Goal: Task Accomplishment & Management: Manage account settings

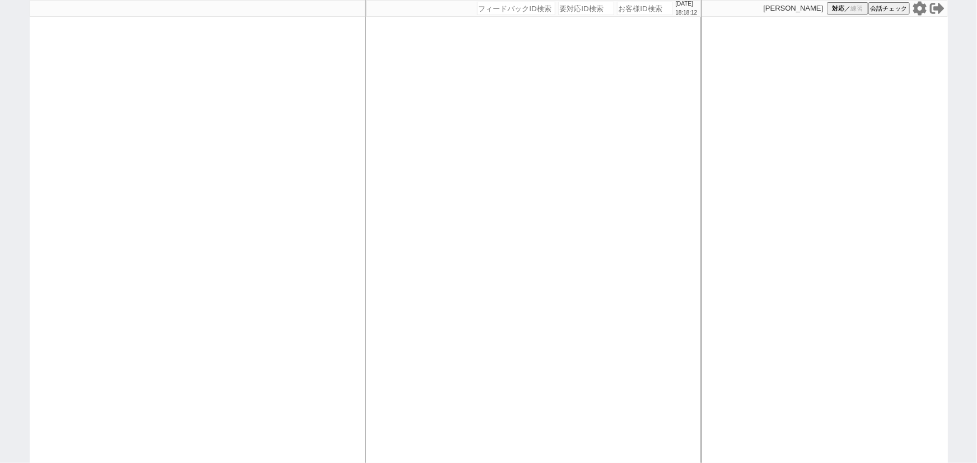
click at [573, 10] on input "number" at bounding box center [586, 8] width 56 height 13
paste input "8945228"
type input "8945228"
select select "2025"
select select "11"
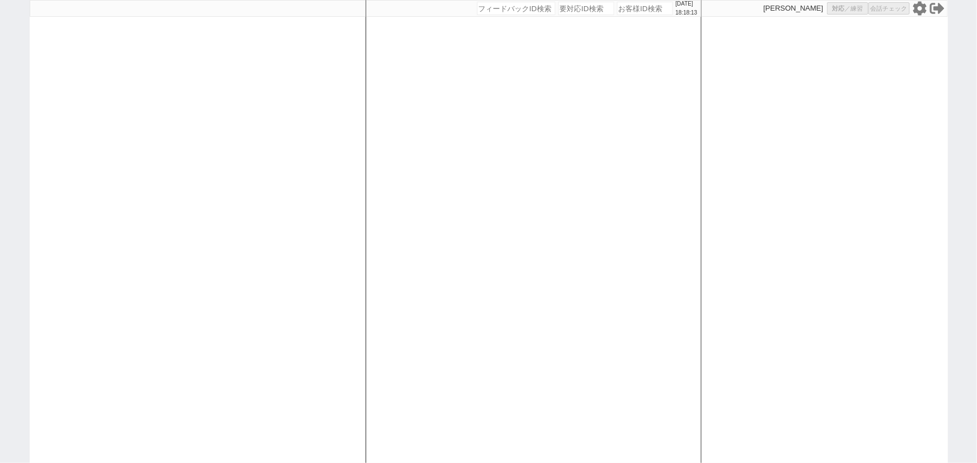
select select "37"
select select "0"
select select "12"
select select "15"
select select "26"
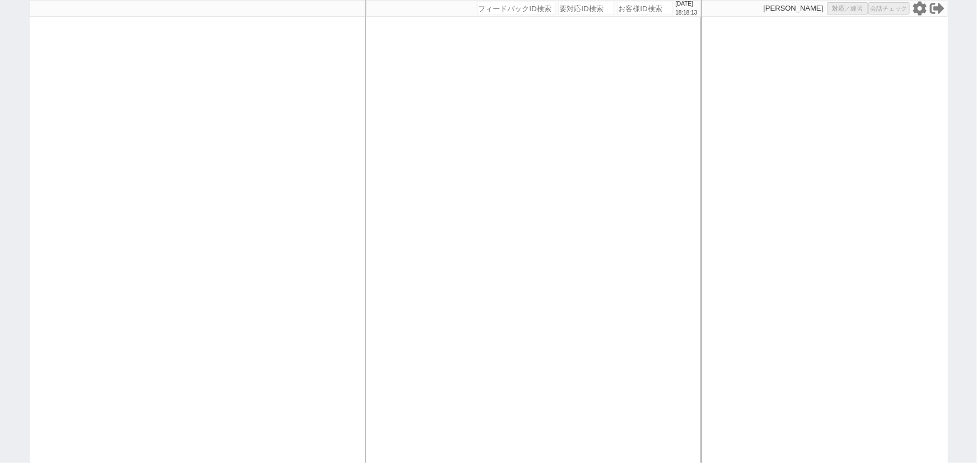
select select "27"
select select
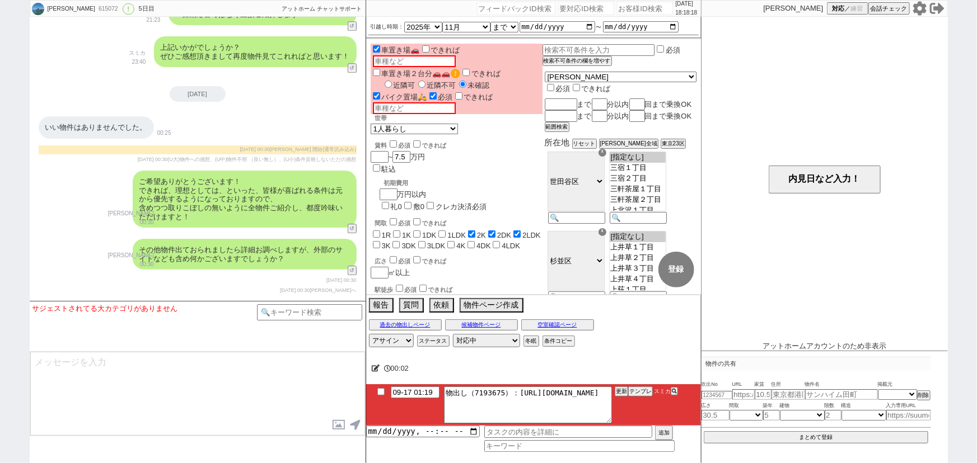
scroll to position [1402, 0]
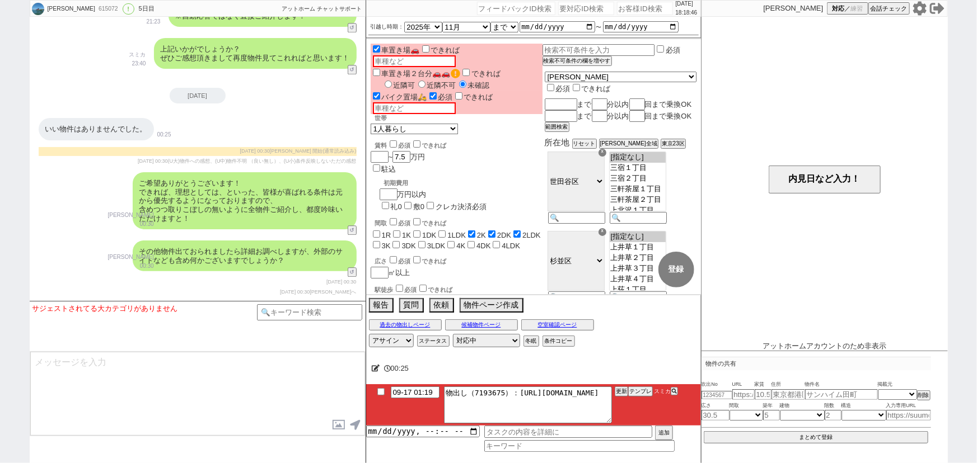
click at [918, 10] on icon at bounding box center [918, 8] width 13 height 14
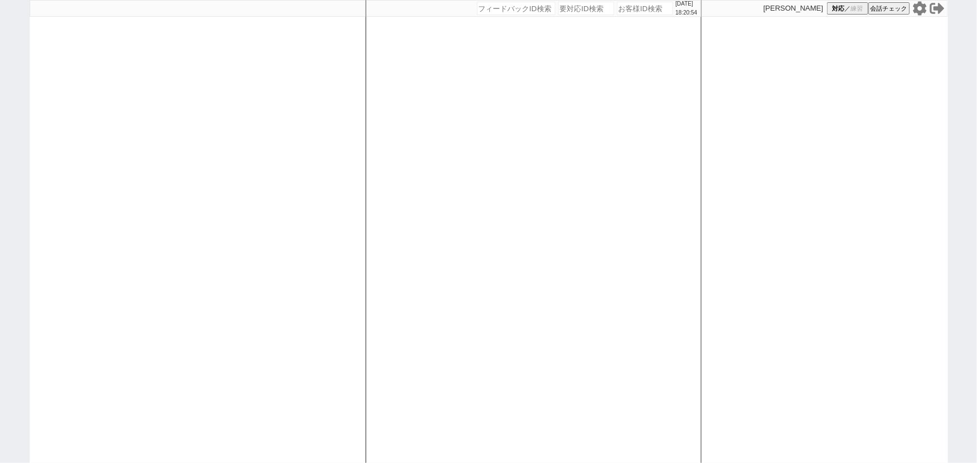
click at [919, 6] on icon at bounding box center [918, 8] width 13 height 14
click at [837, 11] on span "対応" at bounding box center [838, 8] width 12 height 8
click at [292, 173] on div at bounding box center [198, 231] width 336 height 463
select select
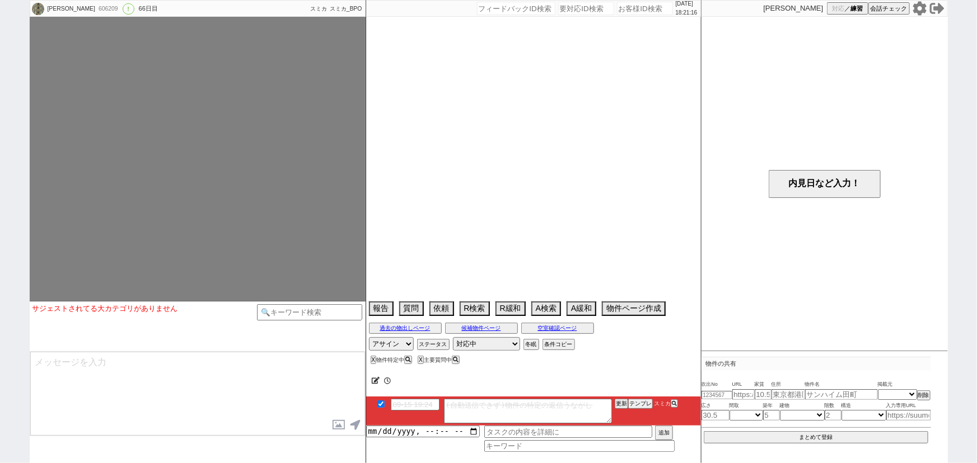
select select "13"
select select "0"
select select "23"
select select "750"
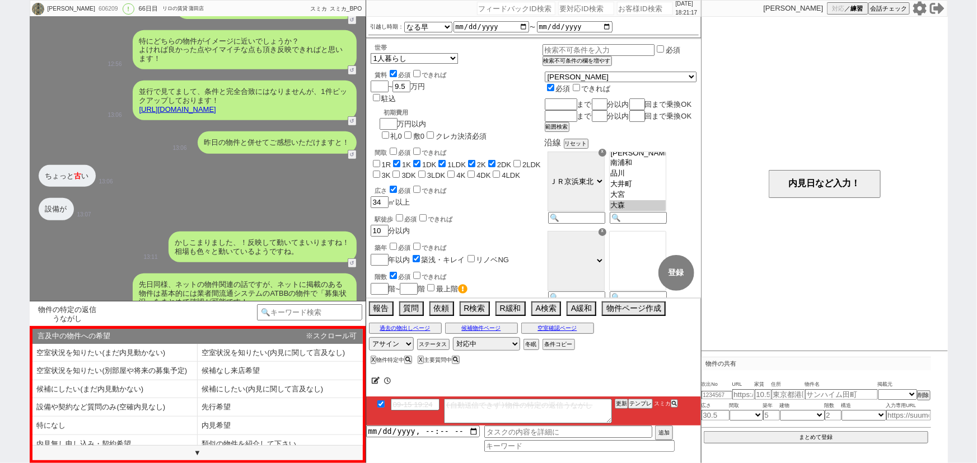
scroll to position [53, 0]
click at [917, 9] on icon at bounding box center [918, 8] width 13 height 14
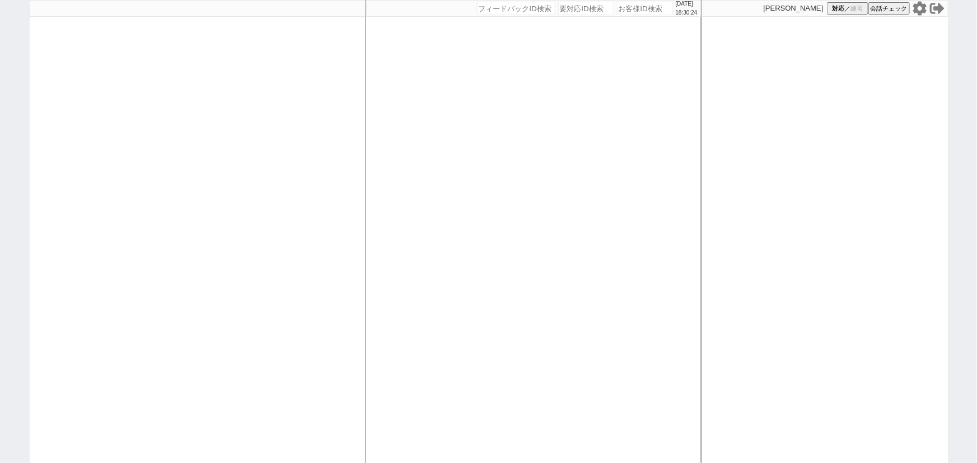
click at [635, 11] on input "number" at bounding box center [645, 8] width 56 height 13
paste input "615417"
type input "615417"
select select
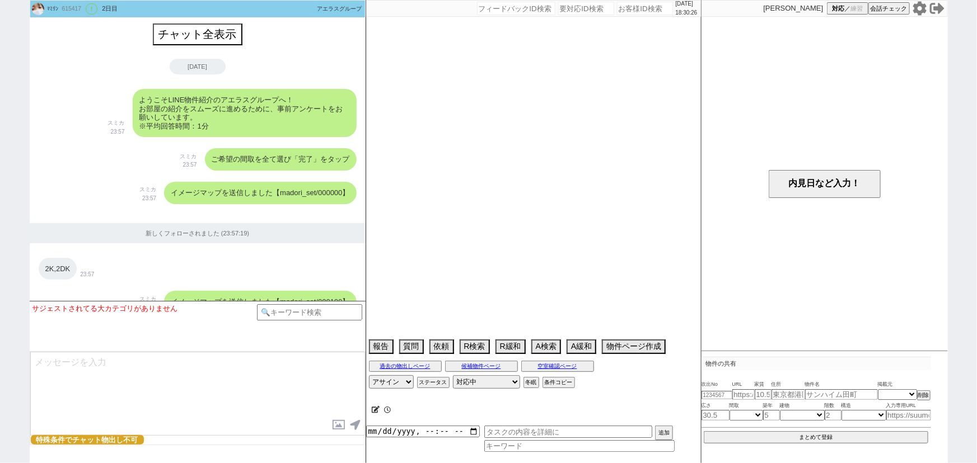
scroll to position [1482, 0]
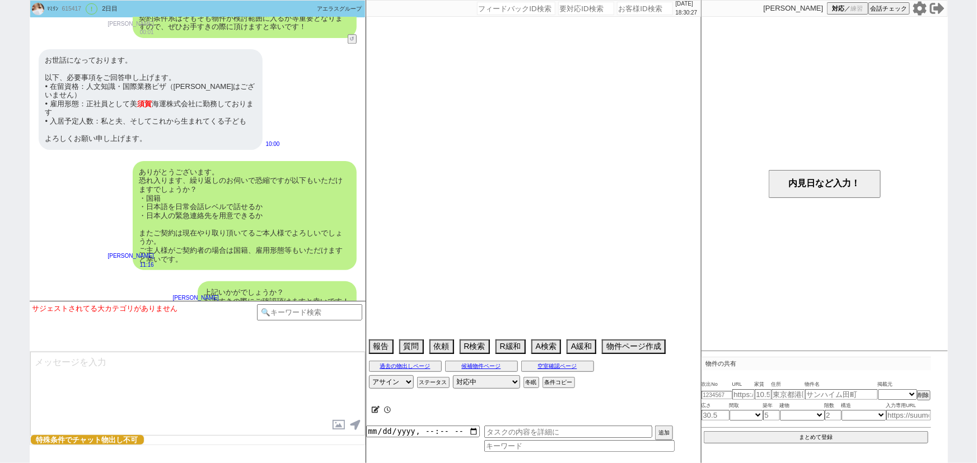
type textarea "保証人不要"
select select "2025"
select select "11"
select select "36"
select select "6"
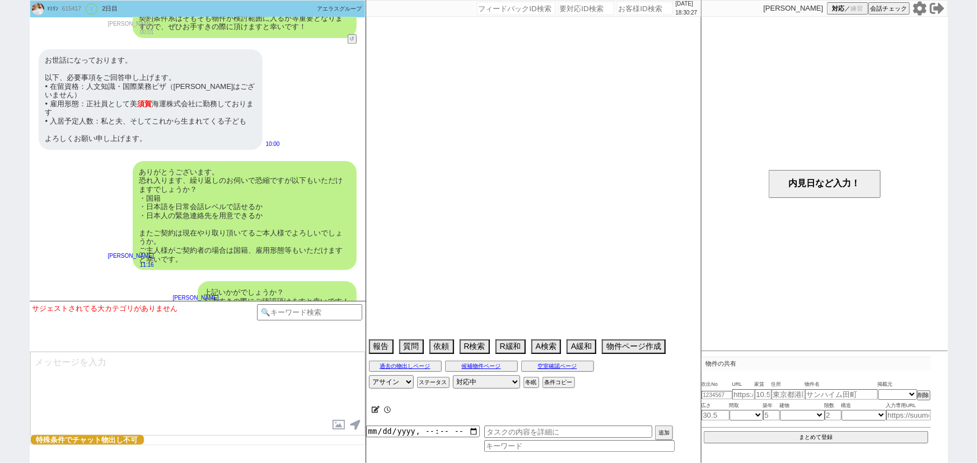
select select "811"
select select "75"
select select "63"
select select "65"
select select "67"
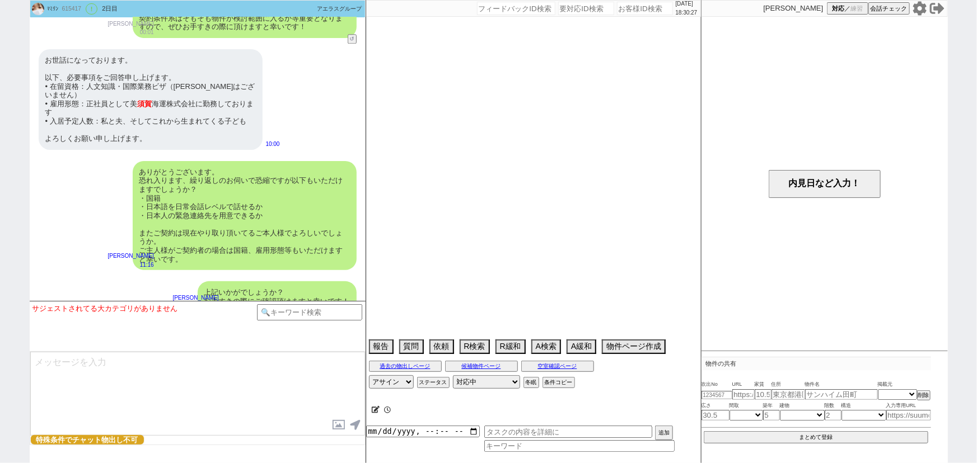
select select "23"
select select "724"
select select "14"
select select "72"
select select "70"
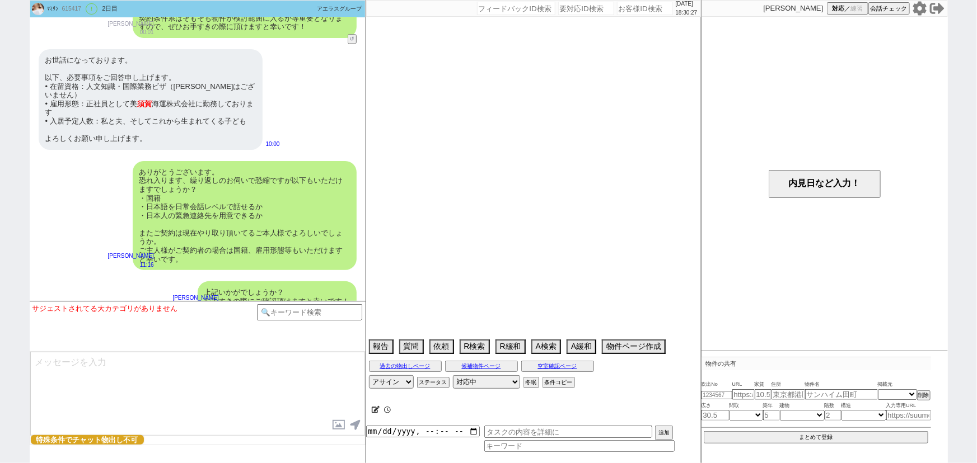
select select "60"
select select "62"
select select "71"
select select "64"
select select "69"
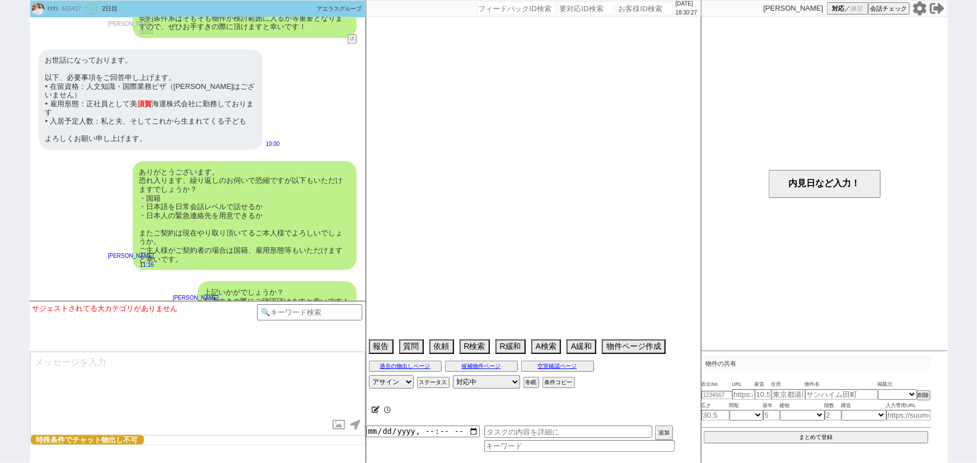
select select "38"
select select "44"
select select "59"
select select "52"
select select "25"
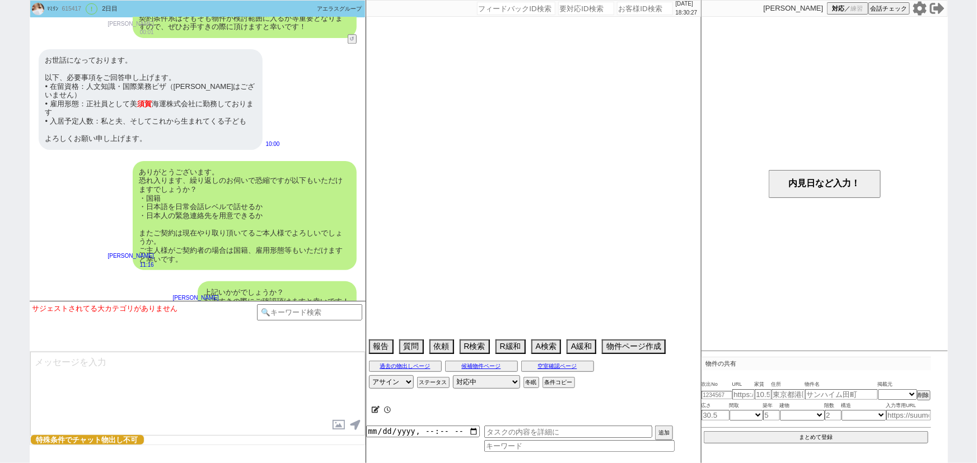
select select "3116"
select select "47"
select select "19"
select select "48"
select select "36"
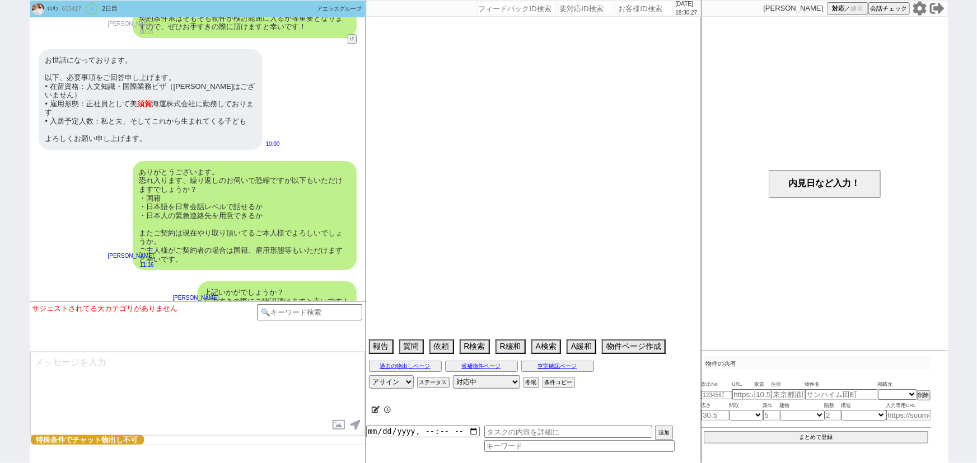
select select "68"
select select "74"
select select "50"
select select "35"
select select "33"
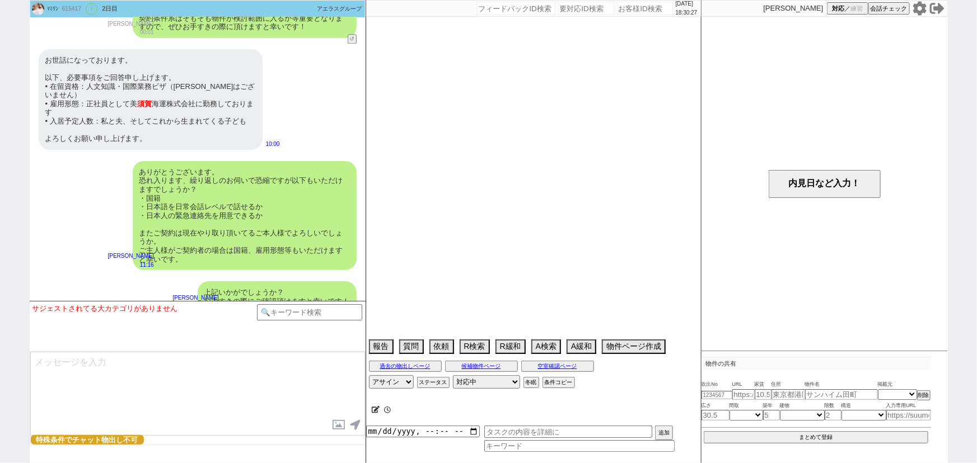
select select "53"
select select "66"
select select "29"
select select "56"
select select "12"
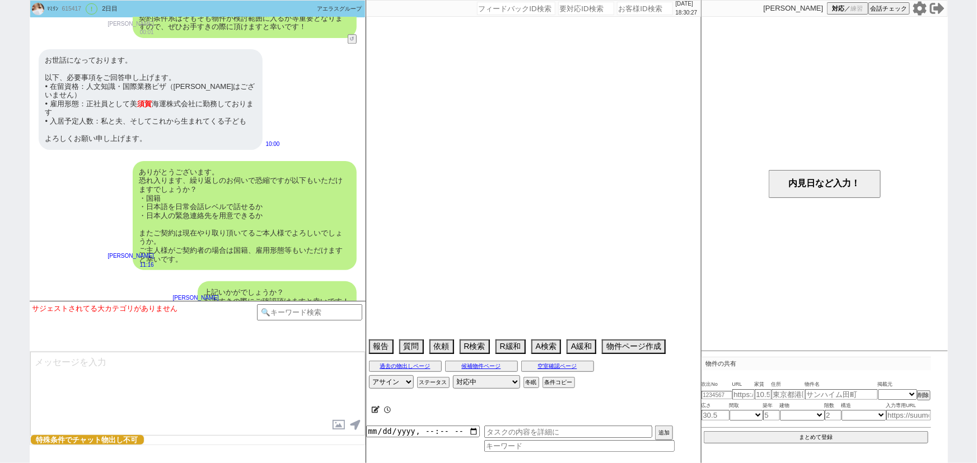
select select "27"
select select "9"
select select "332"
select select "76"
select select "54"
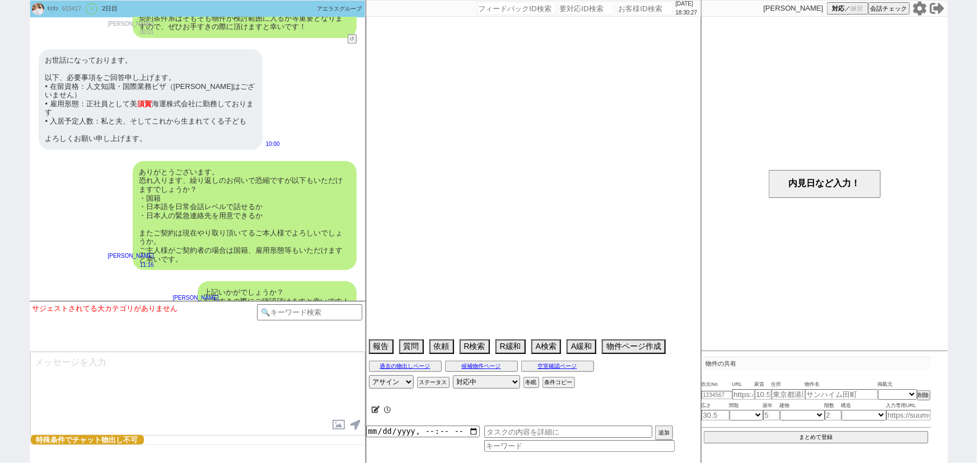
select select "57"
select select "15"
select select "7"
select select "55"
select select "77"
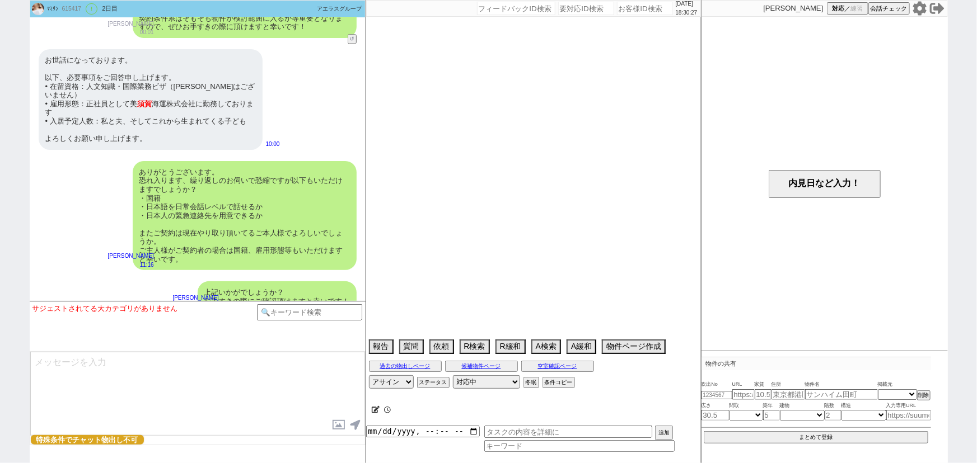
select select "11"
select select "16"
select select "531"
select select "51"
select select "30"
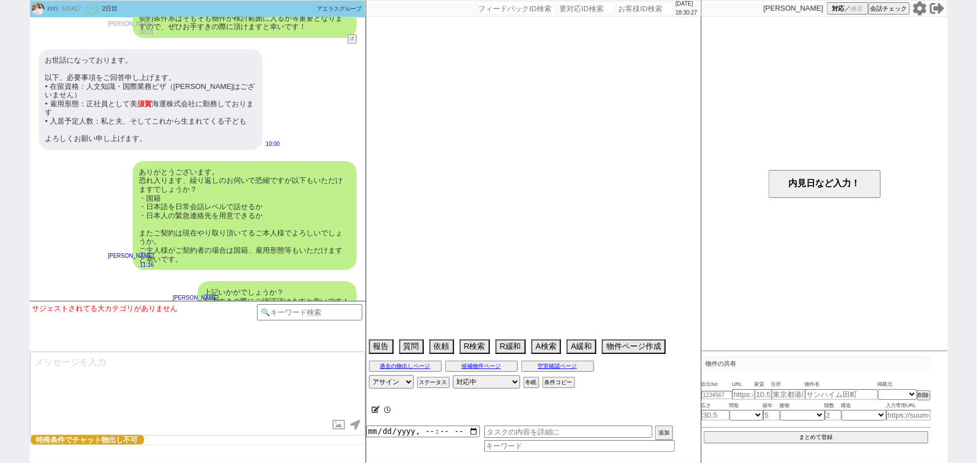
select select "24"
select select "34"
select select "73"
select select "1760"
select select "61"
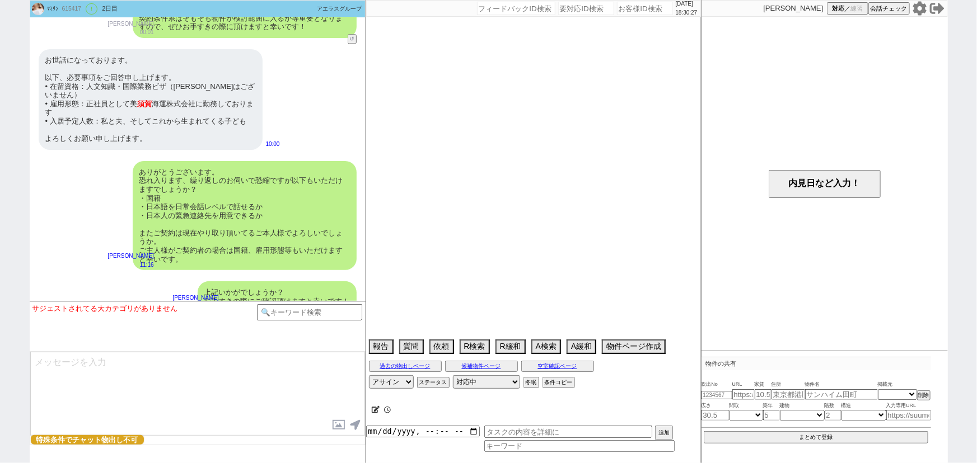
select select "37"
select select "46"
select select "31"
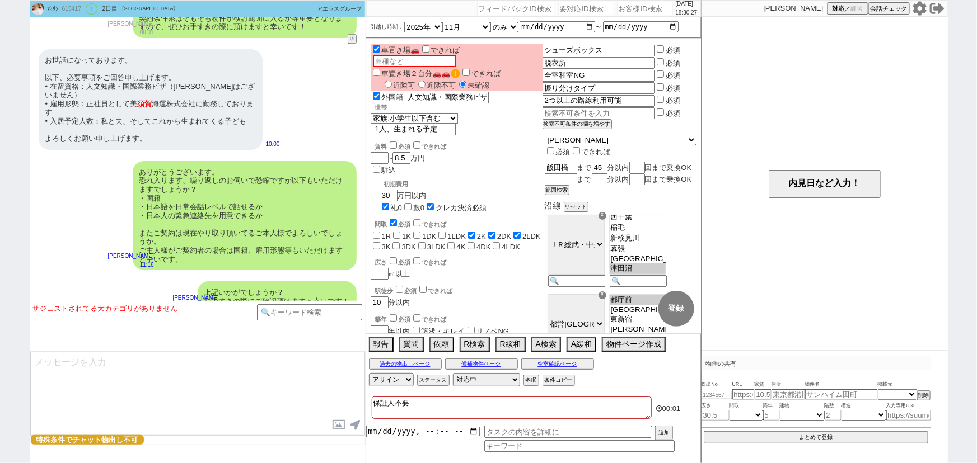
scroll to position [8, 0]
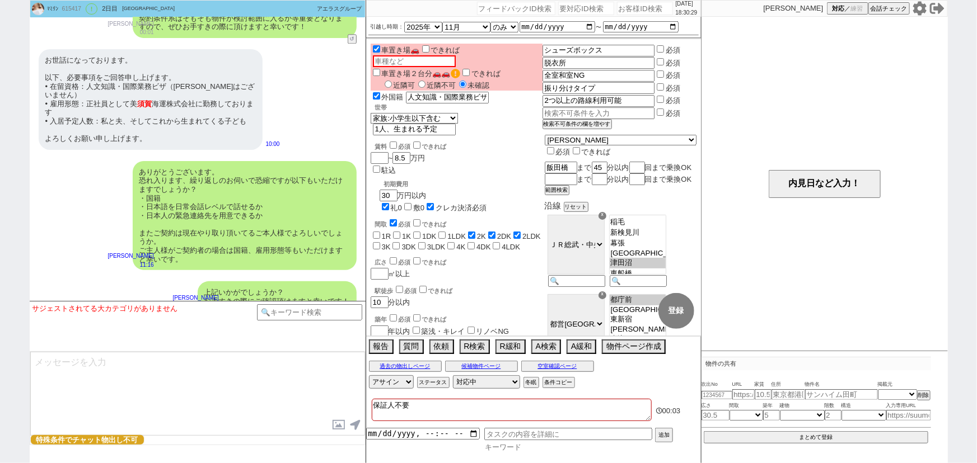
click at [524, 448] on input at bounding box center [579, 448] width 190 height 10
type input "契約"
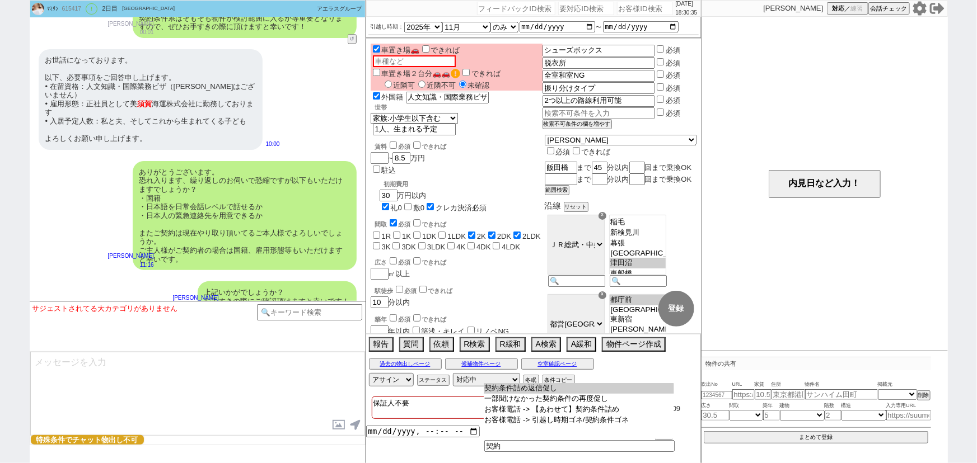
type input "契約条件詰め返信促し"
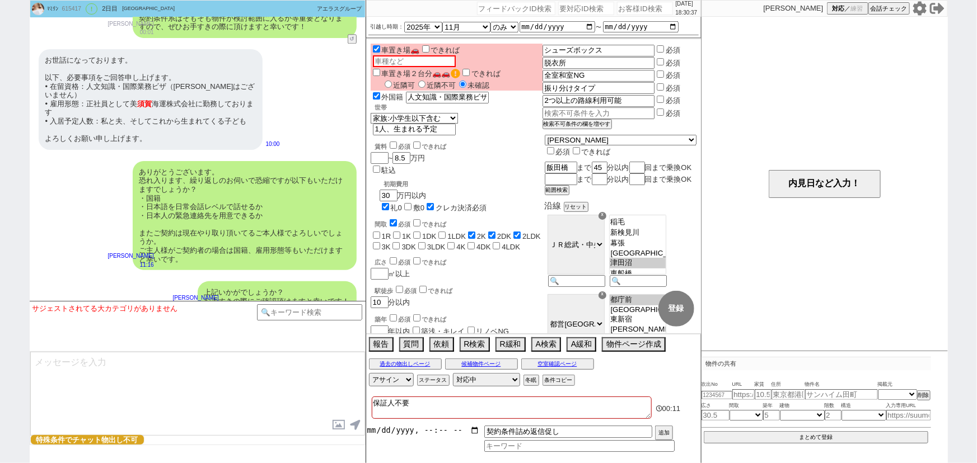
click at [402, 431] on input "datetime-local" at bounding box center [423, 431] width 114 height 10
type input "2025-09-21T18:00"
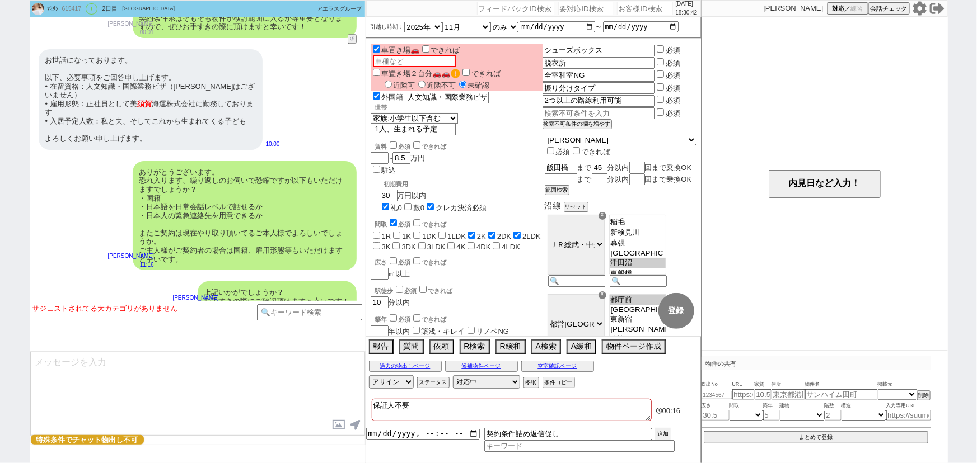
click at [662, 433] on button "追加" at bounding box center [663, 434] width 16 height 12
type input "2025-09-20T18:00"
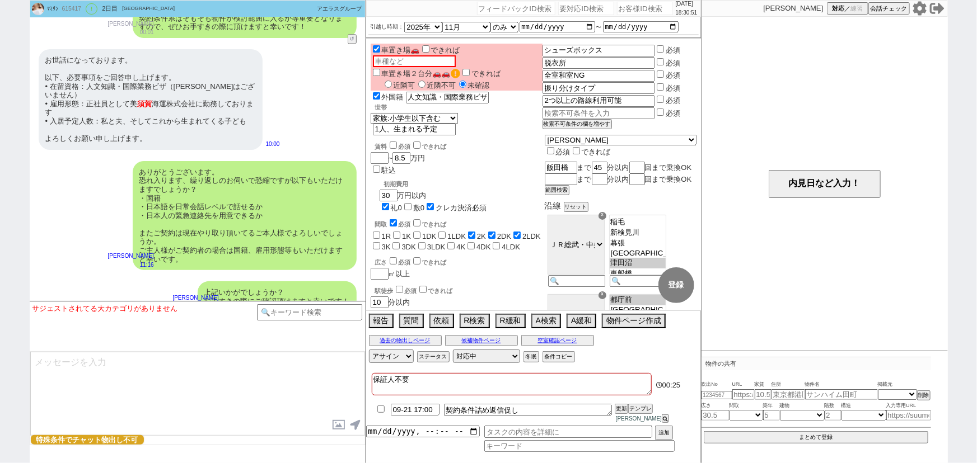
click at [381, 413] on input "checkbox" at bounding box center [381, 409] width 16 height 7
checkbox input "true"
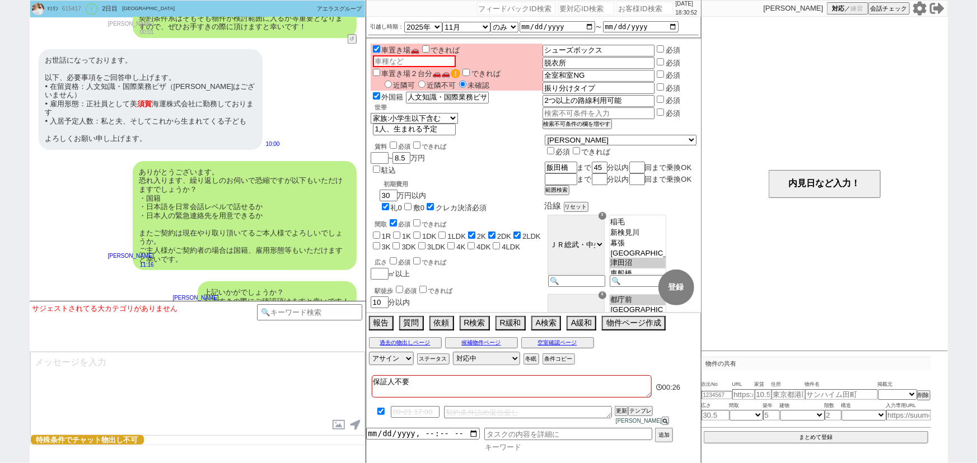
click at [523, 448] on input at bounding box center [579, 448] width 190 height 10
type input "一部"
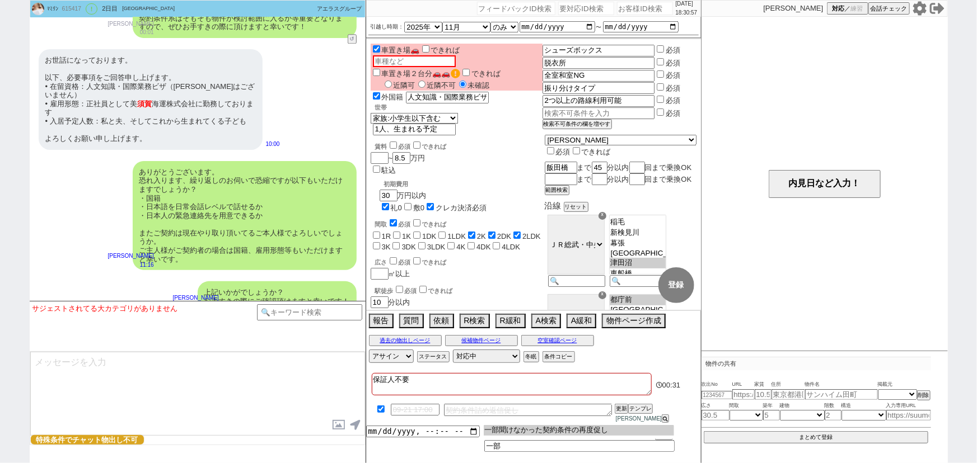
type input "一部聞けなかった契約条件の再度促し"
click at [402, 431] on input "datetime-local" at bounding box center [423, 431] width 114 height 10
type input "2025-09-21T18:00"
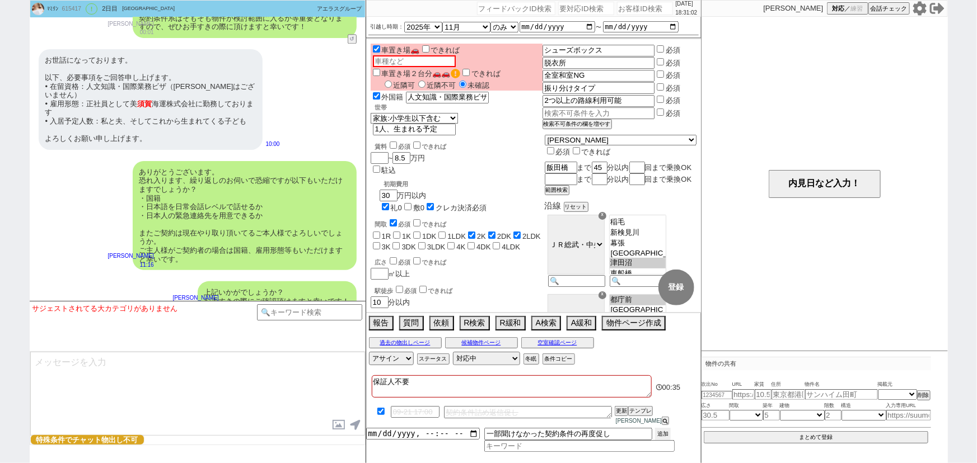
click at [665, 433] on button "追加" at bounding box center [663, 434] width 16 height 12
type input "2025-09-20T18:00"
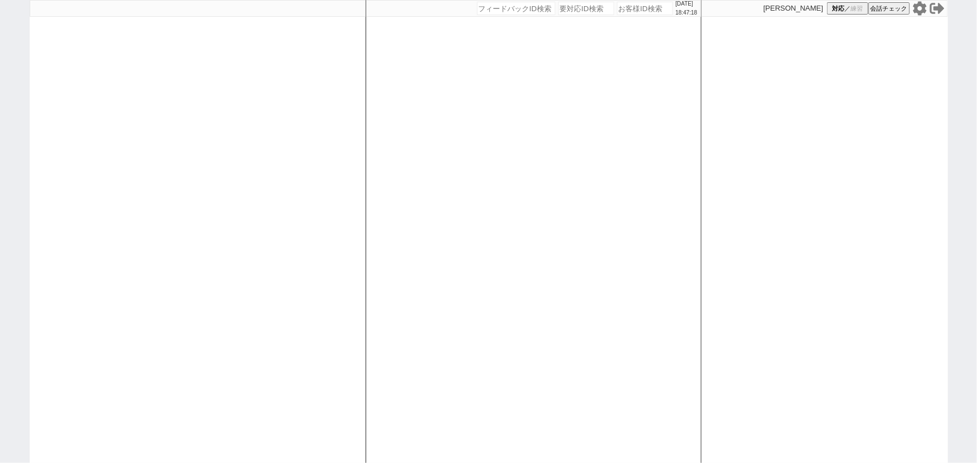
click at [286, 260] on div at bounding box center [198, 231] width 336 height 463
select select "100"
select select "1"
select select "2"
select select "5"
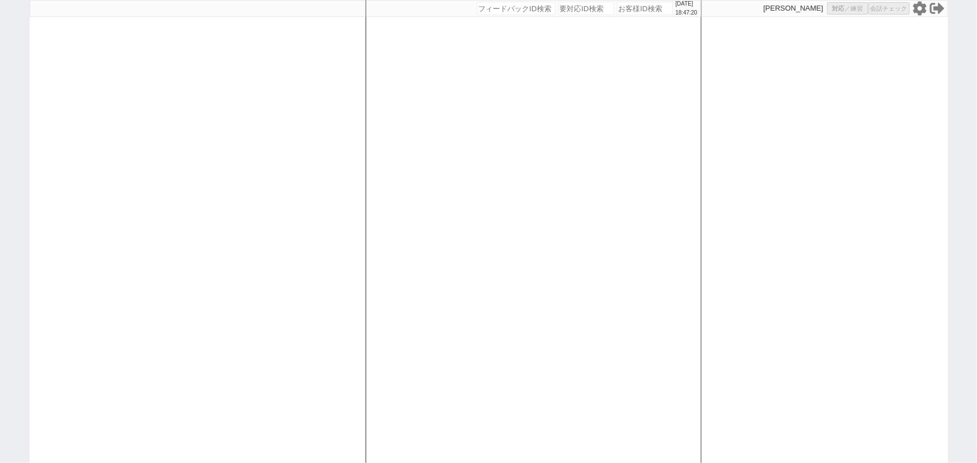
select select
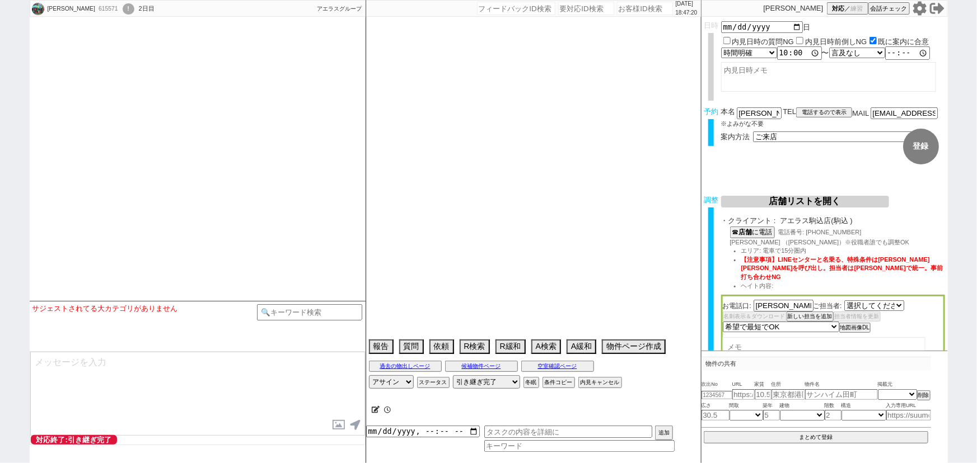
select select "2586"
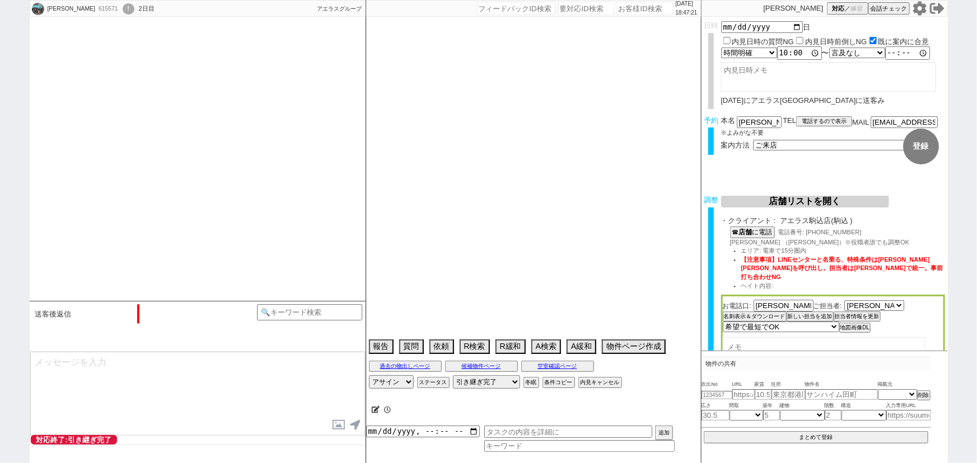
select select "15"
select select "0"
select select "67"
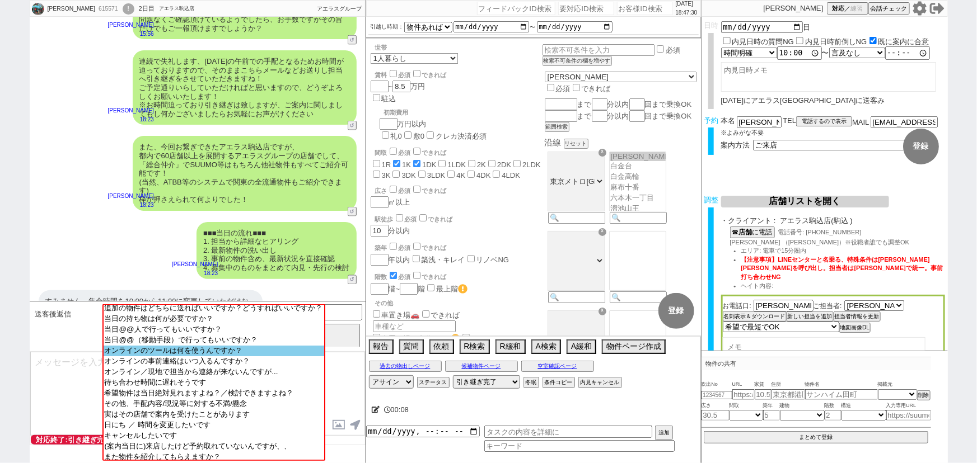
scroll to position [58, 0]
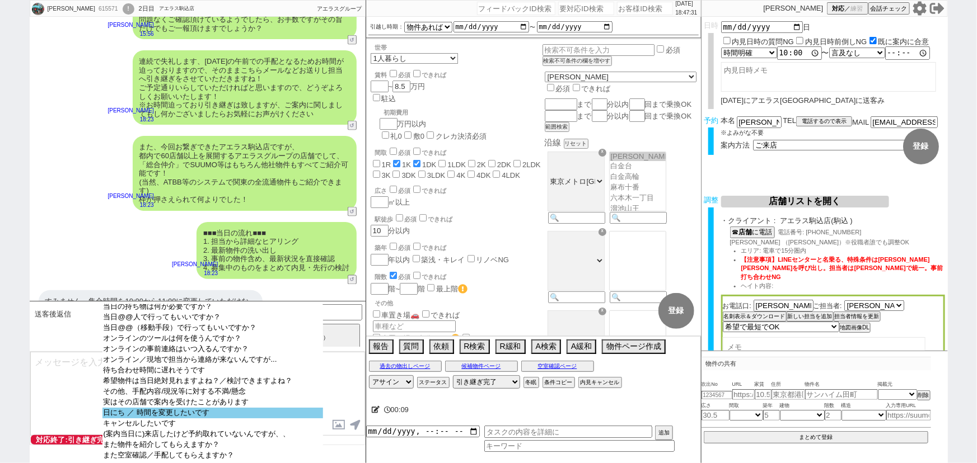
select select "日にち ／ 時間を変更したいです"
click at [254, 408] on option "日にち ／ 時間を変更したいです" at bounding box center [212, 413] width 221 height 11
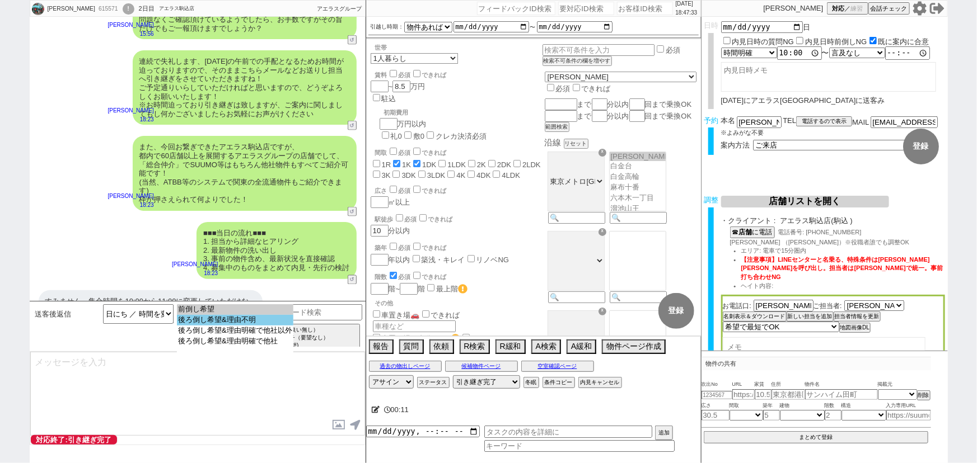
select select "後ろ倒し希望&理由不明"
click at [282, 319] on option "後ろ倒し希望&理由不明" at bounding box center [235, 320] width 116 height 11
type textarea "ご連絡ありがとうございます、！ そうしましたら、取り急ぎ頂いた日時に変更できるか店舗に確認できればと思います！"
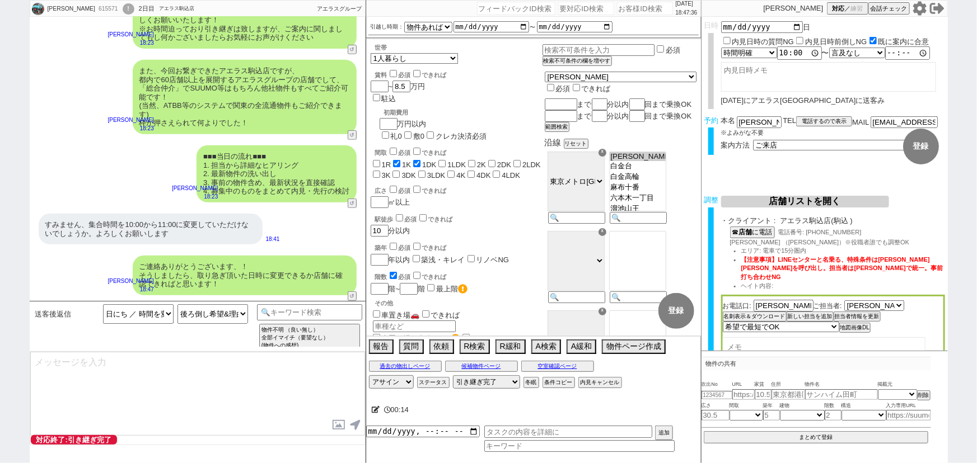
type textarea "ただ一度日時を確定してしまっている関係で、変更に際してご理由もあわせてお伝えしなければならずでして、、 こちらお手数ですが頂いてもよろしいでしょうか？"
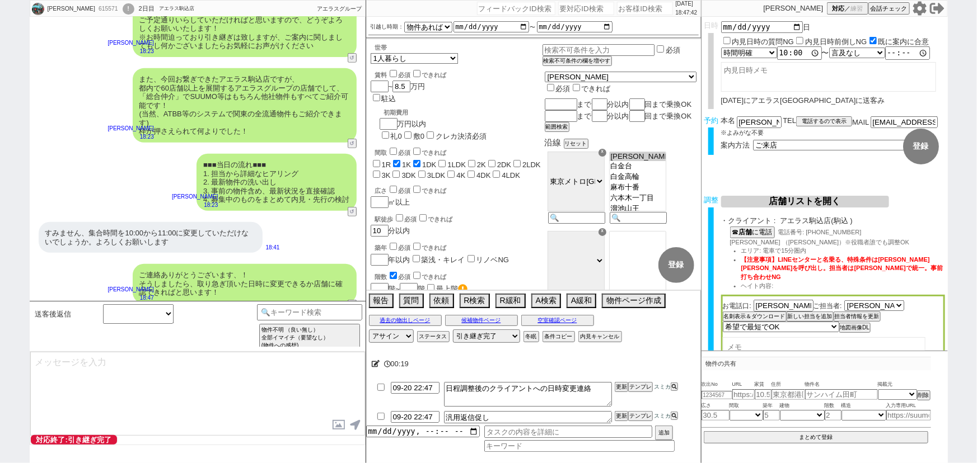
scroll to position [276, 0]
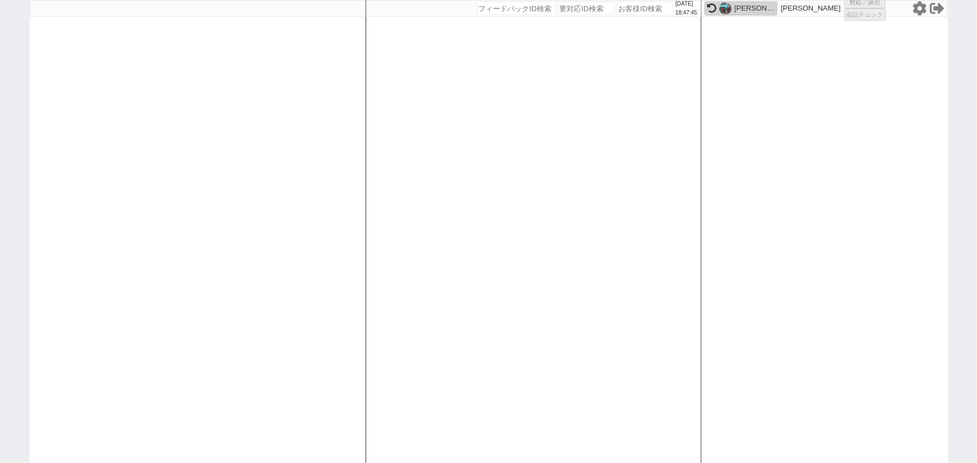
select select
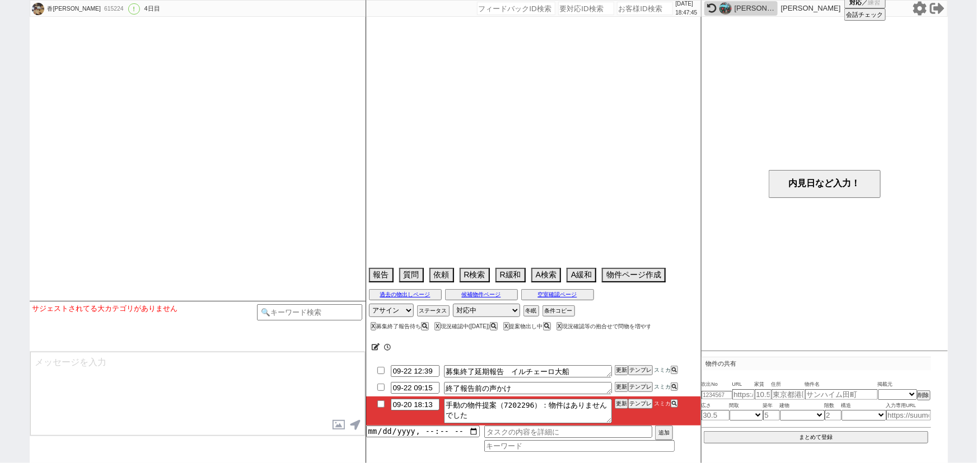
select select "2025"
select select "10"
select select "25"
select select "1"
select select "23"
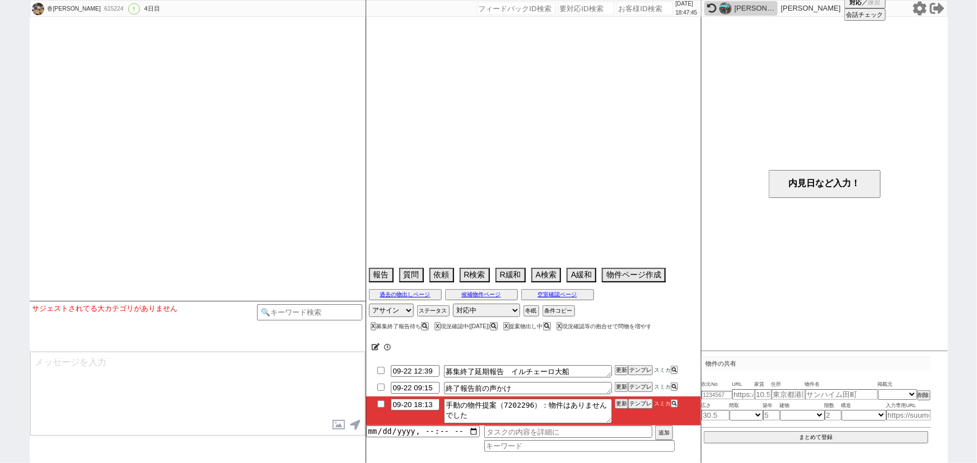
select select "767"
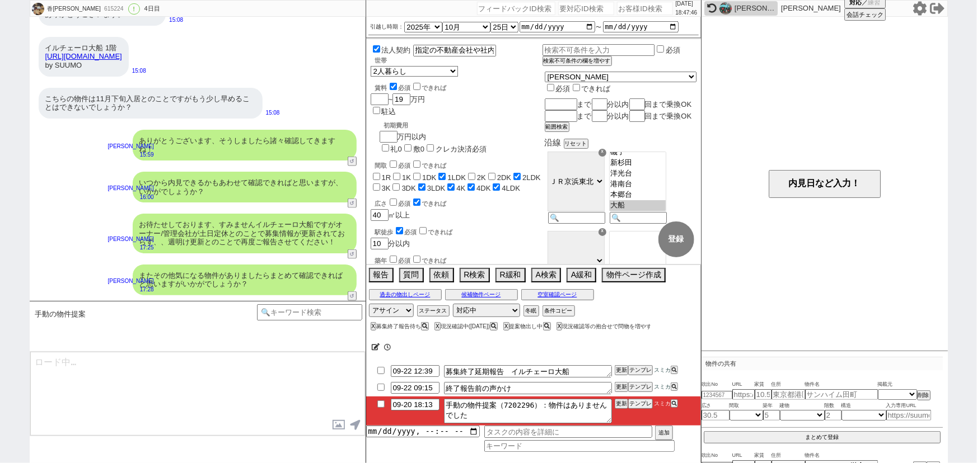
scroll to position [469, 0]
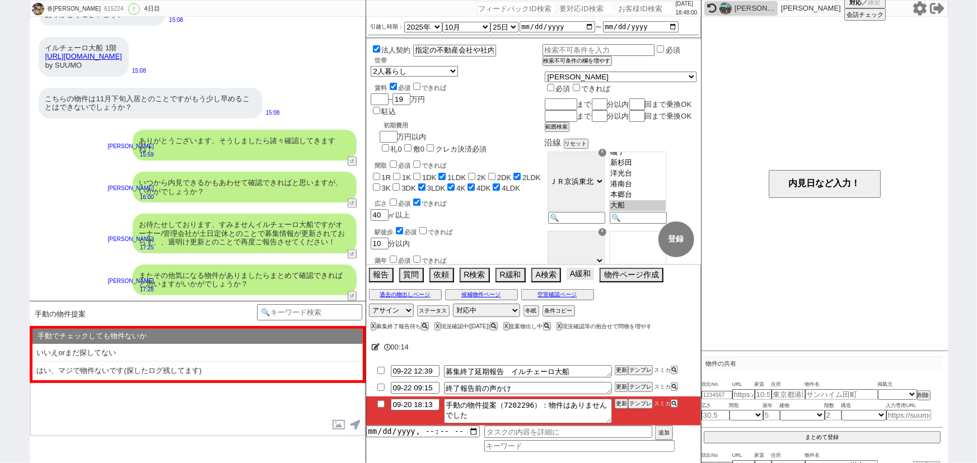
click at [582, 275] on button "A緩和" at bounding box center [579, 274] width 27 height 12
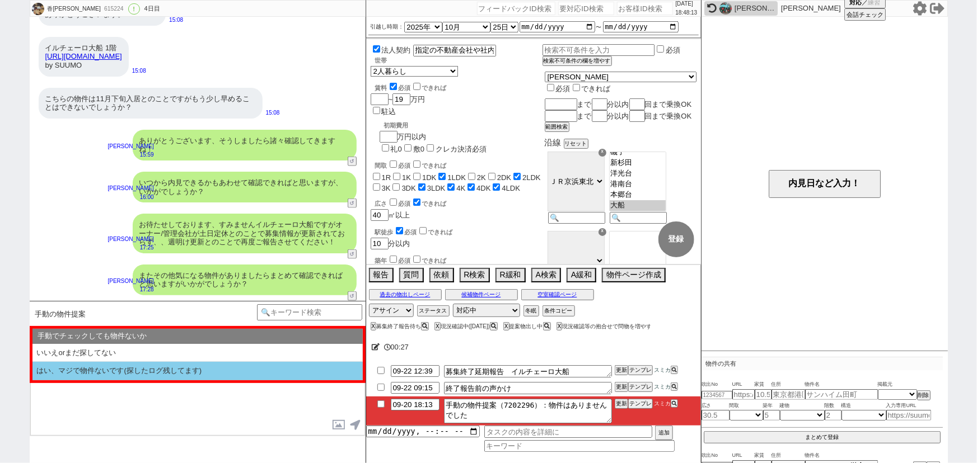
click at [95, 375] on li "はい、マジで物件ないです(探したログ残してます)" at bounding box center [197, 371] width 330 height 18
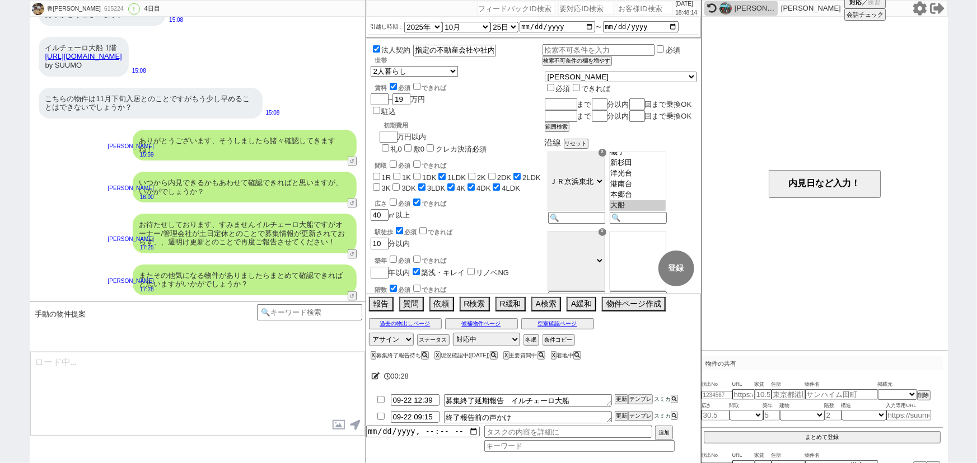
type textarea "すみません見ておりますがやはり出てないようですね、 関東全ての募集が出る業者システムを見ているので相場は全て把握しているのですが。"
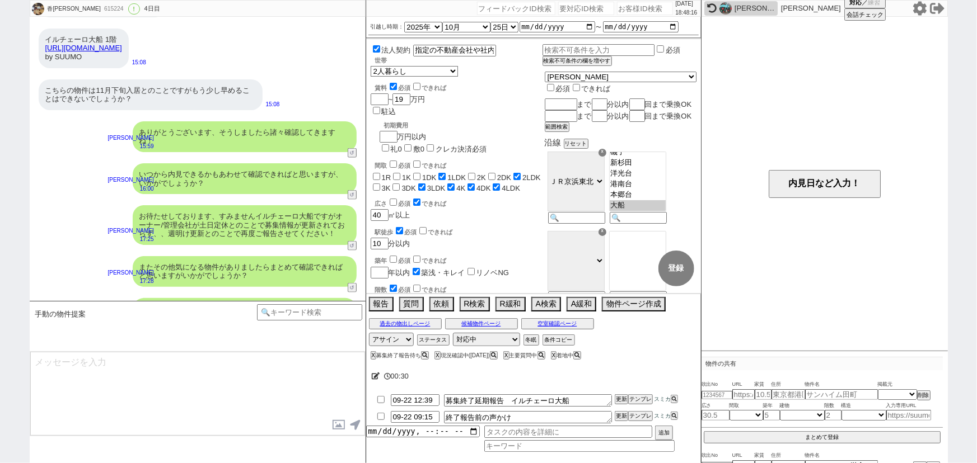
scroll to position [4993, 0]
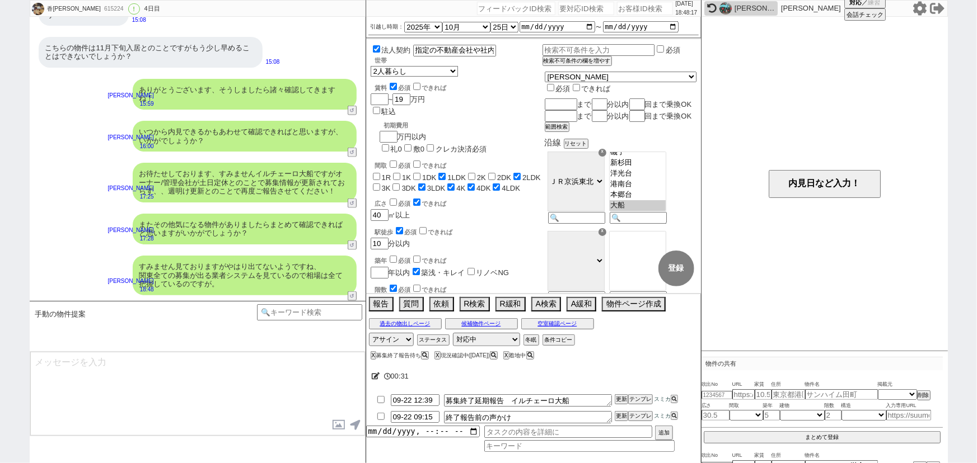
type textarea "もし可能であれば条件をずらして動くことも可能です、何なりとご希望頂けますと幸いです。"
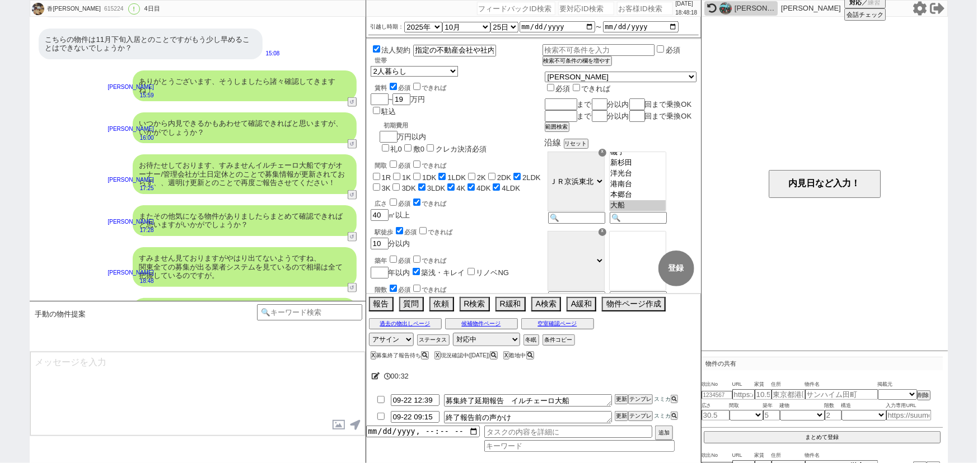
scroll to position [5035, 0]
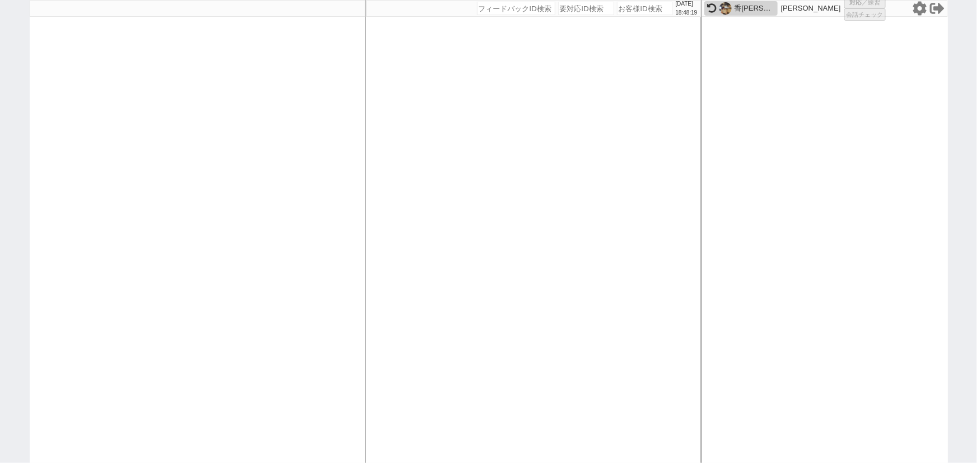
select select "1"
select select
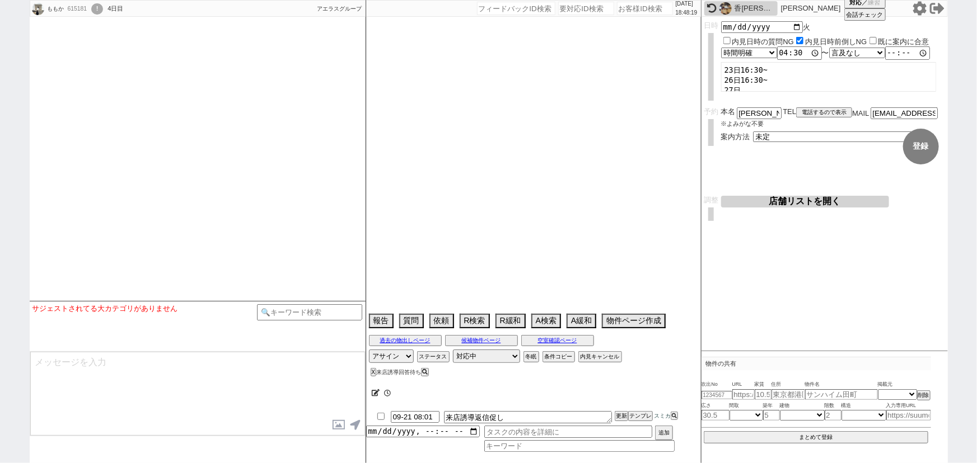
select select "15"
select select "1"
select select "19"
select select "611"
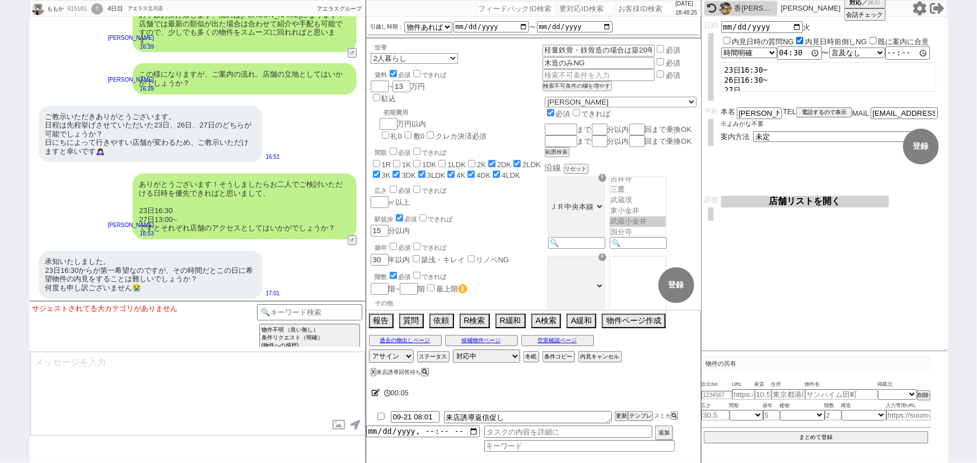
scroll to position [4274, 0]
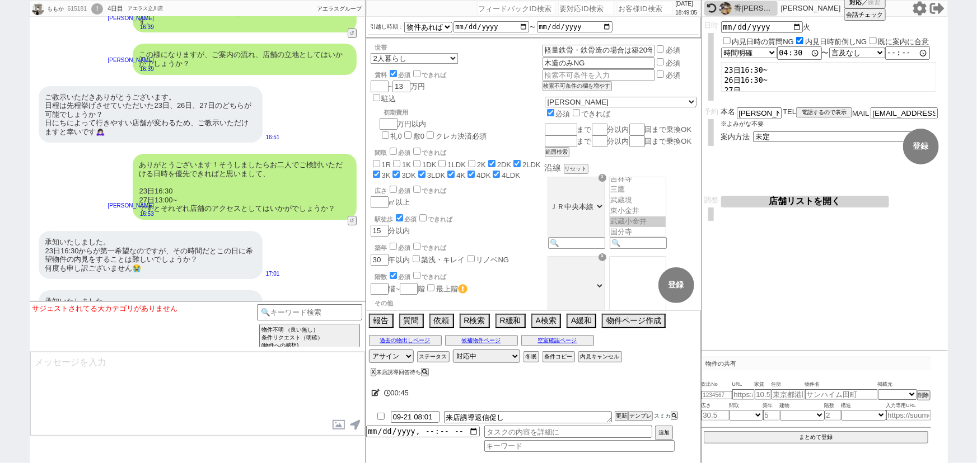
click at [621, 5] on input "number" at bounding box center [645, 8] width 56 height 13
paste input "615523"
type input "615523"
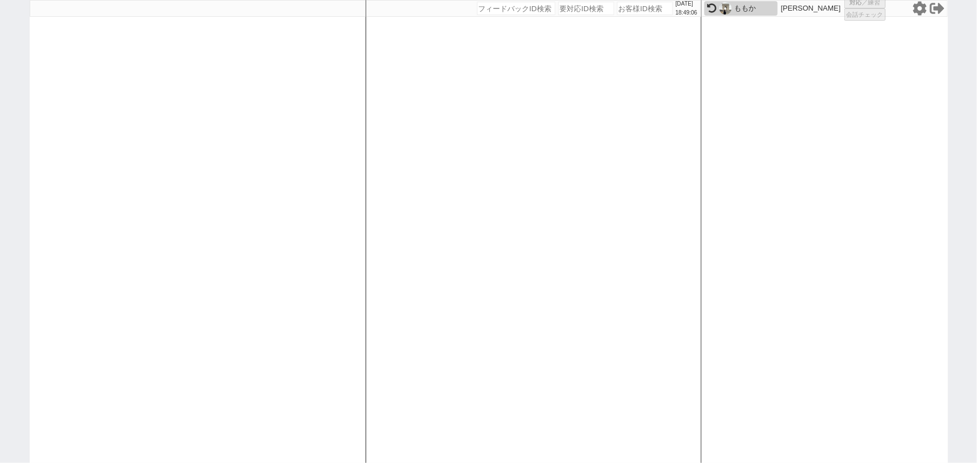
select select "1"
select select "2"
select select
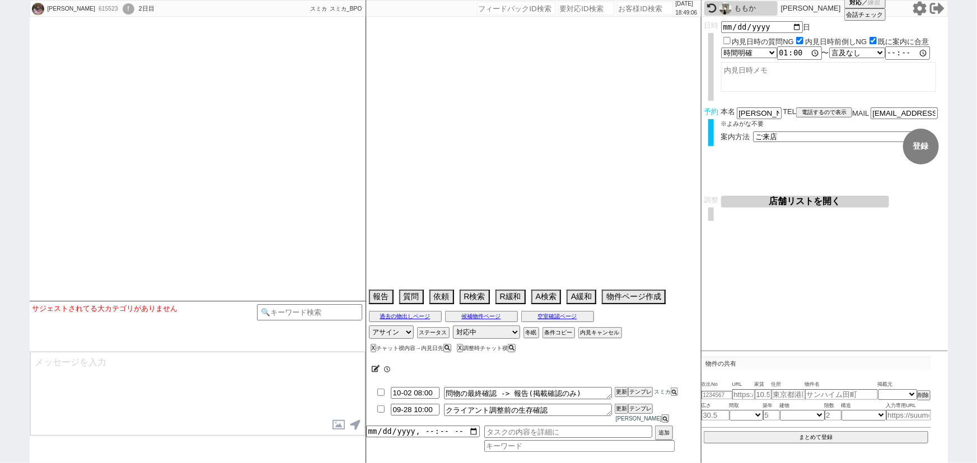
type textarea "藤沢店希望"
select select "2025"
select select "10"
select select "36"
select select "0"
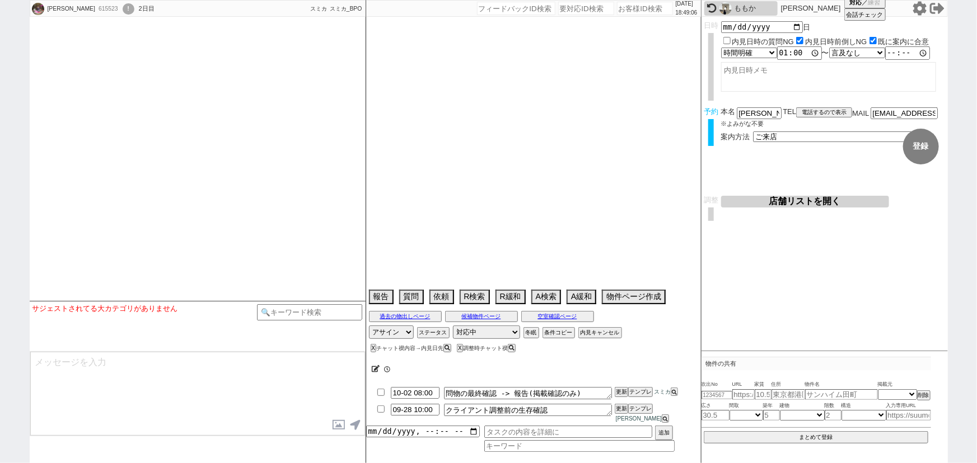
select select "14"
select select "101"
select select "10165"
select select "84"
select select "2294"
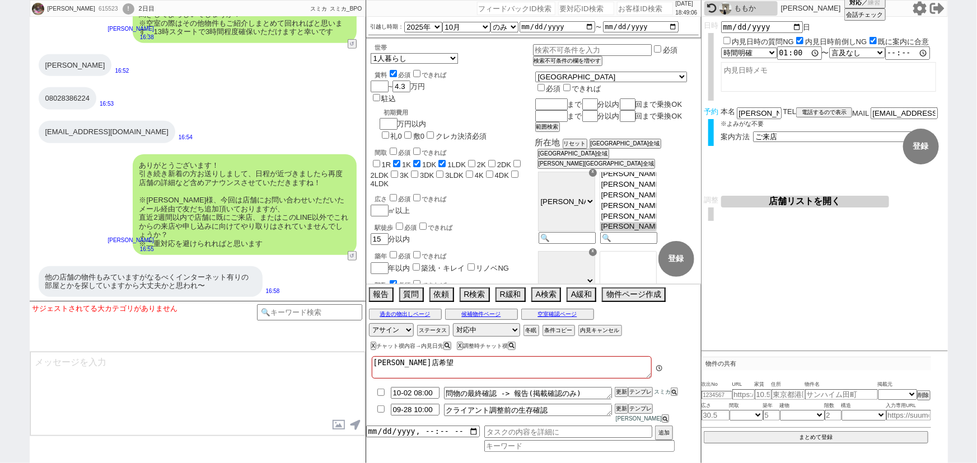
scroll to position [20, 0]
click at [646, 8] on input "number" at bounding box center [645, 8] width 56 height 13
paste input "613099"
type input "613099"
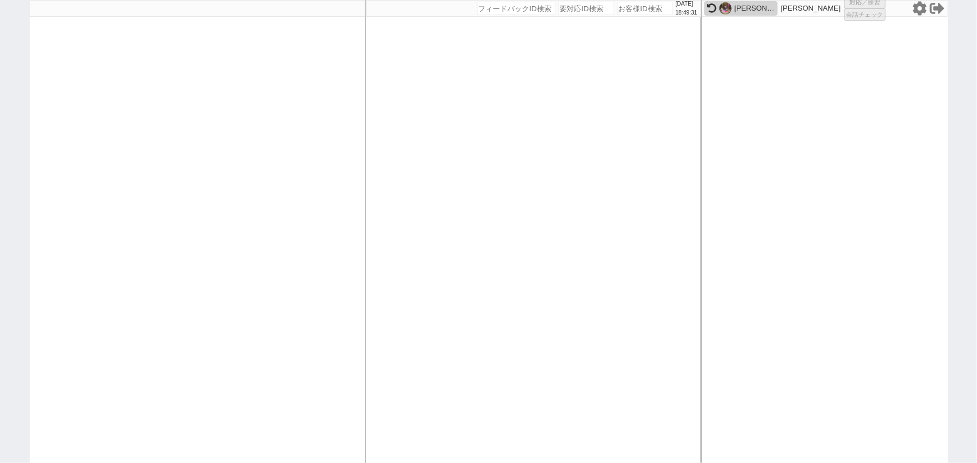
select select "1"
select select "2"
select select
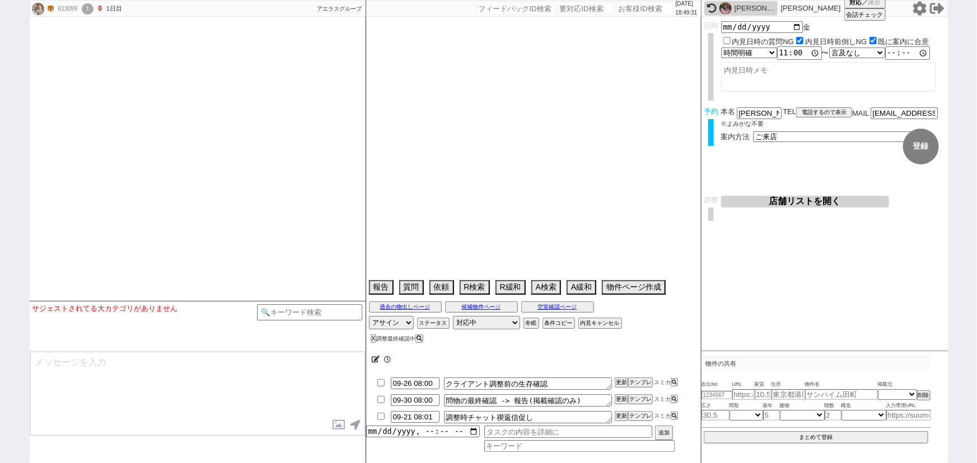
type textarea "時期詰め必須"
select select "15"
select select "7"
select select "19"
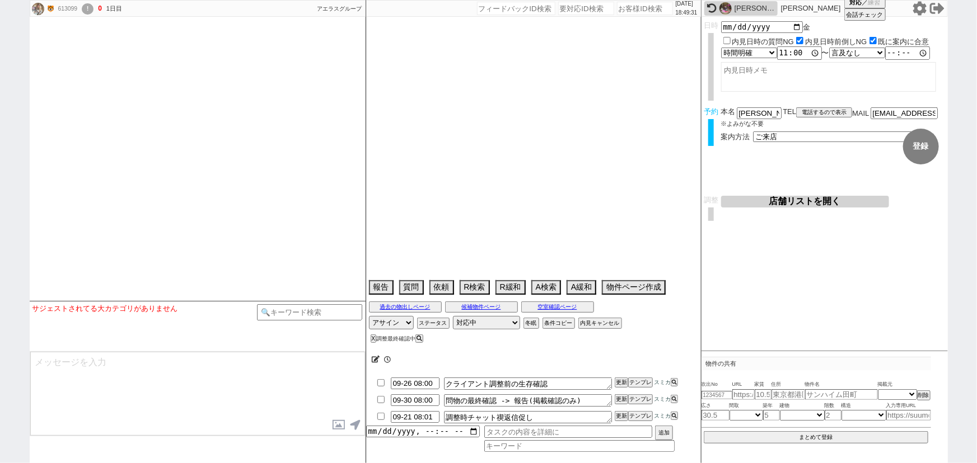
select select "618"
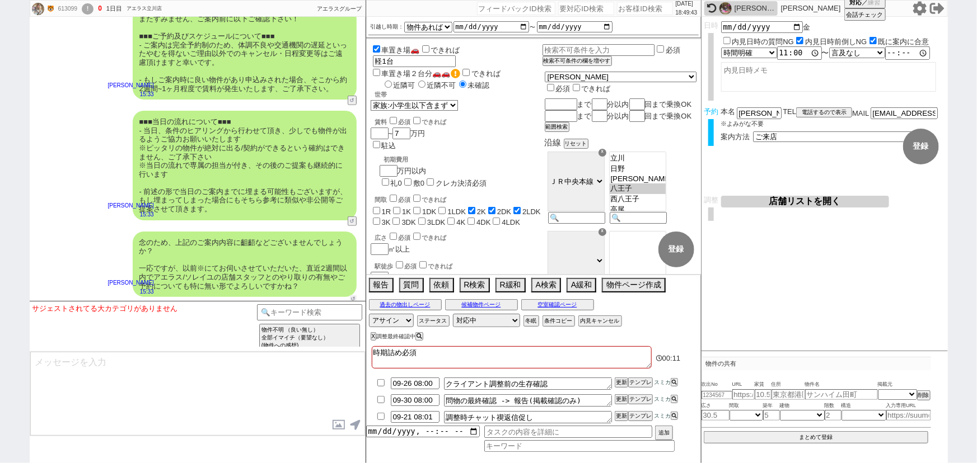
click at [355, 296] on button "↺" at bounding box center [353, 299] width 7 height 7
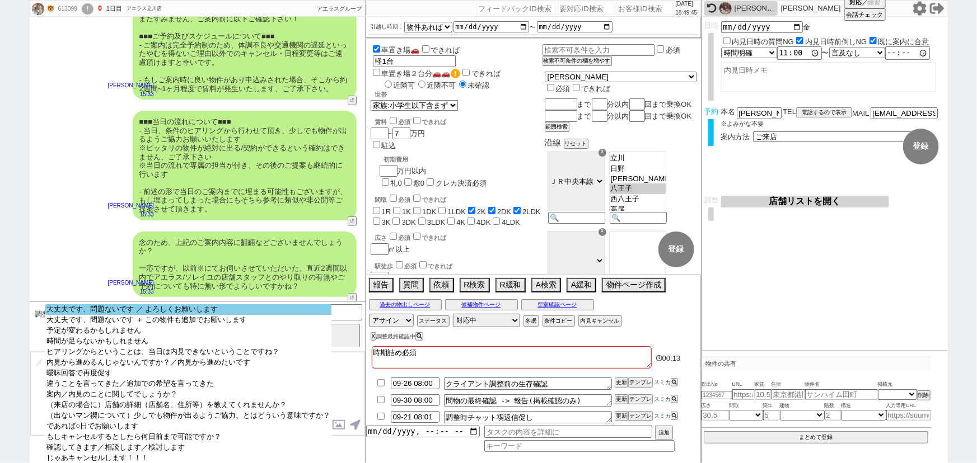
select select "大丈夫です、問題ないです ／ よろしくお願いします"
click at [185, 308] on option "大丈夫です、問題ないです ／ よろしくお願いします" at bounding box center [188, 309] width 286 height 11
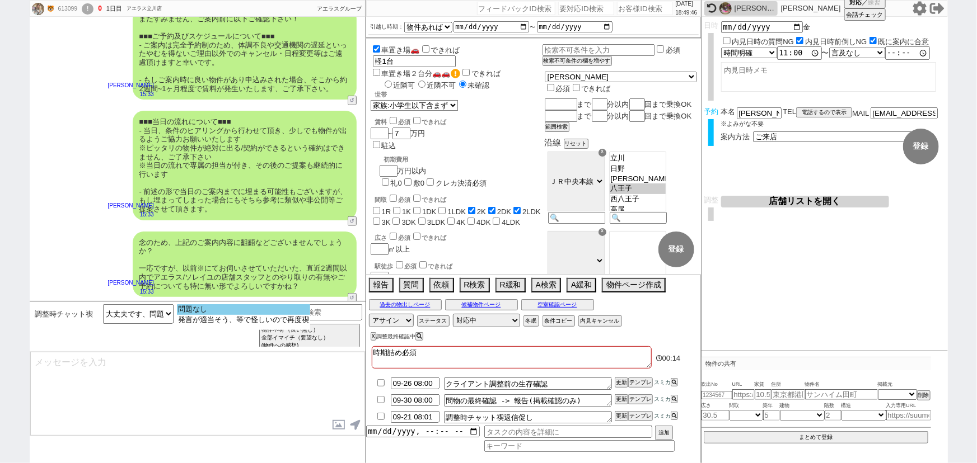
click at [226, 310] on option "問題なし" at bounding box center [243, 309] width 133 height 11
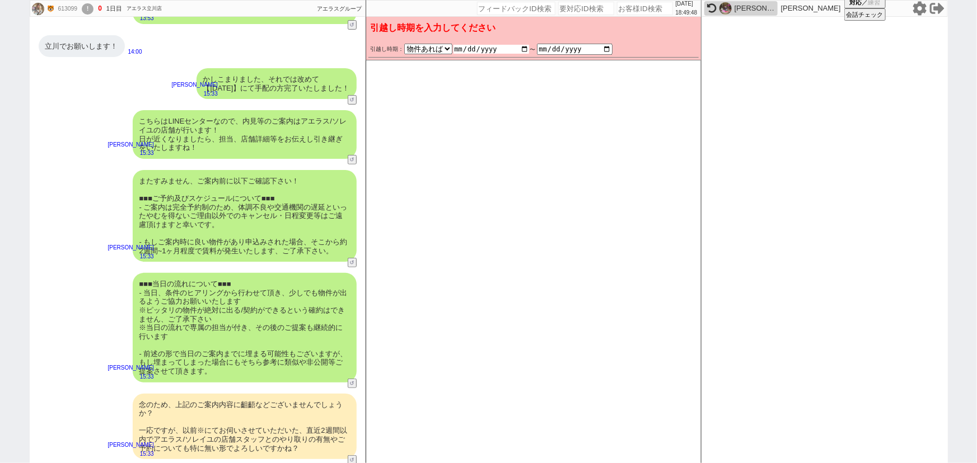
click at [526, 48] on input "date" at bounding box center [491, 49] width 76 height 9
type input "2025-10-20"
checkbox input "false"
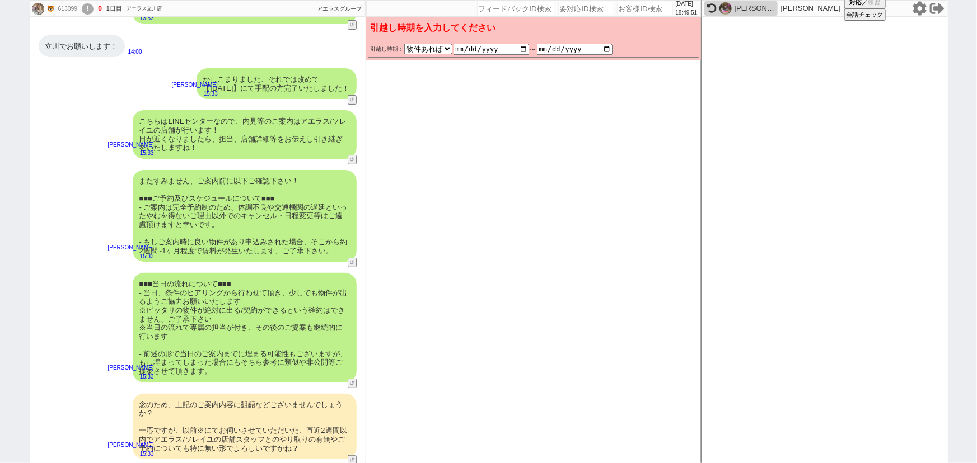
checkbox input "false"
checkbox input "true"
checkbox input "false"
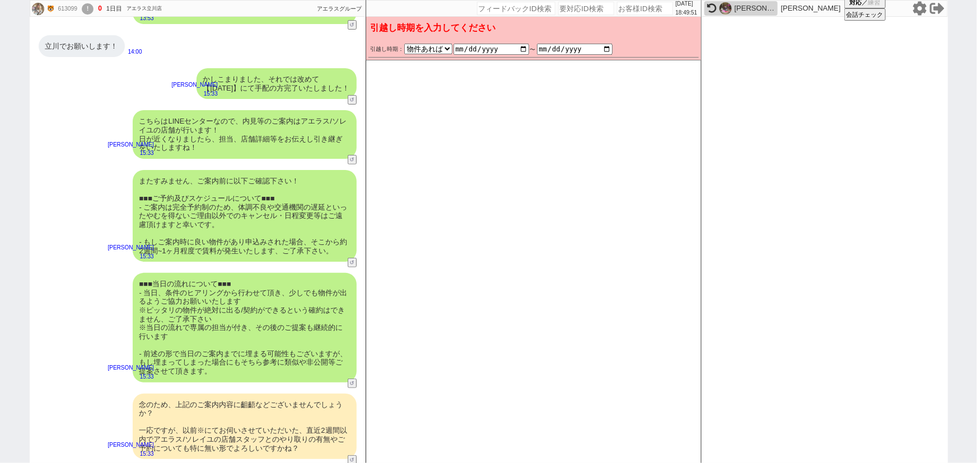
checkbox input "false"
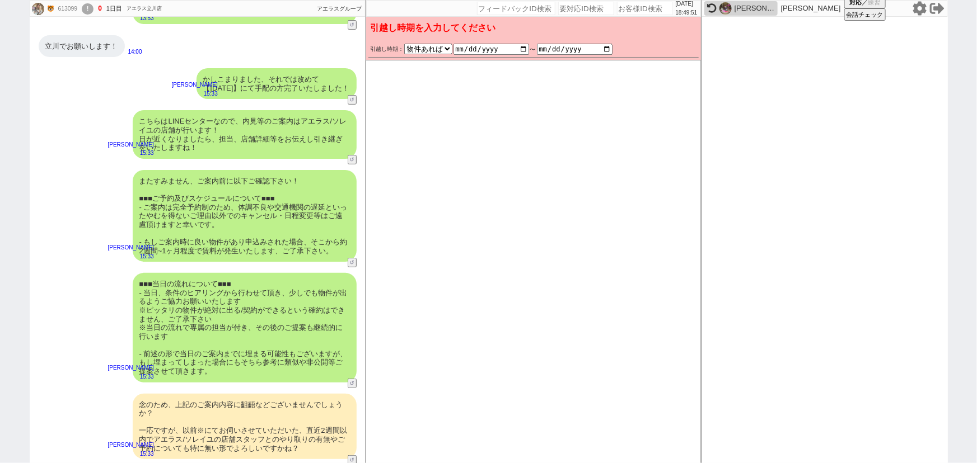
click at [304, 170] on div "またすみません、ご案内前に以下ご確認下さい！ ■■■ご予約及びスケジュールについて■■■ - ご案内は完全予約制のため、体調不良や交通機関の遅延といったやむを…" at bounding box center [245, 216] width 224 height 92
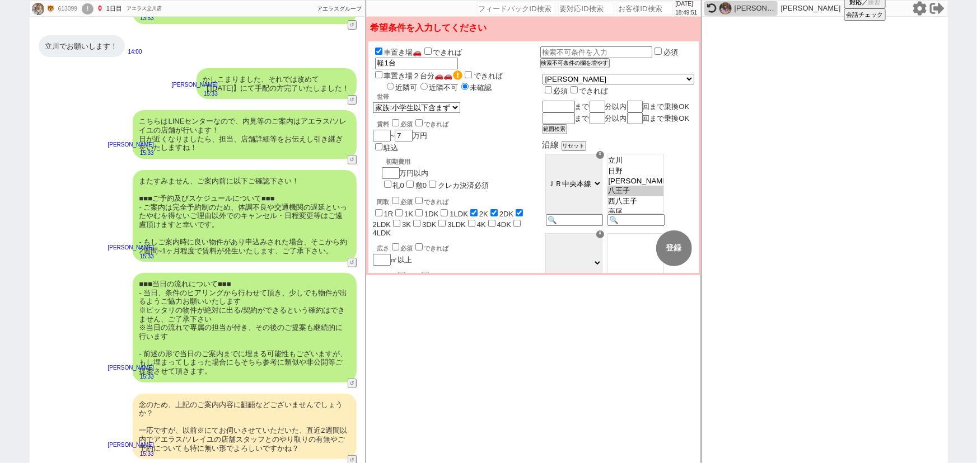
scroll to position [4447, 0]
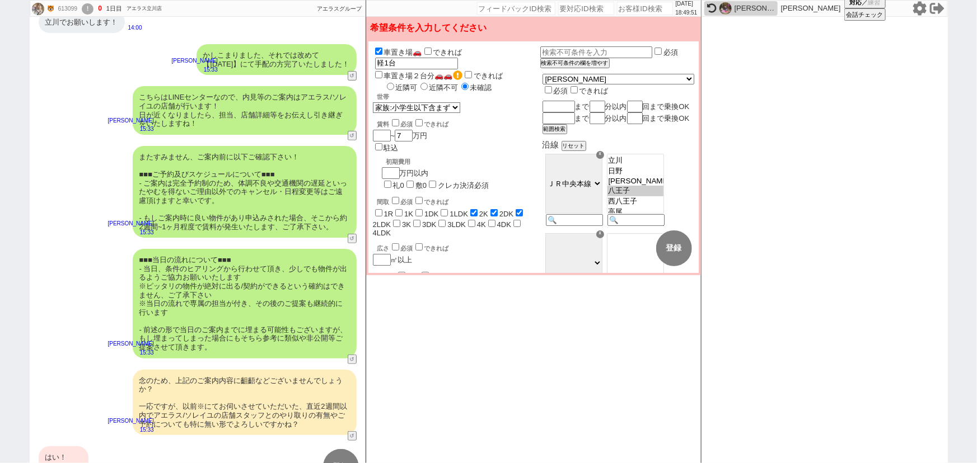
click at [235, 250] on div "■■■当日の流れについて■■■ - 当日、条件のヒアリングから行わせて頂き、少しでも物件が出るようご協力お願いいたします ※ピッタリの物件が絶対に出る/契約が…" at bounding box center [245, 304] width 224 height 110
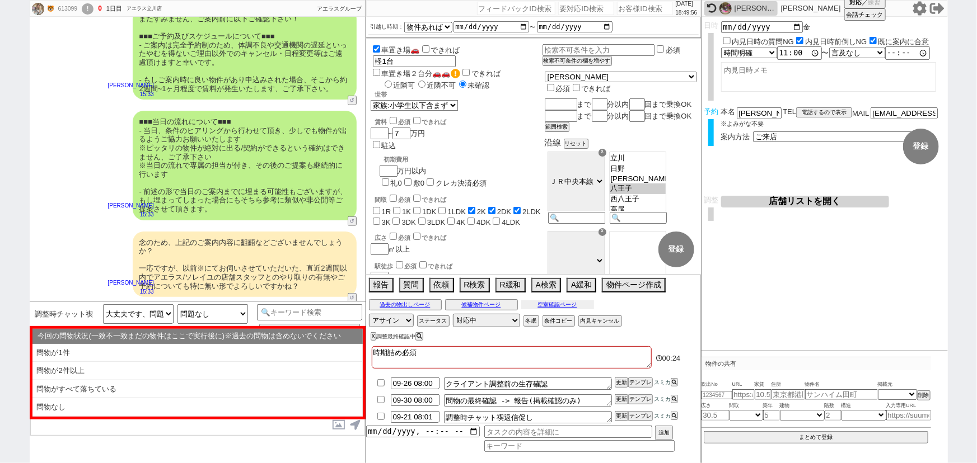
click at [568, 303] on button "空室確認ページ" at bounding box center [557, 305] width 73 height 9
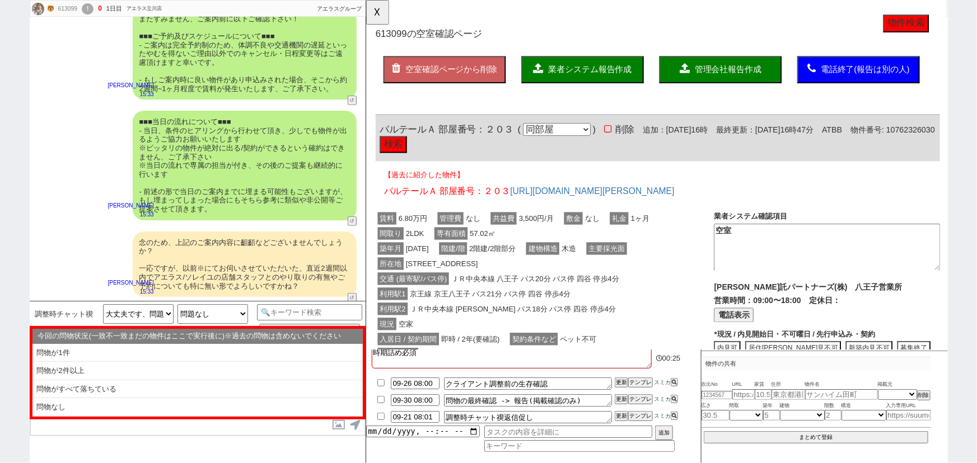
scroll to position [265, 0]
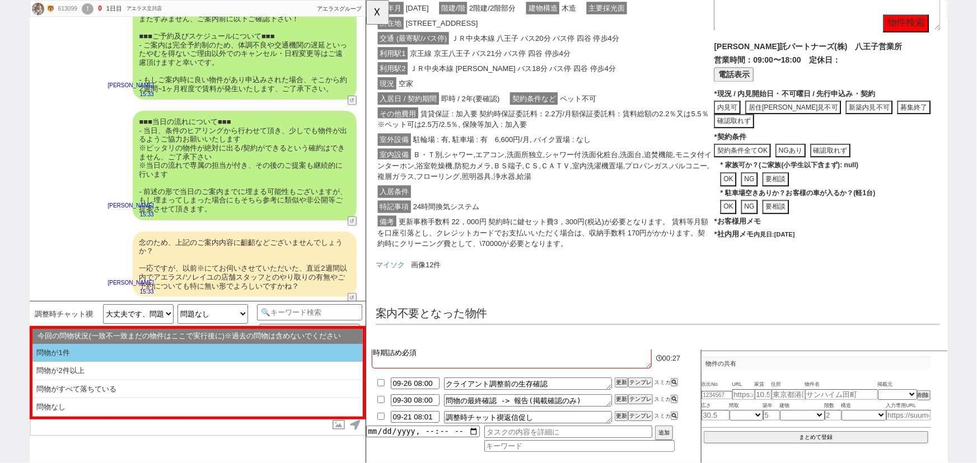
click at [143, 356] on li "問物が1件" at bounding box center [197, 353] width 330 height 18
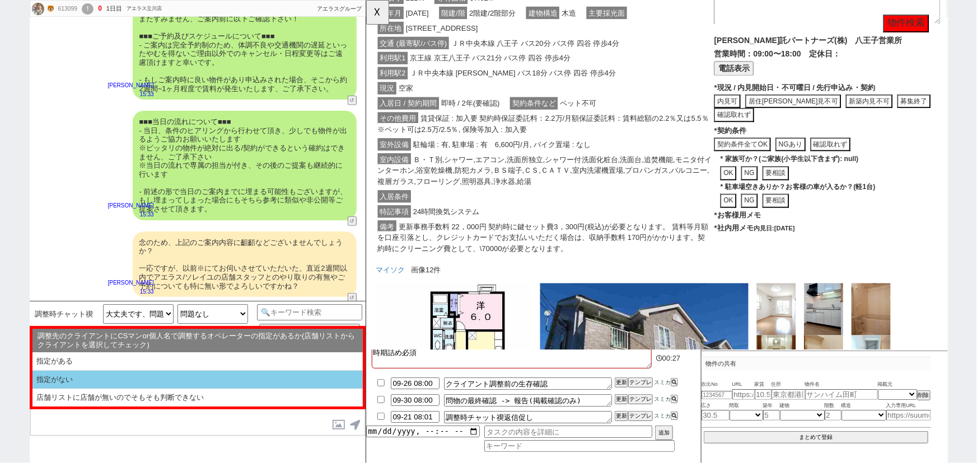
scroll to position [277, 0]
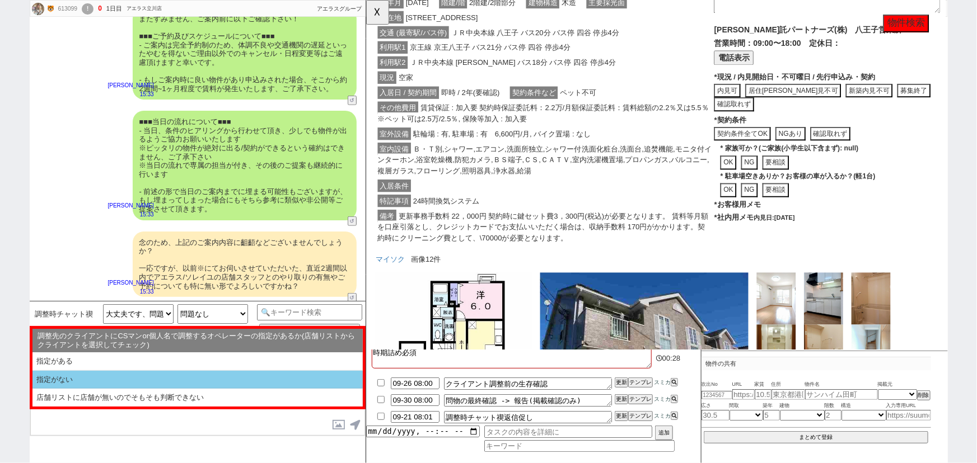
click at [116, 381] on li "指定がない" at bounding box center [197, 380] width 330 height 18
select select "問物が1件"
select select "指定がない"
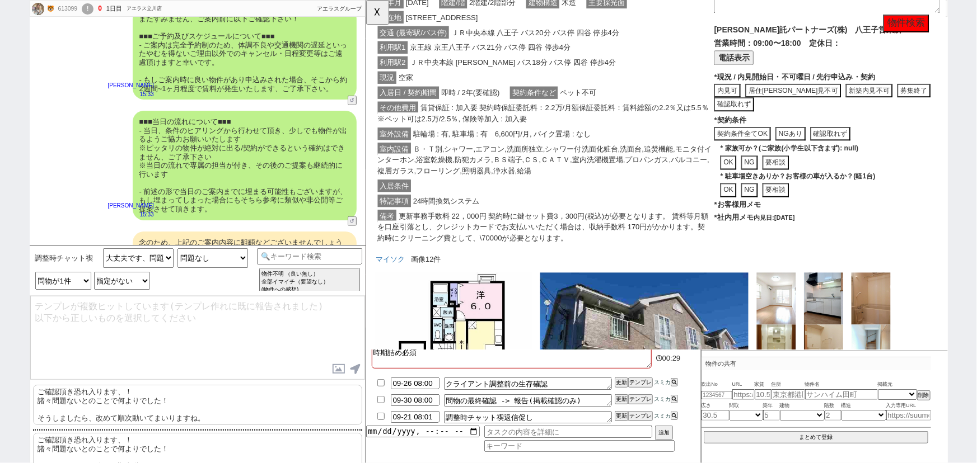
click at [112, 397] on p "ご確認頂き恐れ入ります、！ 諸々問題ないとのことで何よりでした！ そうしましたら、改めて順次動いてまいりますね。" at bounding box center [197, 405] width 329 height 40
type textarea "ご確認頂き恐れ入ります、！ 諸々問題ないとのことで何よりでした！ そうしましたら、改めて順次動いてまいりますね。"
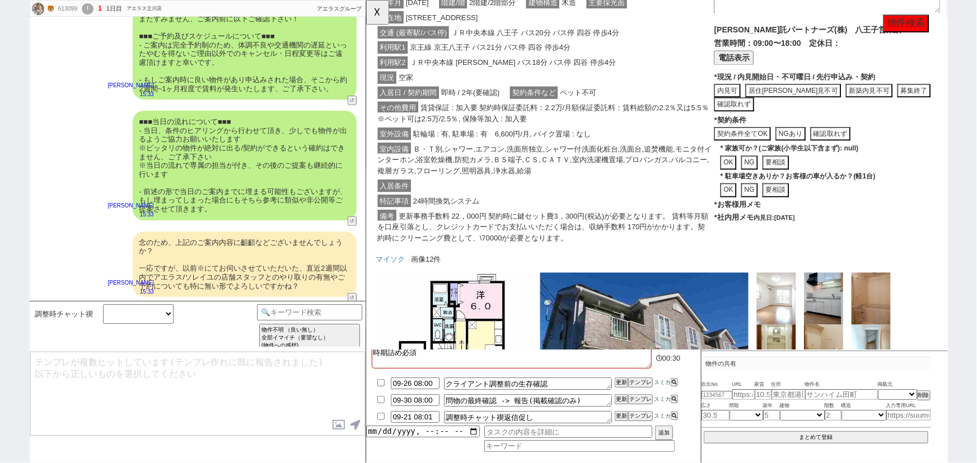
scroll to position [4669, 0]
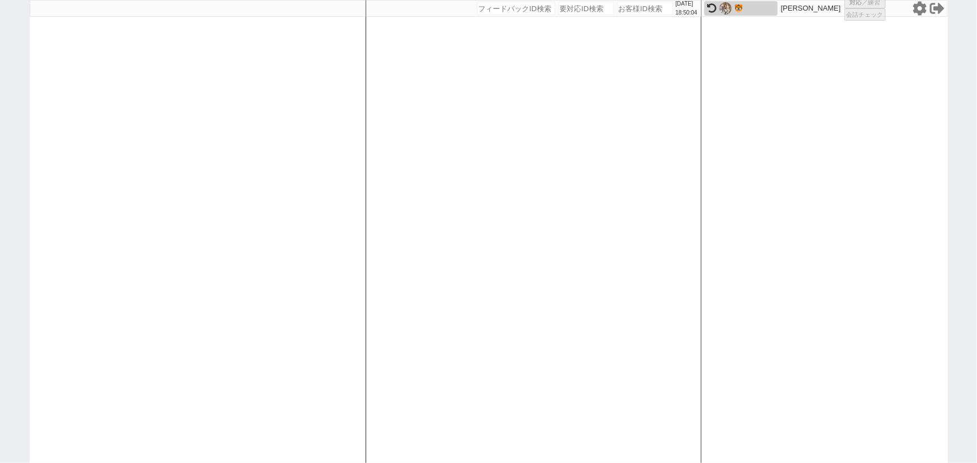
select select "1"
select select
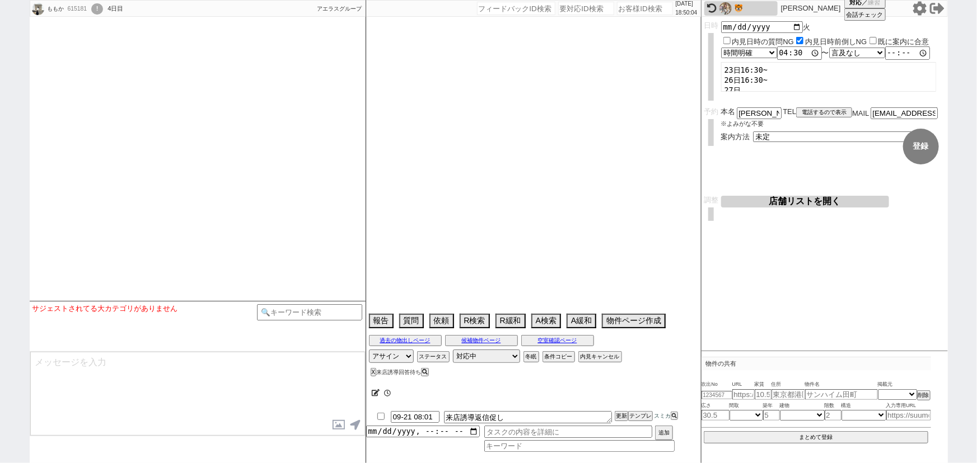
scroll to position [4274, 0]
select select "15"
select select "1"
select select "19"
select select "611"
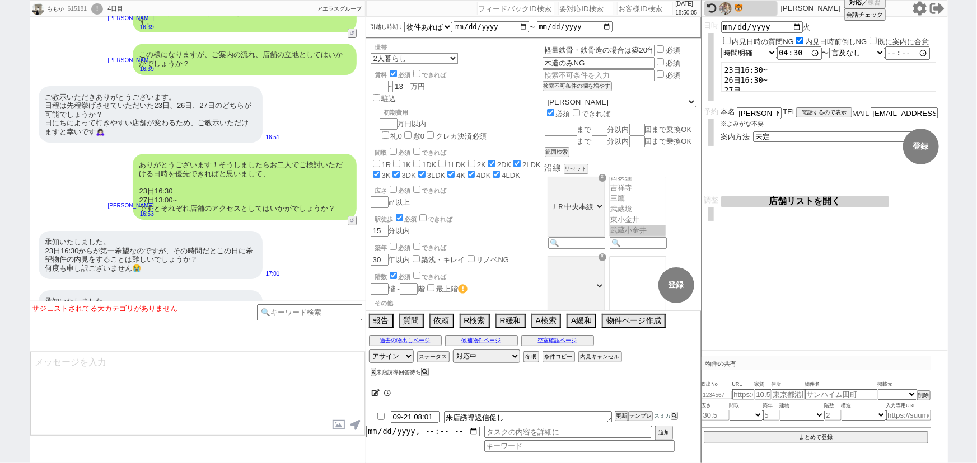
scroll to position [110, 0]
click at [628, 7] on input "number" at bounding box center [645, 8] width 56 height 13
paste input "615180"
type input "615180"
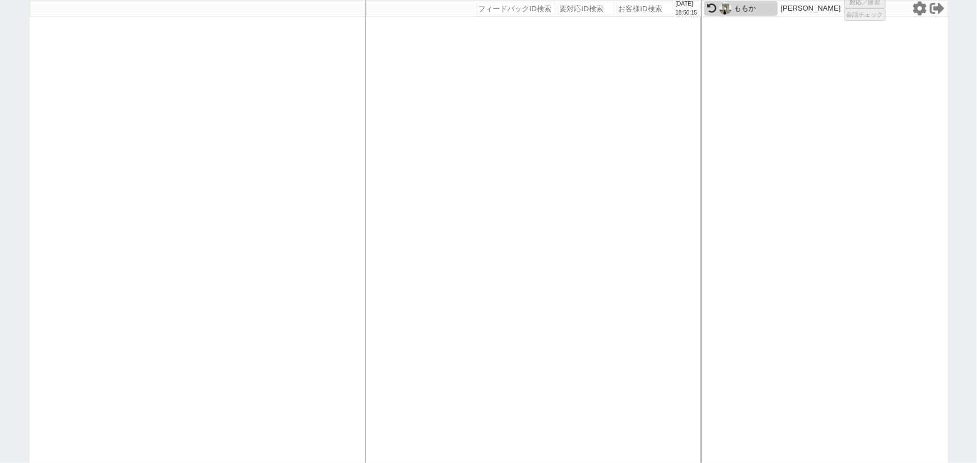
select select "1"
select select "2"
select select
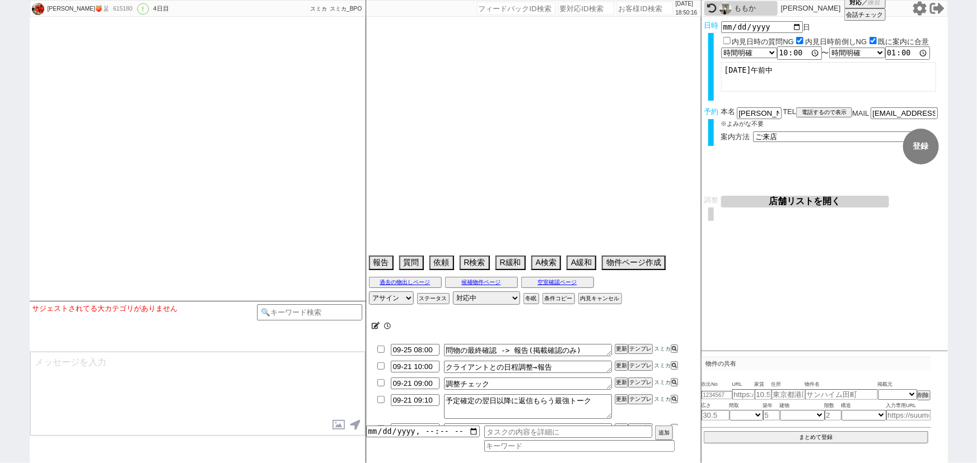
type textarea "当日まで他社なし"
select select "2025"
select select "10"
select select "36"
select select "0"
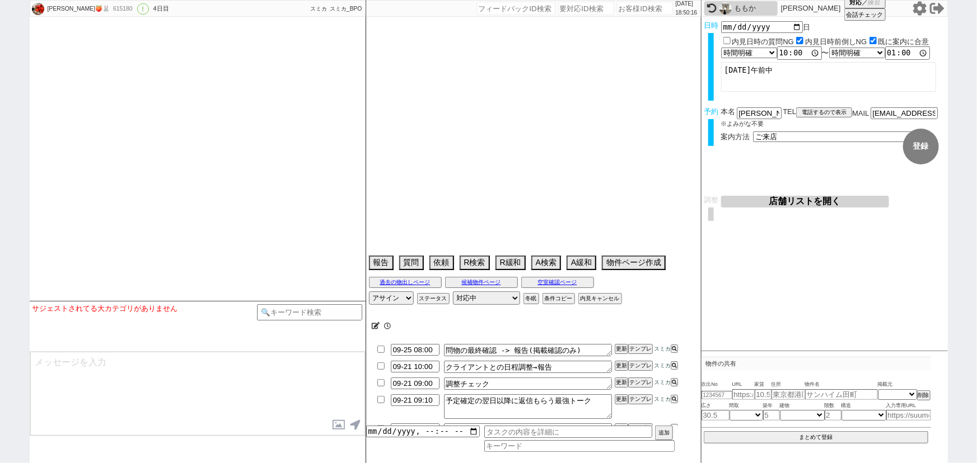
select select "14"
select select "93"
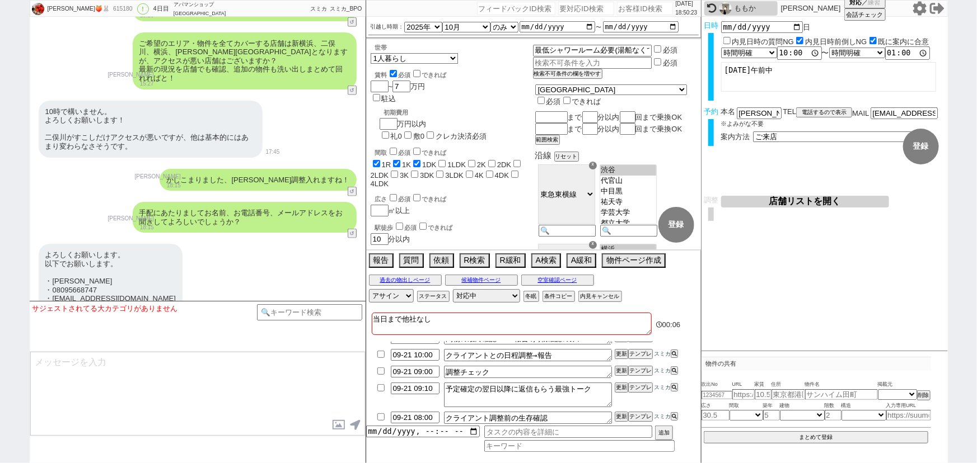
scroll to position [2799, 0]
click at [805, 195] on form "変更 なし 登録 日時 2025-09-28 日 内見日時の質問NG 内見日時前倒しNG 既に案内に合意 言及なし 時間明確 午前 午後 お昼 夕方・夜 終日…" at bounding box center [824, 106] width 246 height 179
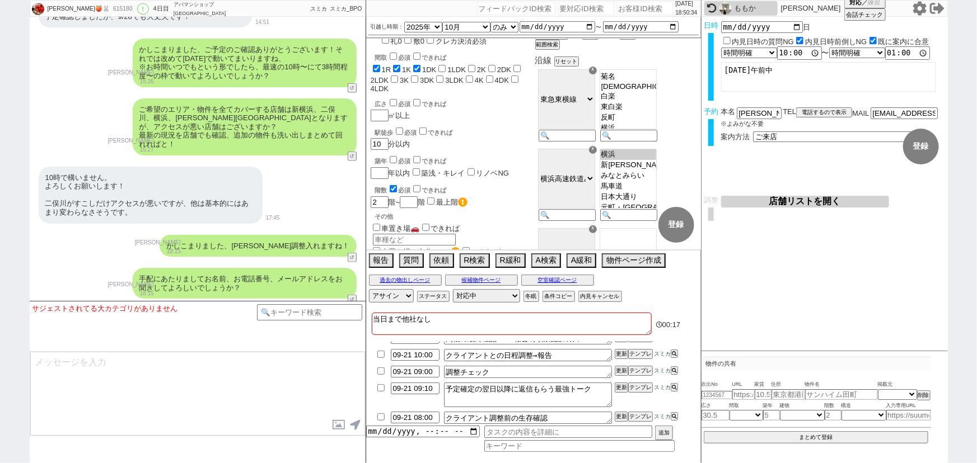
scroll to position [0, 0]
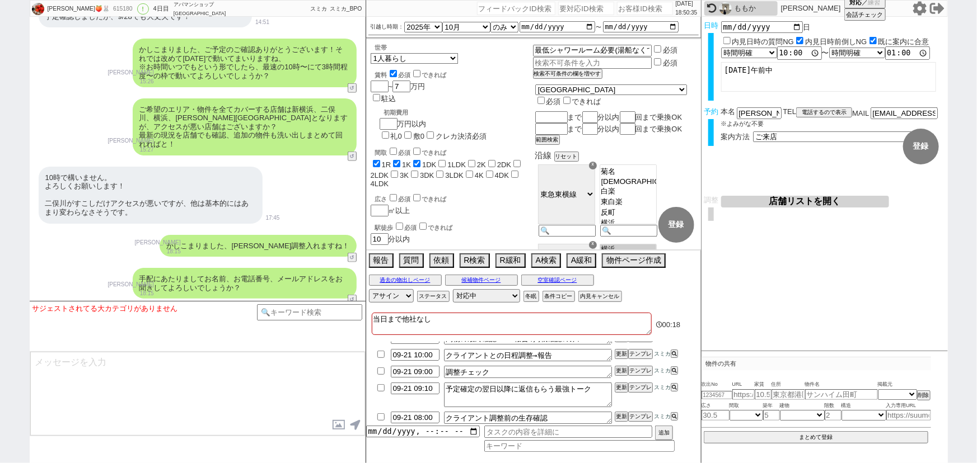
click at [805, 198] on button "店舗リストを開く" at bounding box center [805, 202] width 168 height 12
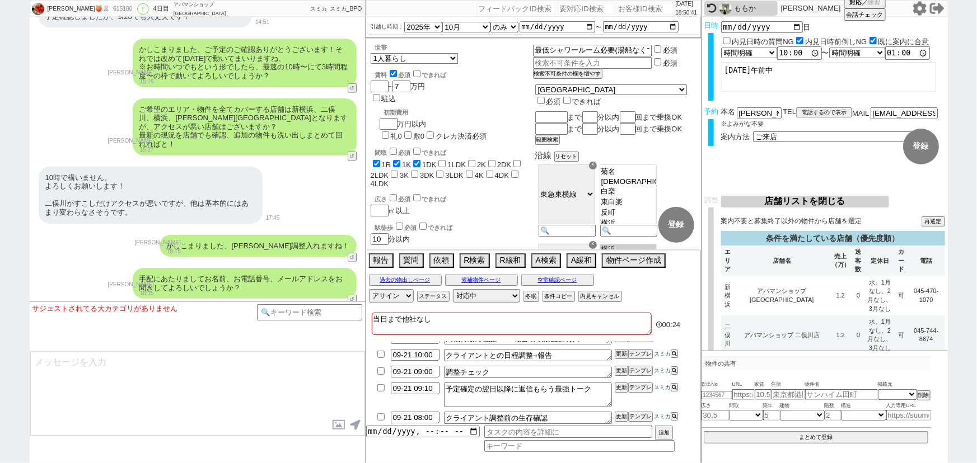
click at [110, 10] on div "615180" at bounding box center [122, 8] width 25 height 9
copy div "615180"
click at [555, 282] on button "空室確認ページ" at bounding box center [557, 280] width 73 height 9
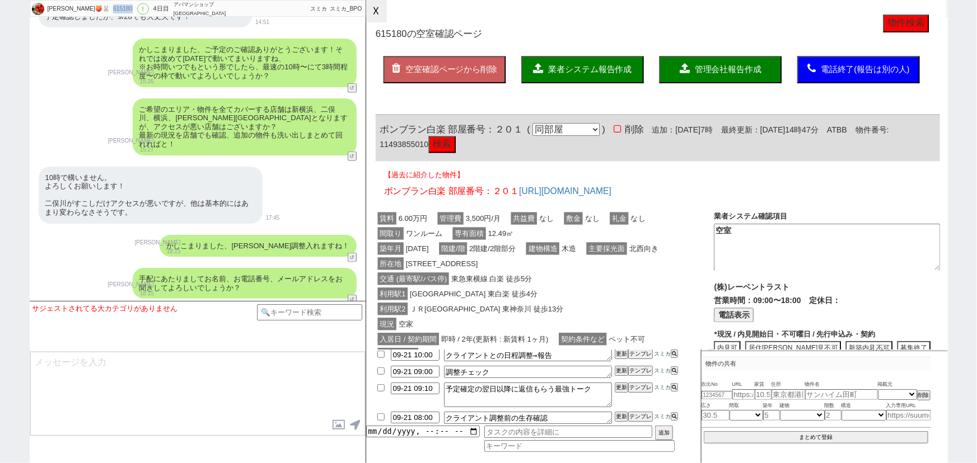
click at [378, 15] on button "☓" at bounding box center [376, 11] width 21 height 22
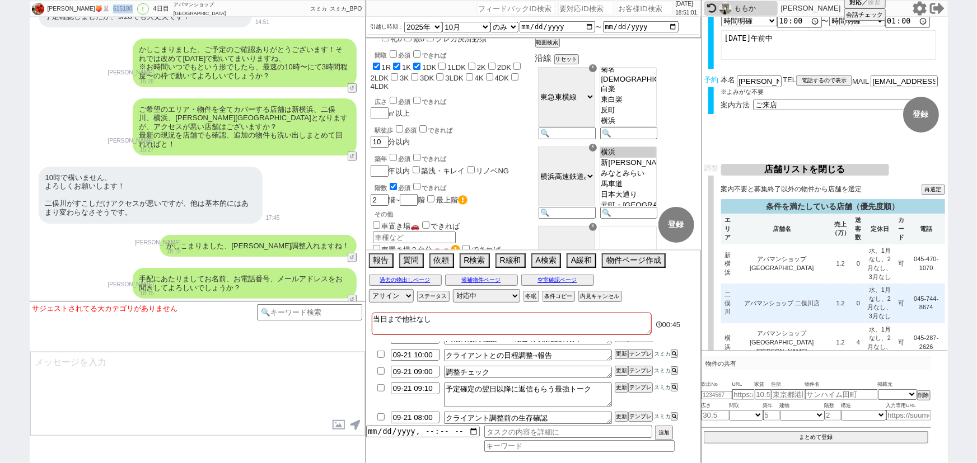
scroll to position [33, 0]
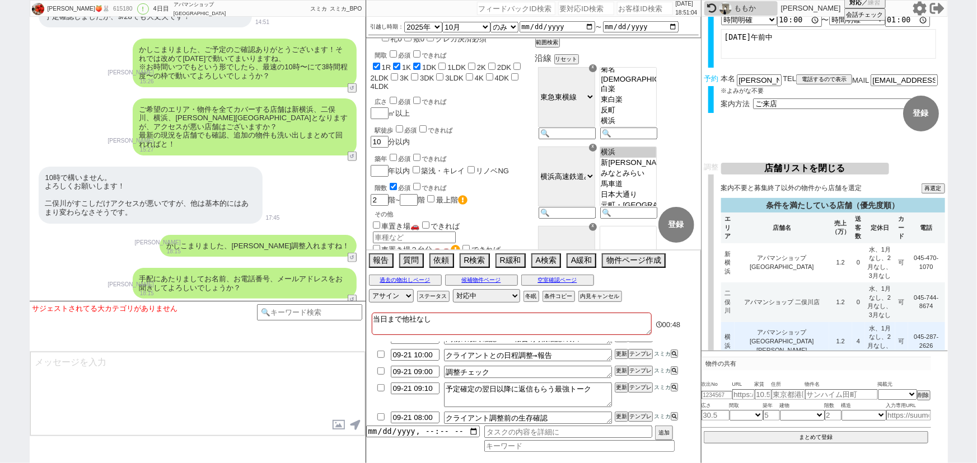
click at [829, 322] on td "1.2" at bounding box center [840, 341] width 23 height 39
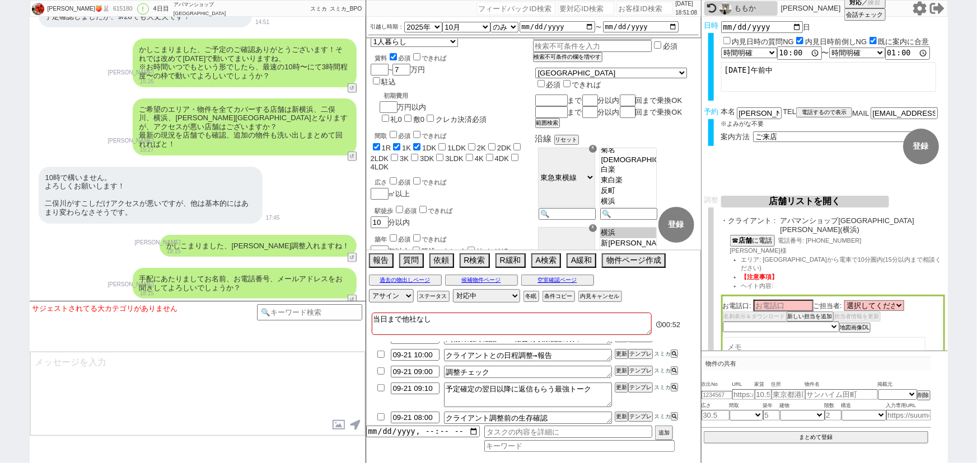
scroll to position [0, 0]
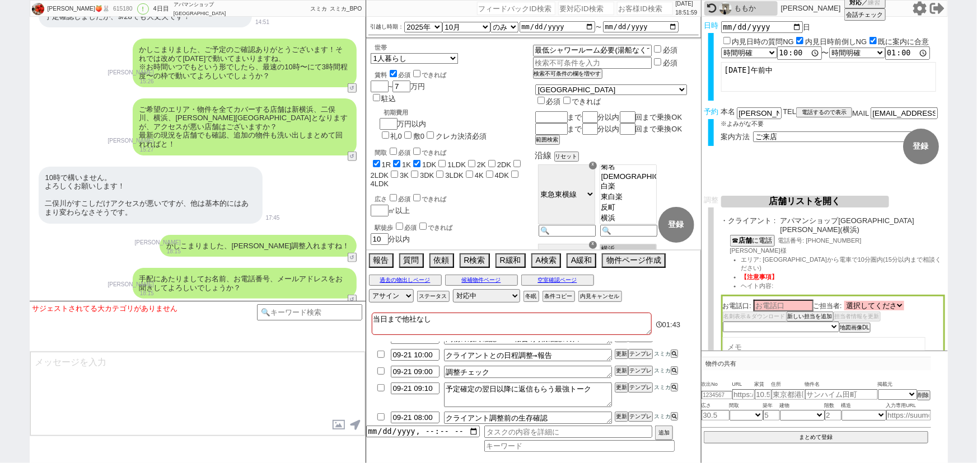
click at [869, 301] on select "選択してください 鈴木 香織 澤井 勇司 金 埈煥 秋山 拓人 清水 力也 大高 天駿 早川 浩太 松川 愛莉沙 清水 直 岩間 大祐" at bounding box center [874, 306] width 60 height 10
click at [850, 237] on span "電話番号: 045-287-2626" at bounding box center [819, 240] width 83 height 7
click at [883, 301] on select "選択してください 鈴木 香織 澤井 勇司 金 埈煥 秋山 拓人 清水 力也 大高 天駿 早川 浩太 松川 愛莉沙 清水 直 岩間 大祐" at bounding box center [874, 306] width 60 height 10
select select "1854"
click at [846, 301] on select "選択してください 鈴木 香織 澤井 勇司 金 埈煥 秋山 拓人 清水 力也 大高 天駿 早川 浩太 松川 愛莉沙 清水 直 岩間 大祐" at bounding box center [874, 306] width 60 height 10
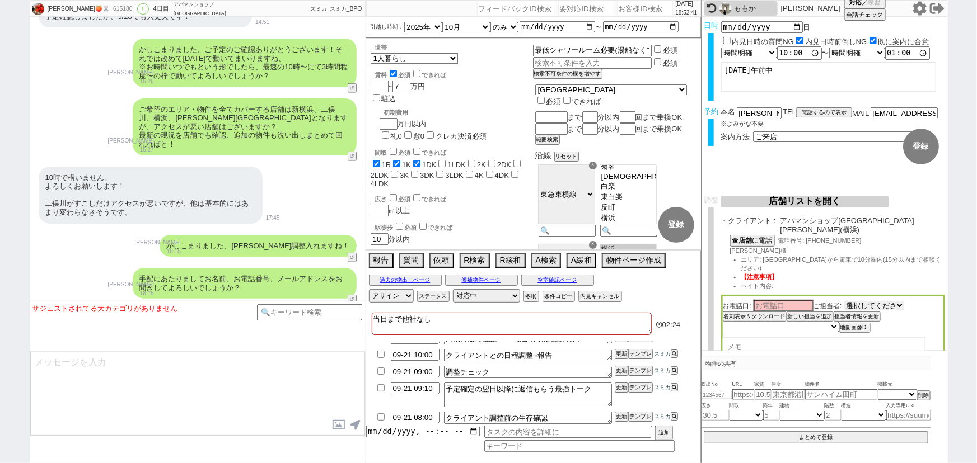
click at [847, 301] on select "選択してください 鈴木 香織 澤井 勇司 金 埈煥 秋山 拓人 清水 力也 大高 天駿 早川 浩太 松川 愛莉沙 清水 直 岩間 大祐" at bounding box center [874, 306] width 60 height 10
click at [784, 301] on input at bounding box center [783, 306] width 60 height 10
type input "ootaka"
drag, startPoint x: 779, startPoint y: 288, endPoint x: 697, endPoint y: 303, distance: 83.1
click at [697, 303] on div "小泉🍑🐰 615180 ! 0 4日目 アパマンショップ 新横浜店 冬眠中 自社客 スミカ スミカ_BPO チャット全表示 2025-09-17 ようこそLI…" at bounding box center [489, 231] width 918 height 463
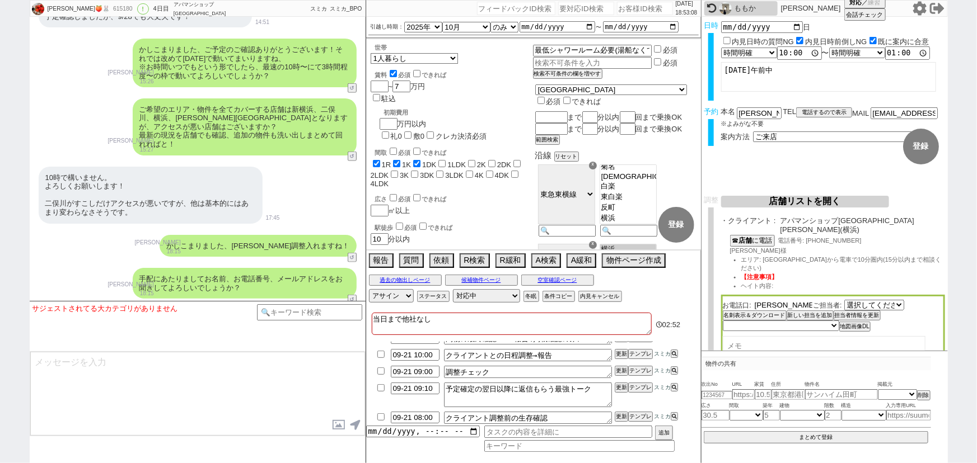
type input "大高"
click at [743, 322] on select "未定 希望で最短でOK 最短以外でOK 日程がNG(直近で別日提案可) 日程がNG(直近はNG) お客様ごとNG 折返し待ち 店舗が定休/終業後で連絡取れず" at bounding box center [780, 327] width 115 height 10
select select "5"
click at [723, 322] on select "未定 希望で最短でOK 最短以外でOK 日程がNG(直近で別日提案可) 日程がNG(直近はNG) お客様ごとNG 折返し待ち 店舗が定休/終業後で連絡取れず" at bounding box center [780, 327] width 115 height 10
select select "1854"
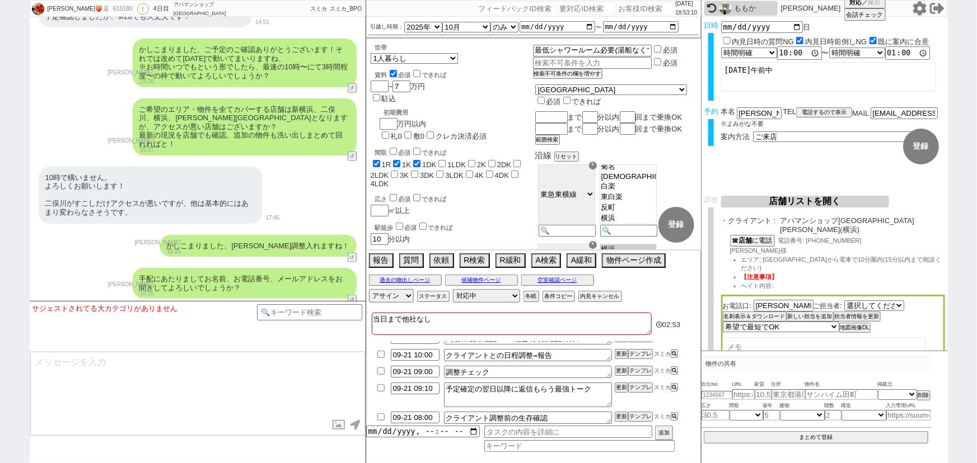
select select "5"
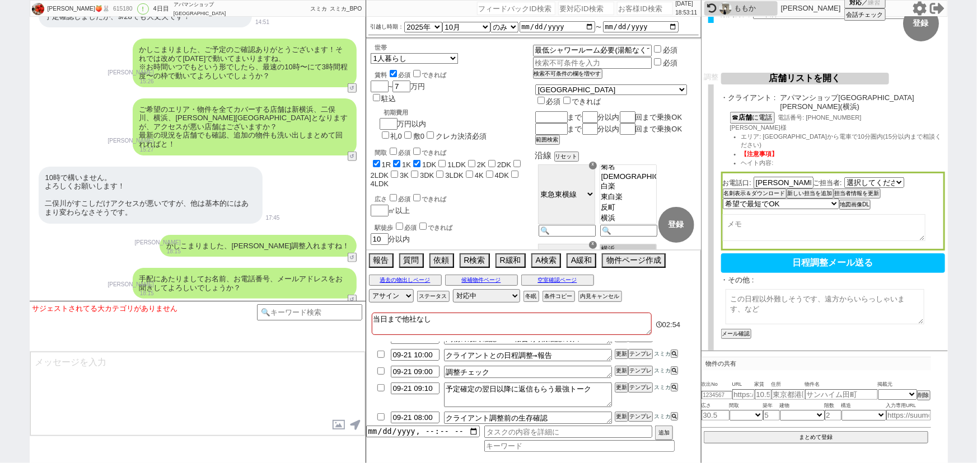
scroll to position [124, 0]
click at [739, 330] on button "メール確認" at bounding box center [735, 334] width 28 height 8
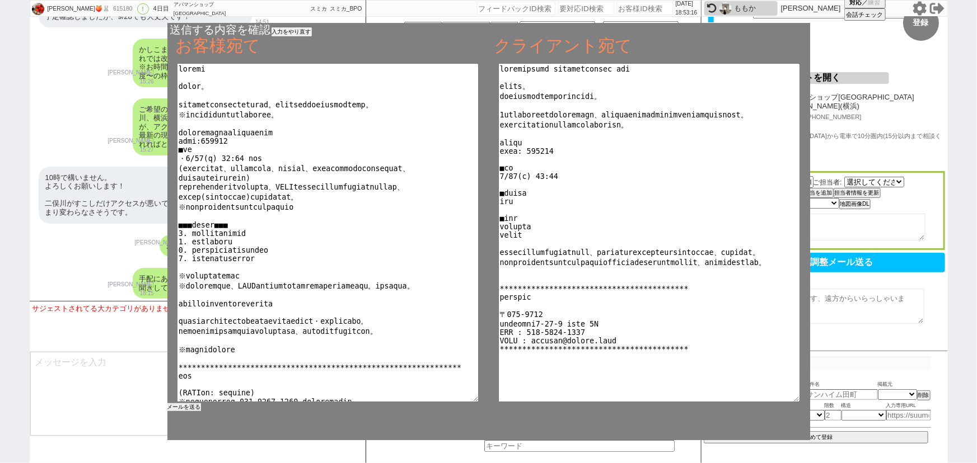
click at [190, 410] on button "メールを送る" at bounding box center [184, 408] width 34 height 8
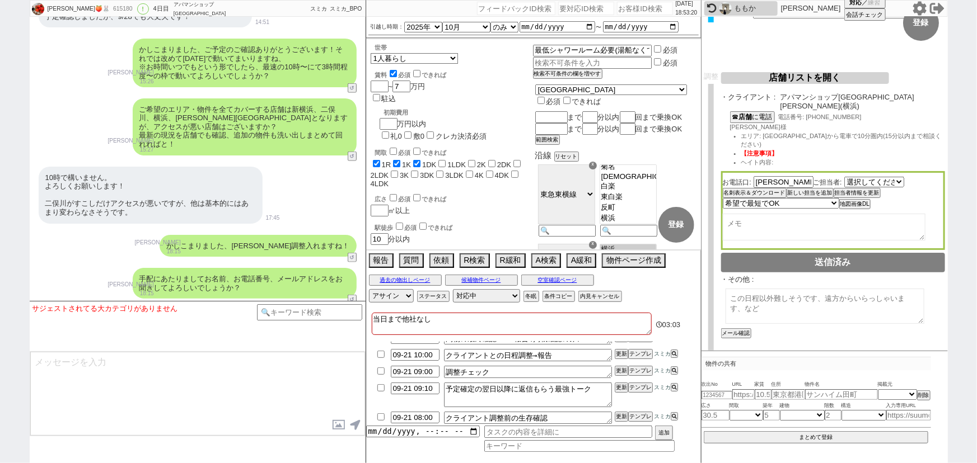
scroll to position [0, 0]
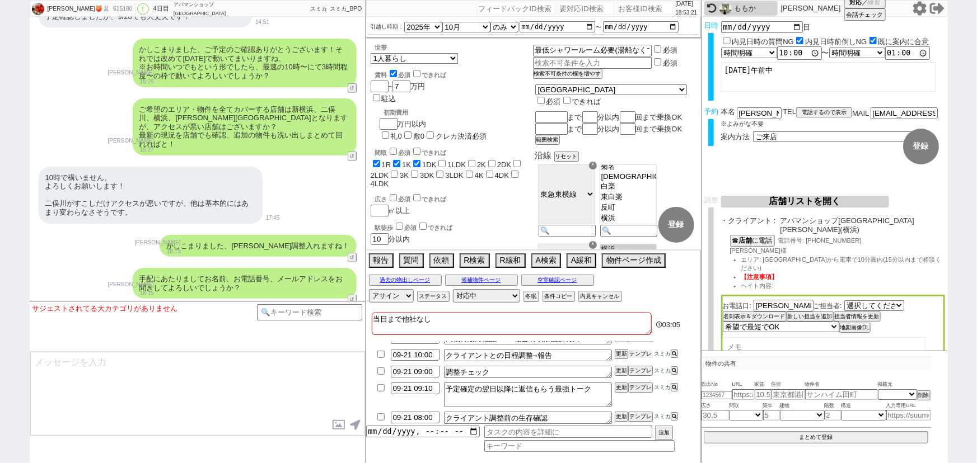
click at [640, 352] on button "テンプレ" at bounding box center [640, 354] width 25 height 8
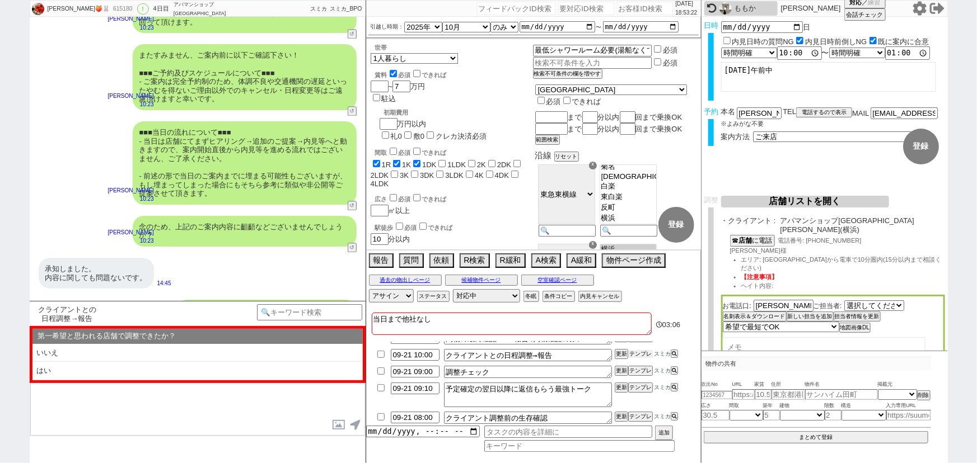
scroll to position [3422, 0]
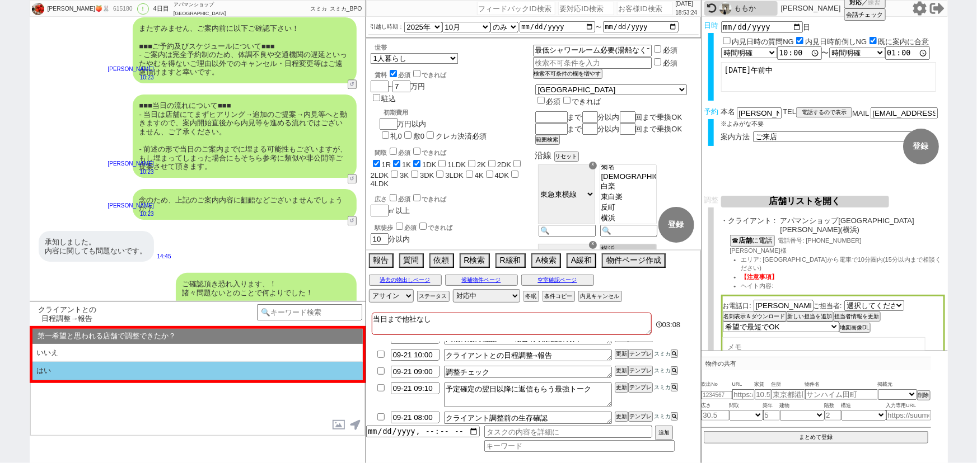
click at [112, 376] on li "はい" at bounding box center [197, 371] width 330 height 18
click at [117, 372] on li "近い" at bounding box center [197, 371] width 330 height 18
click at [120, 377] on li "挟む！" at bounding box center [197, 371] width 330 height 18
select select "はい"
select select "近い"
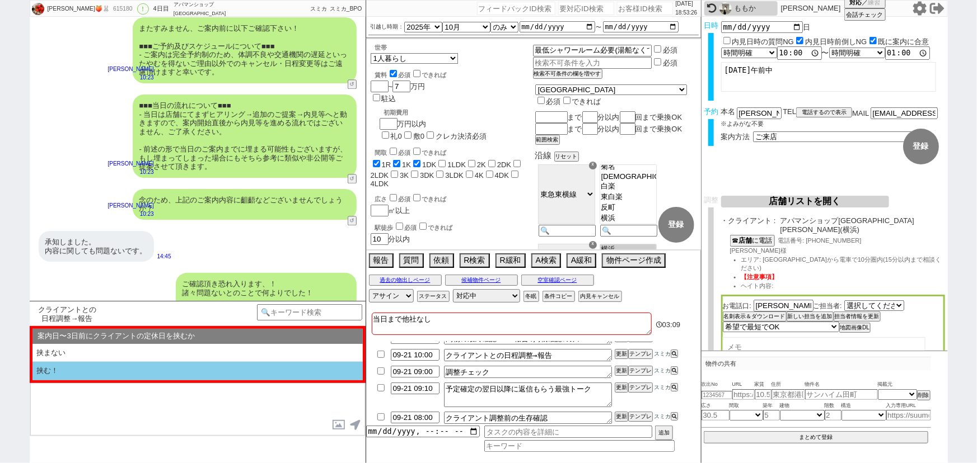
select select "挟む！"
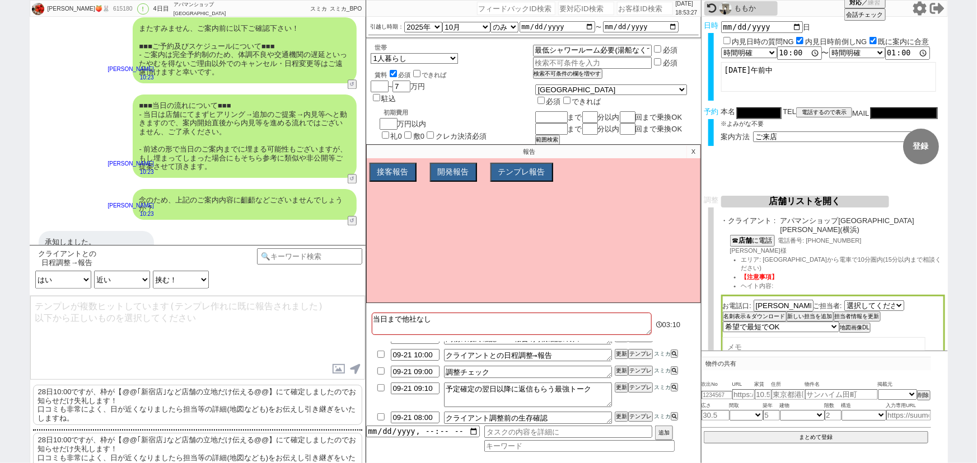
click at [96, 402] on p "28日10:00ですが、枠が【@@｢新宿店｣など店舗の立地だけ伝える@@】にて確定しましたのでお知らせだけ失礼します！ 口コミも非常によく、日が近くなりました…" at bounding box center [197, 405] width 329 height 40
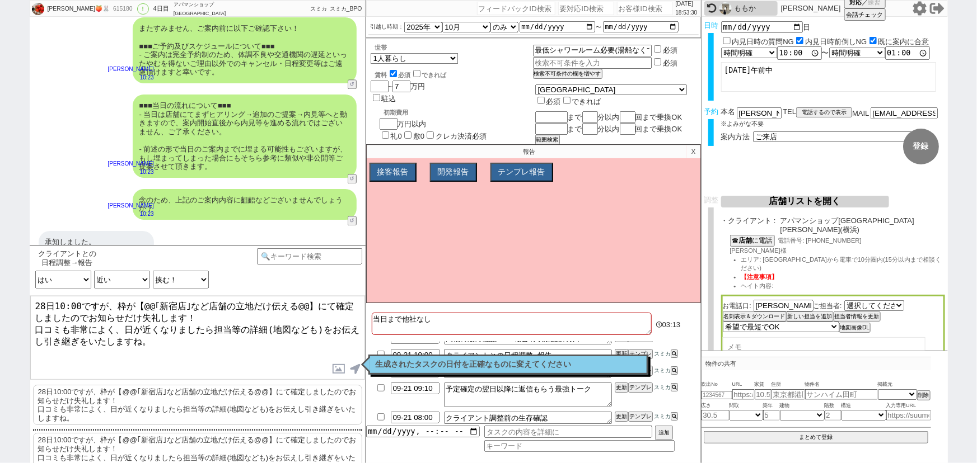
drag, startPoint x: 129, startPoint y: 303, endPoint x: 310, endPoint y: 303, distance: 181.3
click at [310, 303] on textarea "28日10:00ですが、枠が【@@｢新宿店｣など店舗の立地だけ伝える@@】にて確定しましたのでお知らせだけ失礼します！ 口コミも非常によく、日が近くなりました…" at bounding box center [197, 338] width 335 height 84
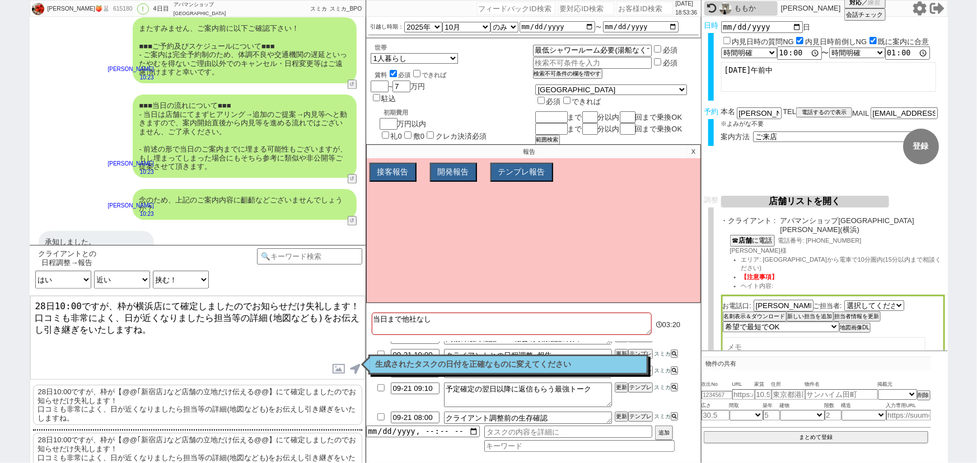
type textarea "28日10:00ですが、枠が横浜店にて確定しましたのでお知らせだけ失礼します！ 口コミも非常によく、日が近くなりましたら担当等の詳細(地図なども)をお伝えし引…"
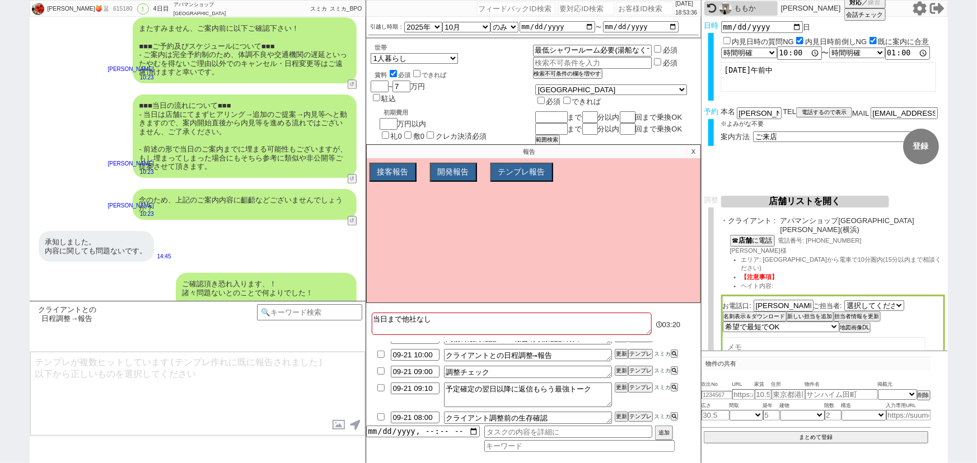
scroll to position [3481, 0]
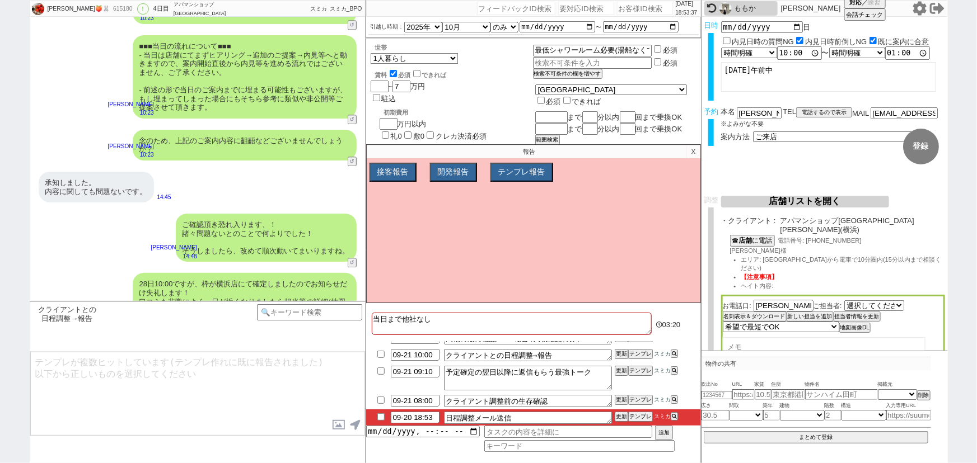
type textarea "日時等のご確認頂けましたらご一報だけお願いします！"
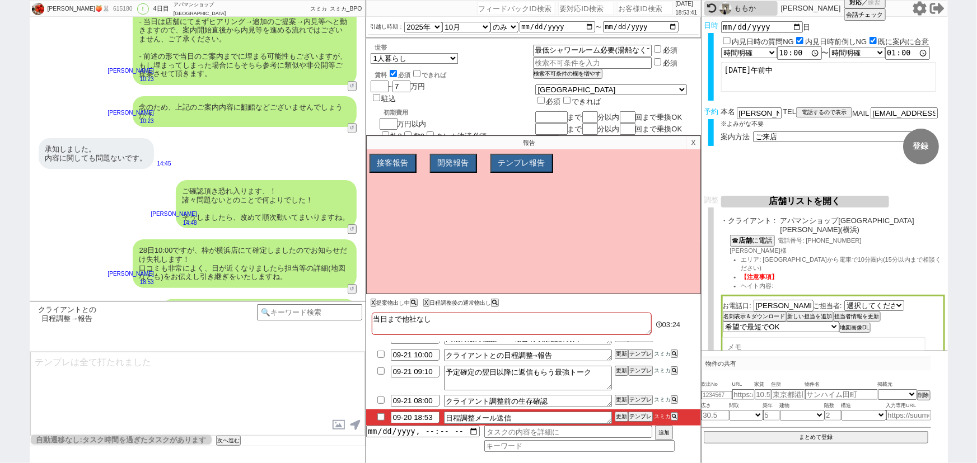
click at [383, 354] on input "checkbox" at bounding box center [381, 354] width 16 height 7
checkbox input "true"
click at [378, 417] on input "checkbox" at bounding box center [381, 417] width 16 height 7
checkbox input "true"
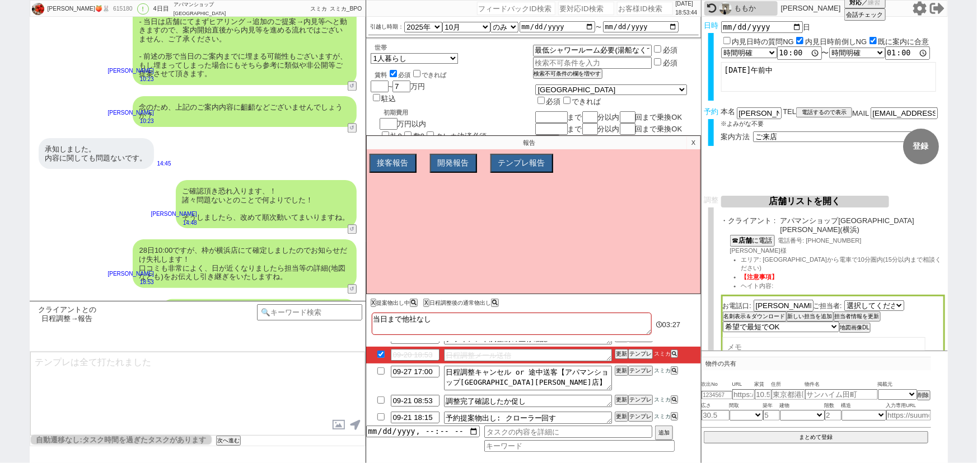
scroll to position [0, 0]
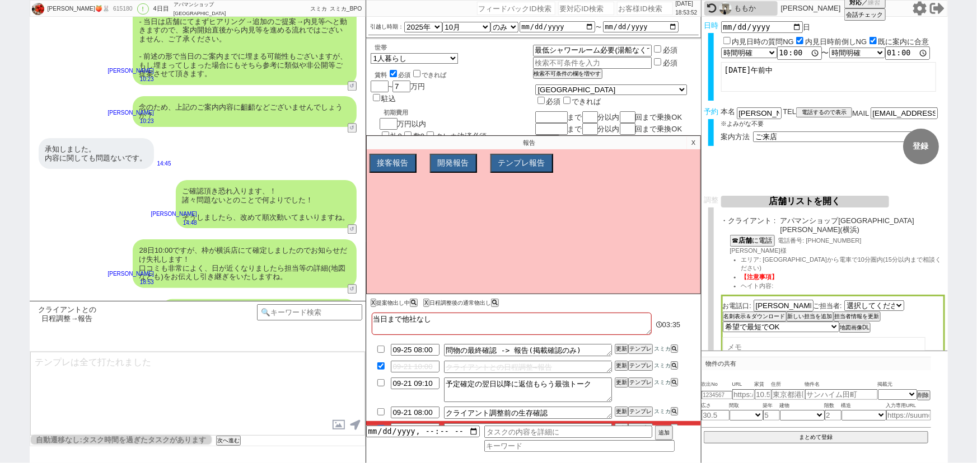
click at [617, 10] on input "number" at bounding box center [645, 8] width 56 height 13
paste input "615374"
type input "615374"
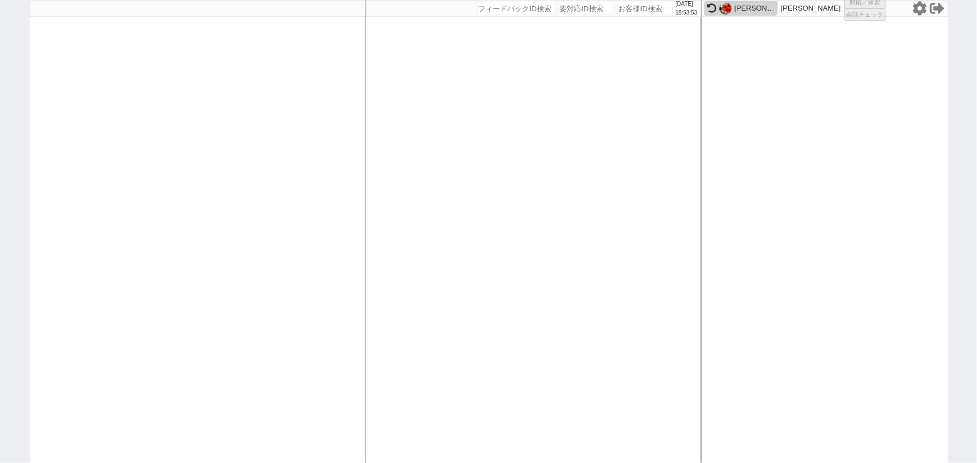
select select "1"
select select "2"
select select
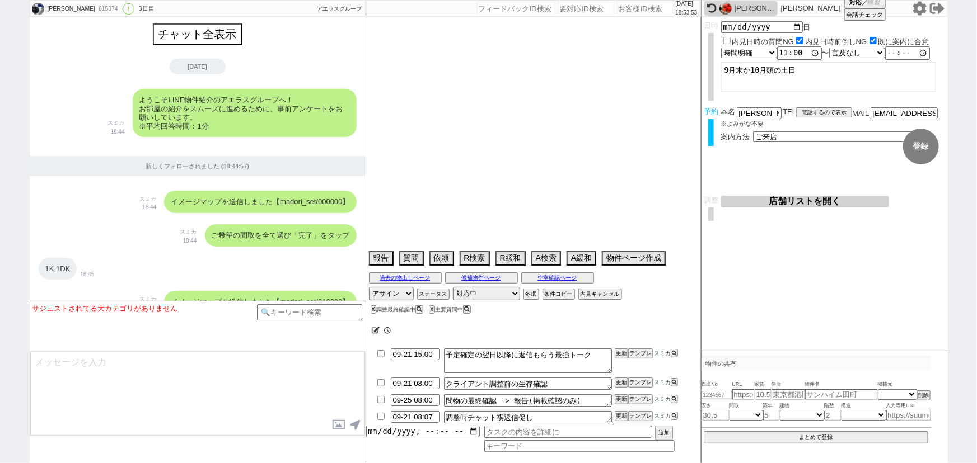
type textarea "他社なし"
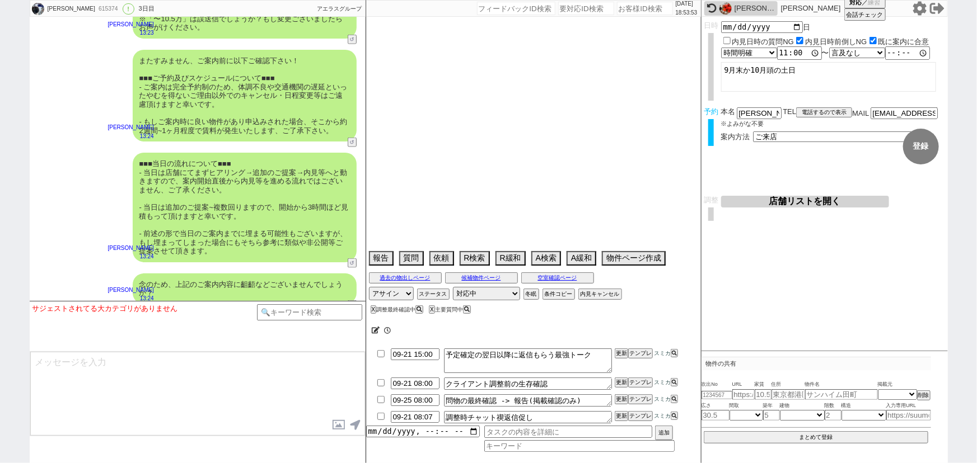
select select "2025"
select select "11"
select select "36"
select select "0"
select select "20"
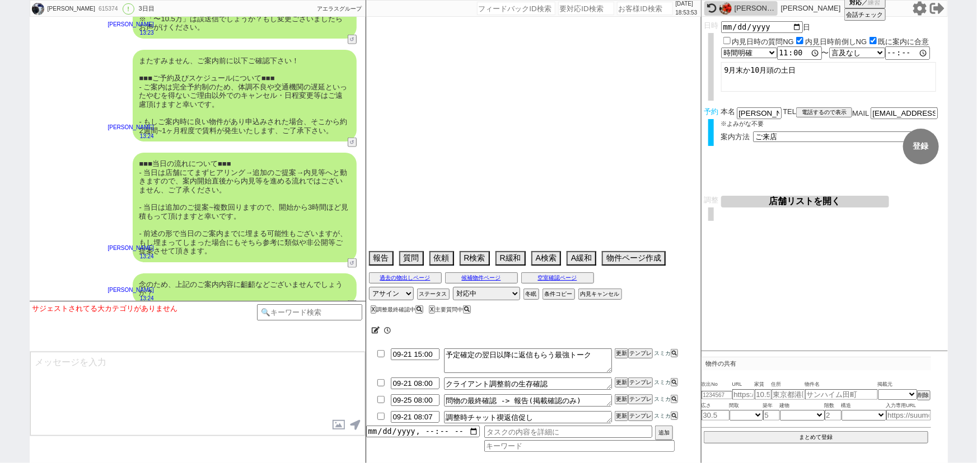
select select "65"
select select "1577"
select select "68"
select select "1637"
select select "36"
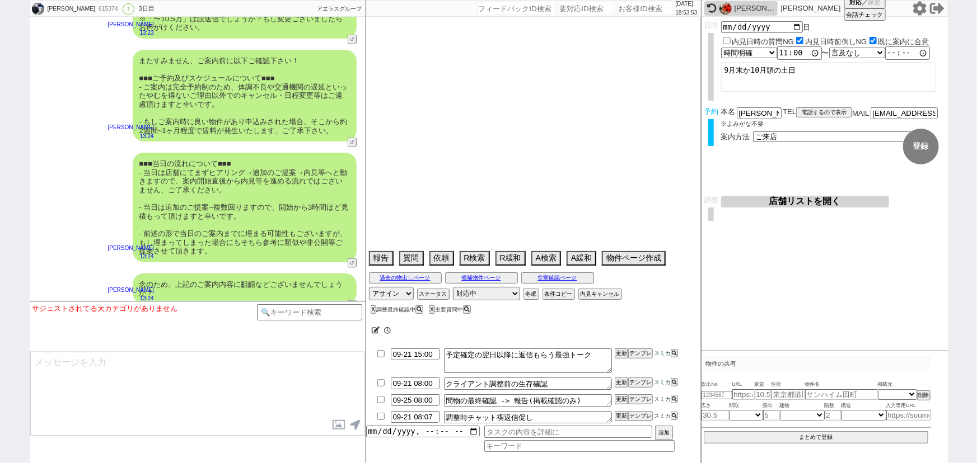
select select "1053"
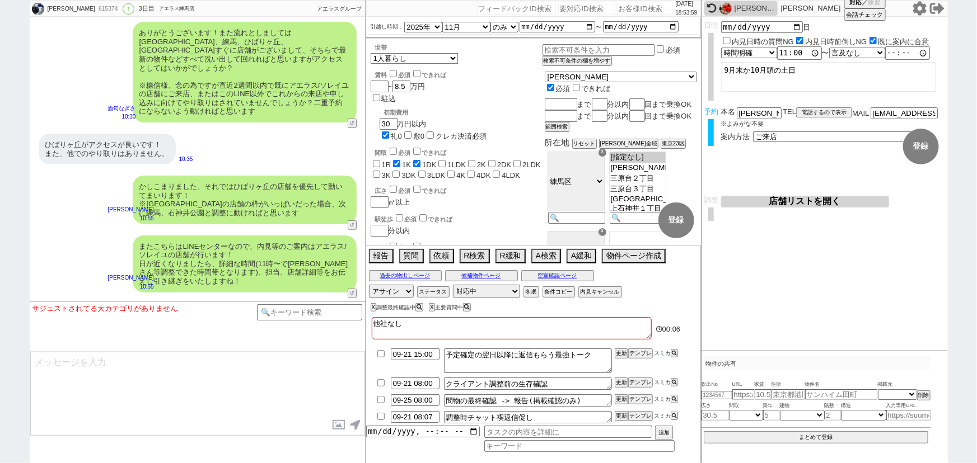
scroll to position [2261, 0]
click at [839, 201] on button "店舗リストを開く" at bounding box center [805, 202] width 168 height 12
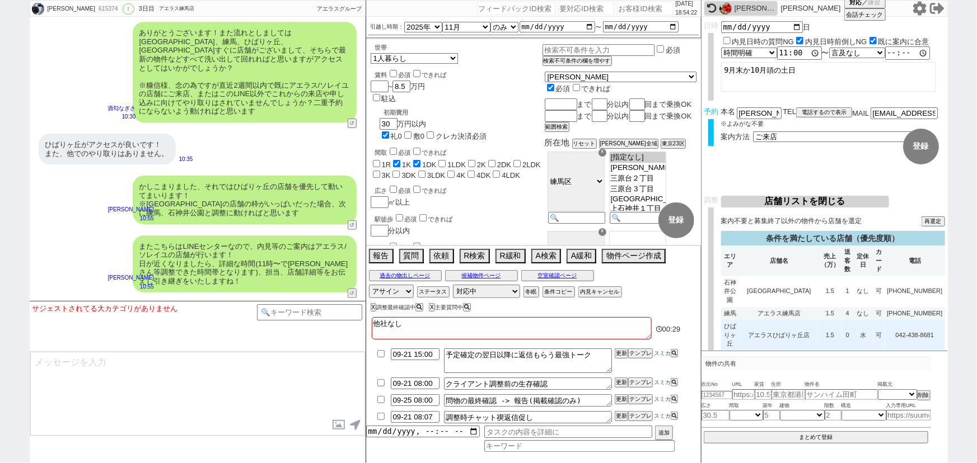
click at [829, 324] on td "1.5" at bounding box center [829, 335] width 23 height 31
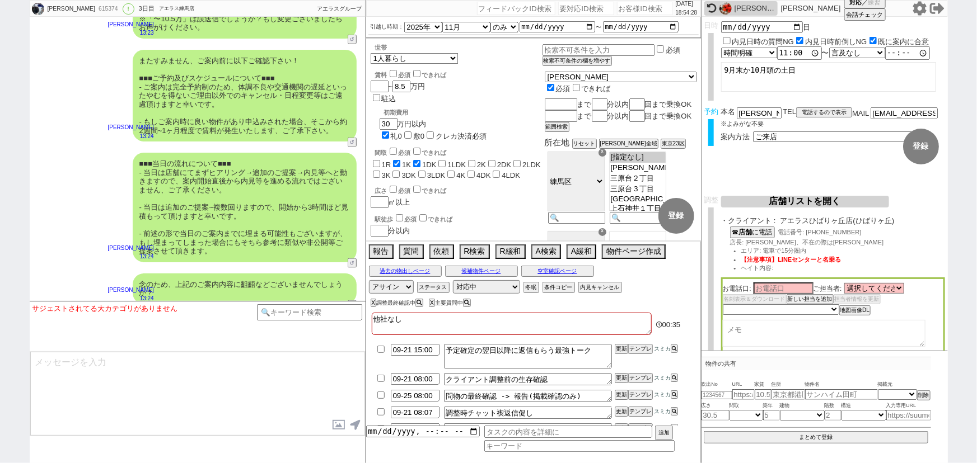
scroll to position [12, 0]
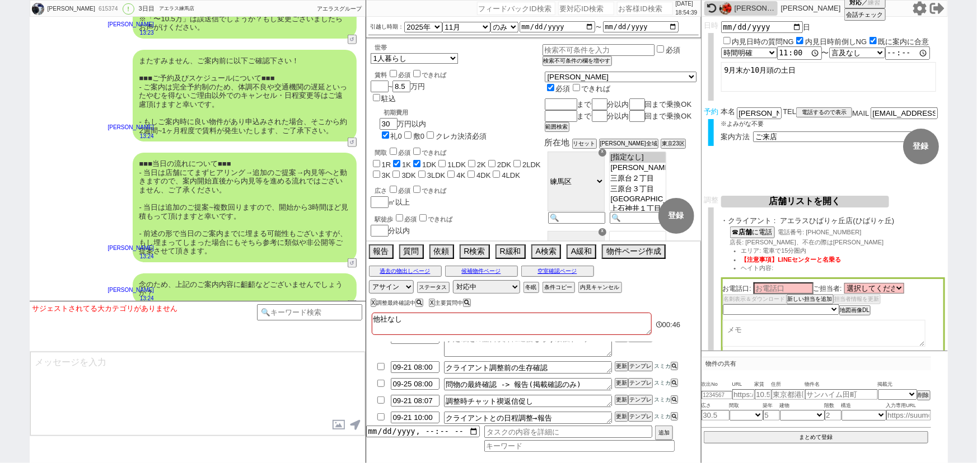
click at [630, 12] on input "number" at bounding box center [645, 8] width 56 height 13
paste input "602235"
type input "602235"
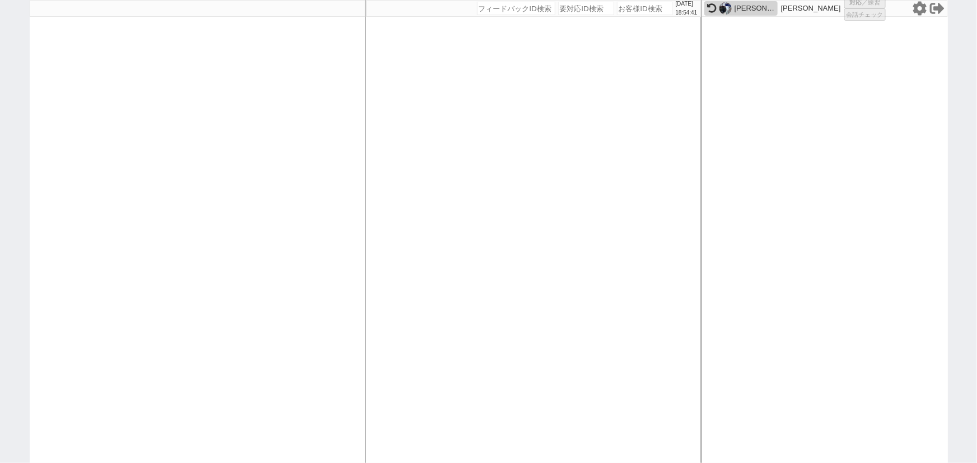
select select "6"
select select "2"
select select
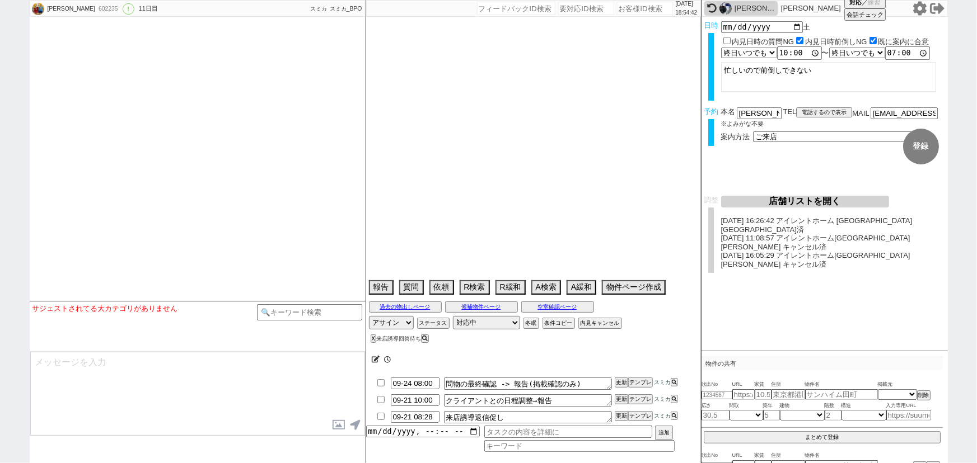
type textarea "調整後キャンセルあり：体調不良 27日10時は確定したと伝えてしまってます"
select select "2025"
select select "10"
select select "33"
select select "0"
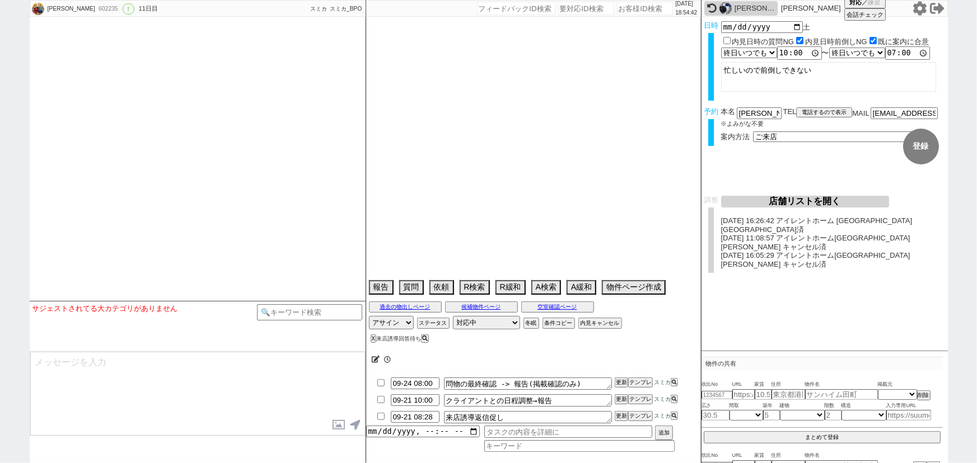
select select "23"
select select "752"
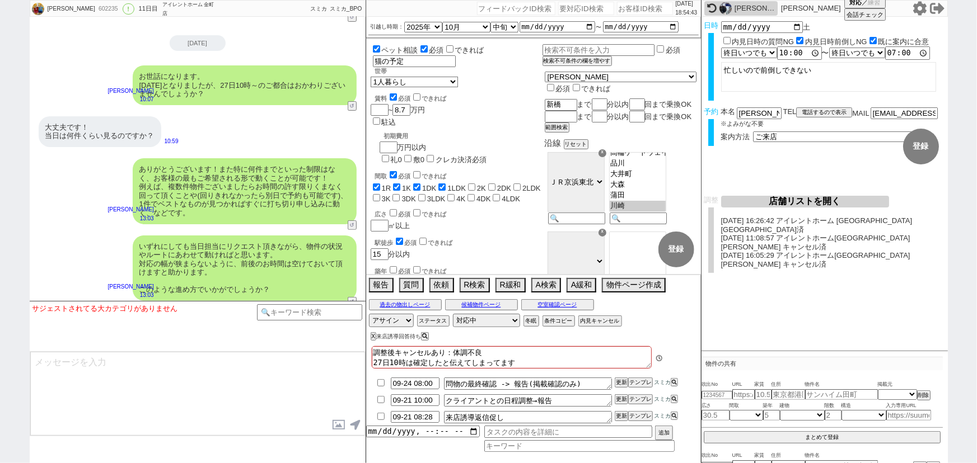
scroll to position [301, 0]
click at [636, 420] on button "テンプレ" at bounding box center [640, 417] width 25 height 8
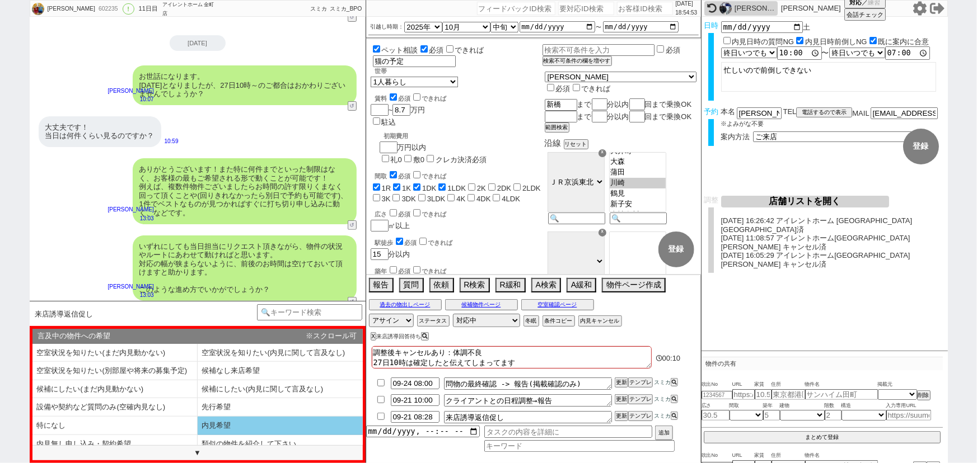
click at [246, 421] on li "内見希望" at bounding box center [280, 426] width 165 height 18
select select "内見希望"
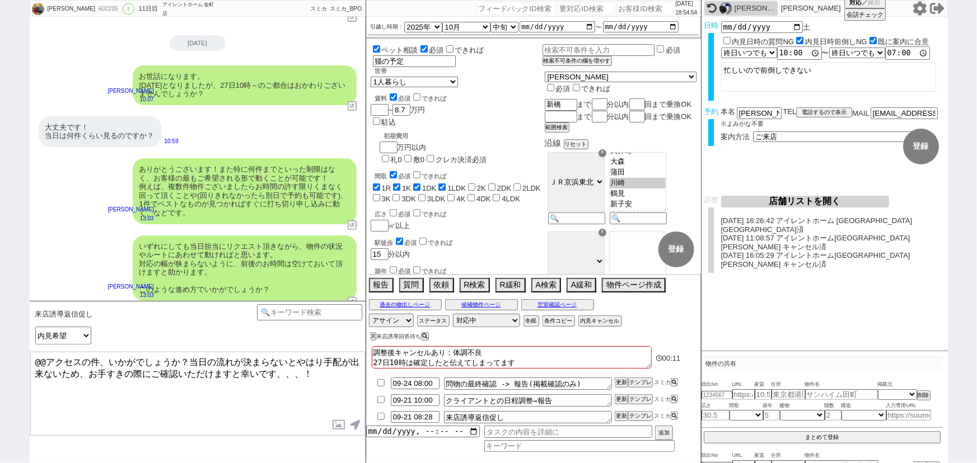
drag, startPoint x: 80, startPoint y: 359, endPoint x: 0, endPoint y: 357, distance: 80.1
click at [0, 357] on div "信田 602235 ! 0 11日目 アイレントホーム 金町店 冬眠中 自社客 スミカ スミカ_BPO チャット全表示 2025-06-17 新しくフォローさ…" at bounding box center [488, 231] width 977 height 463
type textarea "店舗の件、いかがでしょうか？当日の流れが決まらないとやはり手配が出来ないため、お手すきの際にご確認いただけますと幸いです、、、！"
click at [633, 5] on input "number" at bounding box center [645, 8] width 56 height 13
paste input "614169"
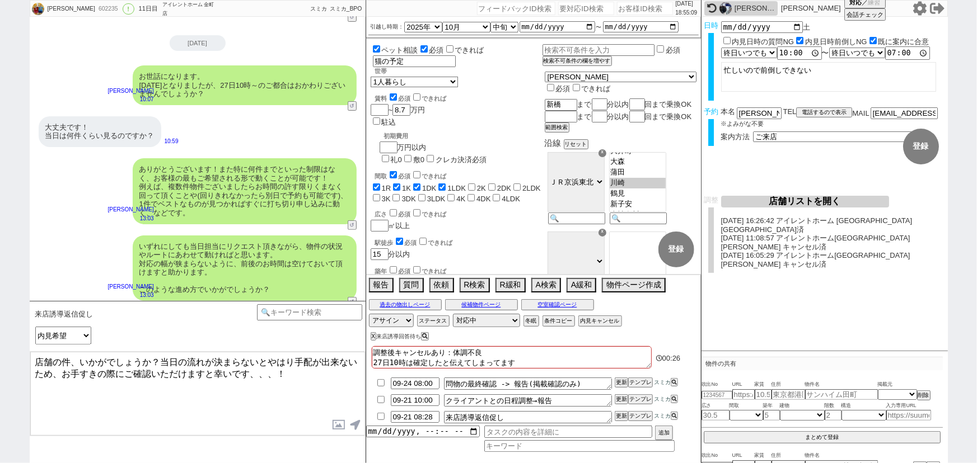
type input "614169"
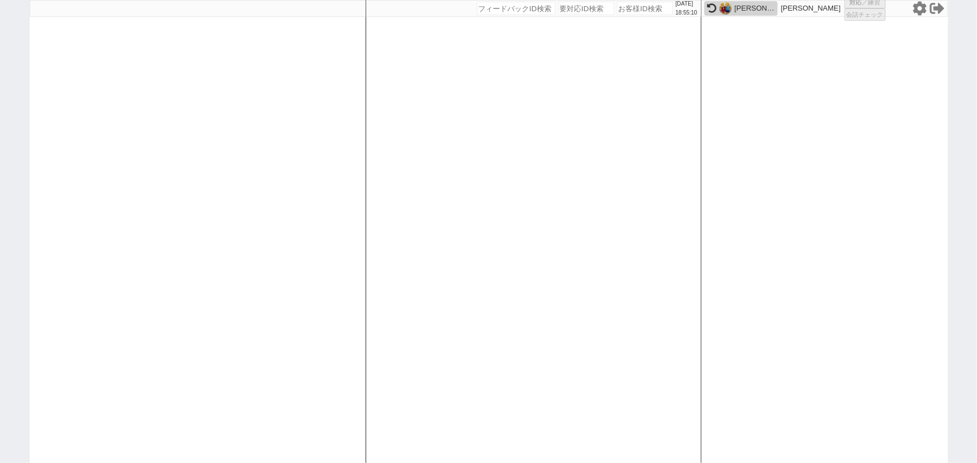
select select "2"
select select
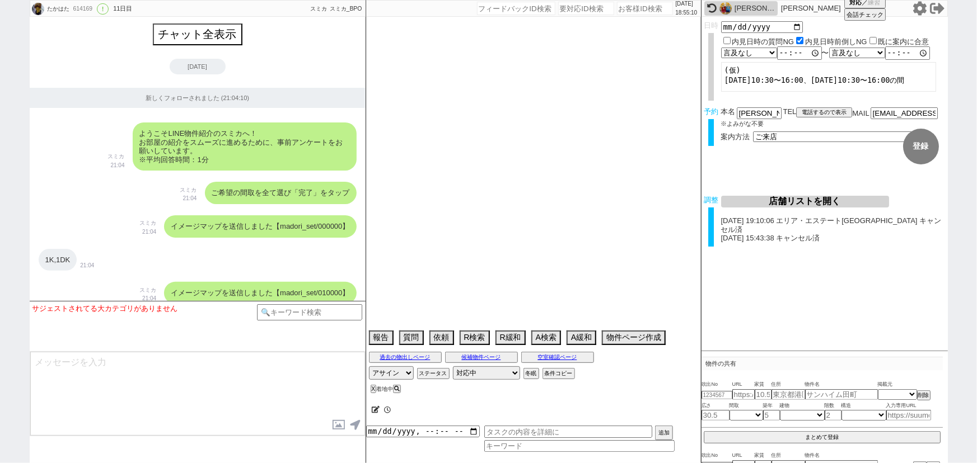
scroll to position [8203, 0]
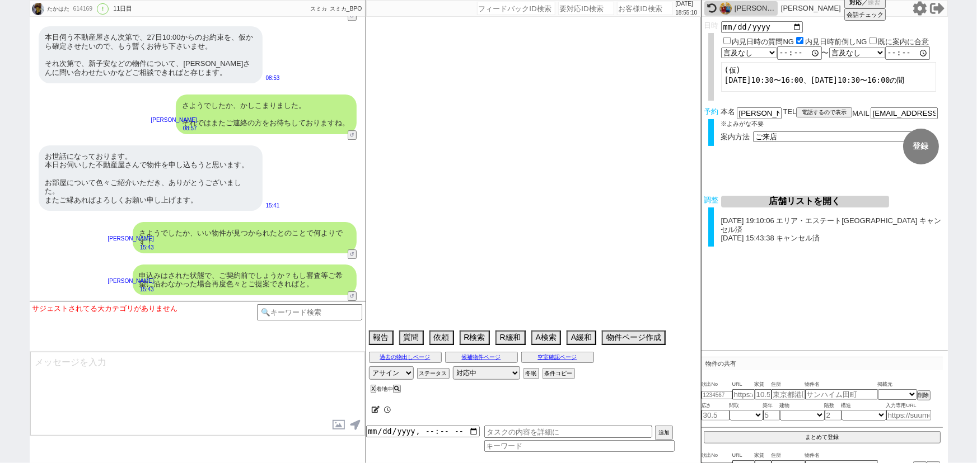
type textarea "スミカの内見より先に他社内見あり エキマエホーム、バローでは調整不可 調整後キャンセルあり：他社で決まってないこと確定してから前日/当日調整、組めなかったら仕…"
select select "2025"
select select "10"
select select "37"
select select "0"
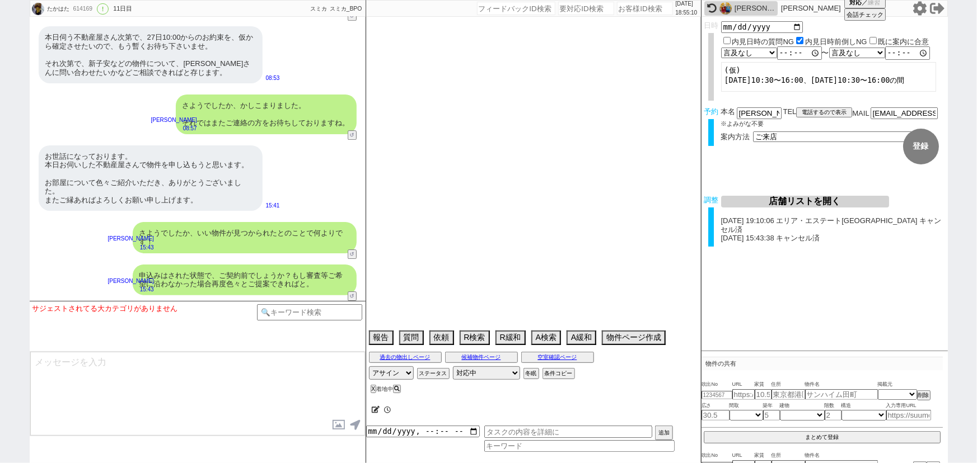
select select "56"
select select "53"
select select "50"
select select "52"
select select "54"
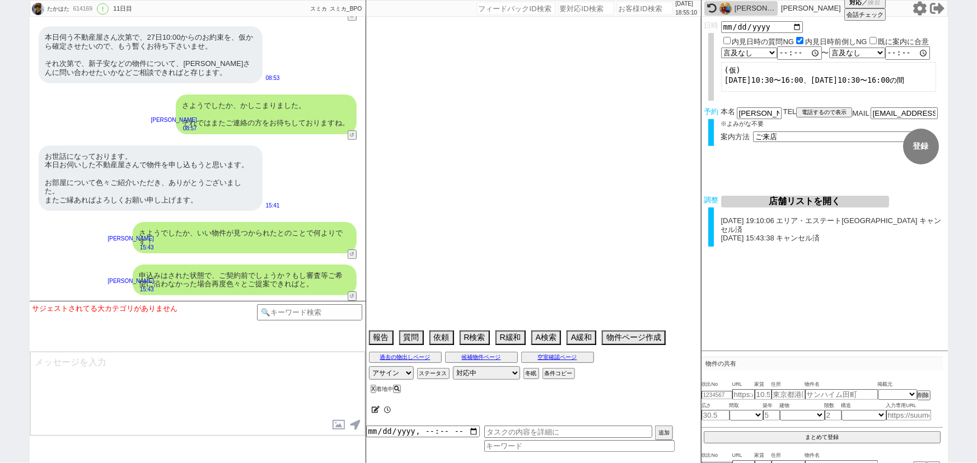
select select "51"
select select "55"
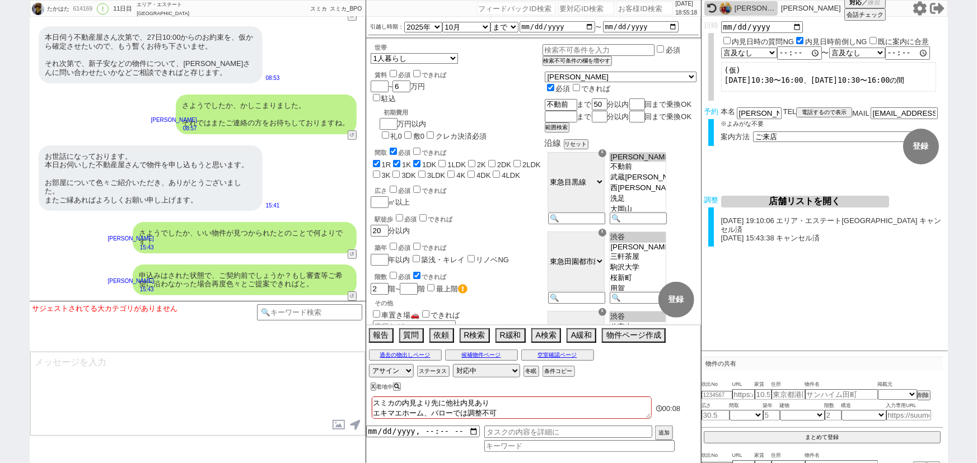
click at [625, 5] on input "number" at bounding box center [645, 8] width 56 height 13
paste input "610452"
type input "610452"
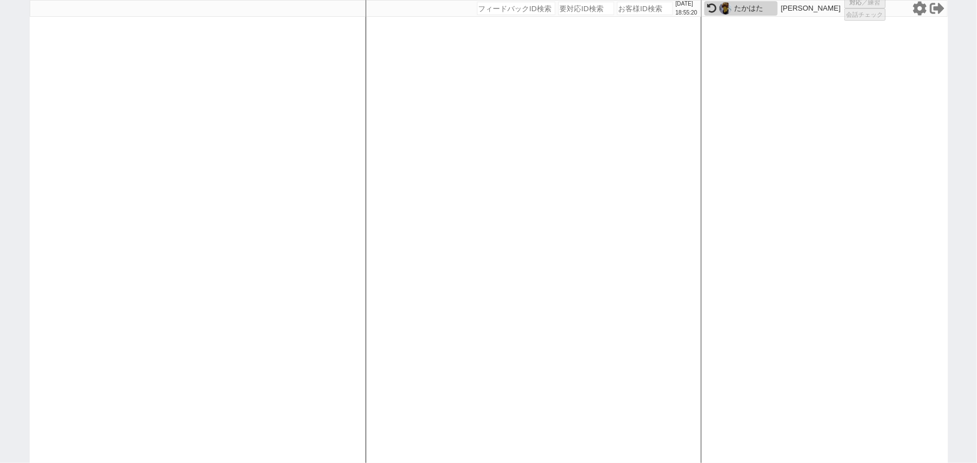
select select "6"
select select "2"
select select
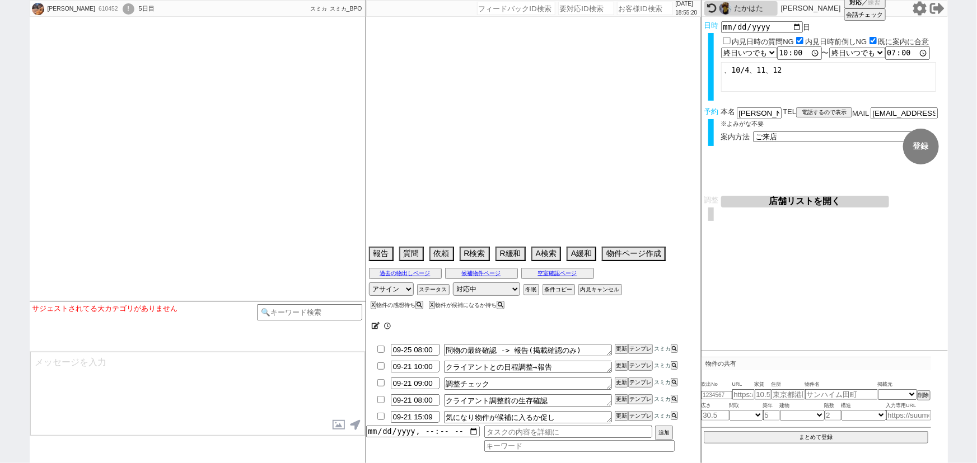
type textarea "他社なし"
select select "2025"
select select "10"
select select "33"
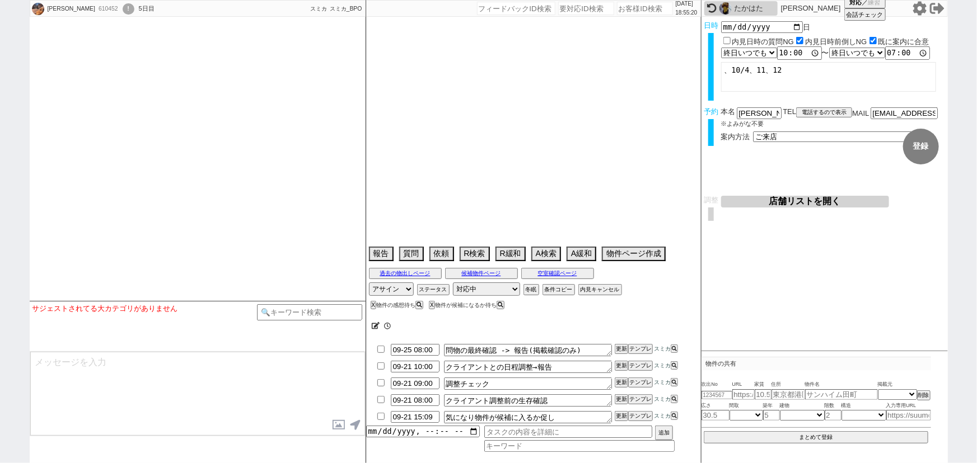
select select "0"
select select "57"
select select "50"
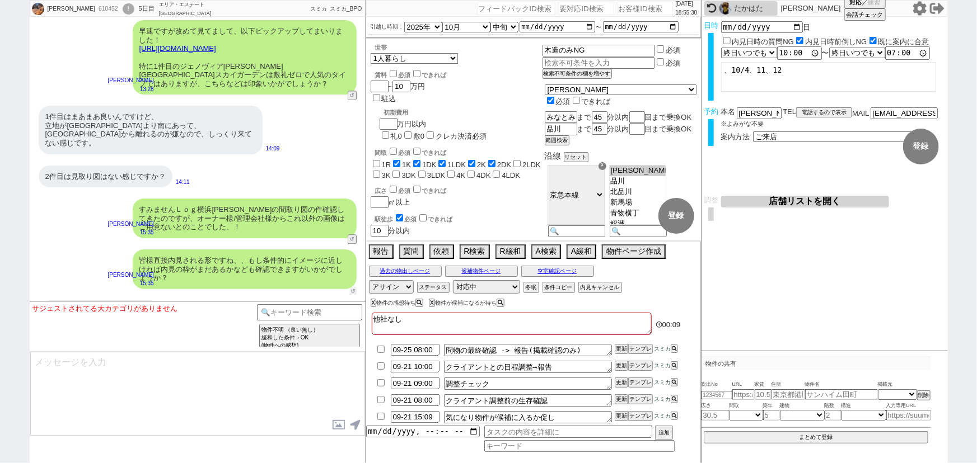
click at [354, 288] on button "↺" at bounding box center [353, 291] width 7 height 7
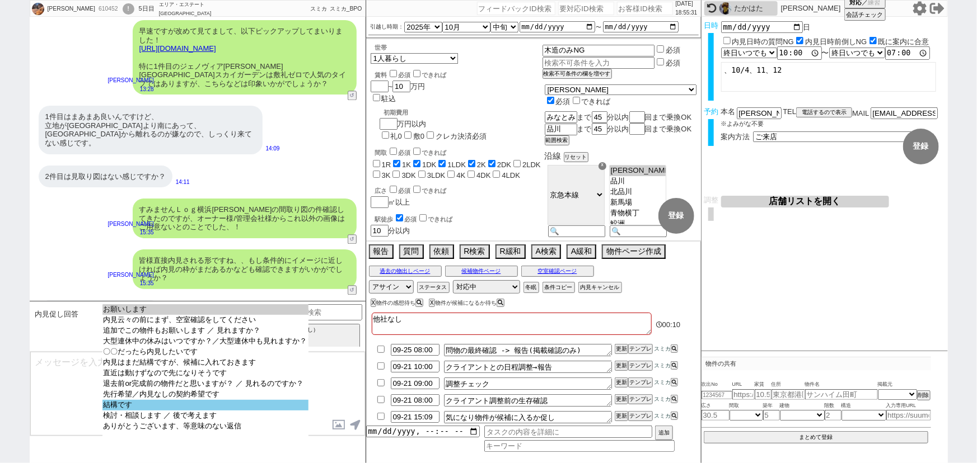
select select "結構です"
click at [178, 410] on option "結構です" at bounding box center [205, 405] width 206 height 11
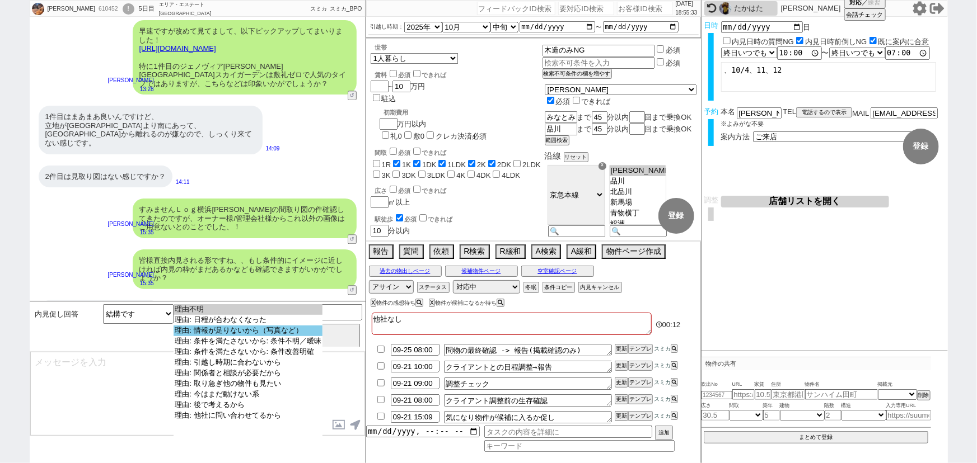
select select "理由: 情報が足りないから（写真など）"
click at [308, 332] on option "理由: 情報が足りないから（写真など）" at bounding box center [248, 331] width 149 height 11
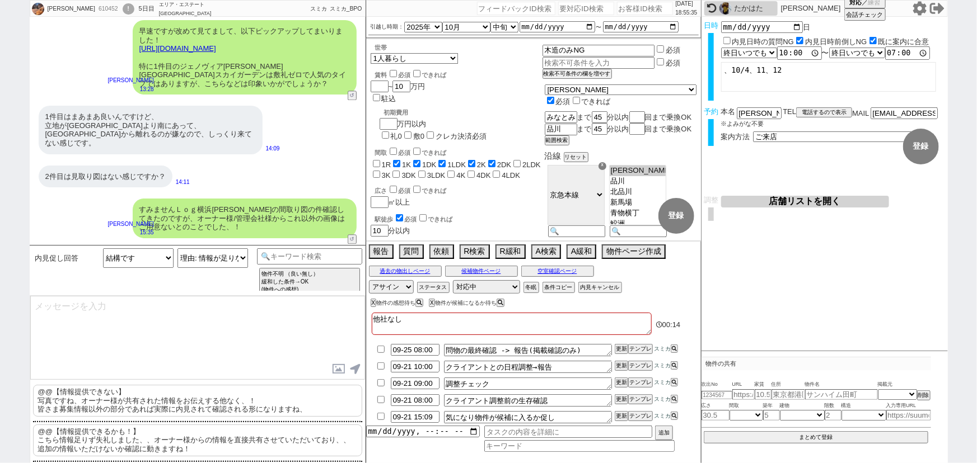
click at [143, 403] on p "@@【情報提供できない】 写真ですね、オーナー様が共有された情報をお伝えする他なく、！ 皆さま募集情報以外の部分であれば実際に内見されて確認される形になります…" at bounding box center [197, 401] width 329 height 32
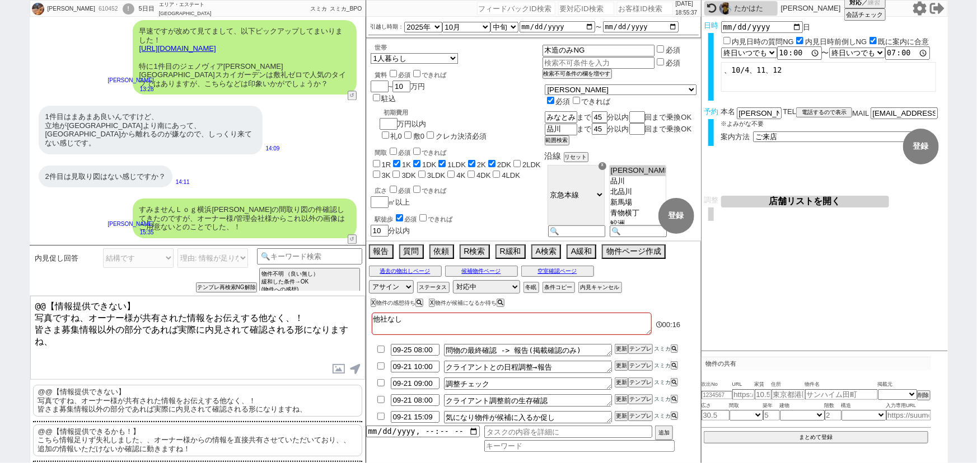
drag, startPoint x: 82, startPoint y: 313, endPoint x: 0, endPoint y: 278, distance: 89.5
click at [0, 278] on div "佐藤大樹 610452 ! 0 5日目 エリア・エステート横浜本店 冬眠中 自社客 スミカ スミカ_BPO チャット全表示 2025-08-18 新しくフォロ…" at bounding box center [488, 231] width 977 height 463
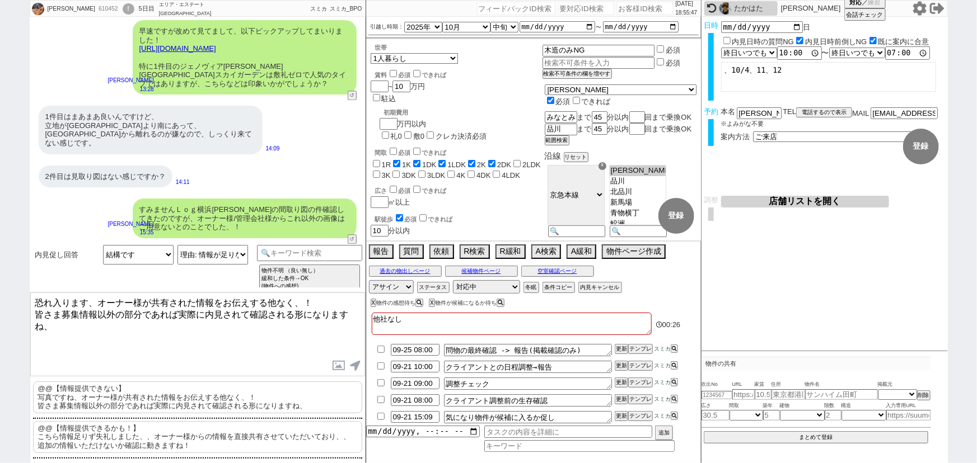
scroll to position [9929, 0]
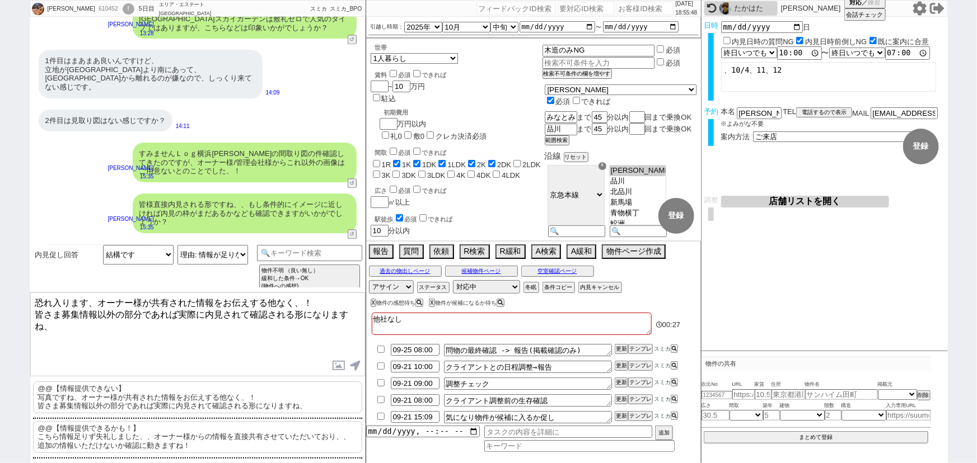
type textarea "恐れ入ります、オーナー様が共有された情報をお伝えする他なく、！ 皆さま募集情報以外の部分であれば実際に内見されて確認される形になりますね、"
click at [208, 259] on select "理由不明 理由: 日程が合わなくなった 理由: 情報が足りないから（写真など） 理由: 条件を満たさないから: 条件不明／曖昧 理由: 条件を満たさないから:…" at bounding box center [212, 255] width 71 height 20
select select "理由: 条件を満たさないから: 条件改善明確"
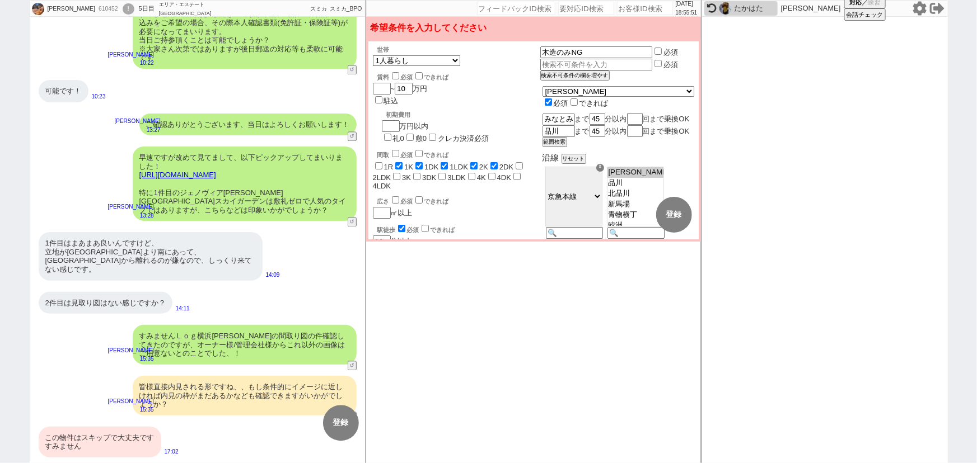
scroll to position [9711, 0]
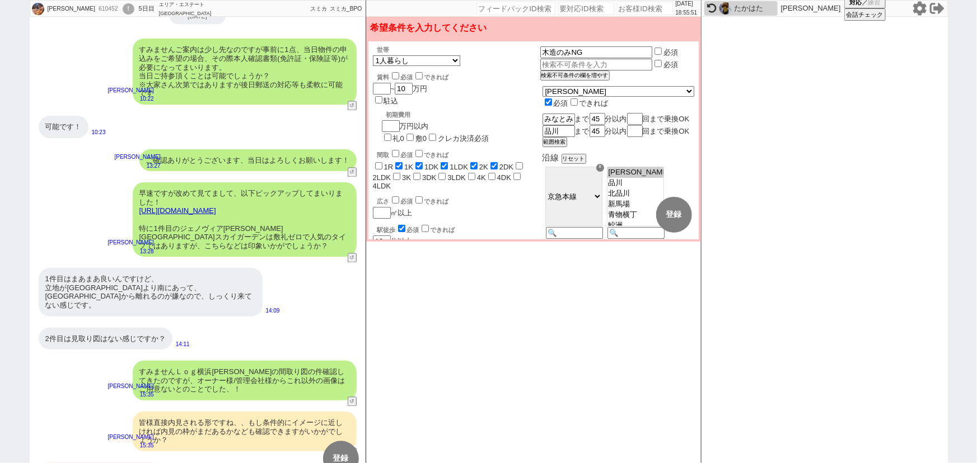
click at [221, 361] on div "すみませんＬｏｇ横浜[PERSON_NAME]の間取り図の件確認してきたのですが、オーナー様/管理会社様からこれ以外の画像はご用意ないとのことでした、！" at bounding box center [245, 381] width 224 height 40
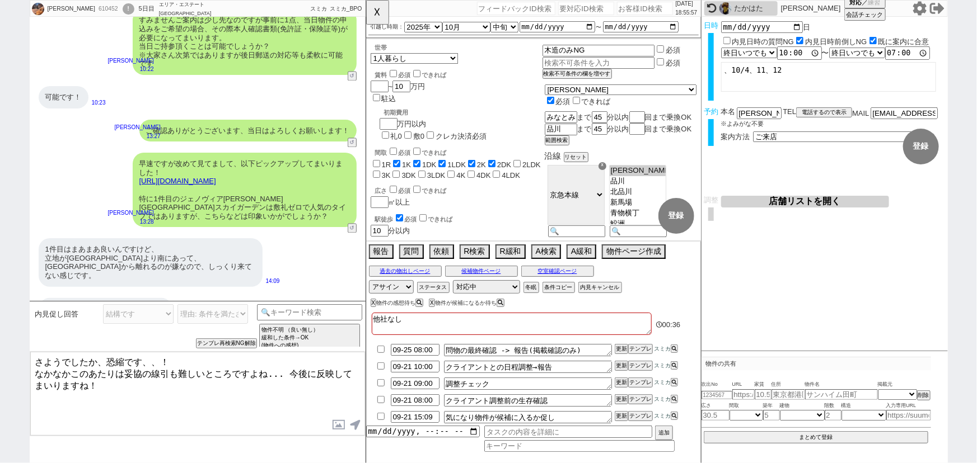
scroll to position [9740, 0]
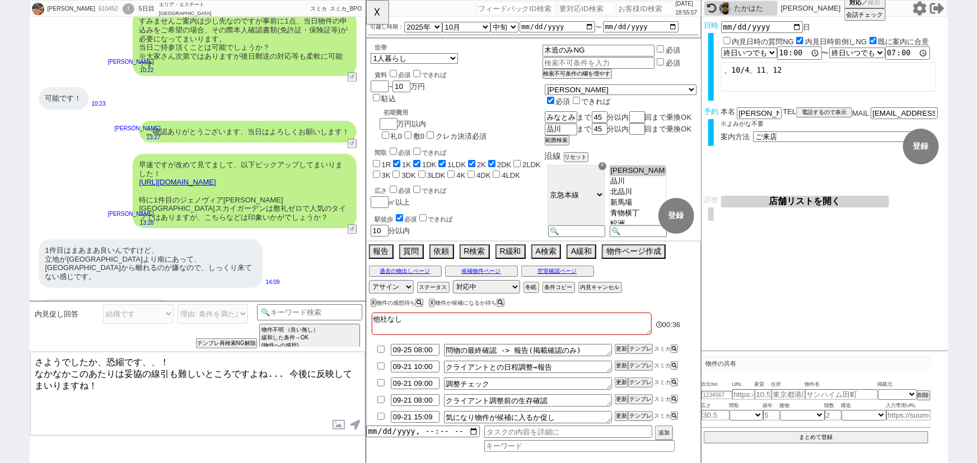
click at [216, 178] on link "[URL][DOMAIN_NAME]" at bounding box center [177, 182] width 77 height 8
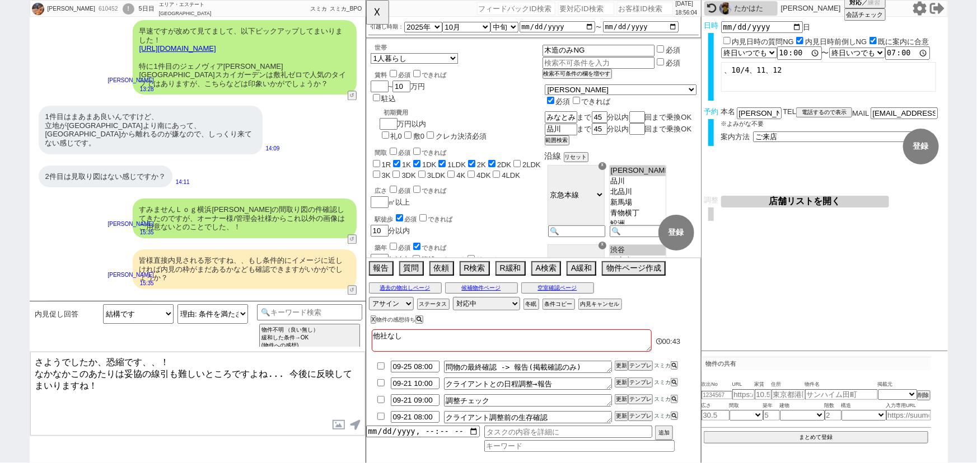
scroll to position [9873, 0]
click at [286, 372] on textarea "さようでしたか、恐縮です、、！ なかなかこのあたりは妥協の線引も難しいところですよね... 今後に反映してまいりますね！" at bounding box center [197, 394] width 335 height 84
drag, startPoint x: 72, startPoint y: 377, endPoint x: 22, endPoint y: 368, distance: 50.2
click at [22, 368] on div "佐藤大樹 610452 ! 0 5日目 エリア・エステート横浜本店 冬眠中 自社客 スミカ スミカ_BPO チャット全表示 2025-08-18 新しくフォロ…" at bounding box center [488, 231] width 977 height 463
type textarea "さようでしたか、恐縮です、、！ その他見てまいりますね！"
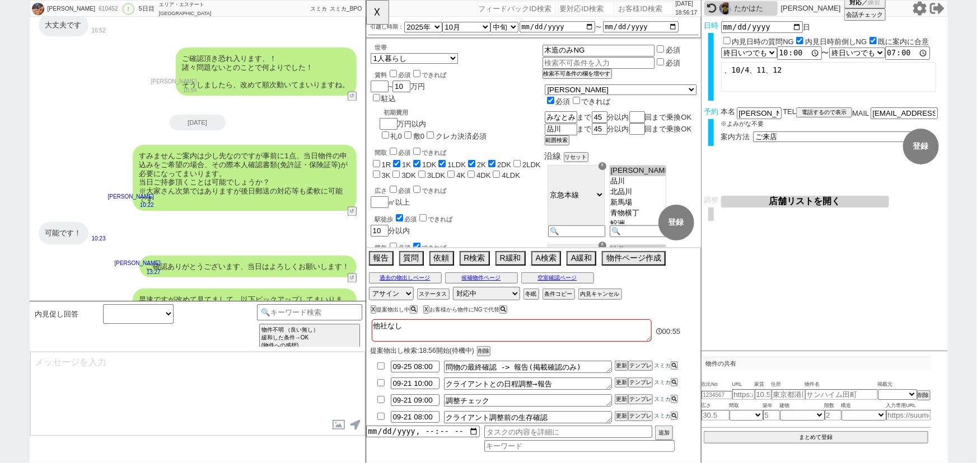
scroll to position [0, 0]
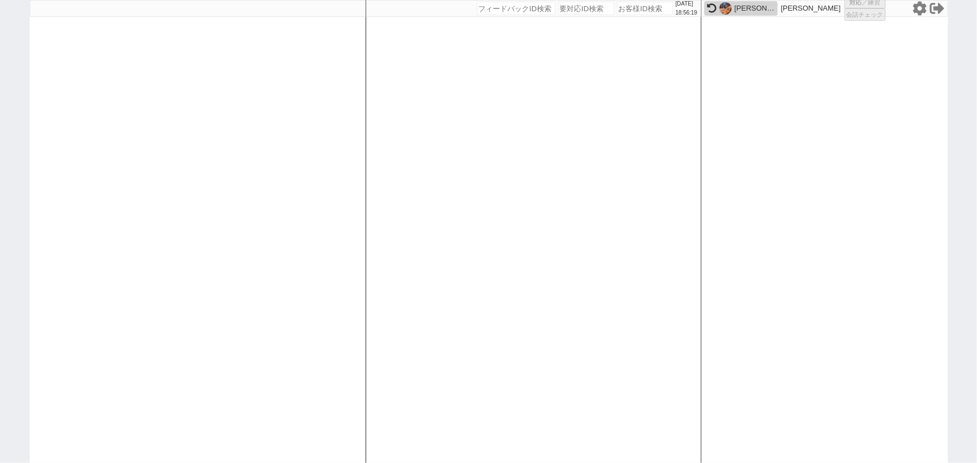
select select "1"
select select
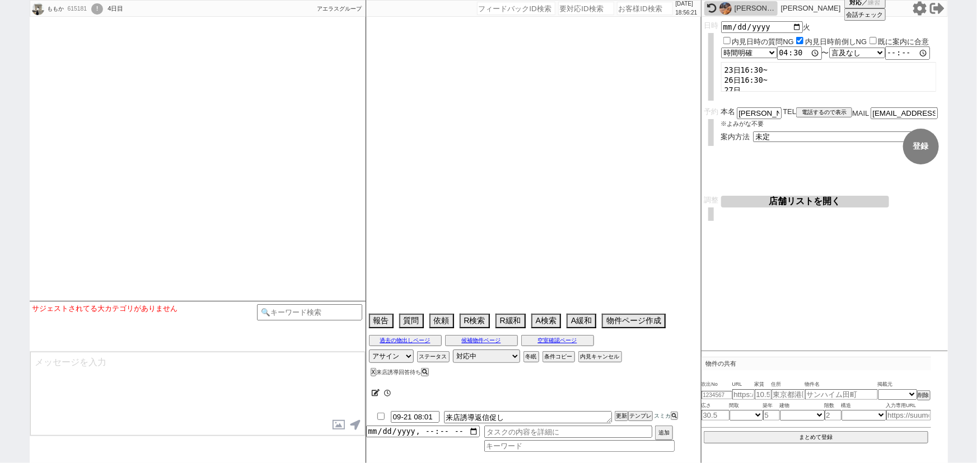
select select "15"
select select "1"
select select "19"
select select "611"
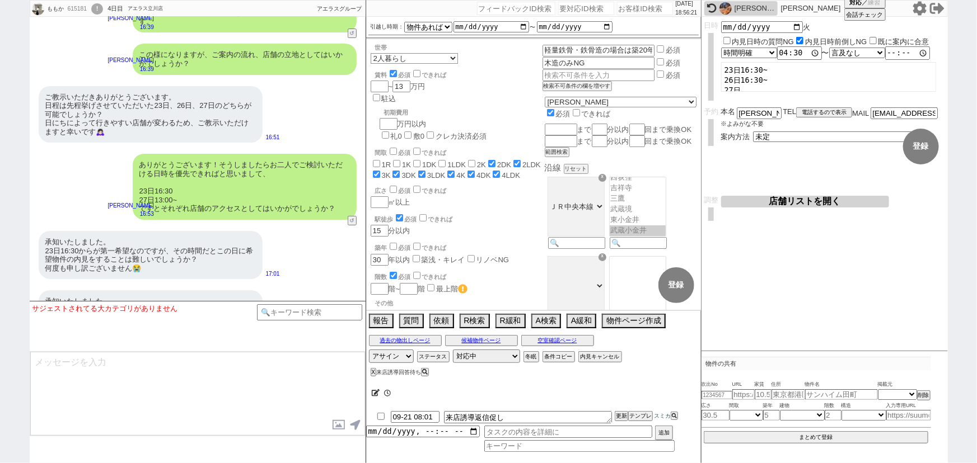
scroll to position [110, 0]
click at [646, 10] on input "number" at bounding box center [645, 8] width 56 height 13
paste input "615166"
type input "615166"
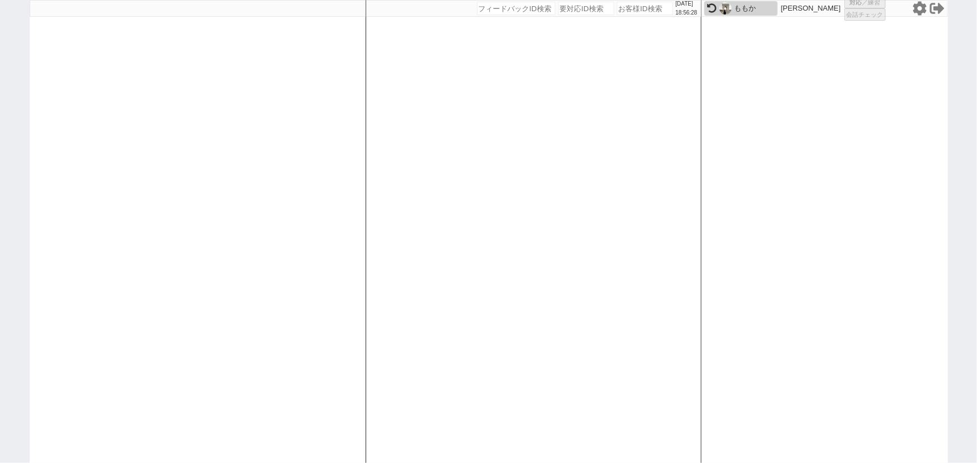
select select "6"
select select "2"
select select
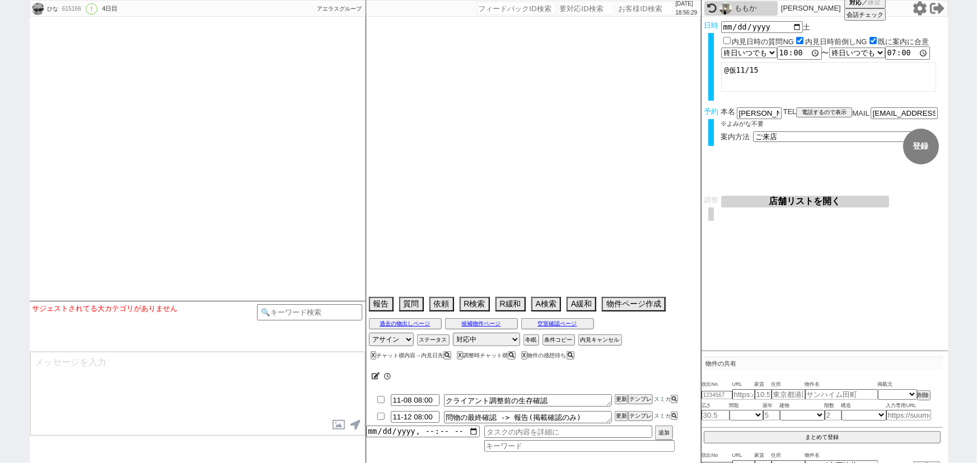
scroll to position [3260, 0]
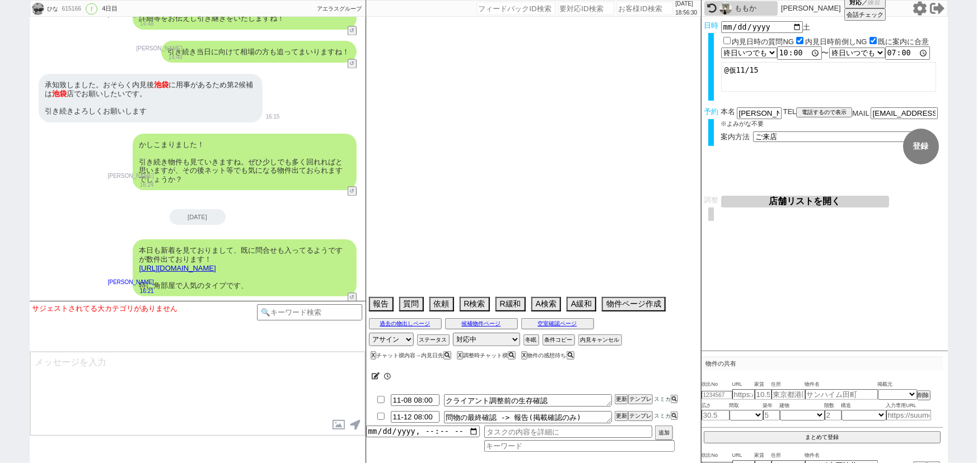
type textarea "入居は1月だが前倒し11月に契約する　新宿店→池袋店で希望"
select select "2025"
select select "11"
select select "36"
select select "0"
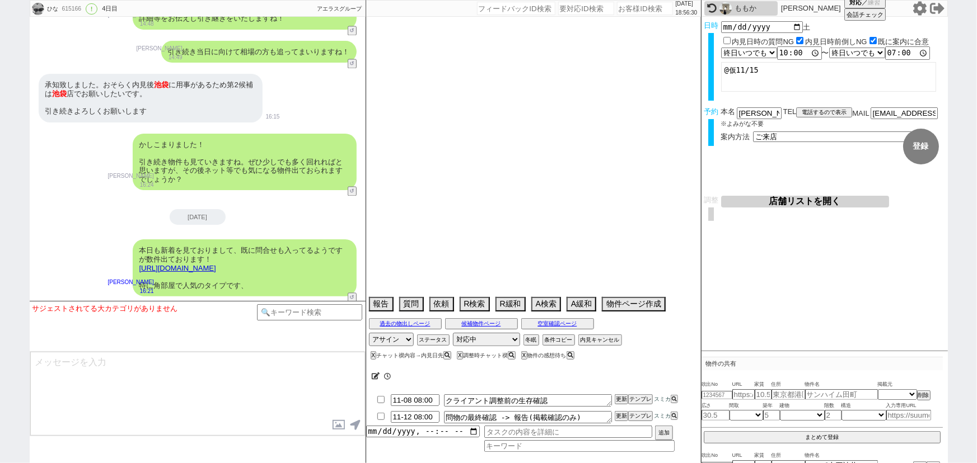
select select "820"
select select "48"
select select "75"
select select "44"
select select "60"
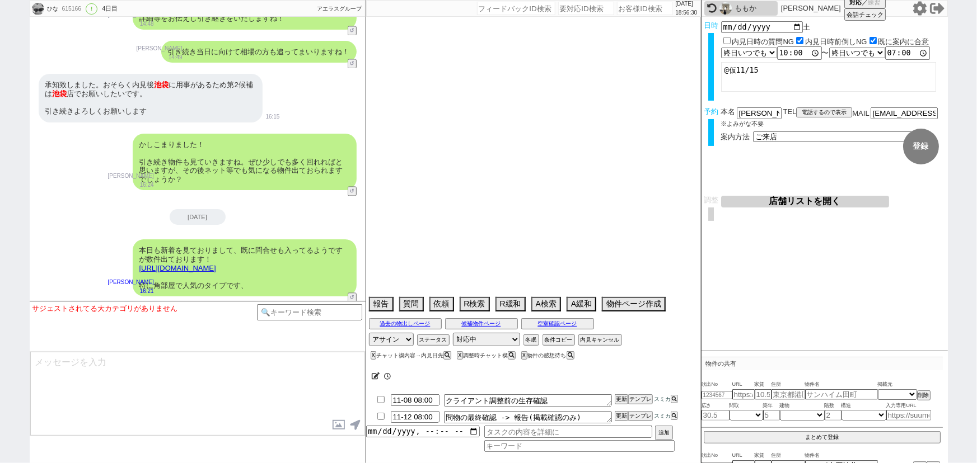
select select "19"
select select "71"
select select "25"
select select "3116"
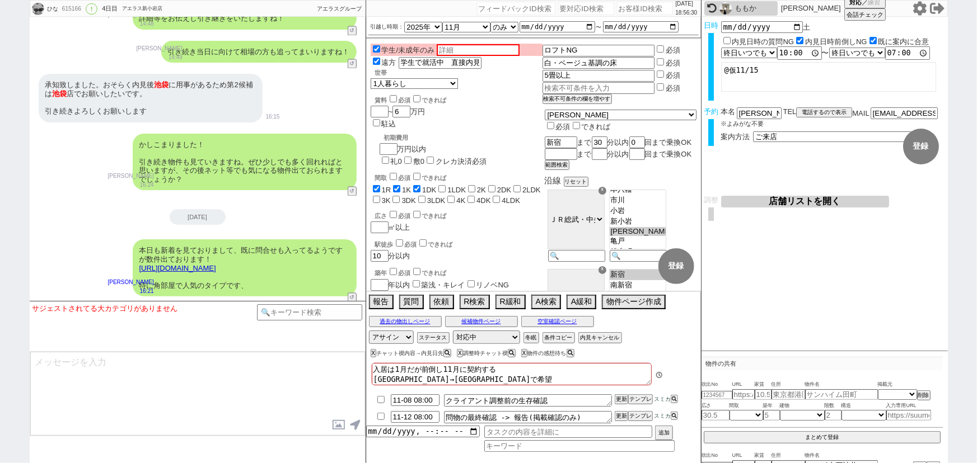
scroll to position [200, 0]
click at [630, 7] on input "number" at bounding box center [645, 8] width 56 height 13
paste input "615144"
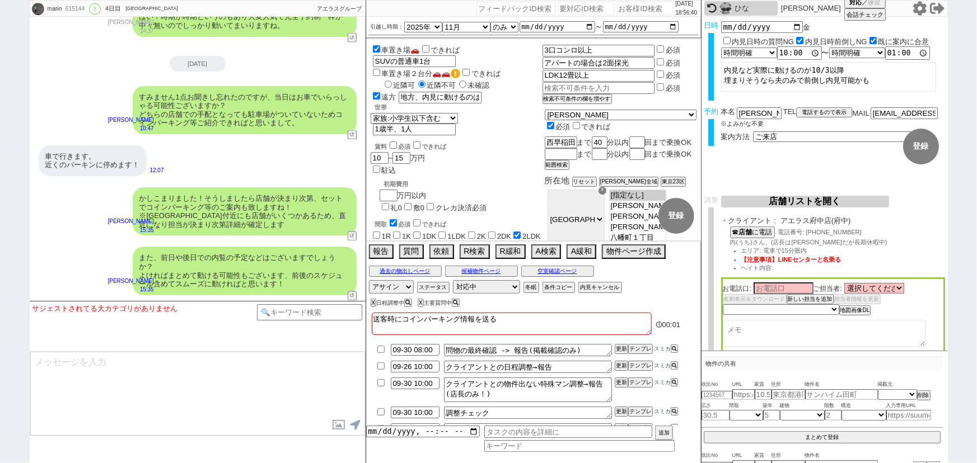
scroll to position [24, 0]
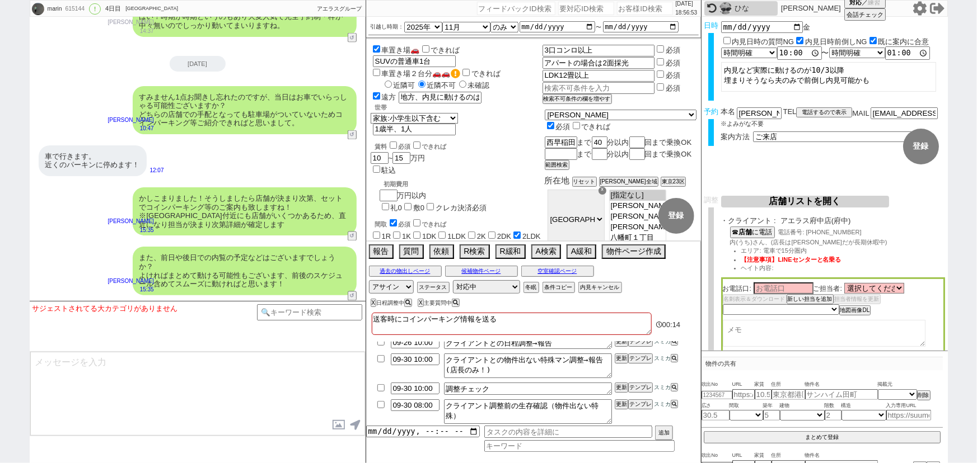
click at [636, 12] on input "number" at bounding box center [645, 8] width 56 height 13
paste input "613398"
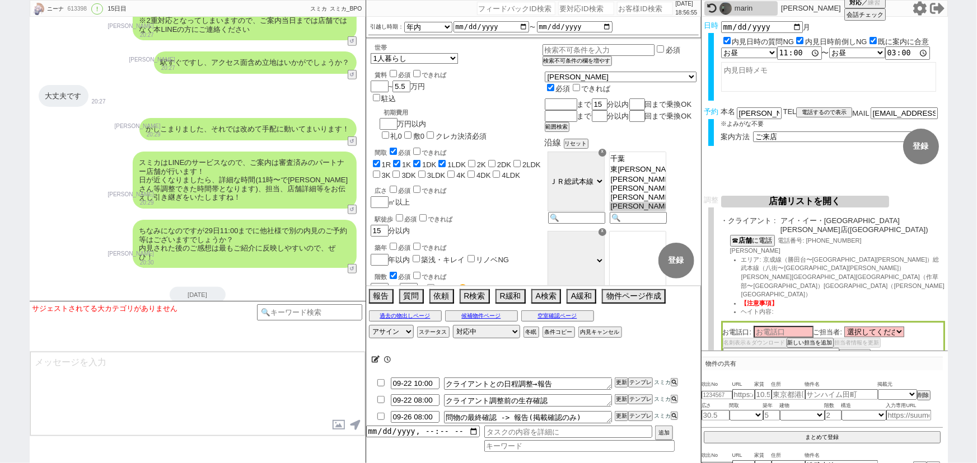
scroll to position [110, 0]
click at [623, 11] on input "number" at bounding box center [645, 8] width 56 height 13
paste input "611989"
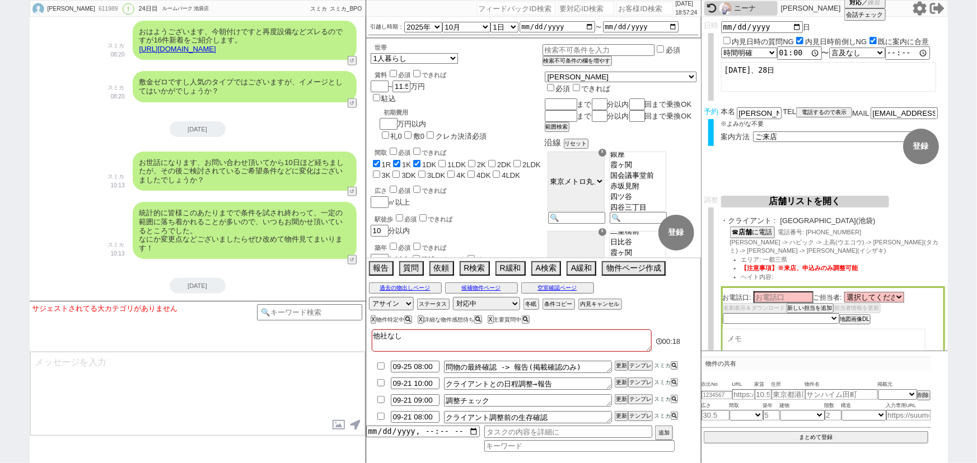
scroll to position [2702, 0]
click at [217, 201] on div "統計的に皆様このあたりまでで条件を試され終わって、一定の範囲に落ち着かれることが多いので、いつもお聞かせ頂いているところでした。 なにか変更点などございました…" at bounding box center [245, 229] width 224 height 57
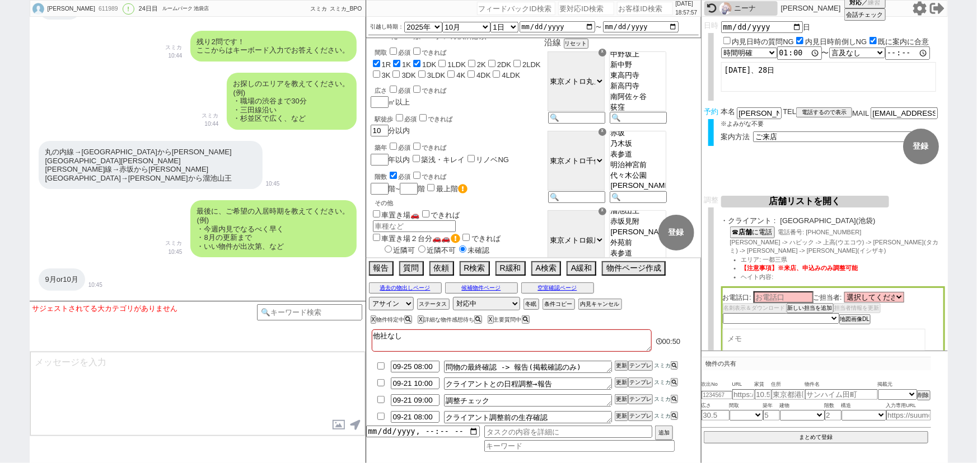
scroll to position [685, 0]
click at [604, 96] on select "ＪＲ総武・中央緩行線 東急東横線 小田急小田原線 ＪＲ京浜東北・根岸線 都営大江戸線 東急田園都市線 京王線 東京メトロ日比谷線 東京メトロ丸ノ内線 東京メト…" at bounding box center [575, 81] width 57 height 60
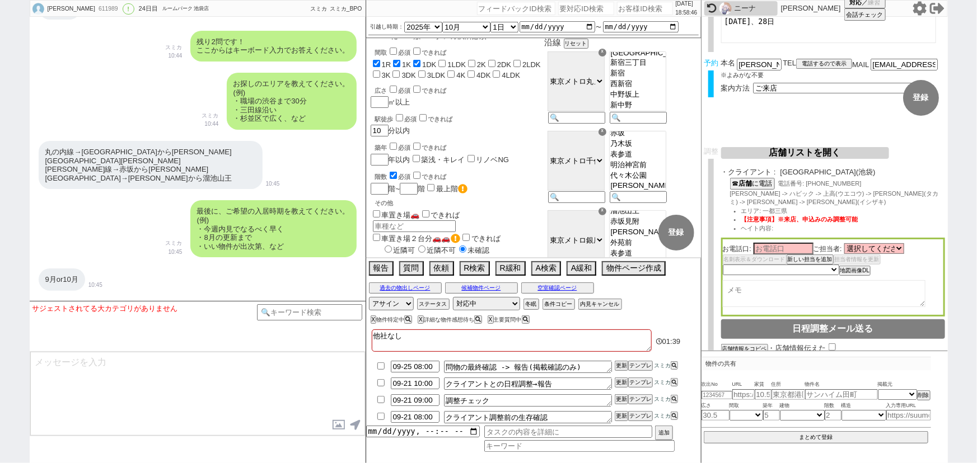
scroll to position [50, 0]
click at [746, 289] on textarea at bounding box center [824, 292] width 203 height 27
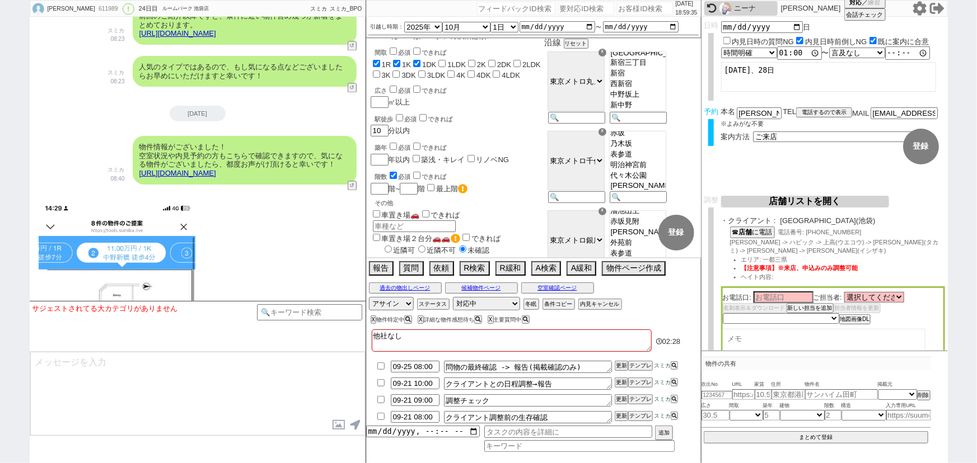
scroll to position [3392, 0]
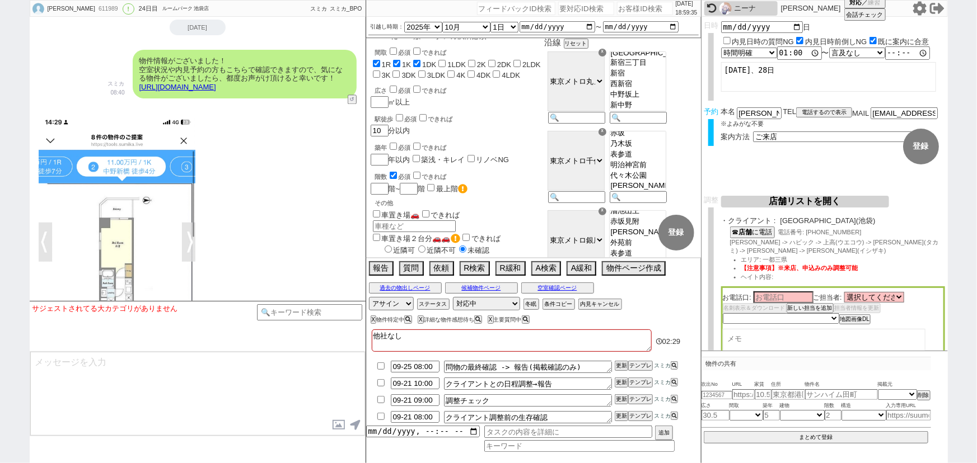
click at [246, 205] on div "14:29" at bounding box center [198, 280] width 336 height 353
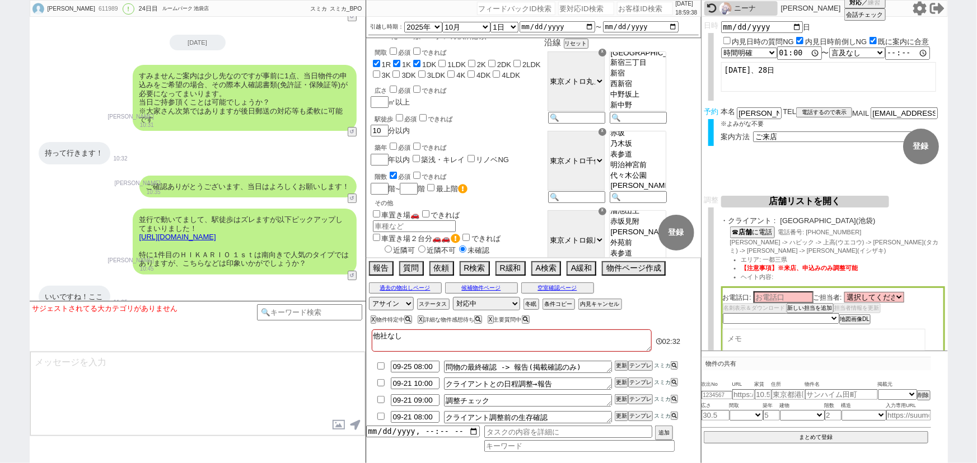
scroll to position [6089, 0]
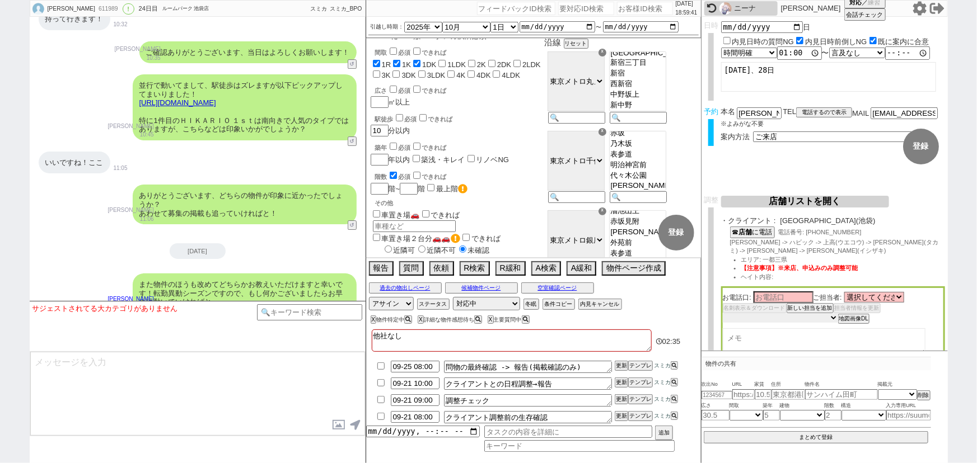
click at [774, 318] on select "未定 希望で最短でOK 最短以外でOK 日程がNG(直近で別日提案可) 日程がNG(直近はNG) お客様ごとNG 折返し待ち 店舗が定休/終業後で連絡取れず" at bounding box center [780, 318] width 115 height 10
click at [723, 314] on select "未定 希望で最短でOK 最短以外でOK 日程がNG(直近で別日提案可) 日程がNG(直近はNG) お客様ごとNG 折返し待ち 店舗が定休/終業後で連絡取れず" at bounding box center [780, 318] width 115 height 10
click at [633, 12] on input "number" at bounding box center [645, 8] width 56 height 13
paste input "615055"
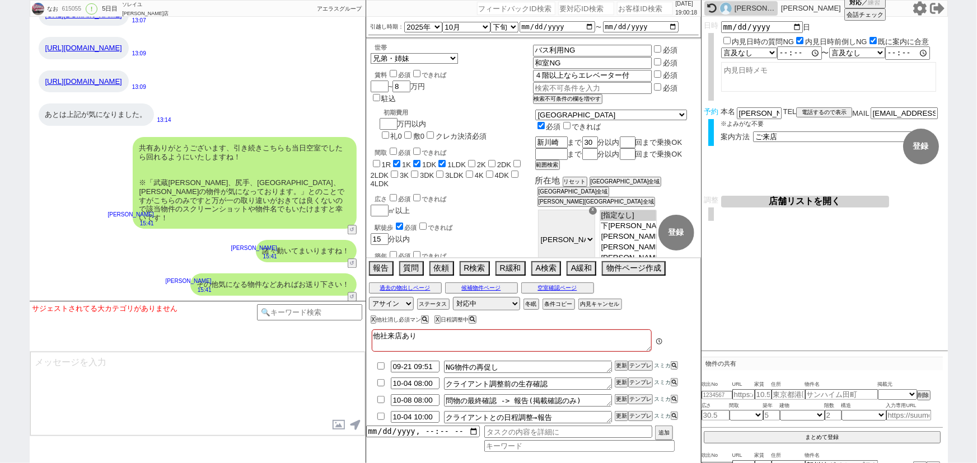
scroll to position [20, 0]
click at [619, 6] on input "number" at bounding box center [645, 8] width 56 height 13
paste input "607781"
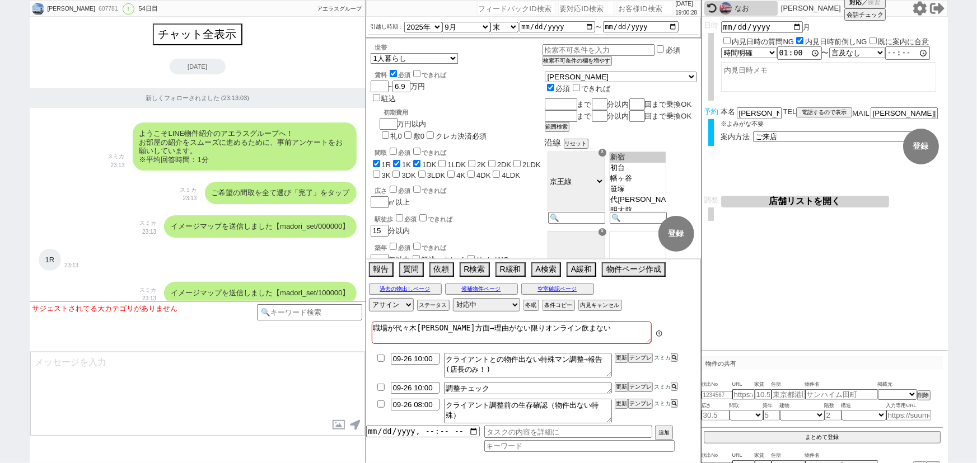
scroll to position [6583, 0]
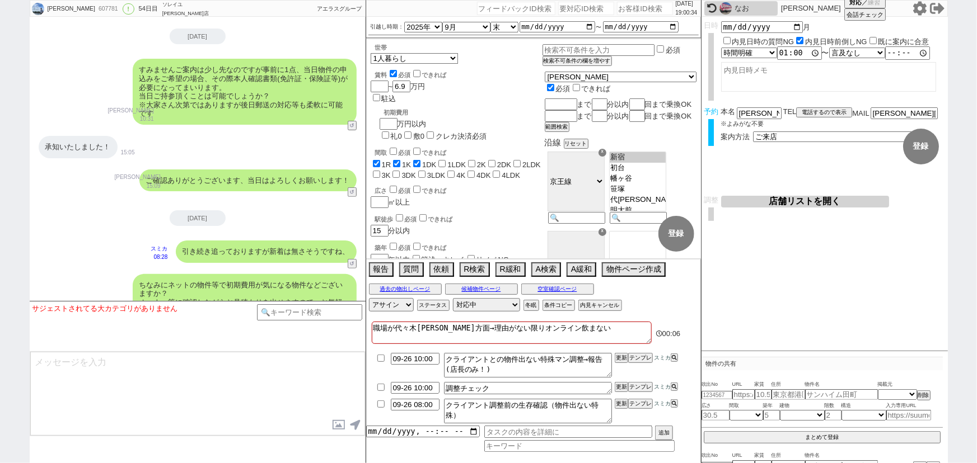
click at [617, 8] on input "number" at bounding box center [645, 8] width 56 height 13
paste input "614311"
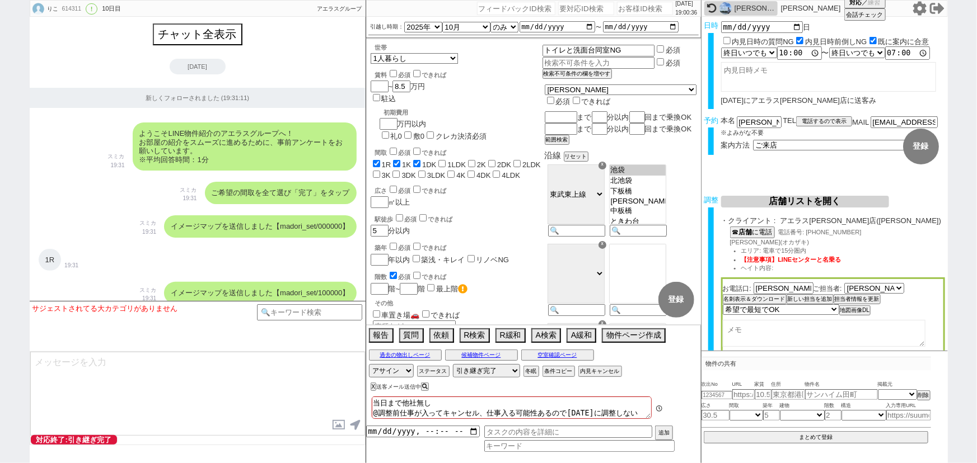
scroll to position [5577, 0]
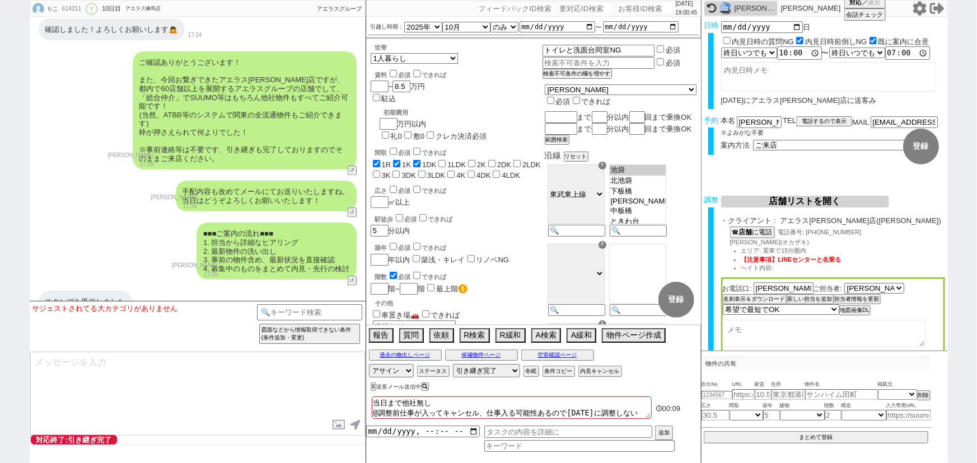
click at [627, 8] on input "number" at bounding box center [645, 8] width 56 height 13
paste input "581578"
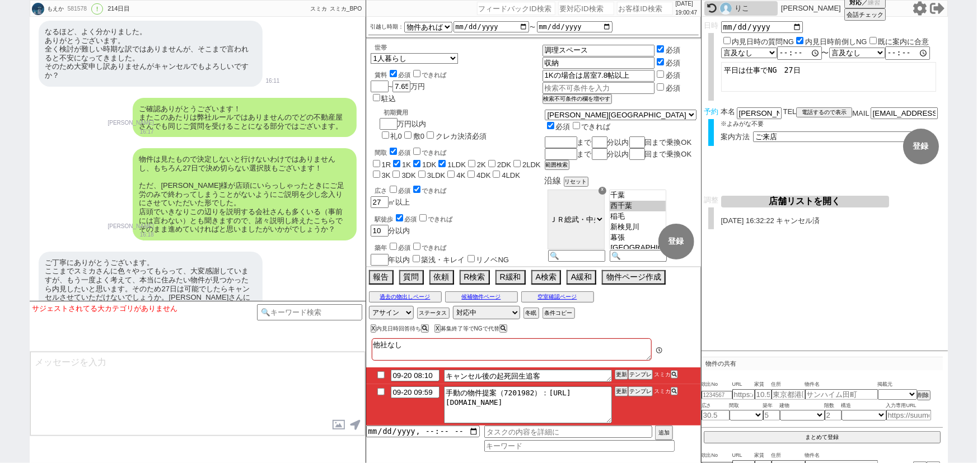
scroll to position [8, 0]
click at [629, 7] on input "number" at bounding box center [645, 8] width 56 height 13
paste input "614995"
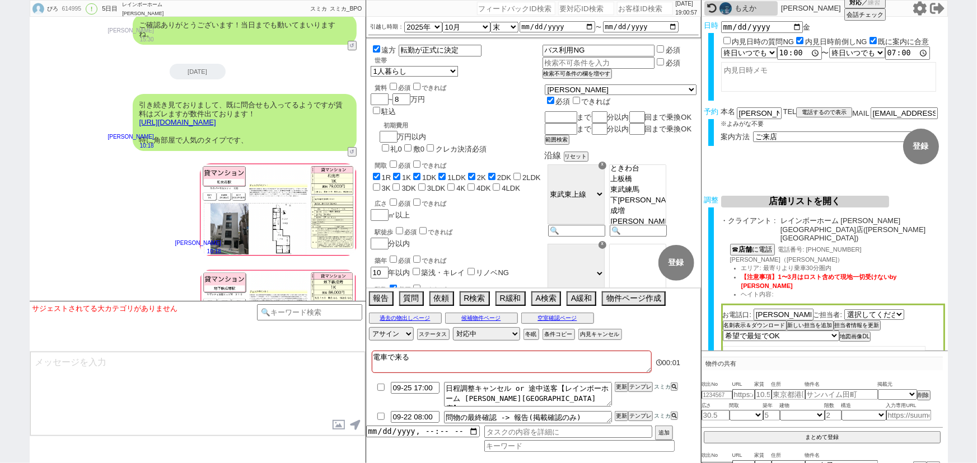
scroll to position [4472, 0]
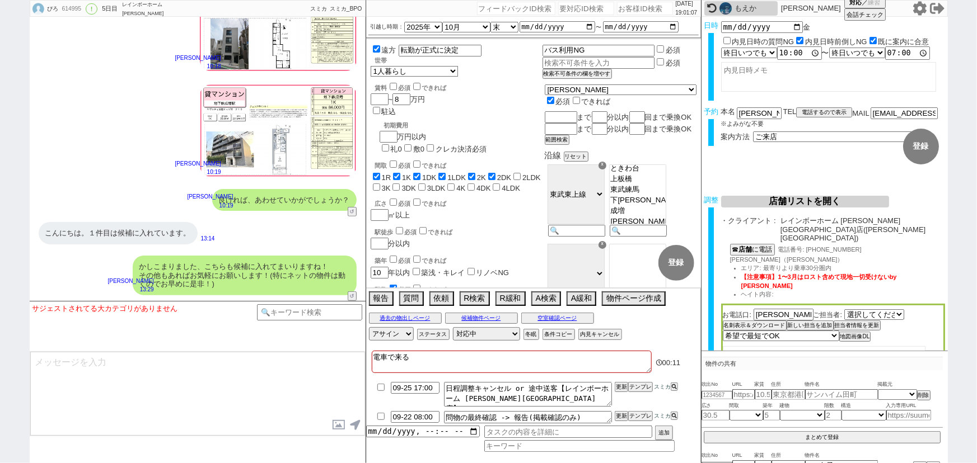
click at [644, 9] on input "number" at bounding box center [645, 8] width 56 height 13
paste input "611866"
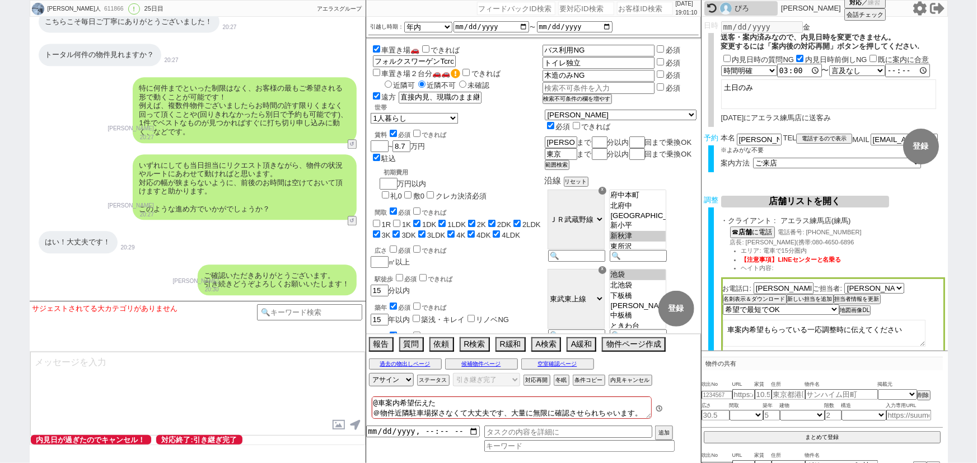
scroll to position [76, 0]
click at [629, 12] on input "number" at bounding box center [645, 8] width 56 height 13
paste input "614963"
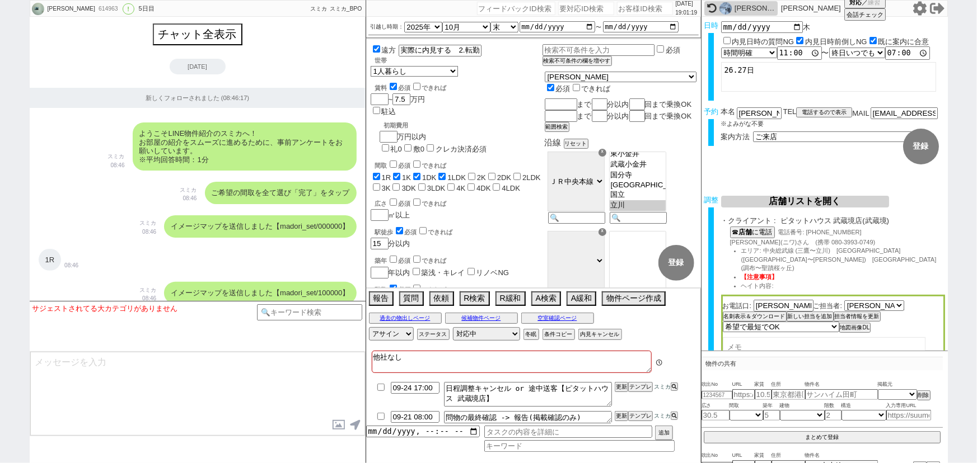
scroll to position [154, 0]
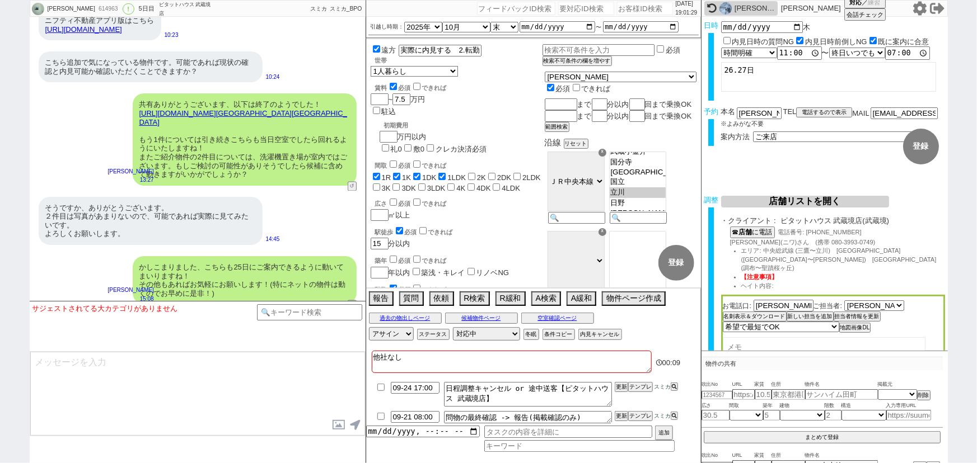
click at [622, 8] on input "number" at bounding box center [645, 8] width 56 height 13
paste input "613466"
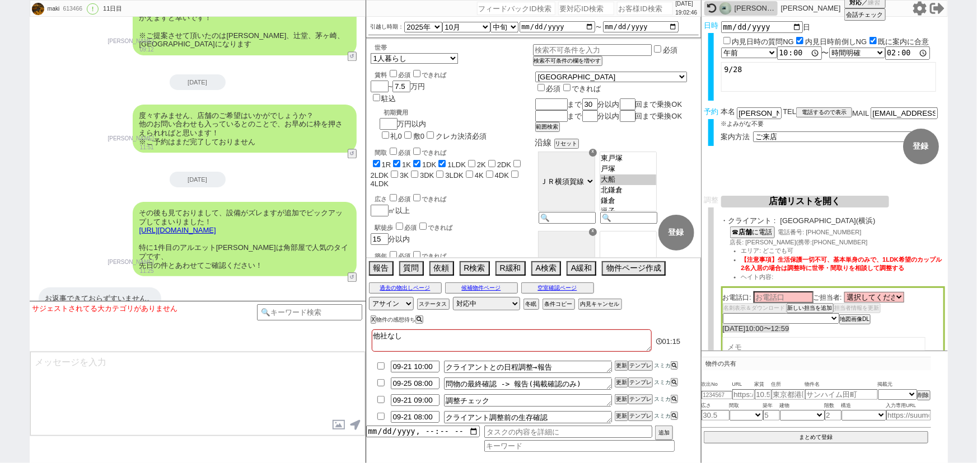
scroll to position [3451, 0]
click at [870, 297] on select "選択してください 足立 充 岩橋 一磨 成田 薫 松本 修 谷口 翔 佐藤 夏保" at bounding box center [874, 298] width 60 height 10
click at [846, 293] on select "選択してください 足立 充 岩橋 一磨 成田 薫 松本 修 谷口 翔 佐藤 夏保" at bounding box center [874, 298] width 60 height 10
click at [888, 254] on li "エリア: どこでも可" at bounding box center [843, 251] width 204 height 9
drag, startPoint x: 757, startPoint y: 243, endPoint x: 748, endPoint y: 243, distance: 8.4
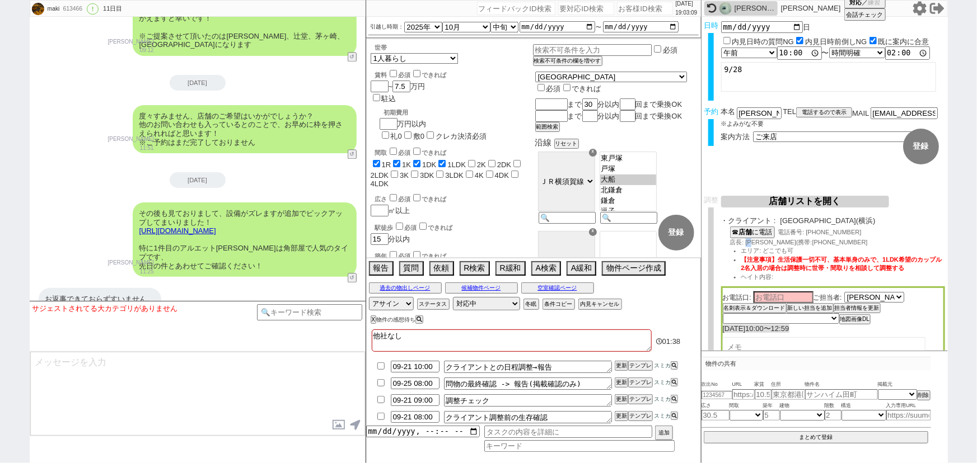
click at [748, 243] on span "店長: 岩橋 一磨(携帯:070-2472-4170" at bounding box center [799, 242] width 138 height 7
copy span "岩橋"
click at [770, 293] on input at bounding box center [783, 297] width 60 height 10
paste input "岩橋"
click at [739, 314] on select "未定 希望で最短でOK 最短以外でOK 日程がNG(直近で別日提案可) 日程がNG(直近はNG) お客様ごとNG 折返し待ち 店舗が定休/終業後で連絡取れず" at bounding box center [780, 318] width 115 height 10
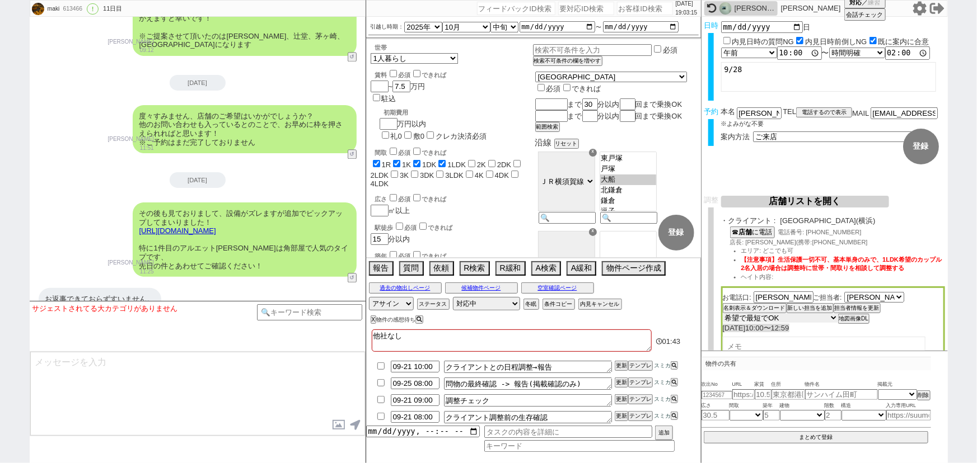
click at [723, 314] on select "未定 希望で最短でOK 最短以外でOK 日程がNG(直近で別日提案可) 日程がNG(直近はNG) お客様ごとNG 折返し待ち 店舗が定休/終業後で連絡取れず" at bounding box center [780, 318] width 115 height 10
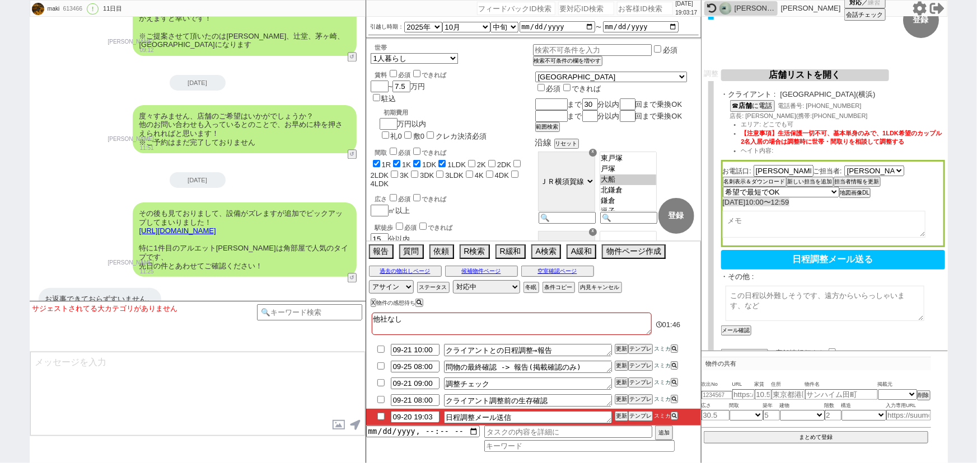
scroll to position [151, 0]
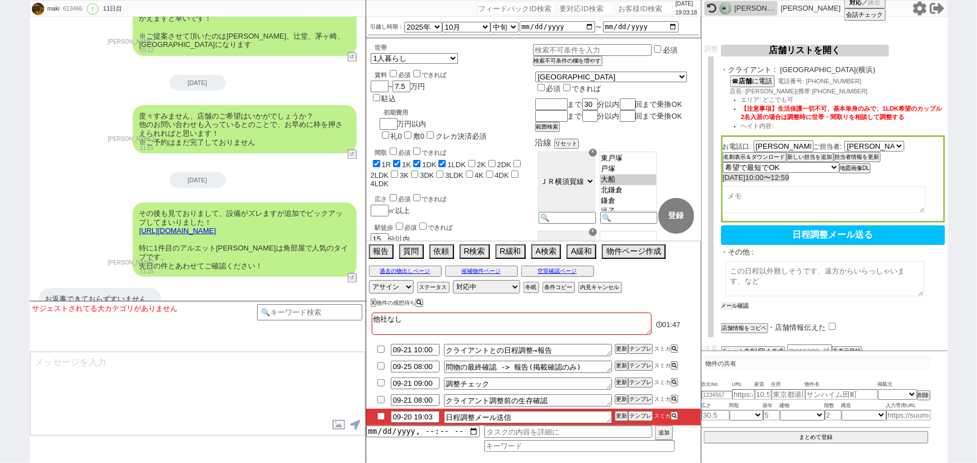
click at [738, 304] on button "メール確認" at bounding box center [735, 306] width 28 height 8
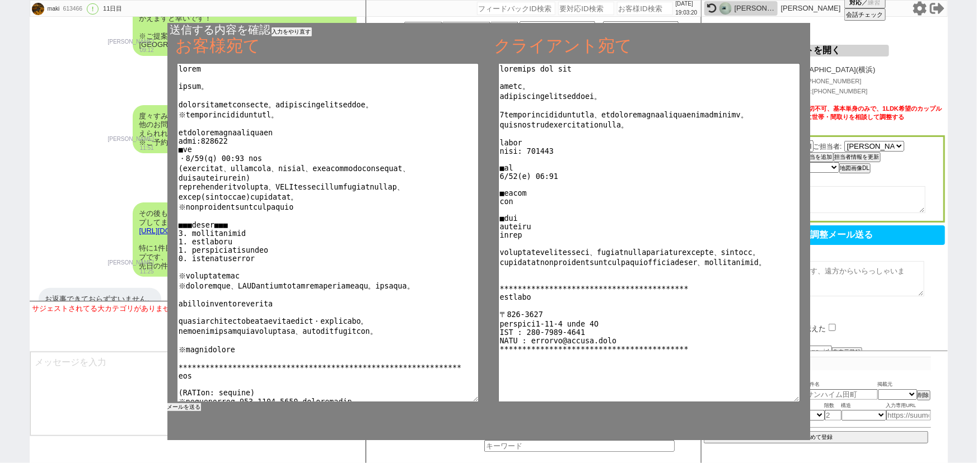
click at [193, 406] on button "メールを送る" at bounding box center [184, 408] width 34 height 8
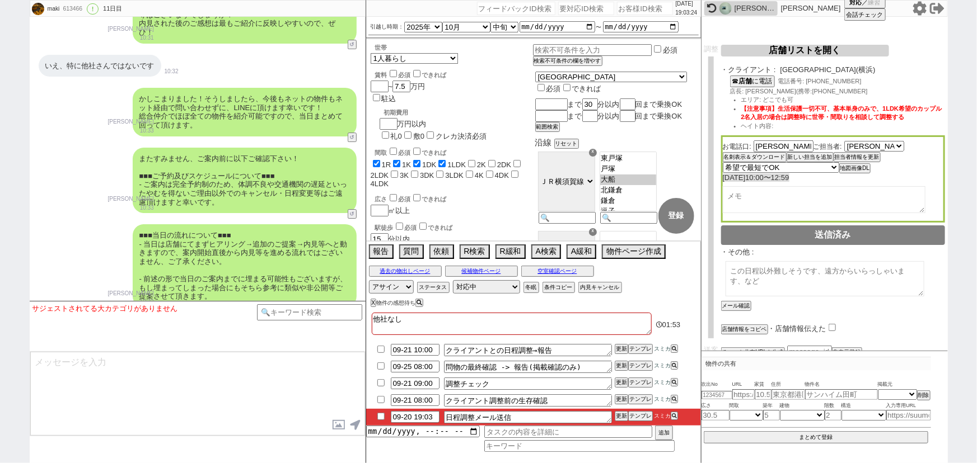
scroll to position [4439, 0]
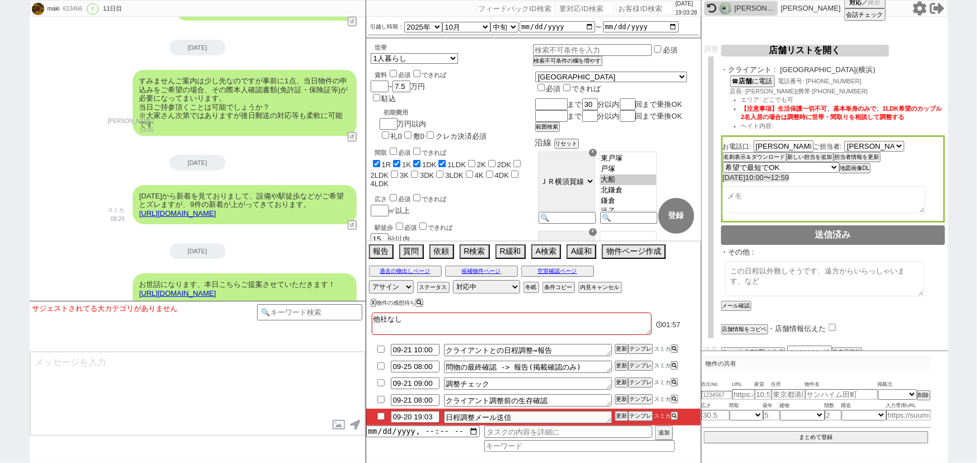
click at [380, 419] on input "checkbox" at bounding box center [381, 416] width 16 height 7
click at [638, 400] on button "テンプレ" at bounding box center [640, 400] width 25 height 8
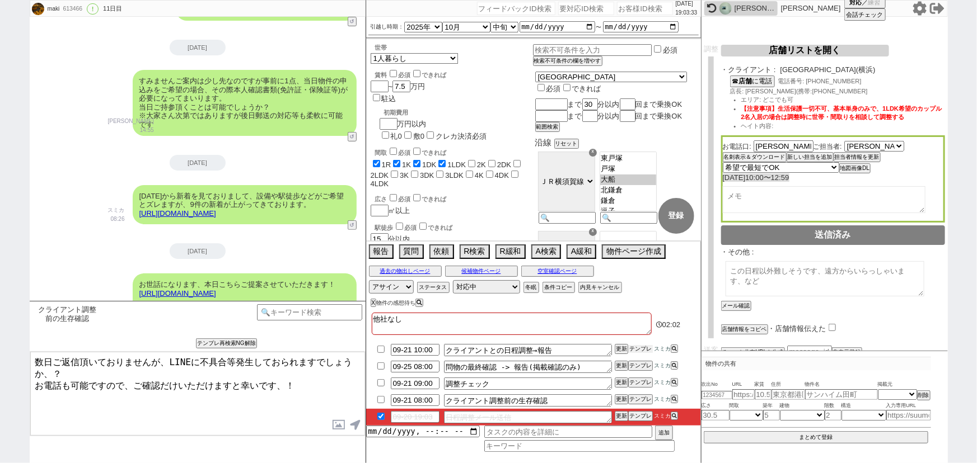
click at [639, 352] on button "テンプレ" at bounding box center [640, 349] width 25 height 8
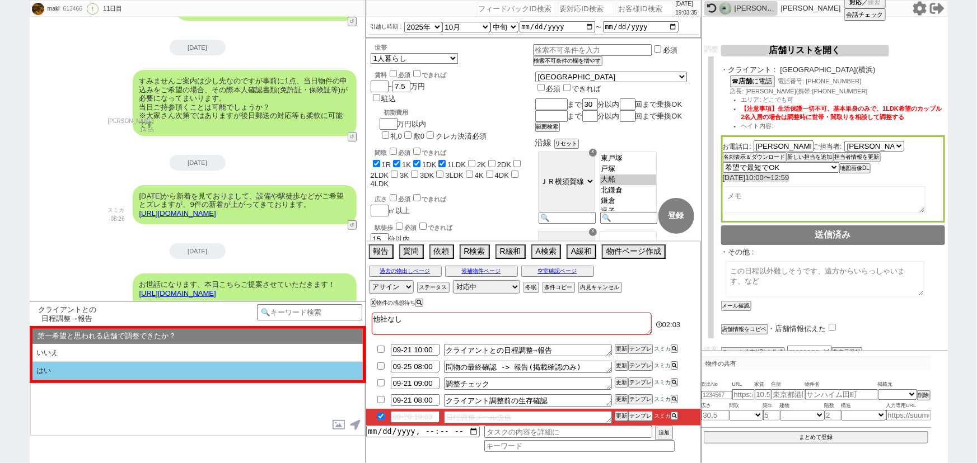
click at [86, 369] on li "はい" at bounding box center [197, 371] width 330 height 18
click at [62, 371] on li "近い" at bounding box center [197, 371] width 330 height 18
click at [80, 371] on li "挟む！" at bounding box center [197, 371] width 330 height 18
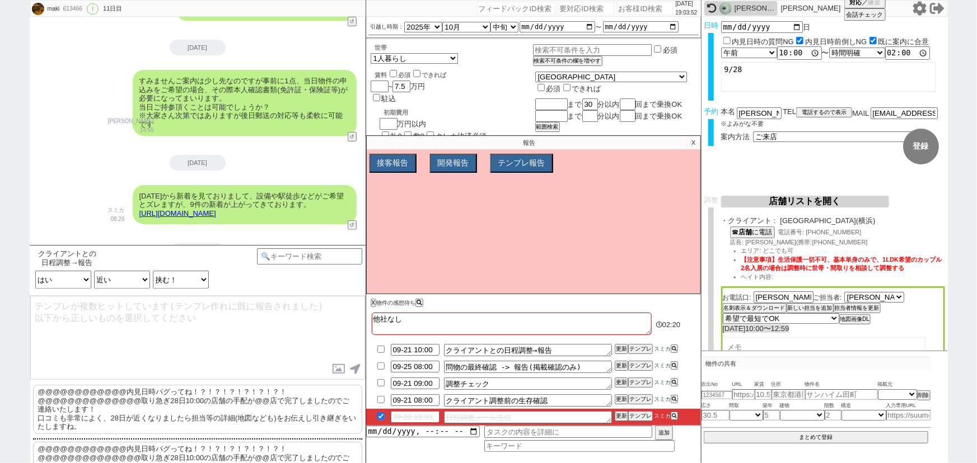
scroll to position [0, 0]
click at [168, 410] on p "@@@@@@@@@@@@内見日時バグってね！？！？！？！？！？！？！@@@@@@@@@@@@@@取り急ぎ28日10:00の店舗の手配が@@店で完了しましたので…" at bounding box center [197, 409] width 329 height 49
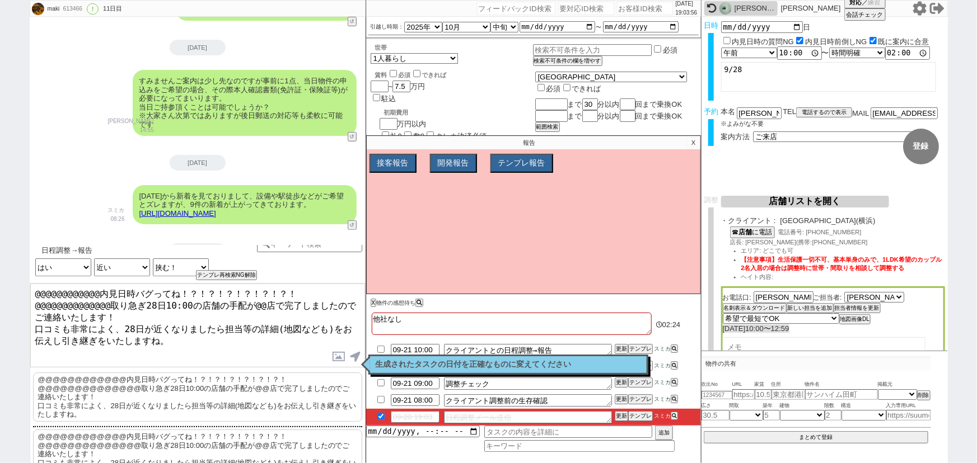
scroll to position [8, 0]
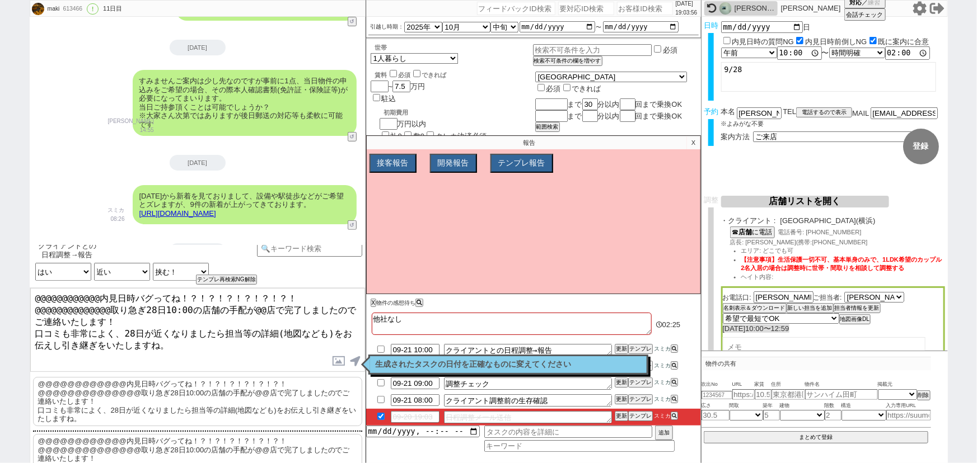
drag, startPoint x: 349, startPoint y: 289, endPoint x: 0, endPoint y: 261, distance: 349.9
click at [0, 261] on div "maki 613466 ! 0 11日目 冬眠中 自社客 スミカ スミカ_BPO チャット全表示 2025-09-06 ようこそLINE物件紹介のスミカへ！ …" at bounding box center [488, 231] width 977 height 463
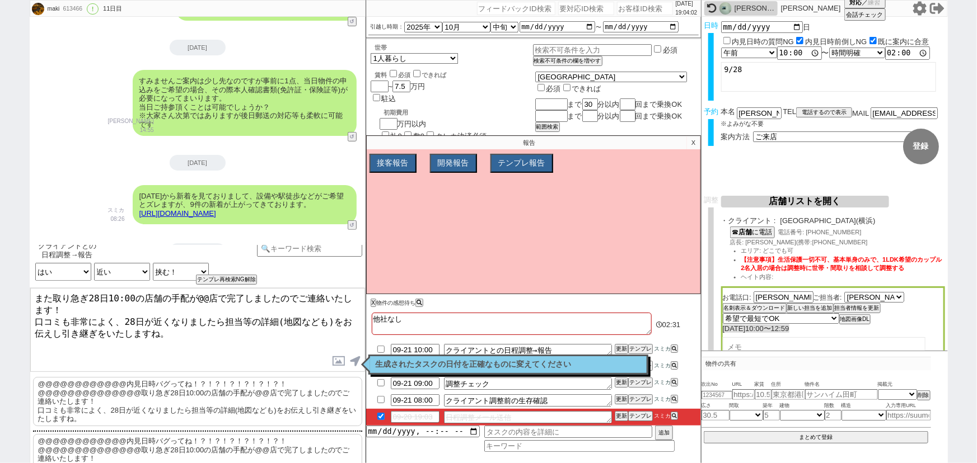
click at [200, 297] on textarea "また取り急ぎ28日10:00の店舗の手配が@@店で完了しましたのでご連絡いたします！ 口コミも非常によく、28日が近くなりましたら担当等の詳細(地図なども)を…" at bounding box center [197, 330] width 335 height 84
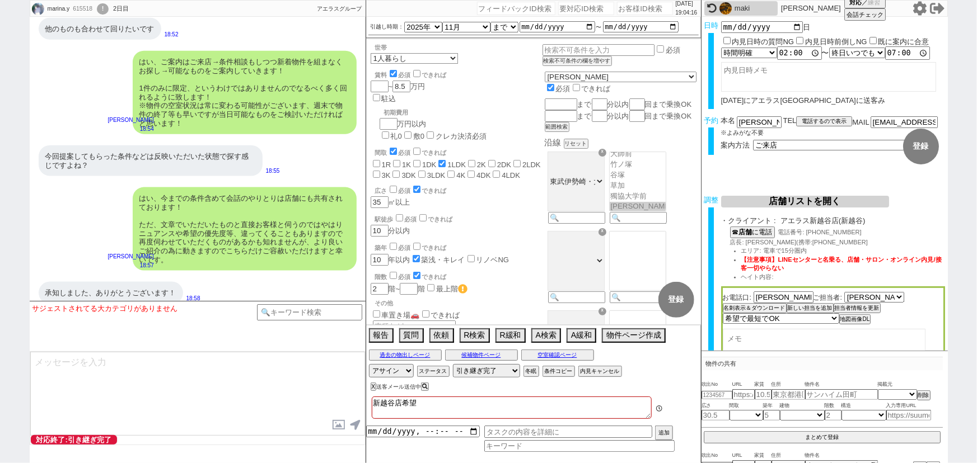
scroll to position [154, 0]
click at [724, 10] on img at bounding box center [725, 8] width 12 height 12
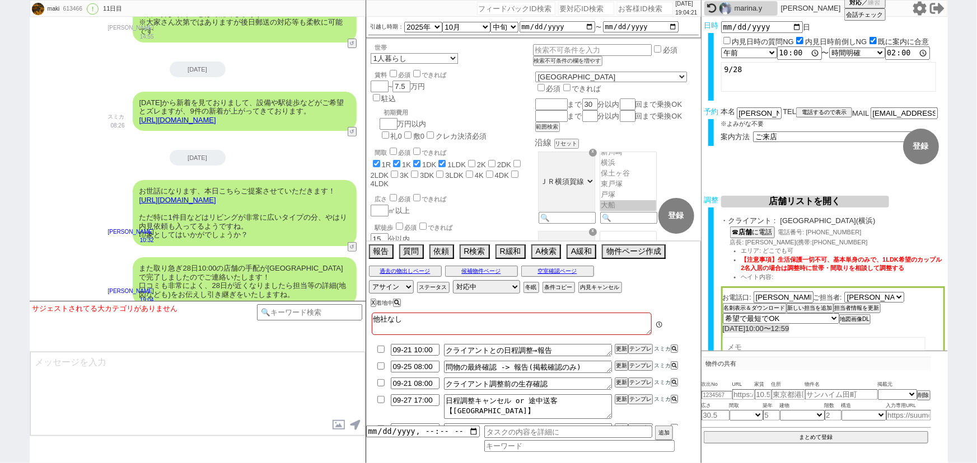
scroll to position [65, 0]
click at [381, 350] on input "checkbox" at bounding box center [381, 349] width 16 height 7
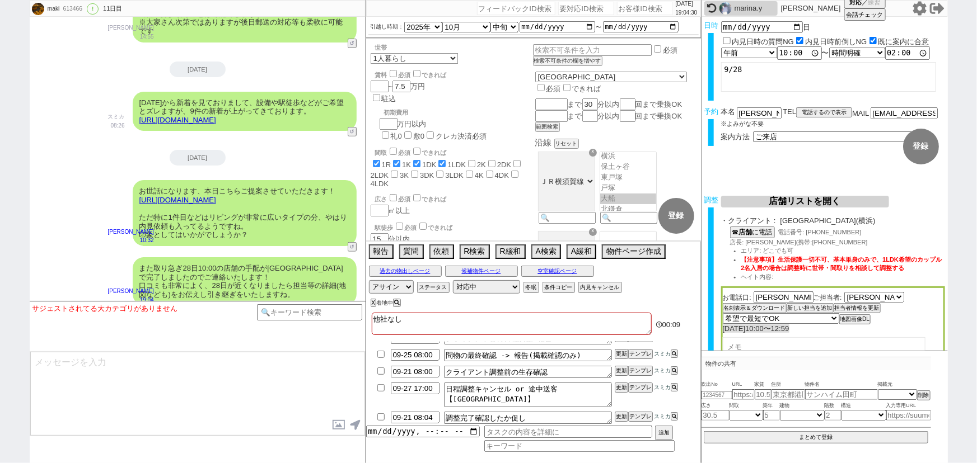
click at [632, 10] on input "number" at bounding box center [645, 8] width 56 height 13
paste input "614813"
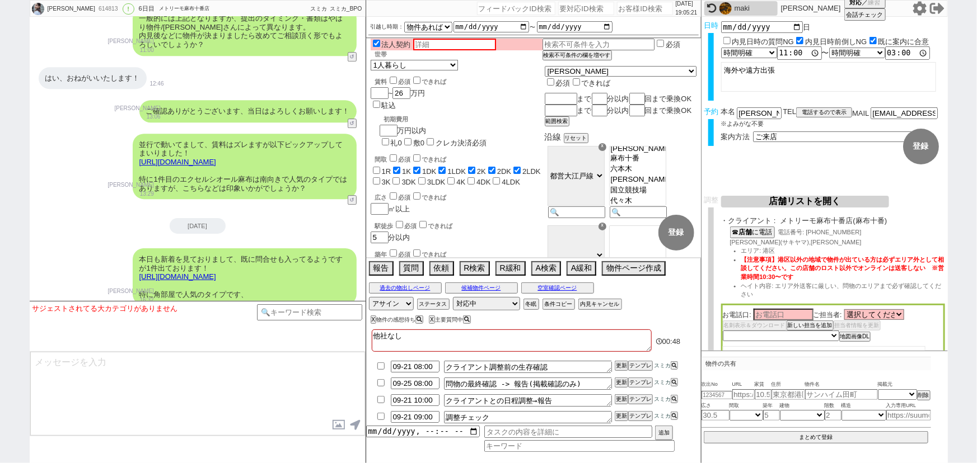
scroll to position [4392, 0]
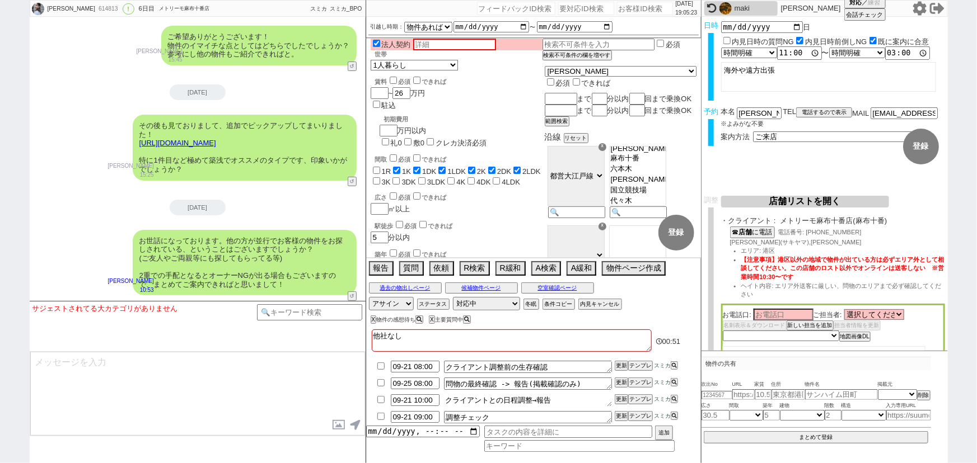
click at [568, 404] on textarea "クライアントとの日程調整→報告" at bounding box center [528, 401] width 168 height 12
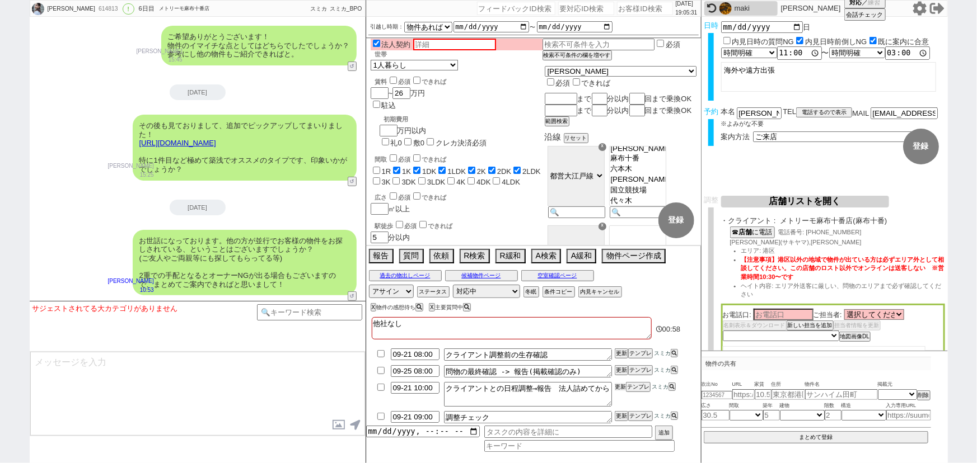
click at [621, 387] on button "更新" at bounding box center [620, 387] width 11 height 8
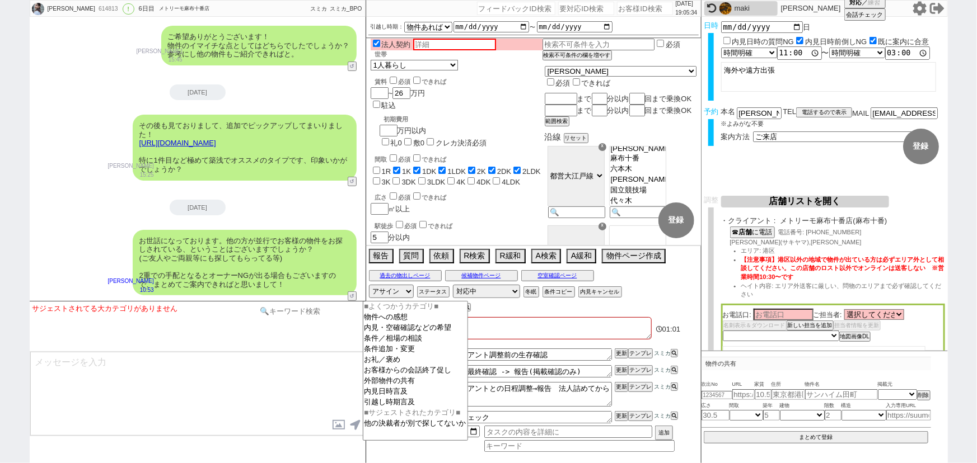
click at [297, 312] on input at bounding box center [310, 311] width 106 height 14
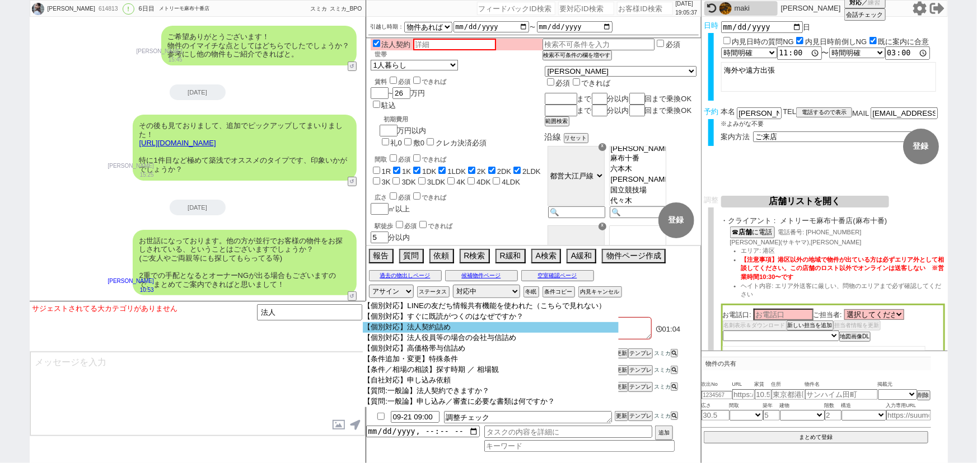
click at [460, 330] on option "【個別対応】法人契約詰め" at bounding box center [491, 327] width 256 height 11
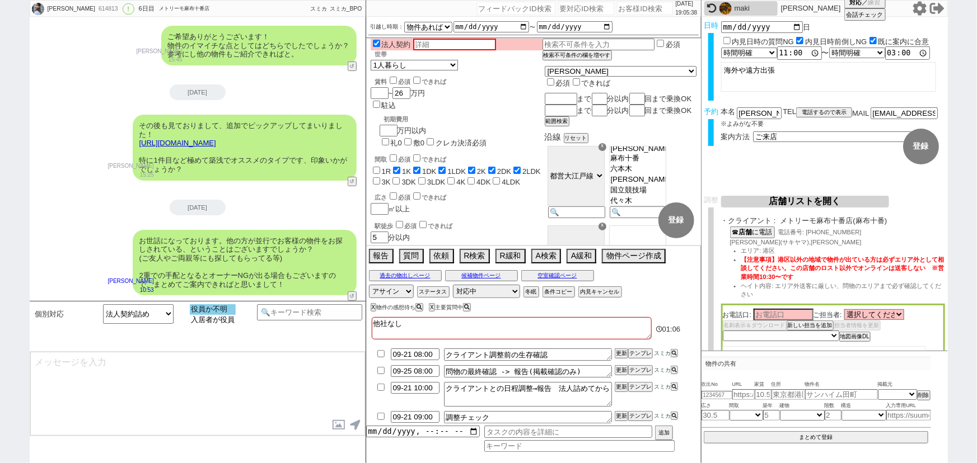
click at [214, 308] on option "役員か不明" at bounding box center [213, 309] width 46 height 11
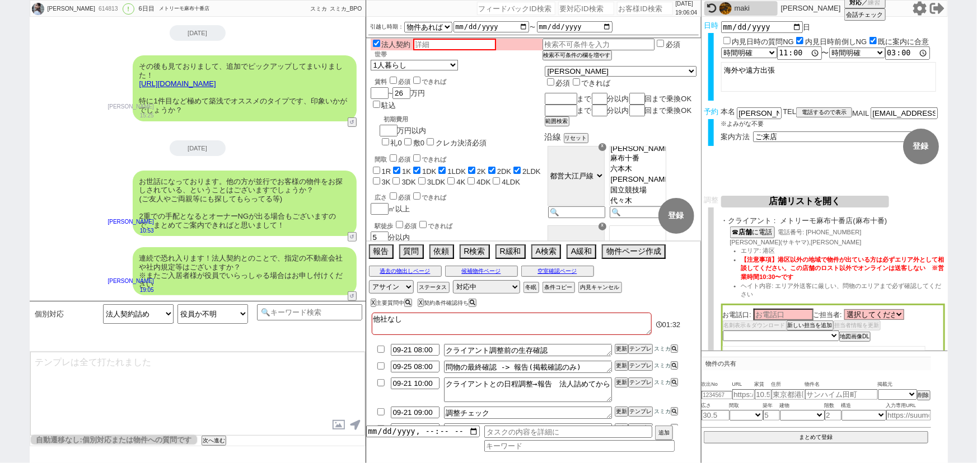
click at [647, 7] on input "number" at bounding box center [645, 8] width 56 height 13
paste input "614230"
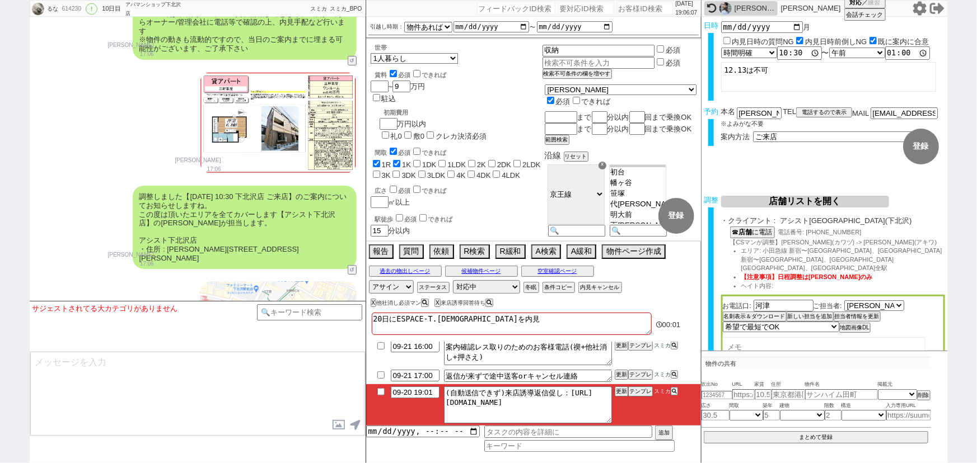
scroll to position [32, 0]
click at [385, 387] on li "09-20 19:01 (自動送信できず)来店誘導返信促し：https://jent-crm.com/2ng-84y191pn3984hy/introduct…" at bounding box center [533, 405] width 335 height 41
click at [377, 391] on input "checkbox" at bounding box center [381, 392] width 16 height 7
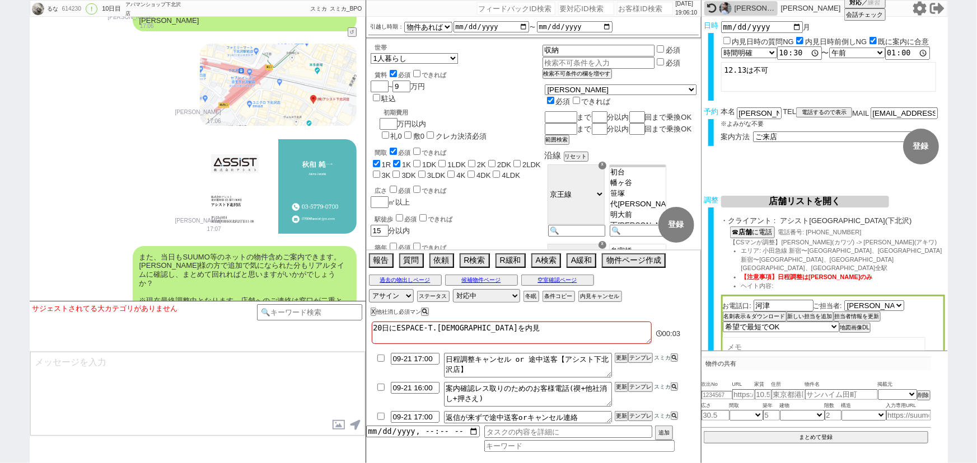
scroll to position [6728, 0]
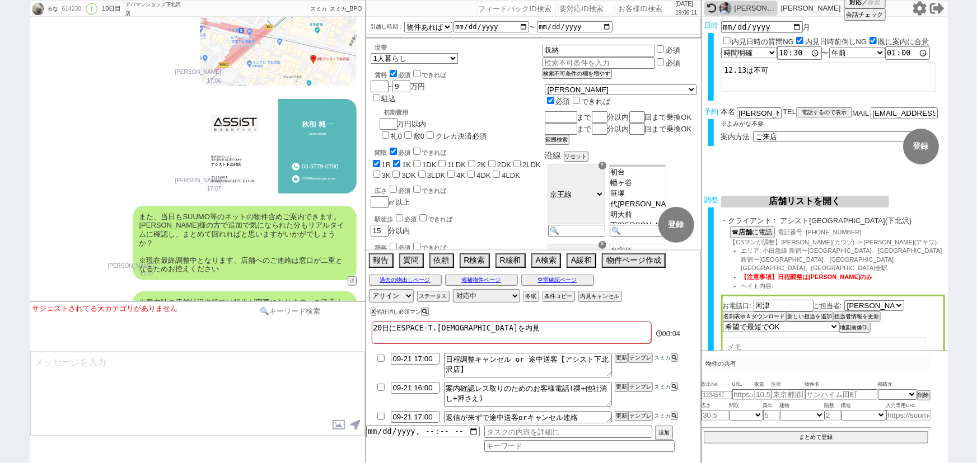
click at [293, 318] on input at bounding box center [310, 311] width 106 height 14
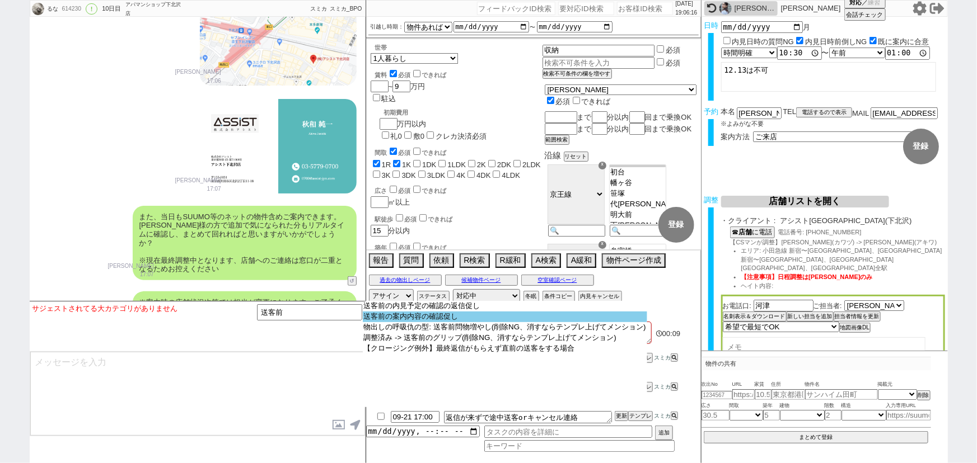
click at [403, 322] on option "送客前の案内内容の確認促し" at bounding box center [505, 317] width 284 height 11
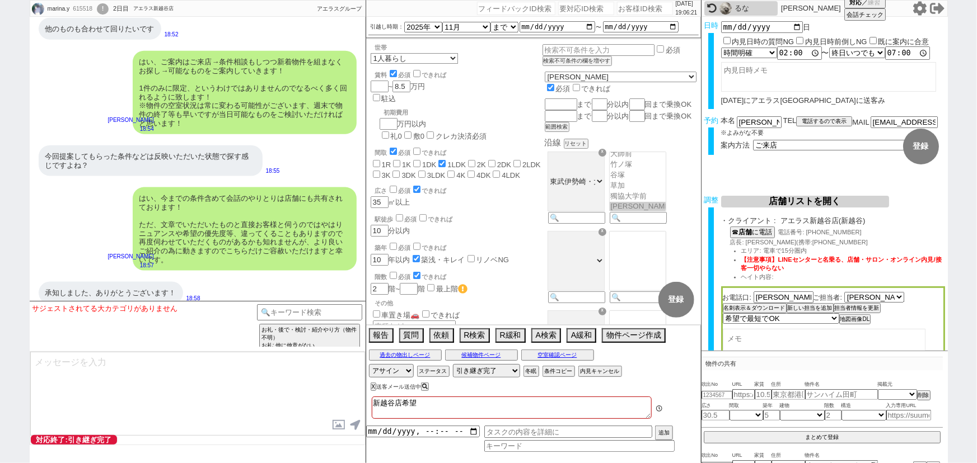
scroll to position [154, 0]
click at [627, 13] on input "number" at bounding box center [645, 8] width 56 height 13
paste input "614446"
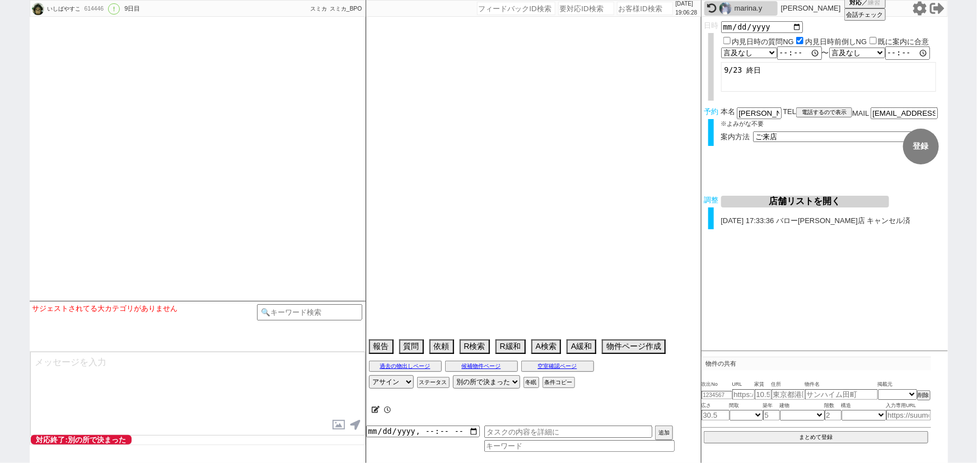
scroll to position [3778, 0]
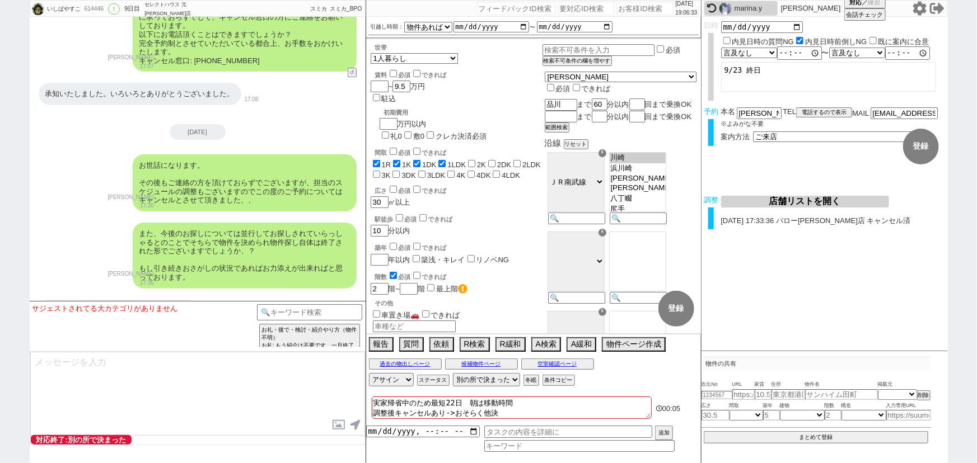
click at [634, 11] on input "number" at bounding box center [645, 8] width 56 height 13
paste input "599059"
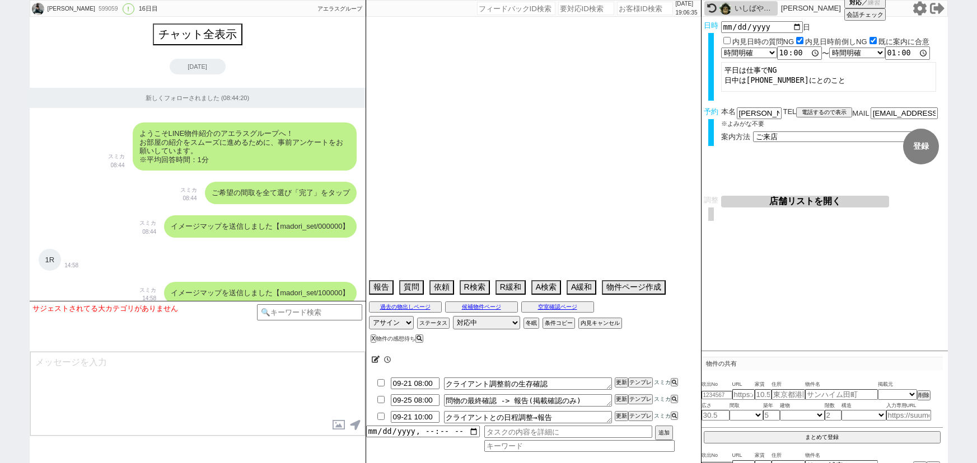
select select "1"
select select "2"
select select
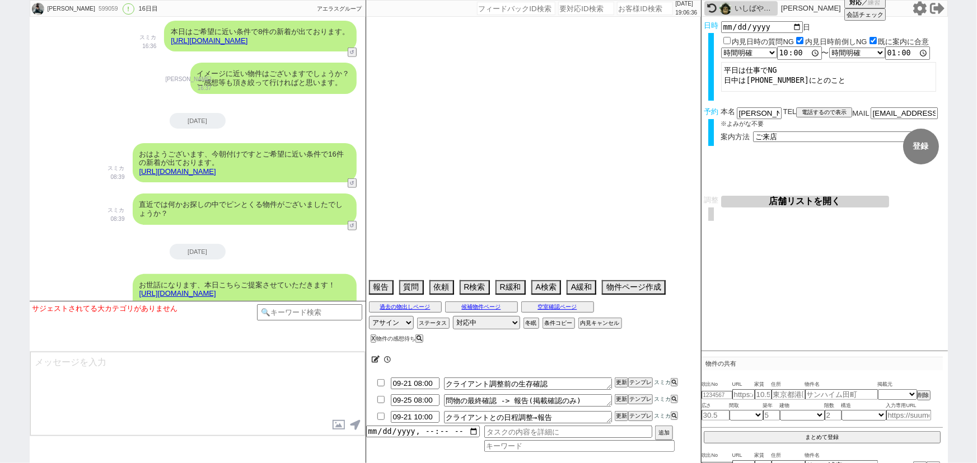
type textarea "他社なし"
select select "2025"
select select "11"
select select "37"
select select "0"
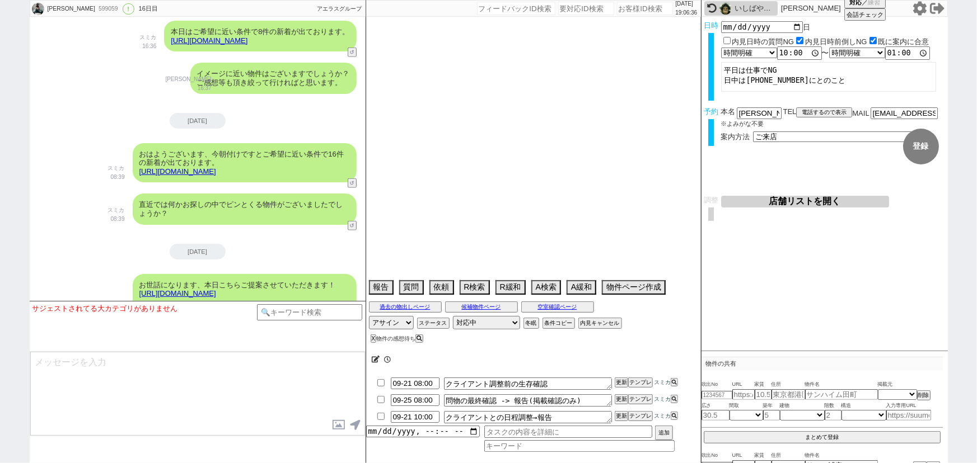
select select "75"
select select "23"
select select "723"
select select "811"
select select "14"
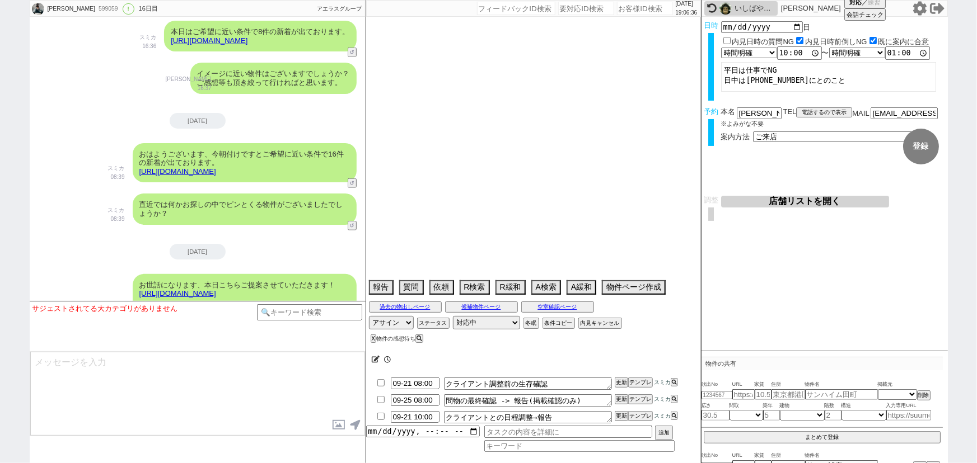
select select "60"
select select "70"
select select "1677"
select select "63"
select select "65"
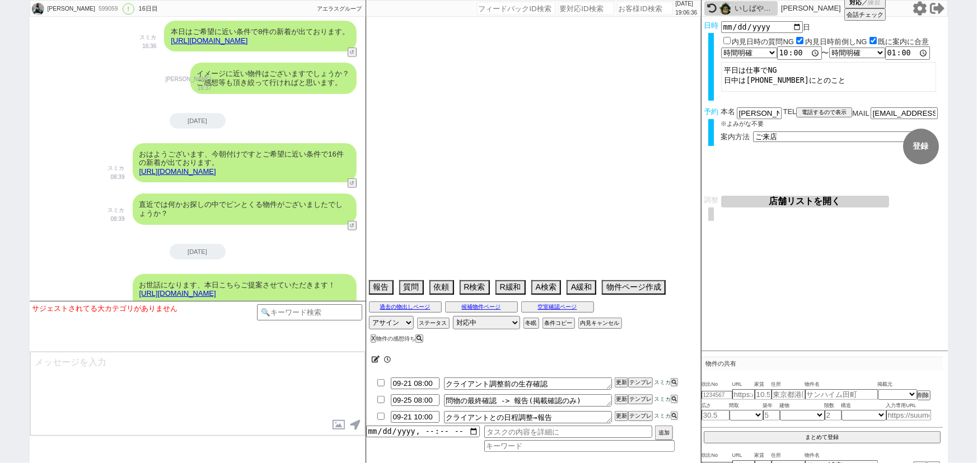
select select "1577"
select select "62"
select select "72"
select select "71"
select select "64"
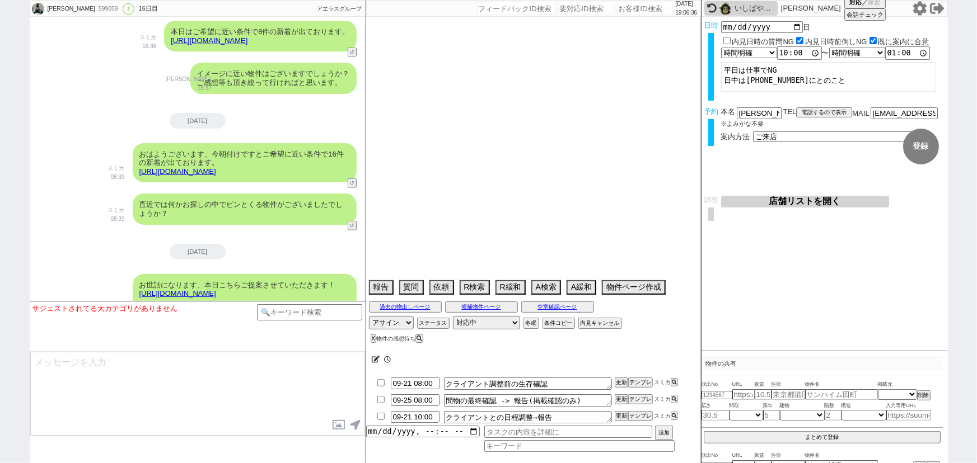
select select "69"
select select "57"
select select "67"
select select "59"
select select "74"
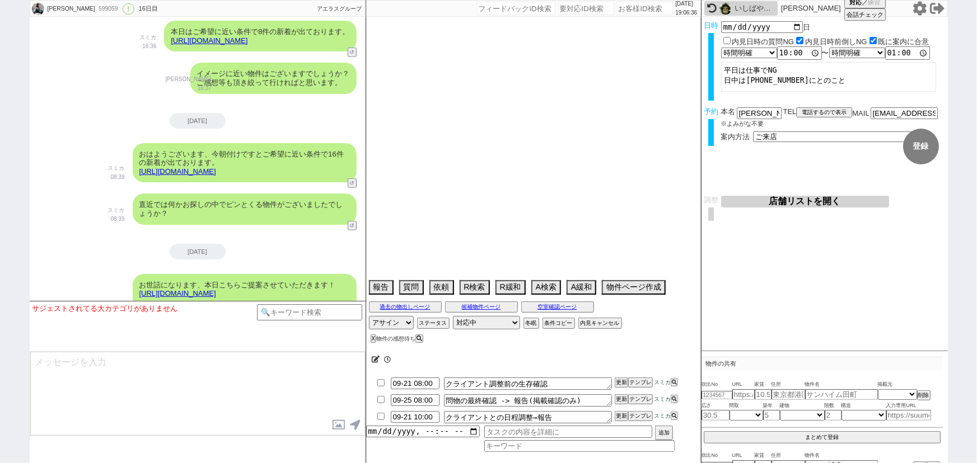
select select "50"
select select "54"
select select "68"
select select "1637"
select select "33"
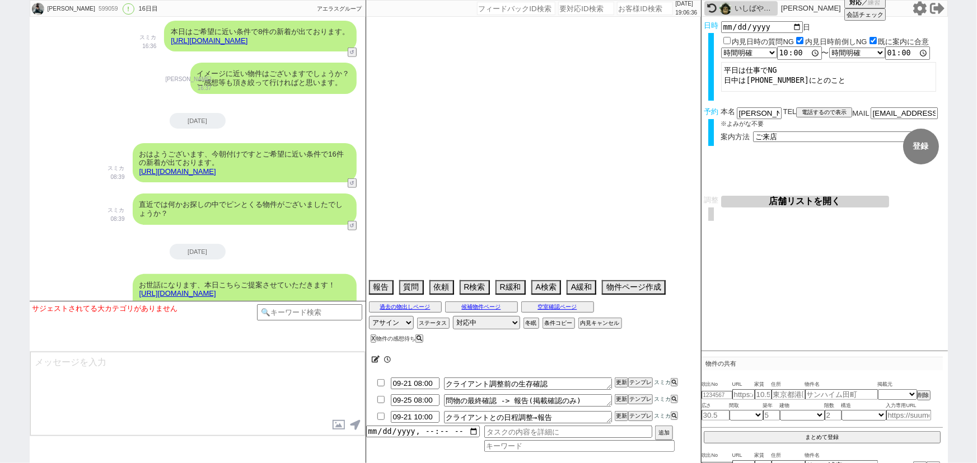
select select "12"
select select "52"
select select "66"
select select "56"
select select "25"
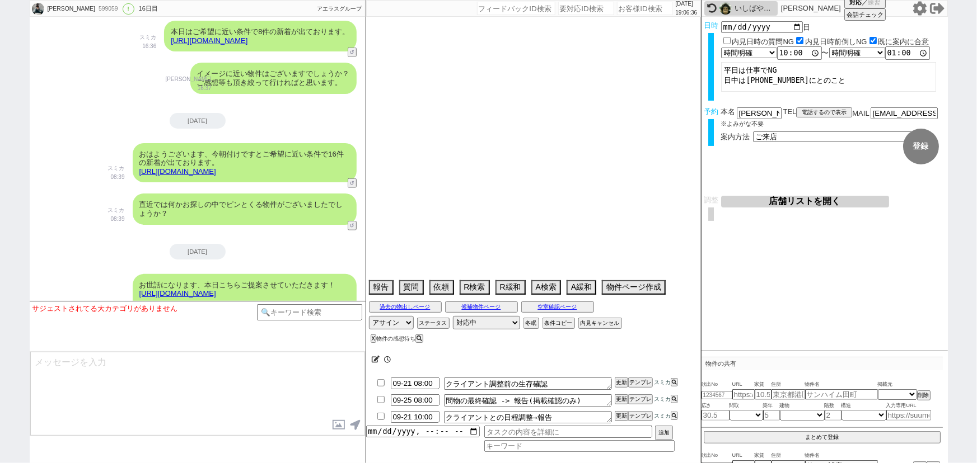
select select "3116"
select select "29"
select select "9"
select select "332"
select select "27"
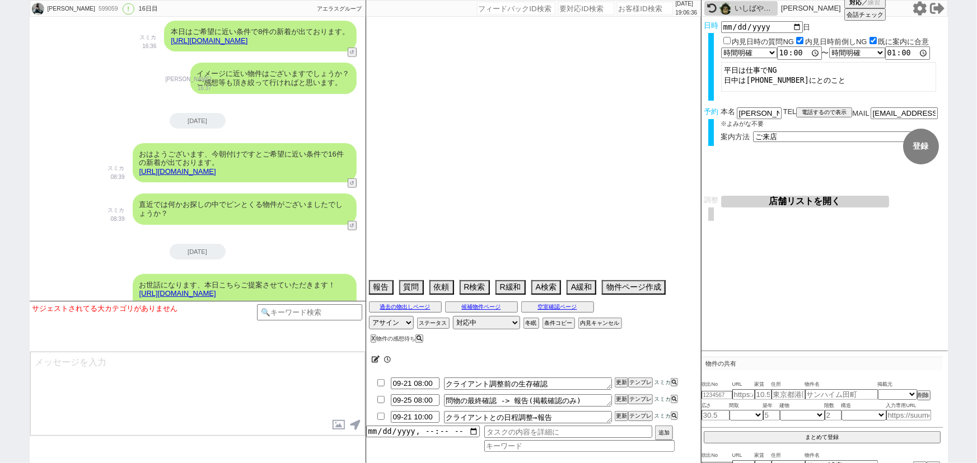
select select "53"
select select "47"
select select "15"
select select "73"
select select "44"
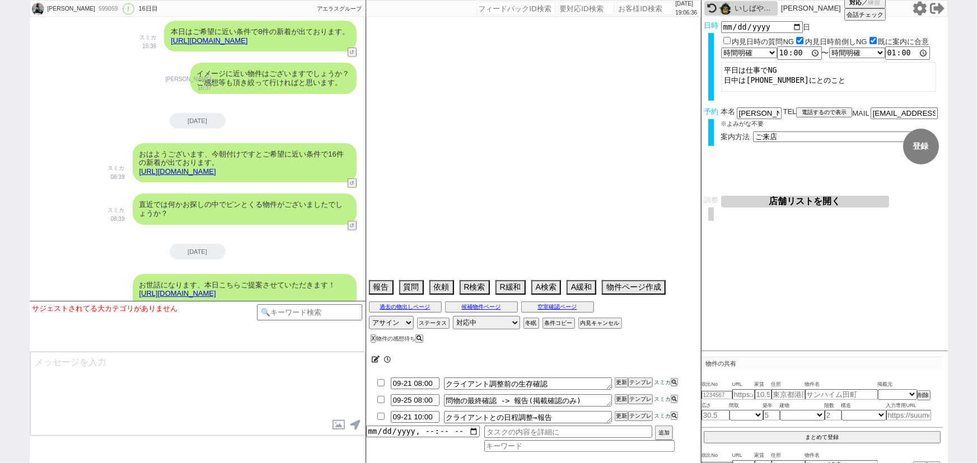
select select "38"
select select "7"
select select "77"
select select "11"
select select "48"
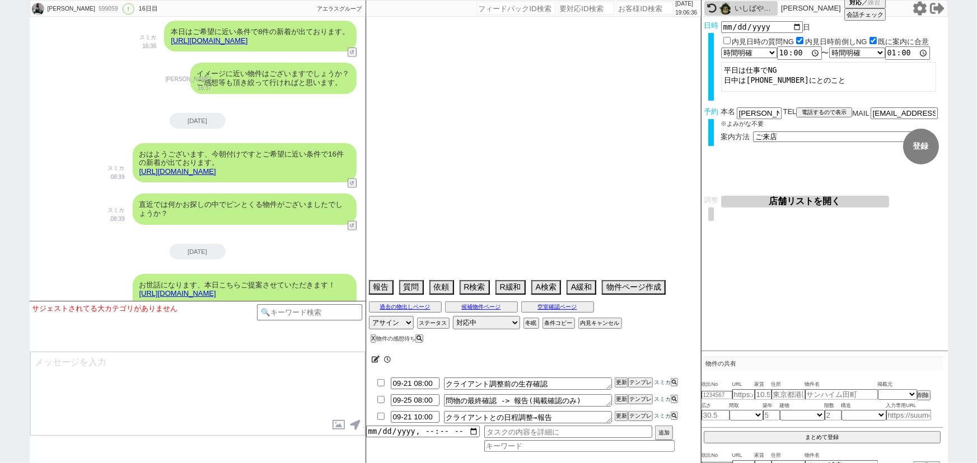
select select "36"
select select "51"
select select "58"
select select "76"
select select "35"
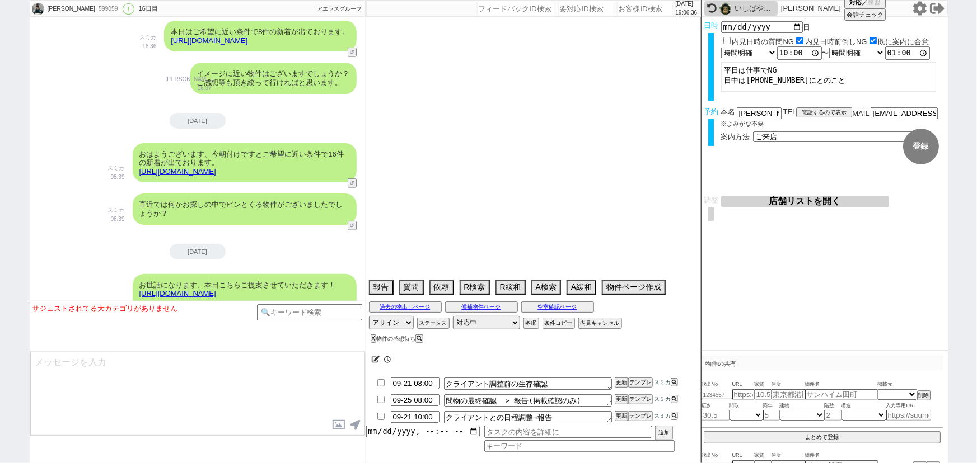
select select "30"
select select "24"
select select "16"
select select "548"
select select "34"
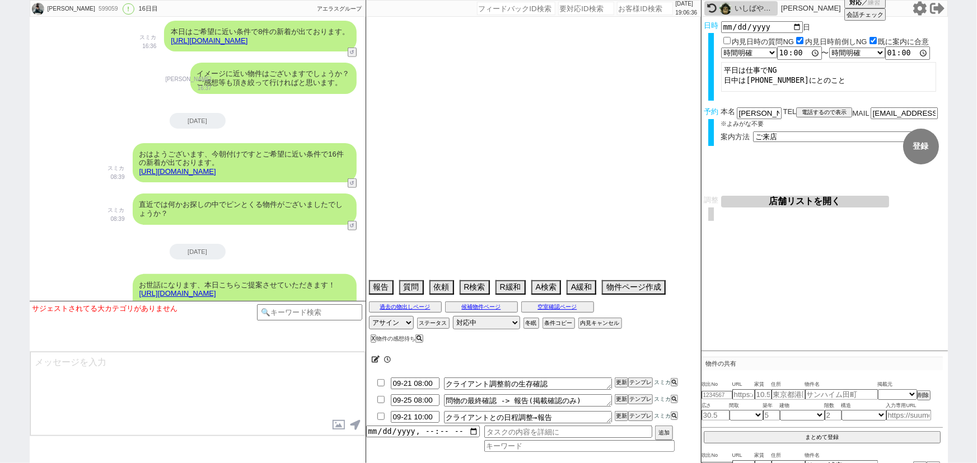
select select "61"
select select "55"
select select "37"
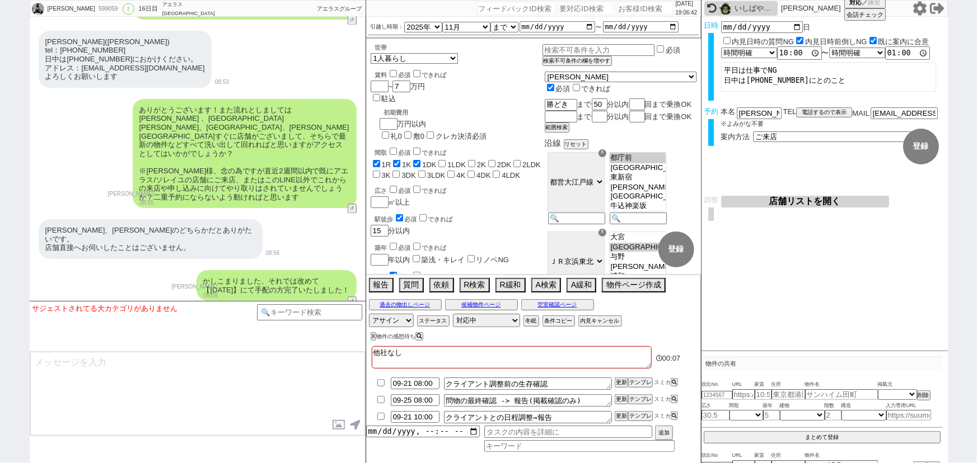
scroll to position [5379, 0]
click at [779, 203] on button "店舗リストを開く" at bounding box center [805, 202] width 168 height 12
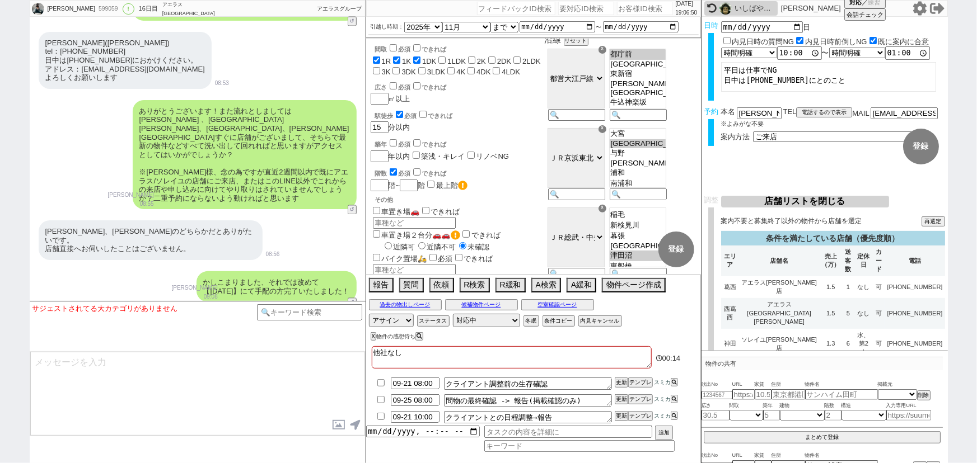
scroll to position [104, 0]
click at [825, 276] on td "1.5" at bounding box center [830, 287] width 23 height 22
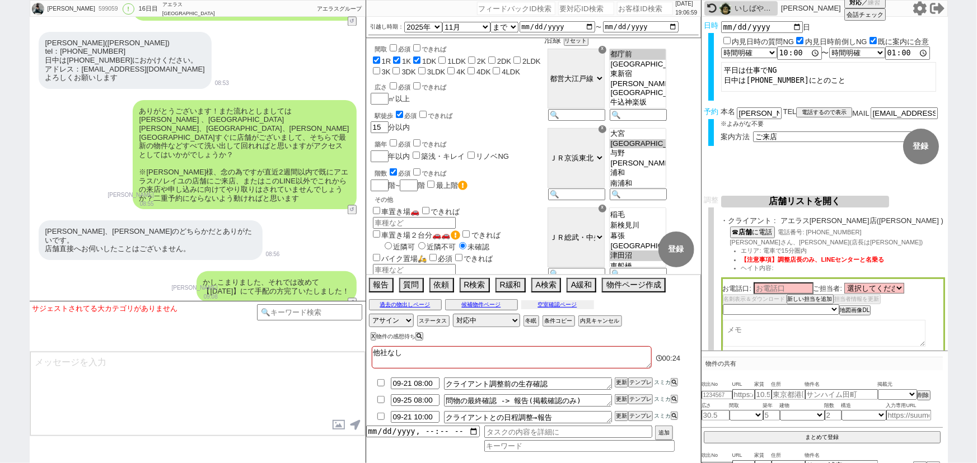
click at [564, 302] on button "空室確認ページ" at bounding box center [557, 305] width 73 height 9
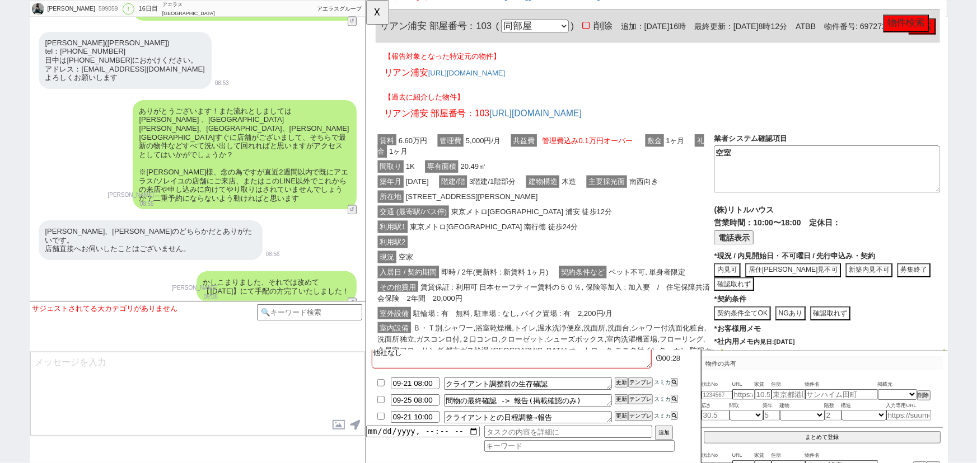
scroll to position [210, 0]
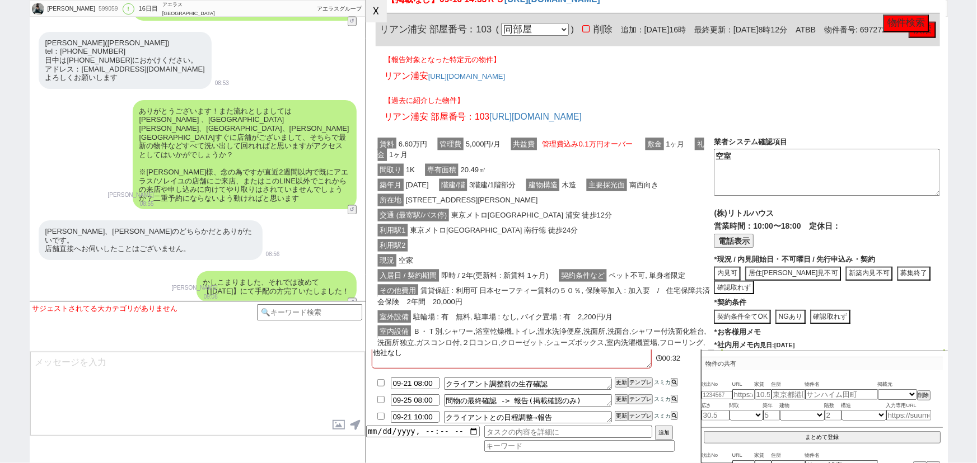
click at [372, 16] on button "☓" at bounding box center [376, 11] width 21 height 22
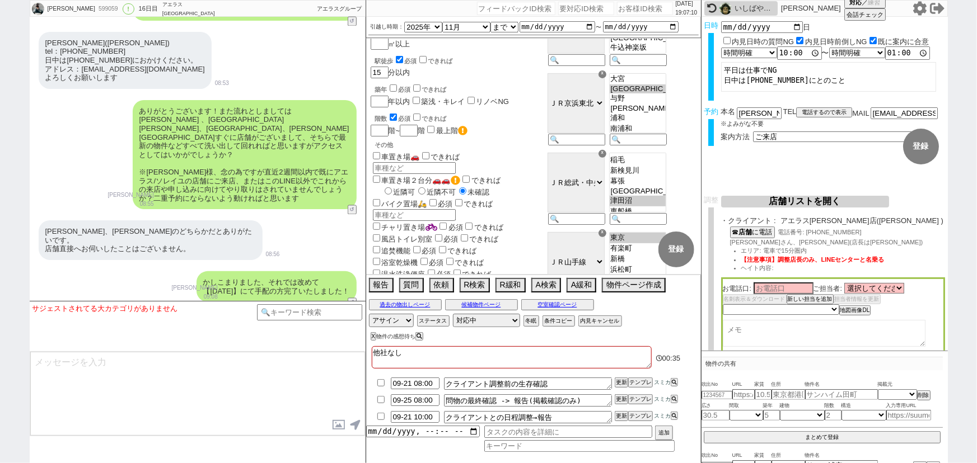
scroll to position [0, 0]
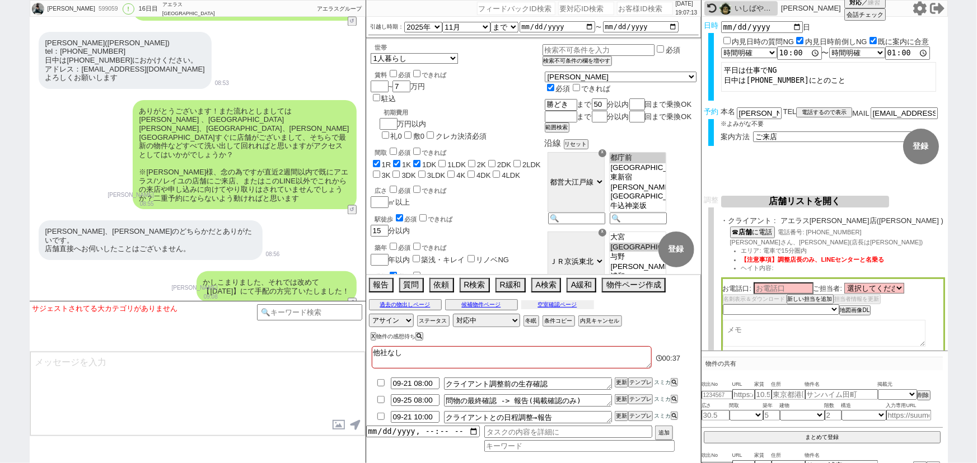
click at [556, 304] on button "空室確認ページ" at bounding box center [557, 305] width 73 height 9
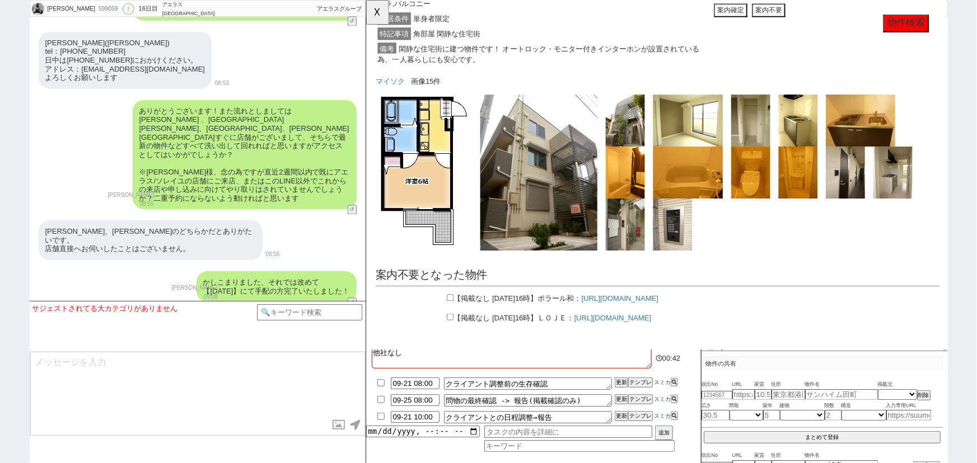
scroll to position [620, 0]
click at [374, 4] on button "☓" at bounding box center [376, 11] width 21 height 22
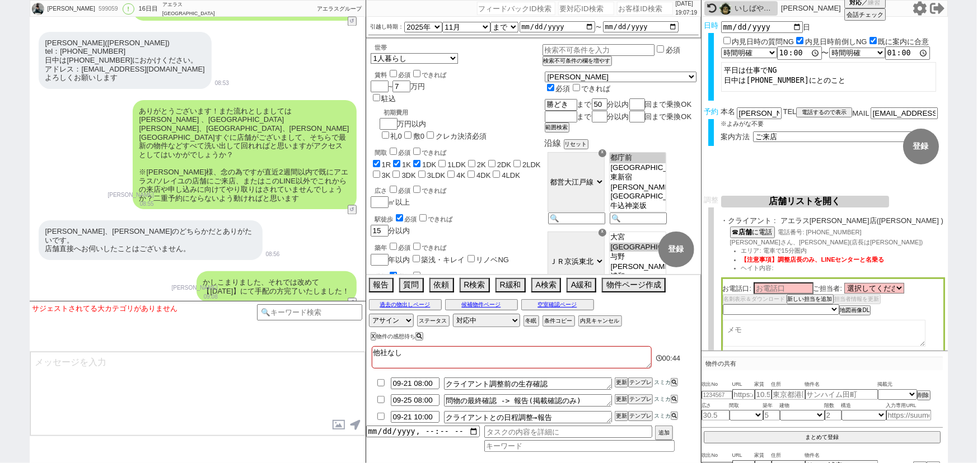
click at [772, 330] on textarea at bounding box center [824, 333] width 203 height 27
type textarea "浦安"
click at [758, 310] on select "未定 希望で最短でOK 最短以外でOK 日程がNG(直近で別日提案可) 日程がNG(直近はNG) お客様ごとNG 折返し待ち 店舗が定休/終業後で連絡取れず" at bounding box center [780, 309] width 115 height 10
select select "10"
click at [723, 305] on select "未定 希望で最短でOK 最短以外でOK 日程がNG(直近で別日提案可) 日程がNG(直近はNG) お客様ごとNG 折返し待ち 店舗が定休/終業後で連絡取れず" at bounding box center [780, 309] width 115 height 10
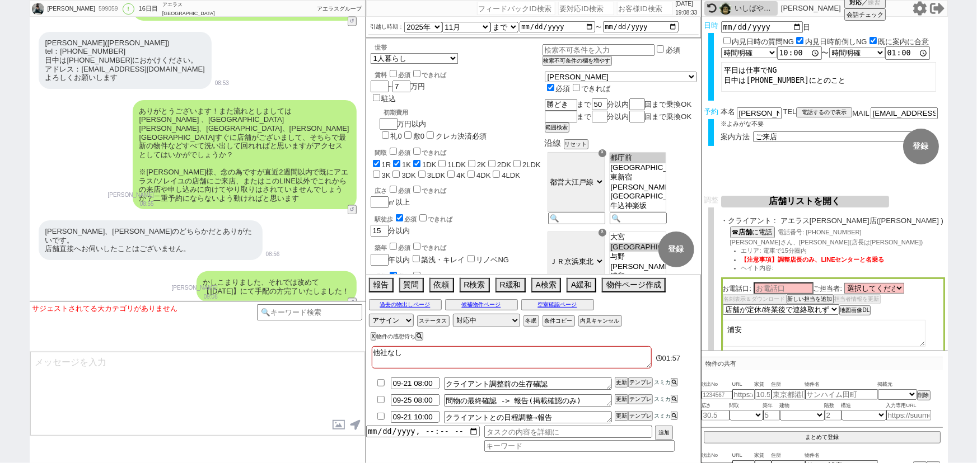
click at [818, 204] on button "店舗リストを開く" at bounding box center [805, 202] width 168 height 12
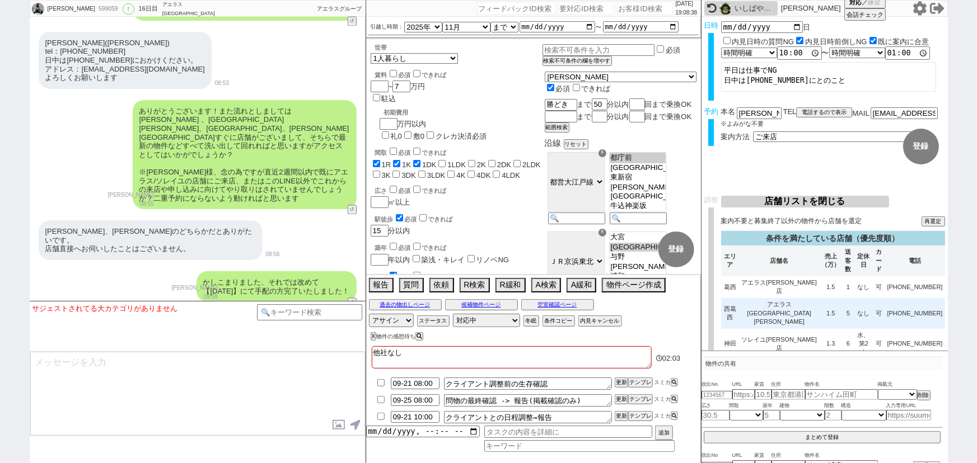
click at [828, 298] on td "1.5" at bounding box center [830, 313] width 23 height 31
select select
select select "10"
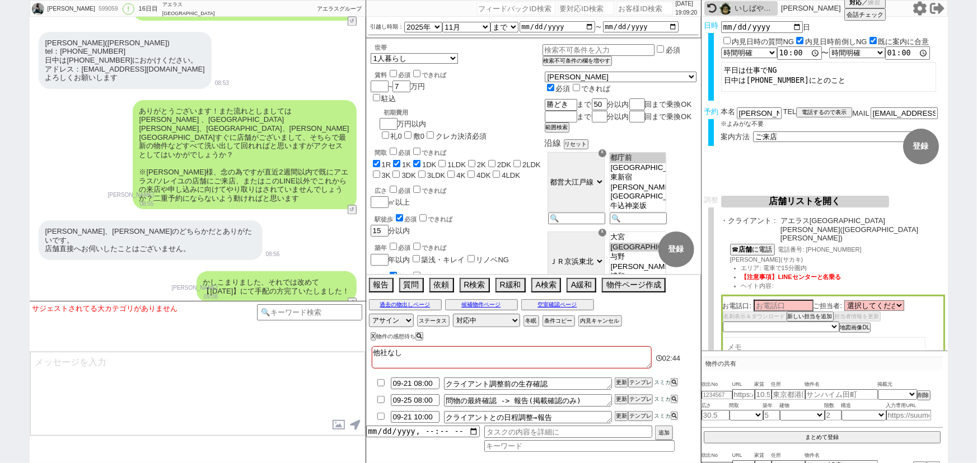
click at [730, 256] on span "榊(サカキ)" at bounding box center [766, 259] width 73 height 7
copy span "榊"
click at [768, 301] on input at bounding box center [783, 306] width 60 height 10
paste input "榊"
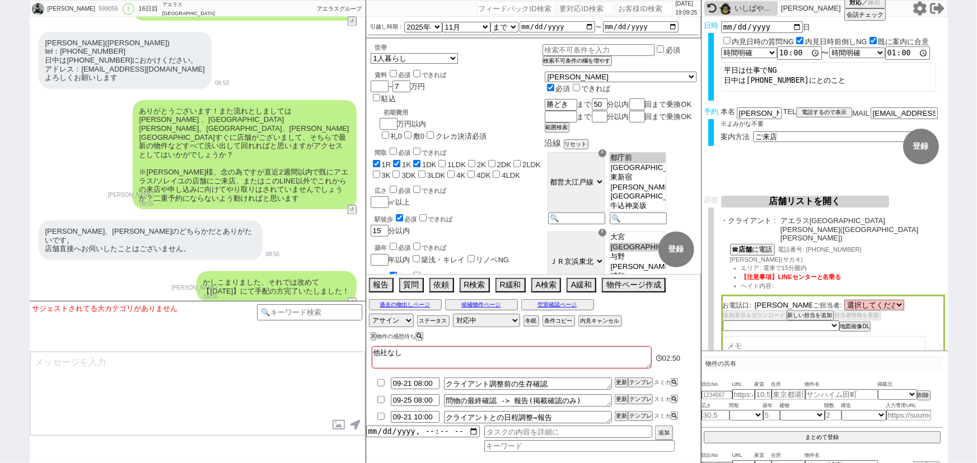
type input "榊"
click at [851, 244] on div "☎ 店舗 に電話 電話番号: 03-6456-0315 榊(サカキ) エリア: 電車で15分圏内 【注意事項】LINEセンターと名乗る ヘイト内容:" at bounding box center [833, 269] width 224 height 51
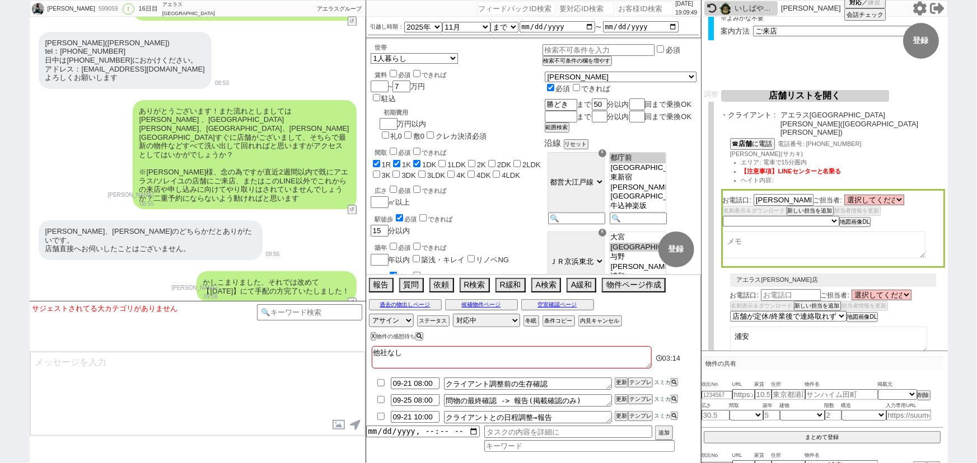
scroll to position [0, 0]
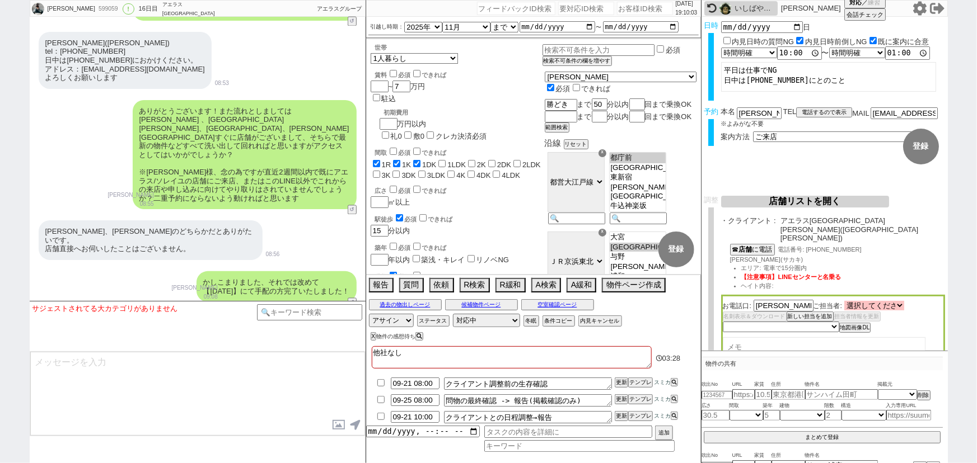
click at [873, 301] on select "選択してください 馬渕 拓哉 前川 大 森田 真仁 市田 隼基 青柳 翼 伊藤 勇介 榊 司津" at bounding box center [874, 306] width 60 height 10
select select "2560"
click at [846, 301] on select "選択してください 馬渕 拓哉 前川 大 森田 真仁 市田 隼基 青柳 翼 伊藤 勇介 榊 司津" at bounding box center [874, 306] width 60 height 10
click at [891, 282] on li "ヘイト内容:" at bounding box center [843, 286] width 204 height 9
click at [751, 322] on select "未定 希望で最短でOK 最短以外でOK 日程がNG(直近で別日提案可) 日程がNG(直近はNG) お客様ごとNG 折返し待ち 店舗が定休/終業後で連絡取れず" at bounding box center [780, 327] width 115 height 10
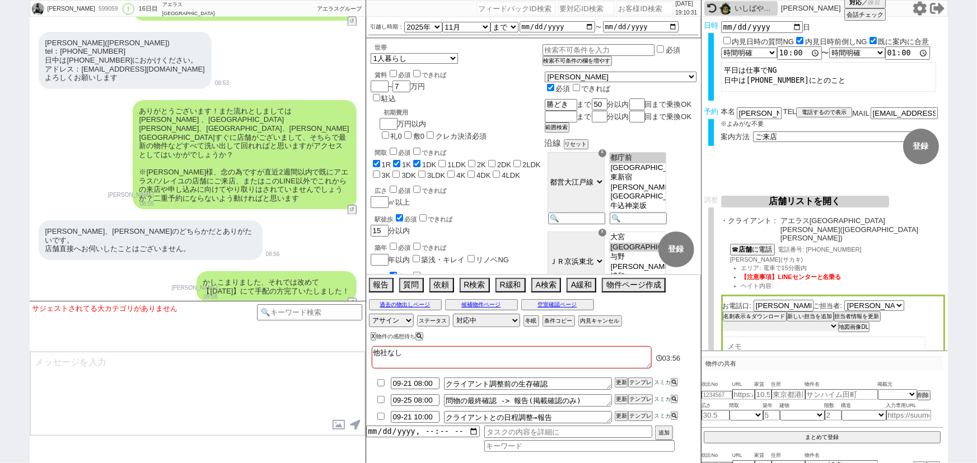
select select "5"
click at [723, 322] on select "未定 希望で最短でOK 最短以外でOK 日程がNG(直近で別日提案可) 日程がNG(直近はNG) お客様ごとNG 折返し待ち 店舗が定休/終業後で連絡取れず" at bounding box center [780, 327] width 115 height 10
select select "2560"
select select "5"
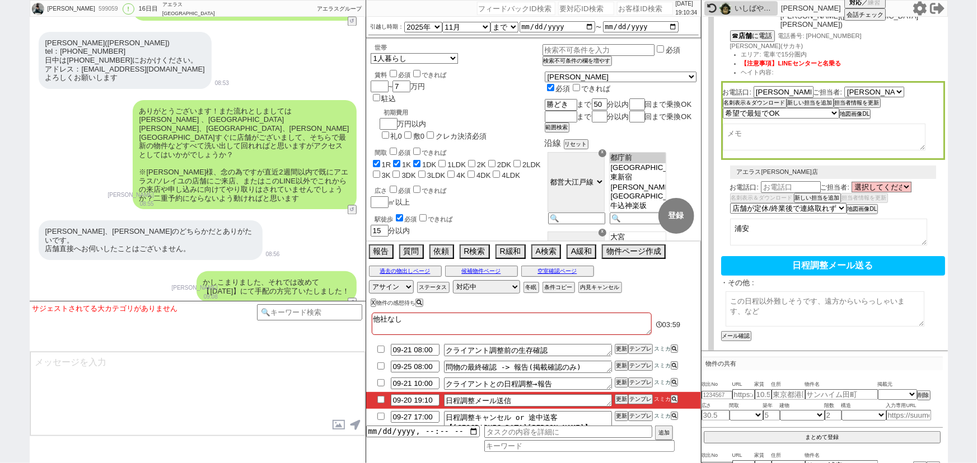
scroll to position [214, 0]
click at [758, 293] on textarea at bounding box center [824, 308] width 199 height 35
type textarea "お探しのエリア：勝どき駅まで50分以内 調整時の候補物件エリア：浦安"
click at [733, 332] on button "メール確認" at bounding box center [735, 336] width 28 height 8
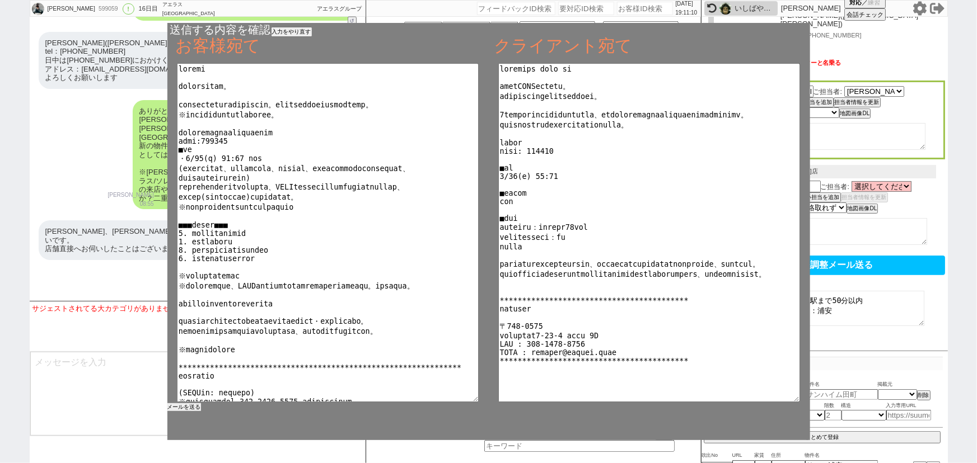
click at [194, 405] on button "メールを送る" at bounding box center [184, 408] width 34 height 8
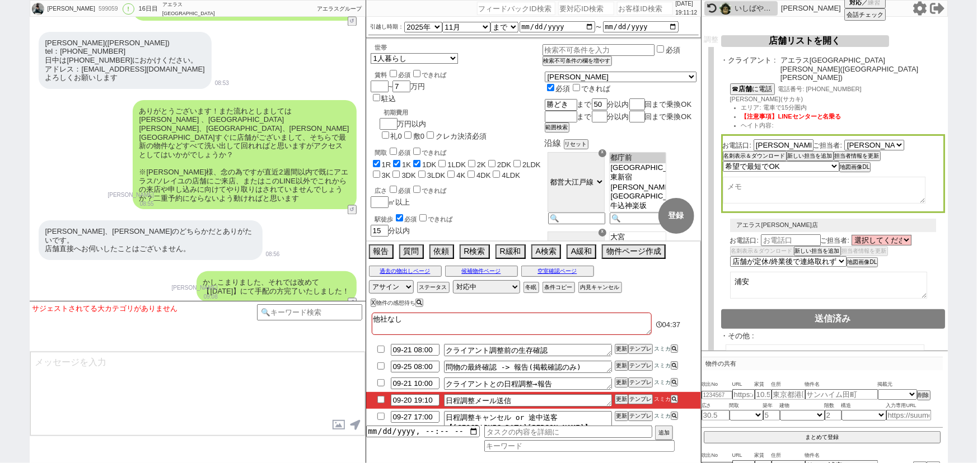
scroll to position [0, 0]
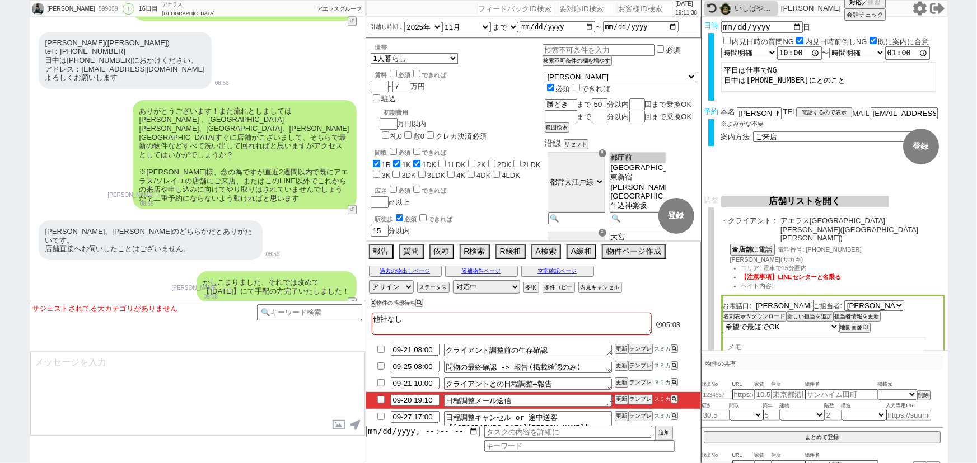
click at [642, 383] on button "テンプレ" at bounding box center [640, 383] width 25 height 8
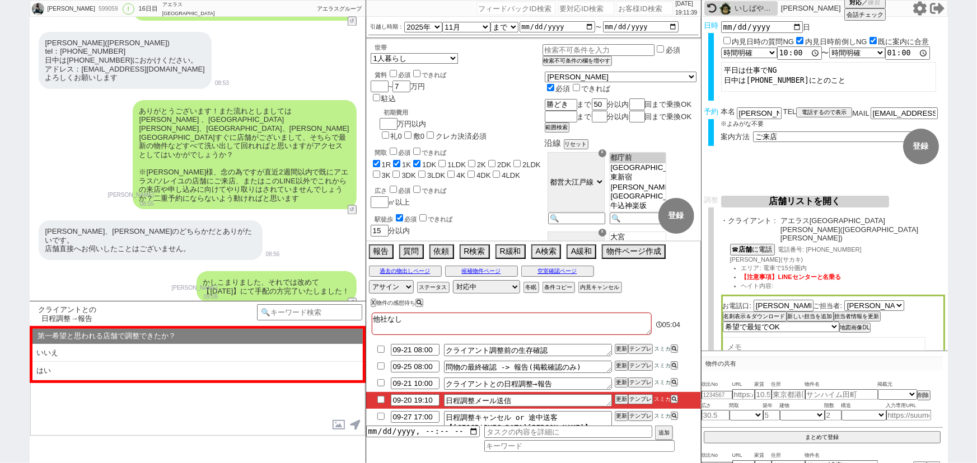
click at [381, 401] on input "checkbox" at bounding box center [381, 399] width 16 height 7
checkbox input "true"
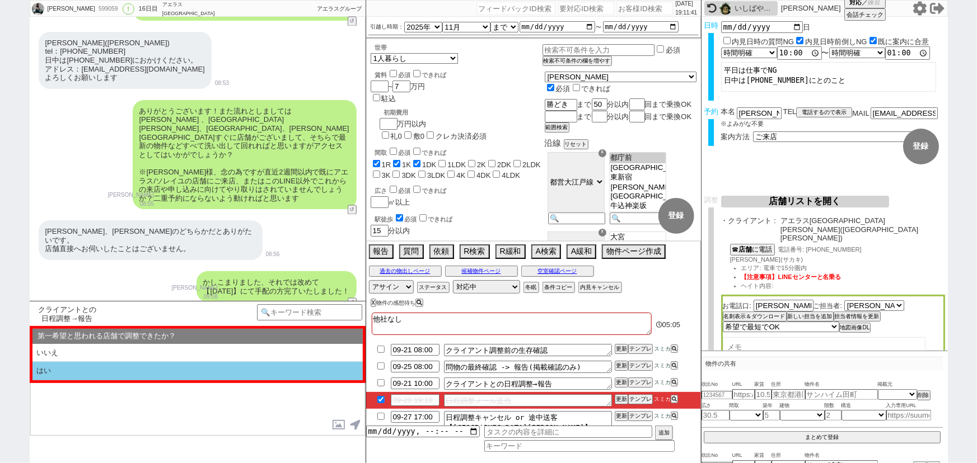
click at [229, 373] on li "はい" at bounding box center [197, 371] width 330 height 18
click at [229, 373] on li "近い" at bounding box center [197, 371] width 330 height 18
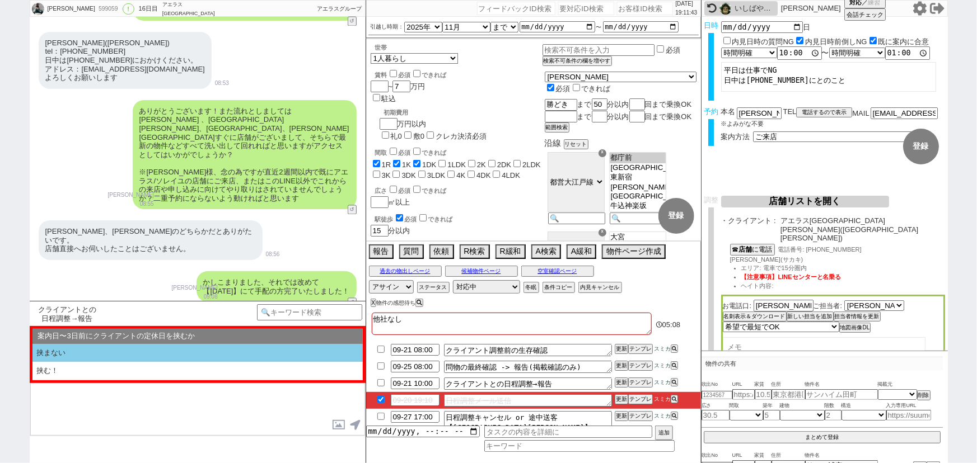
click at [144, 352] on li "挟まない" at bounding box center [197, 353] width 330 height 18
type textarea "@@【@@メッセージは打たず、以下やってください@@】@@ @@【@@7日以上先で調整されてそれが報告されるというのは無いかと@@】@@"
select select "はい"
select select "近い"
select select "挟まない"
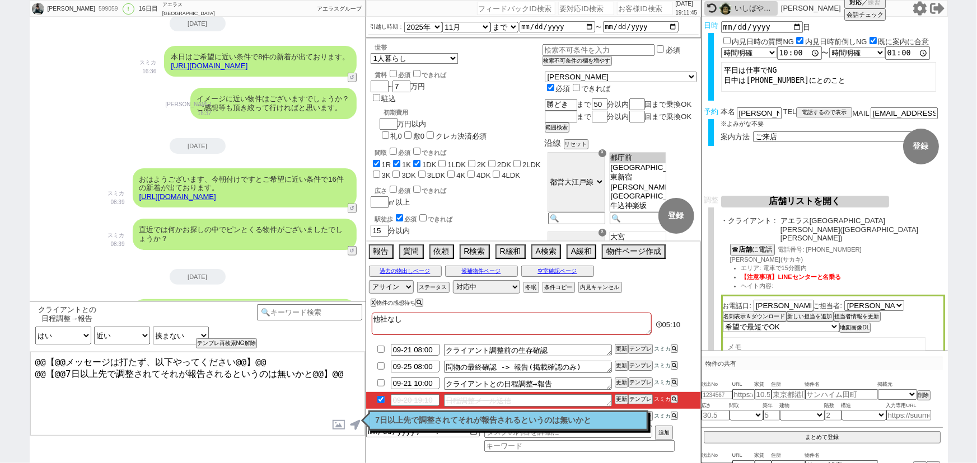
scroll to position [6911, 0]
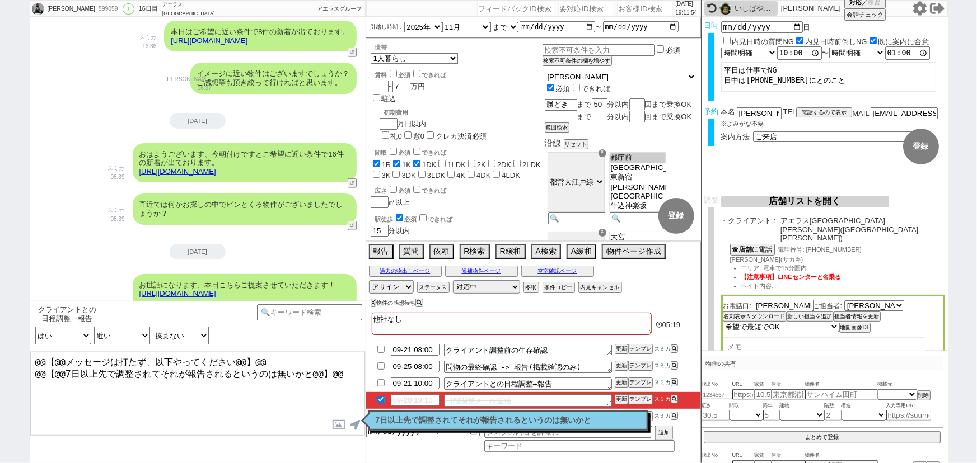
click at [378, 381] on input "checkbox" at bounding box center [381, 382] width 16 height 7
checkbox input "true"
click at [502, 417] on p "7日以上先で調整されてそれが報告されるというのは無いかと" at bounding box center [508, 420] width 265 height 9
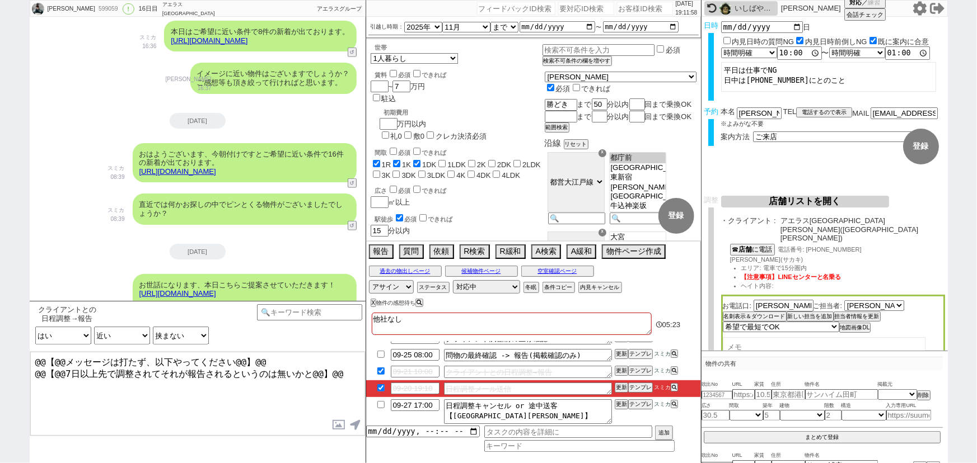
scroll to position [0, 0]
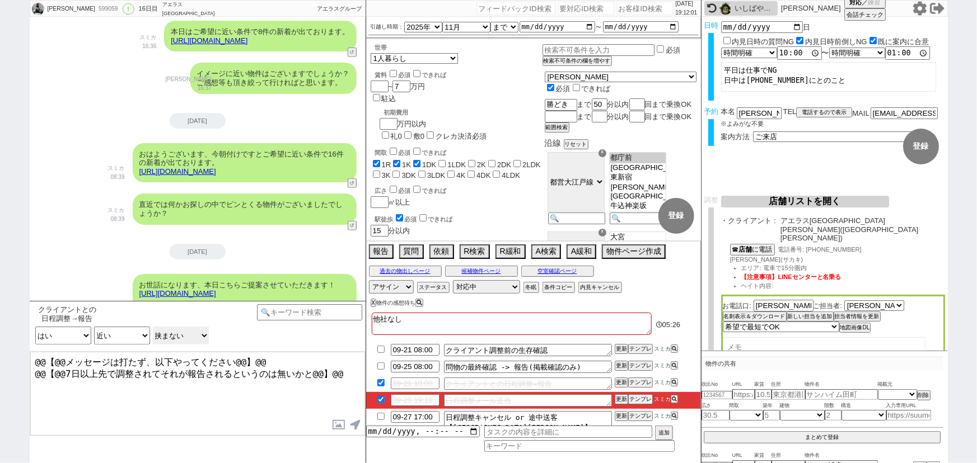
click at [180, 330] on select "案内日〜3日前にクライアントの定休日を挟むか 挟まない 挟む！" at bounding box center [181, 336] width 56 height 18
select select "挟む！"
click at [153, 327] on select "案内日〜3日前にクライアントの定休日を挟むか 挟まない 挟む！" at bounding box center [181, 336] width 56 height 18
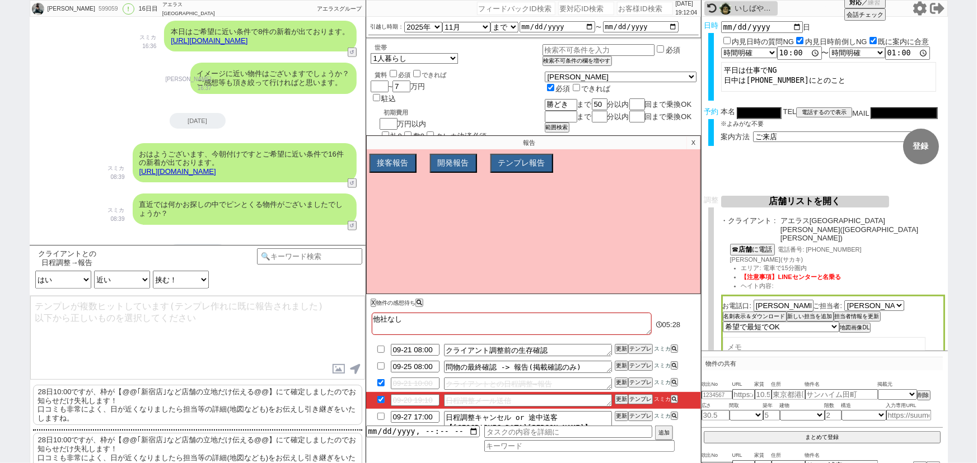
click at [138, 400] on p "28日10:00ですが、枠が【@@｢新宿店｣など店舗の立地だけ伝える@@】にて確定しましたのでお知らせだけ失礼します！ 口コミも非常によく、日が近くなりました…" at bounding box center [197, 405] width 329 height 40
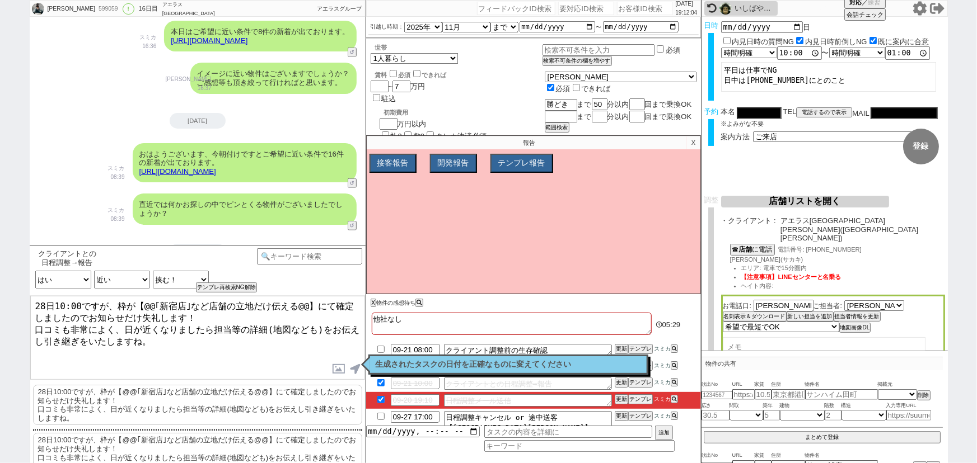
scroll to position [6967, 0]
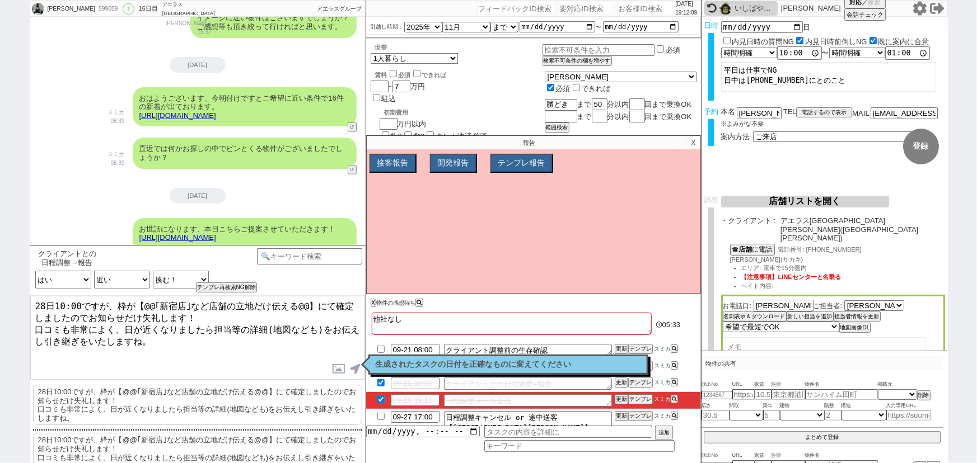
drag, startPoint x: 306, startPoint y: 303, endPoint x: 132, endPoint y: 299, distance: 174.1
click at [132, 299] on textarea "28日10:00ですが、枠が【@@｢新宿店｣など店舗の立地だけ伝える@@】にて確定しましたのでお知らせだけ失礼します！ 口コミも非常によく、日が近くなりました…" at bounding box center [197, 338] width 335 height 84
click at [213, 336] on textarea "28日10:00ですが、枠が西葛西店にて確定しましたのでお知らせだけ失礼します！ 口コミも非常によく、日が近くなりましたら担当等の詳細(地図なども)をお伝えし…" at bounding box center [197, 338] width 335 height 84
type textarea "28日10:00ですが、枠が西葛西店にて確定しましたのでお知らせだけ失礼します！ 口コミも非常によく、日が近くなりましたら担当等の詳細(地図なども)をお伝えし…"
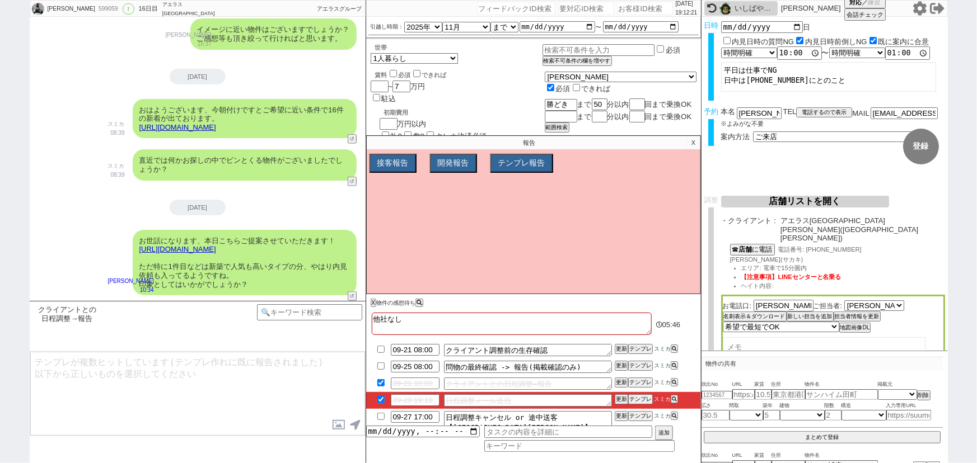
scroll to position [6970, 0]
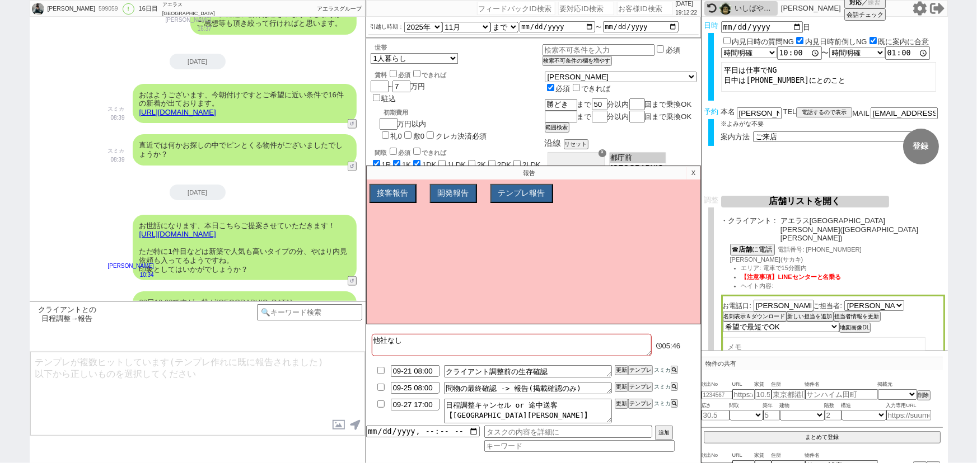
type textarea "日時等のご確認頂けましたらご一報だけお願いします！"
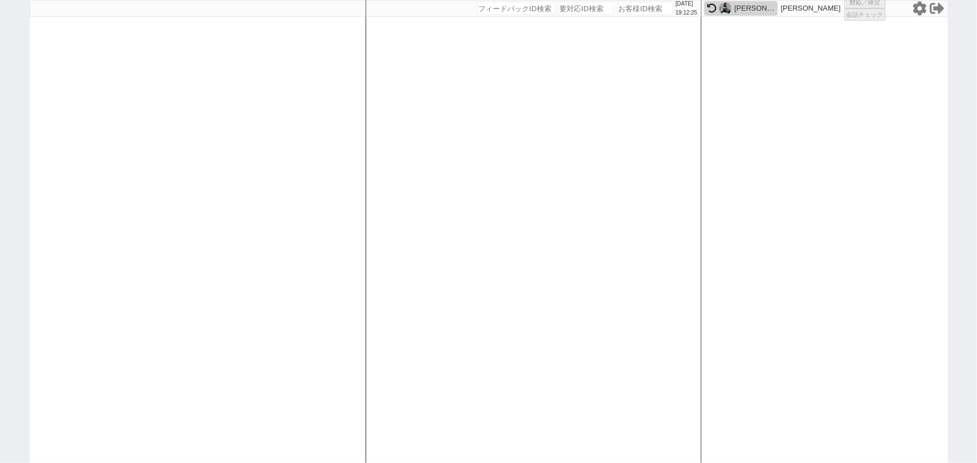
select select "100"
select select "1"
select select "6"
select select "2"
select select "5"
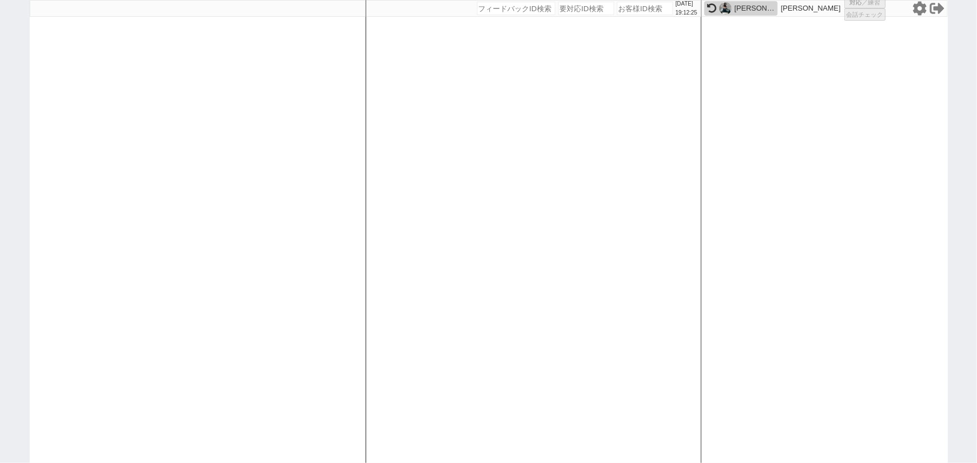
select select
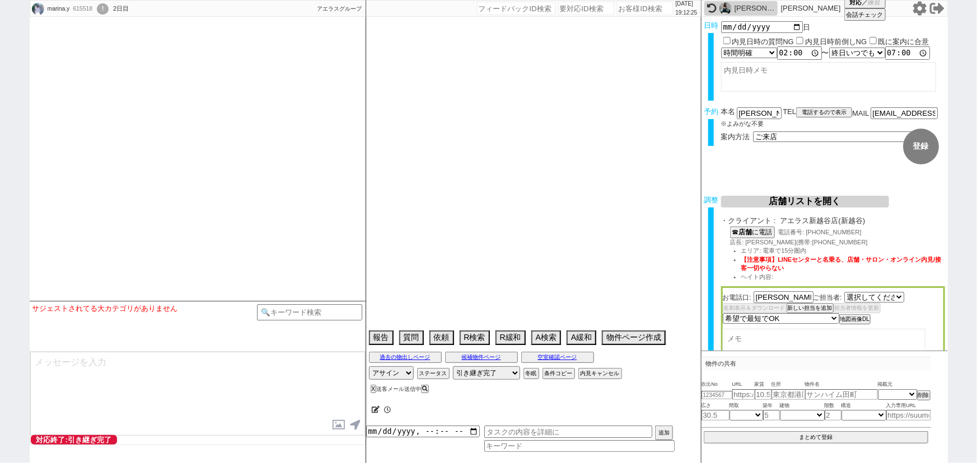
select select "484"
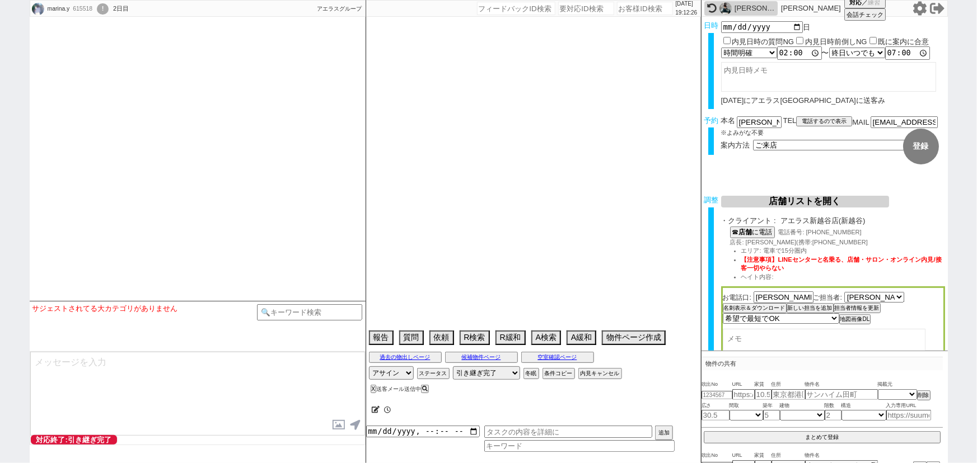
select select "2025"
select select "11"
select select "37"
select select "0"
select select "33"
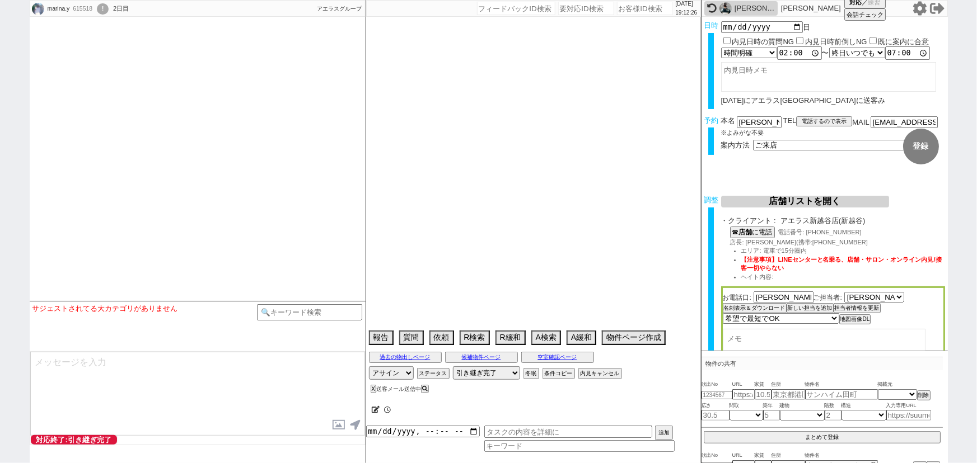
select select "967"
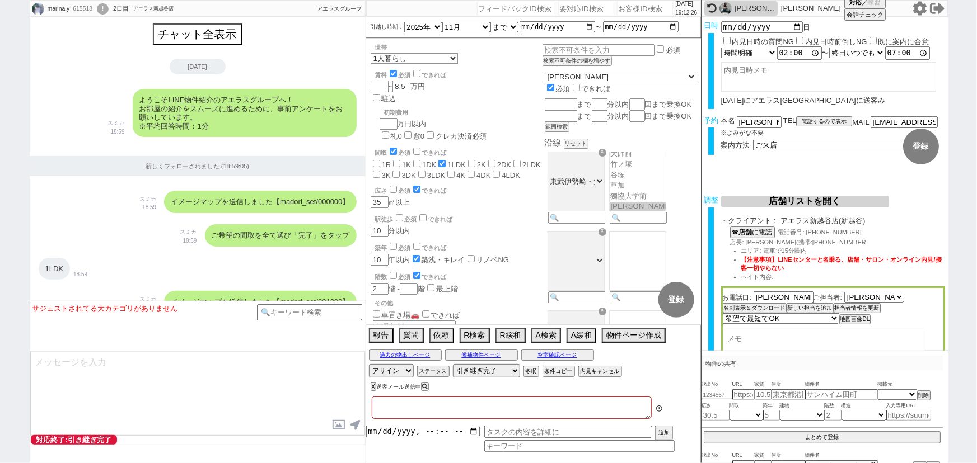
type textarea "新越谷店希望"
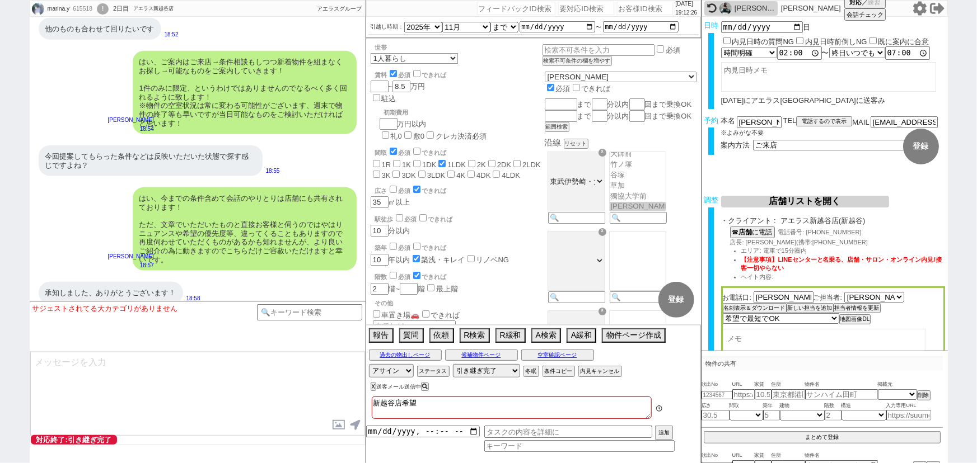
scroll to position [154, 0]
click at [627, 11] on input "number" at bounding box center [645, 8] width 56 height 13
paste input "613675"
type input "613675"
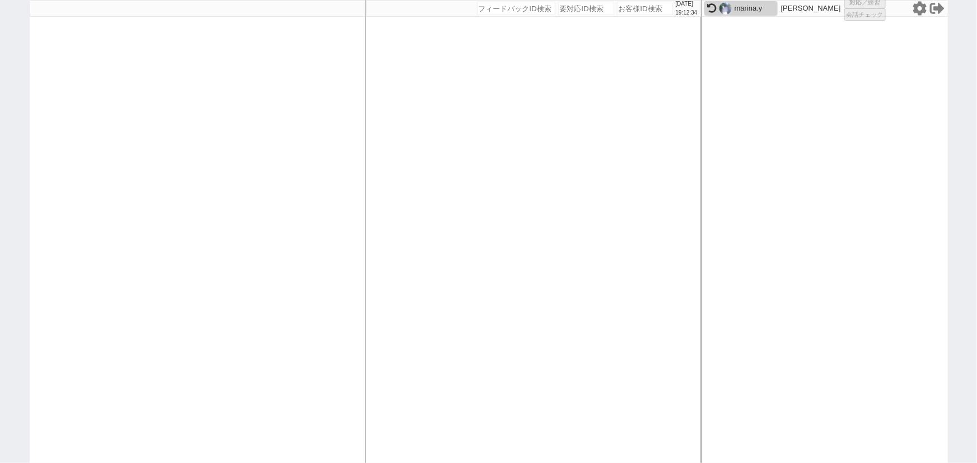
select select "100"
select select "1"
select select "2"
select select "5"
select select
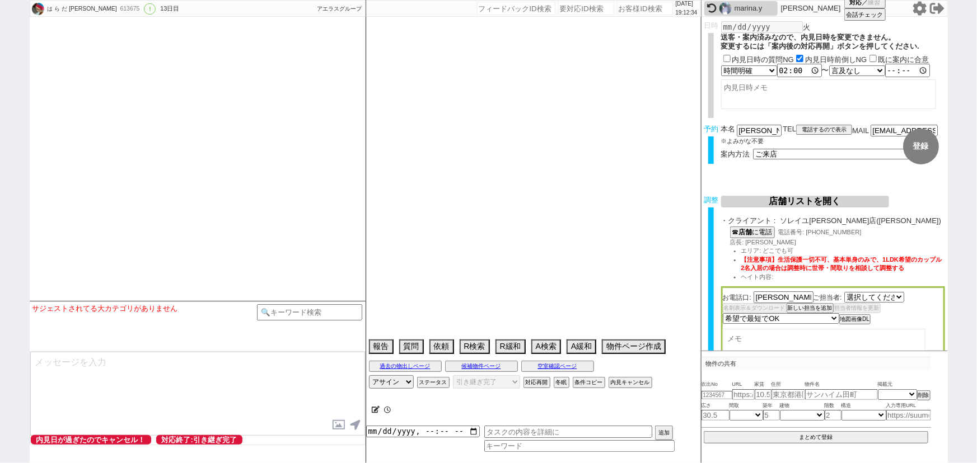
select select "1664"
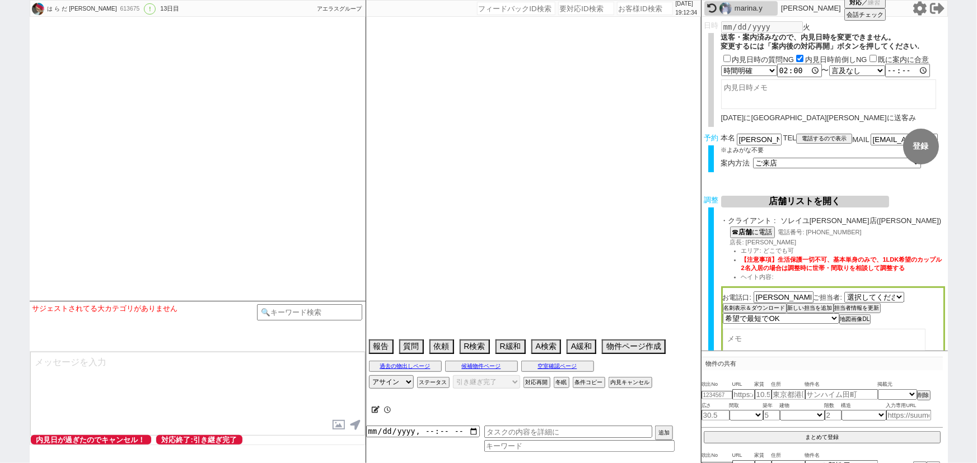
type textarea "ブラック　他社の有無わざと無視するのでもうこのまま進める 調整後キャンセルあり"
select select "13"
select select "0"
select select "24"
select select "773"
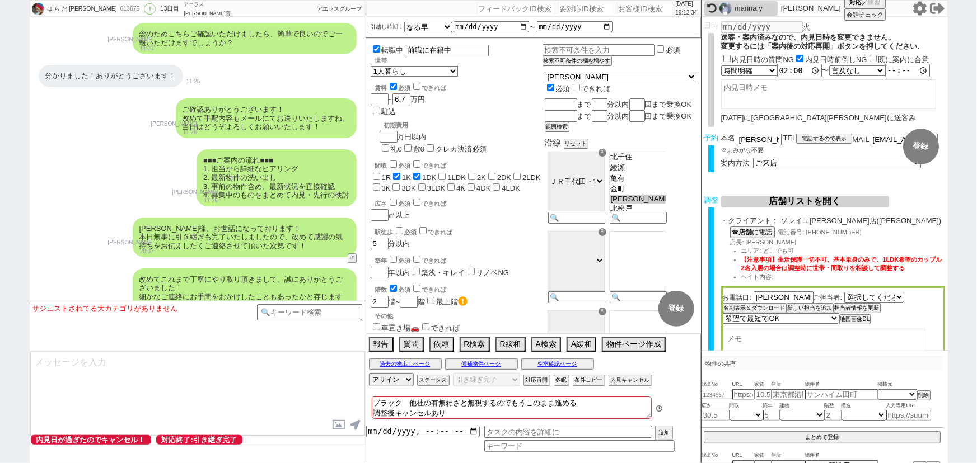
scroll to position [10136, 0]
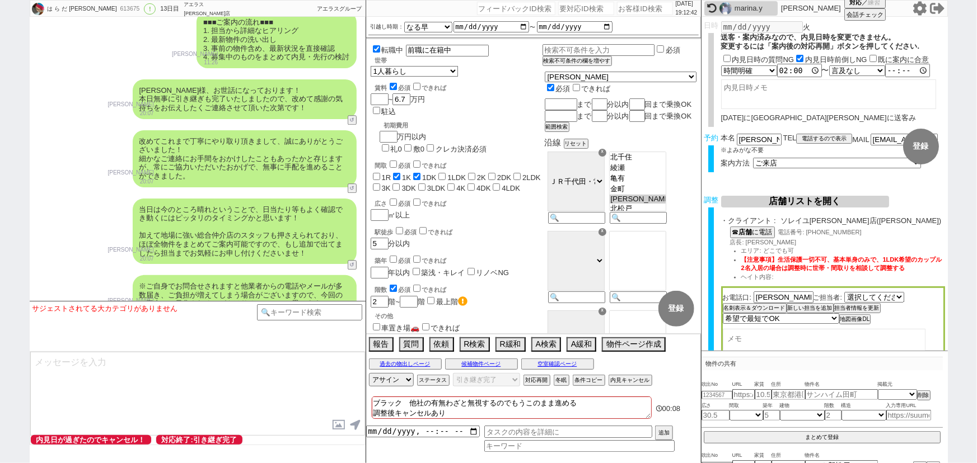
click at [637, 11] on input "number" at bounding box center [645, 8] width 56 height 13
paste input "613704"
type input "613704"
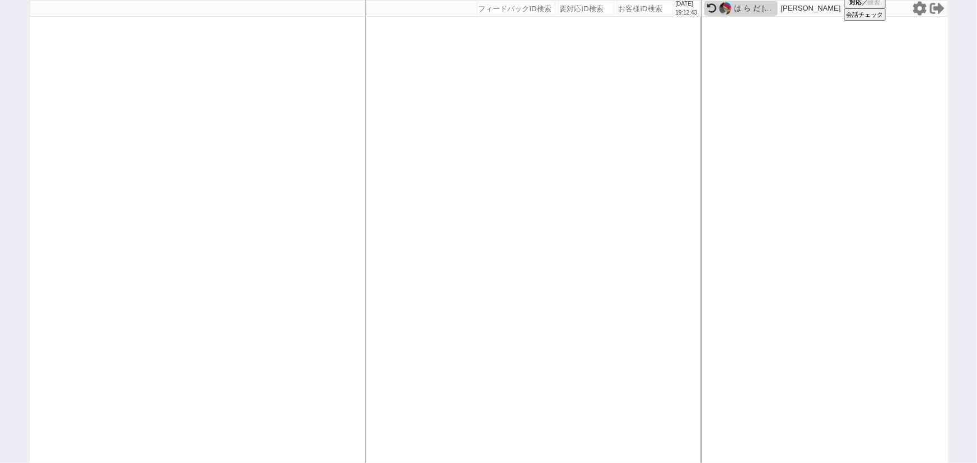
select select "2"
select select
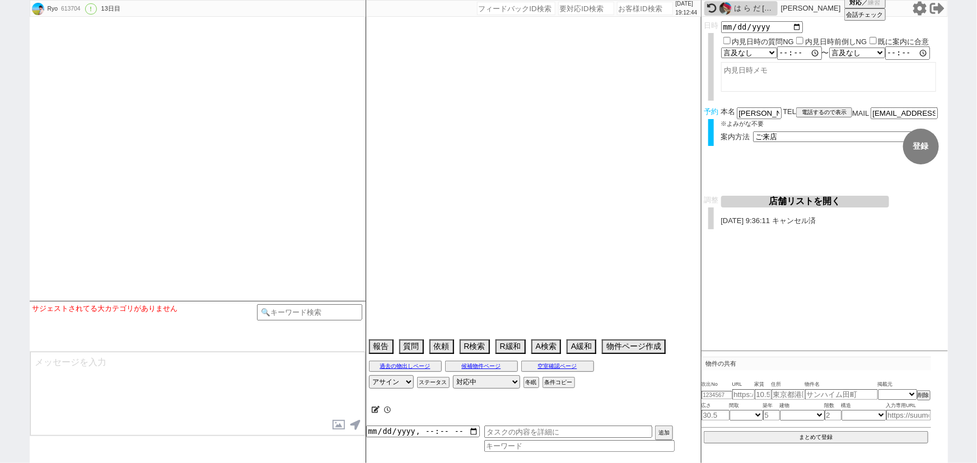
type textarea "調整前キャンセル"
select select "2025"
select select "9"
select select "36"
select select "0"
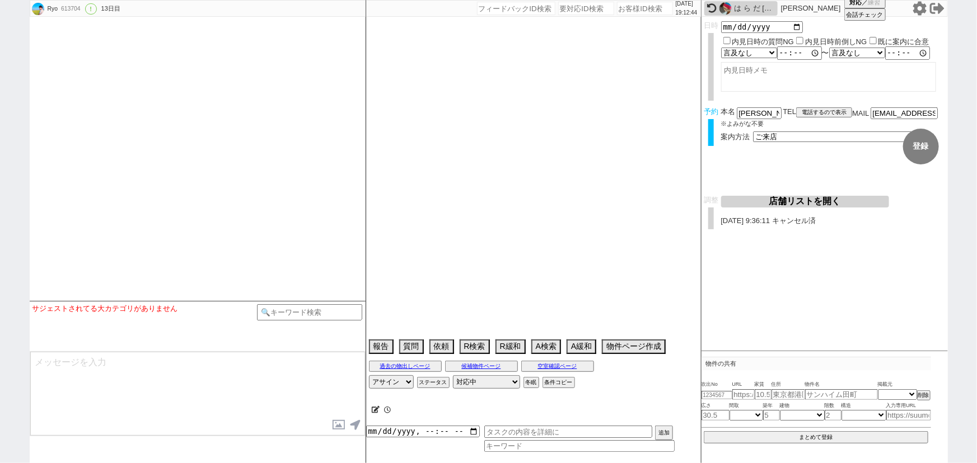
select select "47"
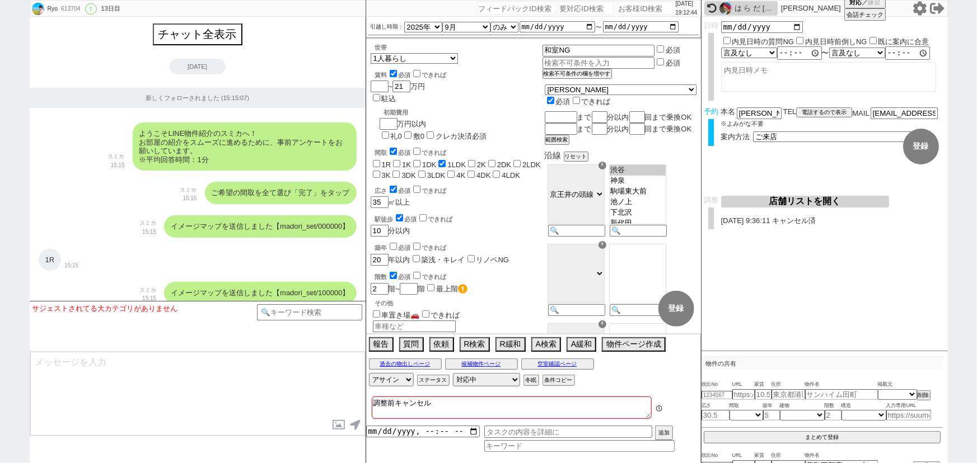
scroll to position [14895, 0]
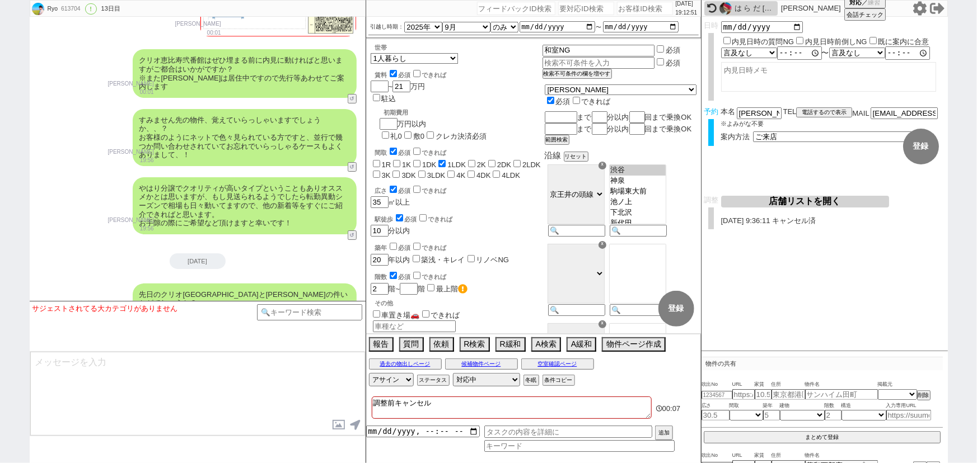
click at [638, 9] on input "number" at bounding box center [645, 8] width 56 height 13
paste input "614036"
type input "614036"
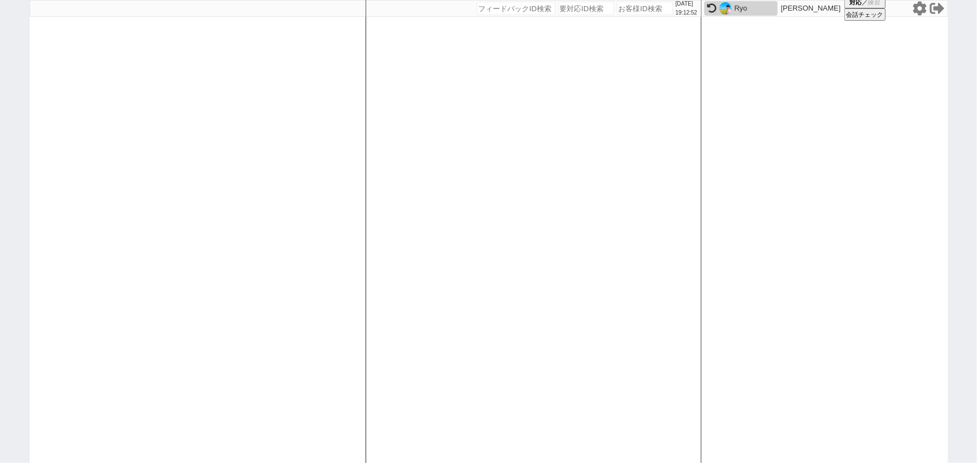
select select "200"
select select
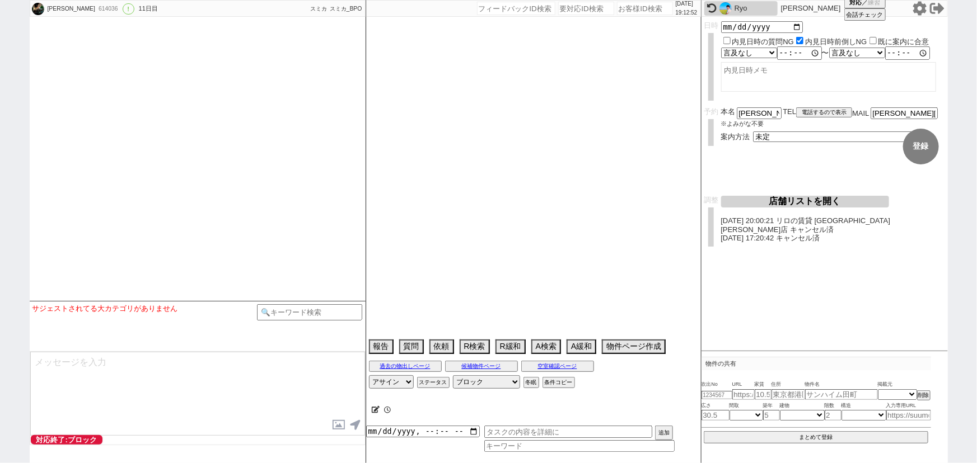
select select "2025"
select select "10"
select select "32"
select select "0"
select select "69"
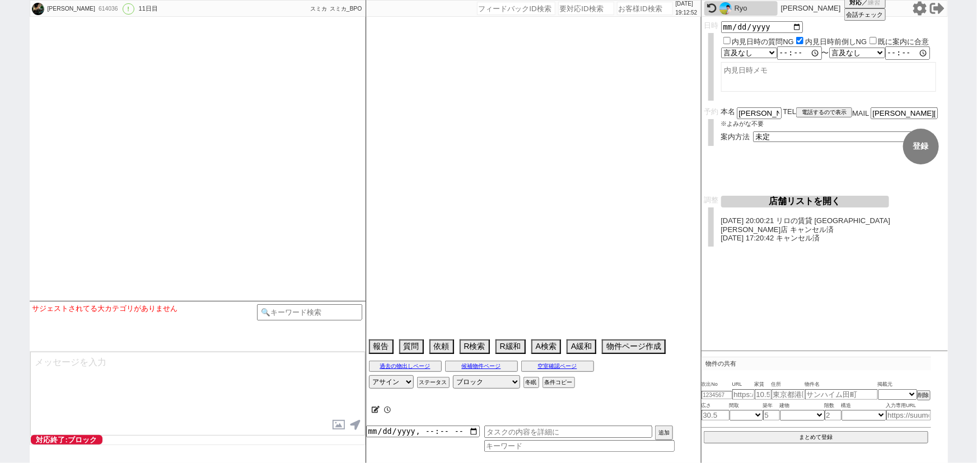
select select "29"
select select "818"
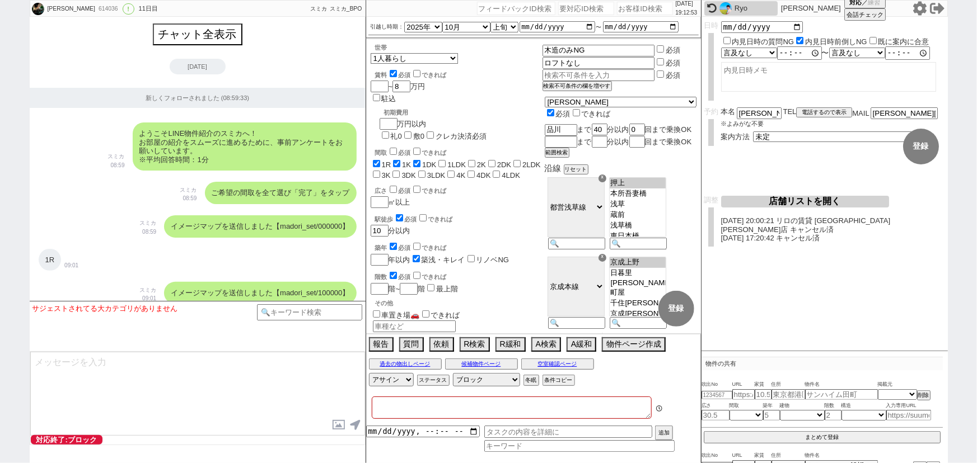
type textarea "@当日までの内見予定なし 調整後キャンセルあり:物件見れなかった、調整前キャンセル"
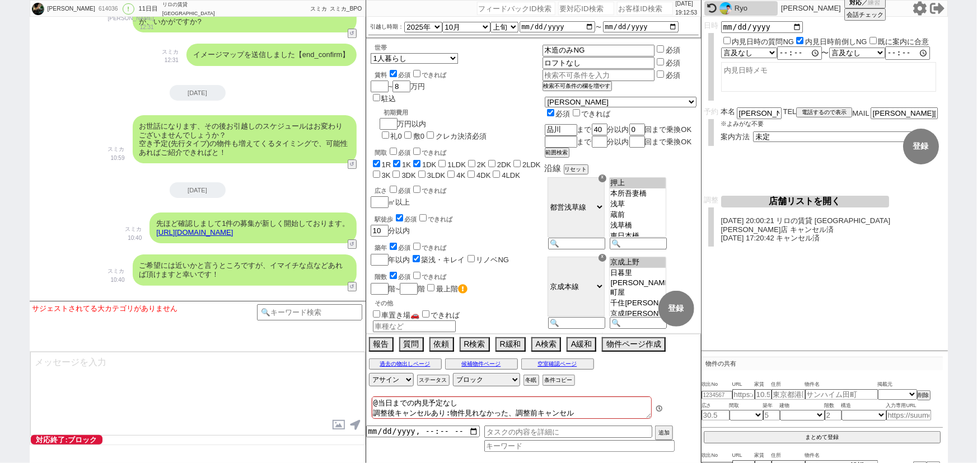
scroll to position [99, 0]
click at [623, 10] on input "number" at bounding box center [645, 8] width 56 height 13
paste input "614169"
type input "614169"
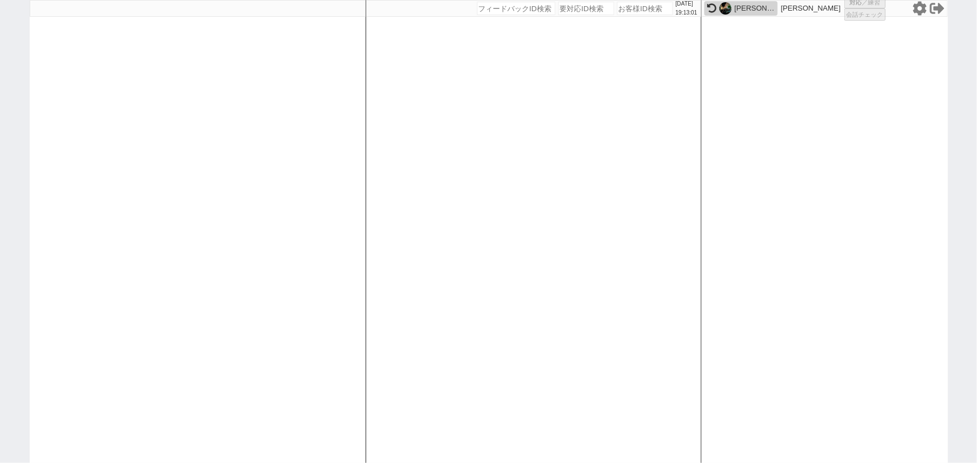
select select "2"
select select
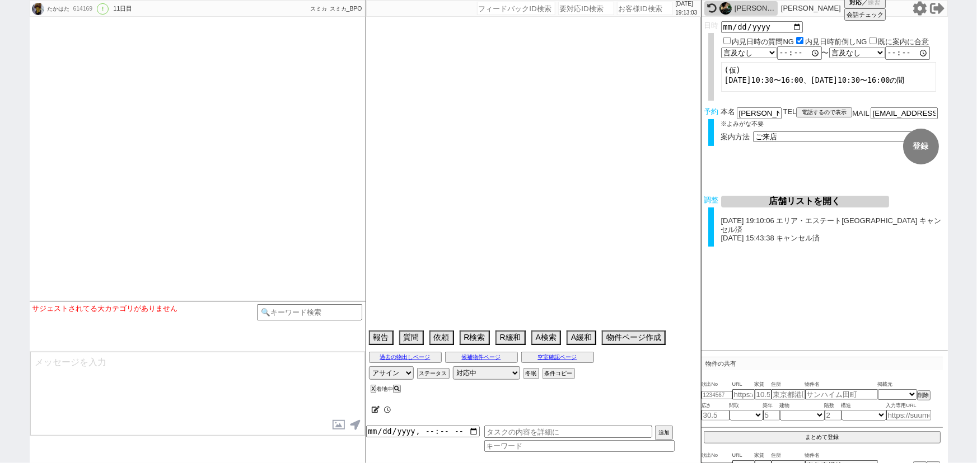
type textarea "スミカの内見より先に他社内見あり エキマエホーム、バローでは調整不可 調整後キャンセルあり：他社で決まってないこと確定してから前日/当日調整、組めなかったら仕…"
select select "2025"
select select "10"
select select "37"
select select "0"
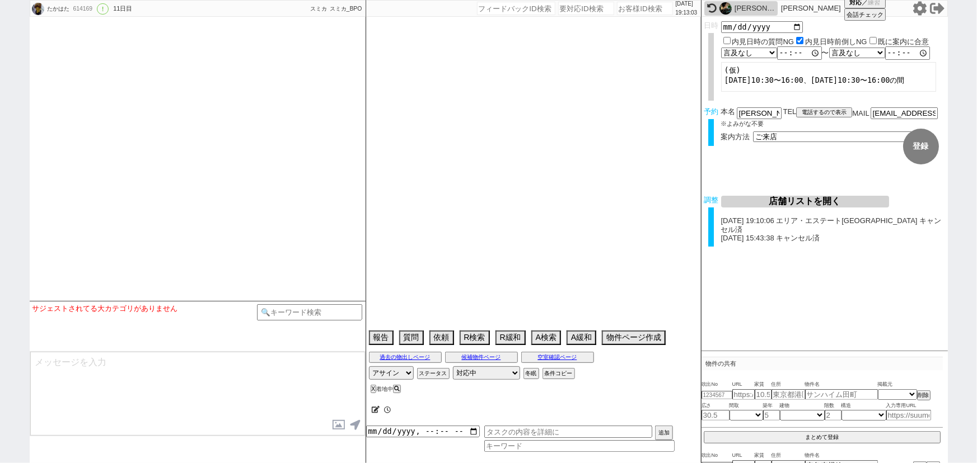
select select "56"
select select "53"
select select "50"
select select "52"
select select "54"
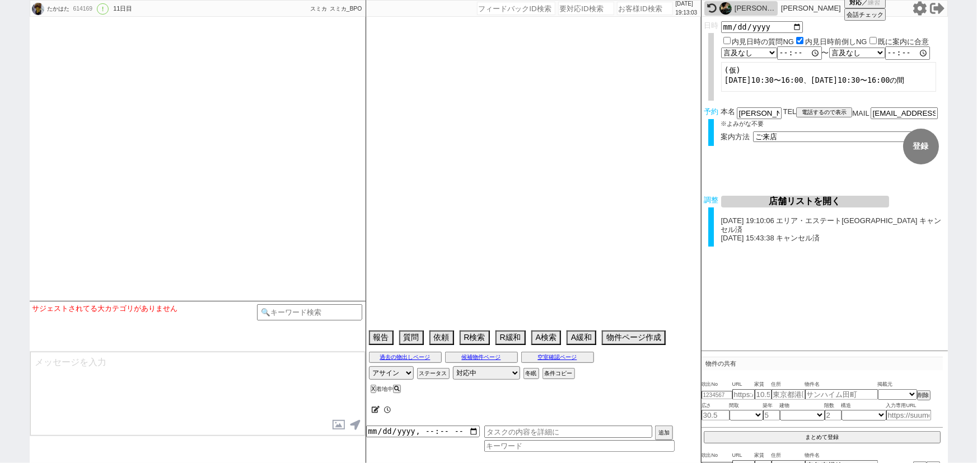
select select "51"
select select "55"
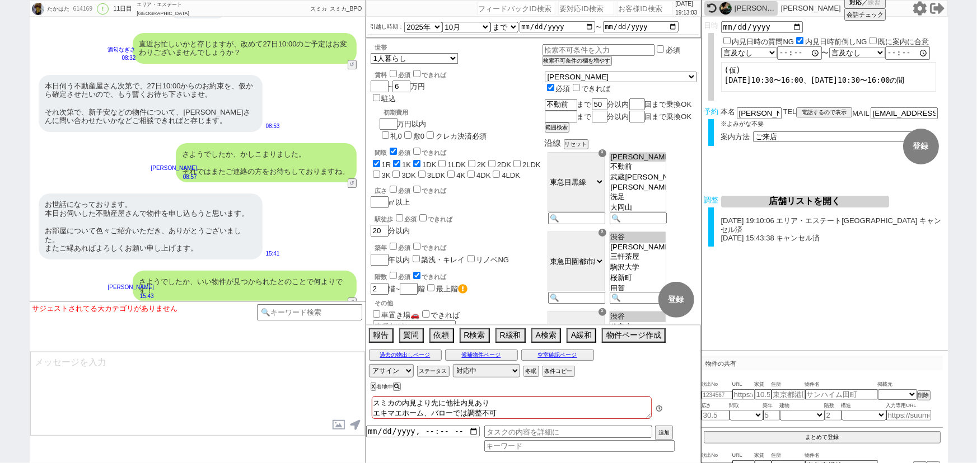
scroll to position [8203, 0]
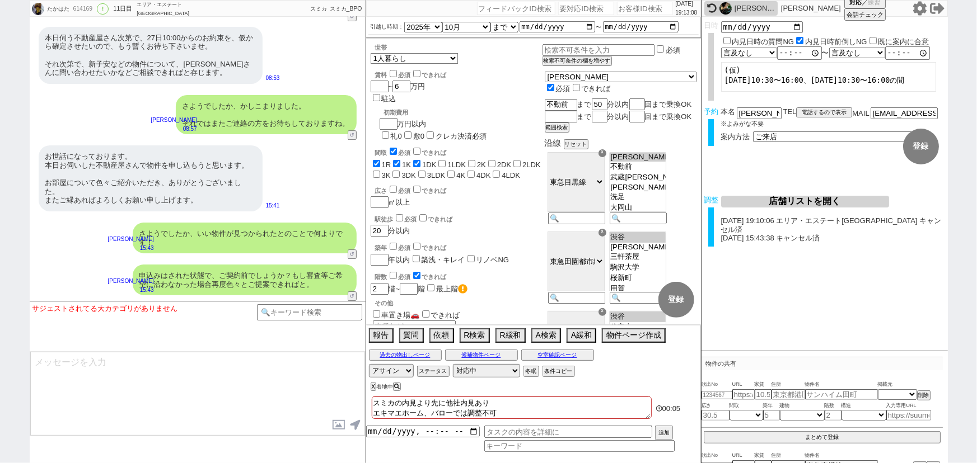
click at [626, 12] on input "number" at bounding box center [645, 8] width 56 height 13
paste input "614689"
type input "614689"
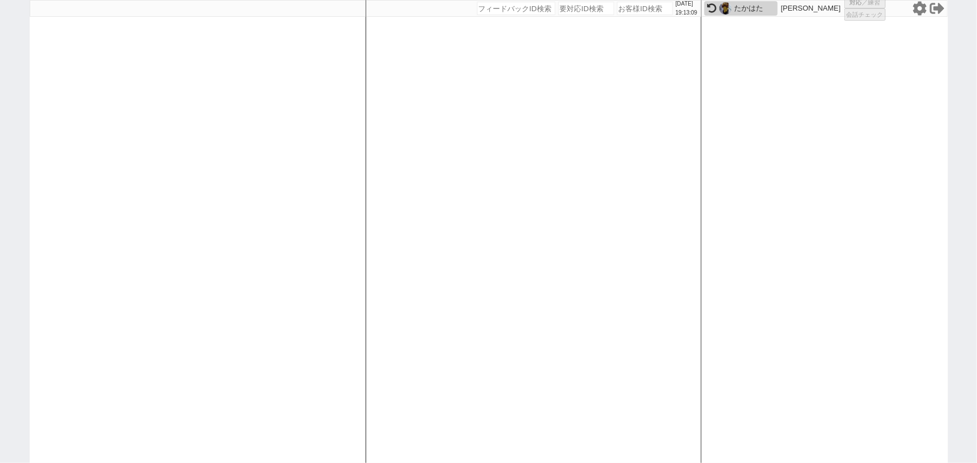
select select "100"
select select "1"
select select "2"
select select "5"
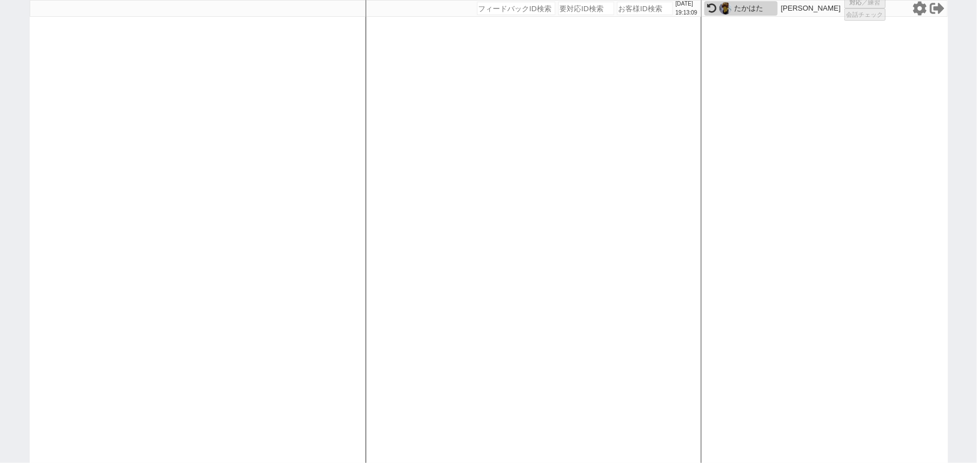
select select
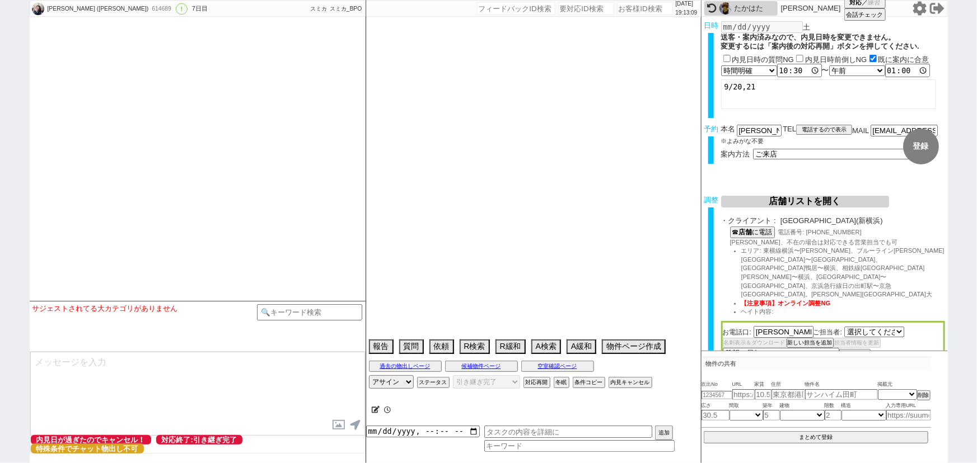
select select "2387"
select select "15"
select select "1"
select select "14"
select select "89"
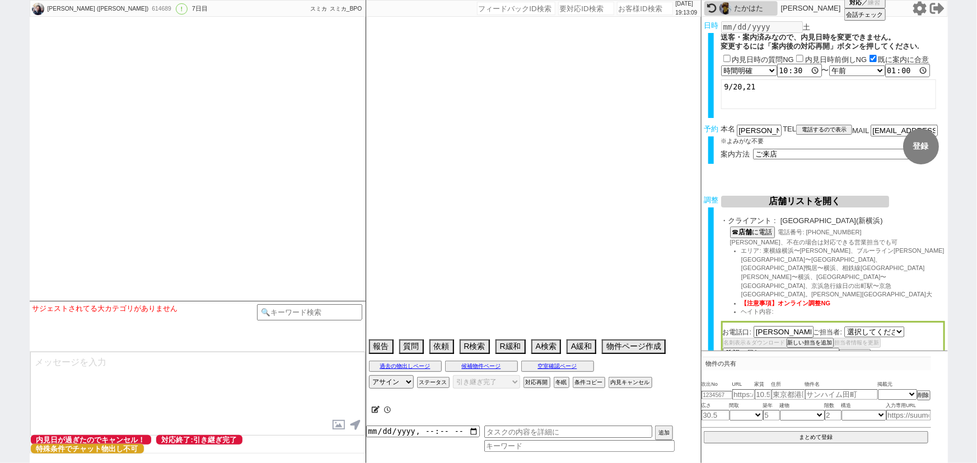
select select "90"
select select "101"
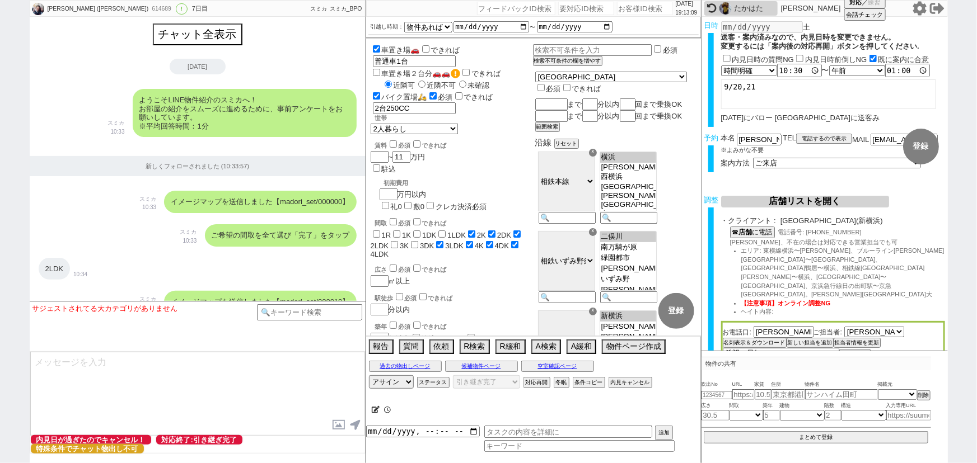
scroll to position [4272, 0]
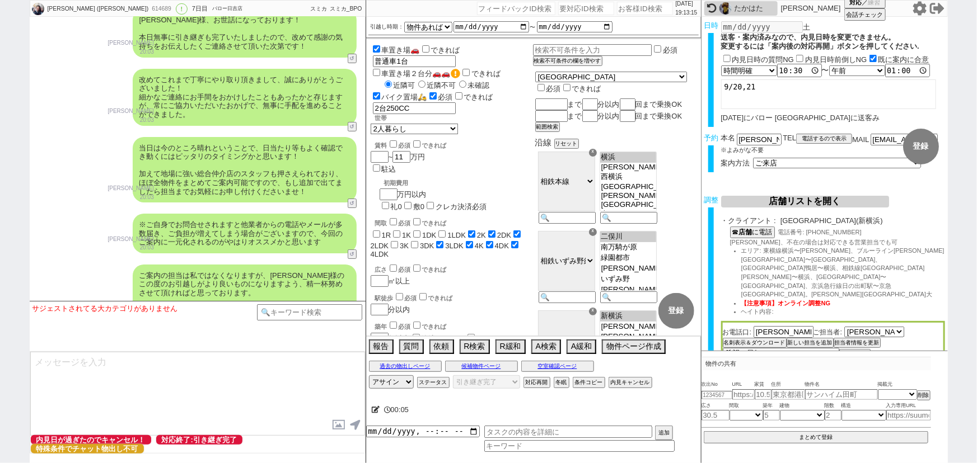
click at [617, 4] on input "number" at bounding box center [645, 8] width 56 height 13
paste input "614528"
type input "614528"
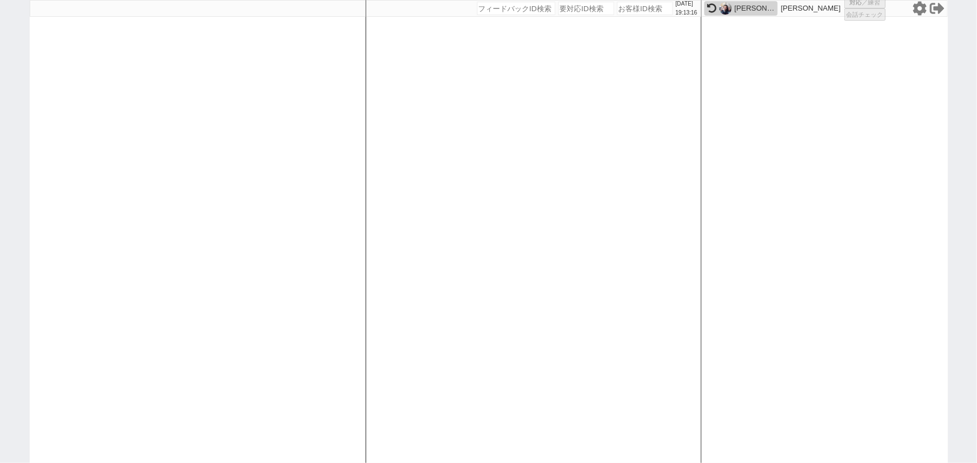
select select "100"
select select "1"
select select "4"
select select "5"
select select "8"
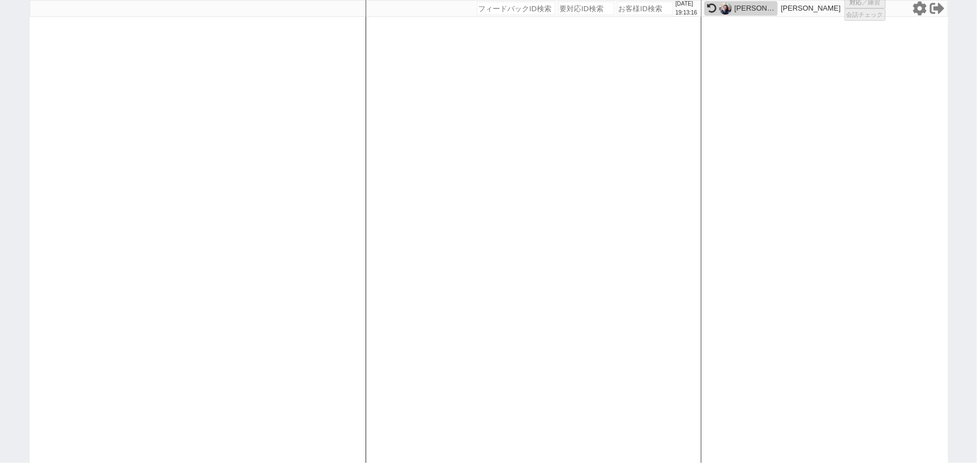
select select
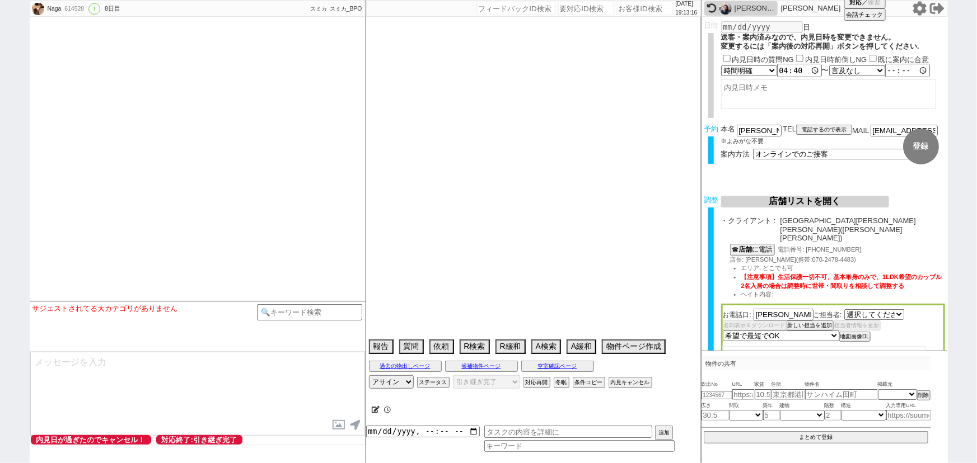
select select "526"
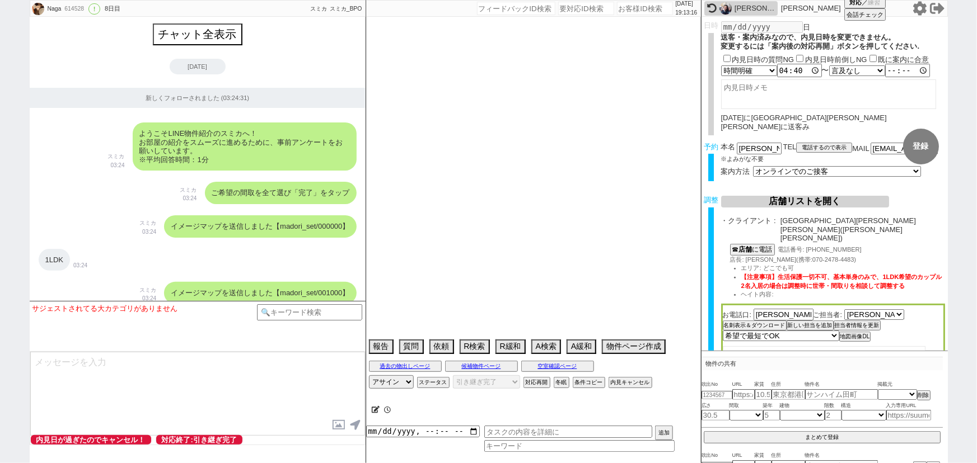
scroll to position [6326, 0]
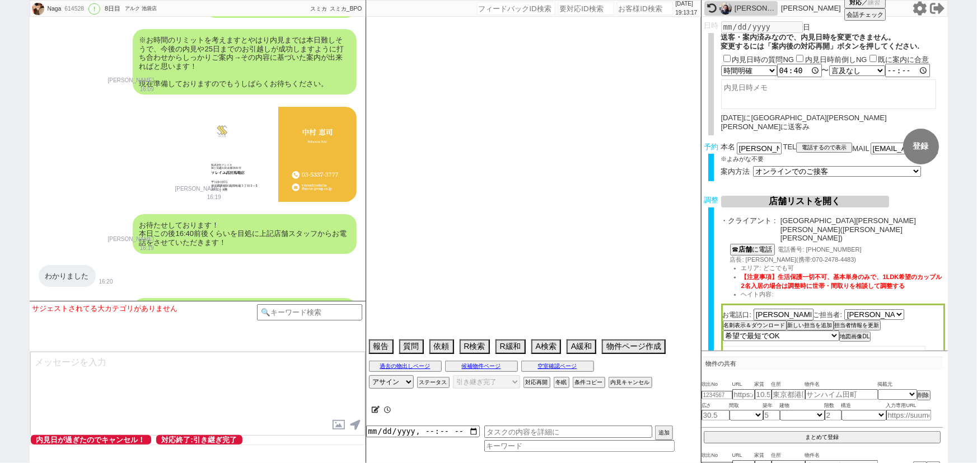
type textarea "めちゃ急ぎマン、店舗に投げてオンライン等で接客してもらえるようにしたい @調整は青木さんに引き継ぎ済み@"
select select "2025"
select select "9"
select select "25"
select select "0"
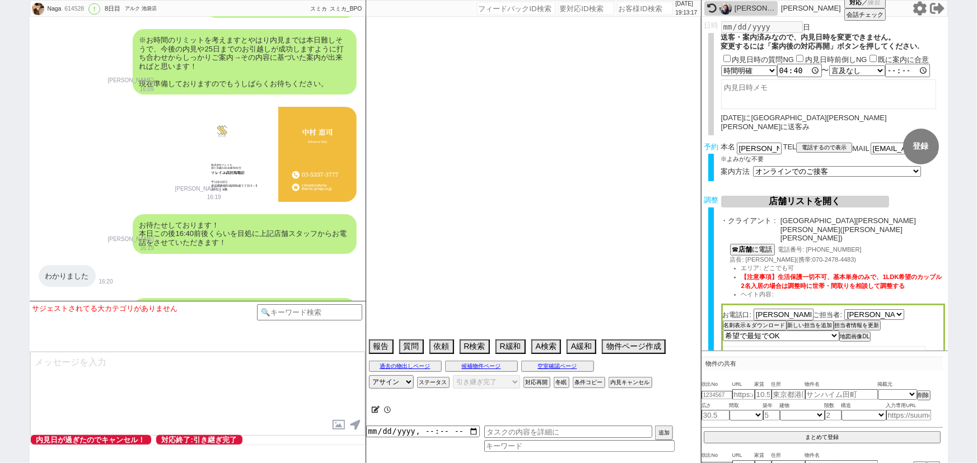
select select "824"
select select "75"
select select "14"
select select "470"
select select "60"
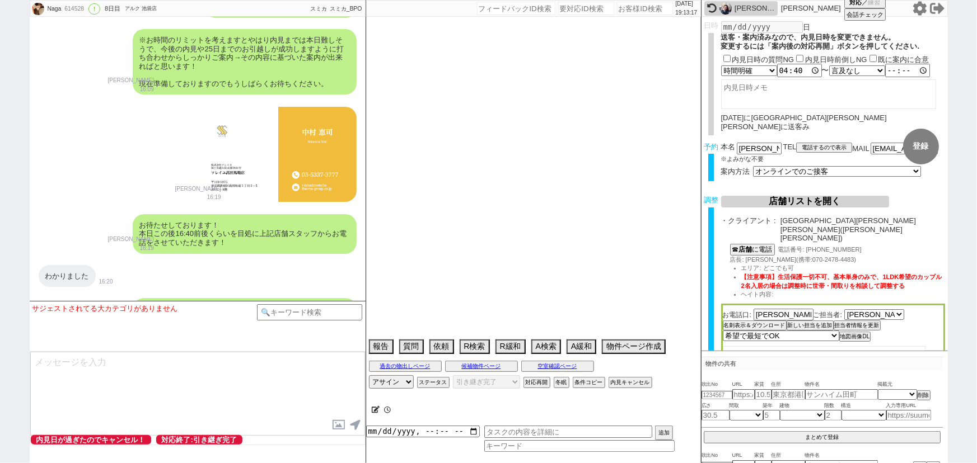
select select "67"
select select "59"
select select "1464"
select select "62"
select select "1515"
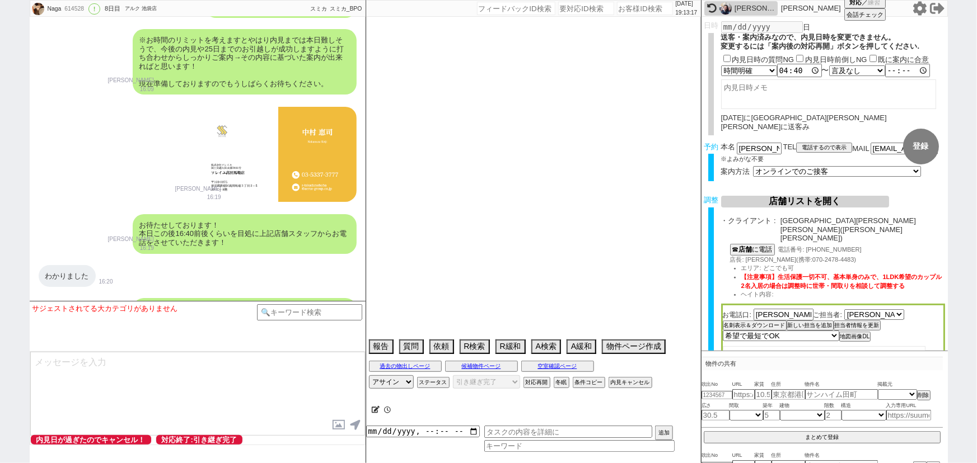
select select "65"
select select "1583"
select select "64"
select select "1567"
select select "63"
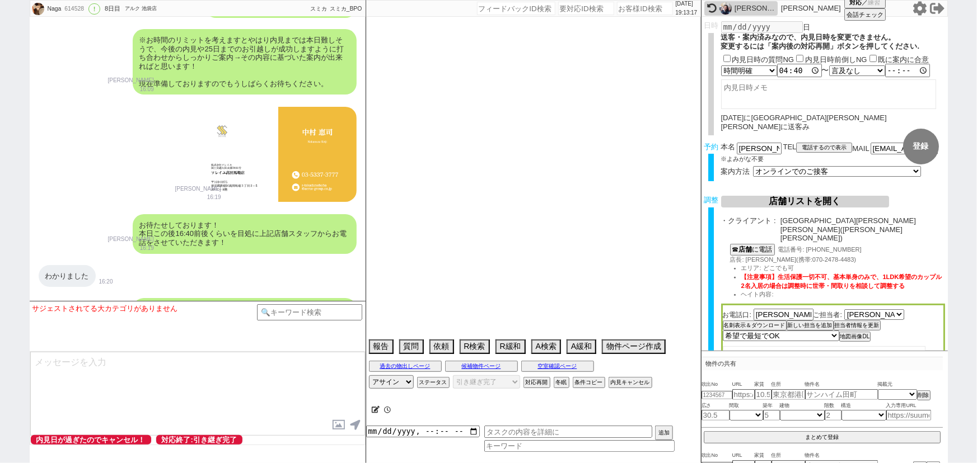
select select "68"
select select "1643"
select select "71"
select select "66"
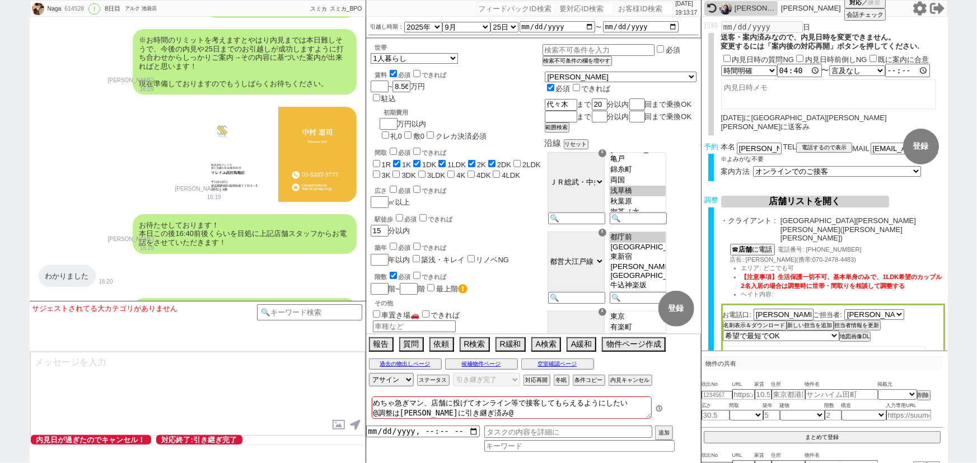
scroll to position [6421, 0]
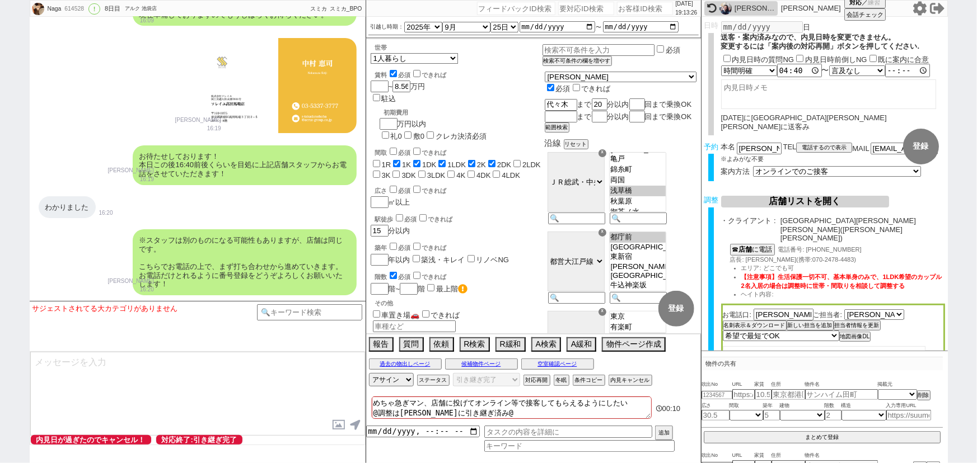
click at [639, 11] on input "number" at bounding box center [645, 8] width 56 height 13
paste input "613487"
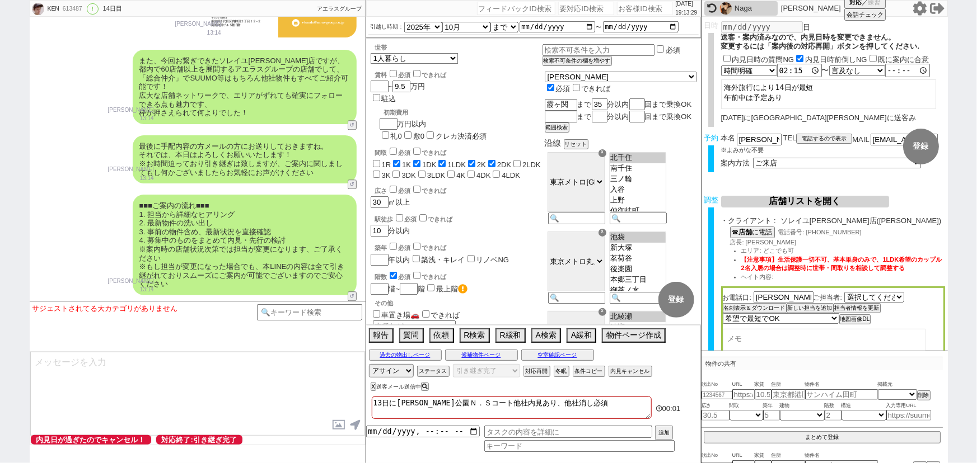
scroll to position [31, 0]
click at [629, 13] on input "number" at bounding box center [645, 8] width 56 height 13
paste input "613088"
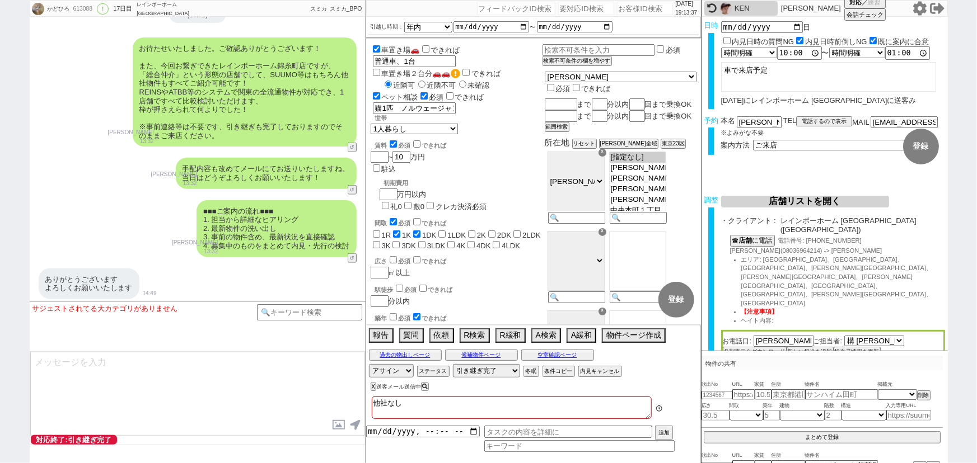
scroll to position [13412, 0]
click at [627, 4] on input "number" at bounding box center [645, 8] width 56 height 13
paste input "614623"
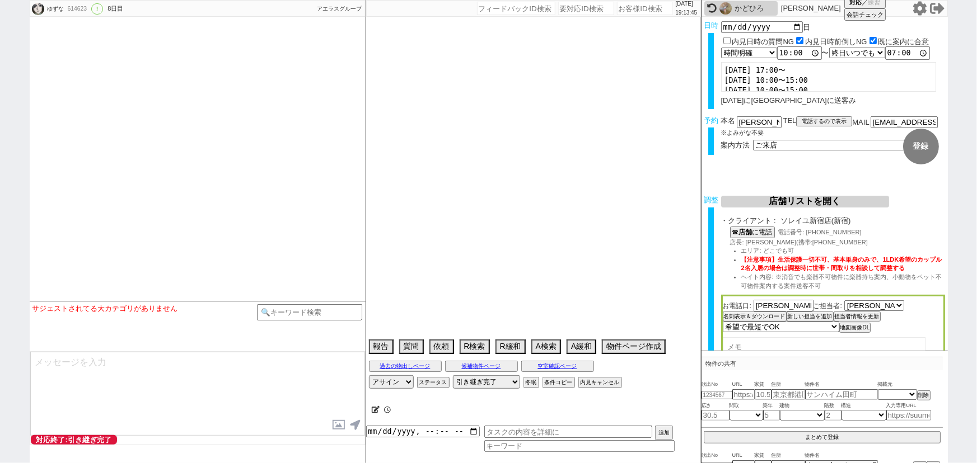
scroll to position [6381, 0]
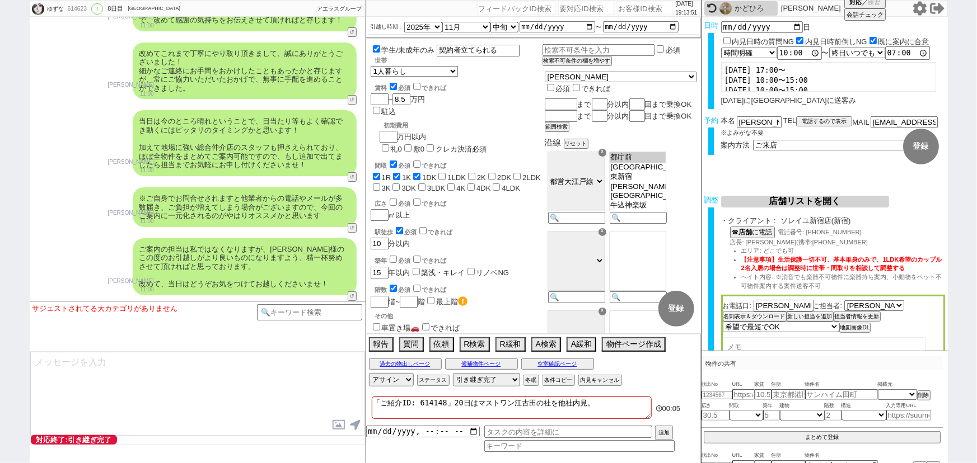
click at [631, 11] on input "number" at bounding box center [645, 8] width 56 height 13
paste input "614386"
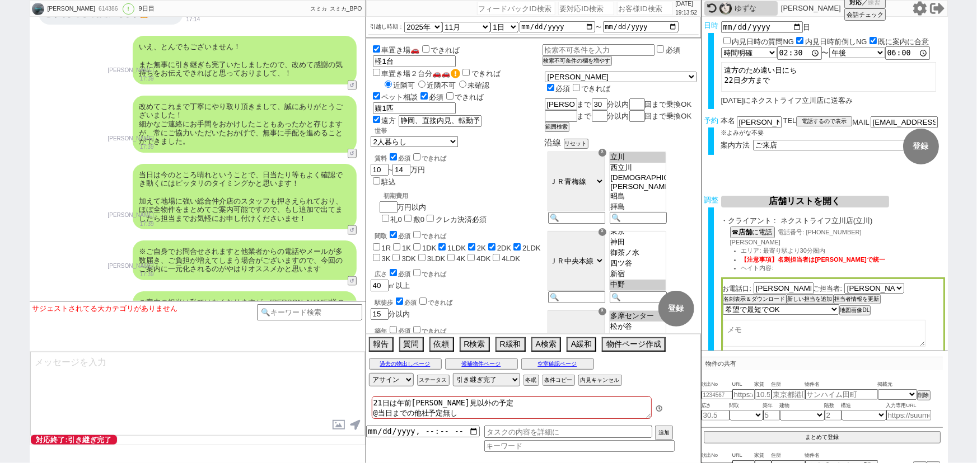
scroll to position [189, 0]
click at [638, 11] on input "number" at bounding box center [645, 8] width 56 height 13
paste input "612809"
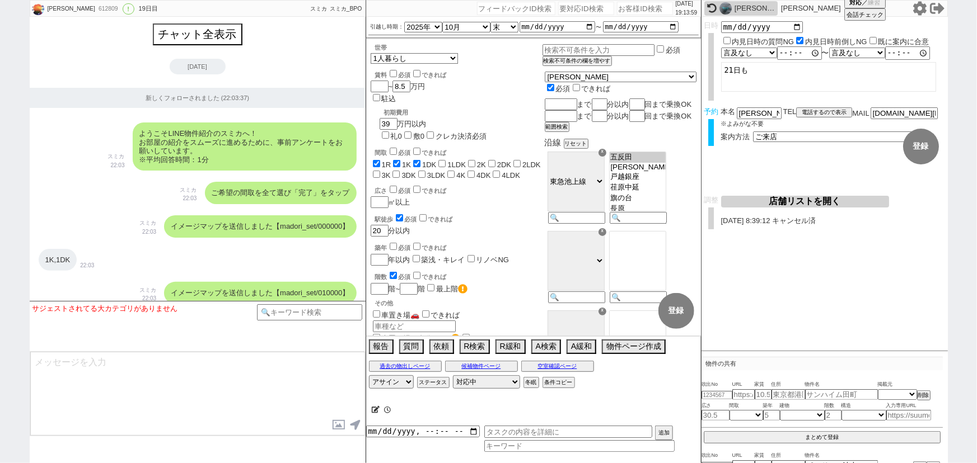
scroll to position [7477, 0]
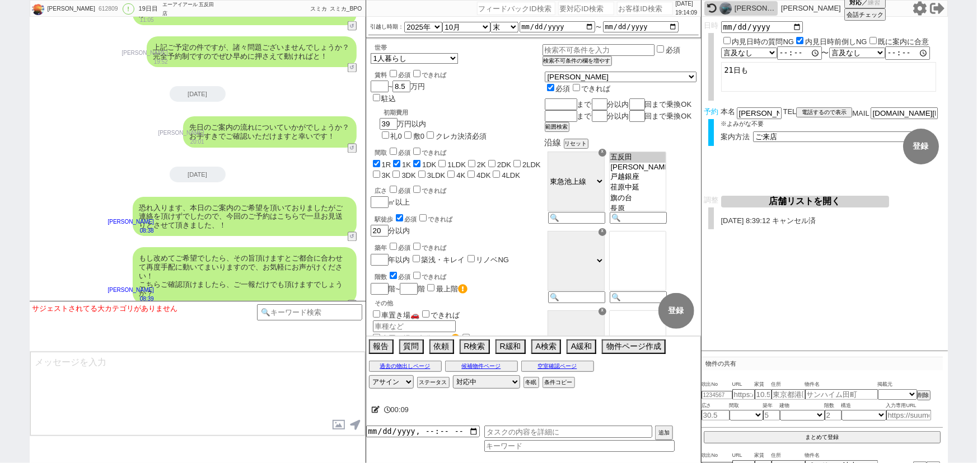
click at [645, 10] on input "number" at bounding box center [645, 8] width 56 height 13
paste input "614446"
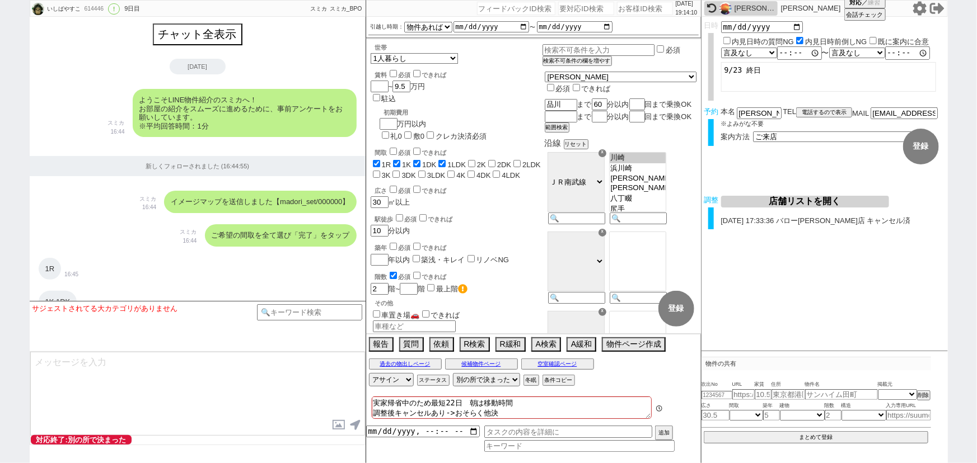
scroll to position [3778, 0]
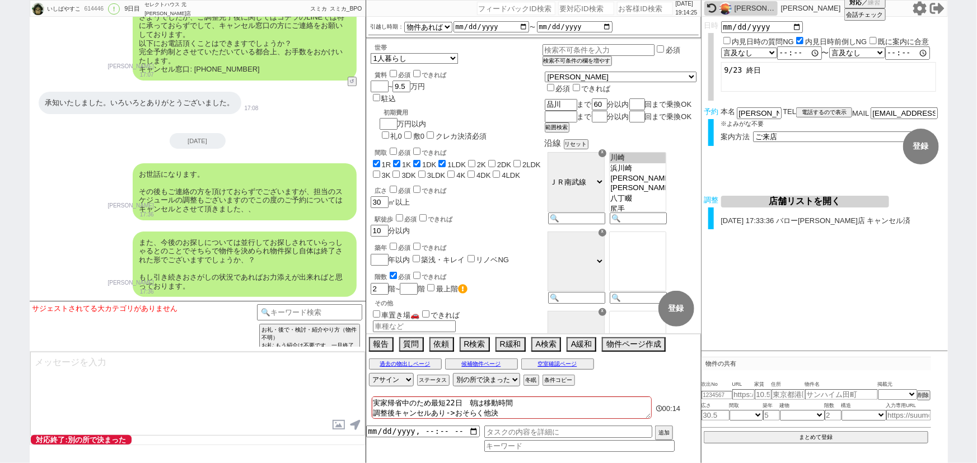
click at [625, 7] on input "number" at bounding box center [645, 8] width 56 height 13
paste input "614311"
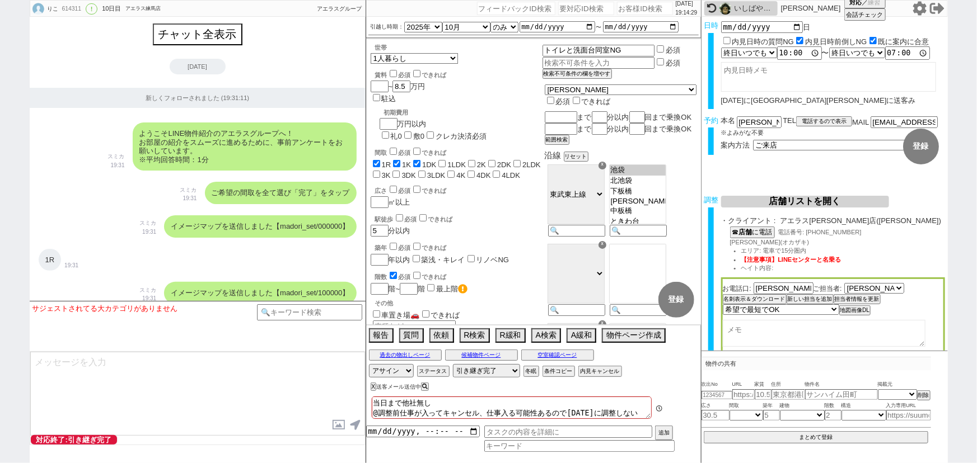
scroll to position [5577, 0]
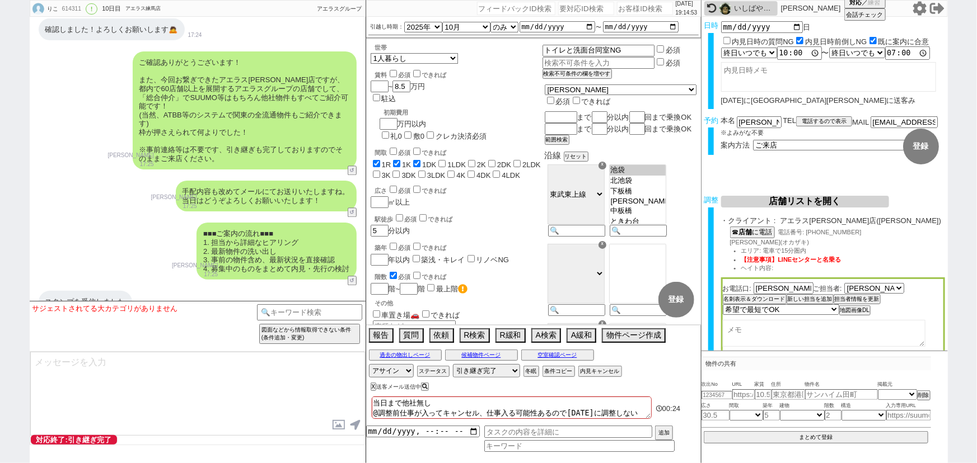
click at [118, 175] on div "手配内容も改めてメールにてお送りいたしますね。 当日はどうぞよろしくお願いいたします！ 中村夏海 17:25 5479-A2" at bounding box center [198, 196] width 336 height 42
click at [619, 10] on input "number" at bounding box center [645, 8] width 56 height 13
paste input "615677"
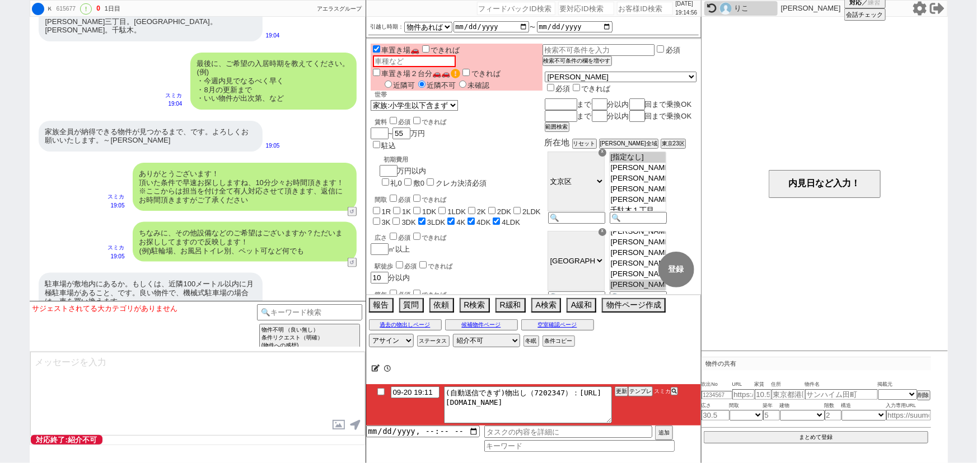
scroll to position [143, 0]
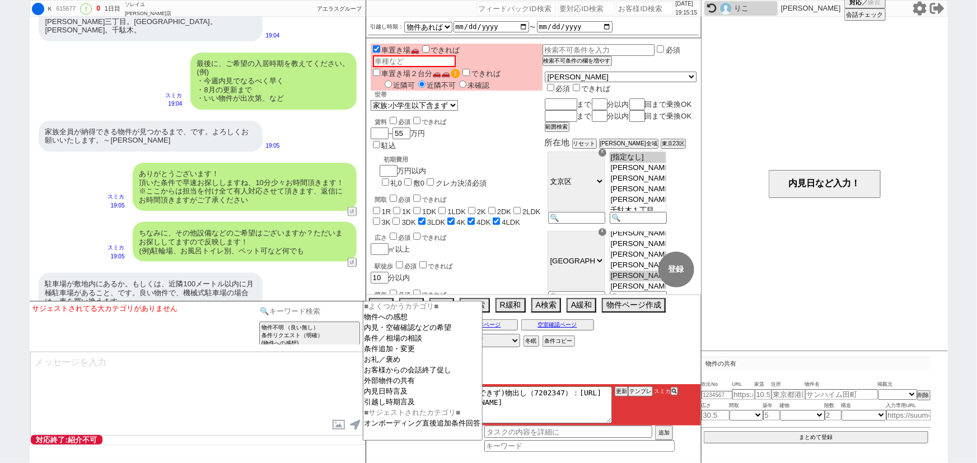
click at [294, 311] on input at bounding box center [310, 311] width 106 height 14
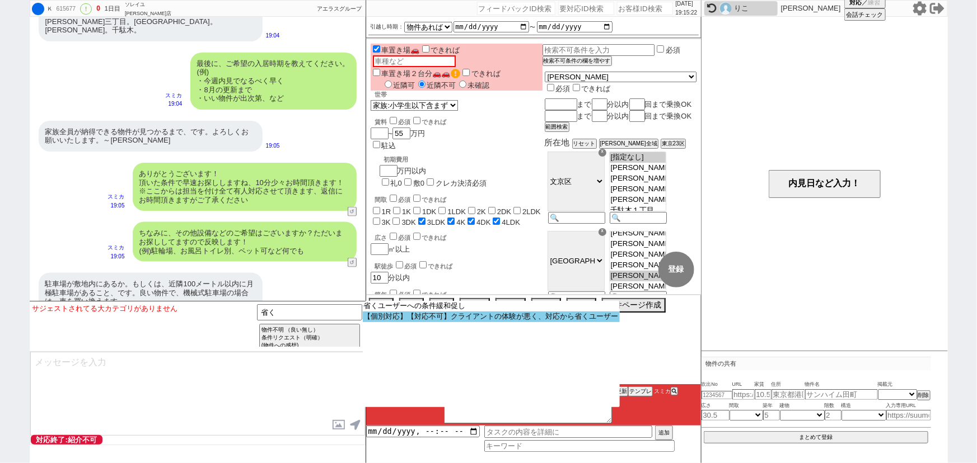
click at [456, 319] on option "【個別対応】【対応不可】クライアントの体験が悪く、対応から省くユーザー" at bounding box center [491, 317] width 257 height 11
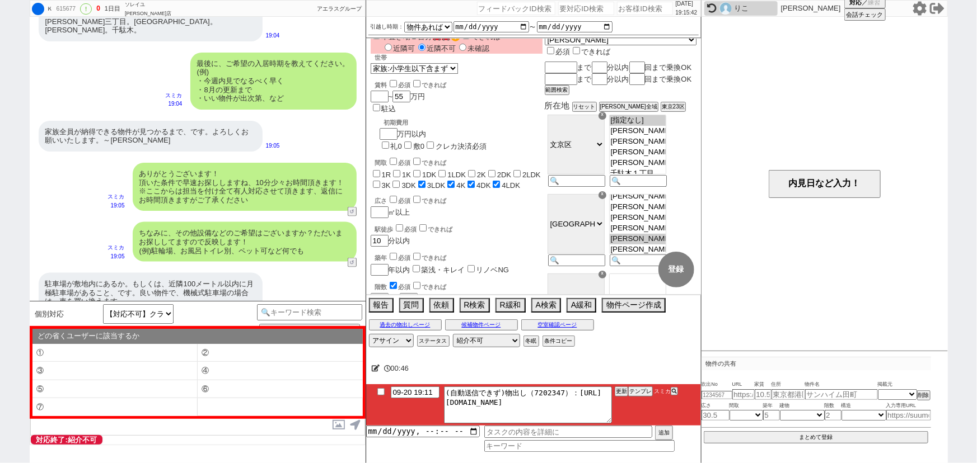
scroll to position [0, 0]
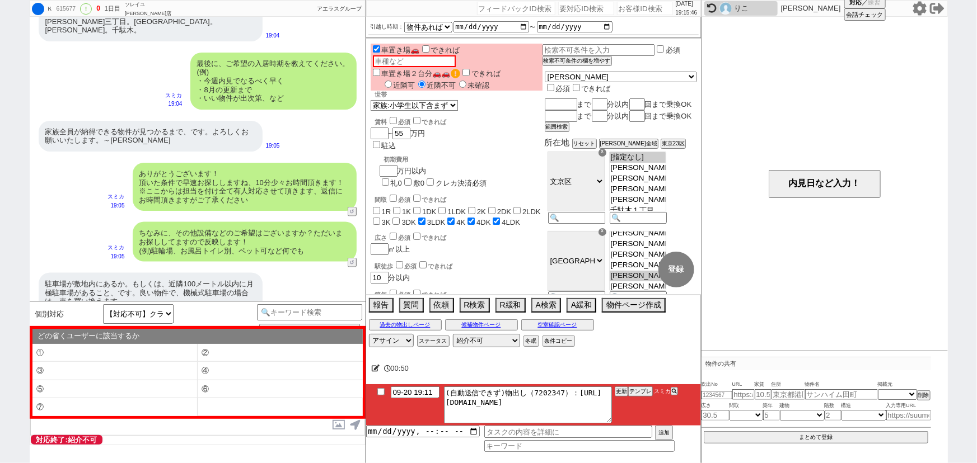
click at [263, 222] on div "ちなみに、その他設備などのご希望はございますか？ただいまお探ししてますので反映します！ (例)駐輪場、お風呂トイレ別、ペット可など何でも" at bounding box center [245, 242] width 224 height 40
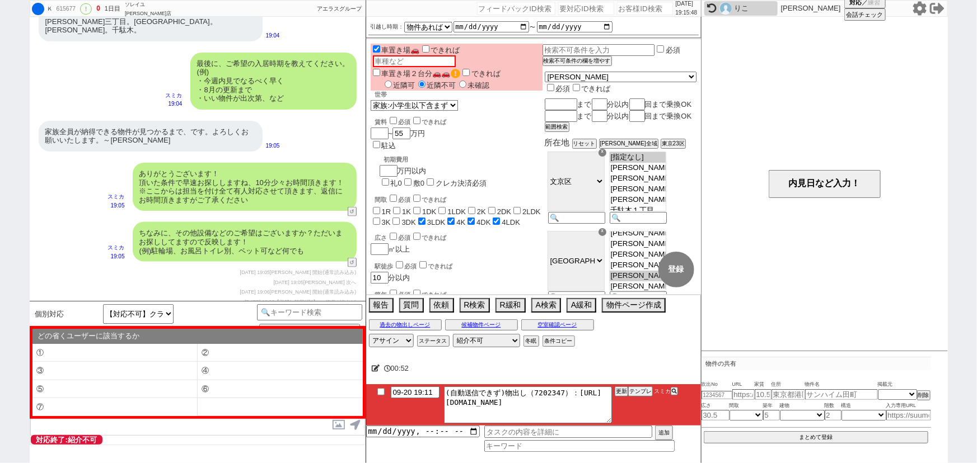
scroll to position [1020, 0]
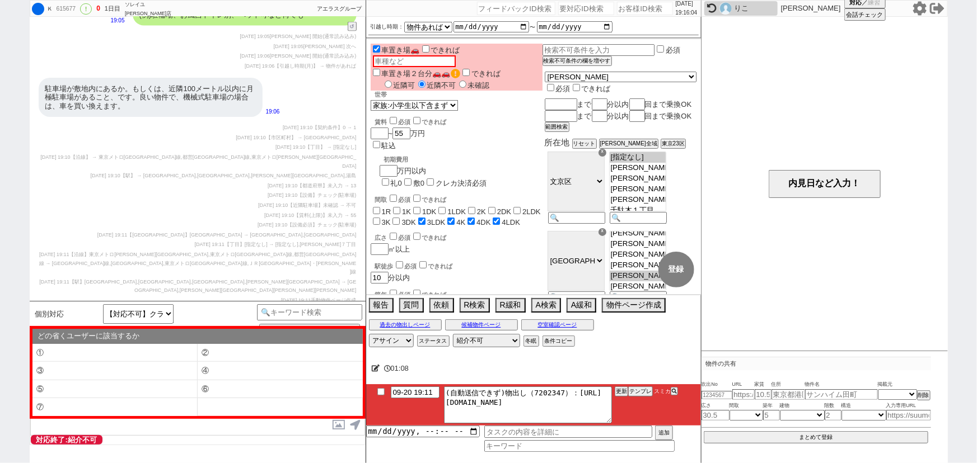
click at [203, 212] on div "2025-09-20 19:10 【賃料(上限)】未入力 → 55" at bounding box center [198, 216] width 318 height 9
click at [382, 390] on input "checkbox" at bounding box center [381, 391] width 16 height 7
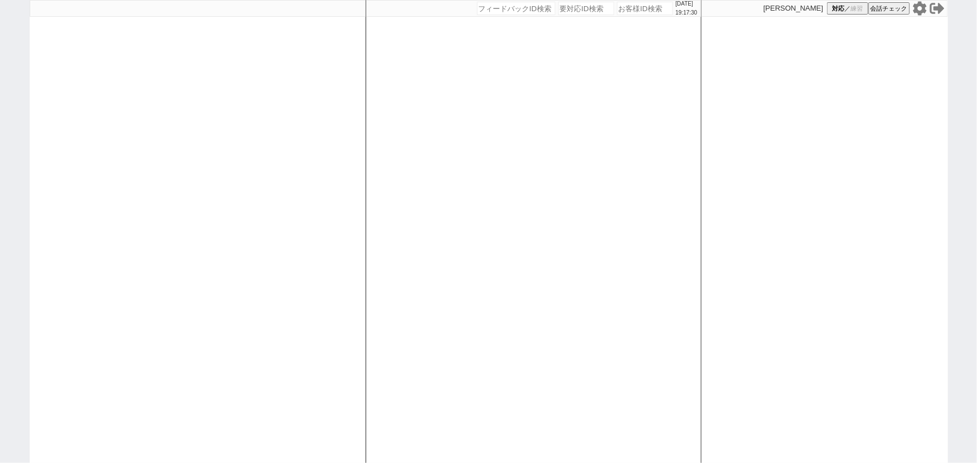
click at [627, 12] on input "number" at bounding box center [645, 8] width 56 height 13
paste input "613226"
type input "613226"
select select
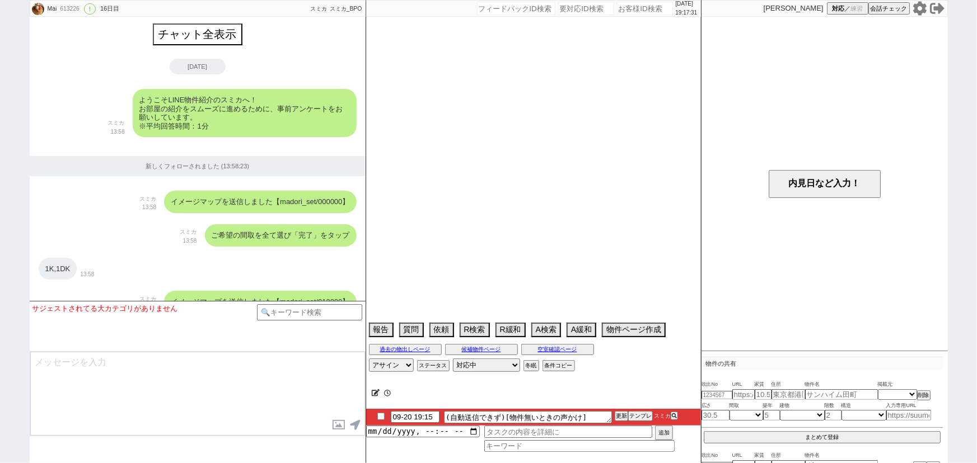
select select "13"
select select "0"
select select "44"
select select "[DATE]"
select select "47"
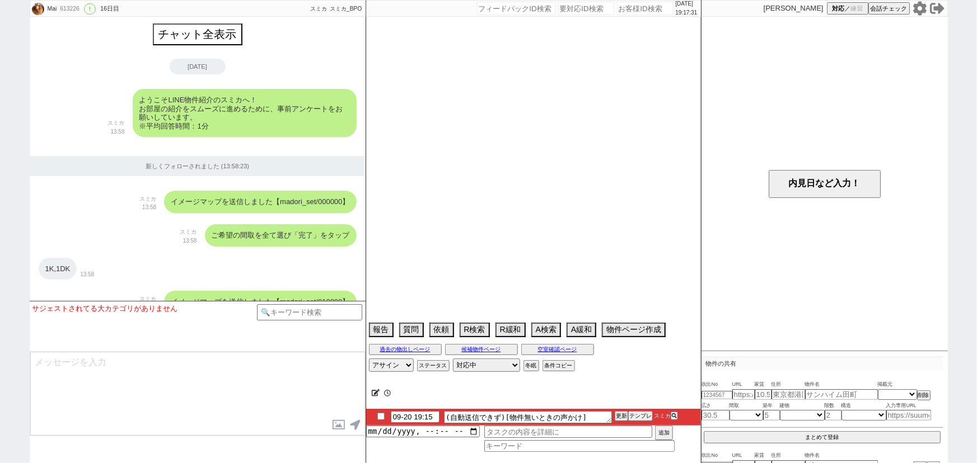
select select "[DATE]"
select select "71"
select select "[DATE]"
select select "60"
select select "[DATE]"
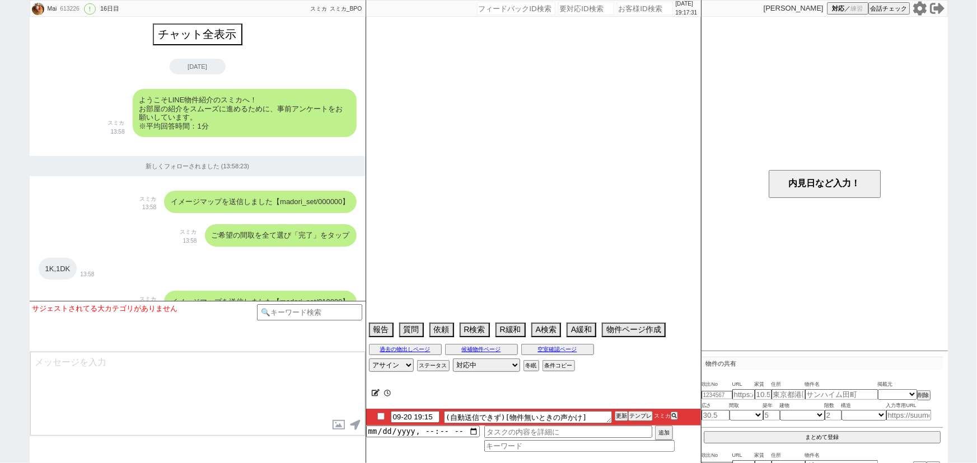
select select "48"
select select "[DATE]"
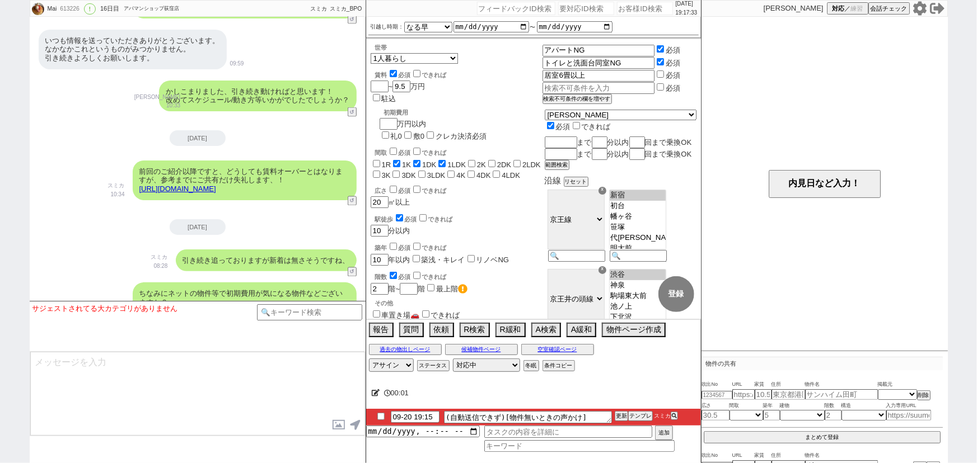
scroll to position [53, 0]
click at [639, 416] on button "テンプレ" at bounding box center [640, 417] width 25 height 8
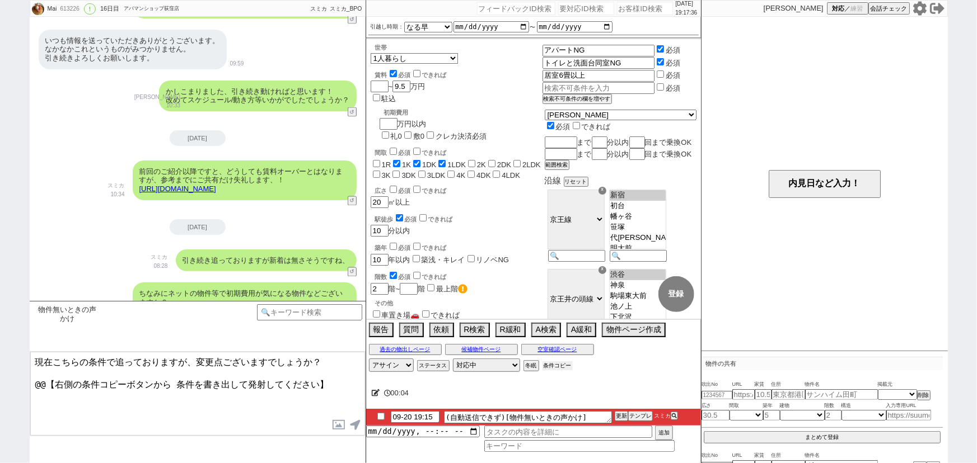
click at [555, 364] on button "条件コピー" at bounding box center [557, 366] width 30 height 9
click at [555, 364] on button "もう1回押してください" at bounding box center [573, 366] width 62 height 9
drag, startPoint x: 336, startPoint y: 379, endPoint x: 0, endPoint y: 408, distance: 337.6
click at [0, 408] on div "Mai 613226 ! 0 16日目 アパマンショップ荻窪店 冬眠中 自社客 スミカ スミカ_BPO チャット全表示 [DATE] ようこそLINE物件紹介…" at bounding box center [488, 231] width 977 height 463
paste textarea "・エリア：[GEOGRAPHIC_DATA]、[GEOGRAPHIC_DATA]、[GEOGRAPHIC_DATA]、[GEOGRAPHIC_DATA][PE…"
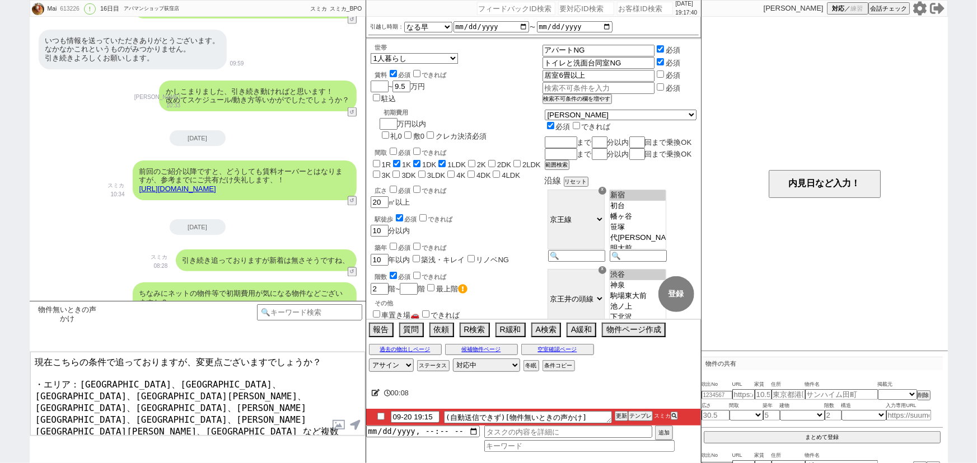
scroll to position [34, 0]
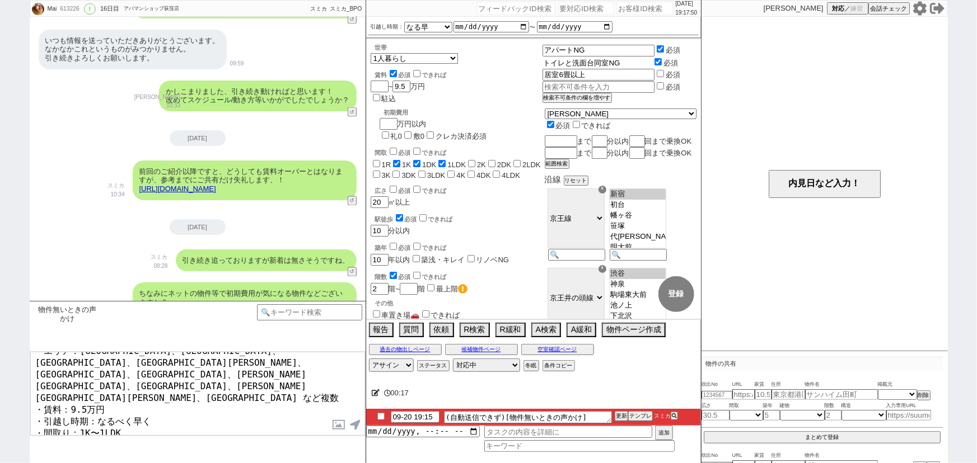
click at [589, 58] on input "トイレと洗面台同室NG" at bounding box center [597, 63] width 110 height 10
click at [298, 432] on textarea "現在こちらの条件で追っておりますが、変更点ございますでしょうか？ ・エリア：[GEOGRAPHIC_DATA]、[GEOGRAPHIC_DATA]、[GEOG…" at bounding box center [197, 394] width 335 height 84
paste textarea "トイレと洗面台同室NG"
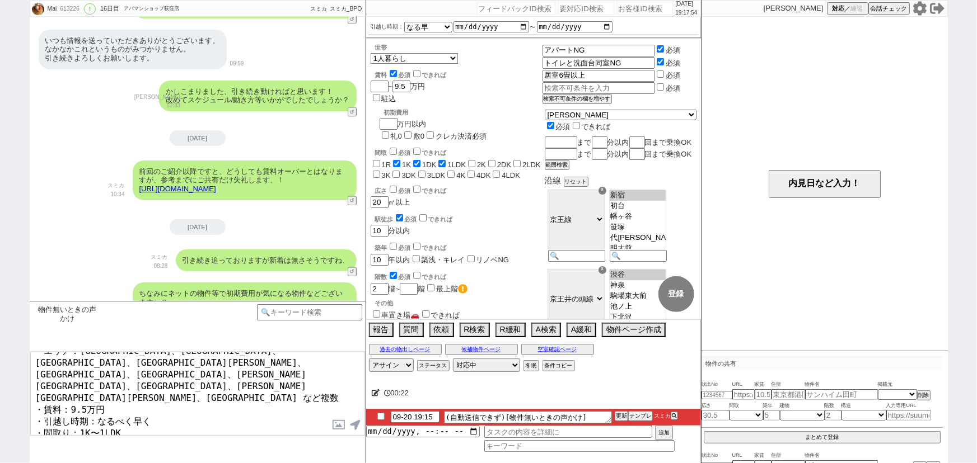
scroll to position [43, 0]
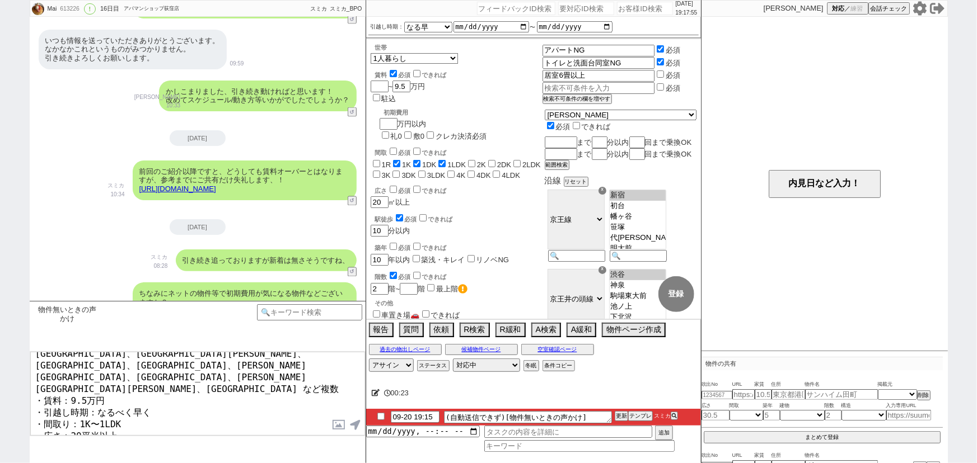
type textarea "現在こちらの条件で追っておりますが、変更点ございますでしょうか？ ・エリア：[GEOGRAPHIC_DATA]、[GEOGRAPHIC_DATA]、[GEOG…"
checkbox input "true"
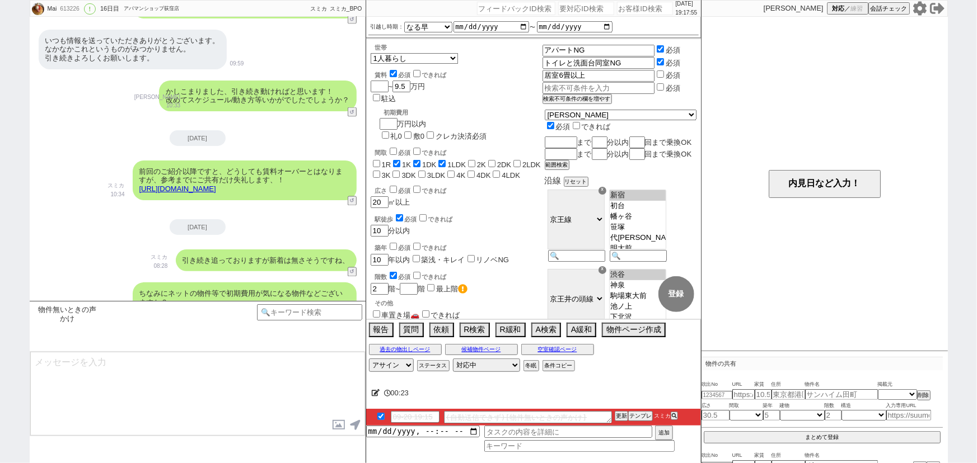
scroll to position [5408, 0]
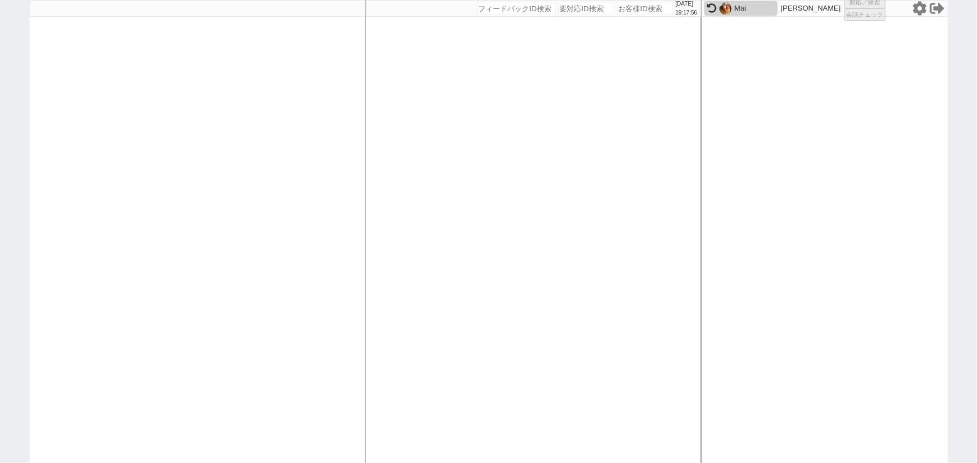
select select "100"
select select "1"
select select "6"
select select "2"
select select "5"
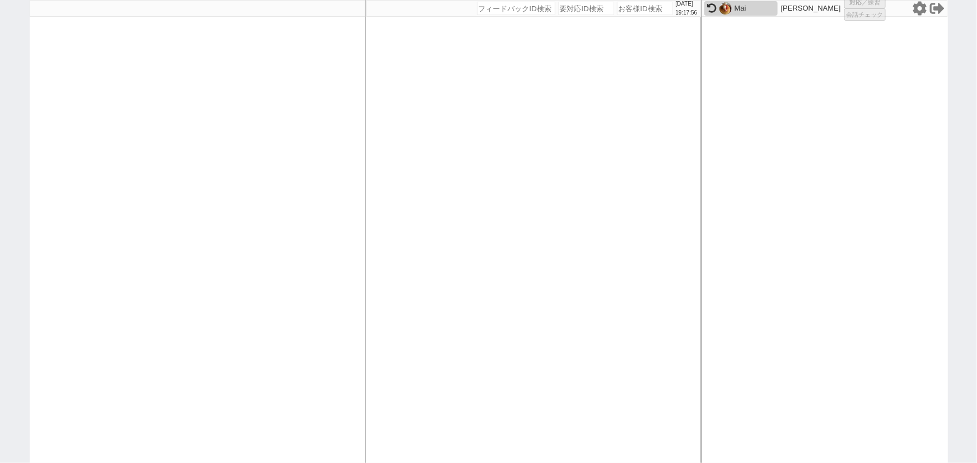
select select
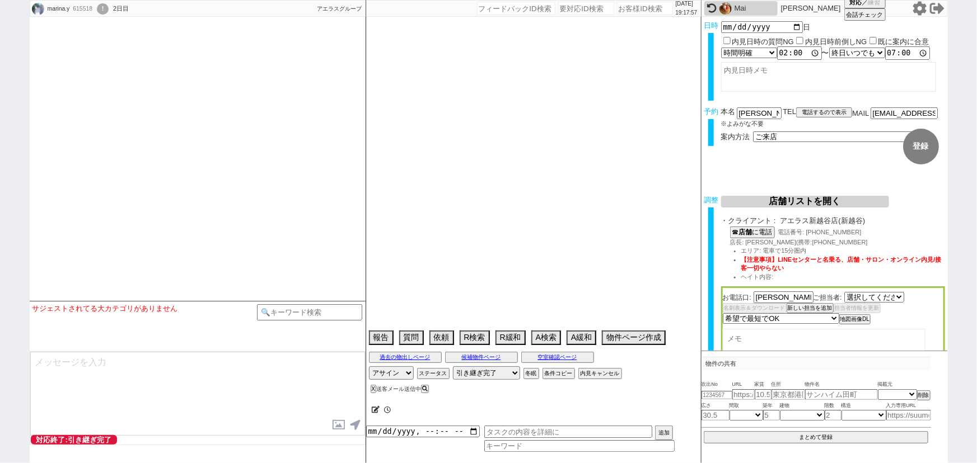
select select "484"
select select "2025"
select select "11"
select select "37"
select select "0"
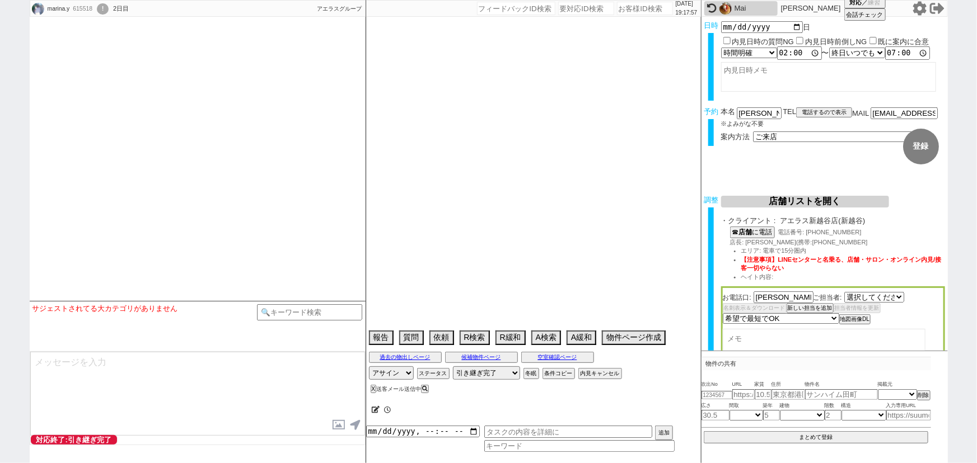
select select "33"
select select "967"
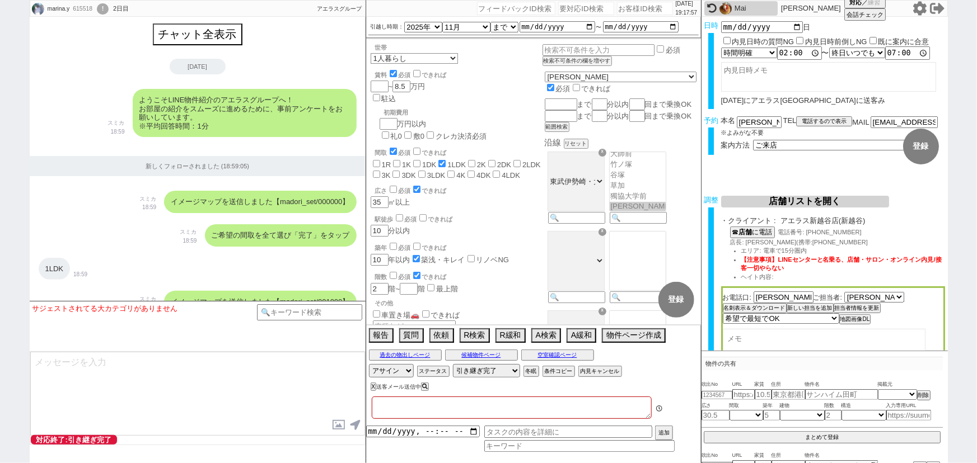
type textarea "新越谷店希望"
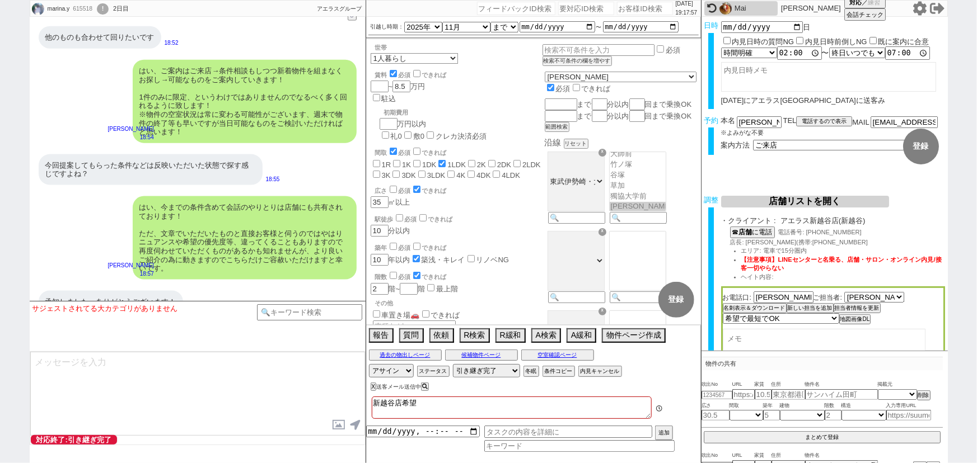
scroll to position [154, 0]
click at [634, 12] on input "number" at bounding box center [645, 8] width 56 height 13
paste input "610452"
type input "610452"
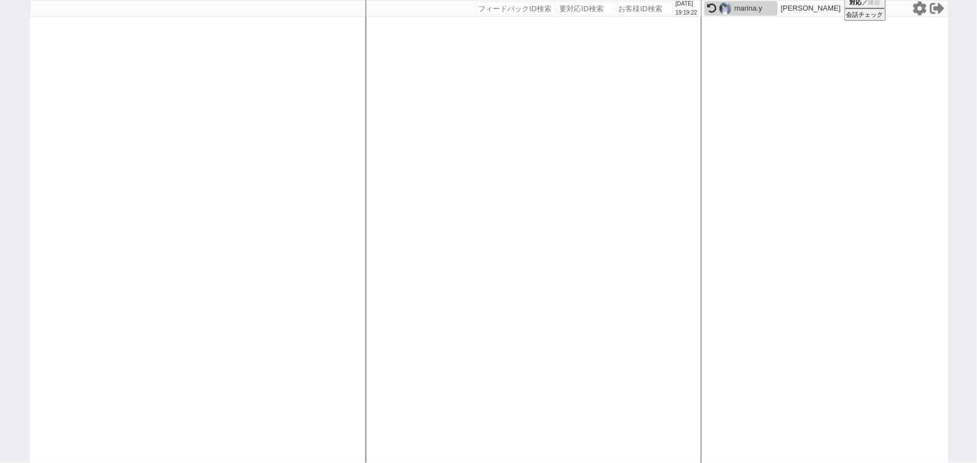
select select "6"
select select "2"
select select
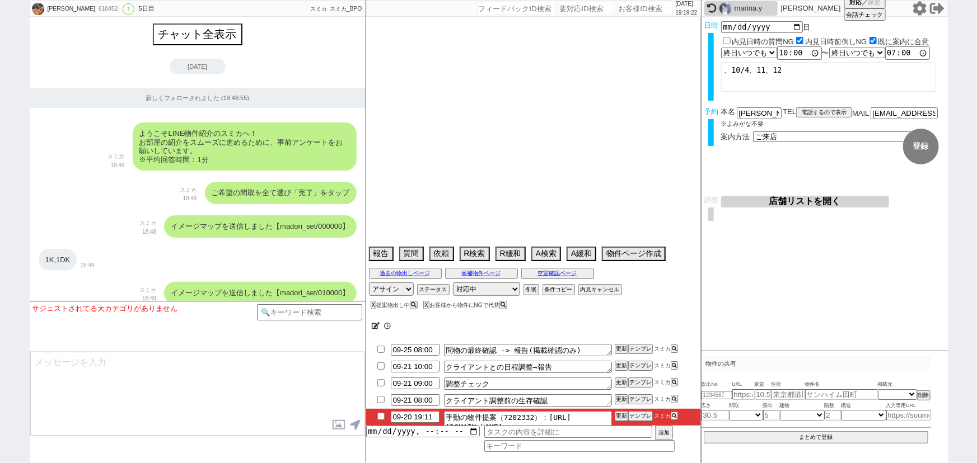
type textarea "他社なし"
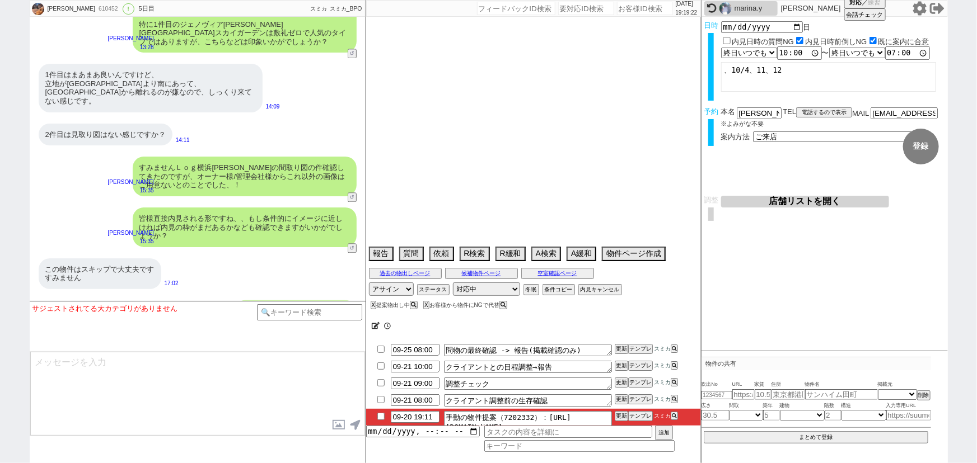
select select "2025"
select select "10"
select select "33"
select select "0"
select select "57"
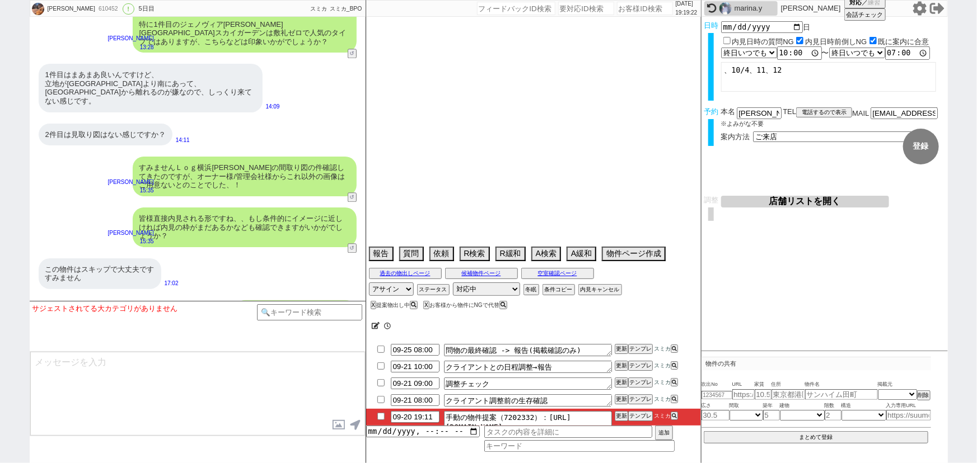
select select "50"
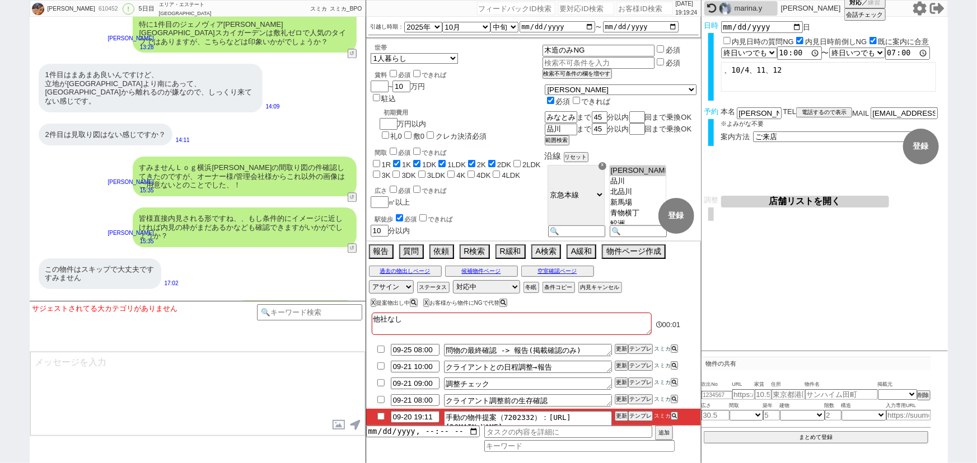
scroll to position [24, 0]
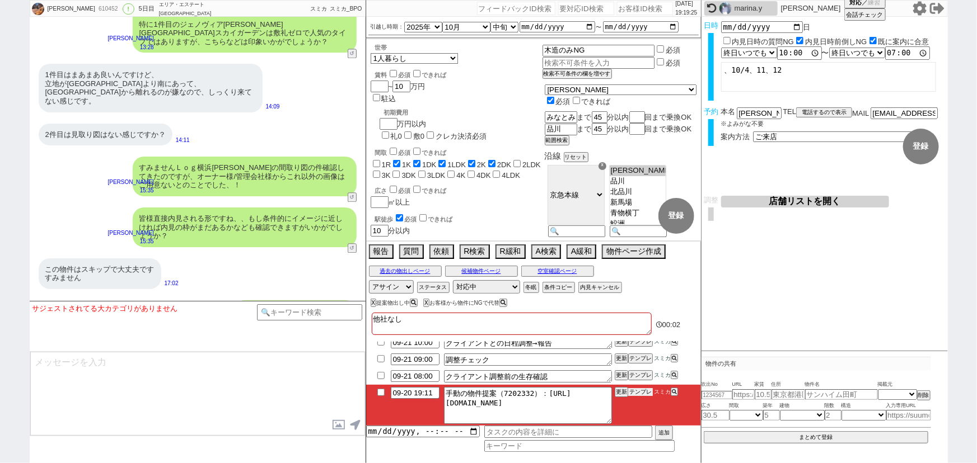
click at [638, 396] on button "テンプレ" at bounding box center [640, 392] width 25 height 8
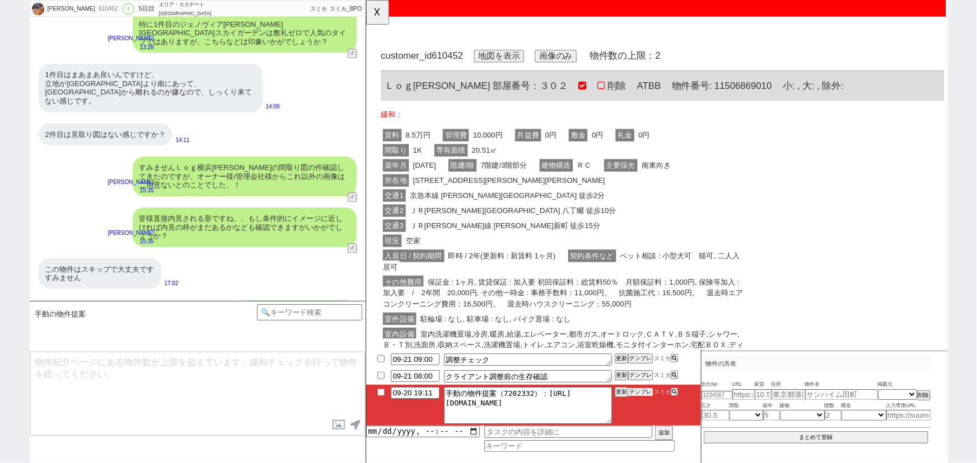
scroll to position [0, 0]
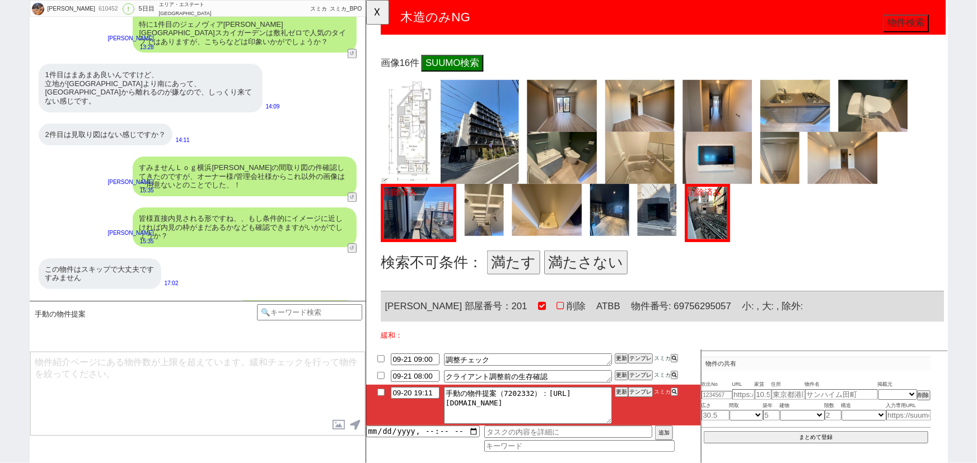
click at [513, 279] on button "満たす" at bounding box center [523, 283] width 57 height 26
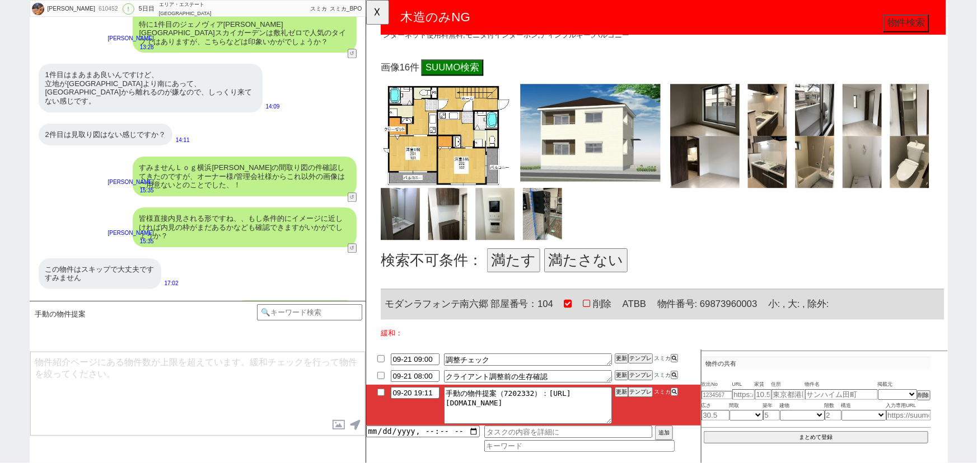
click at [592, 276] on button "満たさない" at bounding box center [602, 281] width 90 height 26
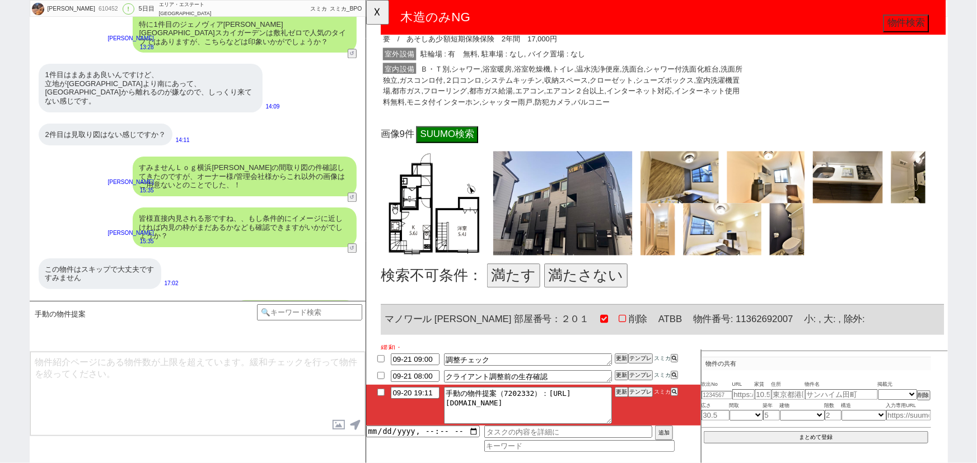
click at [576, 289] on button "満たさない" at bounding box center [602, 297] width 90 height 26
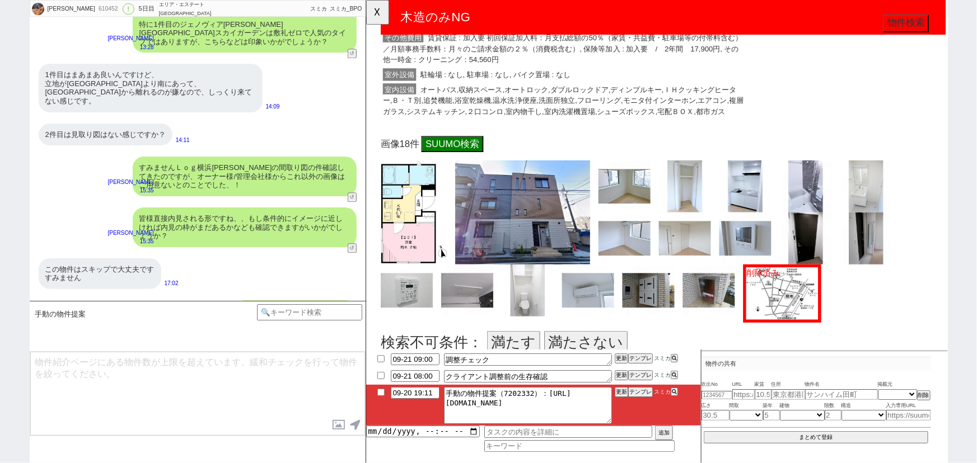
scroll to position [2087, 0]
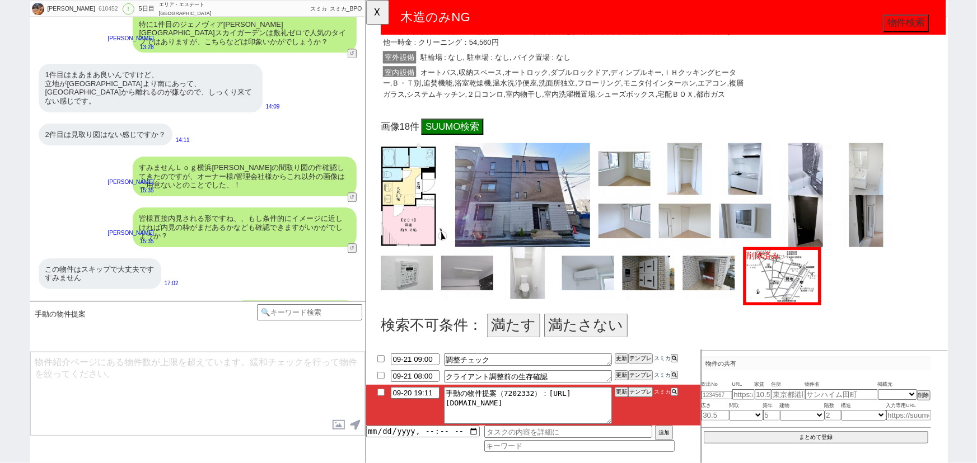
click at [507, 346] on button "満たす" at bounding box center [523, 351] width 57 height 26
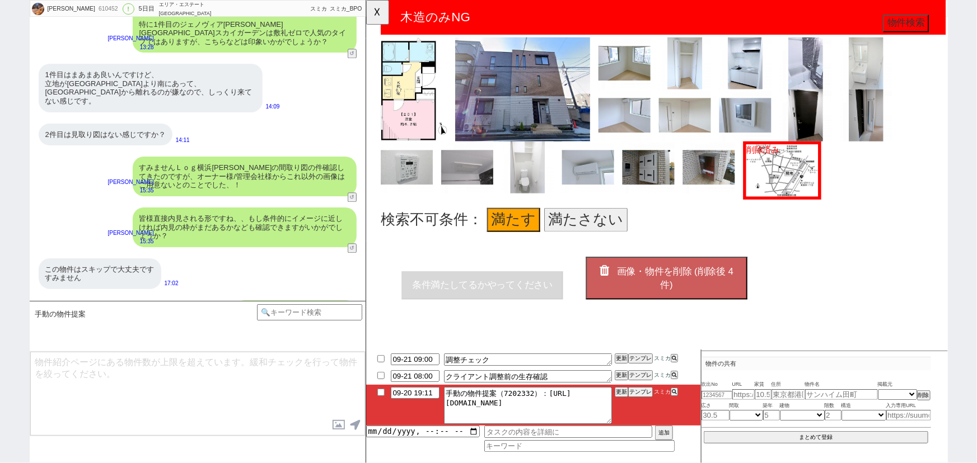
scroll to position [2211, 0]
click at [716, 290] on button "画像・物件を削除 (削除後 4 件)" at bounding box center [689, 298] width 174 height 45
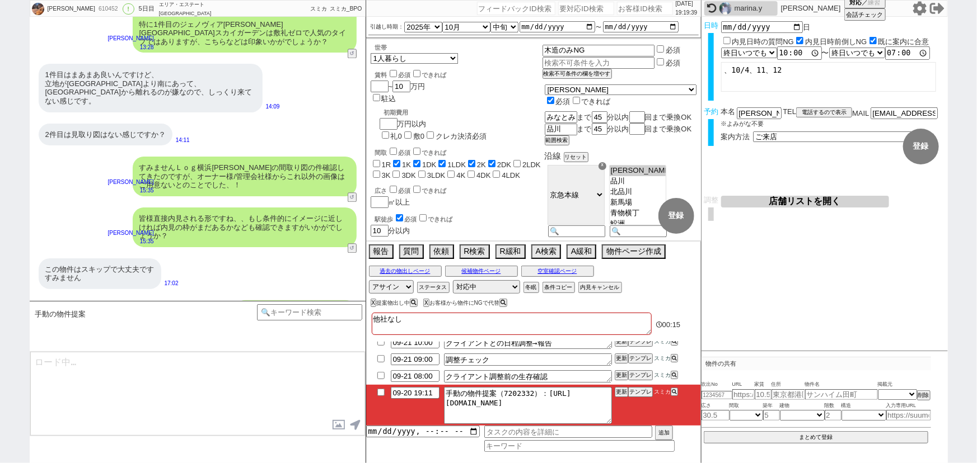
type textarea "並行で先の物件を参考にしつつ相場を見ておりまして、2件ピックアップしてまいりました！ [URL][DOMAIN_NAME]"
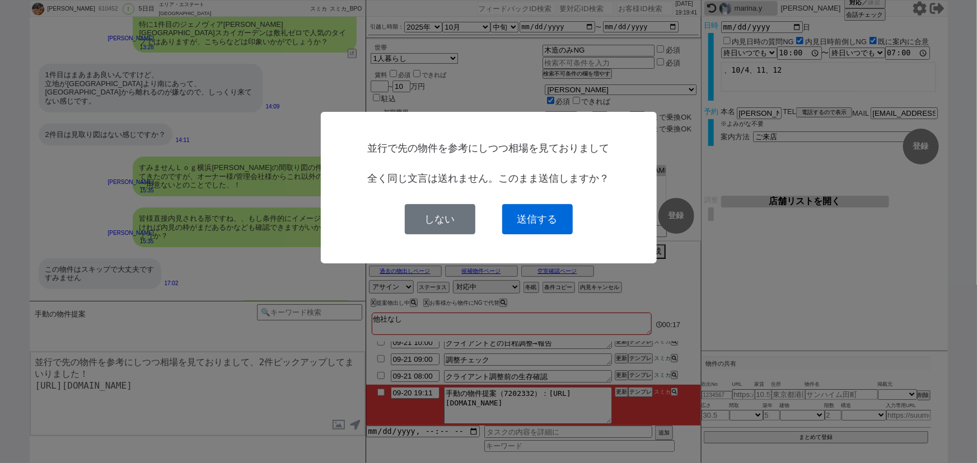
click at [536, 226] on button "送信する" at bounding box center [537, 219] width 71 height 30
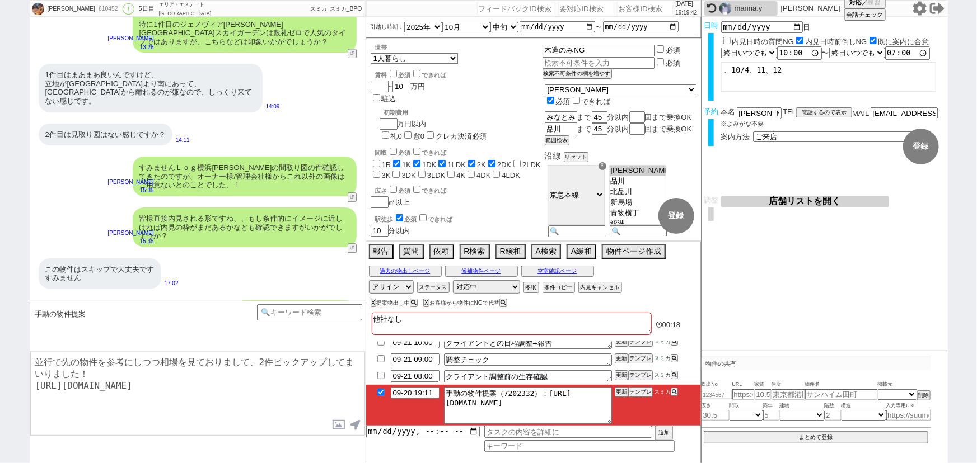
checkbox input "true"
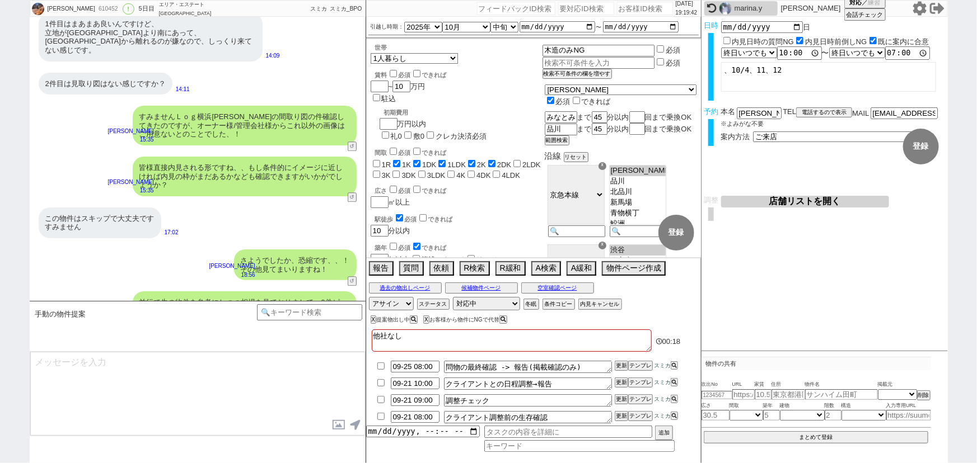
scroll to position [0, 0]
type textarea "極めて駅近でやはりオススメかなと思います。 イメージいかがでしょうか？"
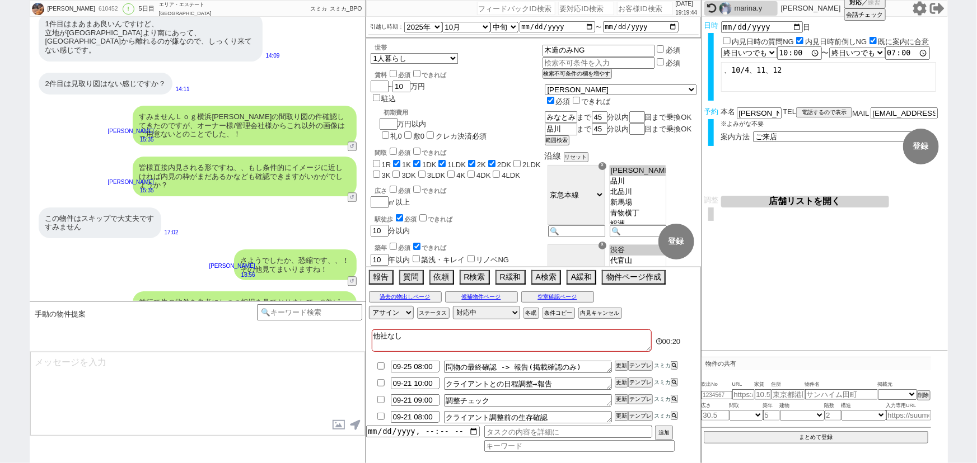
scroll to position [10008, 0]
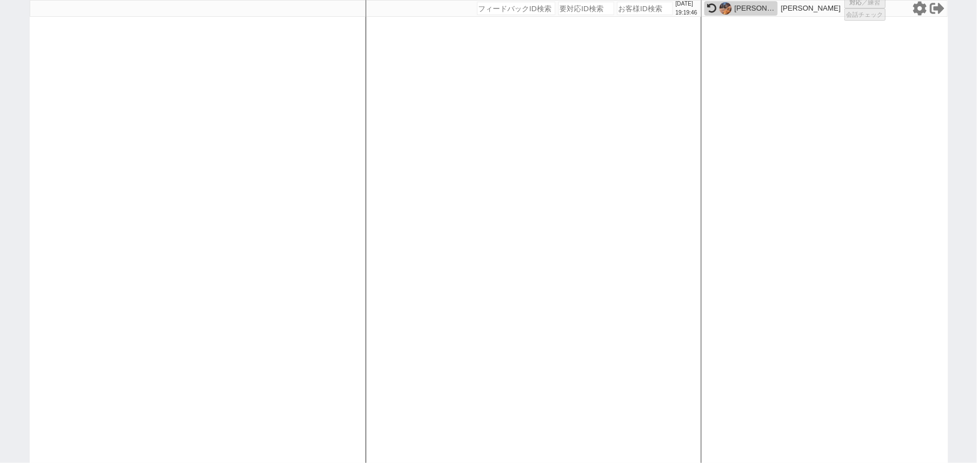
select select "100"
select select "1"
select select "6"
select select "2"
select select "5"
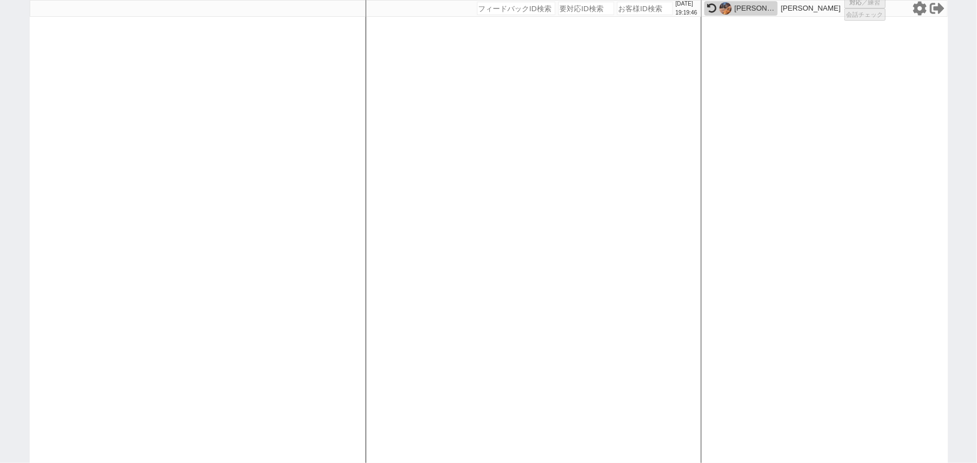
select select
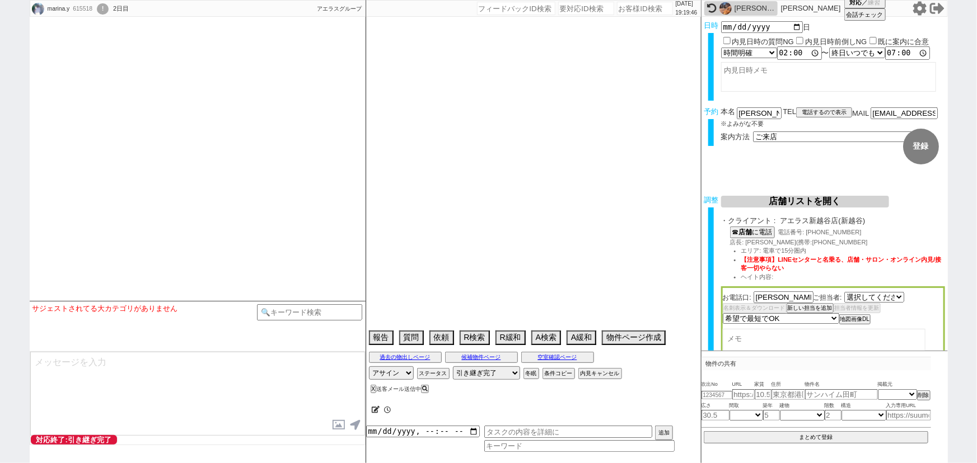
select select "484"
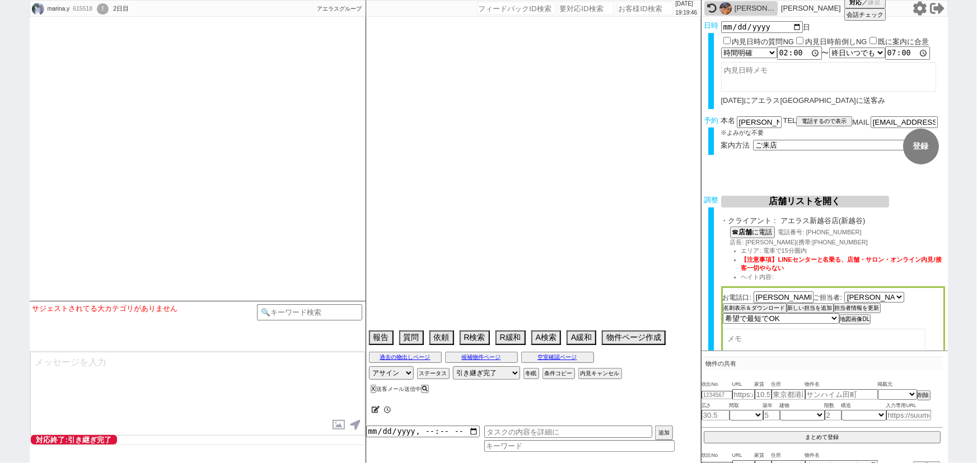
type textarea "新越谷店希望"
select select "2025"
select select "11"
select select "37"
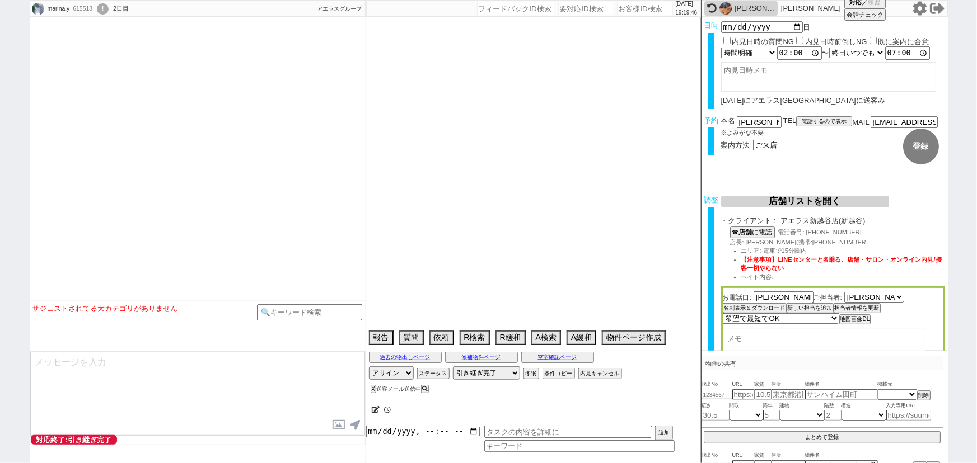
select select "0"
select select "33"
select select "967"
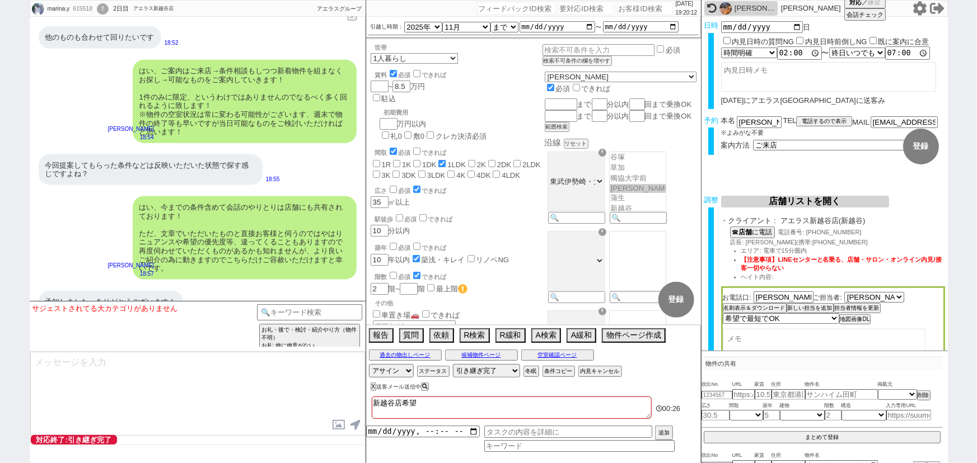
click at [100, 379] on textarea at bounding box center [197, 394] width 335 height 84
type textarea "g"
type textarea "ご確認ありがとうございます。よろしくお願いいたします！"
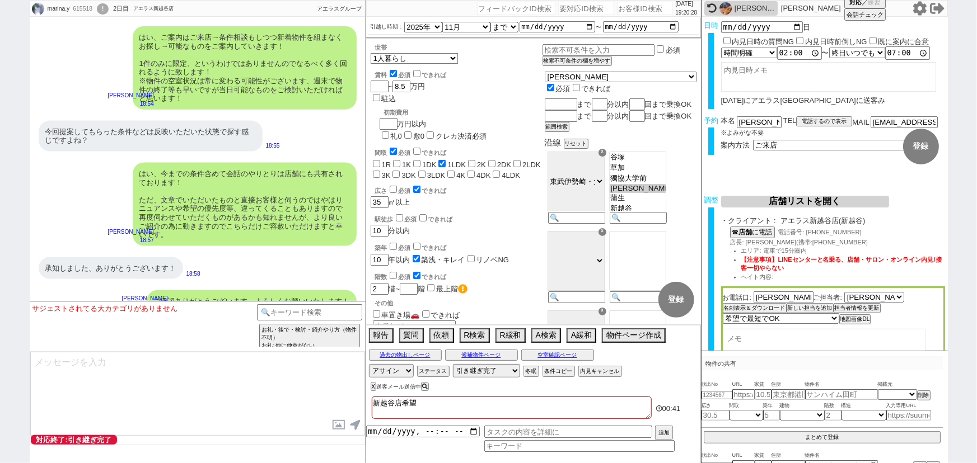
click at [265, 290] on div "ご確認ありがとうございます。よろしくお願いいたします！" at bounding box center [252, 301] width 210 height 22
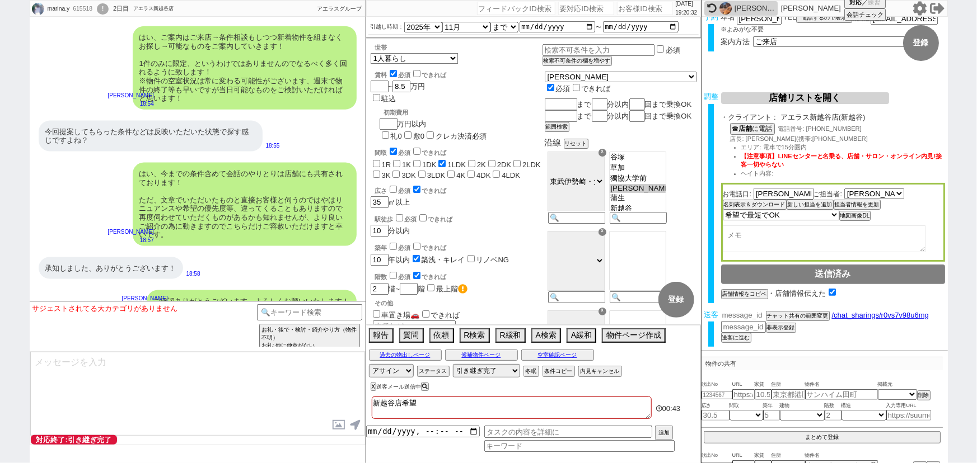
click at [743, 313] on input "number" at bounding box center [743, 316] width 45 height 10
paste input "37115976"
type input "37115976"
click at [793, 315] on button "チャット共有の範囲変更" at bounding box center [797, 319] width 62 height 8
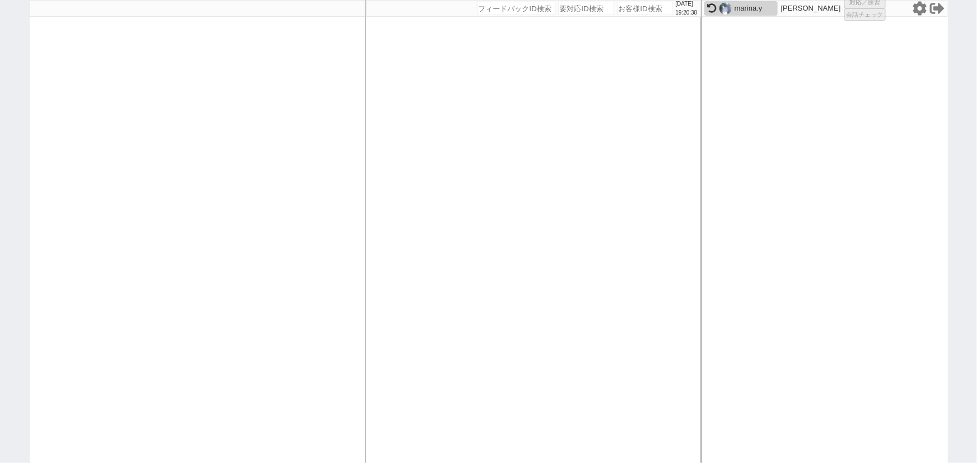
select select
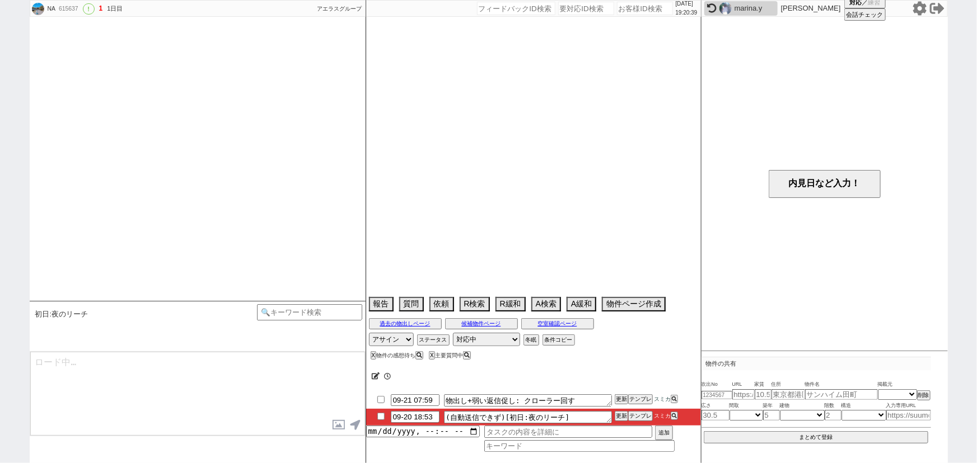
scroll to position [1013, 0]
select select "15"
select select "0"
select select "35"
select select "[DATE]"
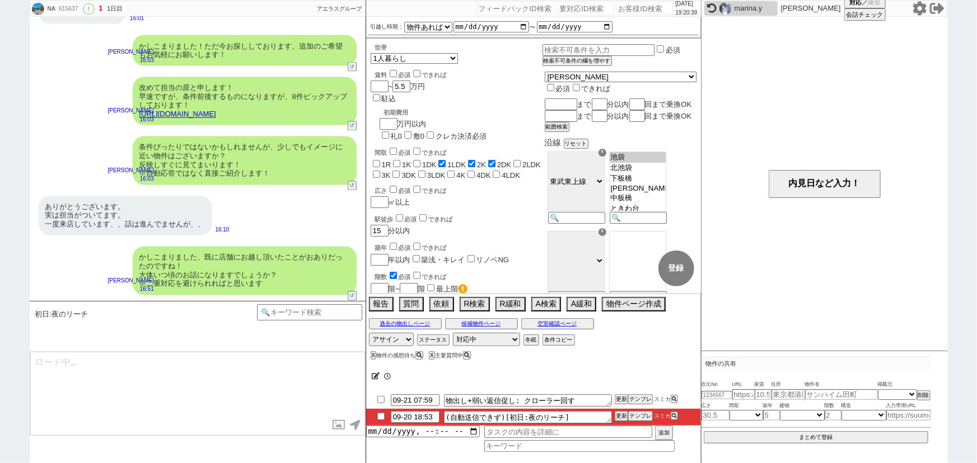
scroll to position [177, 0]
type textarea "@@【@@メッセージは打たず、以下やってください@@】@@ @@【@@初回物出し後に何らかラリーが発生しているのであれば夜のリーチ不要です、タスク消してcmd…"
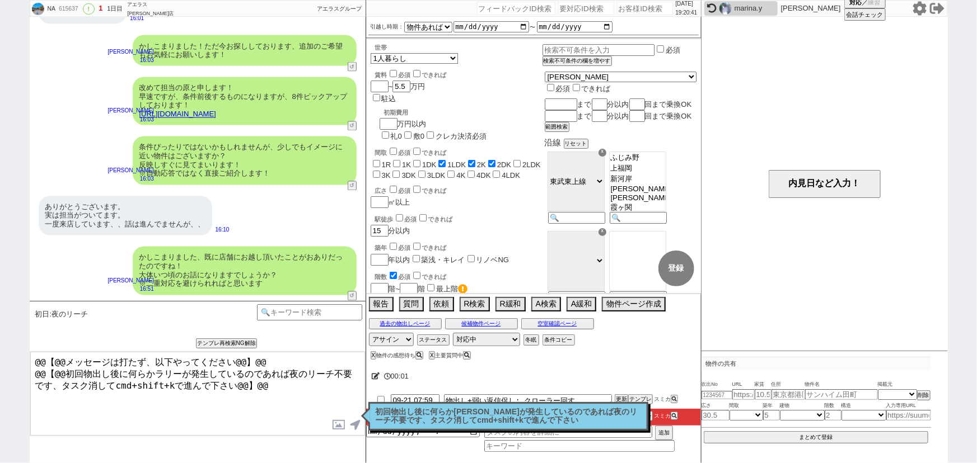
click at [392, 416] on p "初回物出し後に何らか[PERSON_NAME]が発生しているのであれば夜のリーチ不要です、タスク消してcmd+shift+kで進んで下さい" at bounding box center [508, 416] width 265 height 17
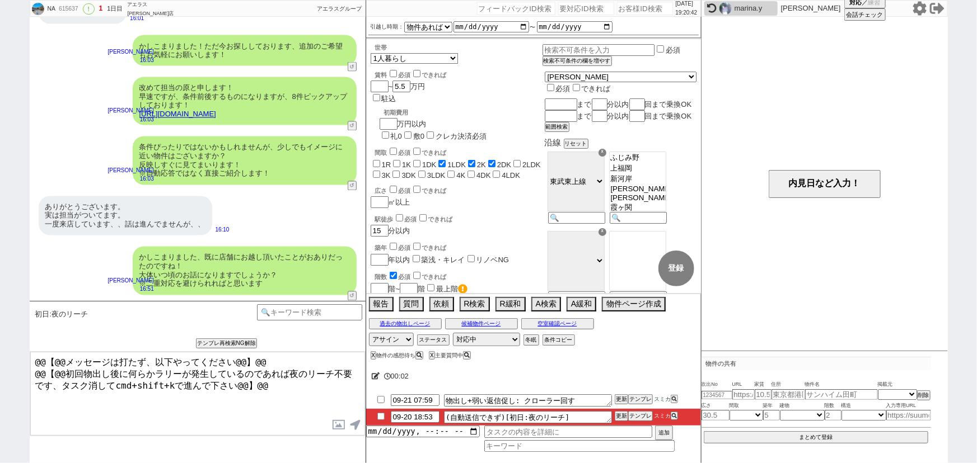
click at [380, 419] on input "checkbox" at bounding box center [381, 416] width 16 height 7
checkbox input "true"
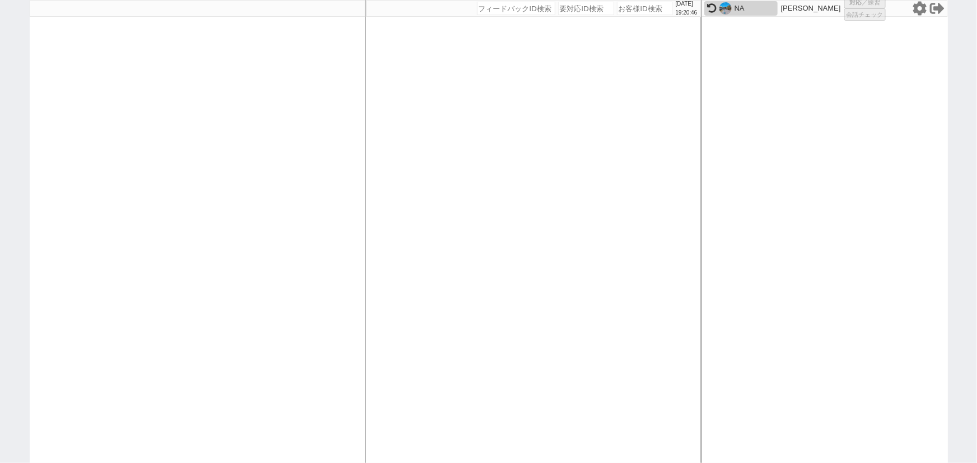
select select "100"
select select "1"
select select "2"
select select "5"
select select
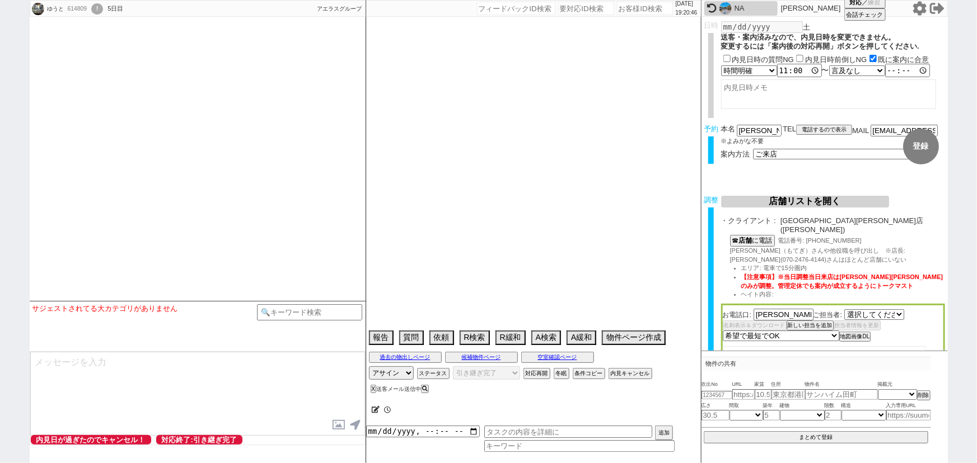
select select "805"
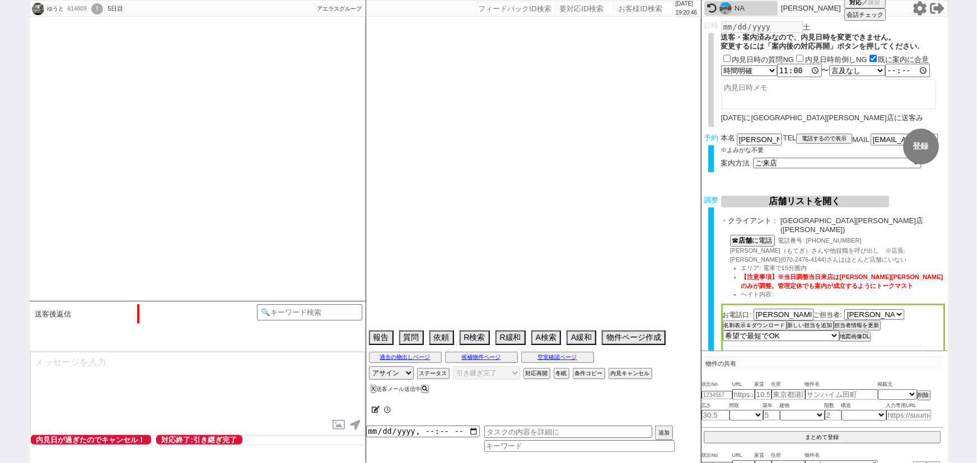
select select "2025"
select select "10"
select select "1"
select select "16"
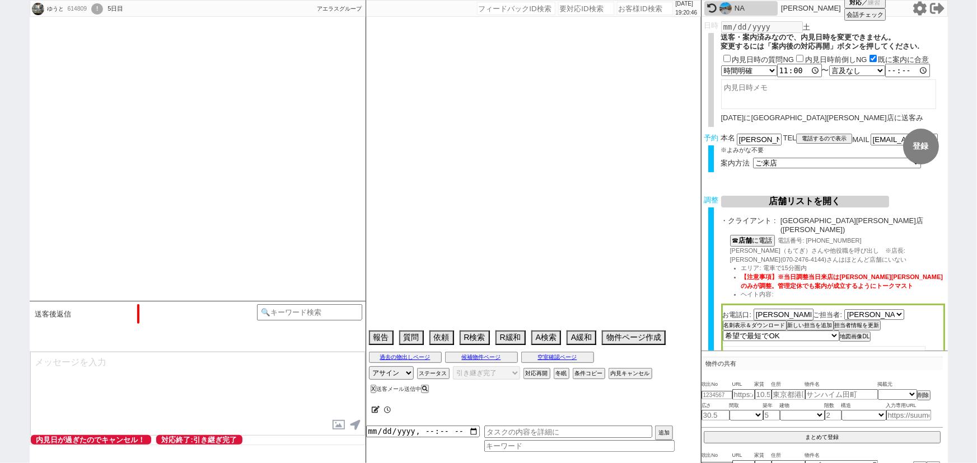
select select "547"
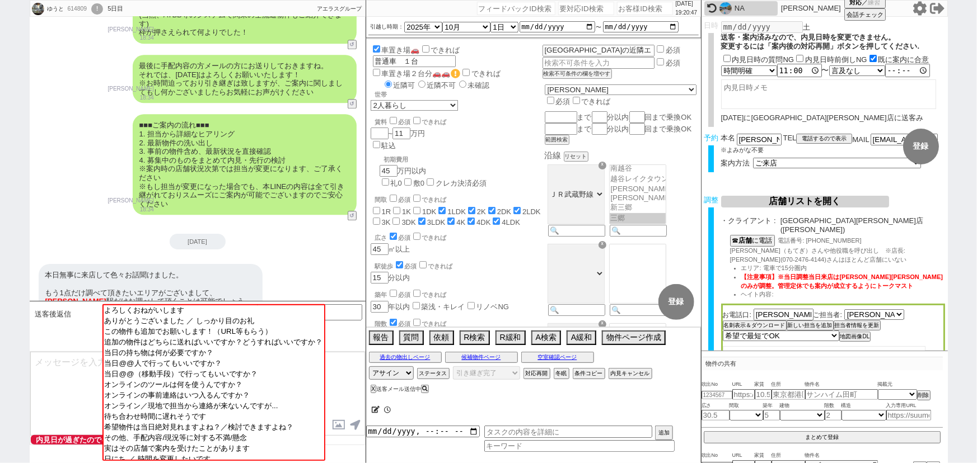
scroll to position [154, 0]
click at [350, 312] on input at bounding box center [310, 311] width 106 height 14
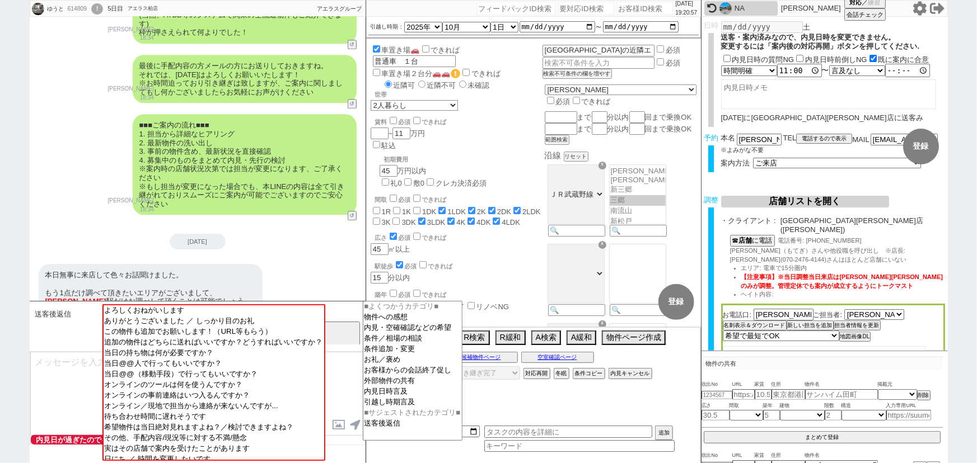
type input "送客後"
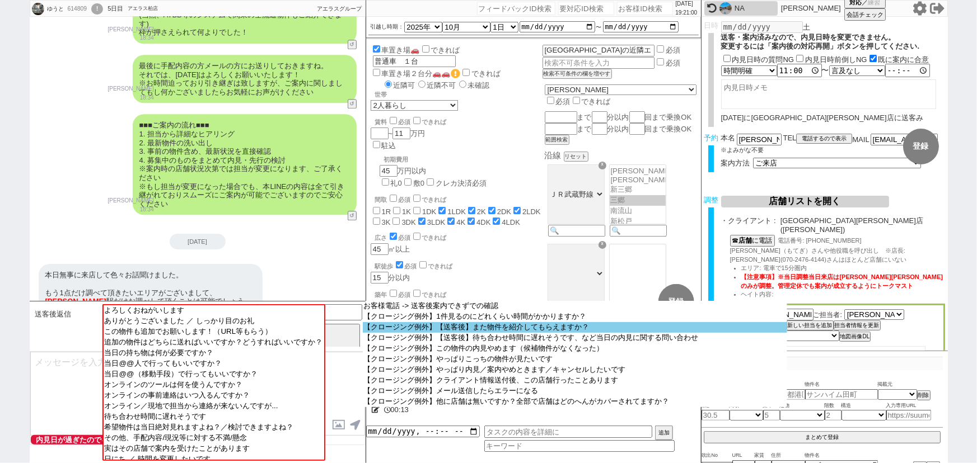
click at [526, 332] on option "【クロージング例外】【送客後】また物件を紹介してもらえますか？" at bounding box center [575, 327] width 424 height 11
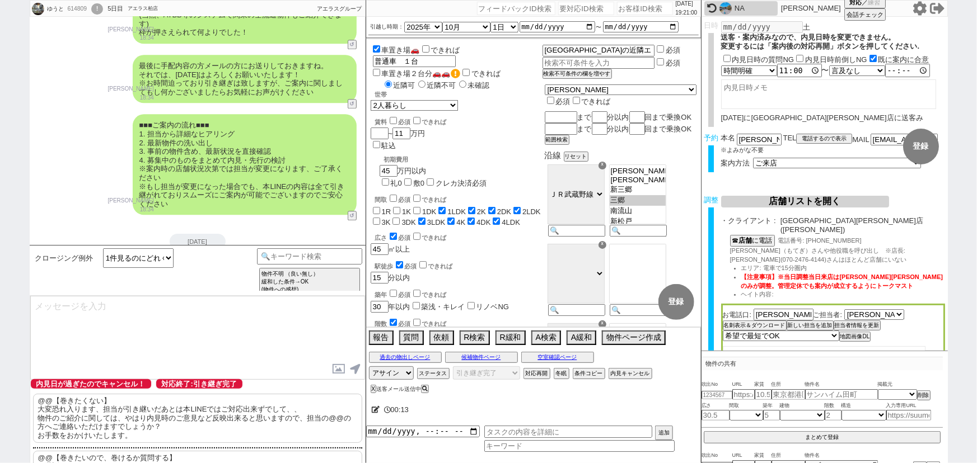
scroll to position [1425, 0]
click at [115, 424] on p "@@【巻きたくない】 大変恐れ入ります、担当が引き継いだあとは本LINEではご対応出来ずでして、、 物件のご紹介に関しては、やはり内見時のご意見など反映出来る…" at bounding box center [197, 418] width 329 height 49
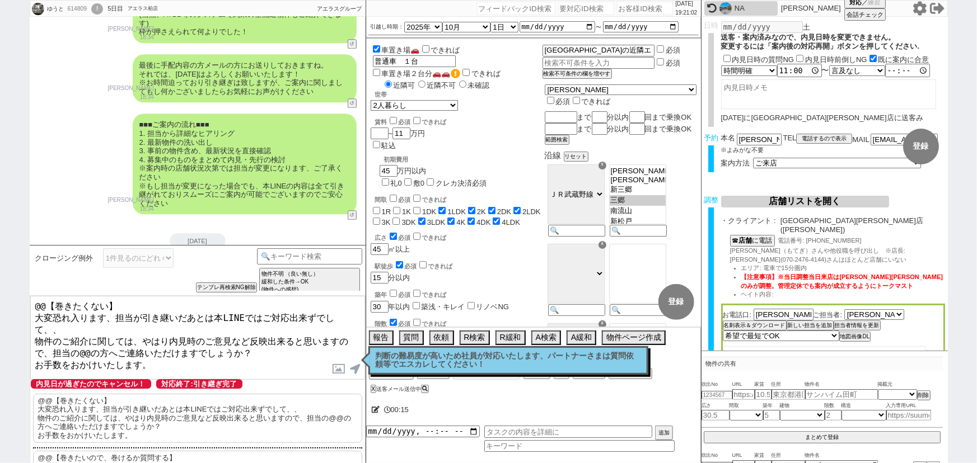
drag, startPoint x: 32, startPoint y: 312, endPoint x: 22, endPoint y: 295, distance: 20.1
click at [22, 295] on div "ゆうと 614809 ! 0 5日目 アエラス柏店 冬眠中 自社客 アエラスグループ スミカ_BPO チャット全表示 [DATE] おはようございます。 今週…" at bounding box center [488, 231] width 977 height 463
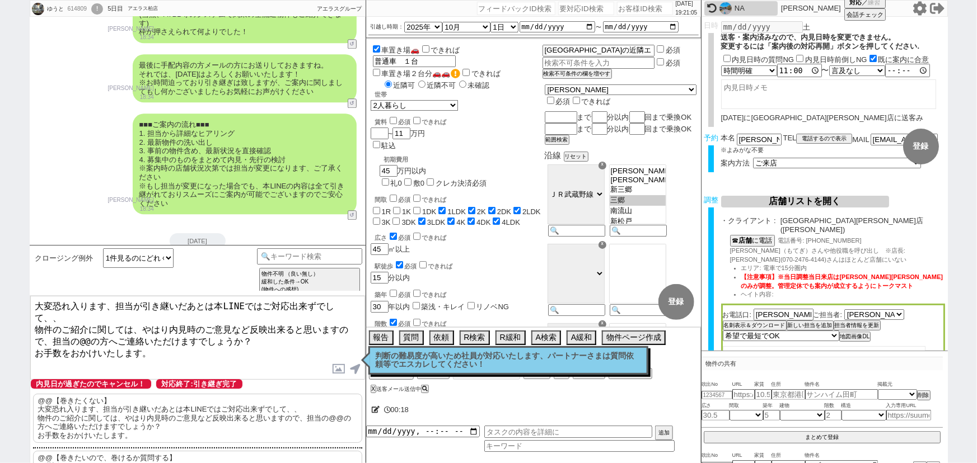
click at [93, 325] on textarea "大変恐れ入ります、担当が引き継いだあとは本LINEではご対応出来ずでして、、 物件のご紹介に関しては、やはり内見時のご意見など反映出来ると思いますので、担当の…" at bounding box center [197, 338] width 335 height 84
type textarea "大変恐れ入ります、担当が引き継いだあとは本LINEではご対応出来ずでして、、 物件のご紹介に関しては、やはり内見時のご意見など反映出来ると思いますので、担当の…"
select select
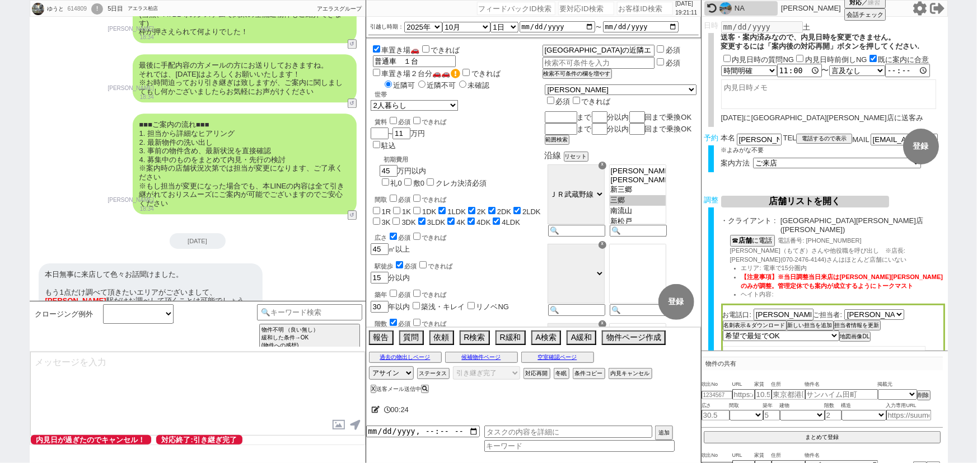
select select "535"
select select
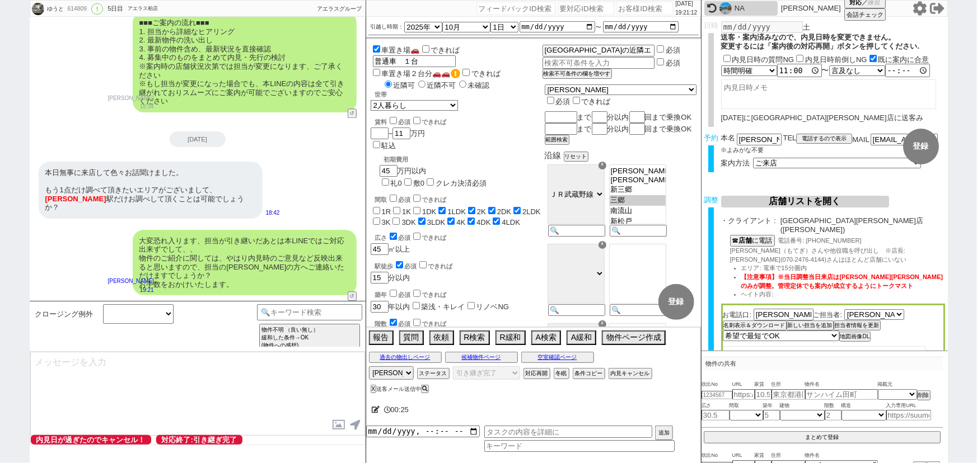
scroll to position [1288, 0]
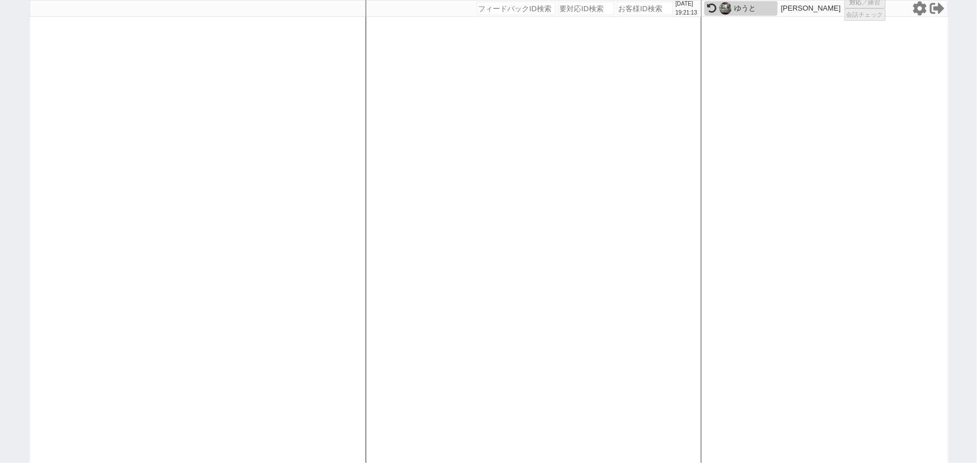
select select
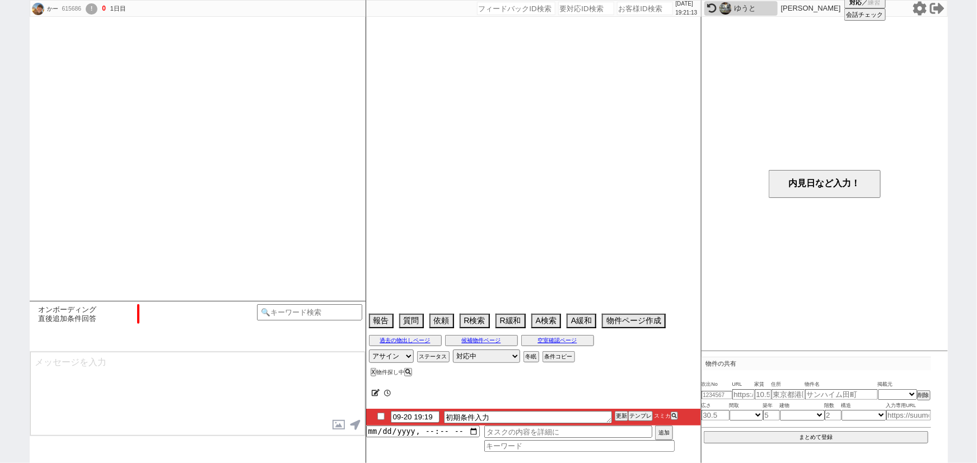
scroll to position [707, 0]
select select "0"
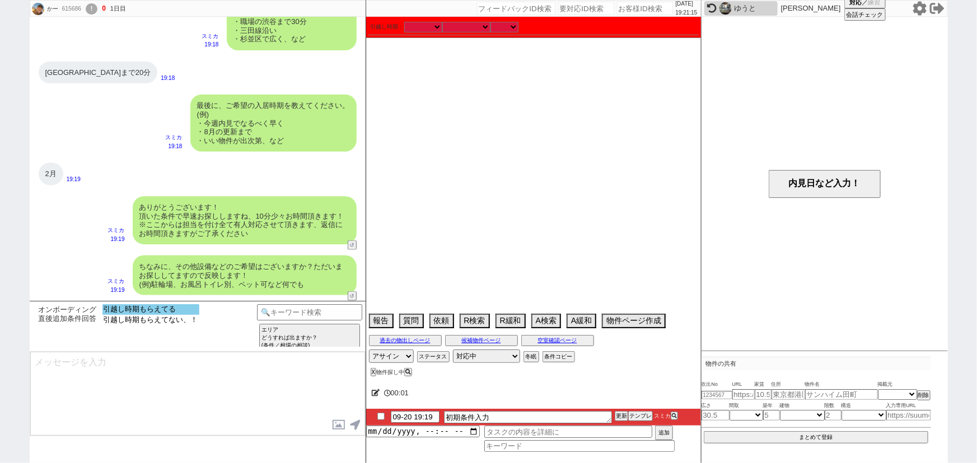
select select "引越し時期もらえてる"
click at [171, 310] on option "引越し時期もらえてる" at bounding box center [150, 309] width 97 height 11
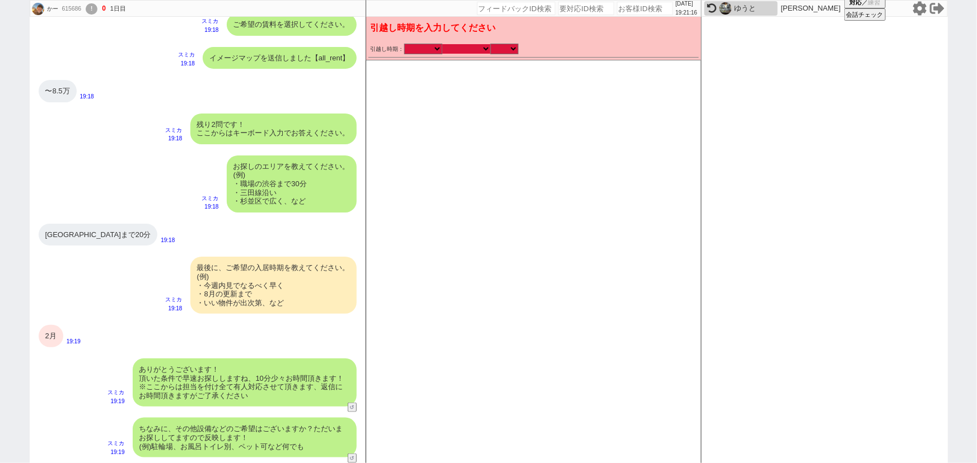
click at [479, 50] on select "なる早 未定 いつでも 物件あれば 年内 来年 1月 2月 3月 4月 5月 6月 7月 8月 9月 10月 11月 12月 春 [PERSON_NAME]" at bounding box center [466, 49] width 48 height 10
select select "2"
click at [442, 44] on select "なる早 未定 いつでも 物件あれば 年内 来年 1月 2月 3月 4月 5月 6月 7月 8月 9月 10月 11月 12月 春 [PERSON_NAME]" at bounding box center [466, 49] width 48 height 10
select select "[DATE]"
checkbox input "false"
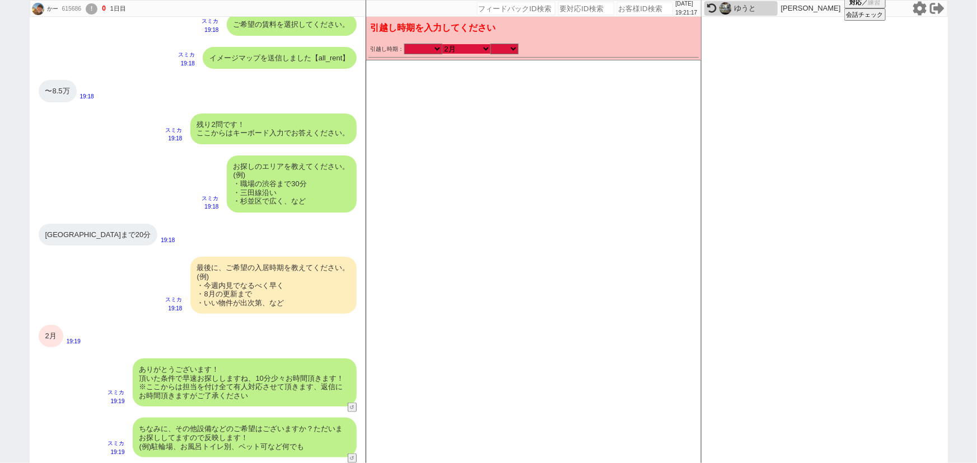
checkbox input "true"
checkbox input "false"
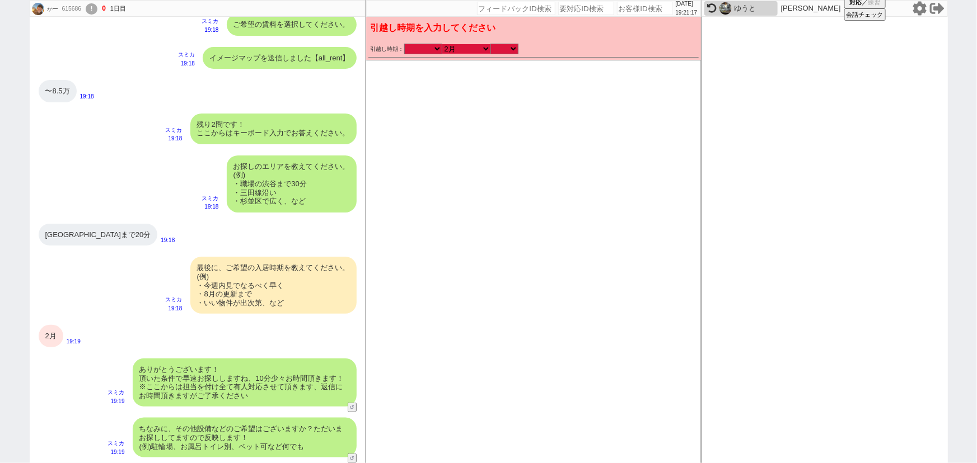
checkbox input "false"
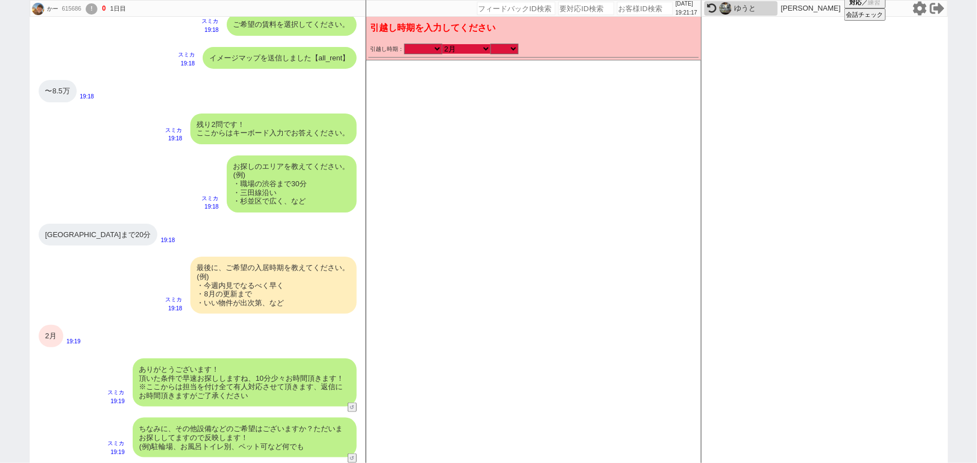
checkbox input "false"
click at [506, 54] on div "引越し時期： [DATE] [DATE] なる早 未定 いつでも 物件あれば 年内 来年 1月 2月 3月 4月 5月 6月 7月 8月 9月 10月 11月…" at bounding box center [534, 49] width 326 height 11
select select "36"
click at [490, 44] on select "のみ 上旬 中旬 下旬 末 まで 1日 2日 3日 4日 5日 6日 7日 8日 9日 10日 11日 12日 13日 14日 15日 16日 17日 18日…" at bounding box center [504, 49] width 28 height 10
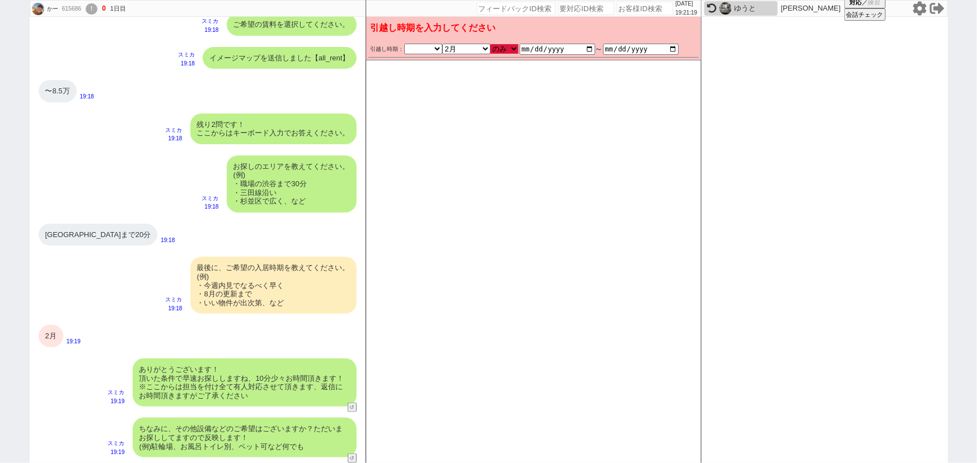
type input "[DATE]"
checkbox input "false"
checkbox input "true"
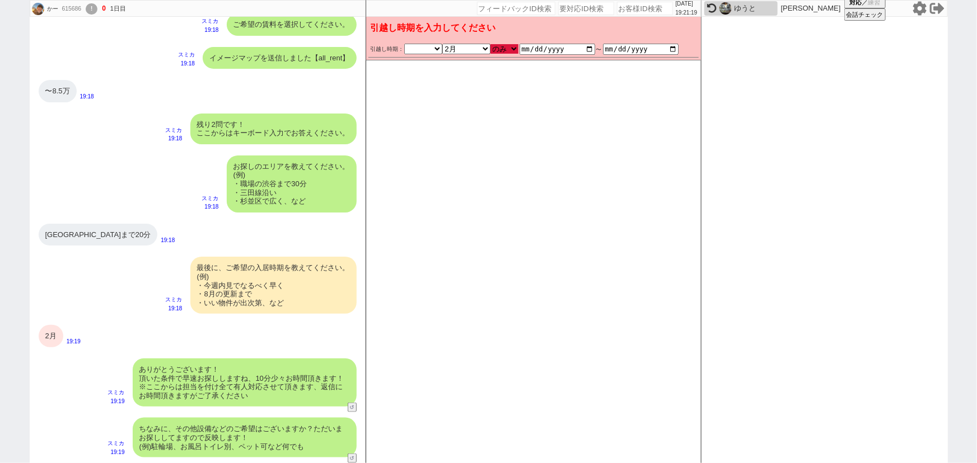
checkbox input "false"
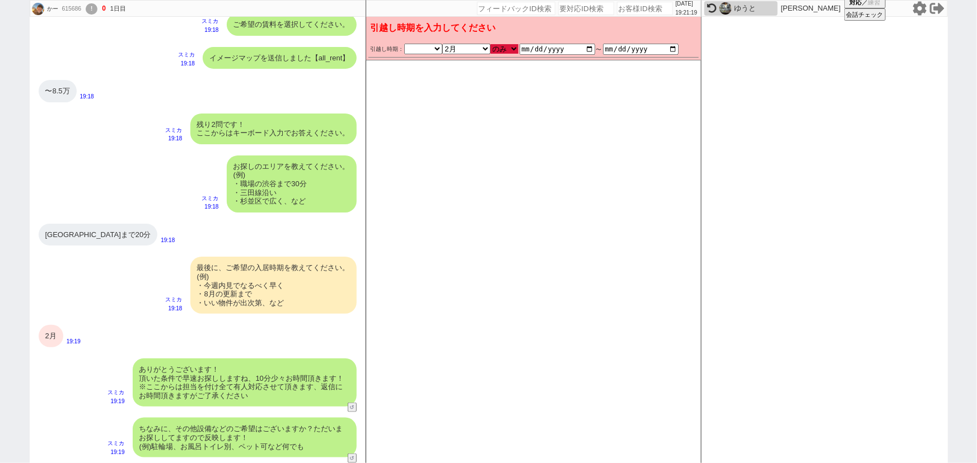
checkbox input "false"
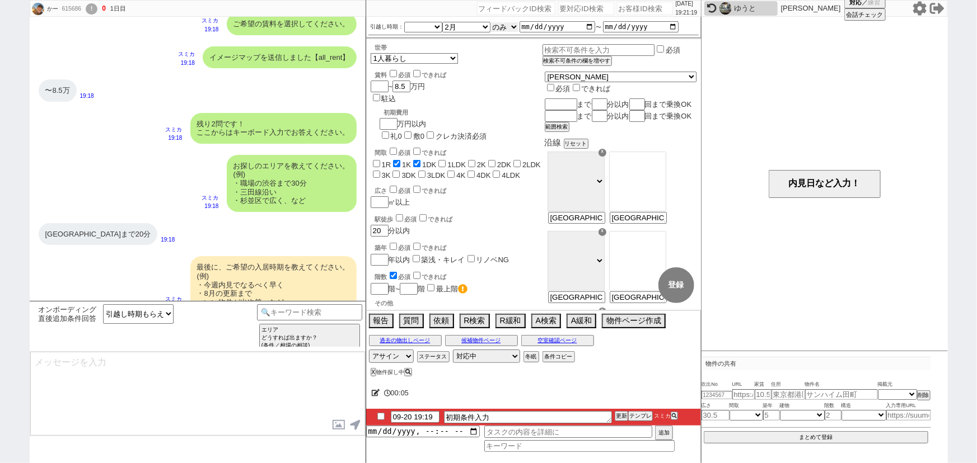
scroll to position [707, 0]
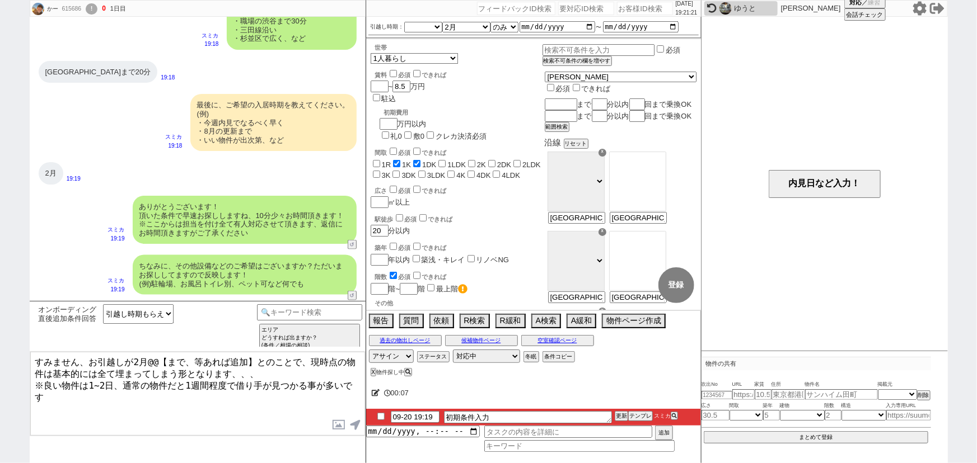
drag, startPoint x: 251, startPoint y: 359, endPoint x: 146, endPoint y: 349, distance: 106.2
click at [146, 349] on div "オンボーディング直後追加条件回答 引越し時期もらえてる 引越し時期もらえてない、！ 当日のラリー数 <2 <3 <4 >0 >1 >1&&<10 >2 >3 …" at bounding box center [198, 382] width 336 height 162
type textarea "すみません、お引越しが2月とのことで、現時点の物件は基本的には全て埋まってしまう形となります、、、 ※良い物件は1~2日、通常の物件だと1週間程度で借り手が見…"
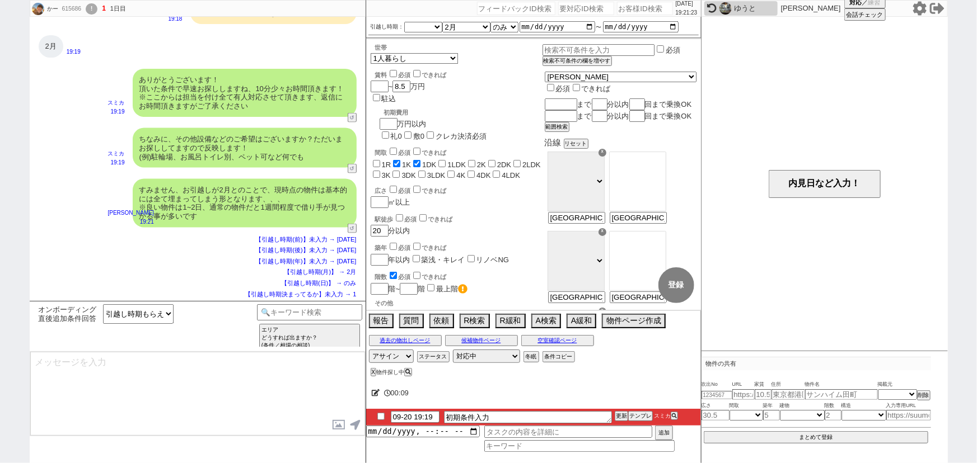
type textarea "ご希望のスケジュールが圏内に入り次第、改めて物件をご紹介させてください！ 一旦お待たせする形にはなりますが、どうぞよろしくお願いいたします。"
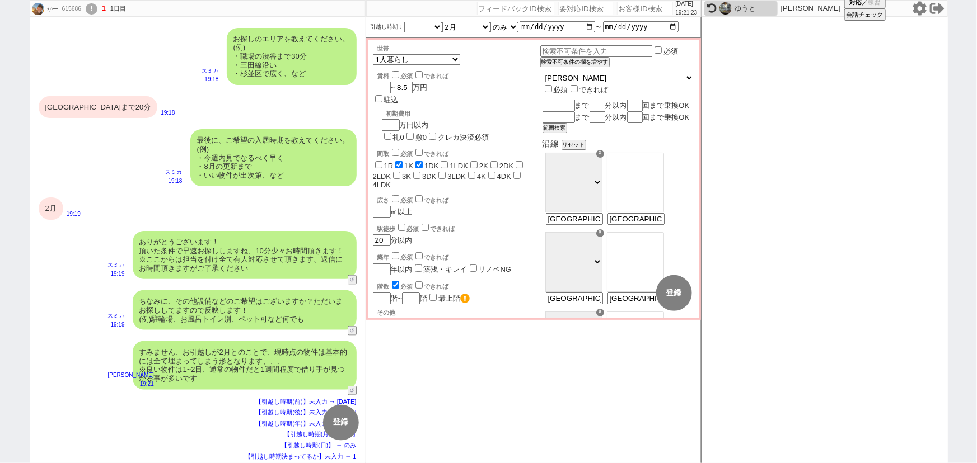
scroll to position [732, 0]
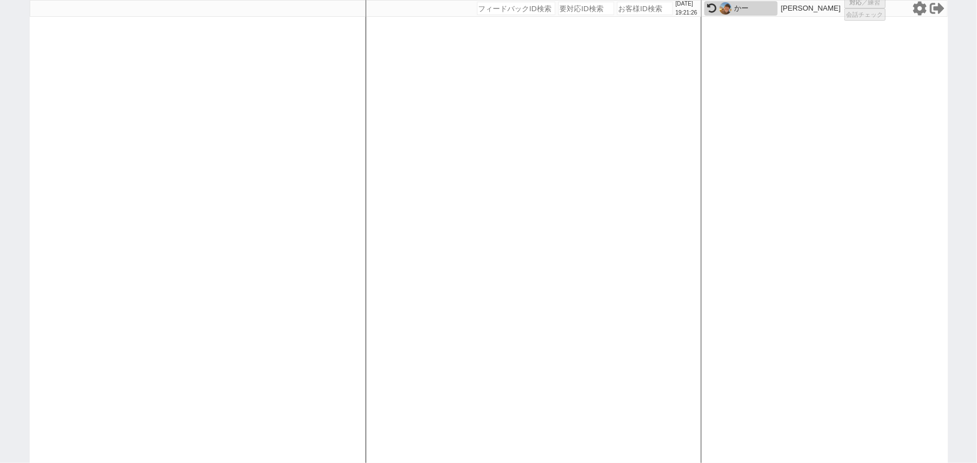
select select "1"
select select
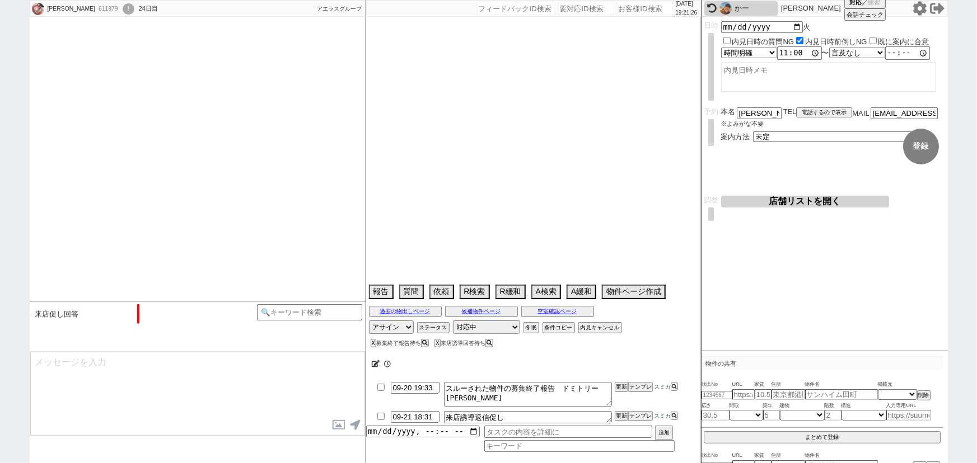
type textarea "賃料から近隣駐車場相場1.3万円引いています/台数不明のため1台分"
select select "15"
select select "0"
select select "11"
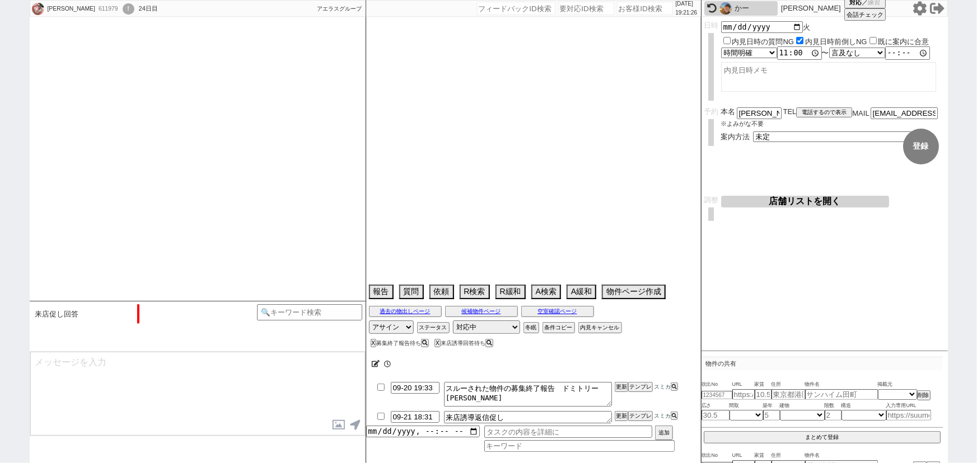
select select "211"
select select "20186"
select select "213"
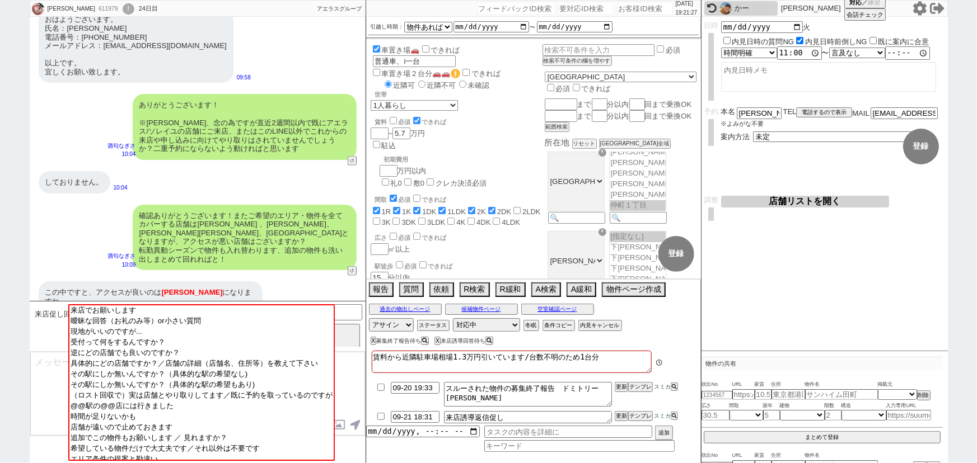
scroll to position [20, 0]
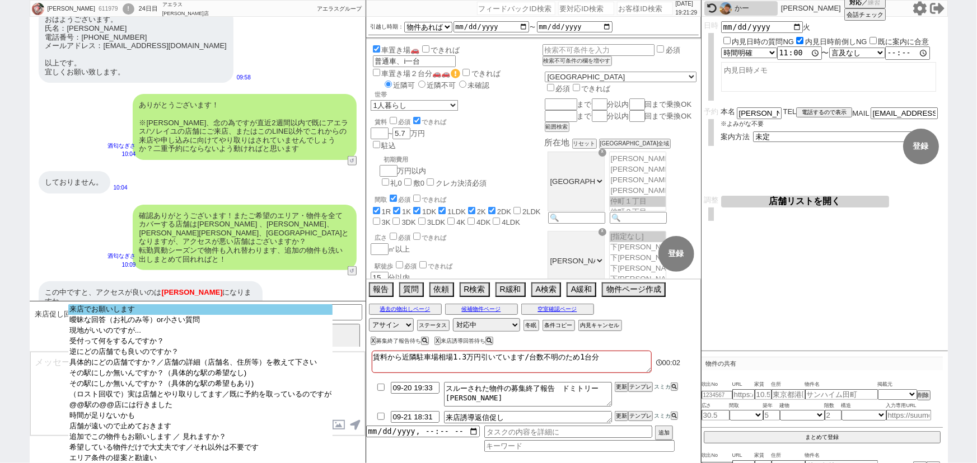
click at [257, 310] on option "来店でお願いします" at bounding box center [200, 309] width 264 height 11
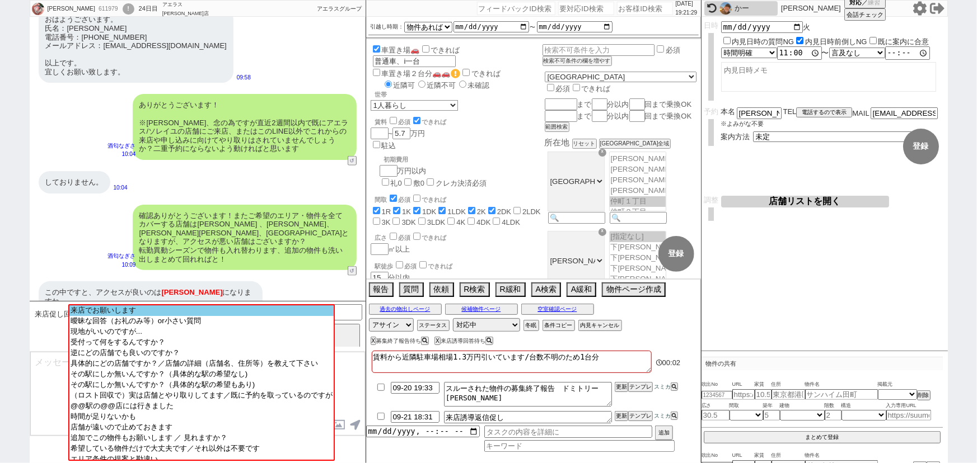
scroll to position [2635, 0]
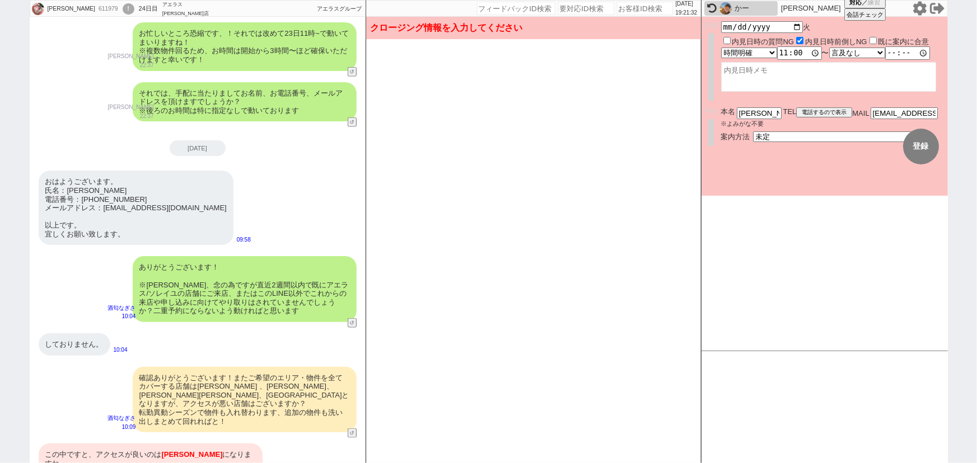
click at [778, 140] on div "予約 本名 [PERSON_NAME] ※よみがな不要 TEL 電話するので表示 電話の理由 356 初日調整での禊 357 問物漏れ回収 359 内見日が怪…" at bounding box center [824, 130] width 246 height 46
click at [774, 135] on select "未定 現地お待ち合わせ ご来店 先行申し込みのご案内or内見無しでの申し込みのご案内 オンラインでのご接客 オンラインで1件の内見のご案内" at bounding box center [837, 137] width 168 height 10
select select "2"
click at [753, 132] on select "未定 現地お待ち合わせ ご来店 先行申し込みのご案内or内見無しでの申し込みのご案内 オンラインでのご接客 オンラインで1件の内見のご案内" at bounding box center [837, 137] width 168 height 10
click at [772, 177] on form "変更 なし 登録 日時 [DATE] 内見日時の質問NG 内見日時前倒しNG 既に案内に合意 言及なし 時間明確 午前 午後 お昼 夕方・夜 終日いつでも そ…" at bounding box center [824, 106] width 246 height 179
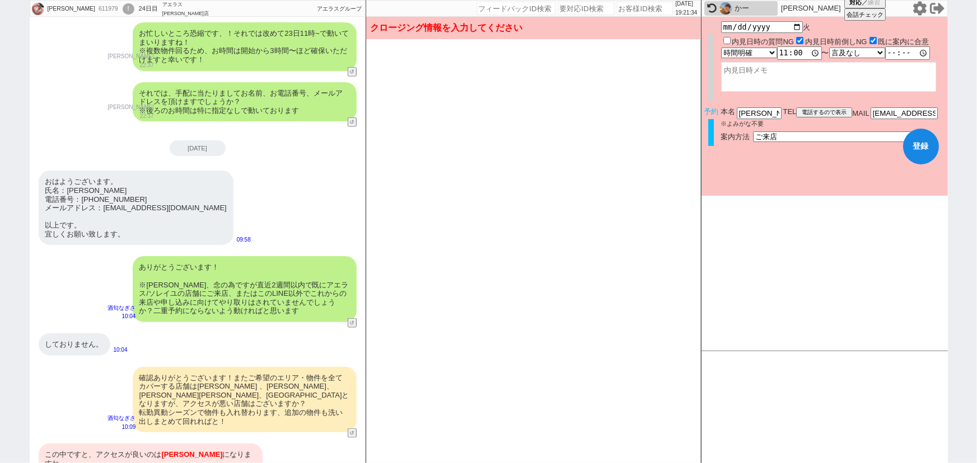
checkbox input "true"
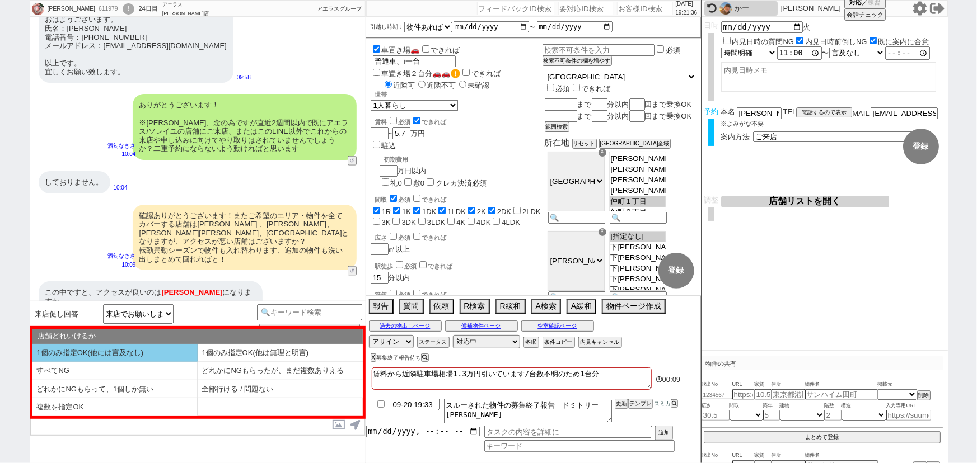
click at [140, 351] on li "1個のみ指定OK(他には言及なし)" at bounding box center [114, 353] width 165 height 18
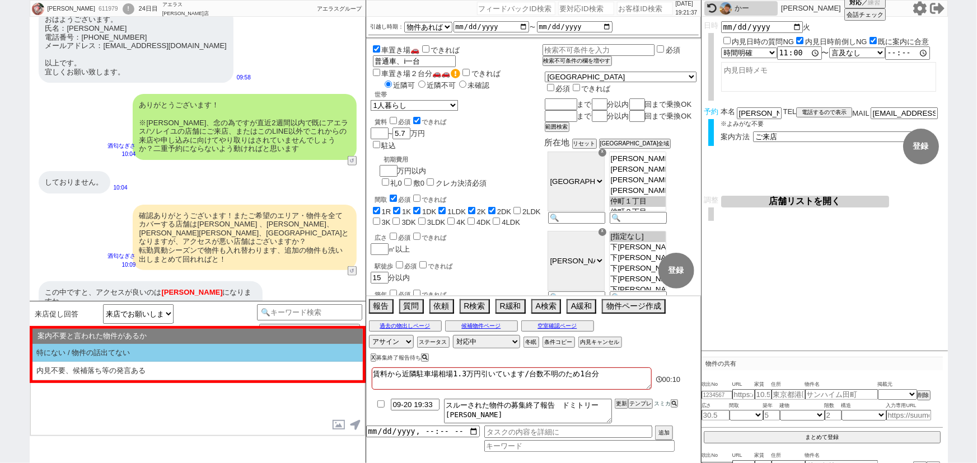
click at [134, 355] on li "特にない / 物件の話出てない" at bounding box center [197, 353] width 330 height 18
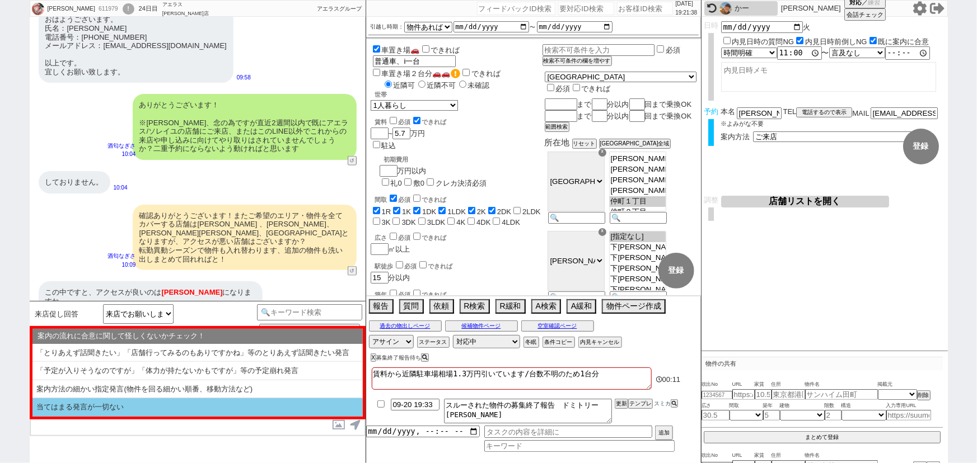
click at [107, 403] on li "当てはまる発言が一切ない" at bounding box center [197, 408] width 330 height 18
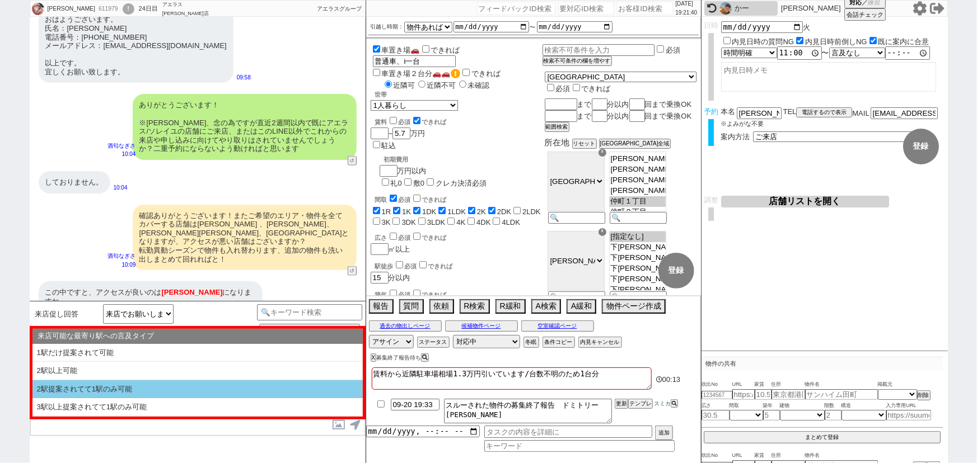
click at [134, 392] on li "2駅提案されてて1駅のみ可能" at bounding box center [197, 390] width 330 height 18
select select "1個のみ指定OK(他には言及なし)"
select select "特にない / 物件の話出てない"
select select "当てはまる発言が一切ない"
select select "2駅提案されてて1駅のみ可能"
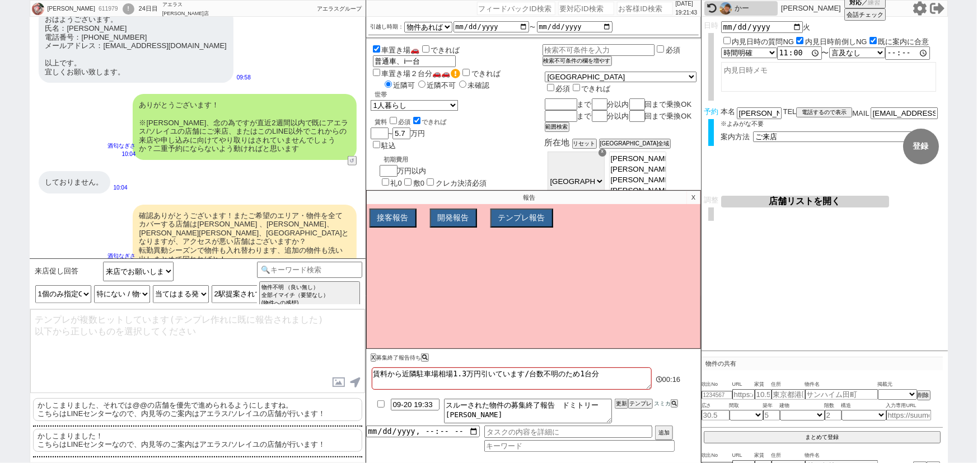
click at [125, 406] on p "かしこまりました、それでは@@の店舗を優先で進められるようにしますね。 こちらはLINEセンターなので、内見等のご案内はアエラス/ソレイユの店舗が行います！" at bounding box center [197, 410] width 329 height 23
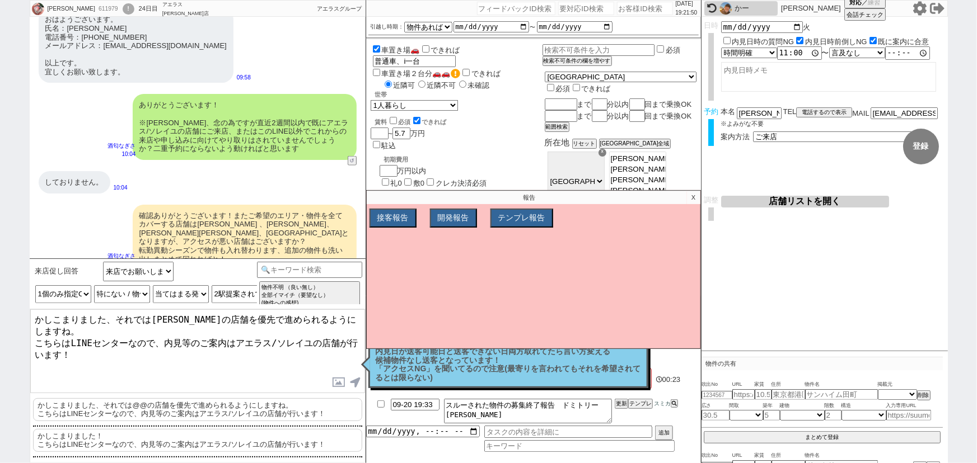
scroll to position [2839, 0]
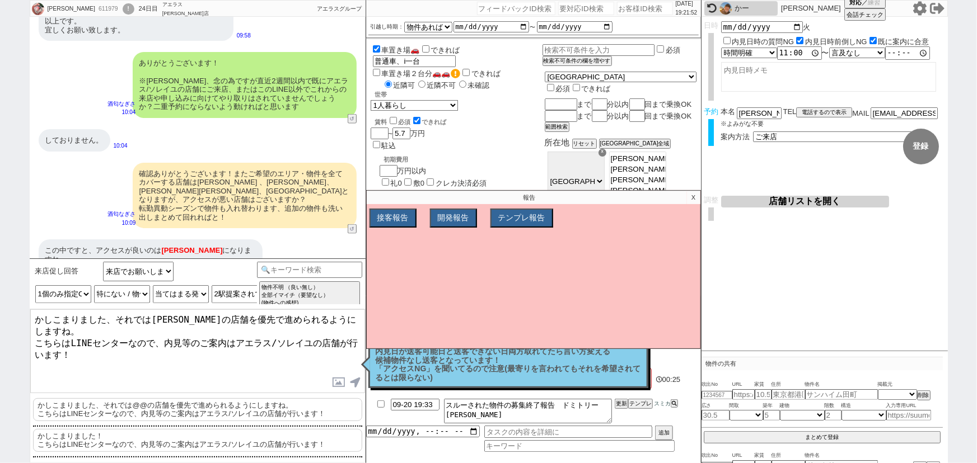
click at [194, 315] on textarea "かしこまりました、それでは[PERSON_NAME]の店舗を優先で進められるようにしますね。 こちらはLINEセンターなので、内見等のご案内はアエラス/ソレイ…" at bounding box center [197, 352] width 335 height 84
type textarea "かしこまりました、それでは[PERSON_NAME]の店舗を優先で進められるようにしますね。 こちらはLINEセンターなので、内見等のご案内はアエラス/ソレイ…"
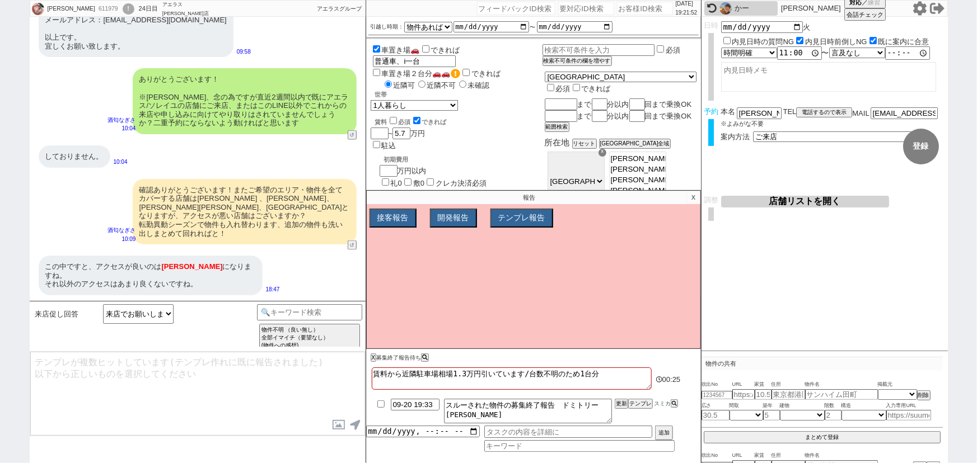
scroll to position [2477, 0]
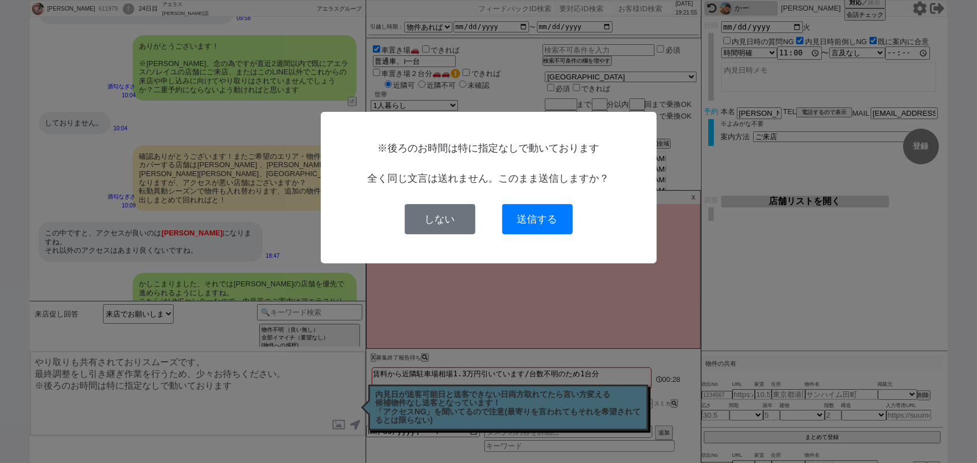
click at [442, 227] on button "しない" at bounding box center [440, 219] width 71 height 30
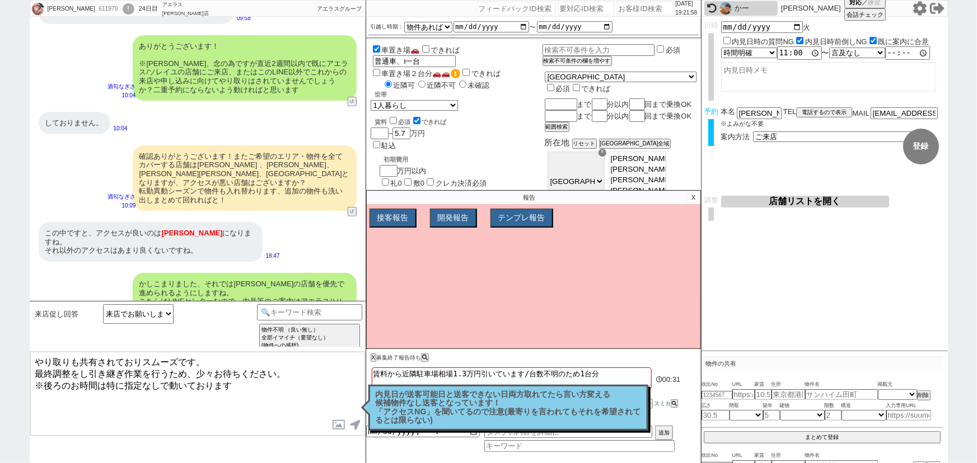
drag, startPoint x: 273, startPoint y: 377, endPoint x: 0, endPoint y: 440, distance: 279.8
click at [0, 440] on div "[PERSON_NAME] 611979 ! 0 24日目 アエラス[PERSON_NAME]店 冬眠中 自社客 アエラスグループ スミカ_BPO チャット全…" at bounding box center [488, 231] width 977 height 463
type textarea "やり取りも共有されておりスムーズです。 最終調整をし引き継ぎ作業を行うため、少々お待ちください。"
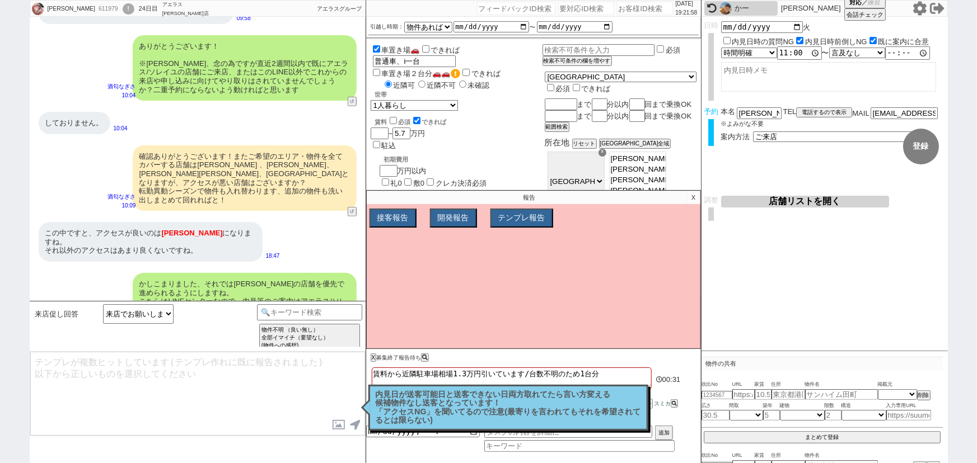
scroll to position [2519, 0]
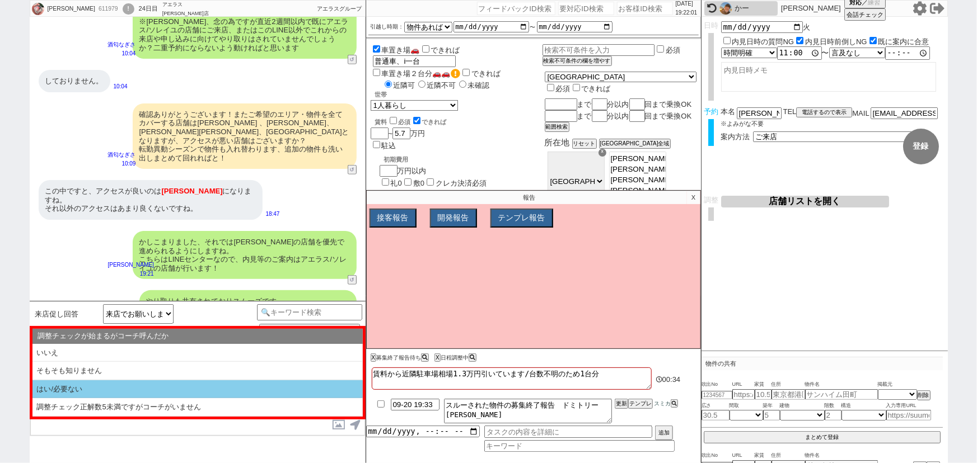
click at [84, 394] on li "はい/必要ない" at bounding box center [197, 390] width 330 height 18
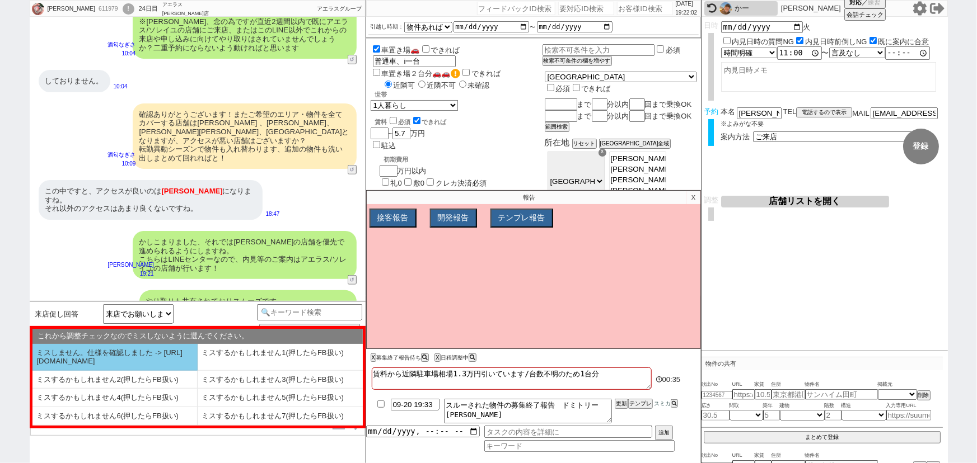
click at [100, 358] on li "ミスしません。仕様を確認しました -> [URL][DOMAIN_NAME]" at bounding box center [114, 357] width 165 height 27
select select "はい/必要ない"
select select "ミスしません。仕様を確認しました -> [URL][DOMAIN_NAME]"
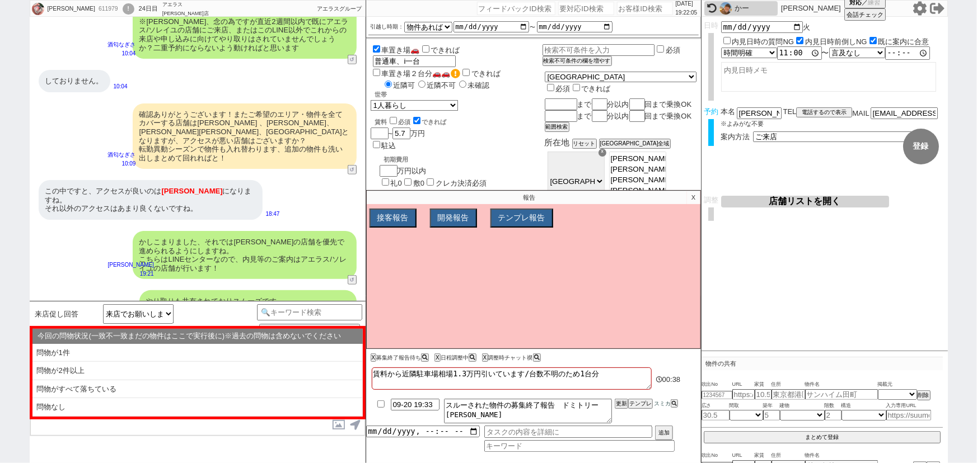
click at [691, 200] on p "X" at bounding box center [693, 197] width 13 height 13
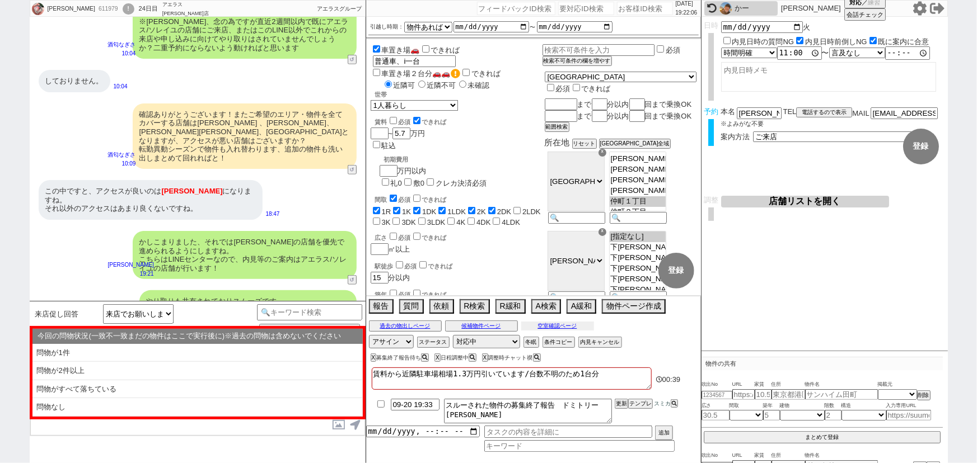
click at [573, 324] on button "空室確認ページ" at bounding box center [557, 326] width 73 height 9
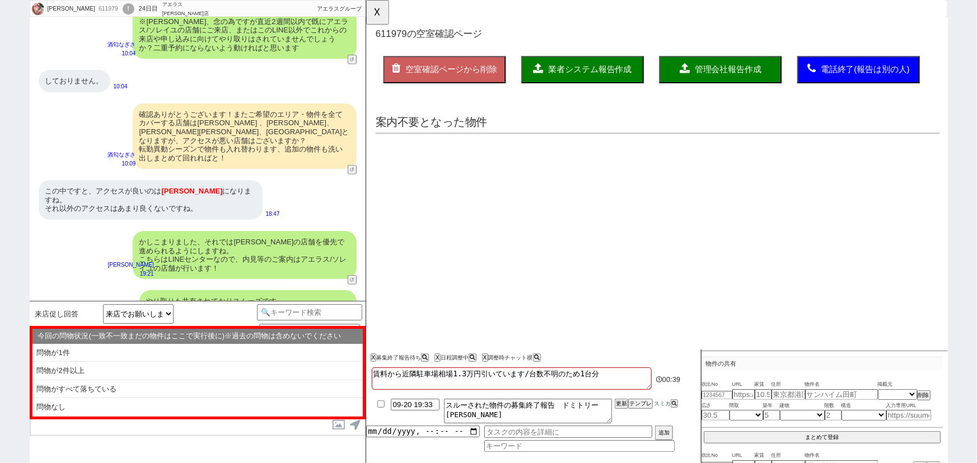
scroll to position [0, 0]
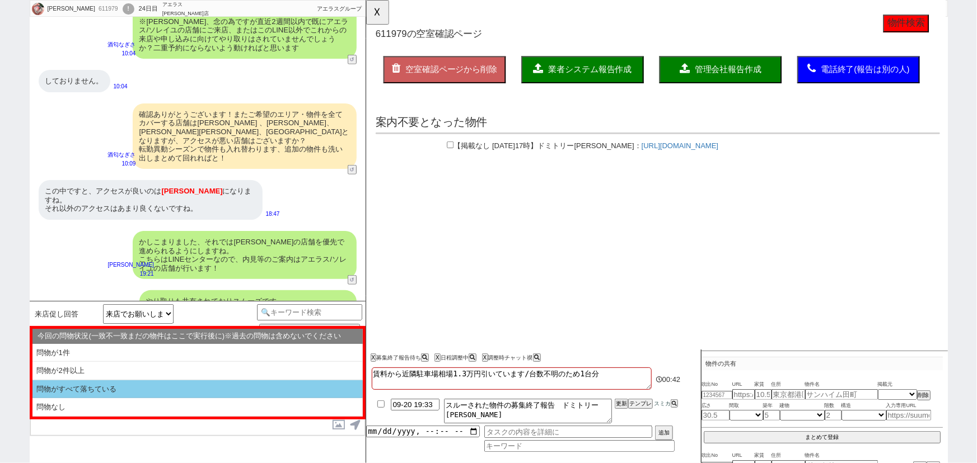
click at [186, 386] on li "問物がすべて落ちている" at bounding box center [197, 390] width 330 height 18
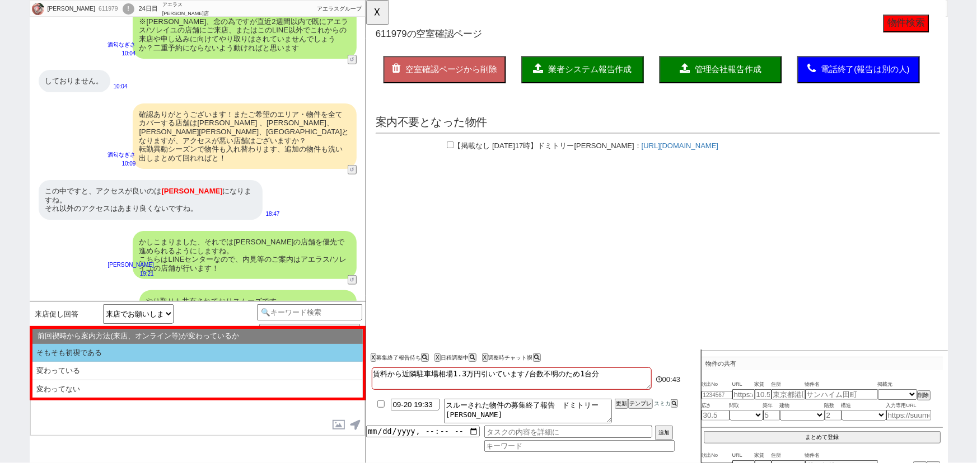
click at [166, 354] on li "そもそも初禊である" at bounding box center [197, 353] width 330 height 18
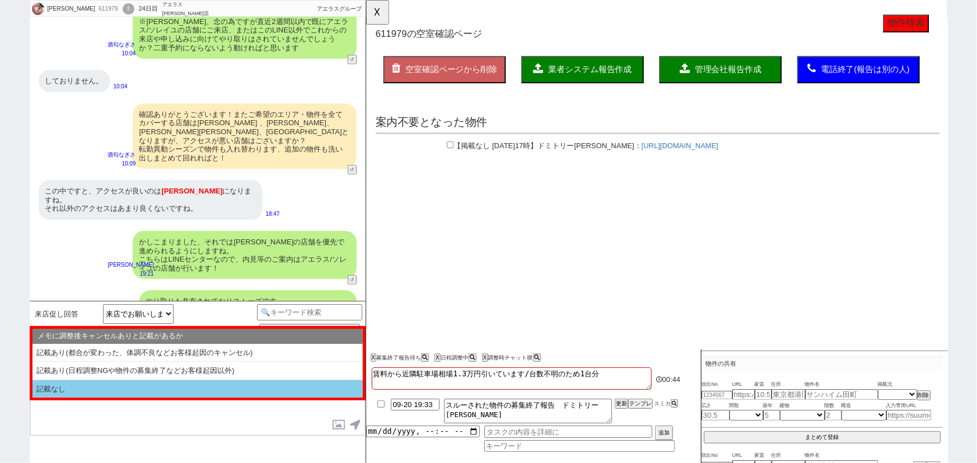
click at [130, 397] on li "記載なし" at bounding box center [197, 390] width 330 height 18
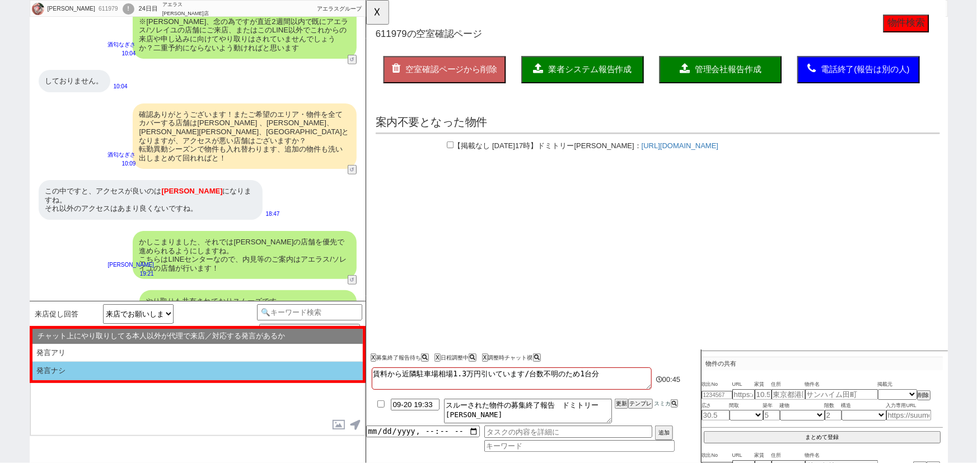
click at [134, 375] on li "発言ナシ" at bounding box center [197, 371] width 330 height 18
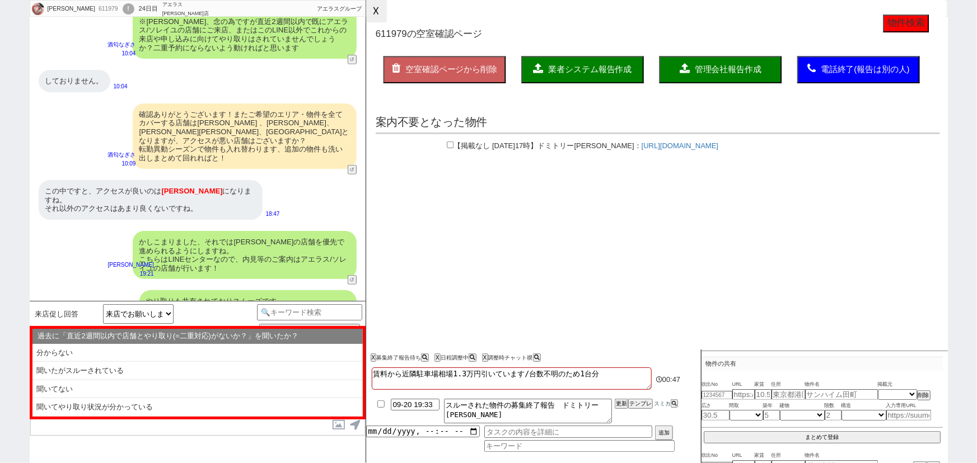
click at [382, 16] on button "☓" at bounding box center [376, 11] width 21 height 22
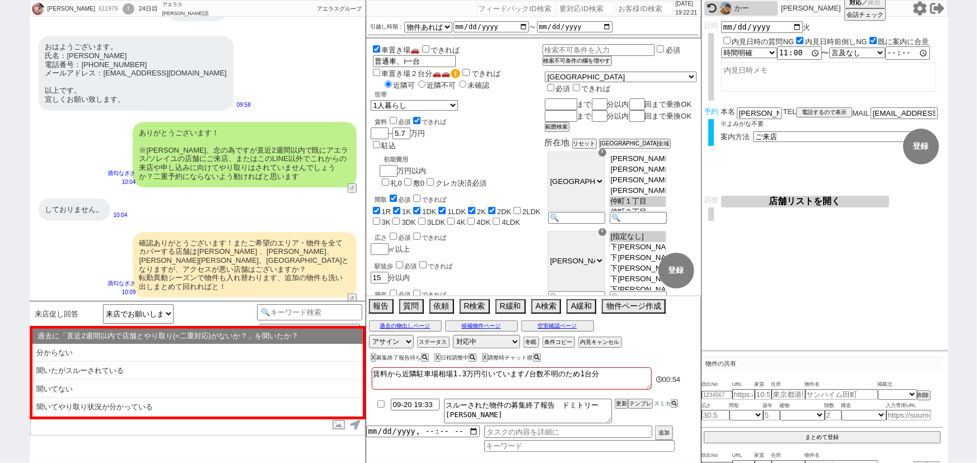
scroll to position [2388, 0]
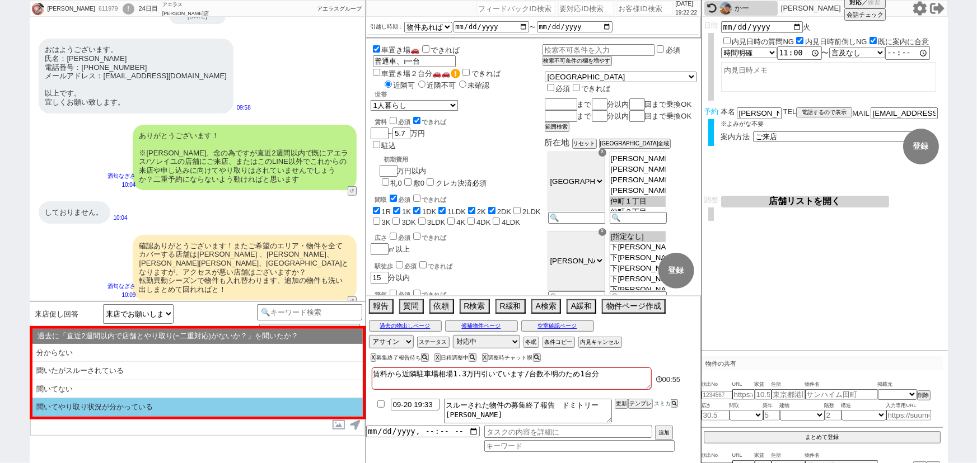
click at [91, 404] on li "聞いてやり取り状況が分かっている" at bounding box center [197, 408] width 330 height 18
select select "問物がすべて落ちている"
select select "そもそも初禊である"
select select "記載なし"
select select "発言ナシ"
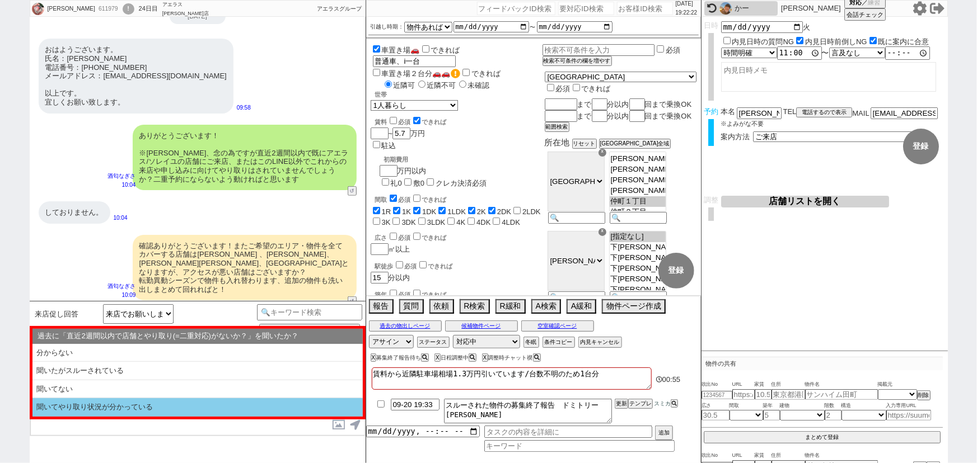
select select "聞いてやり取り状況が分かっている"
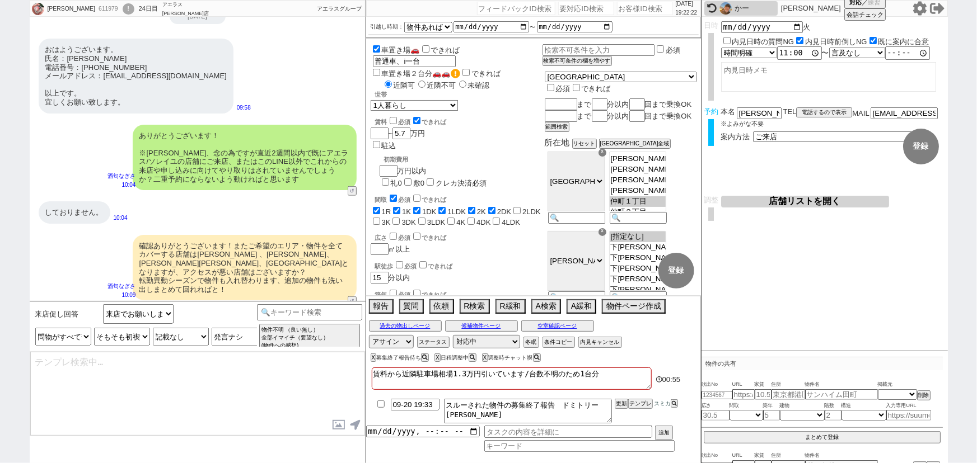
type textarea "またすみません、ご案内前に以下ご確認下さい！ ■■■ご予約及びスケジュールについて■■■ - ご案内は完全予約制のため、体調不良や交通機関の遅延といったやむを…"
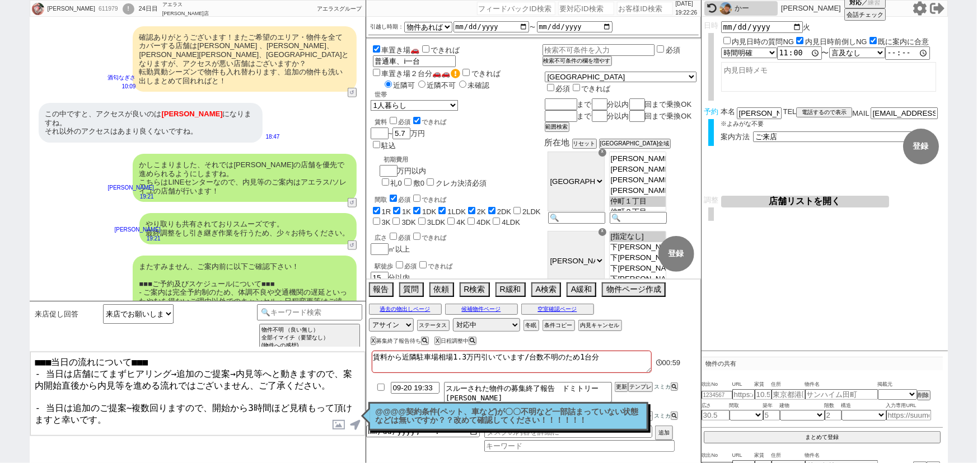
drag, startPoint x: 138, startPoint y: 420, endPoint x: 26, endPoint y: 425, distance: 112.1
click at [26, 425] on div "[PERSON_NAME] 611979 ! 0 24日目 アエラス[PERSON_NAME]店 冬眠中 自社客 アエラスグループ スミカ_BPO チャット全…" at bounding box center [488, 231] width 977 height 463
type textarea "■■■当日の流れについて■■■ - 当日は店舗にてまずヒアリング→追加のご提案→内見等へと動きますので、案内開始直後から内見等を進める流れではございません、ご…"
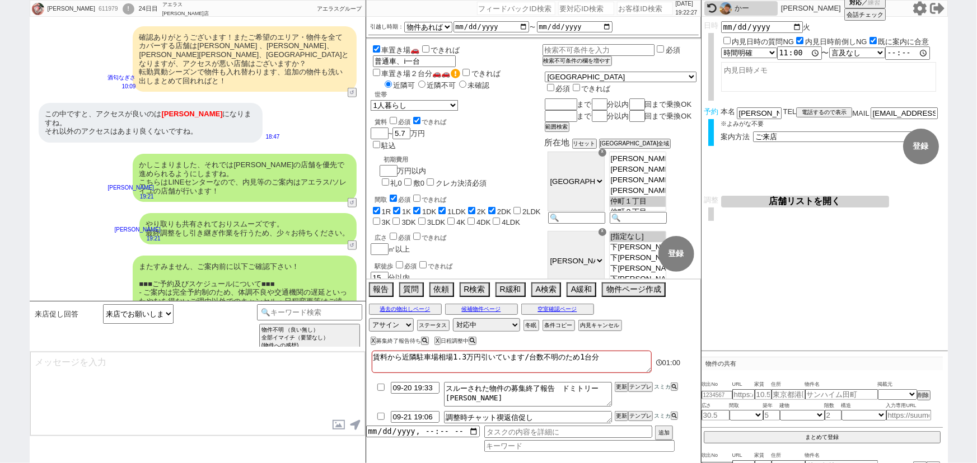
scroll to position [2717, 0]
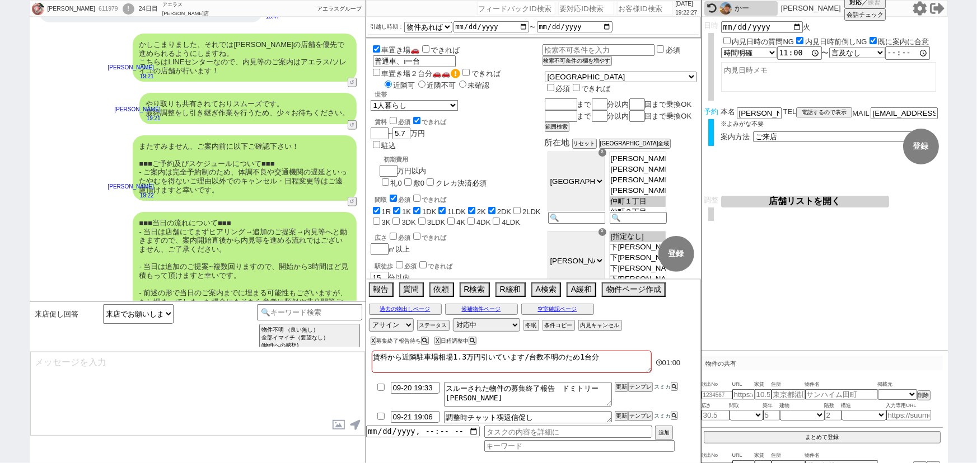
type textarea "念のため、上記のご案内内容に齟齬などございませんでしょうか？"
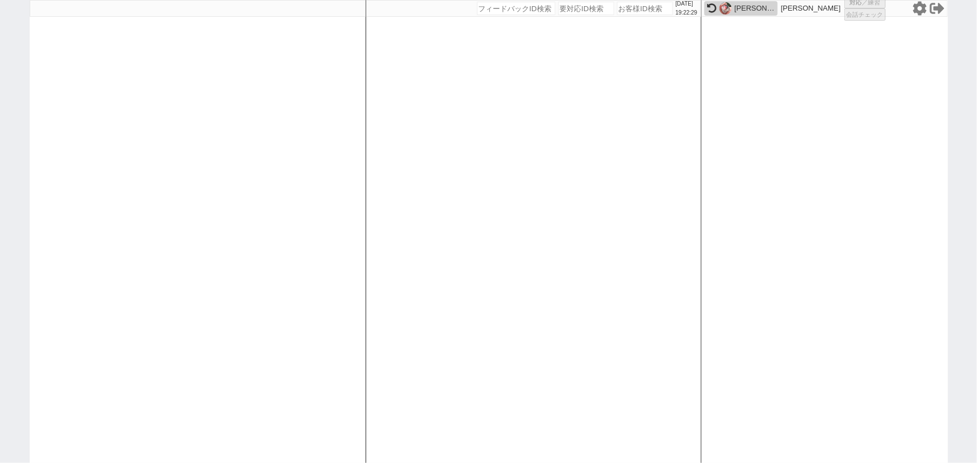
select select "1"
select select
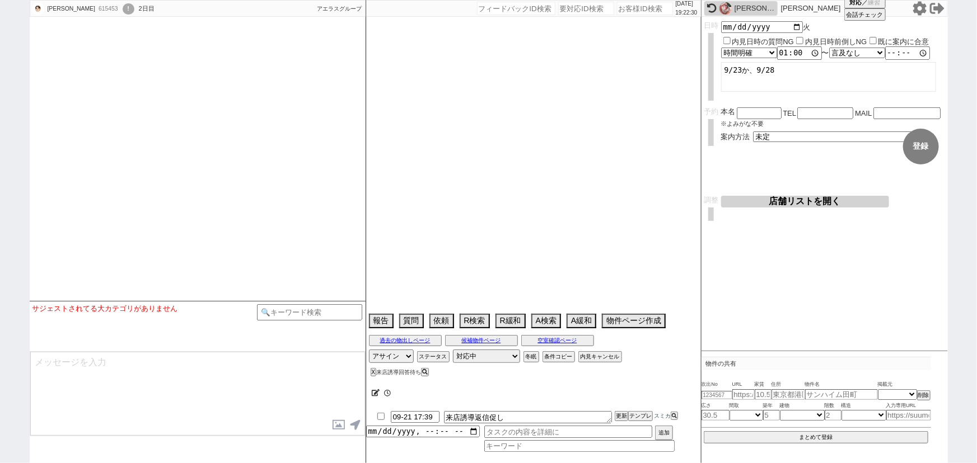
select select
select select "15"
select select "0"
select select "11"
select select "723"
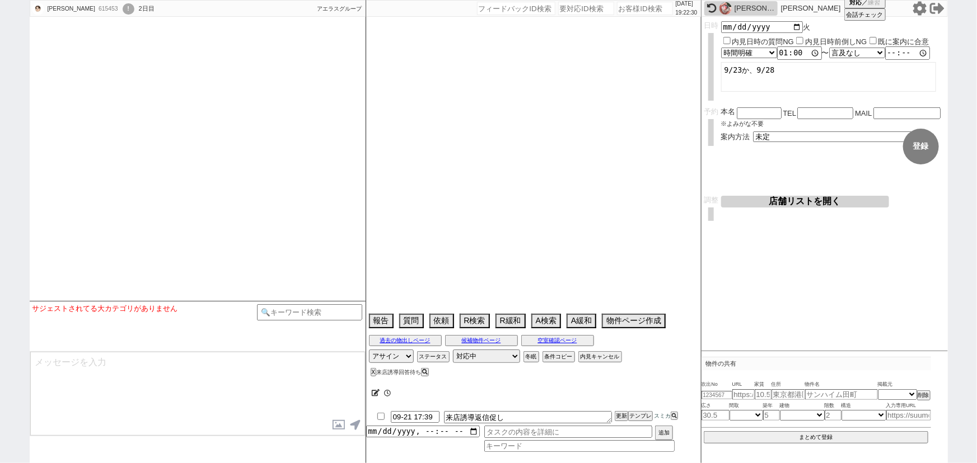
select select "25"
select select "802"
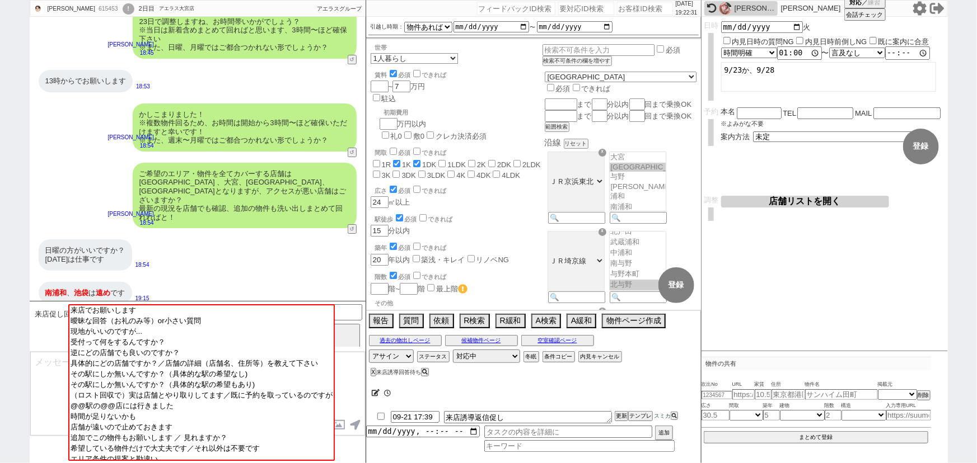
scroll to position [177, 0]
click at [774, 135] on select "未定 現地お待ち合わせ ご来店 先行申し込みのご案内or内見無しでの申し込みのご案内 オンラインでのご接客 オンラインで1件の内見のご案内" at bounding box center [837, 137] width 168 height 10
select select "2"
click at [753, 132] on select "未定 現地お待ち合わせ ご来店 先行申し込みのご案内or内見無しでの申し込みのご案内 オンラインでのご接客 オンラインで1件の内見のご案内" at bounding box center [837, 137] width 168 height 10
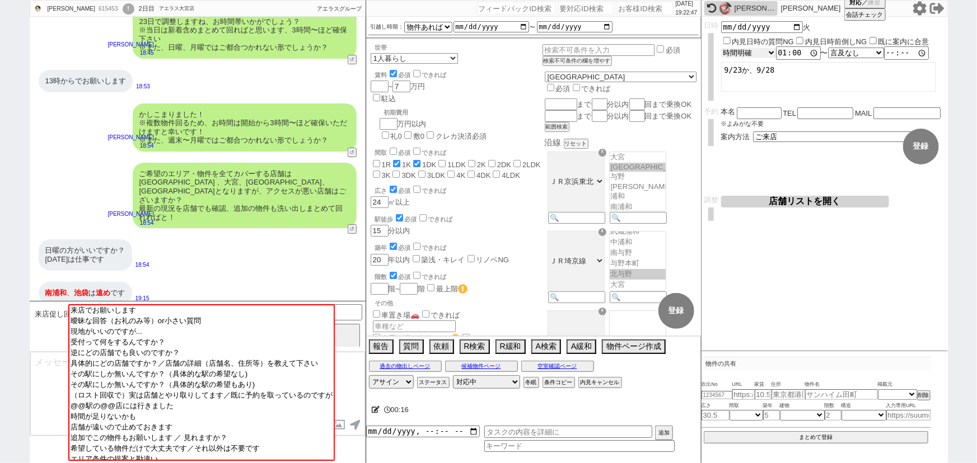
click at [758, 53] on select "言及なし 時間明確 午前 午後 お昼 夕方・夜 終日いつでも その他" at bounding box center [748, 53] width 55 height 10
select select "0"
click at [721, 48] on select "言及なし 時間明確 午前 午後 お昼 夕方・夜 終日いつでも その他" at bounding box center [748, 53] width 55 height 10
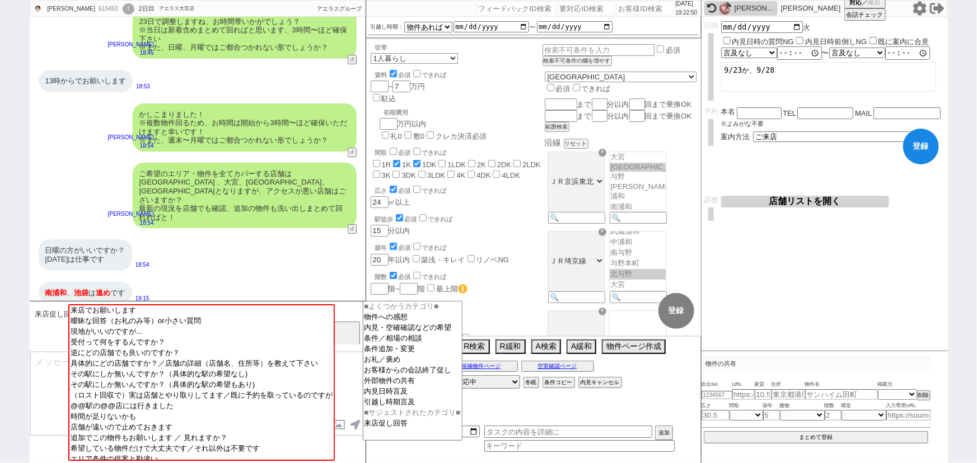
click at [355, 308] on input at bounding box center [310, 311] width 106 height 14
click at [414, 397] on option "内見日時言及" at bounding box center [412, 392] width 99 height 11
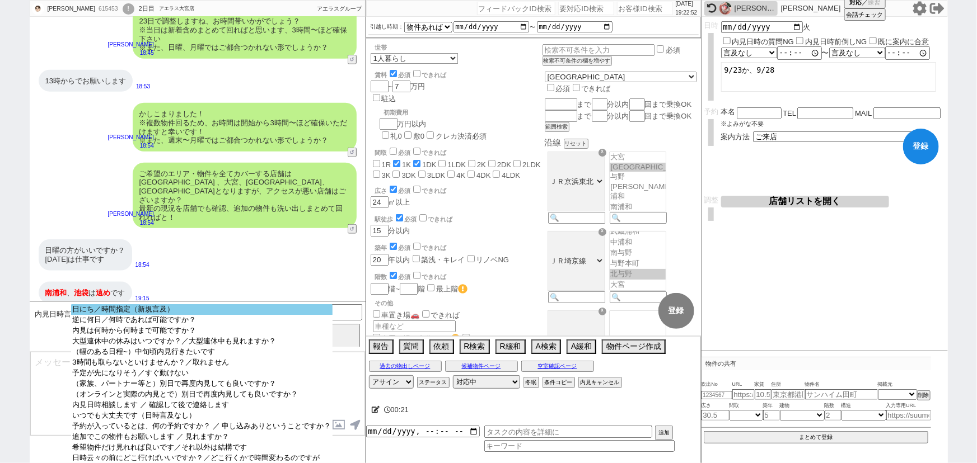
click at [255, 312] on option "日にち／時間指定（新規言及）" at bounding box center [201, 309] width 261 height 11
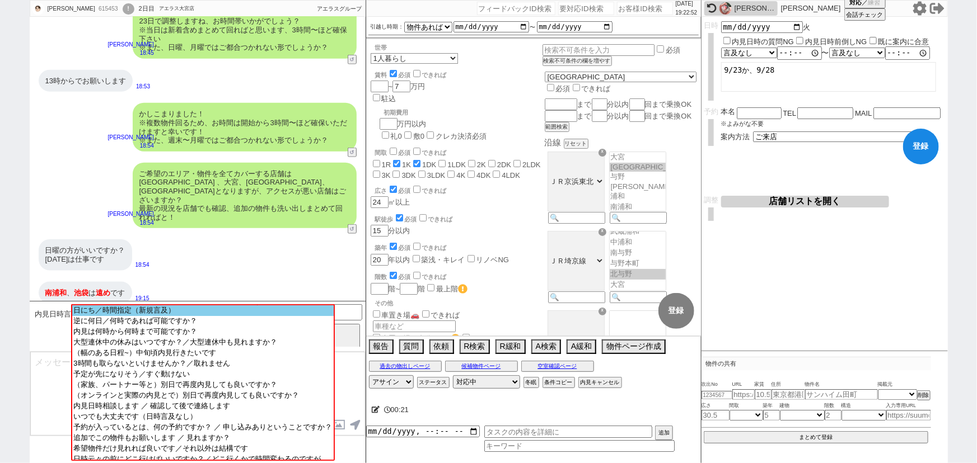
scroll to position [409, 0]
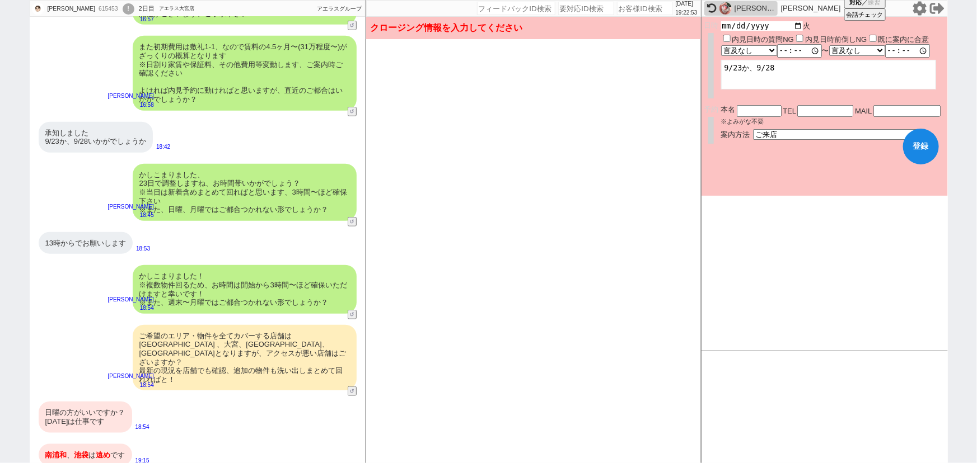
click at [795, 25] on input "[DATE]" at bounding box center [762, 26] width 82 height 10
type input "[DATE]"
drag, startPoint x: 789, startPoint y: 67, endPoint x: 700, endPoint y: 77, distance: 90.1
click at [700, 77] on div "[PERSON_NAME] 615453 ! 0 2日目 アエラス大宮店 冬眠中 自社客 アエラスグループ スミカ_BPO チャット全表示 [DATE] ここ…" at bounding box center [489, 231] width 918 height 463
click at [761, 86] on textarea "9/23か、9/28" at bounding box center [828, 77] width 215 height 30
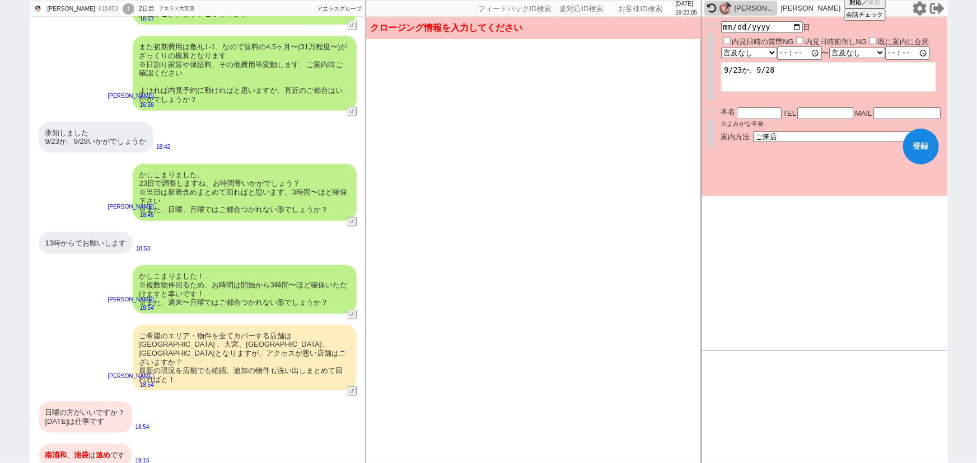
click at [816, 39] on label "内見日時前倒しNG" at bounding box center [836, 42] width 62 height 8
click at [803, 39] on input "内見日時前倒しNG" at bounding box center [799, 40] width 7 height 7
checkbox input "true"
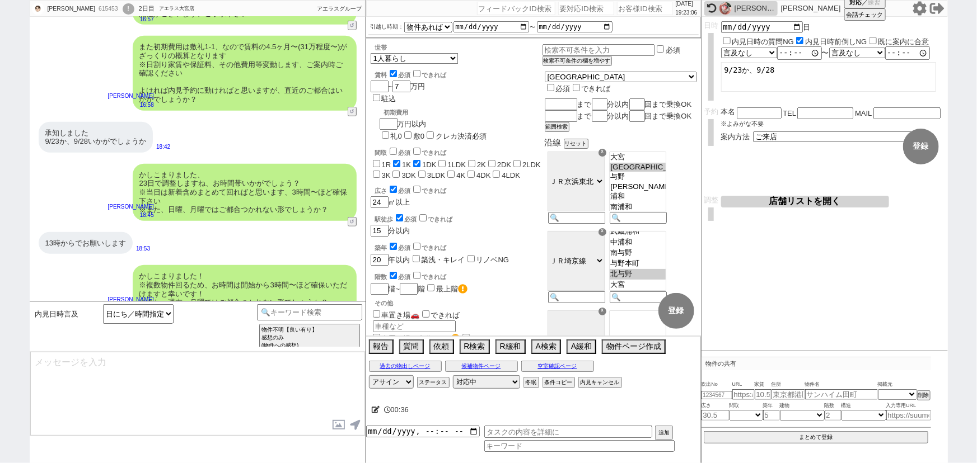
scroll to position [571, 0]
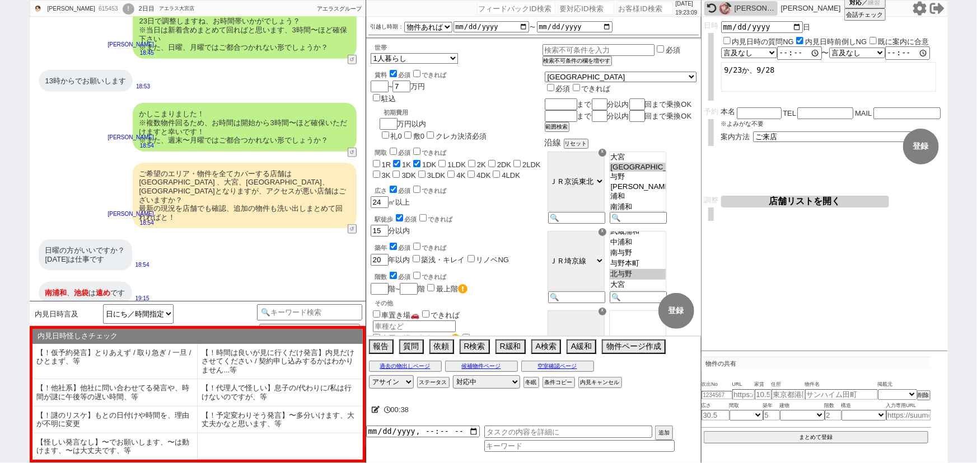
click at [377, 414] on icon at bounding box center [376, 409] width 8 height 7
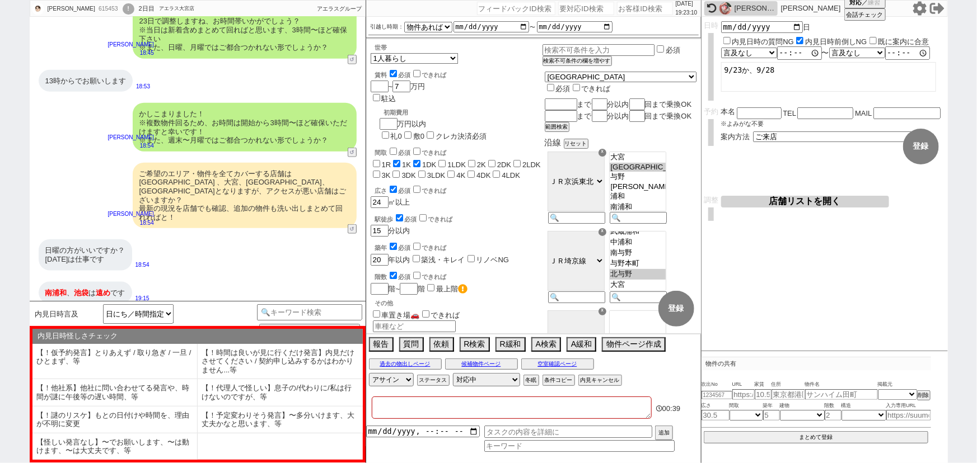
click at [403, 409] on textarea at bounding box center [512, 408] width 280 height 22
type textarea "２"
checkbox input "false"
checkbox input "true"
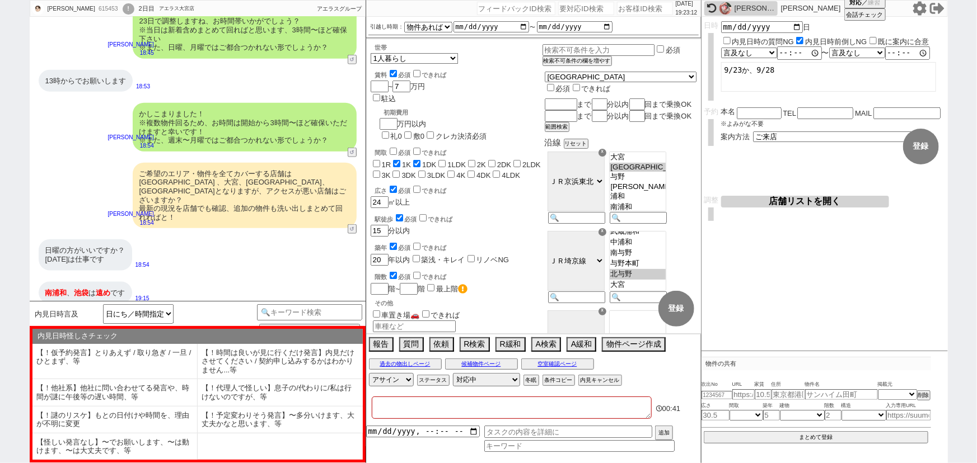
checkbox input "false"
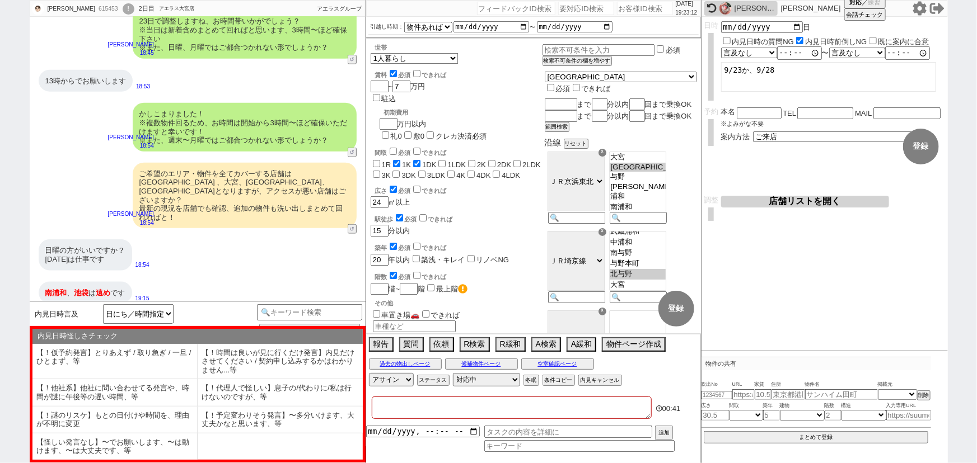
checkbox input "false"
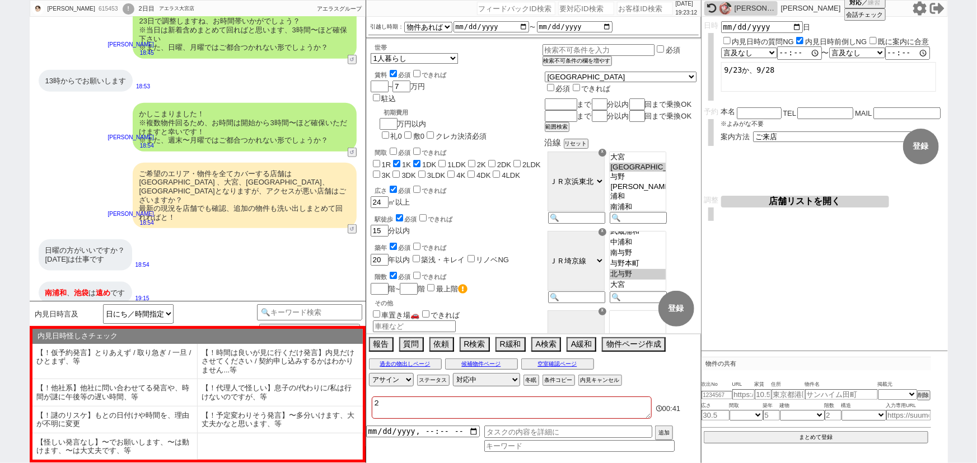
type textarea "２２"
checkbox input "false"
checkbox input "true"
checkbox input "false"
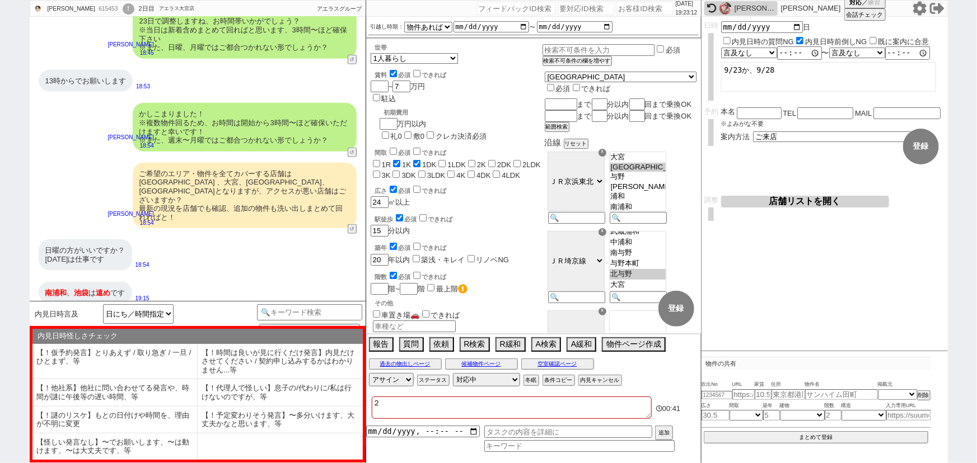
checkbox input "false"
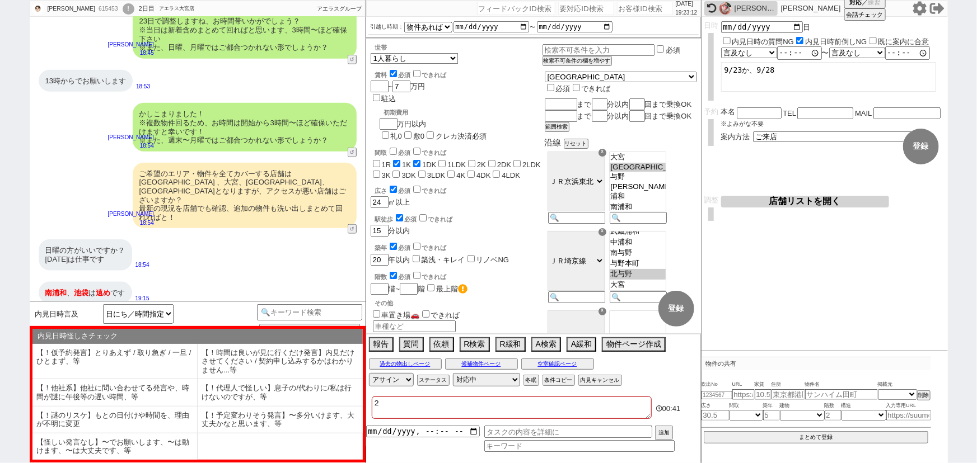
checkbox input "false"
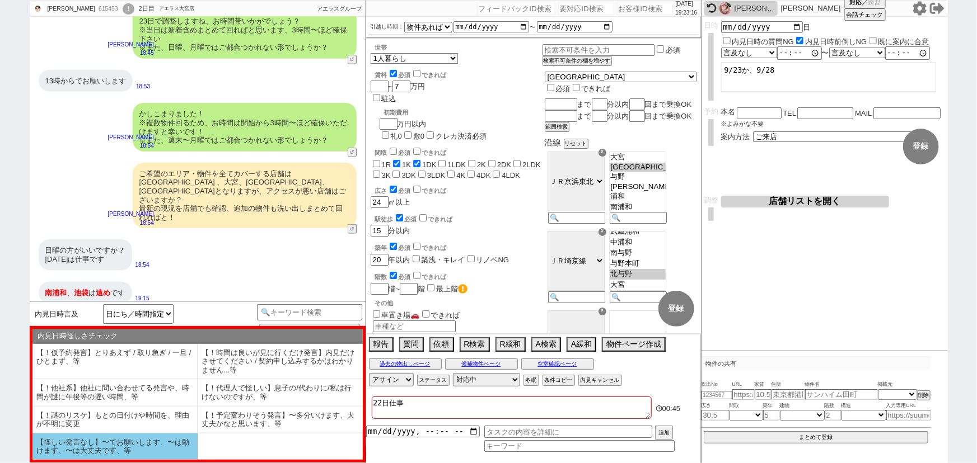
click at [109, 448] on li "【怪しい発言なし】〜でお願いします、〜は動けます、〜は大丈夫です、等" at bounding box center [114, 447] width 165 height 26
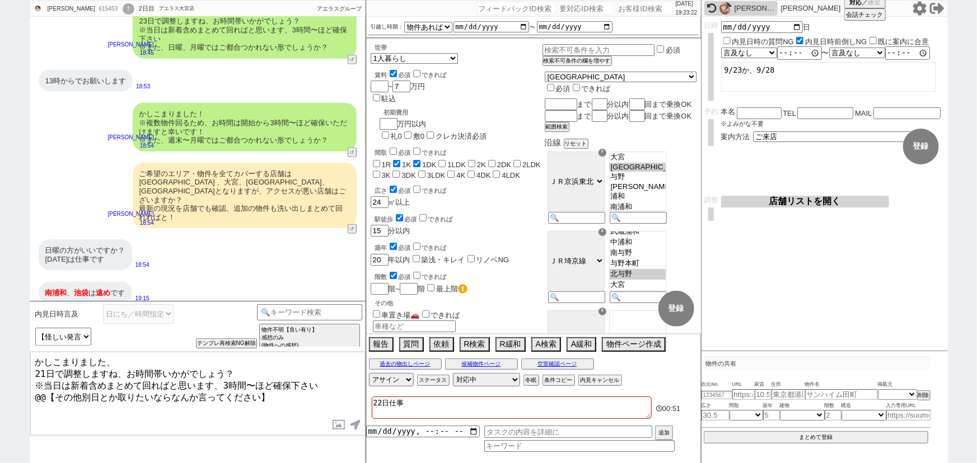
click at [129, 354] on textarea "かしこまりました、 21日で調整しますね、お時間帯いかがでしょう？ ※当日は新着含めまとめて回ればと思います、3時間〜ほど確保下さい @@【その他別日とか取り…" at bounding box center [197, 394] width 335 height 84
click at [143, 361] on textarea "かしこまりました、やはりお早めがおすすめではございますので 21日で調整しますね、お時間帯いかがでしょう？ ※当日は新着含めまとめて回ればと思います、3時間〜…" at bounding box center [197, 394] width 335 height 84
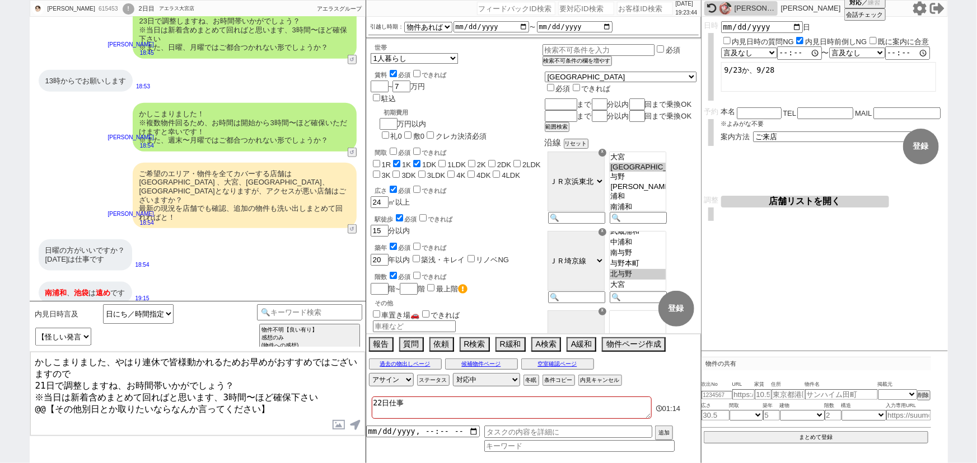
click at [69, 368] on textarea "かしこまりました、やはり連休で皆様動かれるためお早めがおすすめではございますので 21日で調整しますね、お時間帯いかがでしょう？ ※当日は新着含めまとめて回れ…" at bounding box center [197, 394] width 335 height 84
click at [52, 378] on textarea "かしこまりました、やはり連休で皆様動かれるためお早めがおすすめではございますので 21日で調整しますね、お時間帯いかがでしょう？ ※当日は新着含めまとめて回れ…" at bounding box center [197, 394] width 335 height 84
drag, startPoint x: 287, startPoint y: 395, endPoint x: 0, endPoint y: 433, distance: 289.7
click at [0, 433] on div "[PERSON_NAME] 615453 ! 0 2日目 アエラス大宮店 冬眠中 自社客 アエラスグループ スミカ_BPO チャット全表示 [DATE] ここ…" at bounding box center [488, 231] width 977 height 463
click at [71, 379] on textarea "かしこまりました、やはり連休で皆様動かれるためお早めがおすすめではございますので 21日(日)で調整しますね、お時間帯いかがでしょう？ ※当日は新着含めまとめ…" at bounding box center [197, 394] width 335 height 84
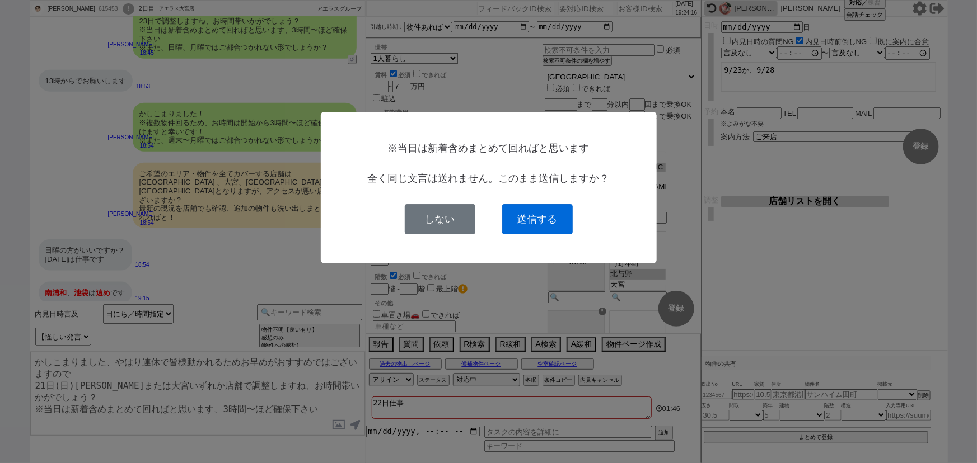
click at [545, 213] on button "送信する" at bounding box center [537, 219] width 71 height 30
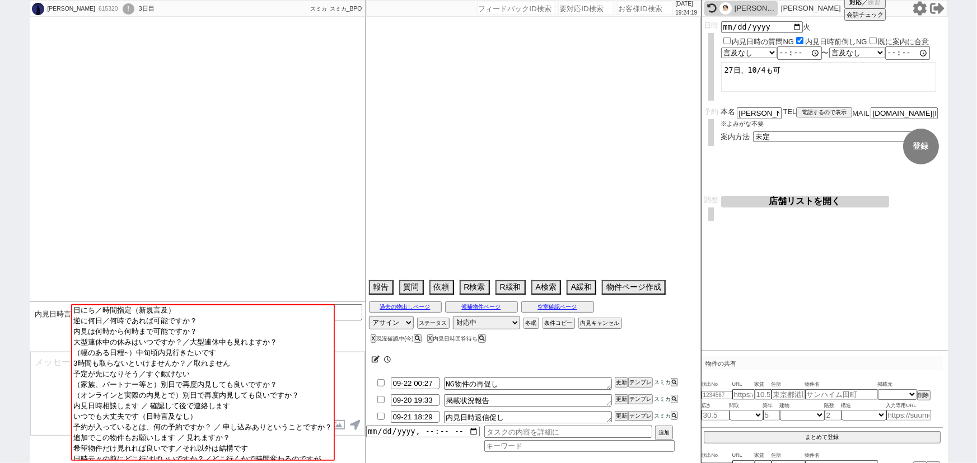
scroll to position [1023, 0]
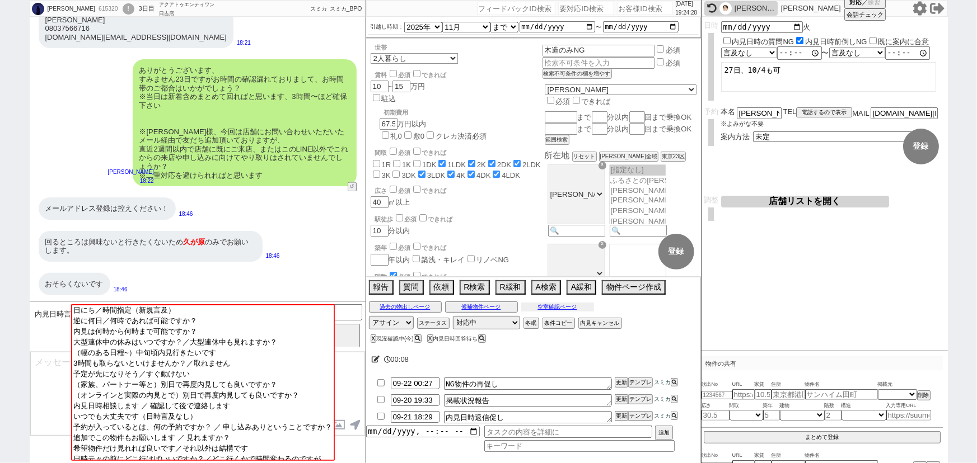
click at [580, 307] on button "空室確認ページ" at bounding box center [557, 307] width 73 height 9
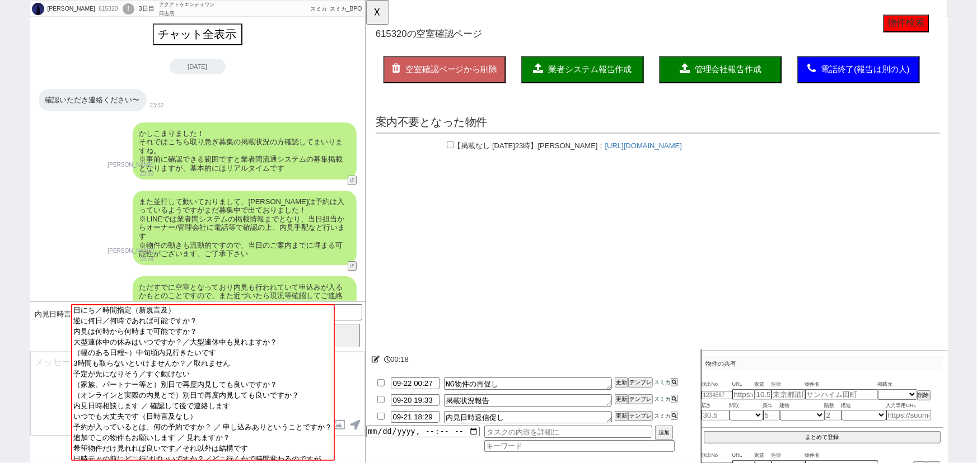
scroll to position [0, 0]
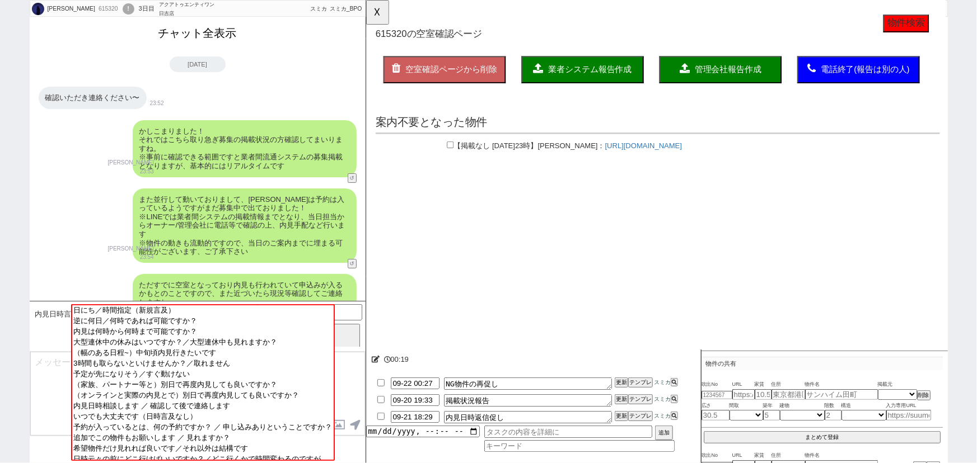
click at [209, 39] on button "チャット全表示" at bounding box center [197, 34] width 87 height 20
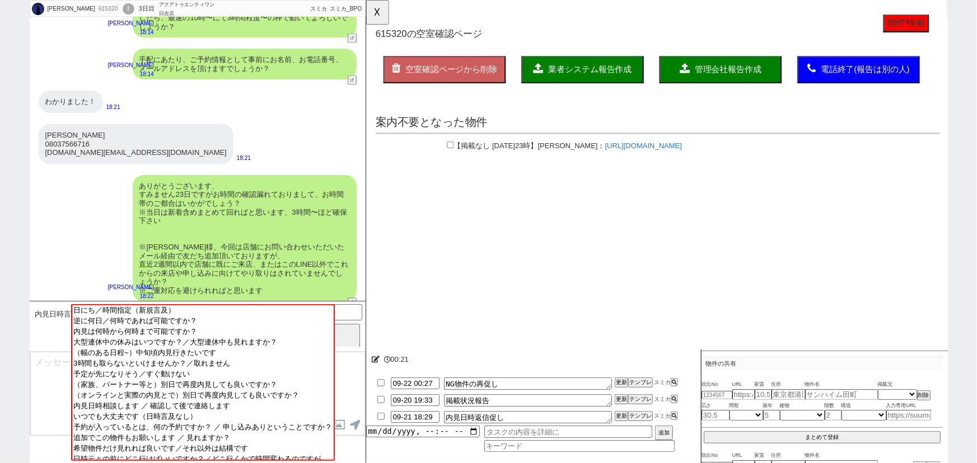
scroll to position [3131, 0]
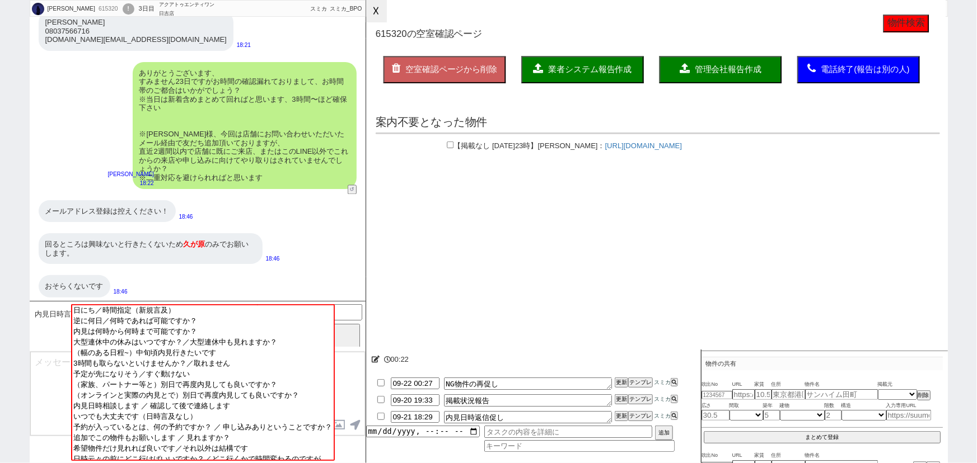
click at [379, 18] on button "☓" at bounding box center [376, 11] width 21 height 22
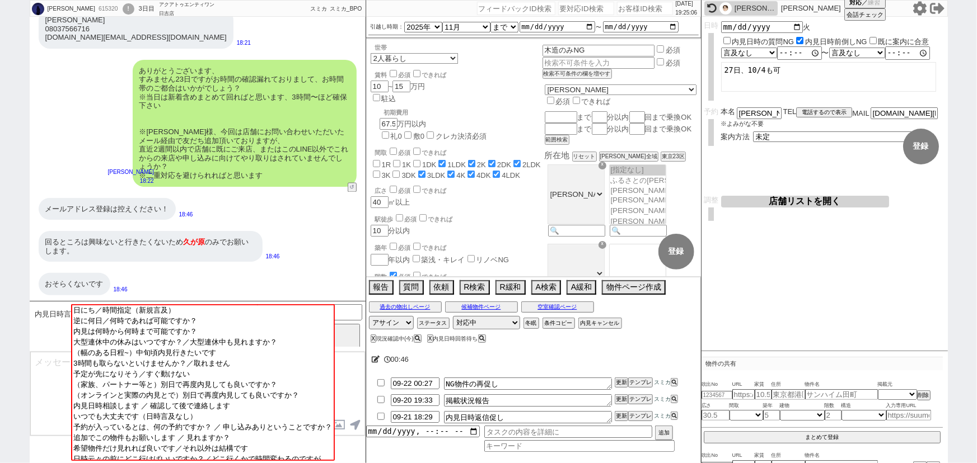
click at [644, 9] on input "number" at bounding box center [645, 8] width 56 height 13
paste input "581578"
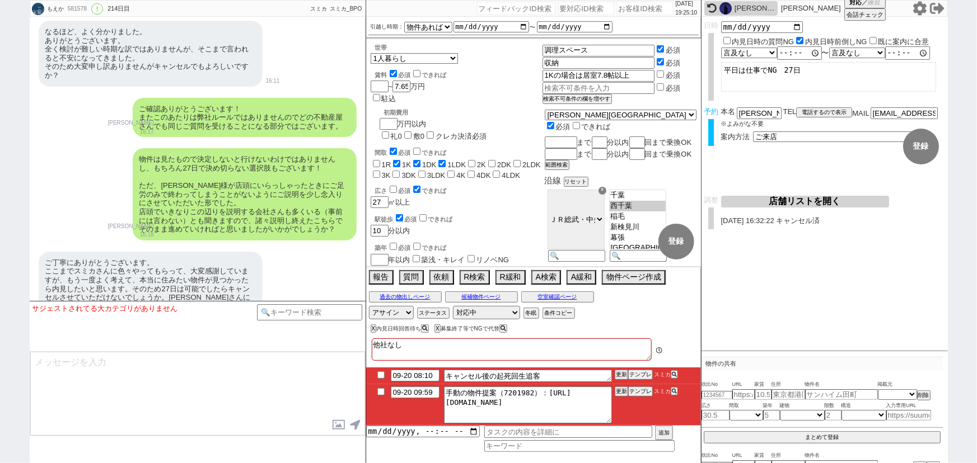
scroll to position [8, 0]
click at [643, 374] on button "テンプレ" at bounding box center [640, 375] width 25 height 8
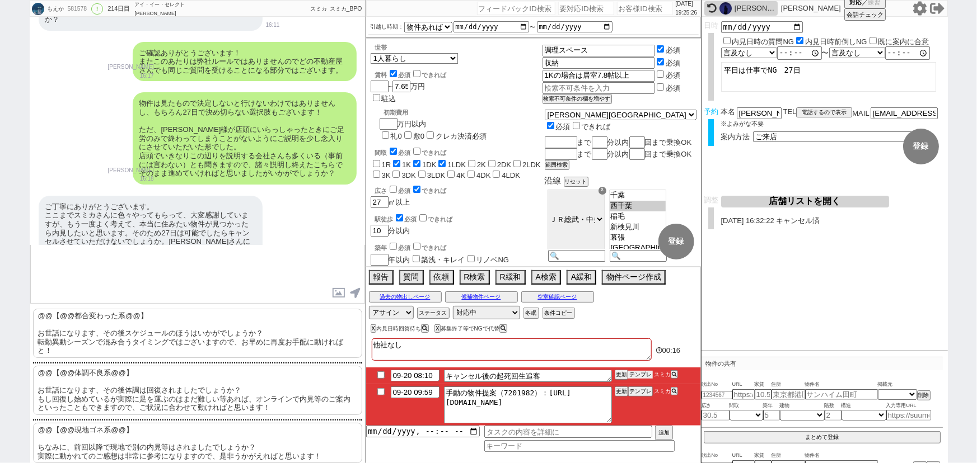
scroll to position [83, 0]
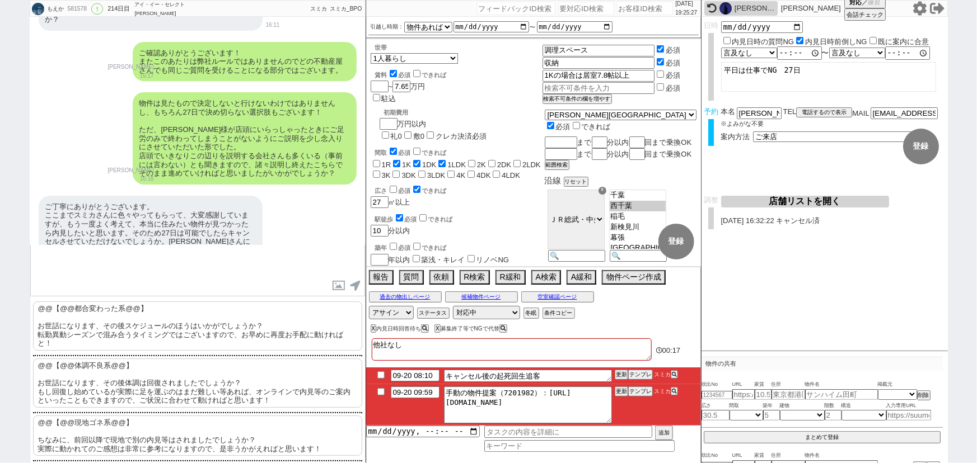
click at [180, 332] on p "@@【@@都合変わった系@@】 お世話になります、その後スケジュールのほうはいかがでしょうか？ 転勤異動シーズンで混み合うタイミングではございますので、お早め…" at bounding box center [197, 326] width 329 height 49
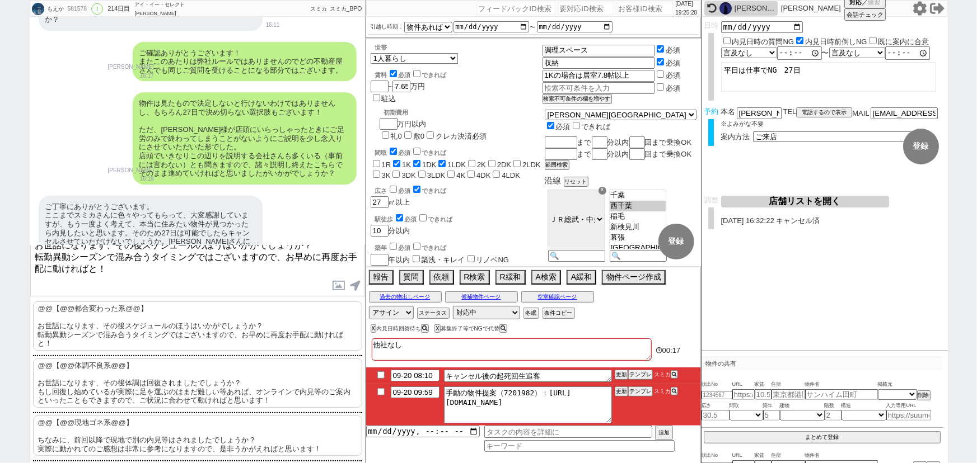
scroll to position [0, 0]
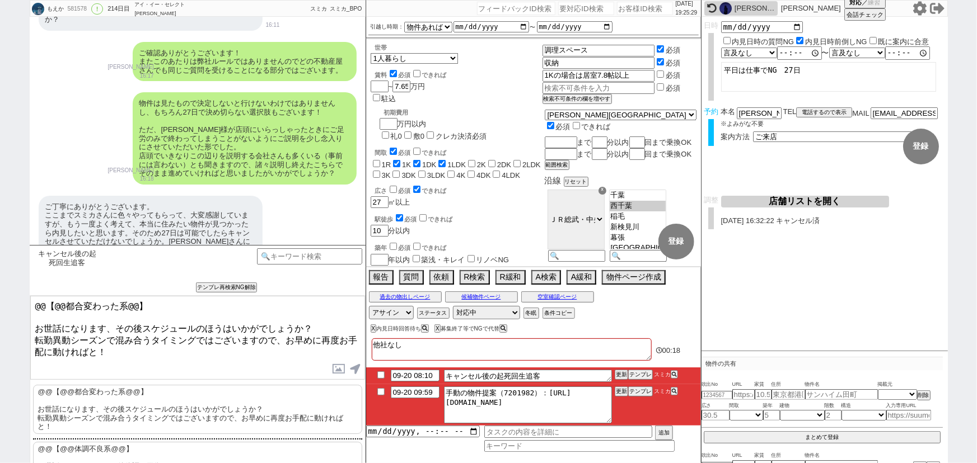
drag, startPoint x: 33, startPoint y: 323, endPoint x: 22, endPoint y: 301, distance: 24.5
click at [22, 301] on div "もえか 581578 ! 0 214日目 アイ・イー・セレクト [PERSON_NAME][GEOGRAPHIC_DATA]店 冬眠中 自社客 スミカ スミカ…" at bounding box center [488, 231] width 977 height 463
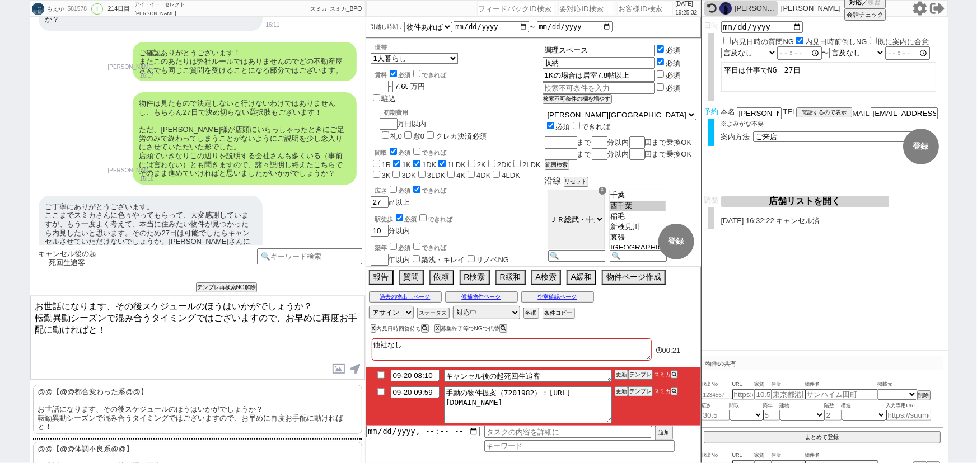
click at [148, 317] on textarea "お世話になります、その後スケジュールのほうはいかがでしょうか？ 転勤異動シーズンで混み合うタイミングではございますので、お早めに再度お手配に動ければと！" at bounding box center [197, 338] width 335 height 84
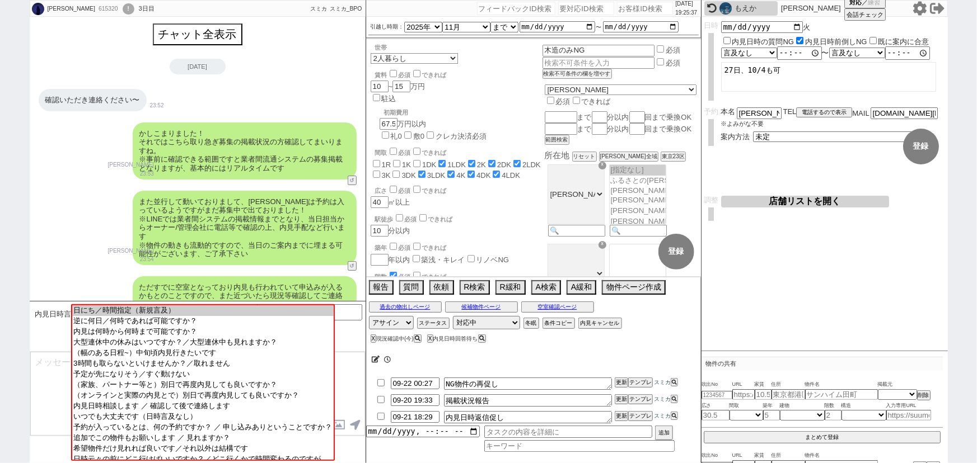
scroll to position [1023, 0]
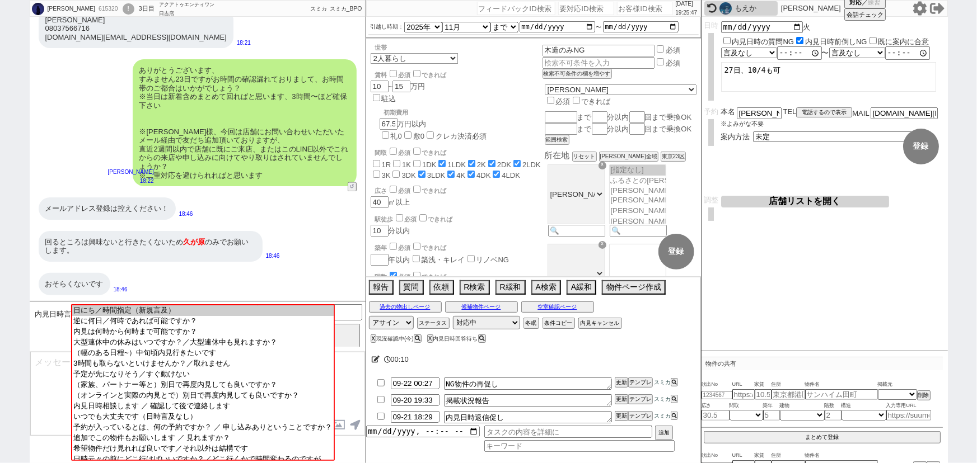
click at [626, 8] on input "number" at bounding box center [645, 8] width 56 height 13
paste input "615302"
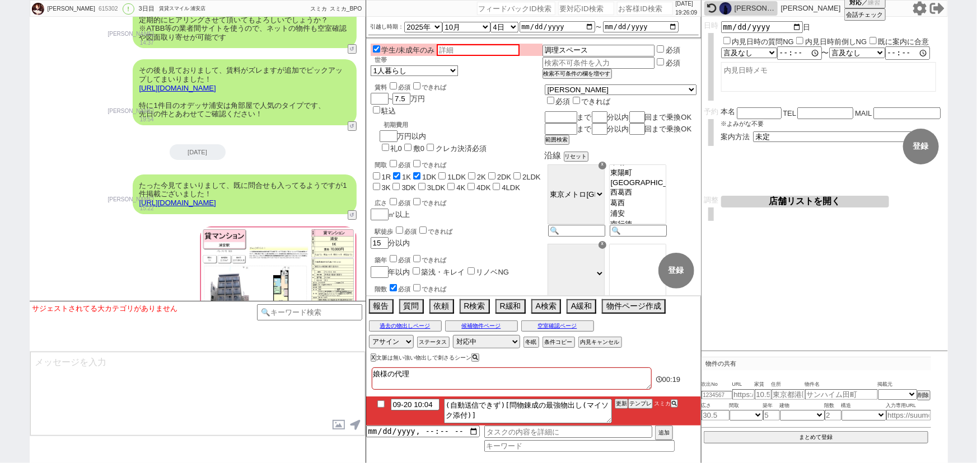
scroll to position [2051, 0]
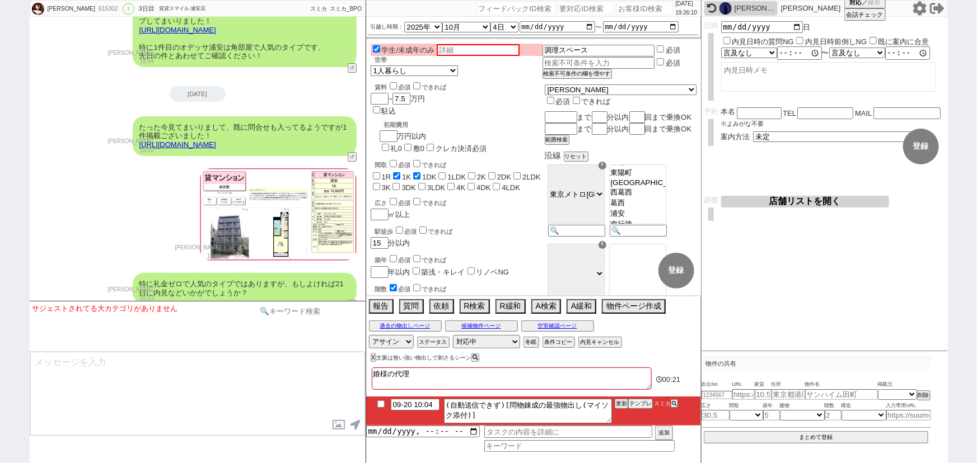
click at [279, 317] on input at bounding box center [310, 311] width 106 height 14
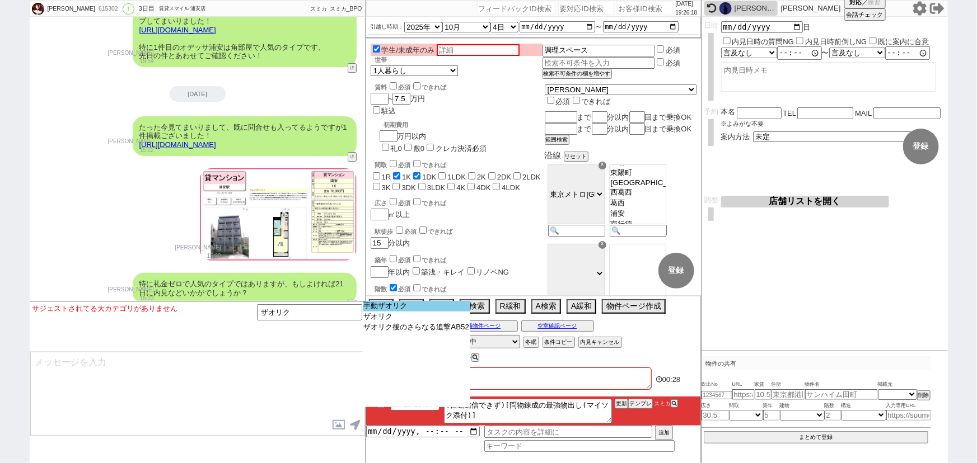
drag, startPoint x: 373, startPoint y: 314, endPoint x: 392, endPoint y: 308, distance: 20.5
click at [392, 308] on select "手動ザオリク ザオリク ザオリク後のさらなる追撃AB52" at bounding box center [417, 354] width 108 height 106
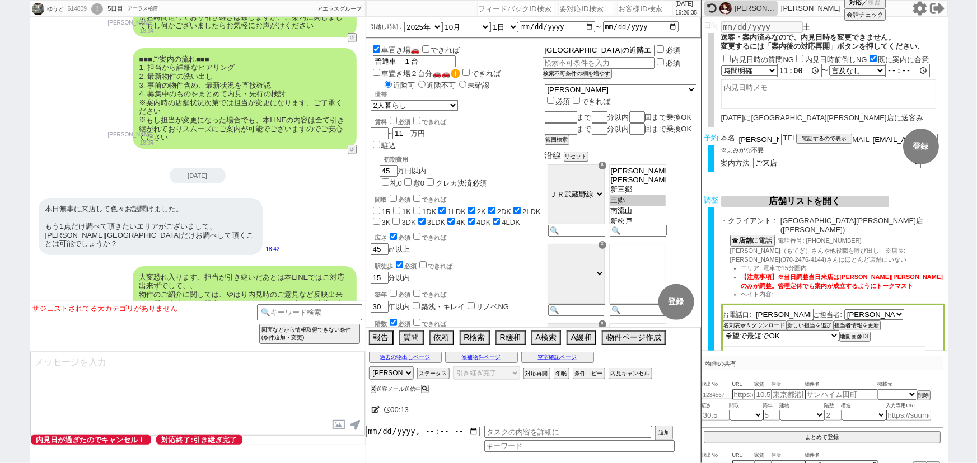
scroll to position [4874, 0]
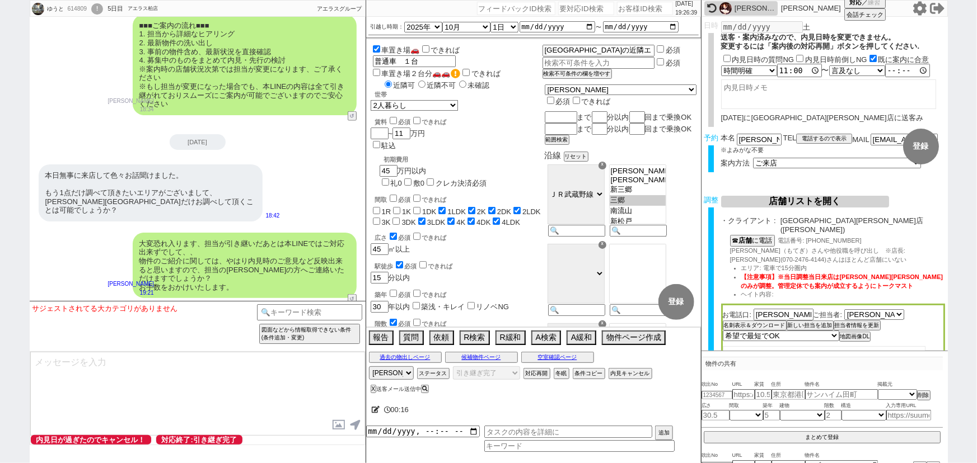
click at [317, 343] on div "お手数おかけいたしますが、よろしくお願いいたします。" at bounding box center [255, 354] width 203 height 22
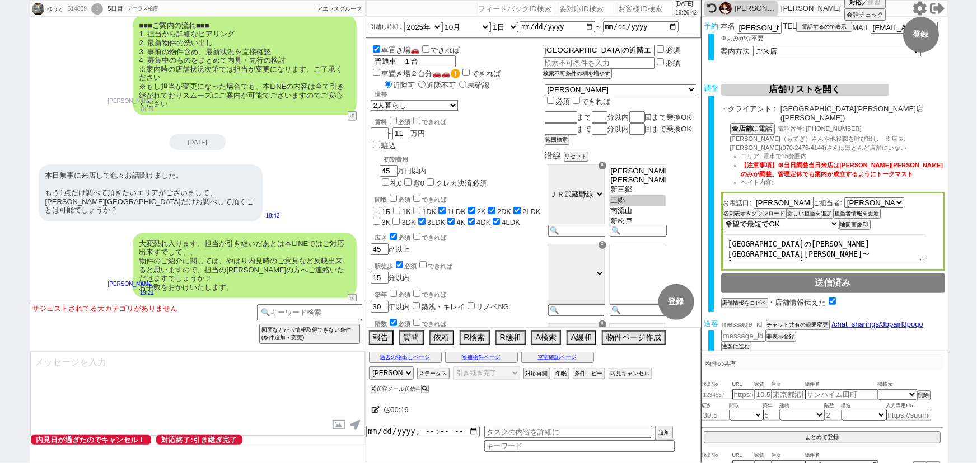
click at [743, 320] on input "number" at bounding box center [743, 325] width 45 height 10
paste input "37116091"
click at [812, 323] on button "チャット共有の範囲変更" at bounding box center [797, 327] width 62 height 8
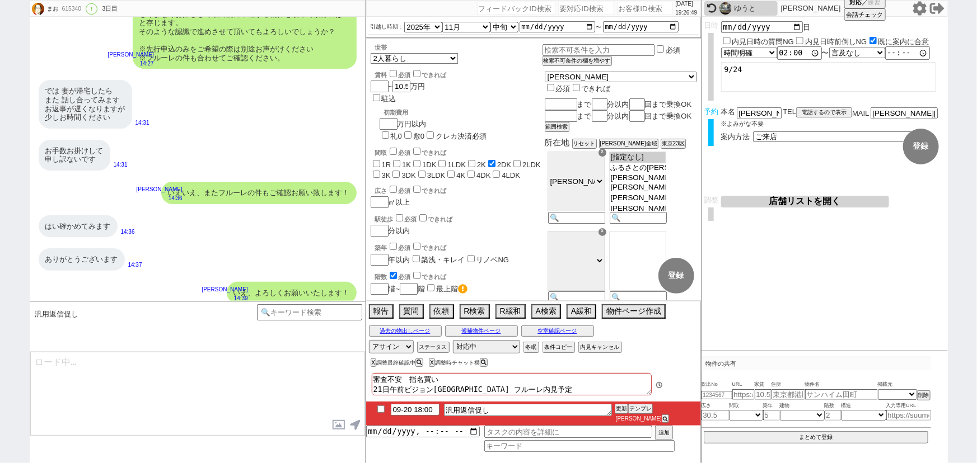
scroll to position [53, 0]
click at [667, 417] on icon at bounding box center [664, 419] width 5 height 5
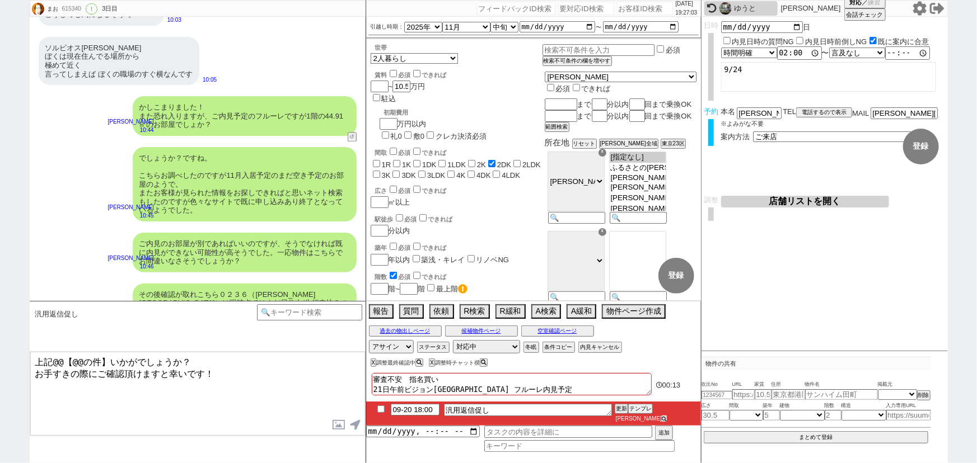
scroll to position [3305, 0]
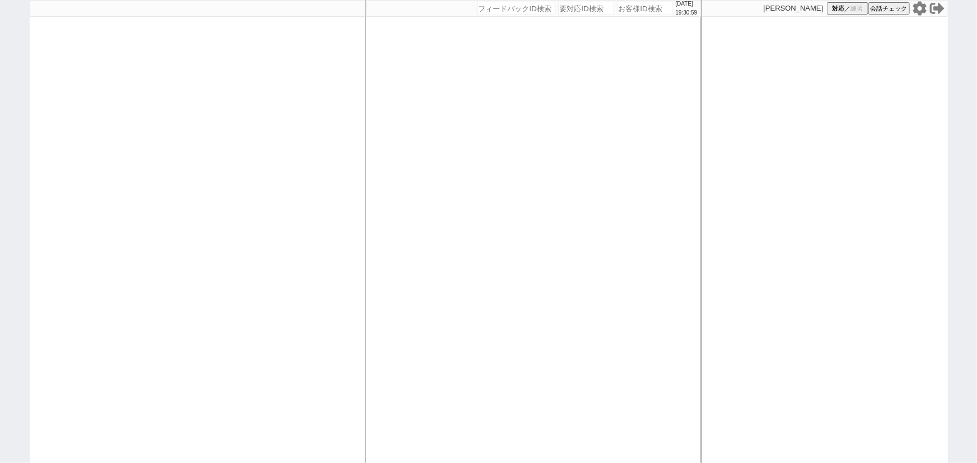
click at [621, 13] on input "number" at bounding box center [645, 8] width 56 height 13
paste input "604968"
type input "604968"
select select
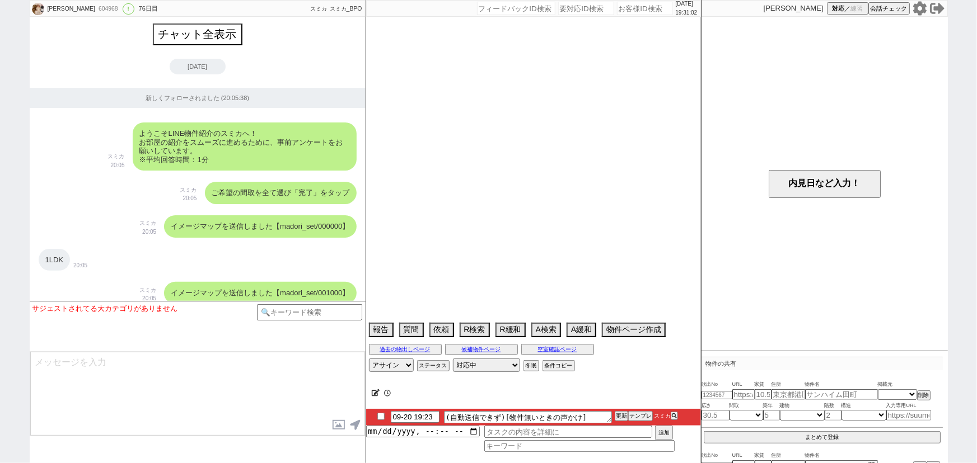
scroll to position [8813, 0]
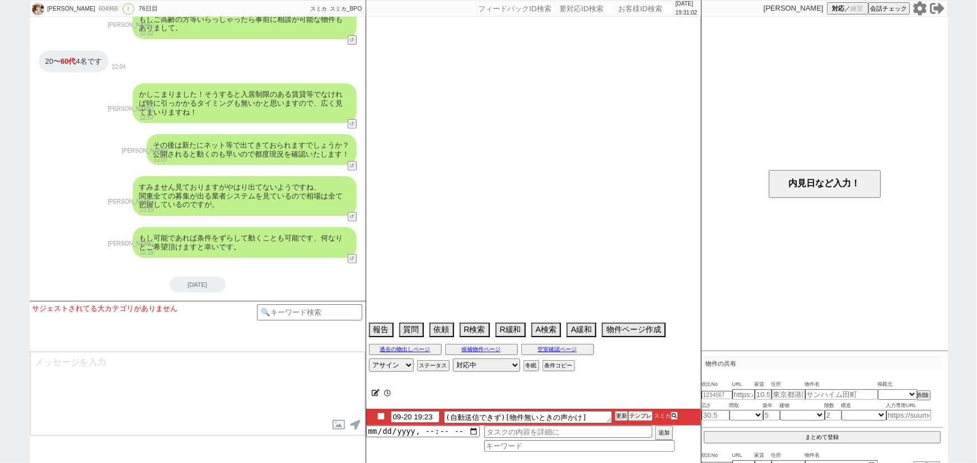
select select "[DATE]"
select select "3"
select select "37"
select select "7"
select select "14"
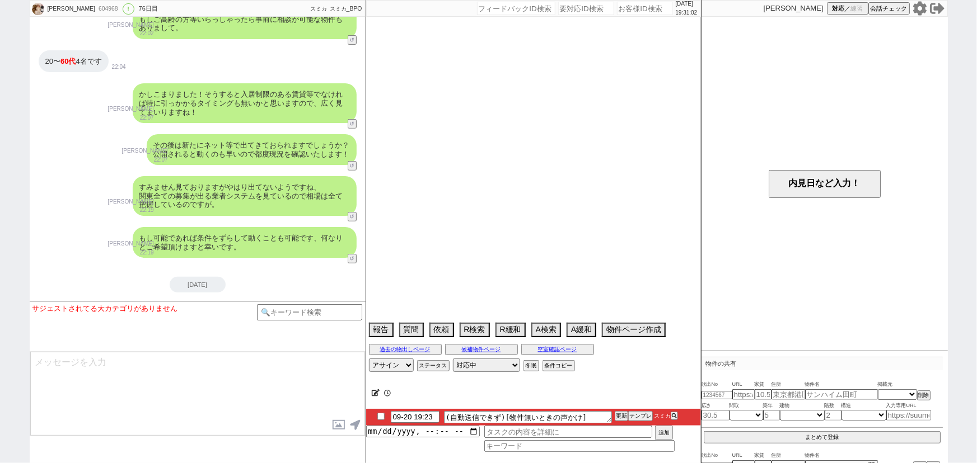
select select "91"
select select "94"
select select "2561"
select select "53"
select select "[DATE]"
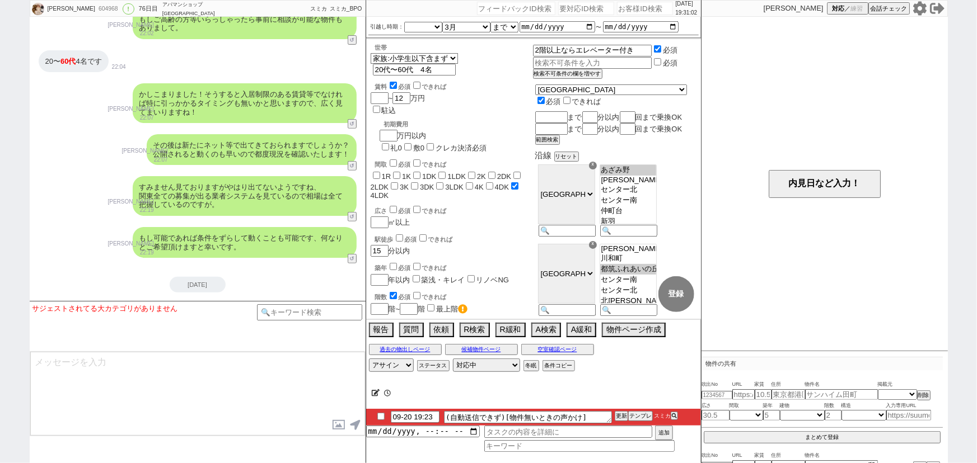
scroll to position [110, 0]
click at [643, 418] on button "テンプレ" at bounding box center [640, 417] width 25 height 8
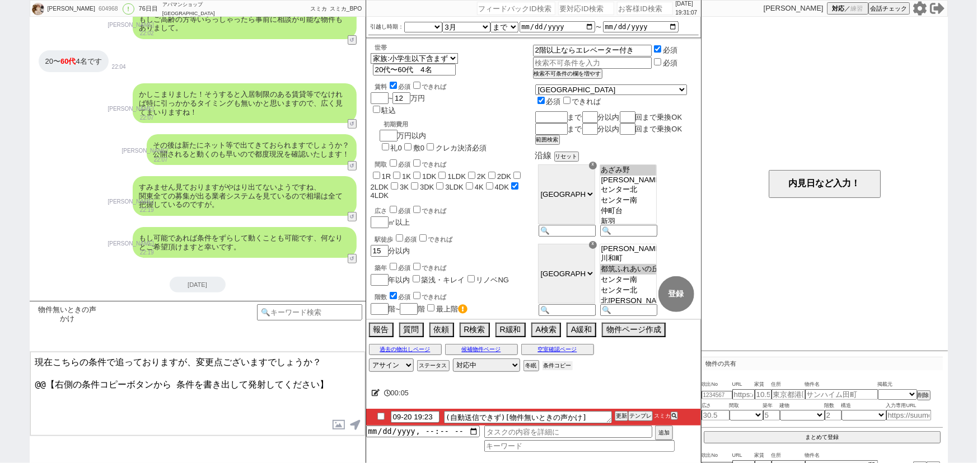
click at [568, 368] on button "条件コピー" at bounding box center [557, 366] width 30 height 9
click at [568, 368] on button "もう1回押してください" at bounding box center [573, 366] width 62 height 9
drag, startPoint x: 338, startPoint y: 384, endPoint x: 0, endPoint y: 463, distance: 347.2
click at [0, 463] on div "[PERSON_NAME] 604968 ! 0 76日目 アパマンショップ [GEOGRAPHIC_DATA]店 冬眠中 自社客 スミカ スミカ_BPO チ…" at bounding box center [488, 231] width 977 height 463
paste textarea "・エリア：[GEOGRAPHIC_DATA]、[GEOGRAPHIC_DATA]、[PERSON_NAME][GEOGRAPHIC_DATA]、[GEOGRA…"
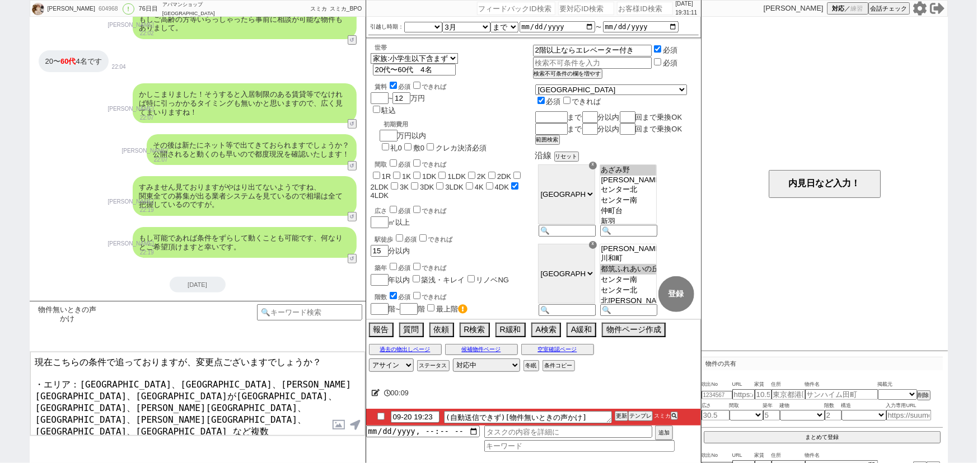
scroll to position [17, 0]
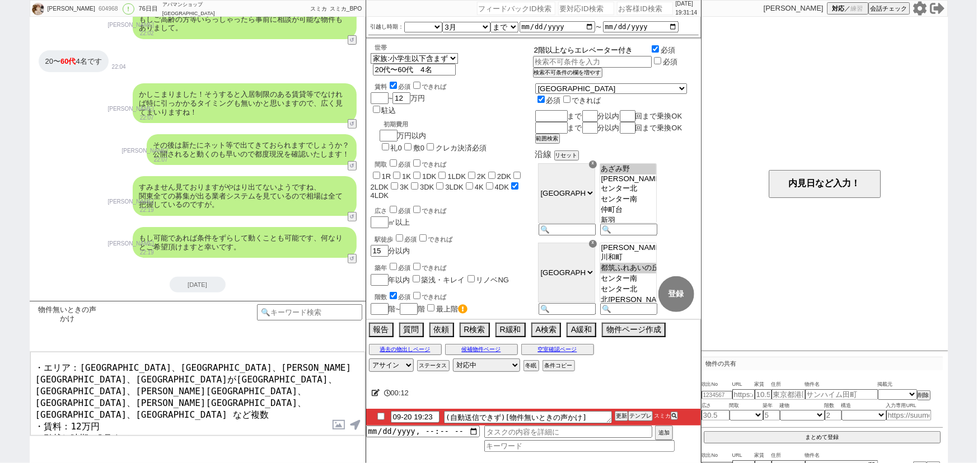
click at [626, 48] on input "2階以上ならエレベーター付き" at bounding box center [591, 51] width 116 height 10
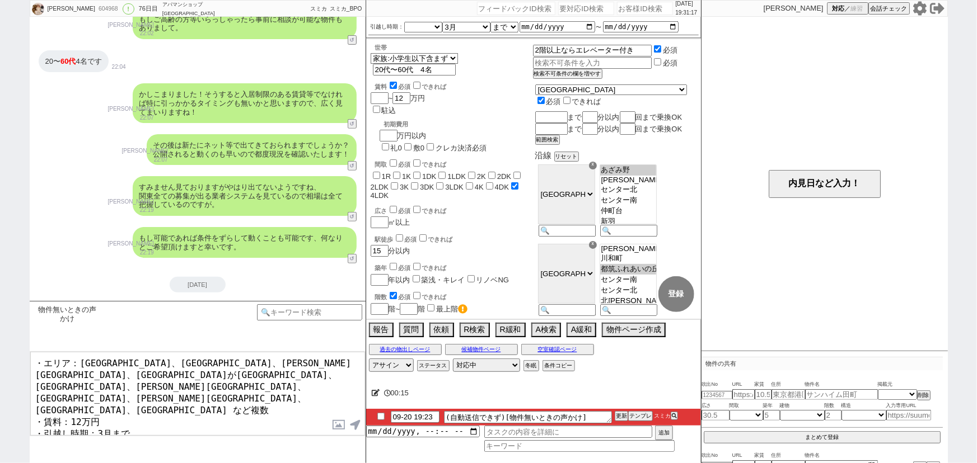
click at [209, 425] on textarea "現在こちらの条件で追っておりますが、変更点ございますでしょうか？ ・エリア：[GEOGRAPHIC_DATA]、[GEOGRAPHIC_DATA]、[PERS…" at bounding box center [197, 394] width 335 height 84
paste textarea "2階以上ならエレベーター付き"
type textarea "現在こちらの条件で追っておりますが、変更点ございますでしょうか？ ・エリア：[GEOGRAPHIC_DATA]、[GEOGRAPHIC_DATA]、[PERS…"
checkbox input "true"
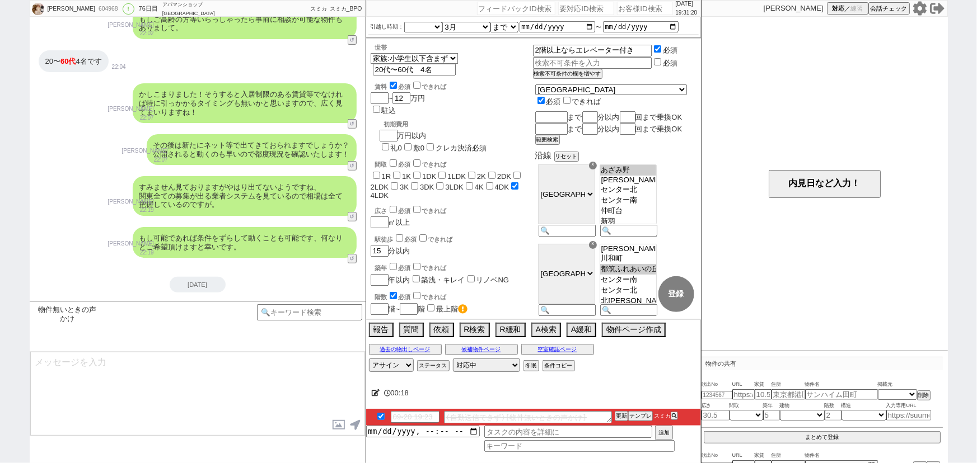
scroll to position [8989, 0]
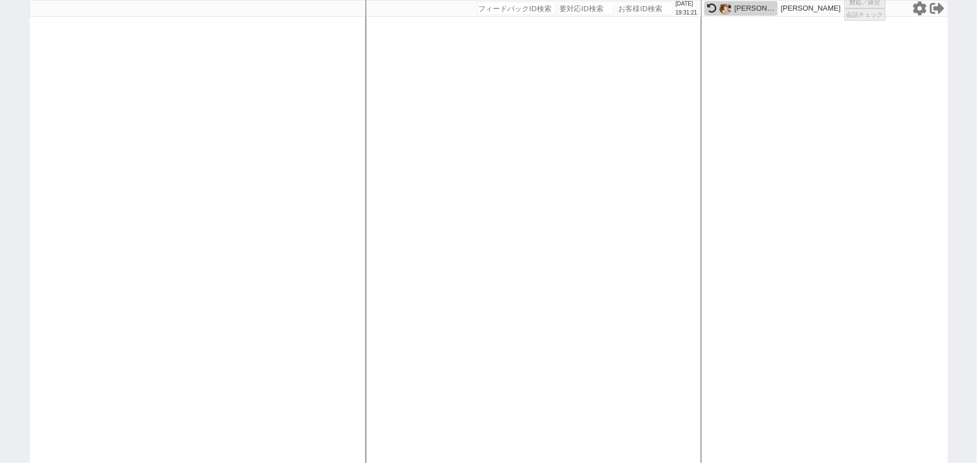
select select
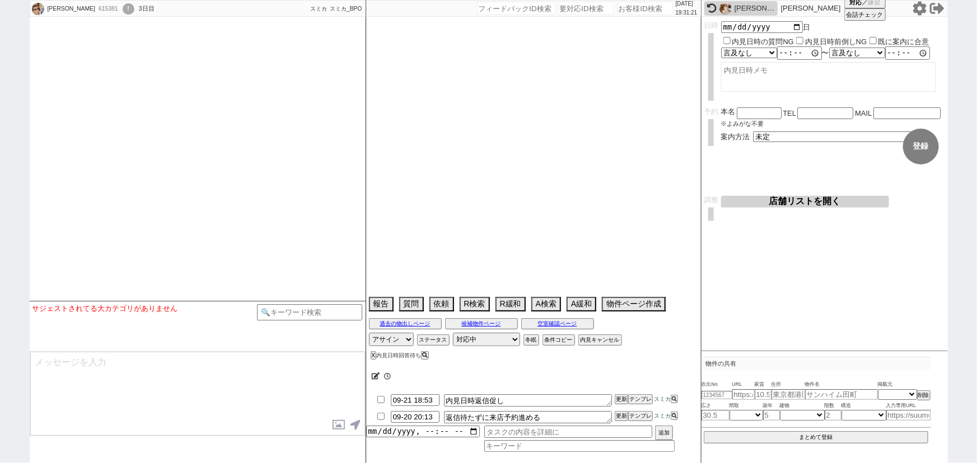
select select
select select "13"
select select "0"
select select "66"
select select "[DATE]"
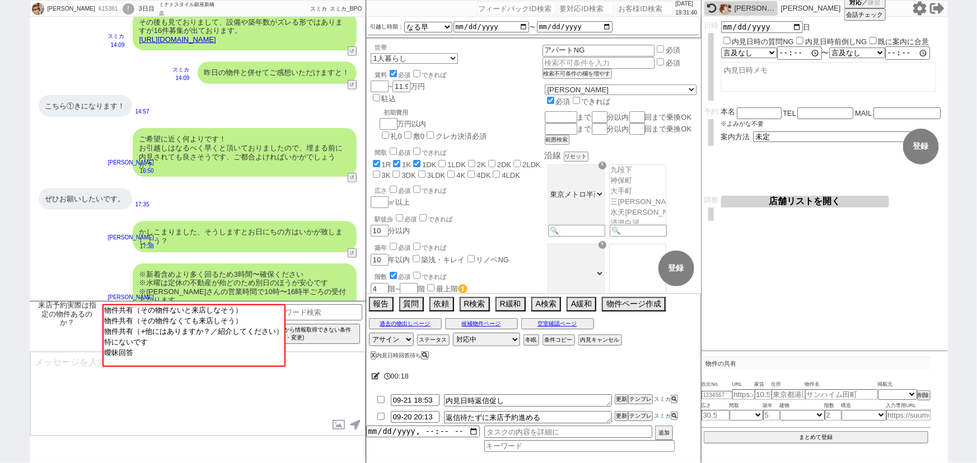
scroll to position [2468, 0]
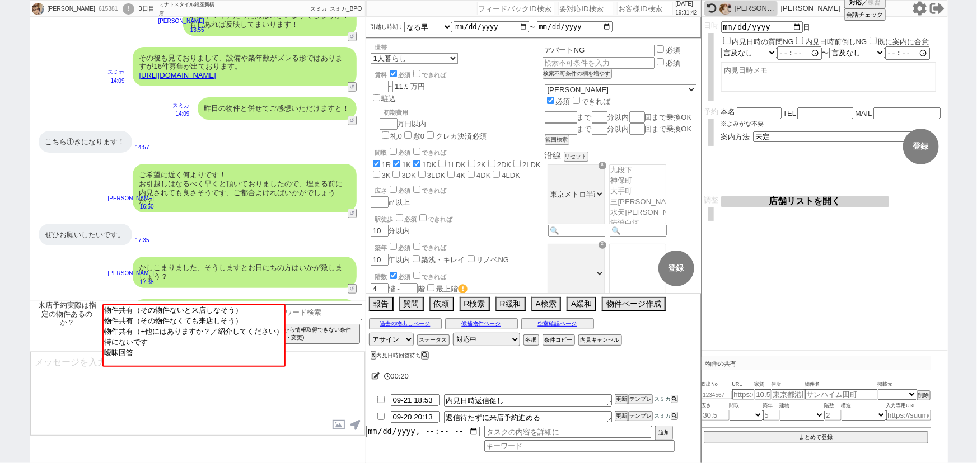
click at [216, 71] on link "[URL][DOMAIN_NAME]" at bounding box center [177, 75] width 77 height 8
click at [96, 136] on div "こちら①きになります！" at bounding box center [85, 142] width 93 height 22
click at [373, 17] on button "☓" at bounding box center [376, 11] width 21 height 22
click at [578, 324] on button "空室確認ページ" at bounding box center [557, 324] width 73 height 9
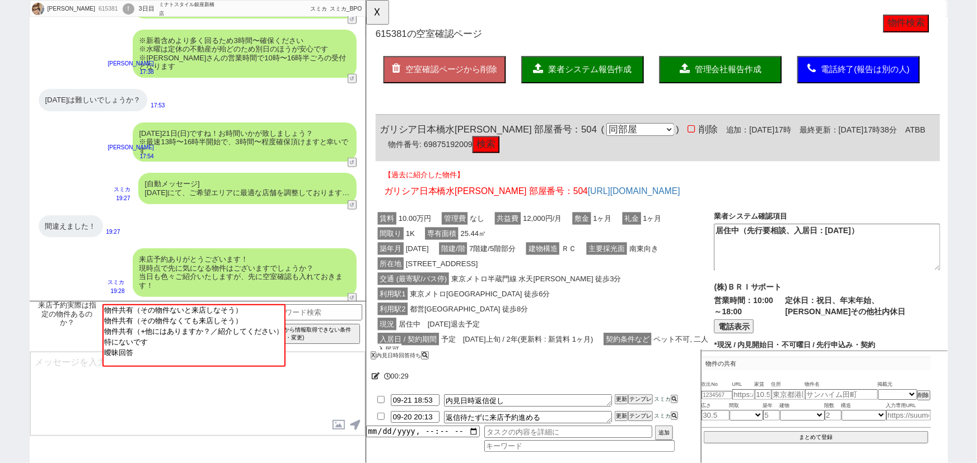
scroll to position [2773, 0]
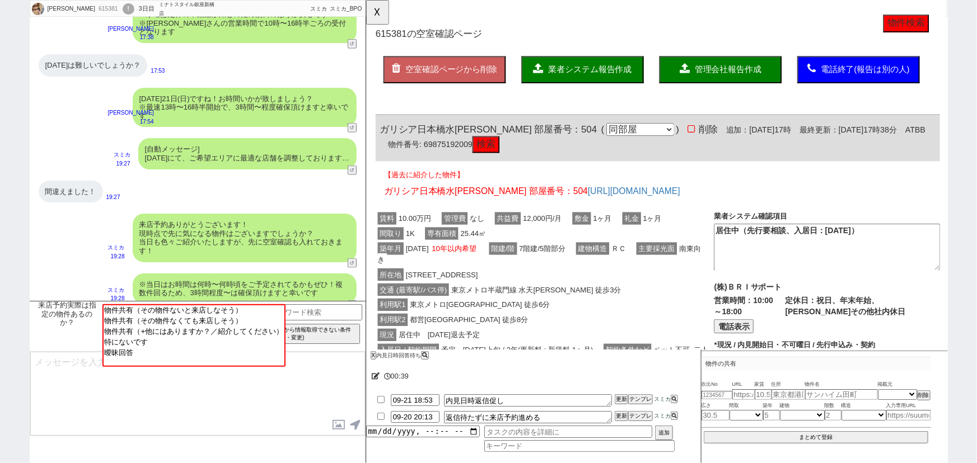
click at [588, 282] on div "築年月 2011年06月 10年以内希望 階建/階 7階建/5階部分 建物構造 ＲＣ 主要採光面 南東向き" at bounding box center [558, 274] width 364 height 28
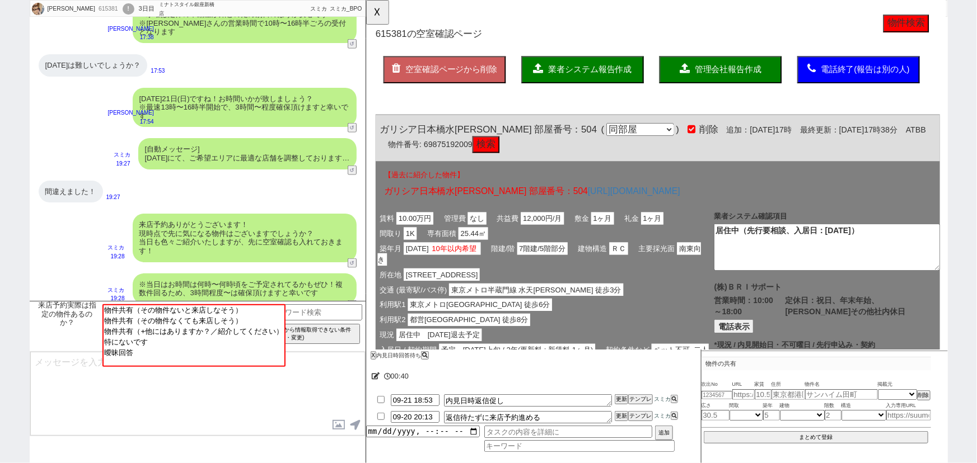
click at [591, 77] on span "業者システム報告作成" at bounding box center [606, 75] width 90 height 10
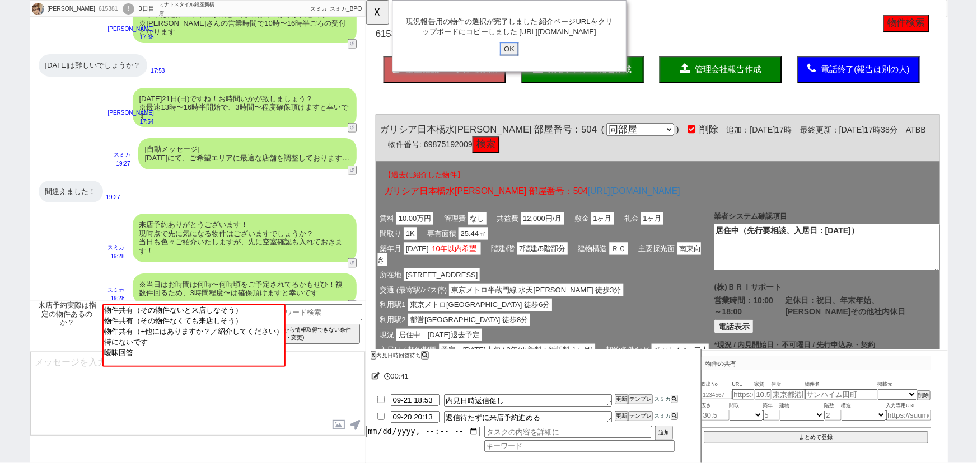
click at [522, 58] on input "OK" at bounding box center [519, 52] width 20 height 15
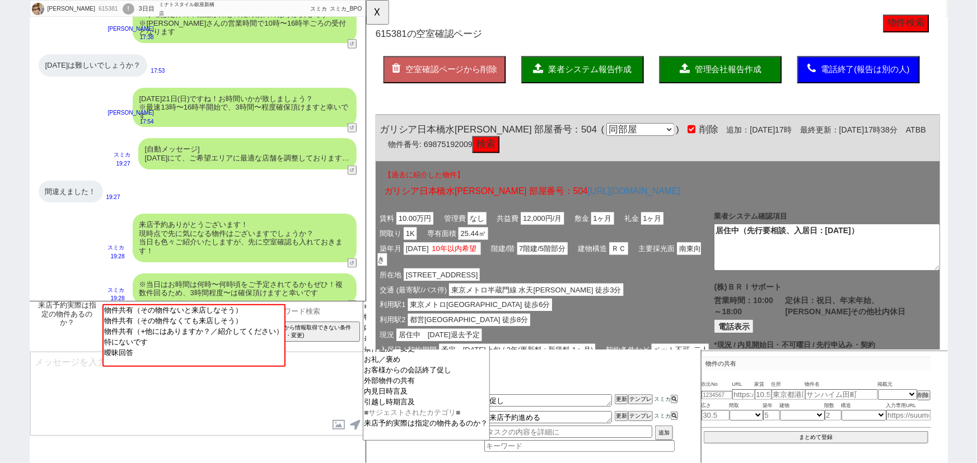
click at [340, 317] on input at bounding box center [310, 311] width 106 height 14
type input "報告"
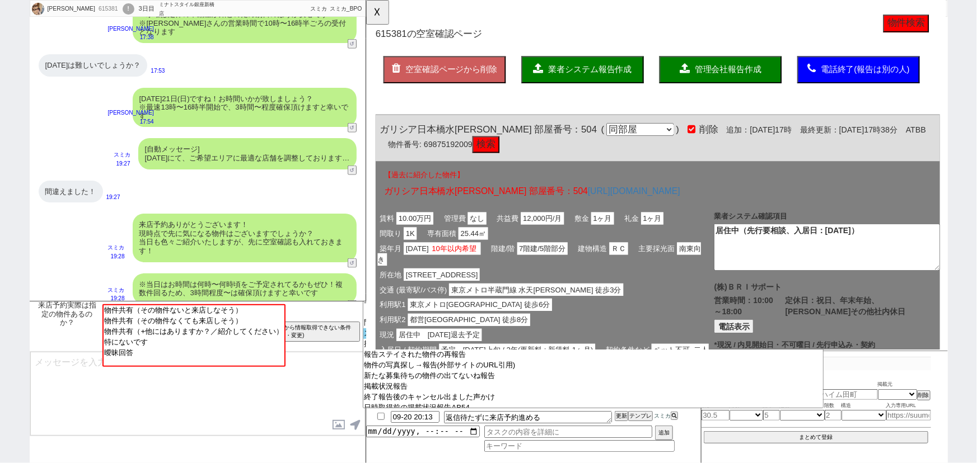
scroll to position [72, 0]
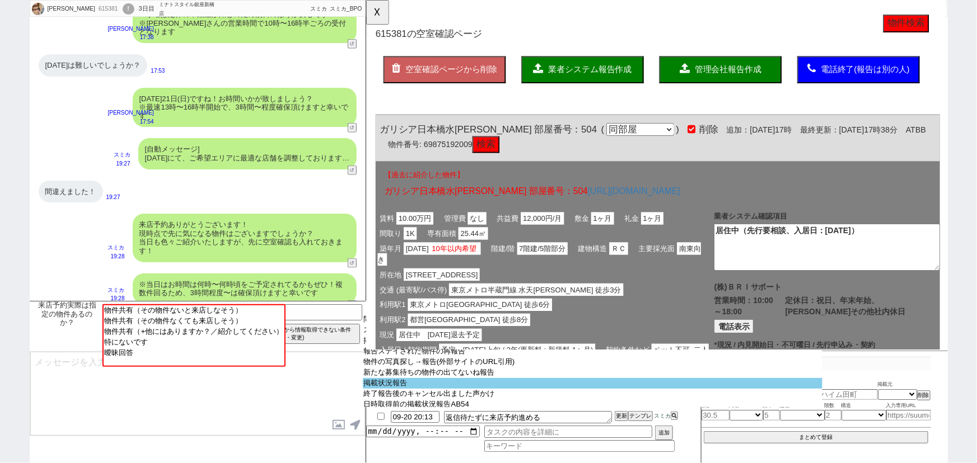
click at [442, 389] on option "掲載状況報告" at bounding box center [593, 383] width 460 height 11
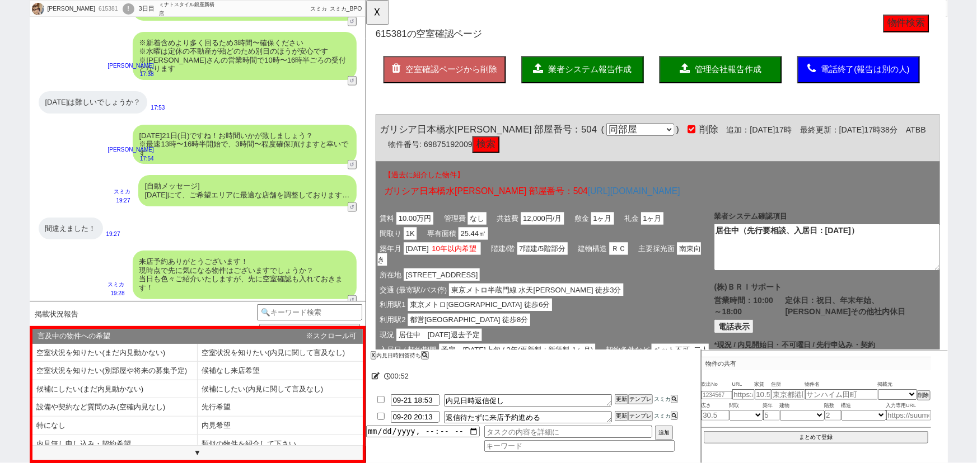
scroll to position [2735, 0]
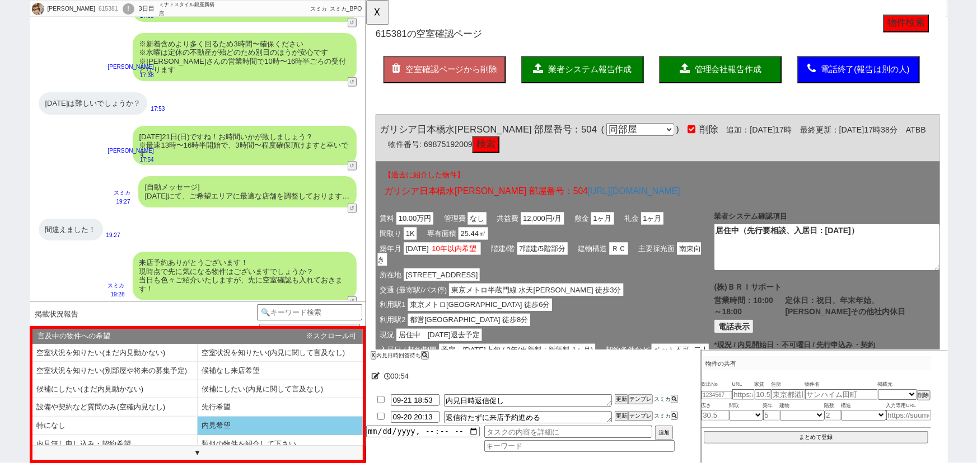
click at [213, 421] on li "内見希望" at bounding box center [280, 426] width 165 height 18
select select "内見希望"
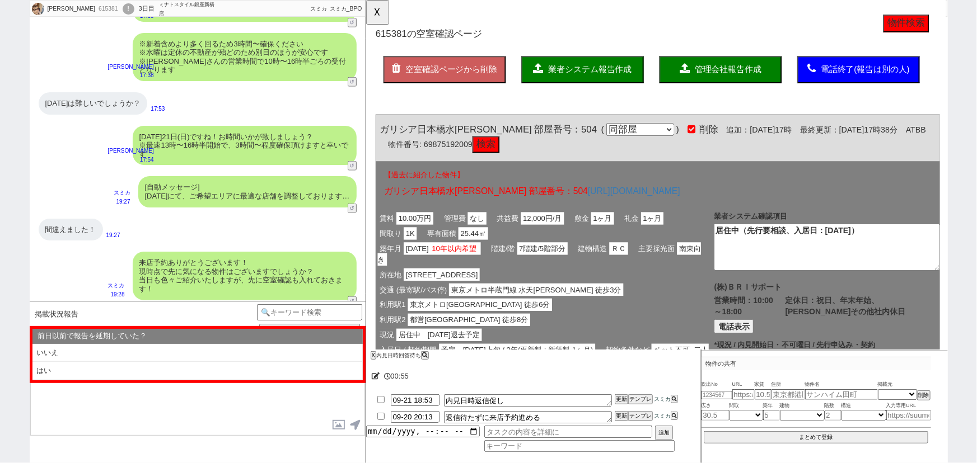
click at [114, 355] on li "いいえ" at bounding box center [197, 353] width 330 height 18
select select "内見希望"
select select "いいえ"
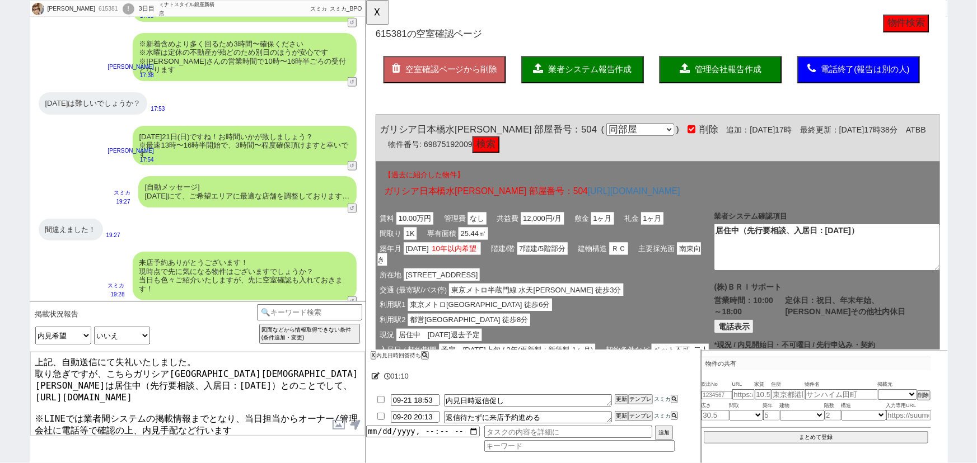
scroll to position [4, 0]
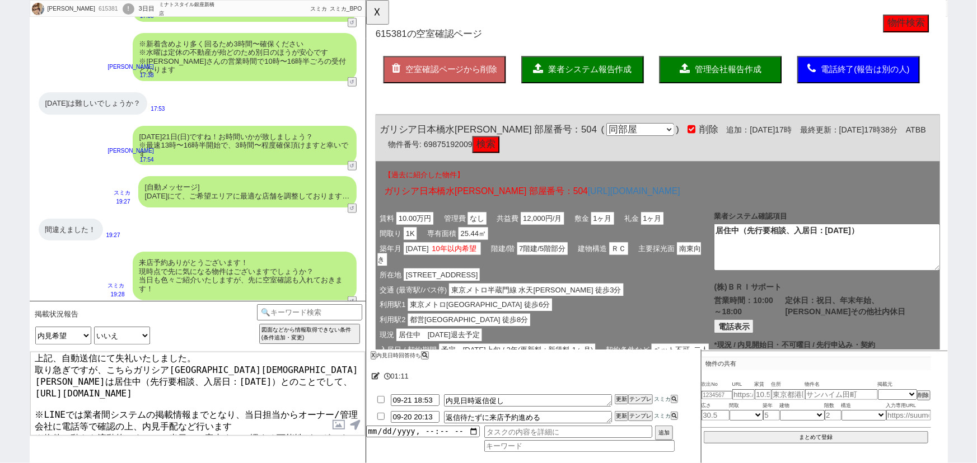
type textarea "上記、自動送信にて失礼いたしました。 取り急ぎですが、こちらガリシア日本橋水天宮は居住中（先行要相談、入居日：2025年11月4日）とのことでして、 http…"
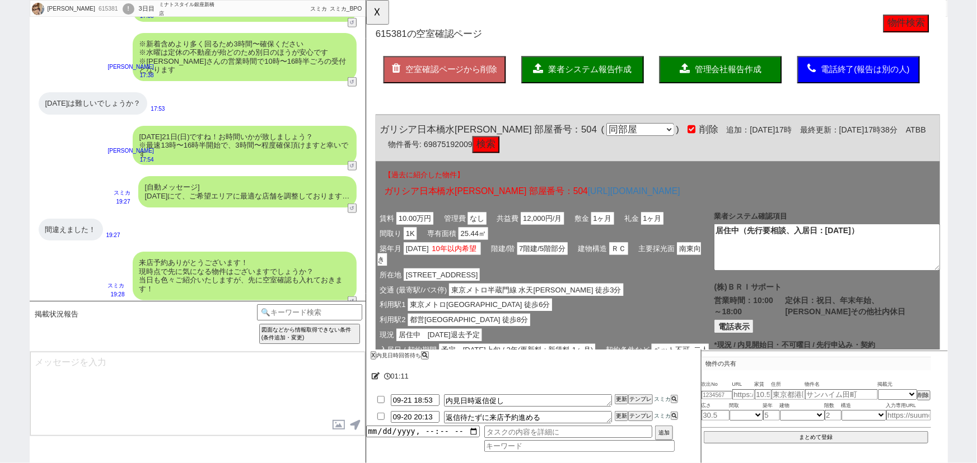
scroll to position [2885, 0]
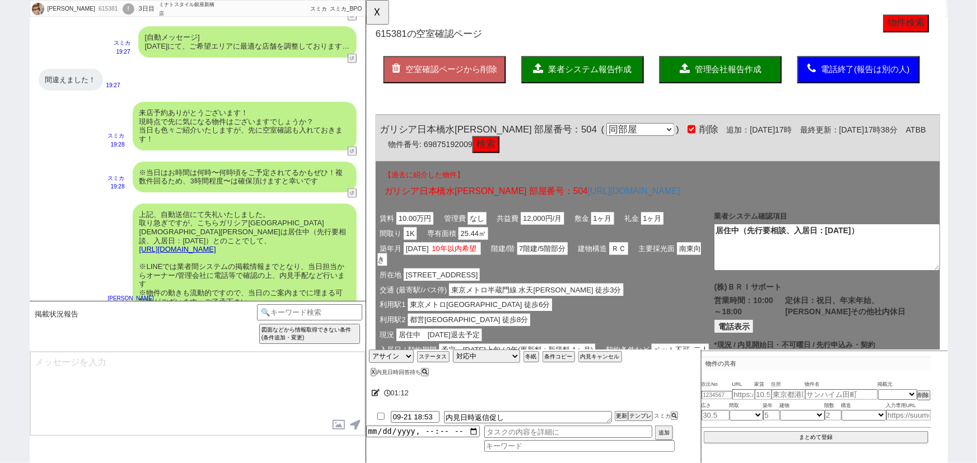
type textarea "居住中で先行でも動ける可能性はあるのですが、ただどうしても退去時期がご希望のお引越し時期より後ろになってしまいそうですね、、！ 物件が気に入られていて、かつ時…"
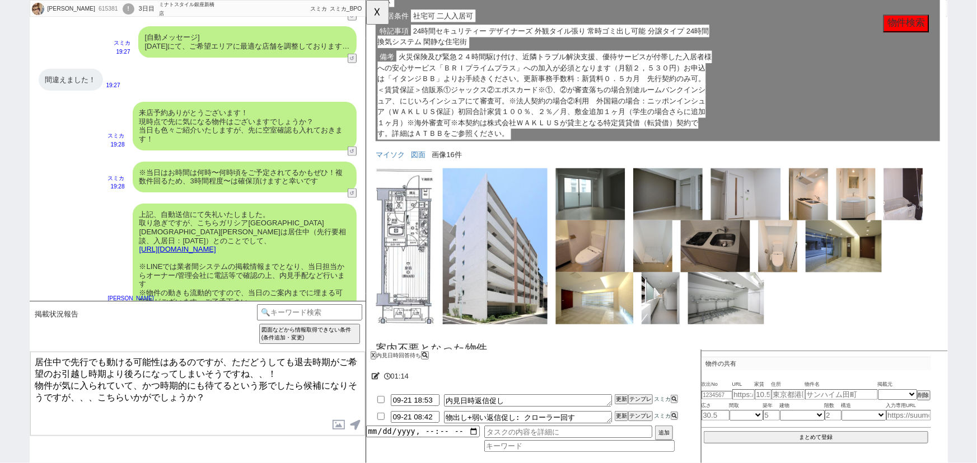
scroll to position [530, 0]
click at [392, 168] on link "マイソク" at bounding box center [391, 166] width 31 height 9
click at [336, 428] on label at bounding box center [339, 425] width 18 height 21
click at [0, 0] on input "file" at bounding box center [0, 0] width 0 height 0
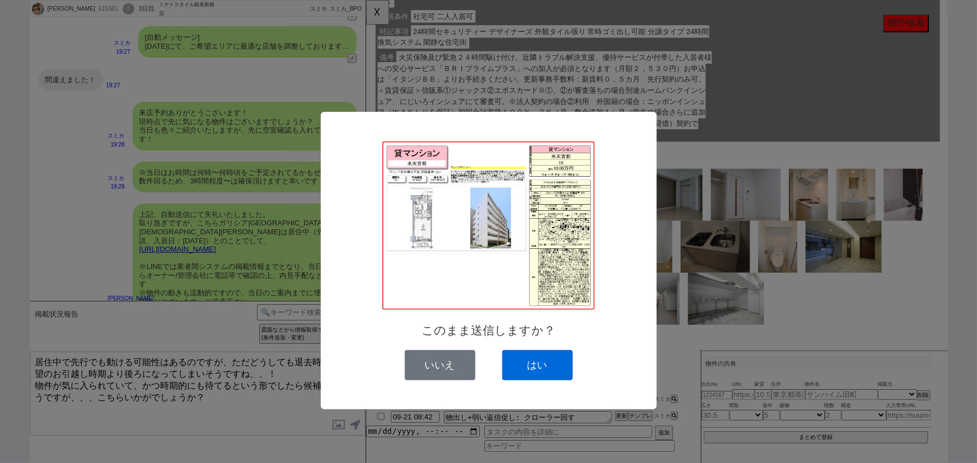
click at [534, 363] on button "はい" at bounding box center [537, 365] width 71 height 30
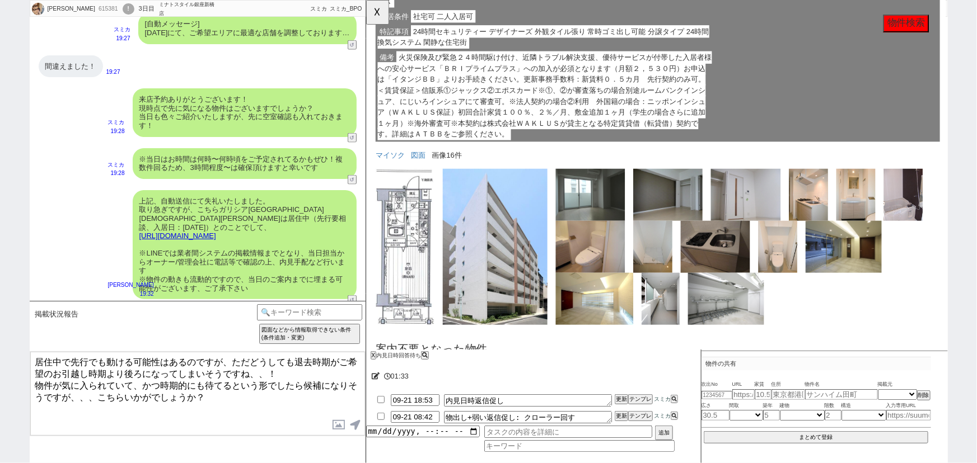
scroll to position [3022, 0]
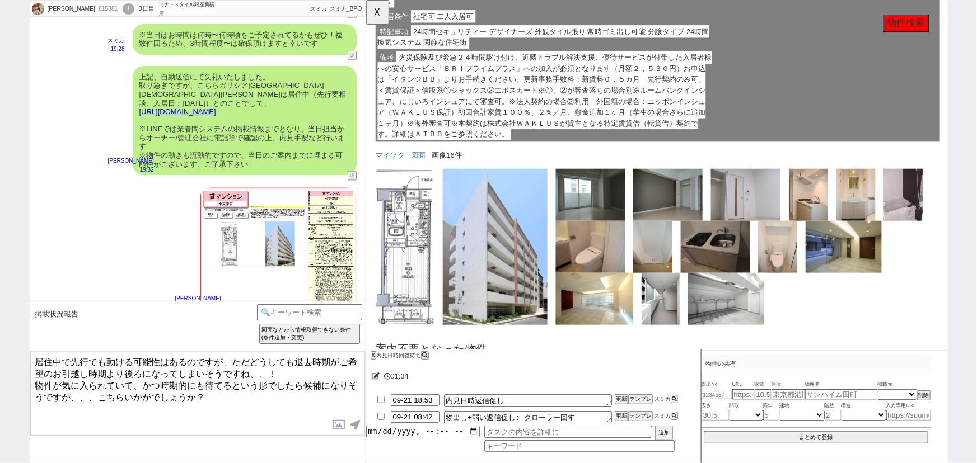
click at [201, 388] on textarea "居住中で先行でも動ける可能性はあるのですが、ただどうしても退去時期がご希望のお引越し時期より後ろになってしまいそうですね、、！ 物件が気に入られていて、かつ時…" at bounding box center [197, 394] width 335 height 84
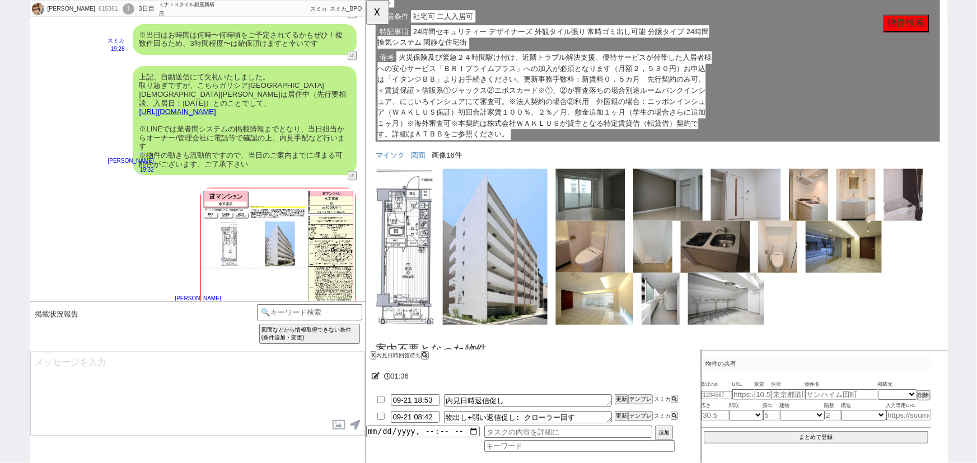
scroll to position [3091, 0]
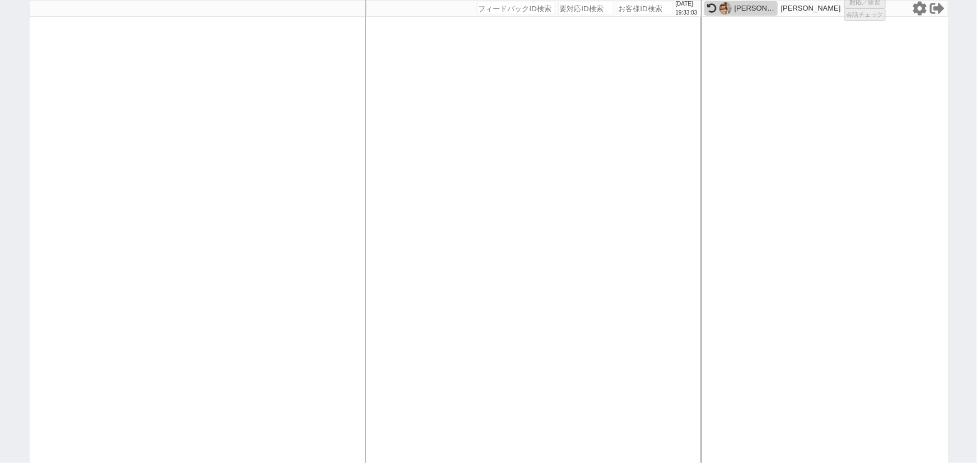
select select "1"
select select "2"
select select
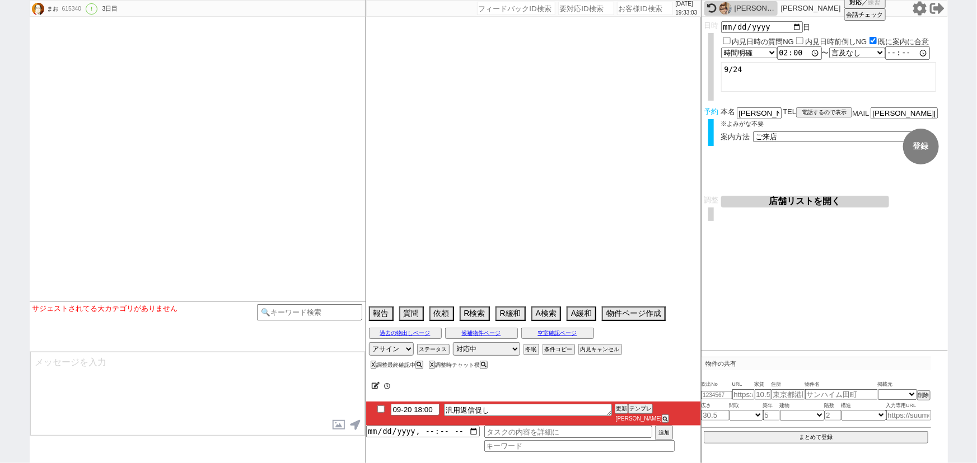
select select "2025"
select select "11"
select select "33"
select select "1"
select select "11"
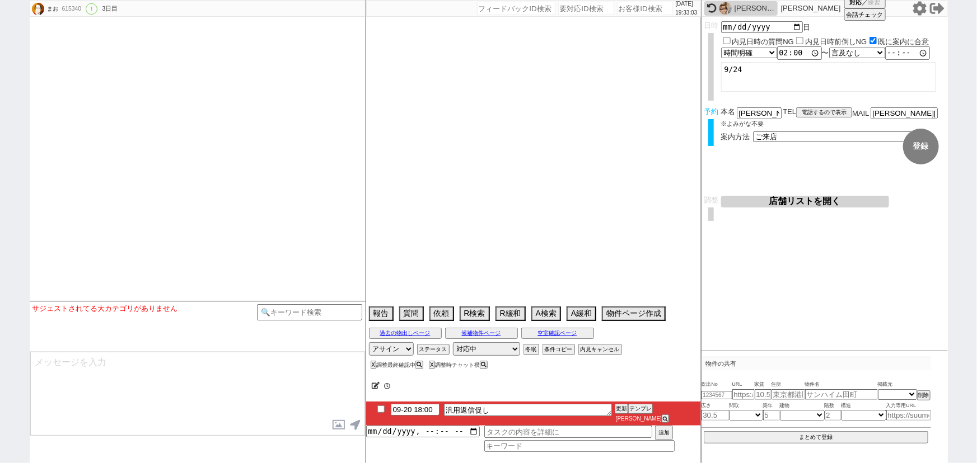
select select "57"
select select "1408"
select select "58"
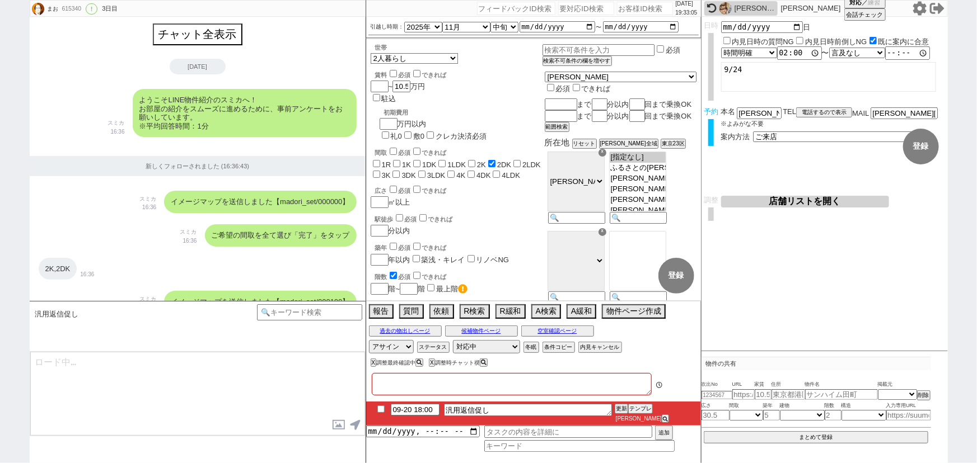
type textarea "審査不安　指名買い 21日午前ビジョン蒲田店 フルーレ内見予定"
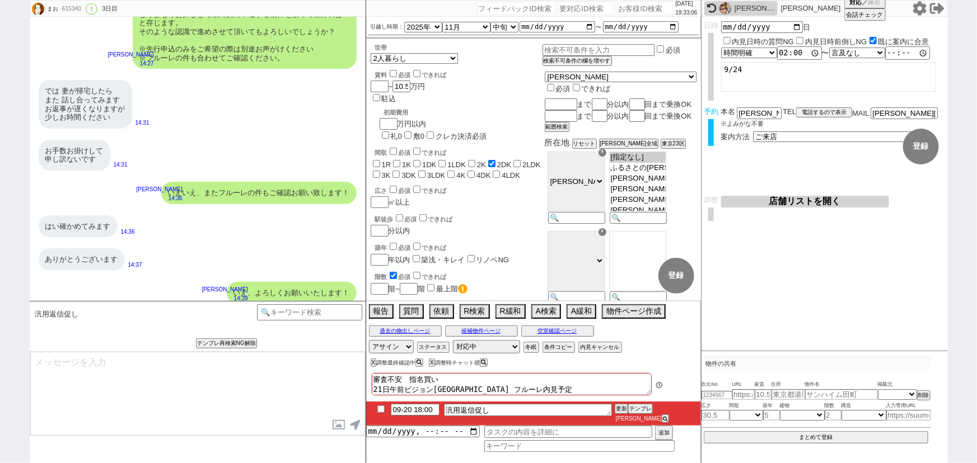
type textarea "上記@@【@@の件】いかがでしょうか？ お手すきの際にご確認頂けますと幸いです！"
click at [632, 11] on input "number" at bounding box center [645, 8] width 56 height 13
paste input "609542"
type input "609542"
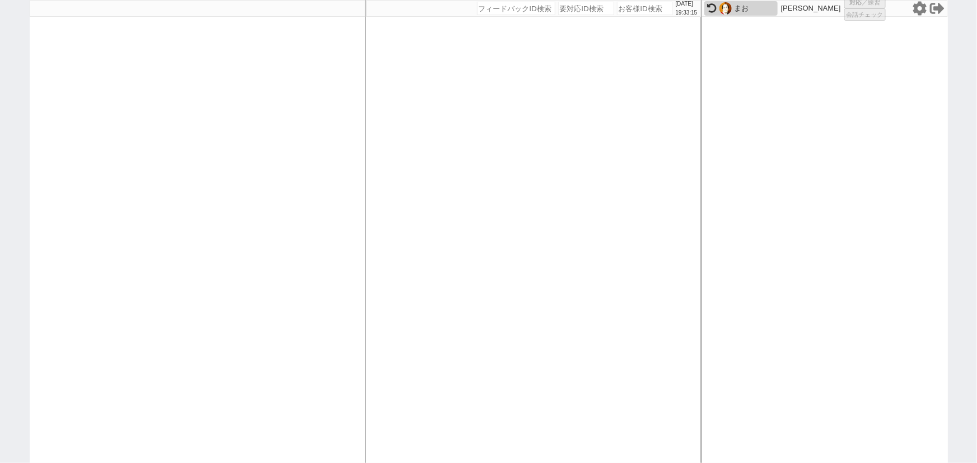
select select "2"
select select
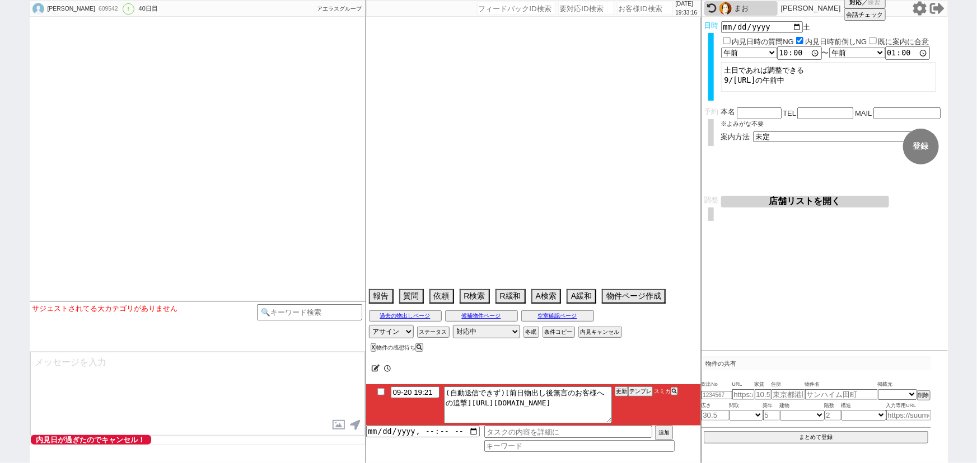
select select "15"
select select "0"
select select "60"
select select "1492"
select select "61"
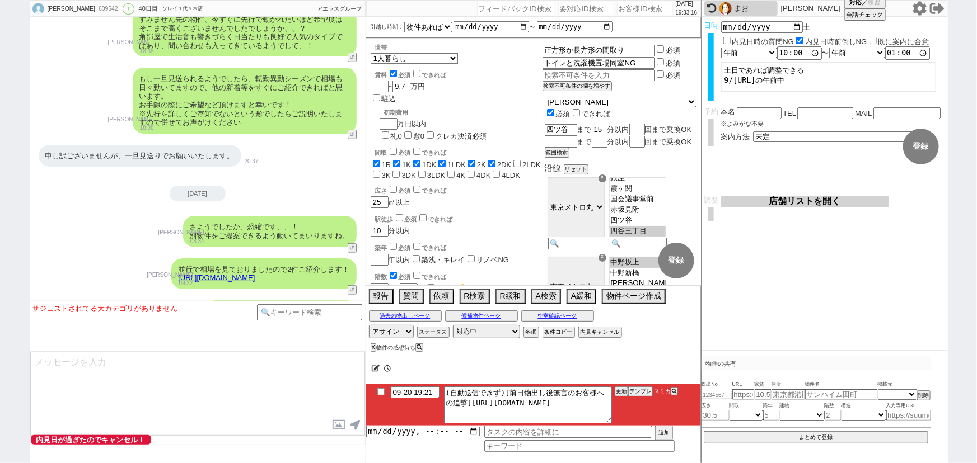
scroll to position [110, 0]
click at [640, 391] on button "テンプレ" at bounding box center [640, 392] width 25 height 8
type textarea "@@【@@メッセージは打たず、以下やってください@@】@@ @@【@@手動の提案物出しのシーンです！！！1~2件の物件に絞って手動で物件ページを作ってください…"
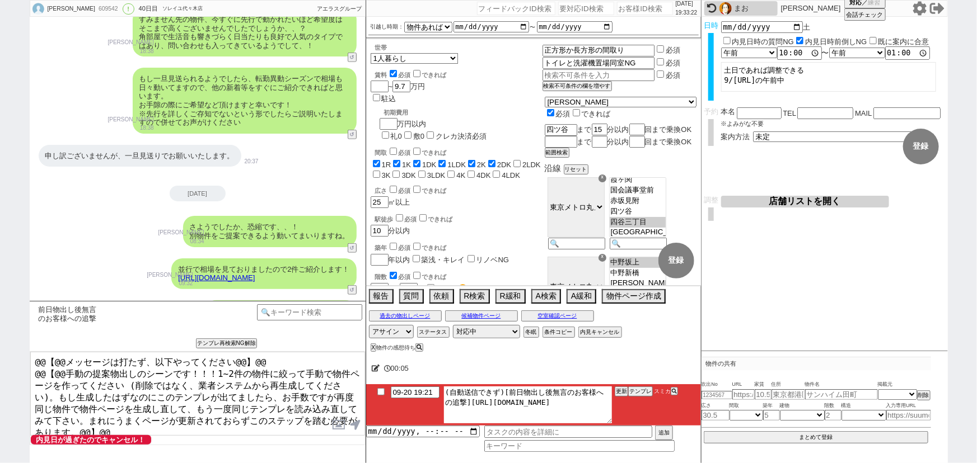
drag, startPoint x: 465, startPoint y: 401, endPoint x: 595, endPoint y: 430, distance: 133.6
click at [595, 430] on div "09-20 19:21 (自動送信できず)[前日物出し後無言のお客様への追撃]https://jent-crm.com/2ng-84y191pn3984hy/…" at bounding box center [533, 419] width 335 height 68
click at [636, 391] on button "テンプレ" at bounding box center [640, 392] width 25 height 8
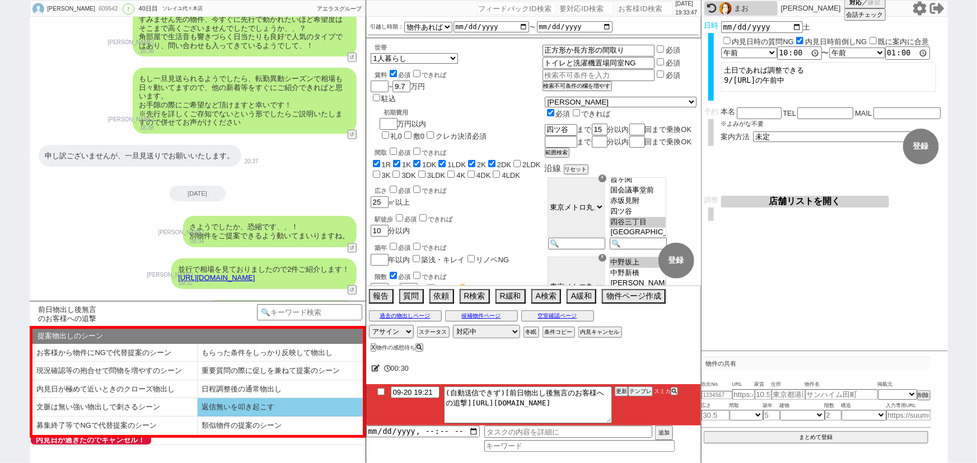
click at [254, 403] on li "返信無いを叩き起こす" at bounding box center [280, 408] width 165 height 18
select select "返信無いを叩き起こす"
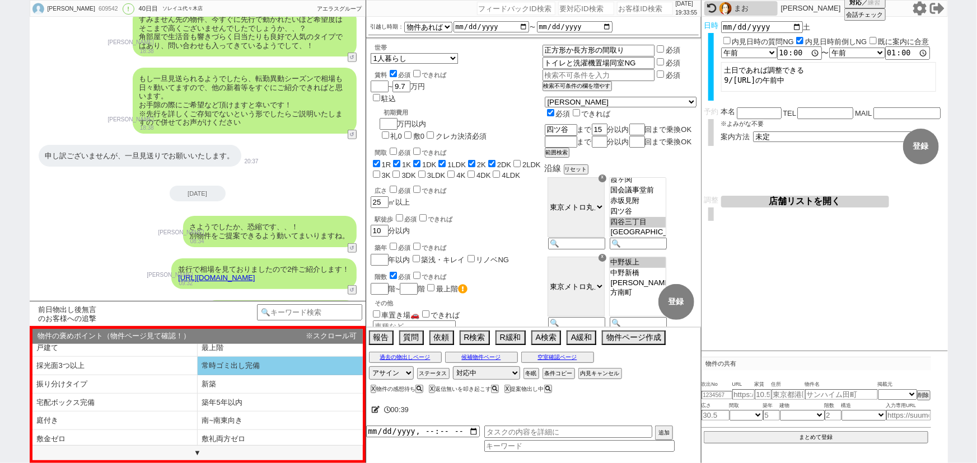
scroll to position [134, 0]
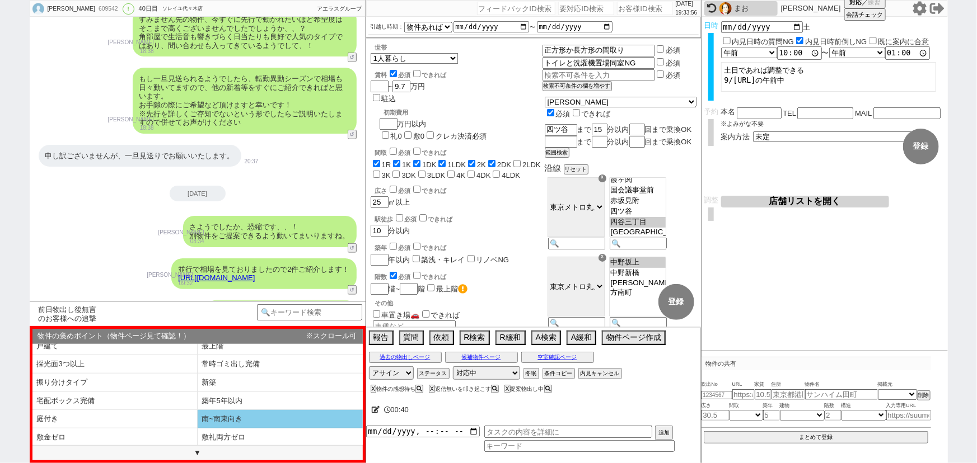
click at [238, 420] on li "南~南東向き" at bounding box center [280, 419] width 165 height 18
type textarea "お世話になります、本日こちらご提案させていただきます！ https://tools.sumika.live/pages/kko9fr8 ただ日当たり良好の分、…"
select select "南~南東向き"
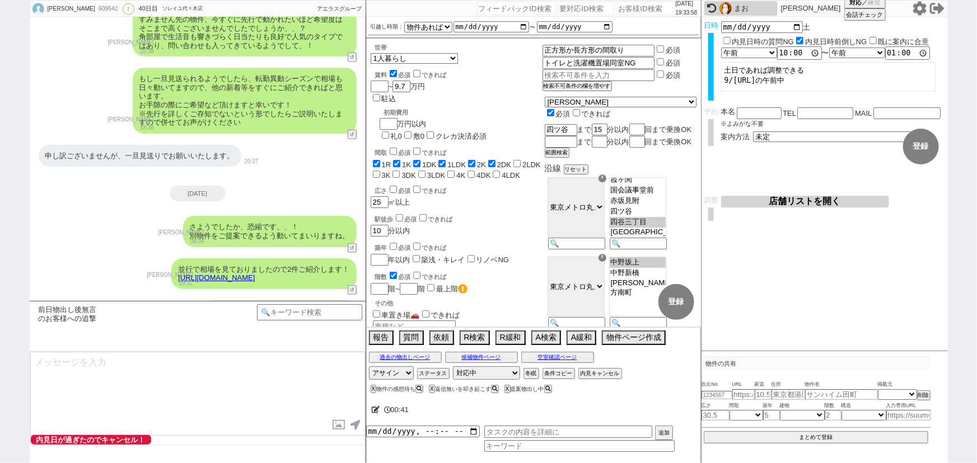
scroll to position [6939, 0]
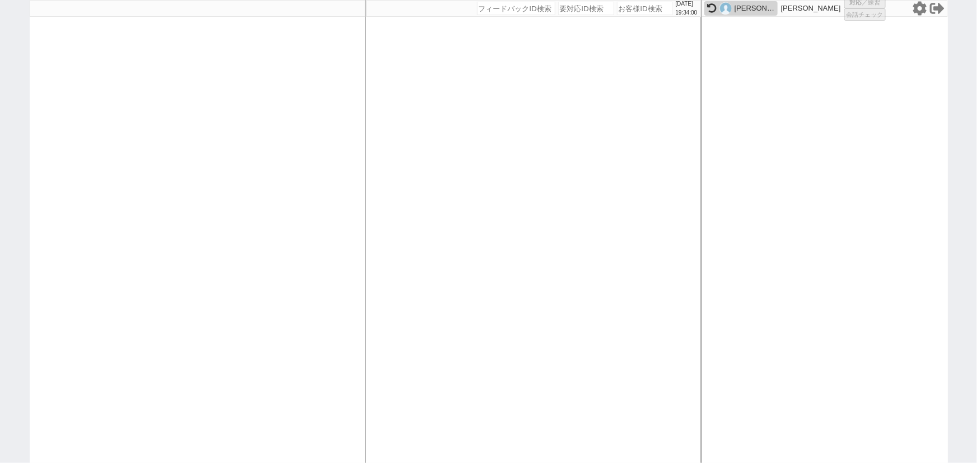
select select "1"
select select "2"
select select
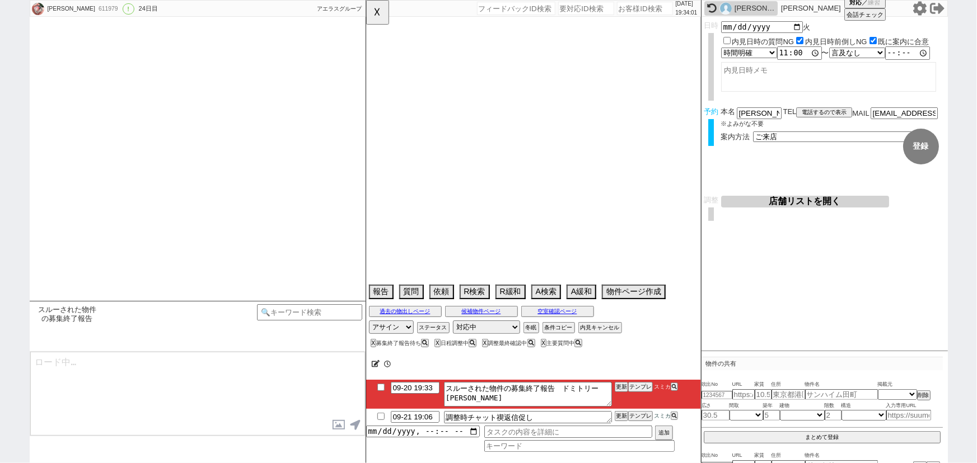
type textarea "賃料から近隣駐車場相場1.3万円引いています/台数不明のため1台分"
select select "15"
select select "0"
select select "11"
select select "211"
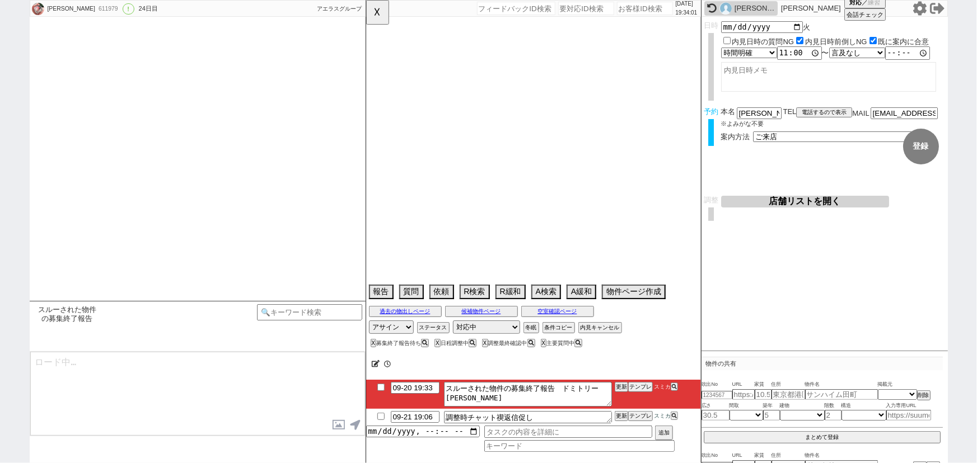
select select "20186"
select select "213"
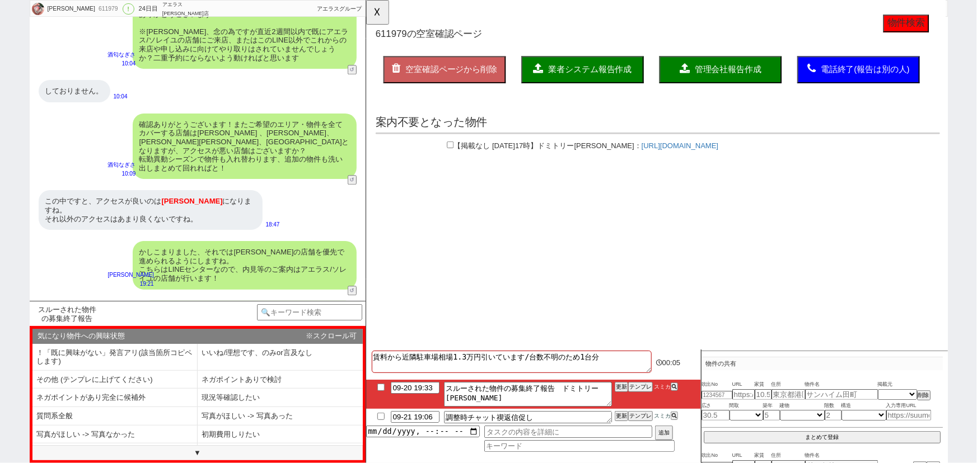
scroll to position [5744, 0]
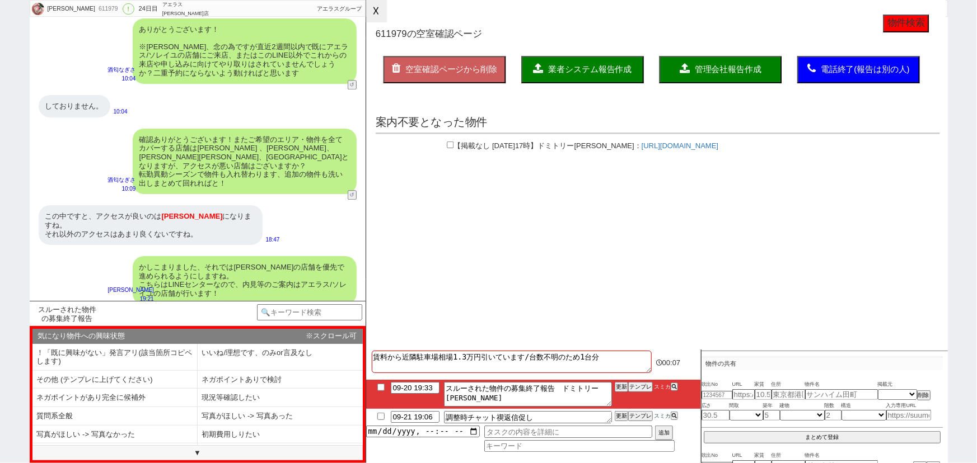
click at [380, 13] on button "☓" at bounding box center [376, 11] width 21 height 22
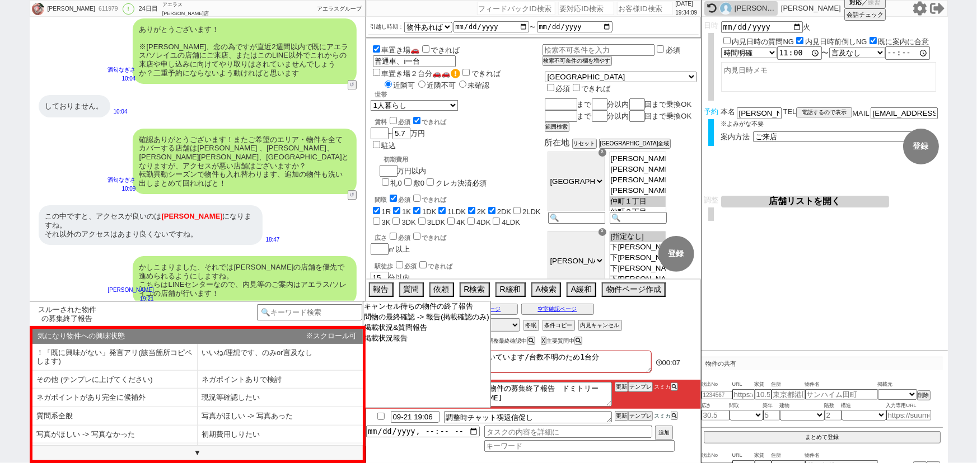
scroll to position [5974, 0]
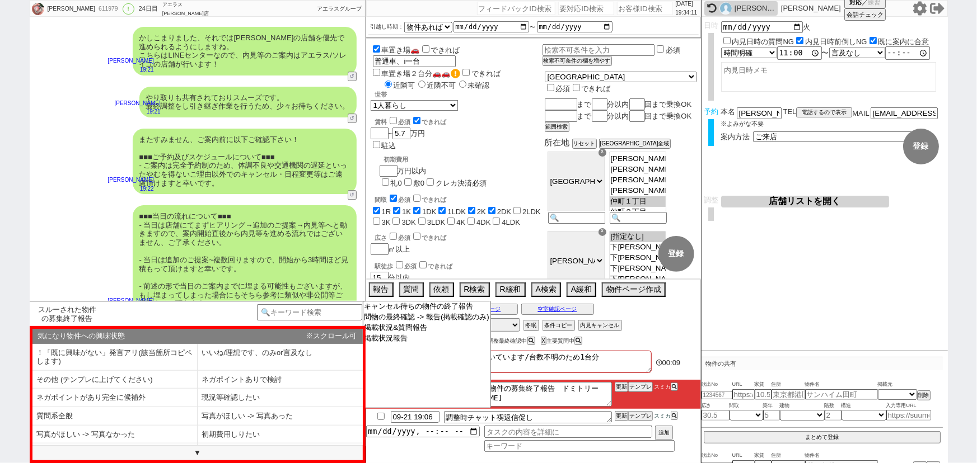
click at [411, 446] on div "09-20 19:33 スルーされた物件の募集終了報告　ドミトリー和光 更新 テンプレ スミカ 09-21 19:06 調整時チャット禊返信促し 更新 テンプ…" at bounding box center [533, 416] width 335 height 72
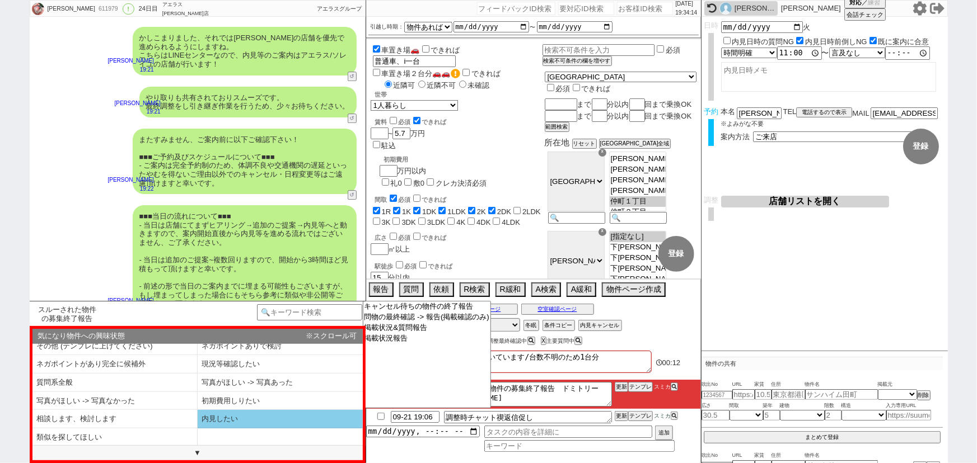
click at [259, 421] on li "内見したい" at bounding box center [280, 419] width 165 height 18
type textarea "@@【@@メッセージは打たず、以下やってください@@】@@ @@【@@最終確認報告で終了で報告します！既に最終確認報告のタスクがあればそのタスクにその旨記載、…"
select select "内見したい"
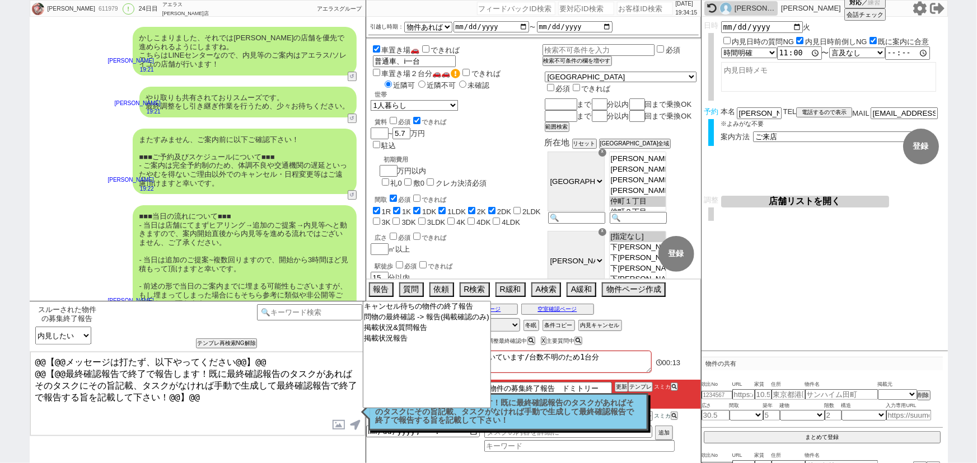
click at [196, 407] on textarea "@@【@@メッセージは打たず、以下やってください@@】@@ @@【@@最終確認報告で終了で報告します！既に最終確認報告のタスクがあればそのタスクにその旨記載、…" at bounding box center [197, 394] width 335 height 84
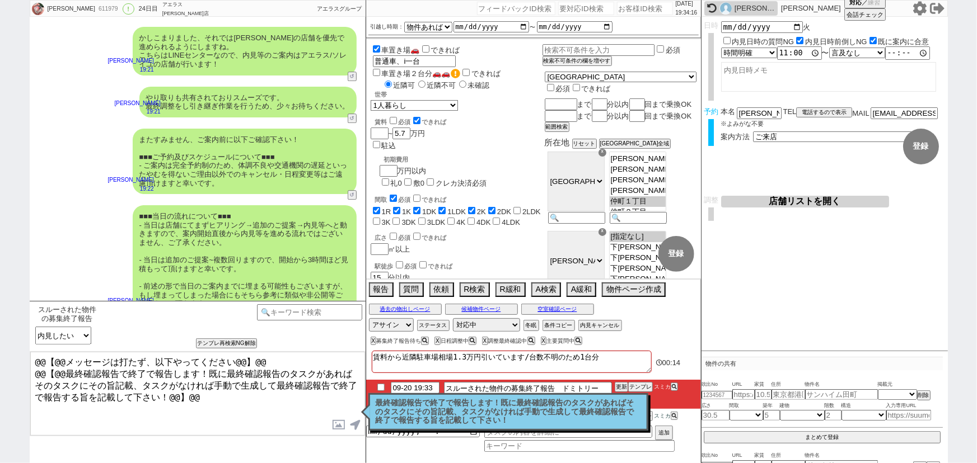
click at [392, 406] on p "最終確認報告で終了で報告します！既に最終確認報告のタスクがあればそのタスクにその旨記載、タスクがなければ手動で生成して最終確認報告で終了で報告する旨を記載して…" at bounding box center [508, 412] width 265 height 26
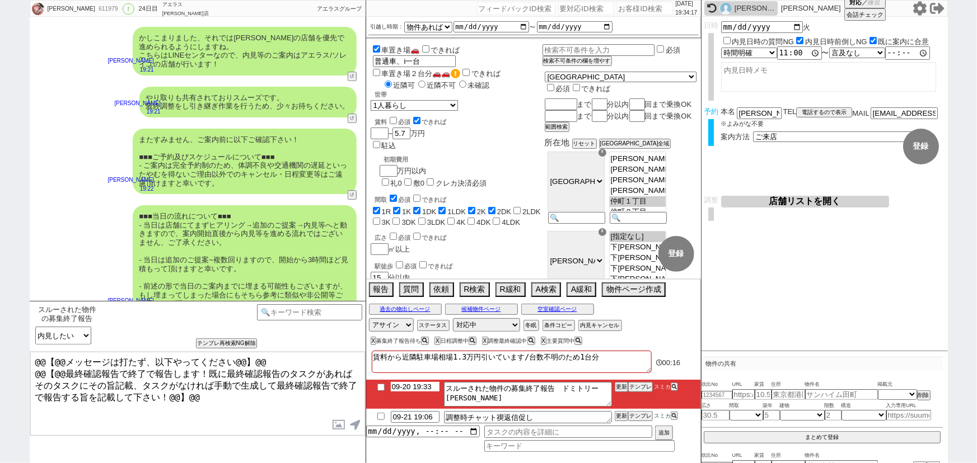
click at [409, 390] on input "09-20 19:33" at bounding box center [415, 387] width 49 height 10
type input "09-21 10:00"
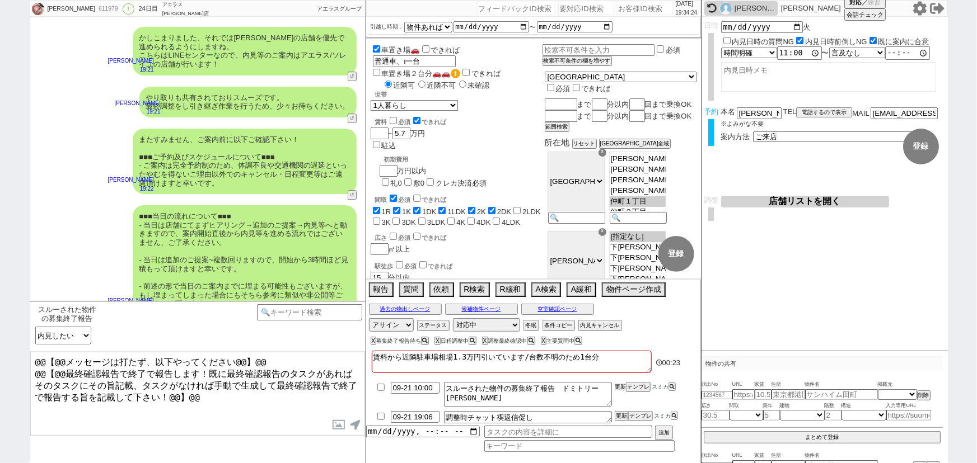
click at [618, 387] on button "更新" at bounding box center [620, 387] width 11 height 8
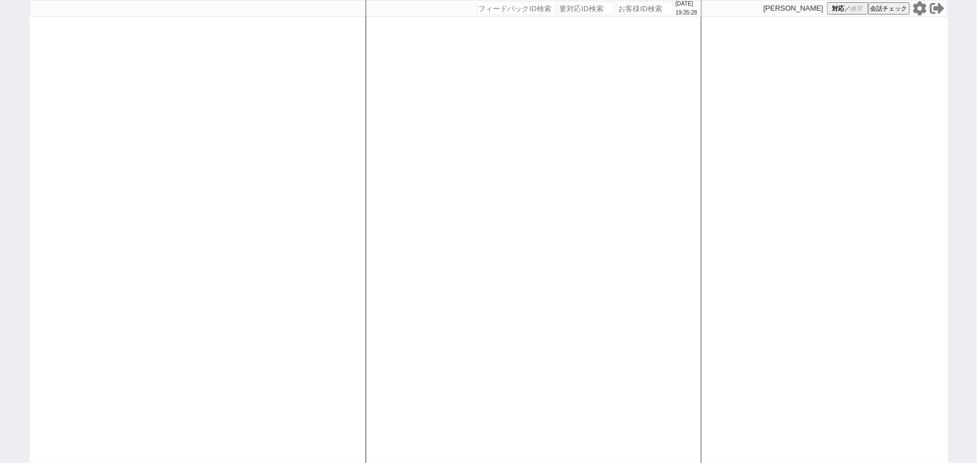
click at [624, 11] on input "number" at bounding box center [645, 8] width 56 height 13
paste input "582736"
type input "582736"
select select "1"
select select
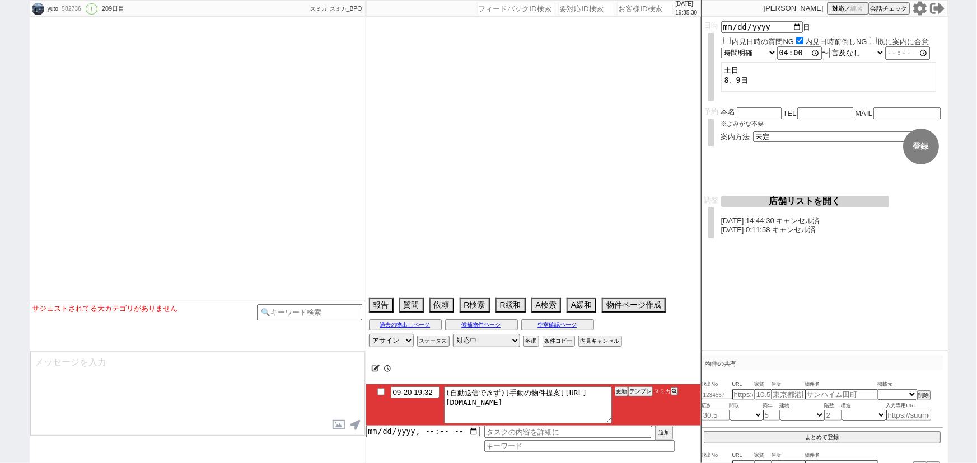
select select "15"
select select "0"
select select "56"
select select "50"
select select "[DATE]"
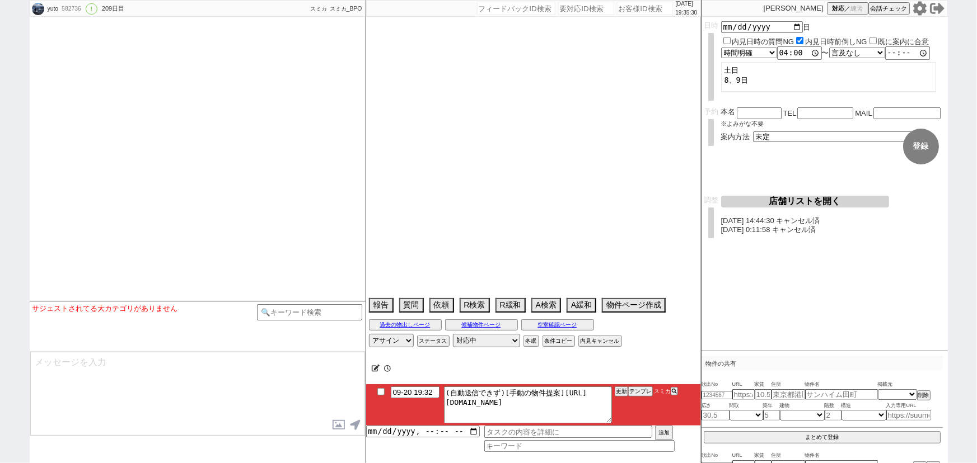
select select "54"
select select "25"
select select "785"
select select "23"
select select "749"
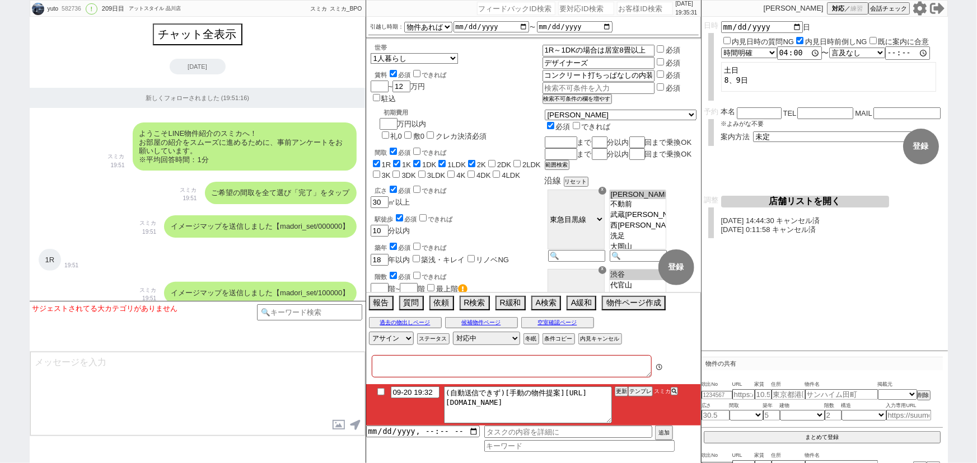
type textarea "当日まで他社なし　他社で[PERSON_NAME]している"
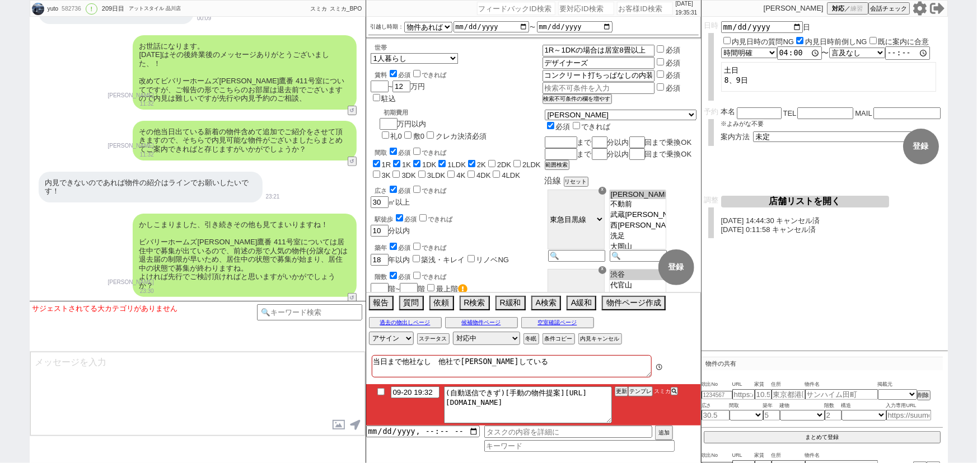
scroll to position [267, 0]
click at [639, 393] on button "テンプレ" at bounding box center [640, 392] width 25 height 8
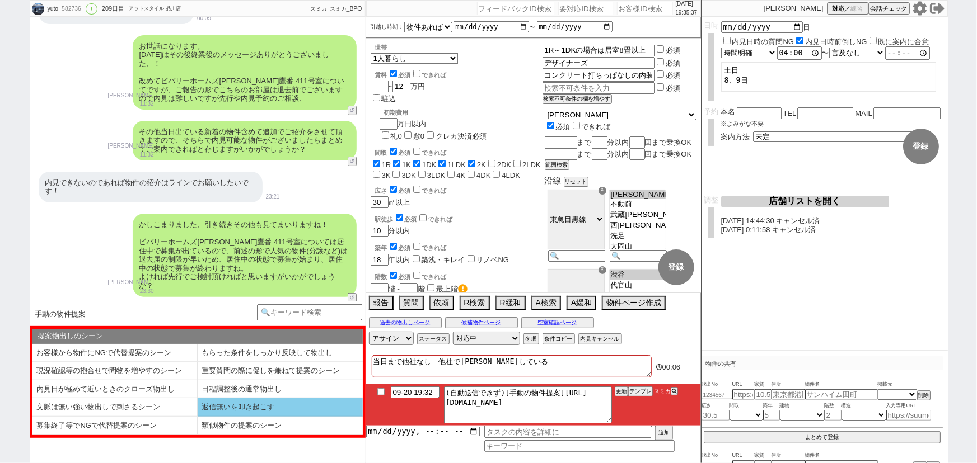
click at [241, 404] on li "返信無いを叩き起こす" at bounding box center [280, 408] width 165 height 18
select select "返信無いを叩き起こす"
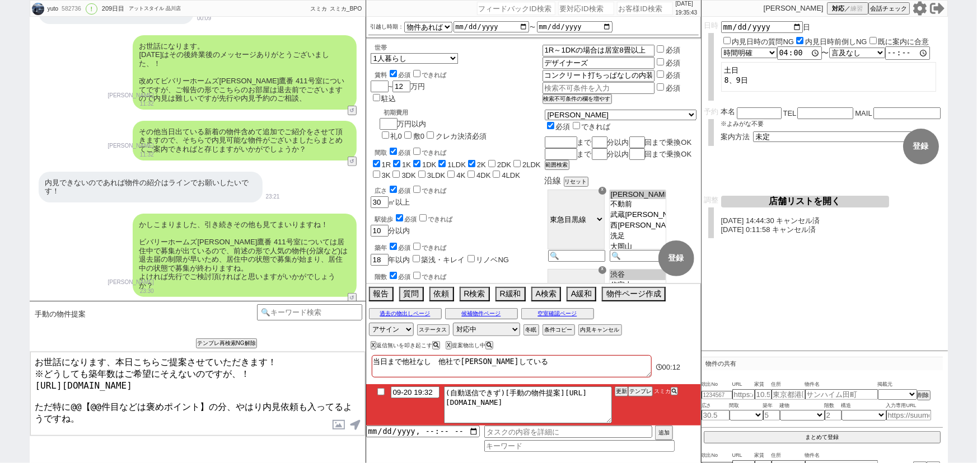
scroll to position [21670, 0]
drag, startPoint x: 217, startPoint y: 382, endPoint x: 26, endPoint y: 376, distance: 191.5
click at [26, 376] on div "yuto 582736 ! 0 209日目 アットスタイル 品川店 冬眠中 自社客 スミカ スミカ_BPO チャット全表示 [DATE] 新しくフォローされま…" at bounding box center [488, 231] width 977 height 463
drag, startPoint x: 73, startPoint y: 394, endPoint x: 208, endPoint y: 398, distance: 135.5
click at [208, 398] on textarea "お世話になります、本日こちらご提案させていただきます！ ※どうしても築年数はご希望にそえないのですが、！ [URL][DOMAIN_NAME] ただ特に@@【…" at bounding box center [197, 394] width 335 height 84
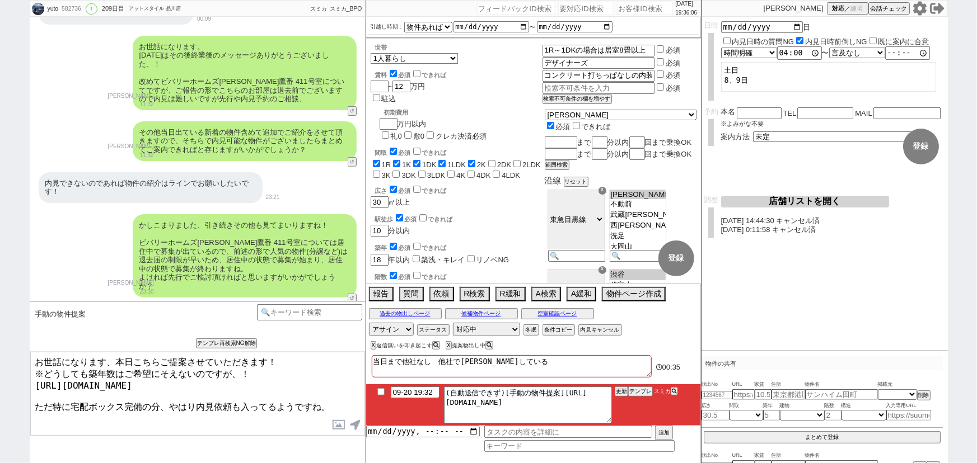
type textarea "お世話になります、本日こちらご提案させていただきます！ ※どうしても築年数はご希望にそえないのですが、！ [URL][DOMAIN_NAME] ただ特に宅配ボ…"
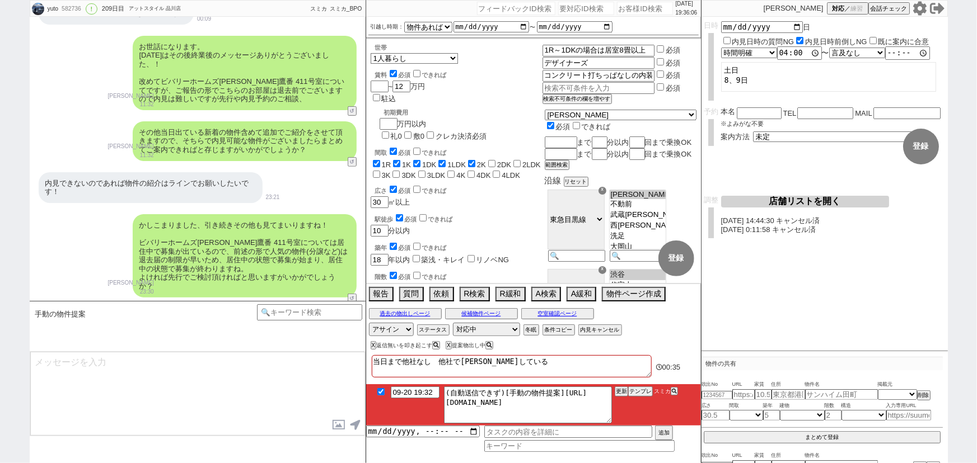
checkbox input "true"
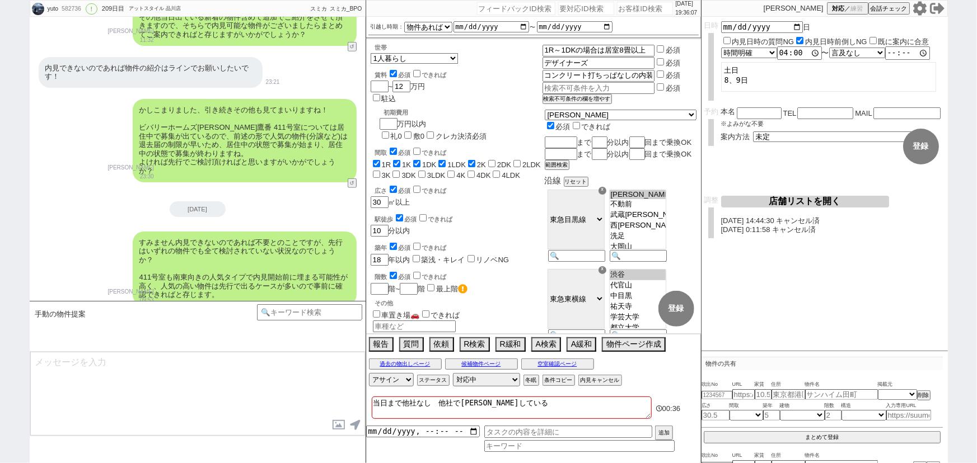
type textarea "ご希望条件としてはズレてるので微妙でしょうか、？"
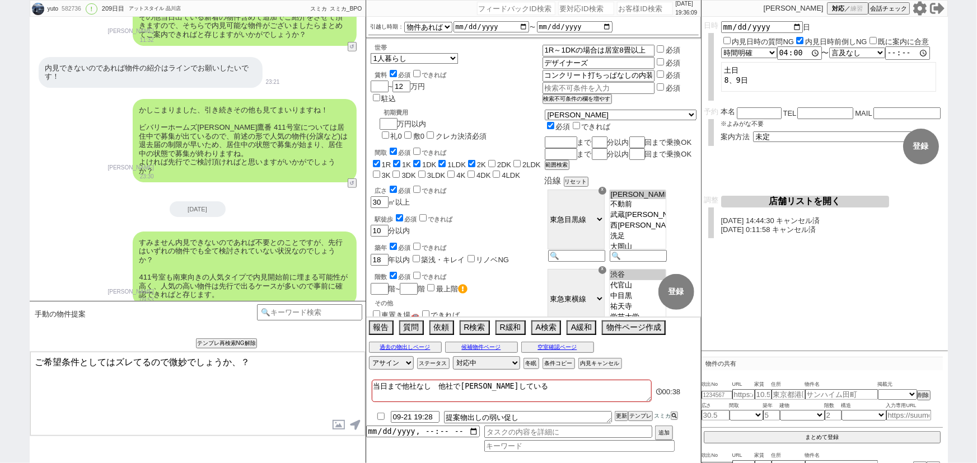
click at [191, 387] on textarea "ご希望条件としてはズレてるので微妙でしょうか、？" at bounding box center [197, 394] width 335 height 84
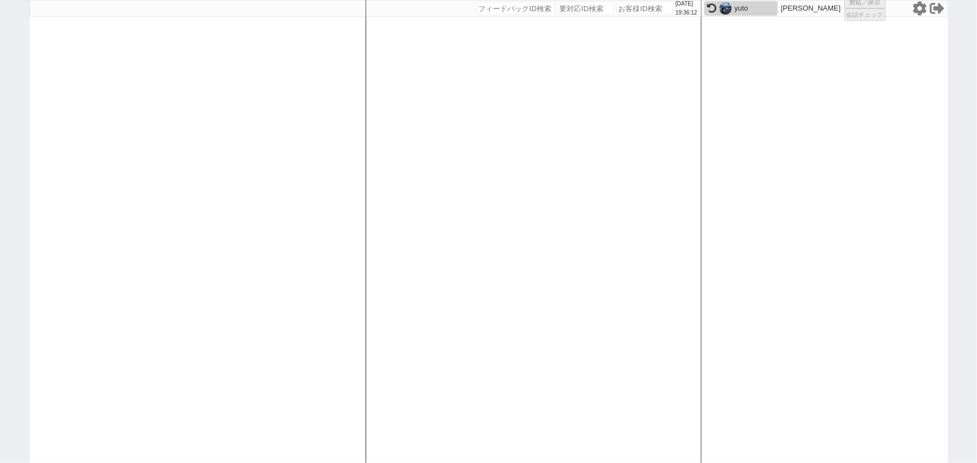
select select "4"
select select
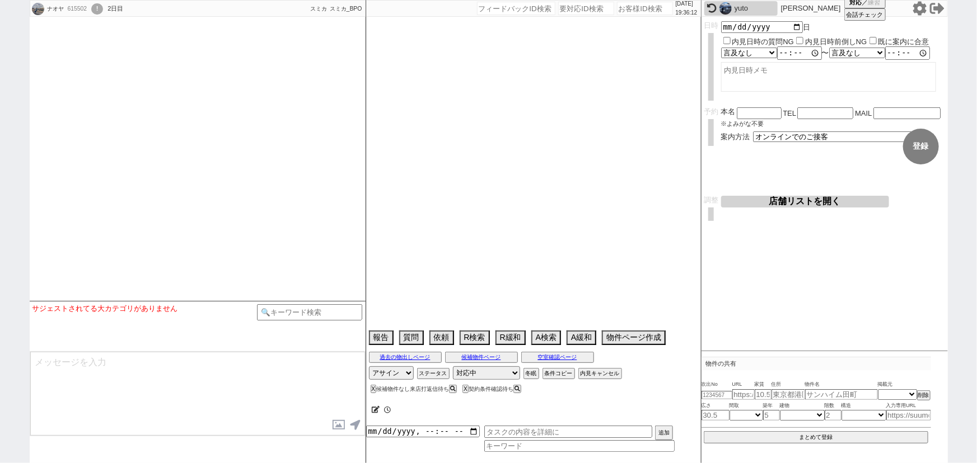
select select "15"
select select "0"
select select "23"
select select "752"
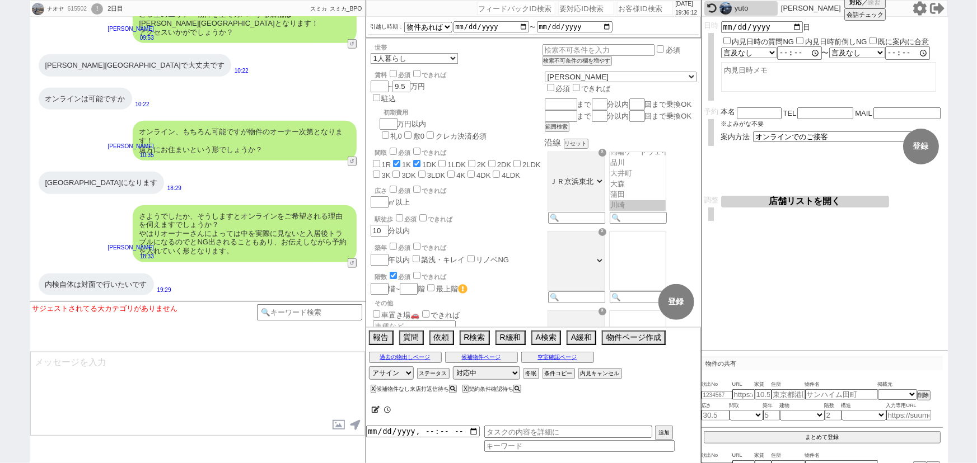
scroll to position [301, 0]
click at [621, 7] on input "number" at bounding box center [645, 8] width 56 height 13
paste input "609542"
type input "609542"
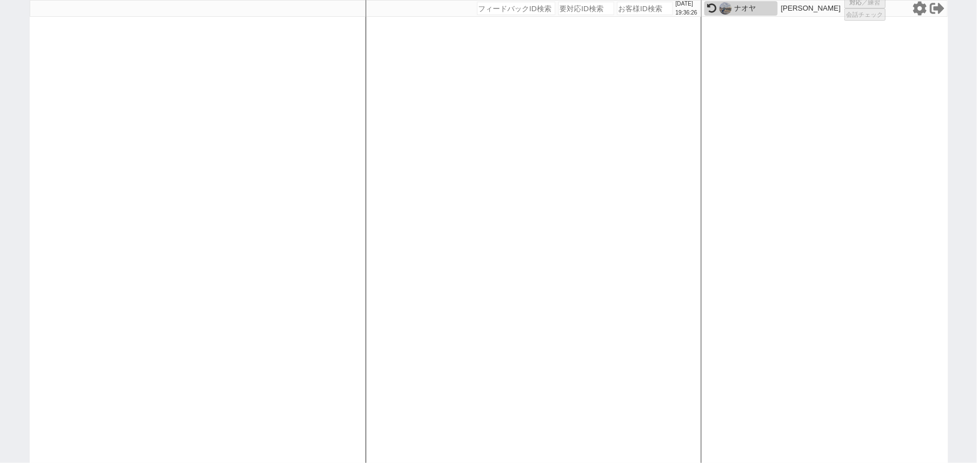
select select "2"
select select
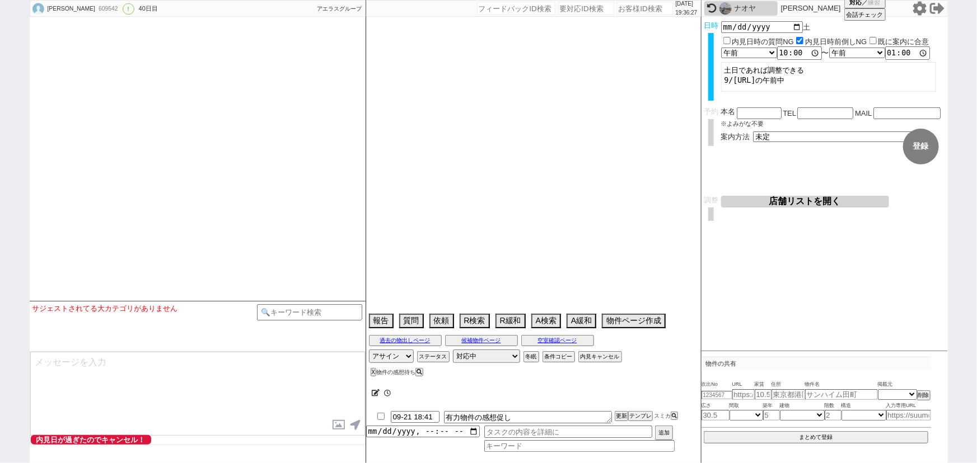
scroll to position [6939, 0]
select select "15"
select select "0"
select select "60"
select select "1492"
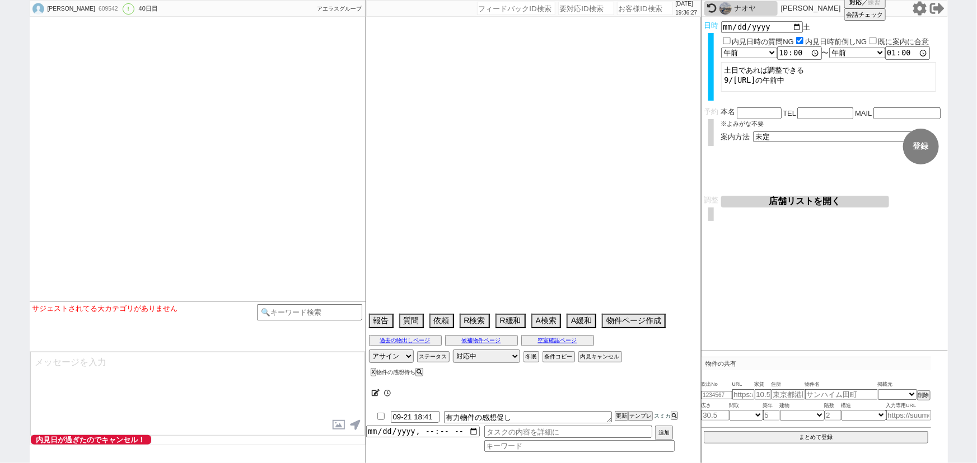
select select "61"
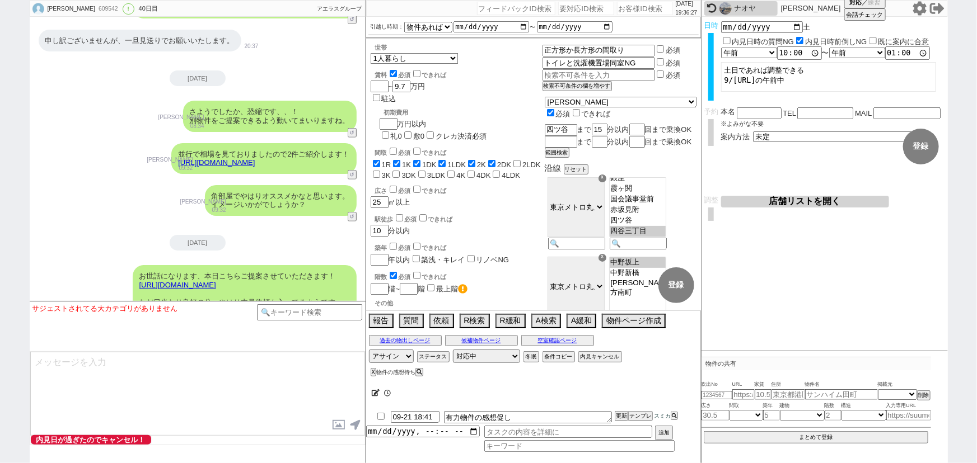
scroll to position [110, 0]
click at [631, 7] on input "number" at bounding box center [645, 8] width 56 height 13
paste input "615453"
type input "615453"
select select "1"
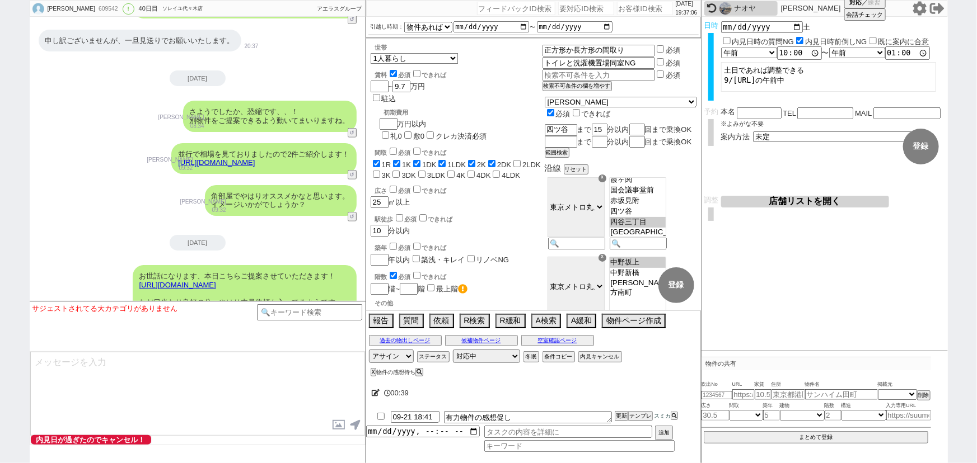
select select "2"
select select
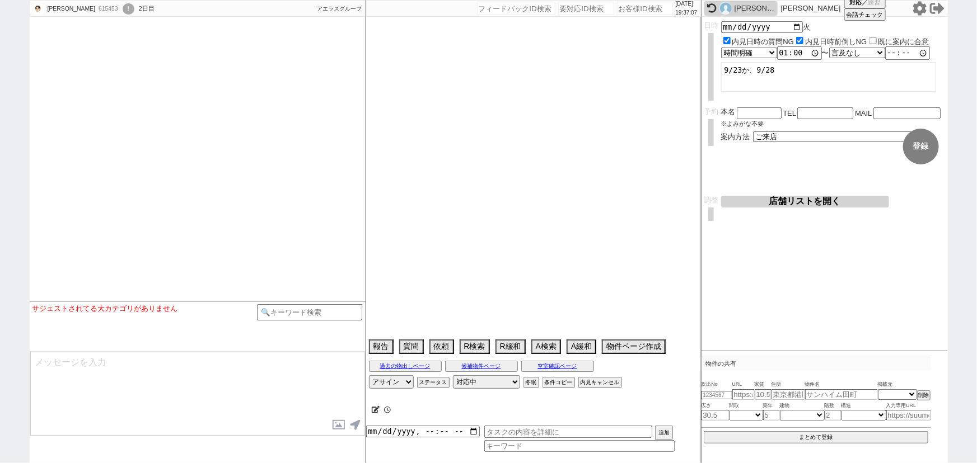
type textarea "22日仕事"
select select "15"
select select "0"
select select "11"
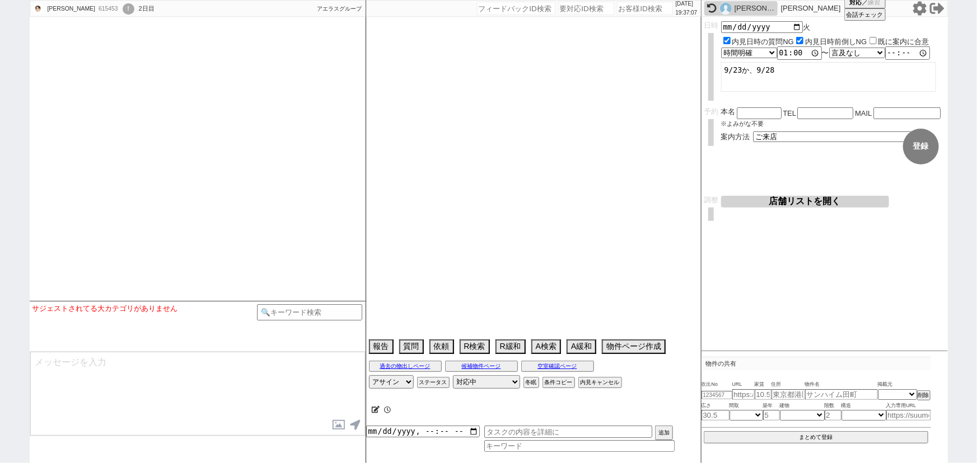
select select "723"
select select "25"
select select "802"
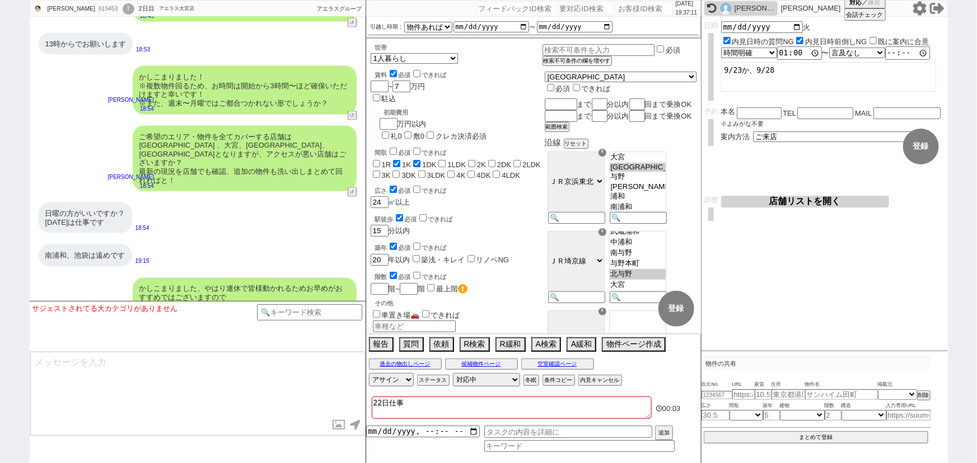
scroll to position [2952, 0]
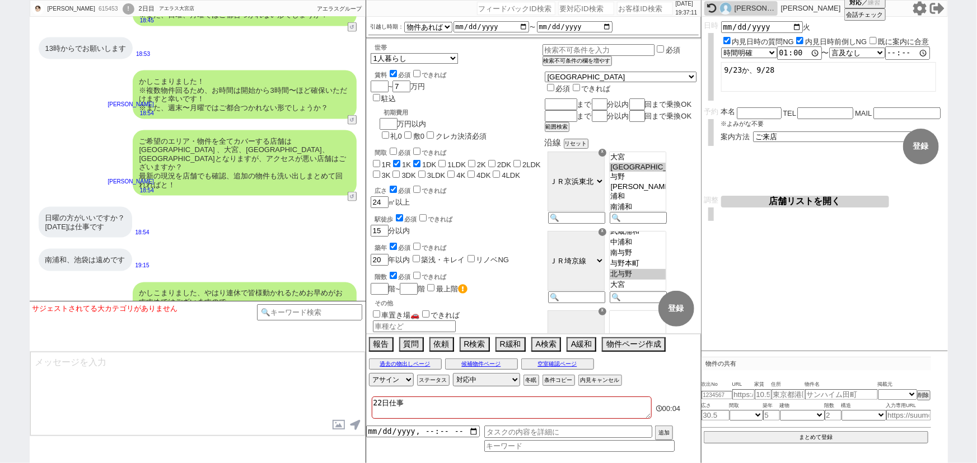
click at [263, 186] on div "ご希望のエリア・物件を全てカバーする店舗は[GEOGRAPHIC_DATA] 、大宮、[GEOGRAPHIC_DATA]、[GEOGRAPHIC_DATA]と…" at bounding box center [245, 163] width 224 height 66
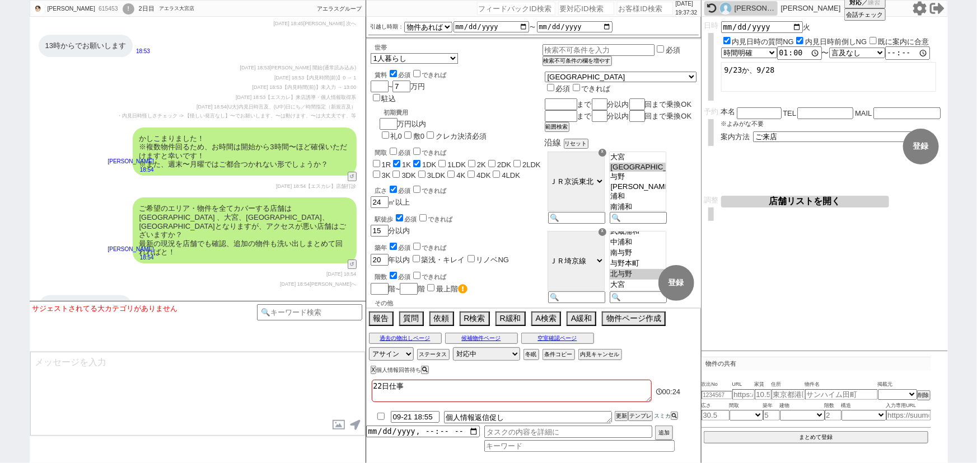
scroll to position [3789, 0]
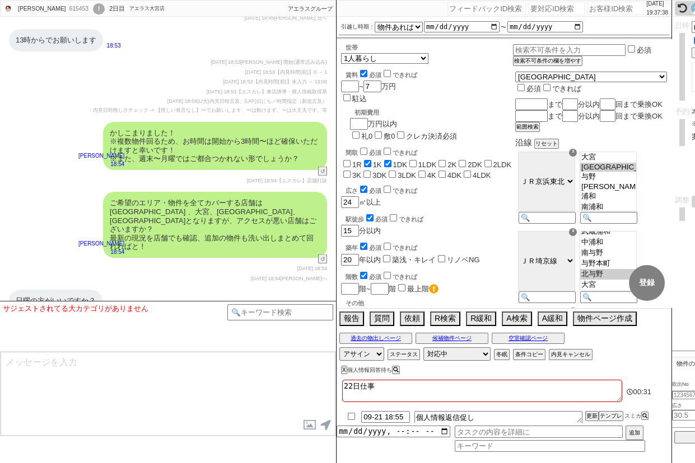
click at [275, 170] on div "かしこまりました！ ※複数物件回るため、お時間は開始から3時間〜ほど確保いただけますと幸いです！ ※また、週末〜月曜ではご都合つかれない形でしょうか？" at bounding box center [215, 146] width 224 height 48
click at [139, 158] on div "かしこまりました！ ※複数物件回るため、お時間は開始から3時間〜ほど確保いただけますと幸いです！ ※また、週末〜月曜ではご都合つかれない形でしょうか？" at bounding box center [215, 146] width 224 height 48
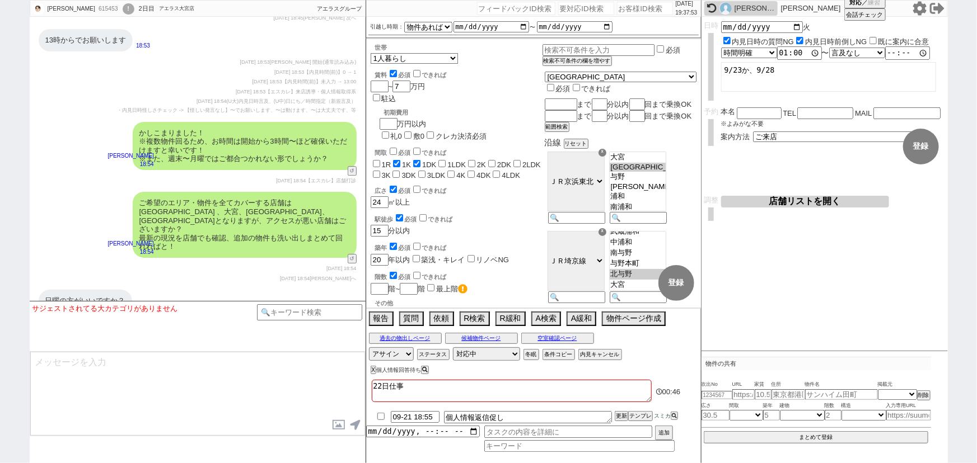
click at [919, 6] on icon at bounding box center [918, 8] width 13 height 14
click at [58, 115] on div "[DATE] 18:54 (U大)内見日時言及、(U中)日にち／時間指定（新規言及） ・内見日時怪しさチェック -> 【怪しい発言なし】〜でお願いします、〜は…" at bounding box center [198, 105] width 318 height 17
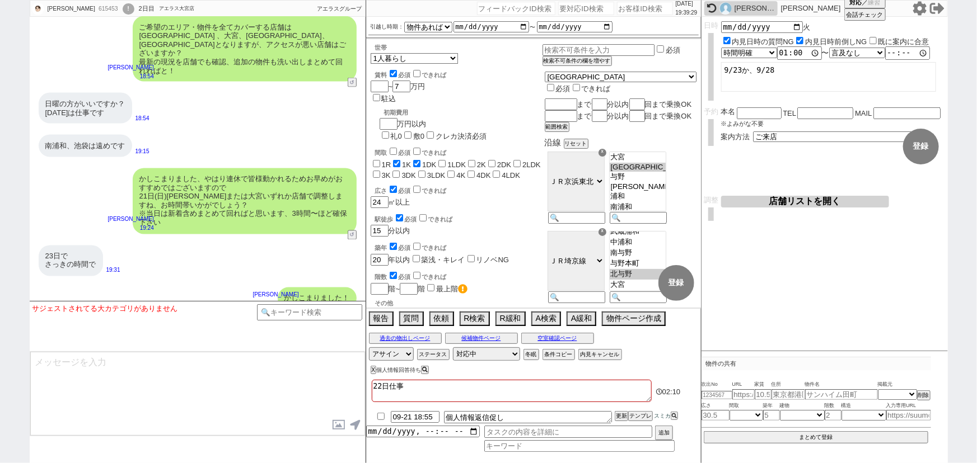
scroll to position [3114, 0]
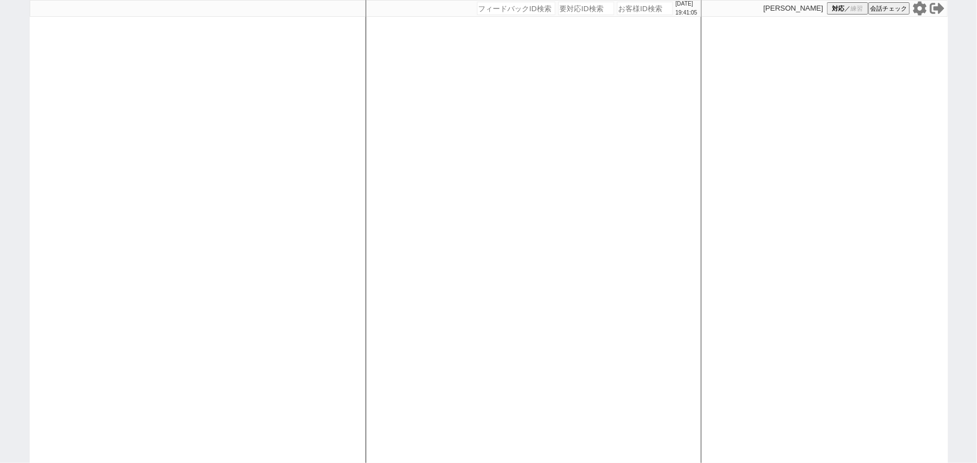
click at [630, 11] on input "number" at bounding box center [645, 8] width 56 height 13
paste input "615683"
type input "615683"
select select
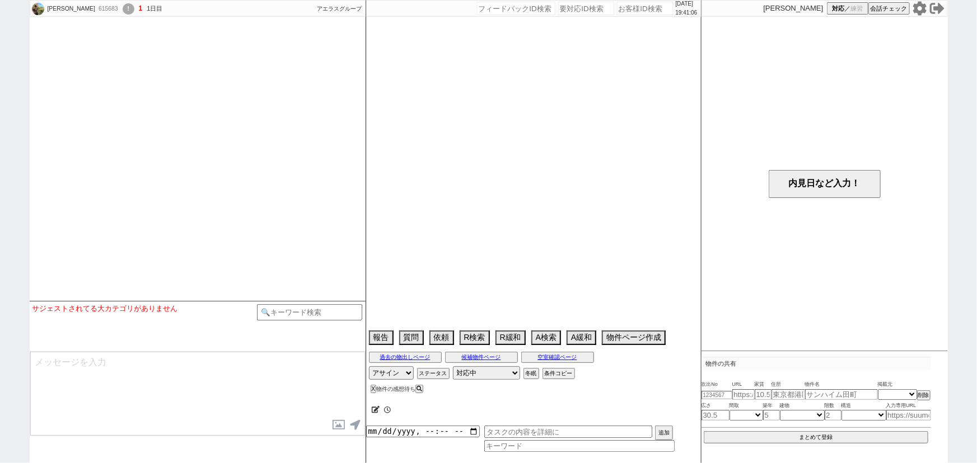
select select "13"
select select "6"
select select "25"
select select "797"
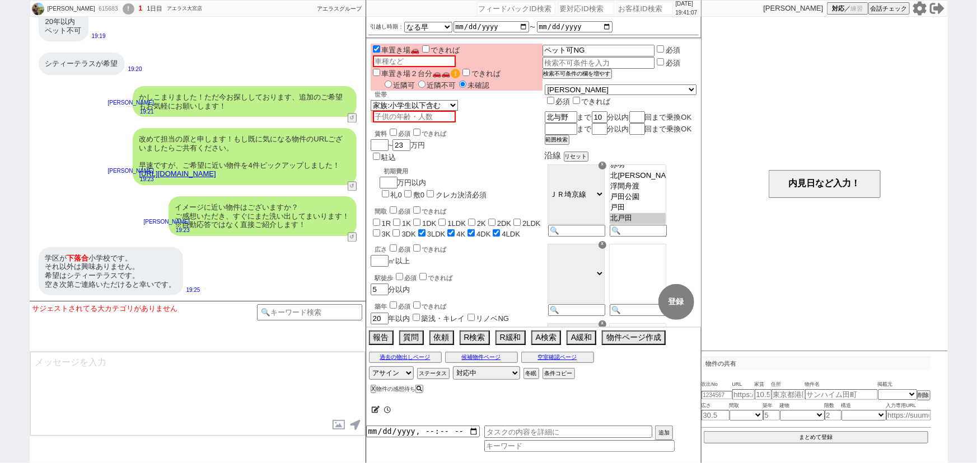
scroll to position [121, 0]
click at [289, 308] on input at bounding box center [310, 311] width 106 height 14
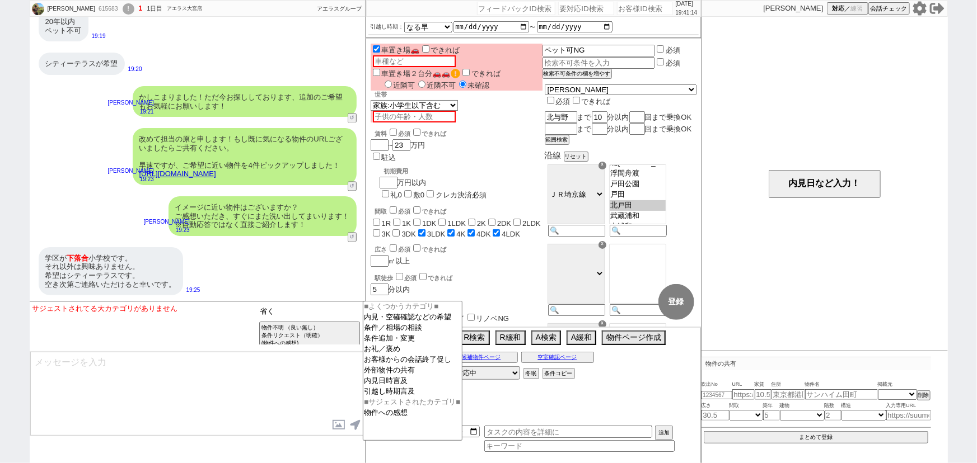
type input "省く"
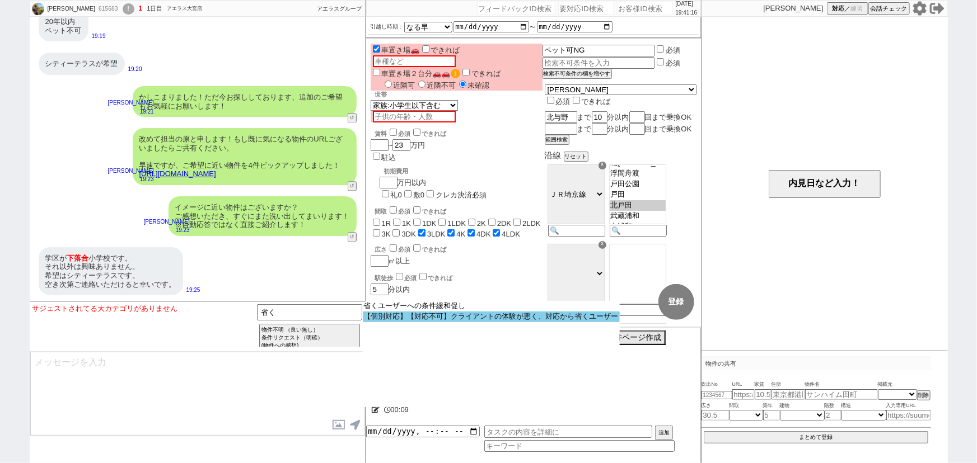
click at [400, 315] on option "【個別対応】【対応不可】クライアントの体験が悪く、対応から省くユーザー" at bounding box center [491, 317] width 257 height 11
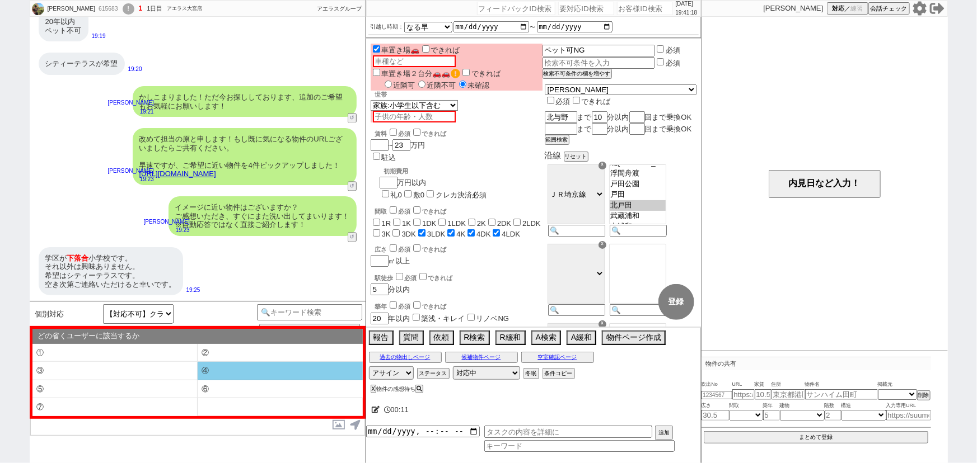
click at [224, 374] on li "④" at bounding box center [280, 371] width 165 height 18
type textarea "すみません、他の不動産も参照する業者間システム上でお探ししたのですが、頂いた条件に合致する物件は現時点で全く出ておらずでした、、"
select select "④"
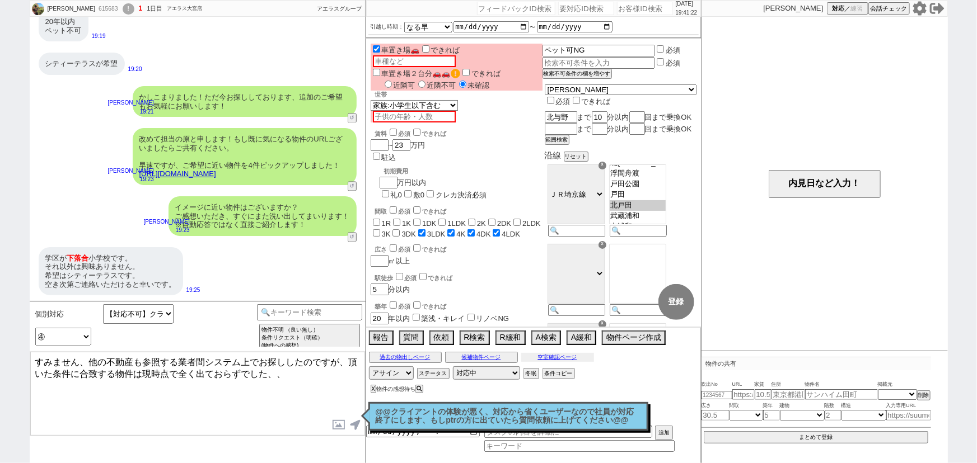
click at [554, 355] on button "空室確認ページ" at bounding box center [557, 357] width 73 height 9
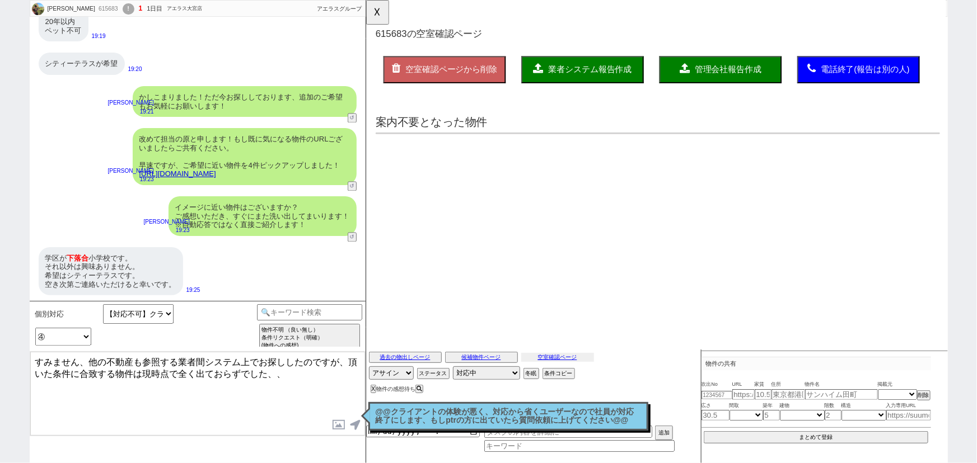
scroll to position [0, 0]
click at [377, 13] on button "☓" at bounding box center [376, 11] width 21 height 22
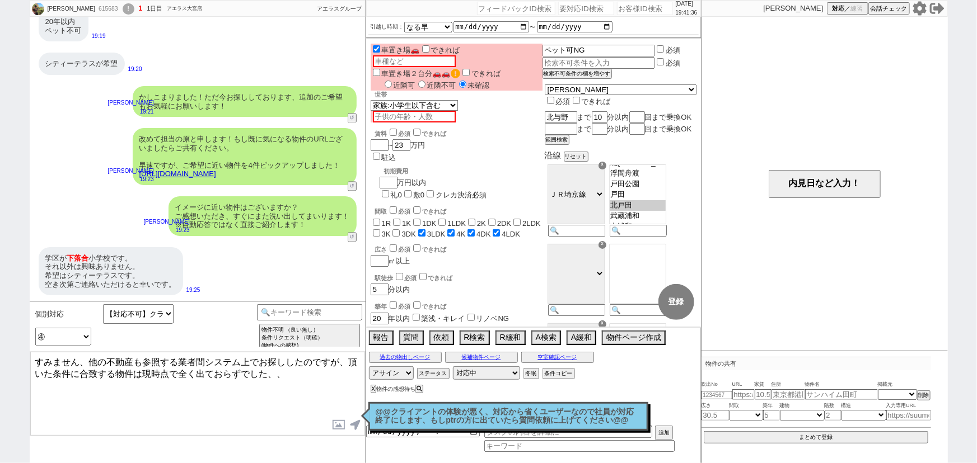
scroll to position [1096, 0]
drag, startPoint x: 93, startPoint y: 63, endPoint x: 42, endPoint y: 69, distance: 51.9
click at [42, 69] on div "シティーテラスが希望" at bounding box center [82, 64] width 86 height 22
copy div "シティーテラス"
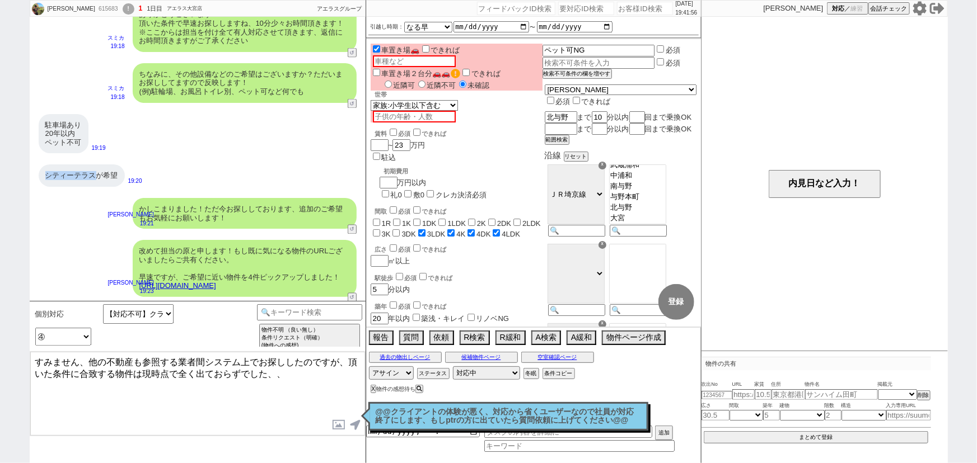
scroll to position [1096, 0]
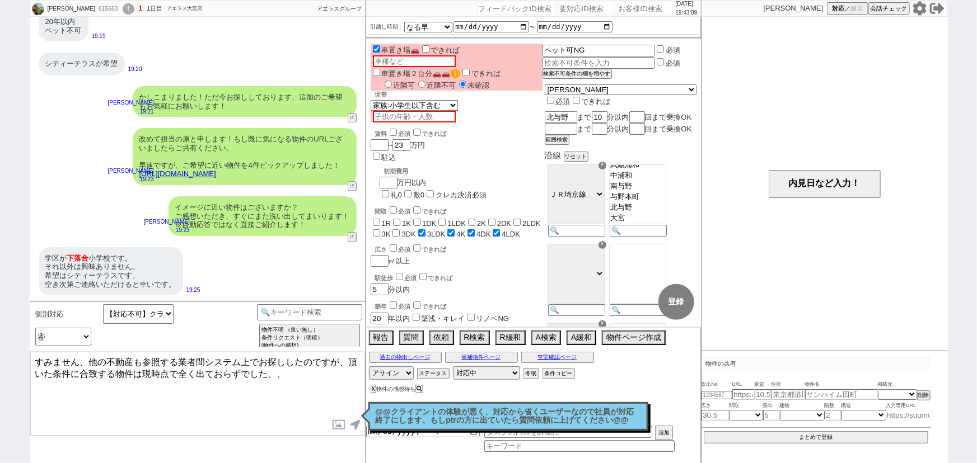
click at [901, 414] on input at bounding box center [908, 416] width 45 height 10
paste input "https://suumo.jp/chintai/bc_100450294013/"
type input "https://suumo.jp/chintai/bc_100450294013/"
click at [823, 368] on p "物件の共有" at bounding box center [815, 363] width 229 height 13
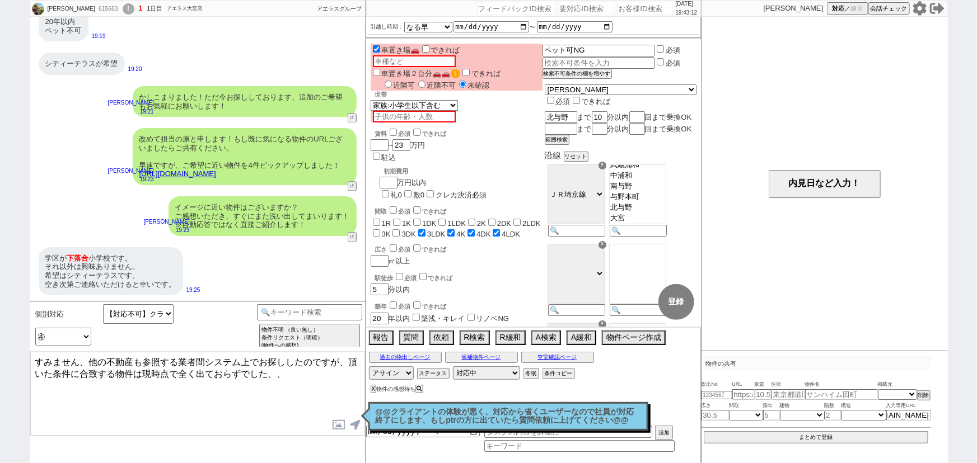
scroll to position [0, 0]
click at [893, 393] on select "掲載元 SUUMO HOMEs sumaity yahoo goo at home smocca nifty chintai goodrooms r-stor…" at bounding box center [897, 395] width 39 height 10
select select "100"
click at [878, 390] on select "掲載元 SUUMO HOMEs sumaity yahoo goo at home smocca nifty chintai goodrooms r-stor…" at bounding box center [897, 395] width 39 height 10
click at [130, 283] on div "学区が 下落合 小学校です。 それ以外は興味ありません。 希望はシティーテラスです。 空き次第ご連絡いただけると幸いです。" at bounding box center [111, 271] width 144 height 48
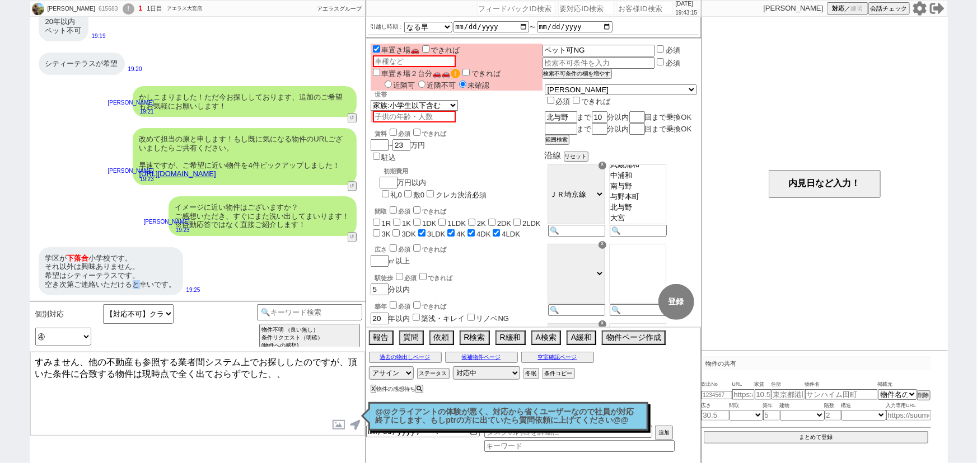
click at [130, 283] on div "学区が 下落合 小学校です。 それ以外は興味ありません。 希望はシティーテラスです。 空き次第ご連絡いただけると幸いです。" at bounding box center [111, 271] width 144 height 48
click at [711, 393] on input "number" at bounding box center [716, 395] width 31 height 7
paste input "37116051"
type input "37116051"
select select
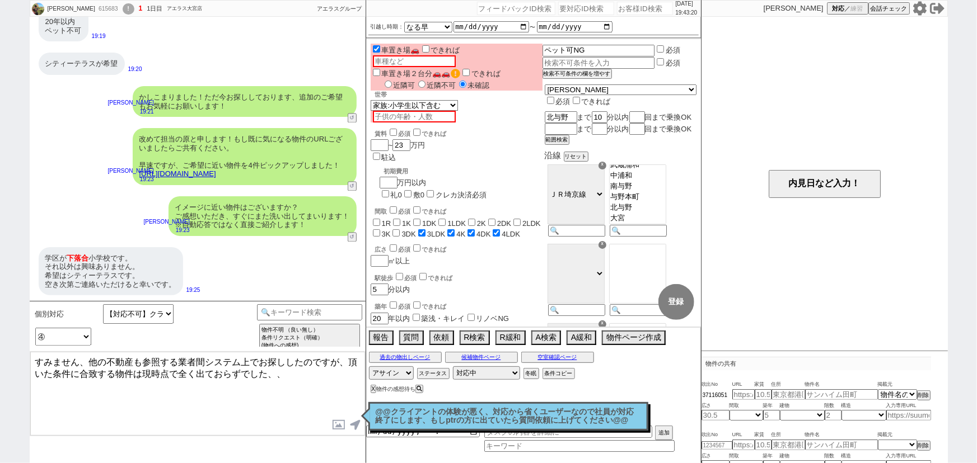
scroll to position [30, 0]
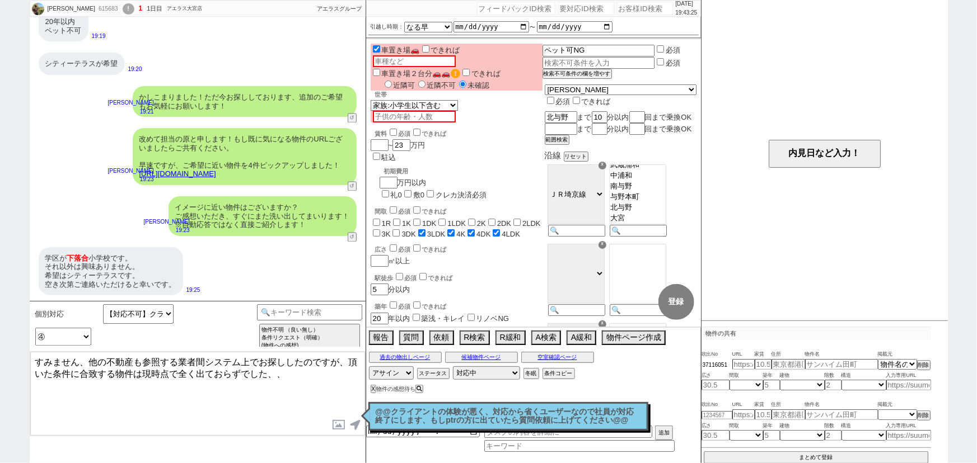
type input "21"
type input "埼玉県さいたま市中央区上落合１"
type input "シティテラスさいたま新都心 1414号室"
type input "76.14"
select select "9"
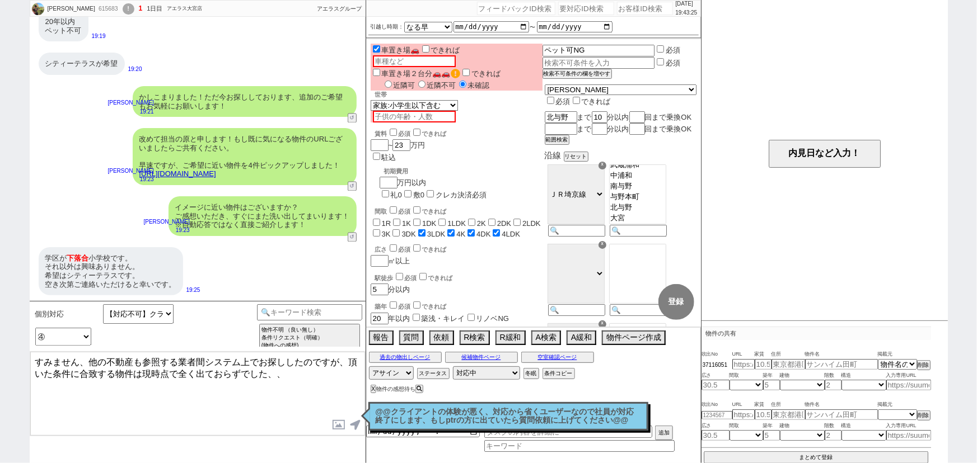
type input "18"
select select "0"
type input "14"
select select "4"
type input "37116051"
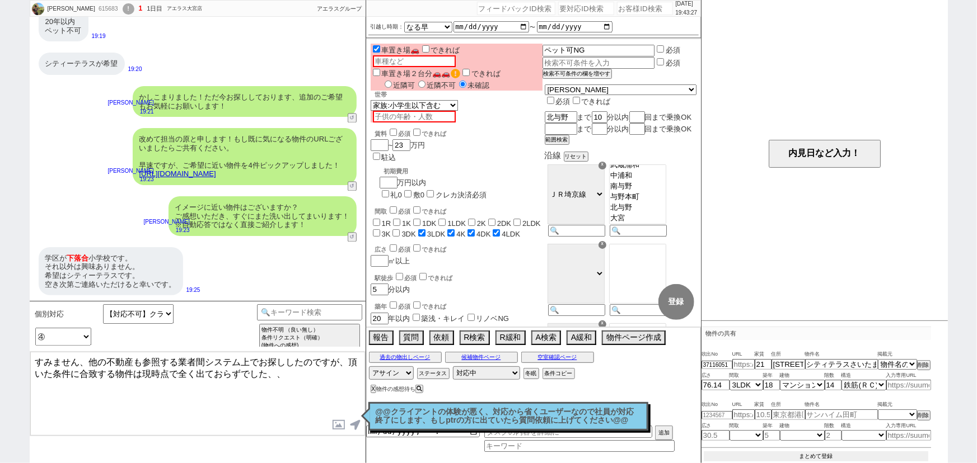
scroll to position [29, 0]
click at [827, 453] on button "まとめて登録" at bounding box center [816, 458] width 225 height 10
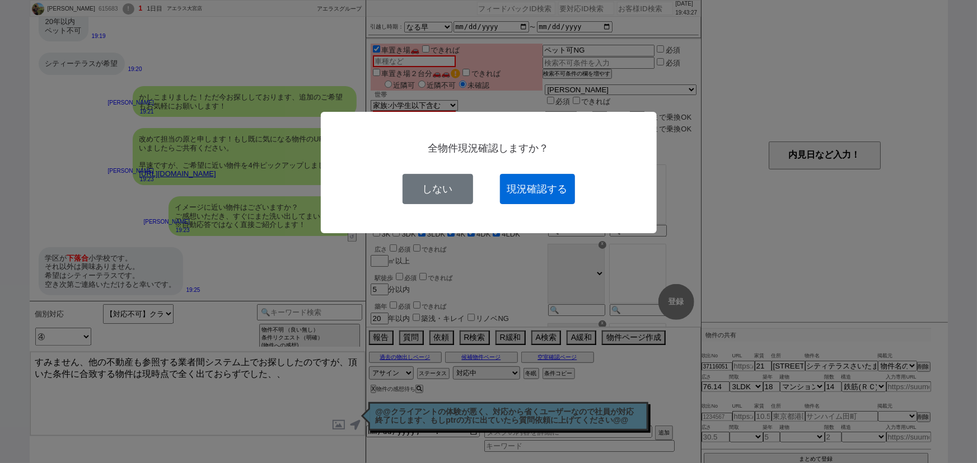
click at [531, 184] on button "現況確認する" at bounding box center [537, 189] width 75 height 30
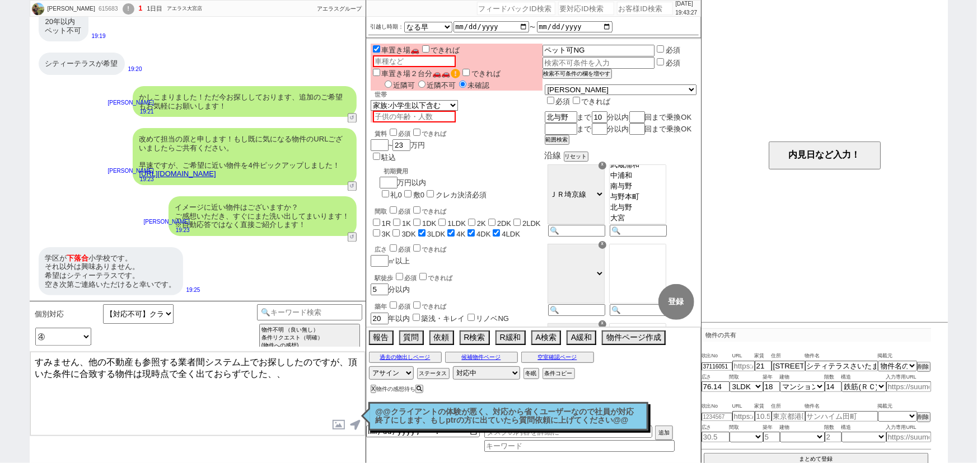
select select
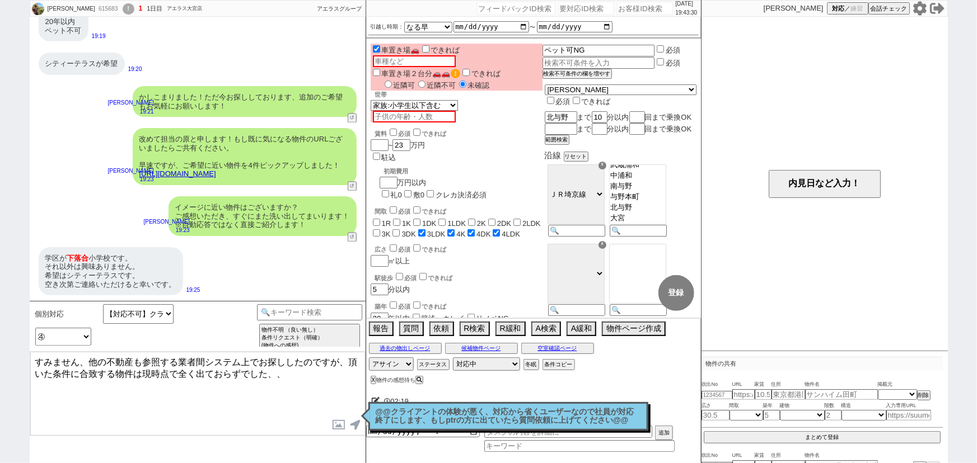
click at [307, 381] on textarea "すみません、他の不動産も参照する業者間システム上でお探ししたのですが、頂いた条件に合致する物件は現時点で全く出ておらずでした、、" at bounding box center [197, 394] width 335 height 84
click at [556, 350] on button "空室確認ページ" at bounding box center [557, 348] width 73 height 9
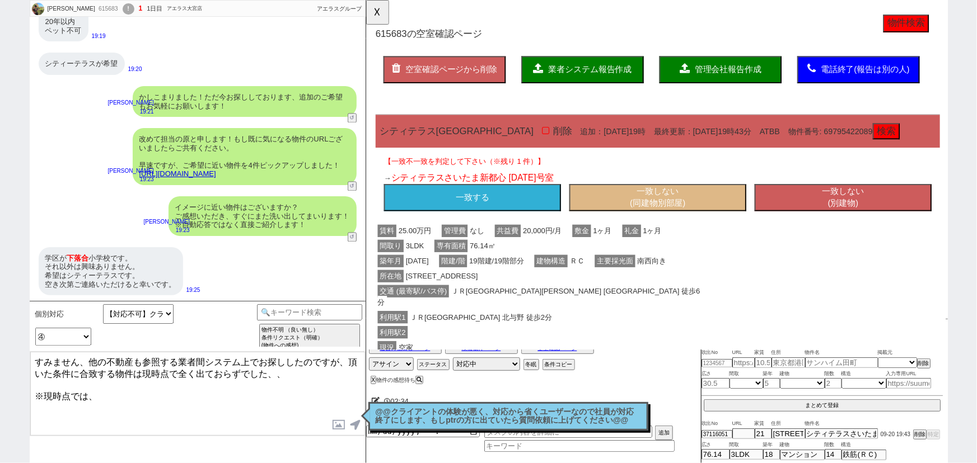
click at [519, 208] on button "一致する" at bounding box center [480, 212] width 190 height 29
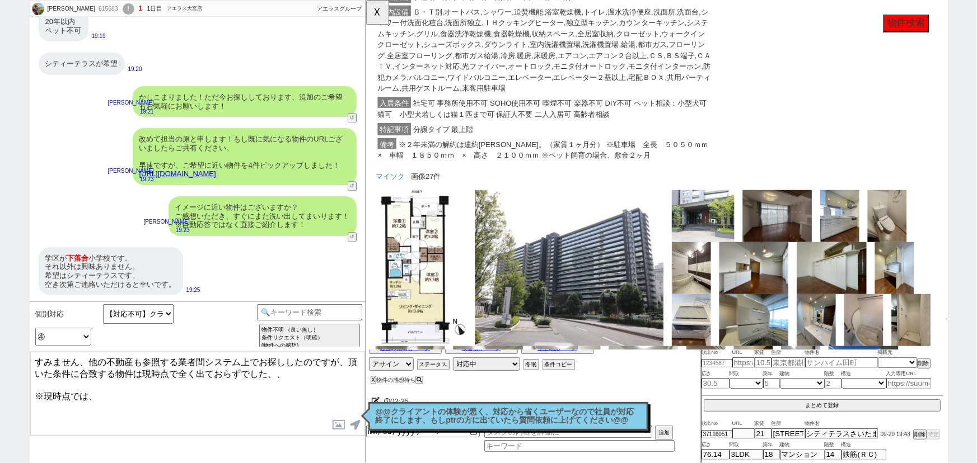
scroll to position [639, 0]
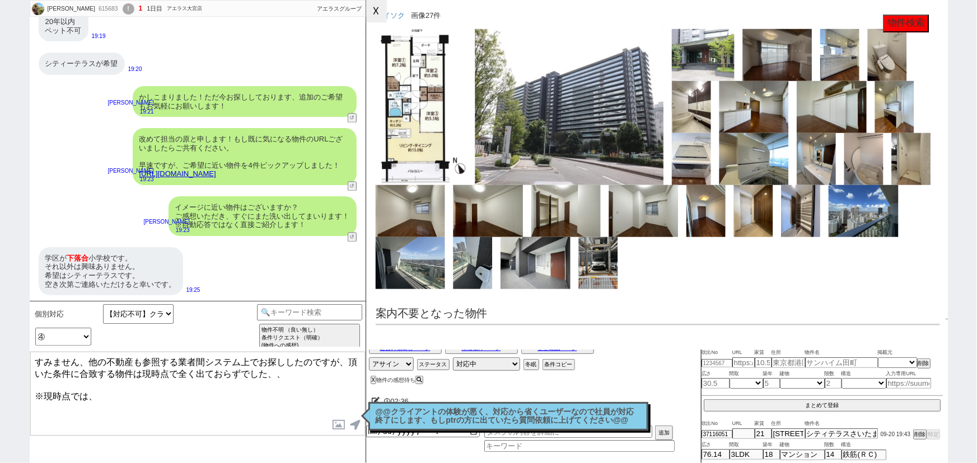
click at [376, 22] on button "☓" at bounding box center [376, 11] width 21 height 22
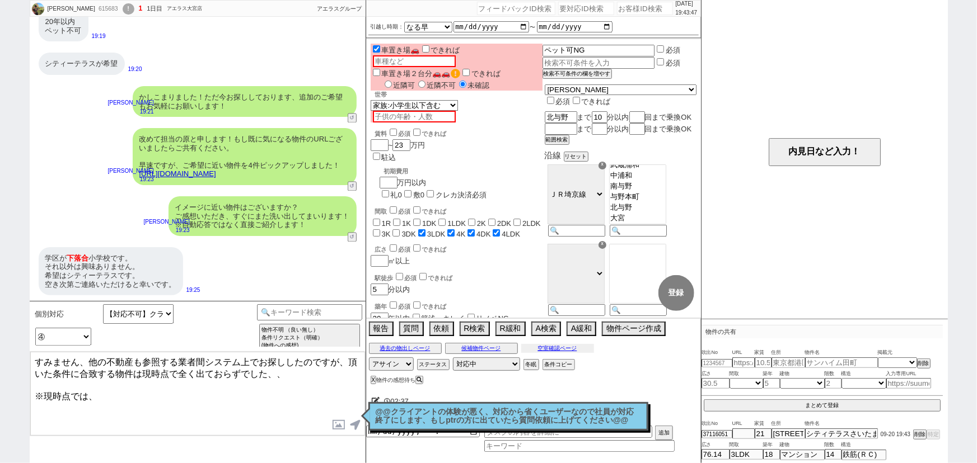
click at [571, 353] on button "空室確認ページ" at bounding box center [557, 348] width 73 height 9
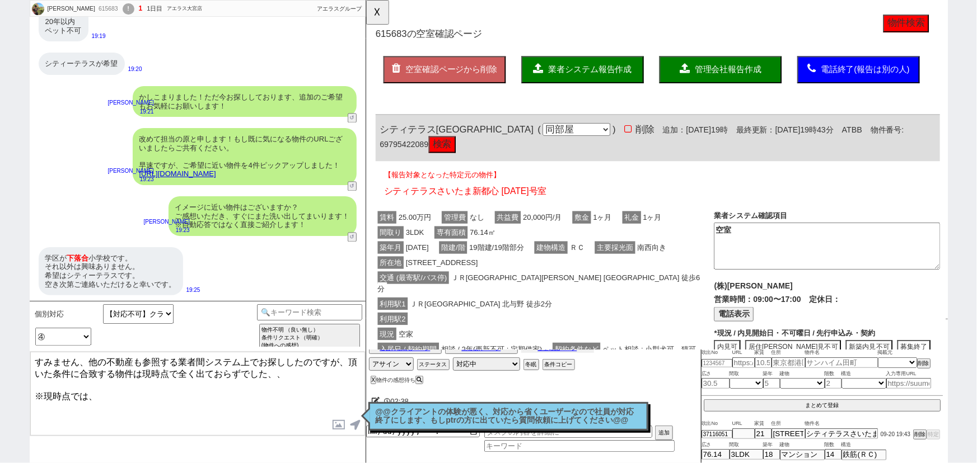
scroll to position [0, 0]
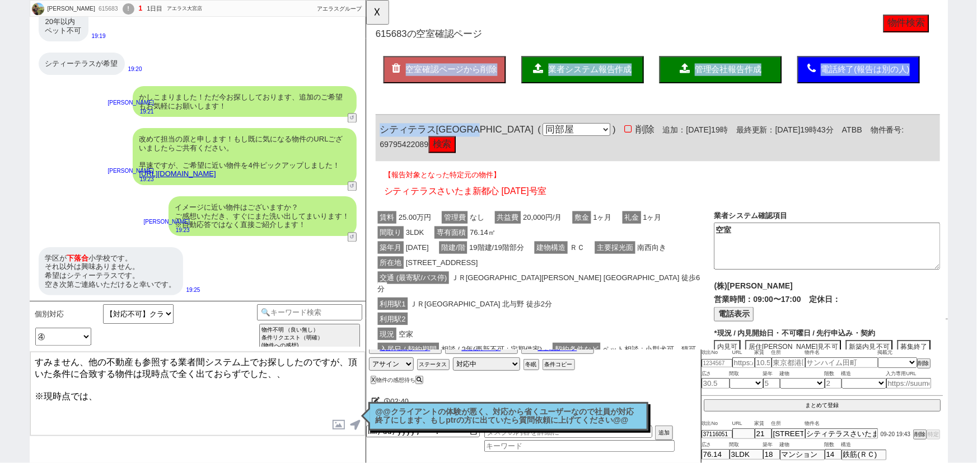
drag, startPoint x: 508, startPoint y: 133, endPoint x: 377, endPoint y: 120, distance: 132.2
click at [377, 120] on div "615683 の空室確認ページ 空室確認ページから削除 業者システム報告作成 管理会社報告作成 電話終了(報告は別の人) 確認取れず物件のタスク登録 追加 キ…" at bounding box center [678, 364] width 627 height 728
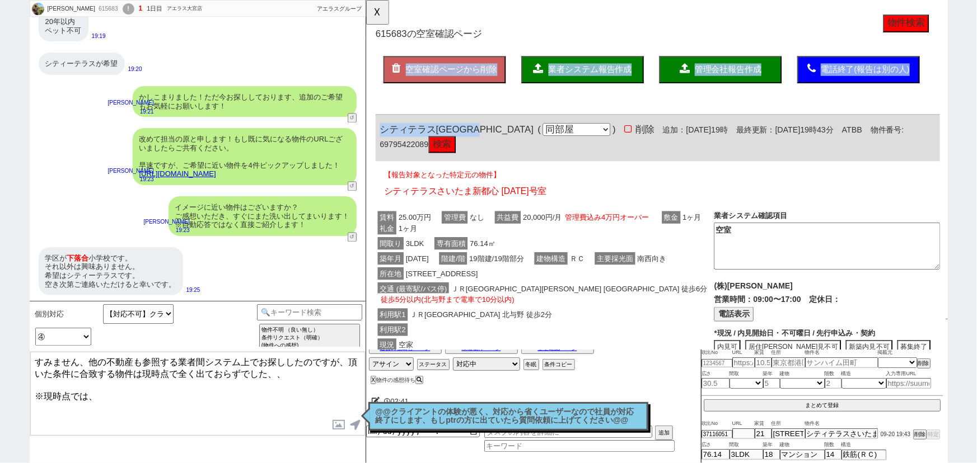
click at [417, 137] on span "シティテラスさいたま新都心" at bounding box center [462, 139] width 165 height 11
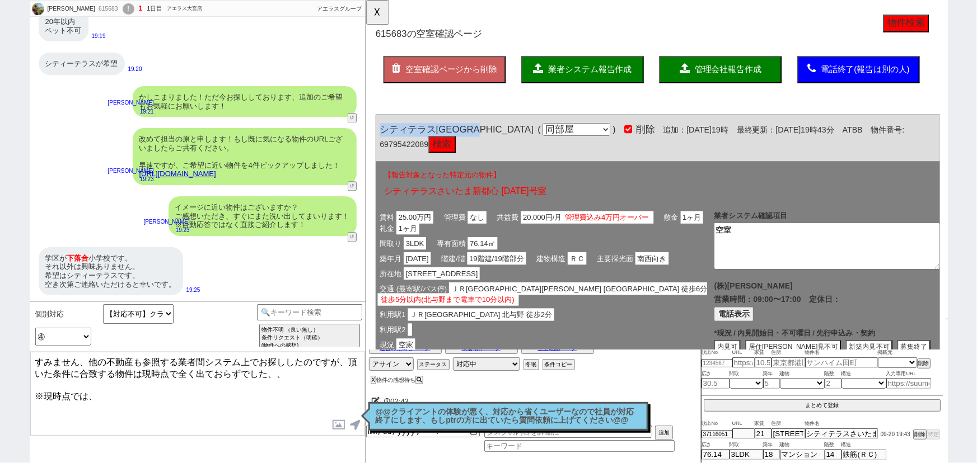
drag, startPoint x: 511, startPoint y: 139, endPoint x: 381, endPoint y: 134, distance: 130.0
click at [381, 134] on div "シティテラスさいたま新都心 ( 同部屋 同建物別部屋 別建物別部屋 別建物 ) 削除 追加：2025年9月20日19時 最終更新：2025年9月20日19時4…" at bounding box center [679, 149] width 607 height 50
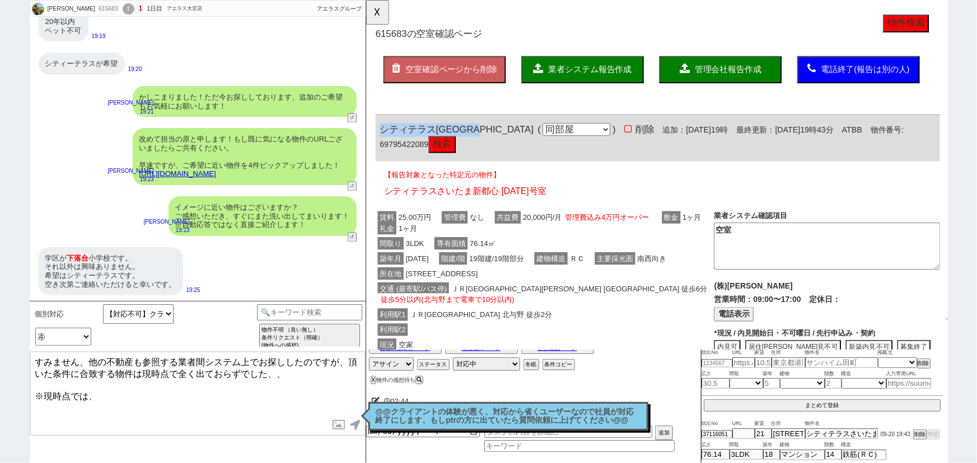
copy span "シティテラスさいたま新都心"
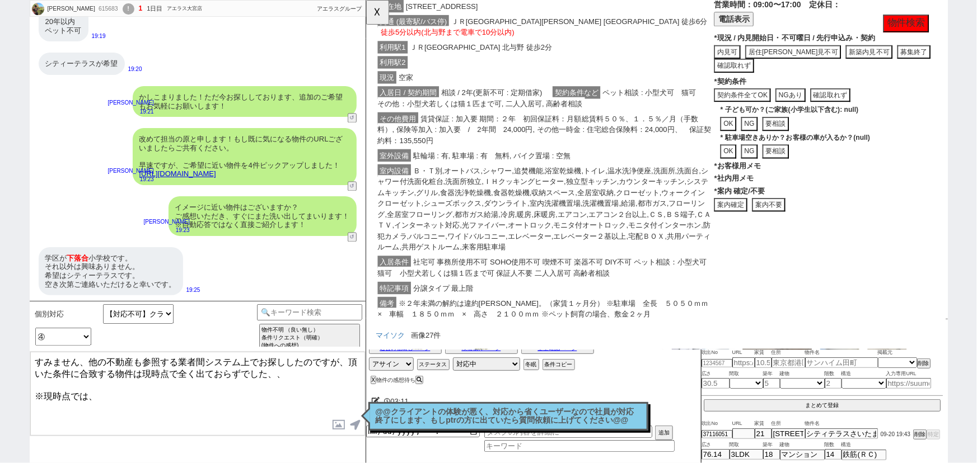
scroll to position [325, 0]
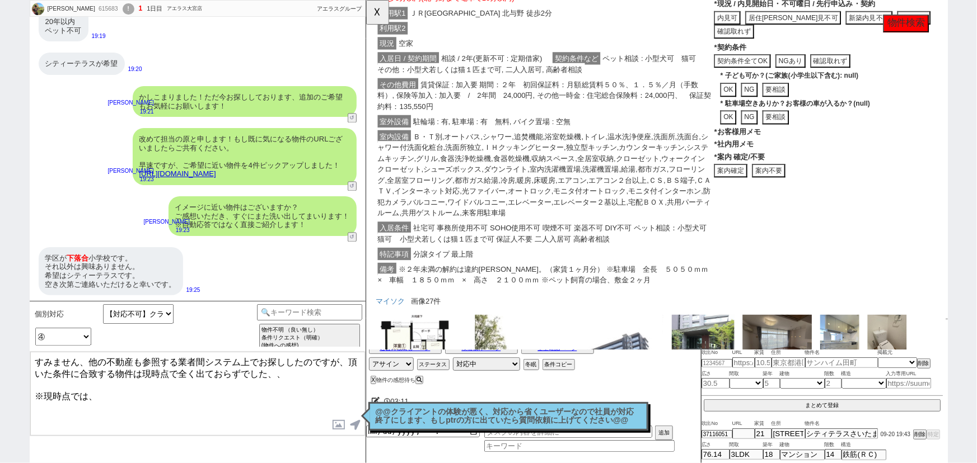
click at [796, 185] on button "案内不要" at bounding box center [798, 183] width 36 height 15
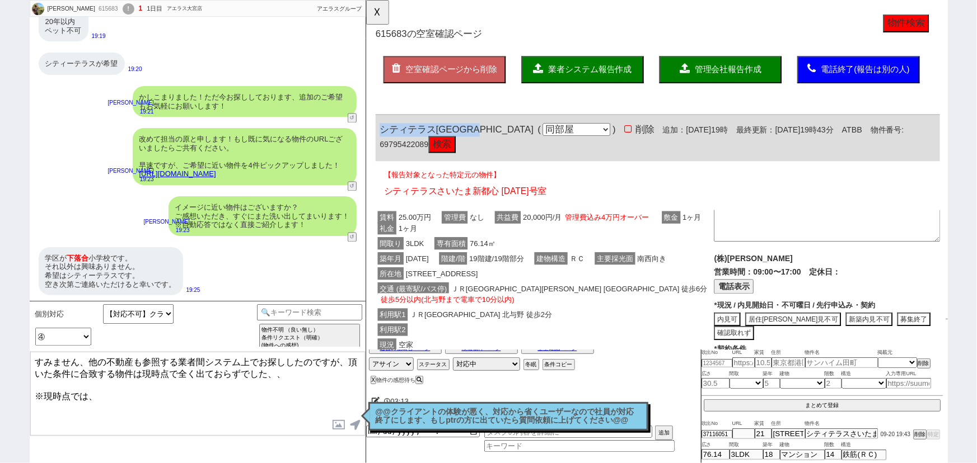
scroll to position [0, 0]
click at [440, 134] on span "シティテラスさいたま新都心" at bounding box center [462, 139] width 165 height 11
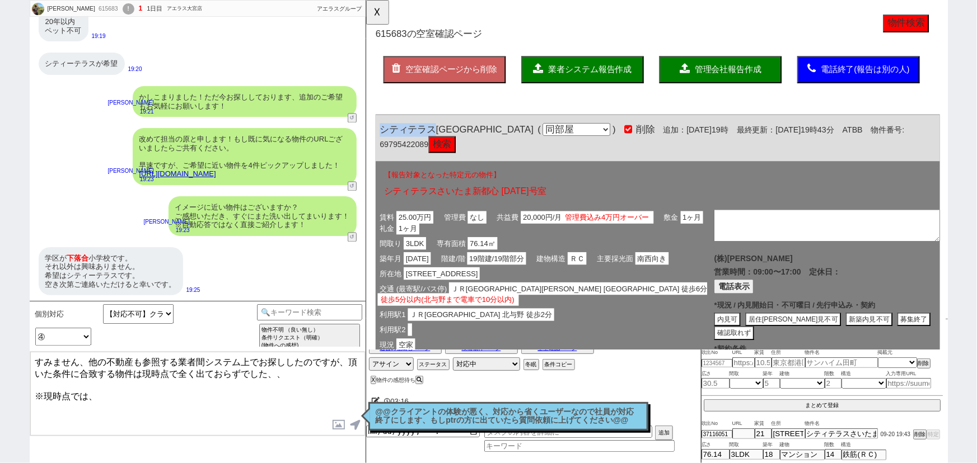
drag, startPoint x: 437, startPoint y: 139, endPoint x: 374, endPoint y: 138, distance: 62.7
copy span "シティテラス"
click at [105, 386] on textarea "すみません、他の不動産も参照する業者間システム上でお探ししたのですが、頂いた条件に合致する物件は現時点で全く出ておらずでした、、 ※現時点では、" at bounding box center [197, 394] width 335 height 84
paste textarea "シティテラス"
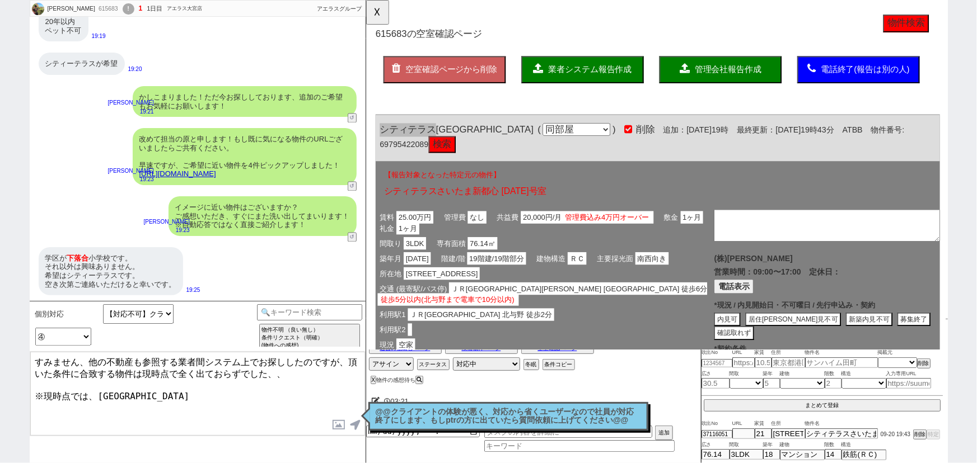
drag, startPoint x: 99, startPoint y: 386, endPoint x: 44, endPoint y: 388, distance: 54.9
click at [44, 388] on textarea "すみません、他の不動産も参照する業者間システム上でお探ししたのですが、頂いた条件に合致する物件は現時点で全く出ておらずでした、、 ※現時点では、シティテラス" at bounding box center [197, 394] width 335 height 84
click at [146, 388] on textarea "すみません、他の不動産も参照する業者間システム上でお探ししたのですが、頂いた条件に合致する物件は現時点で全く出ておらずでした、、 ※シティテラス" at bounding box center [197, 394] width 335 height 84
type textarea "すみません、他の不動産も参照する業者間システム上でお探ししたのですが、頂いた条件に合致する物件は現時点で全く出ておらずでした、、 ※シティテラスの特定はできず…"
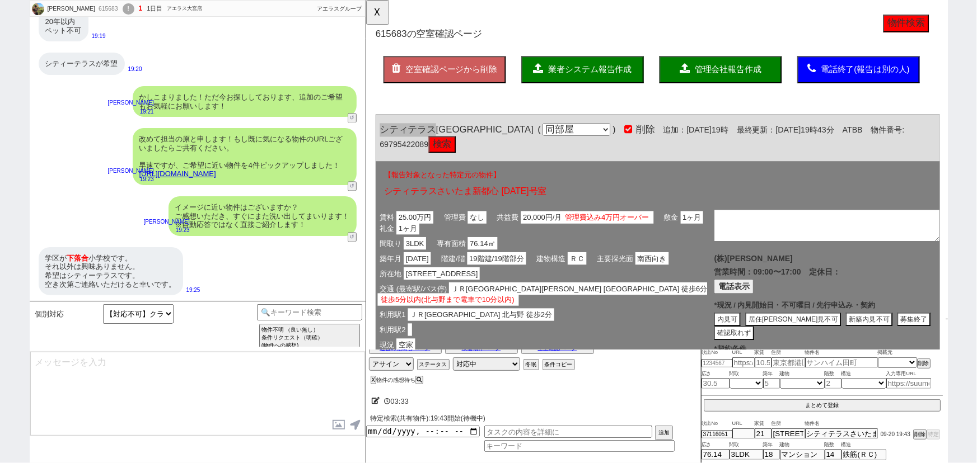
scroll to position [1164, 0]
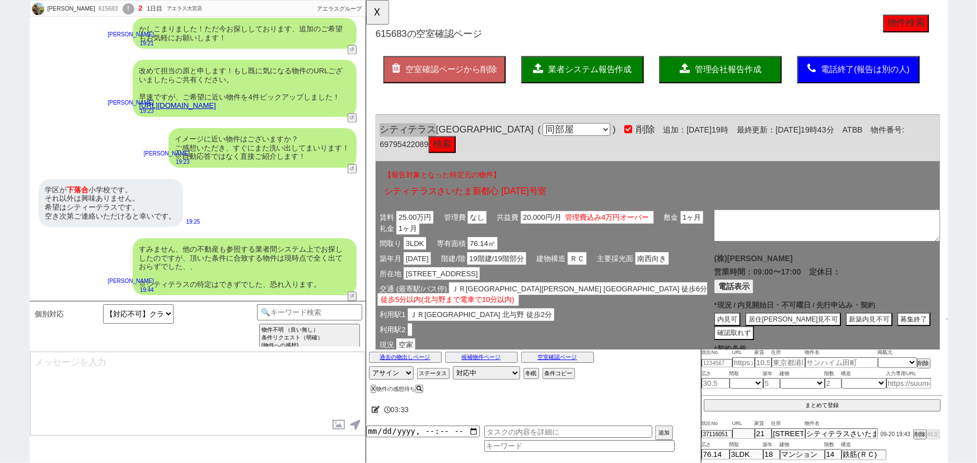
type textarea "お力添えできず申し訳ございません、、また機会がございましたら宜しくお願い致します。"
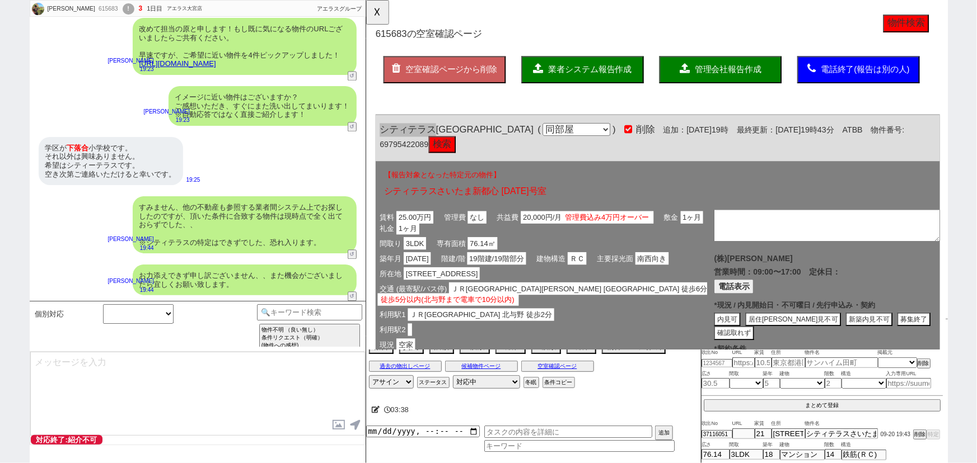
select select "400"
click at [217, 208] on div "すみません、他の不動産も参照する業者間システム上でお探ししたのですが、頂いた条件に合致する物件は現時点で全く出ておらずでした、、 ※シティテラスの特定はできず…" at bounding box center [245, 224] width 224 height 57
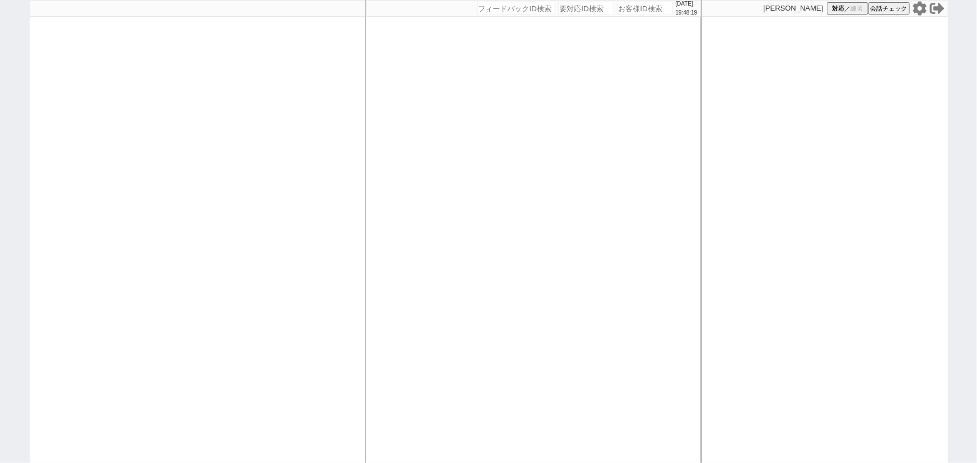
click at [919, 13] on icon at bounding box center [918, 8] width 13 height 14
click at [841, 12] on span "対応" at bounding box center [838, 8] width 12 height 8
click at [292, 163] on div at bounding box center [198, 231] width 336 height 463
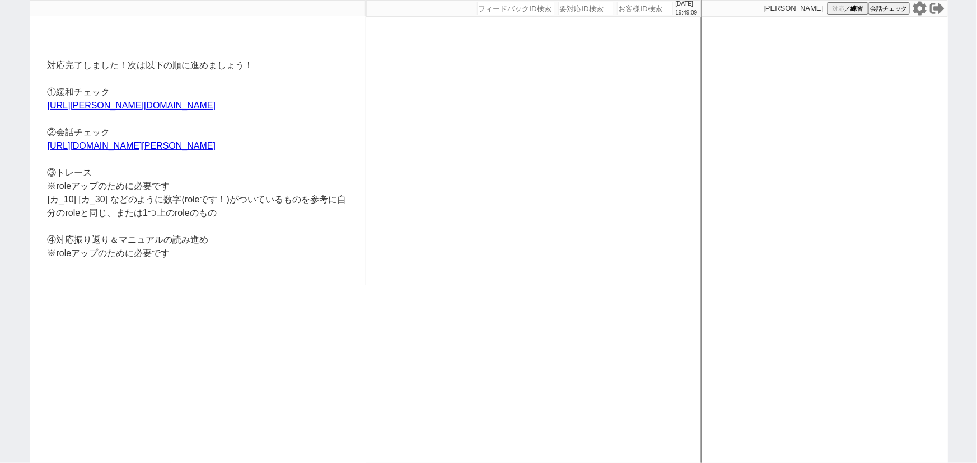
click at [918, 10] on icon at bounding box center [919, 8] width 15 height 15
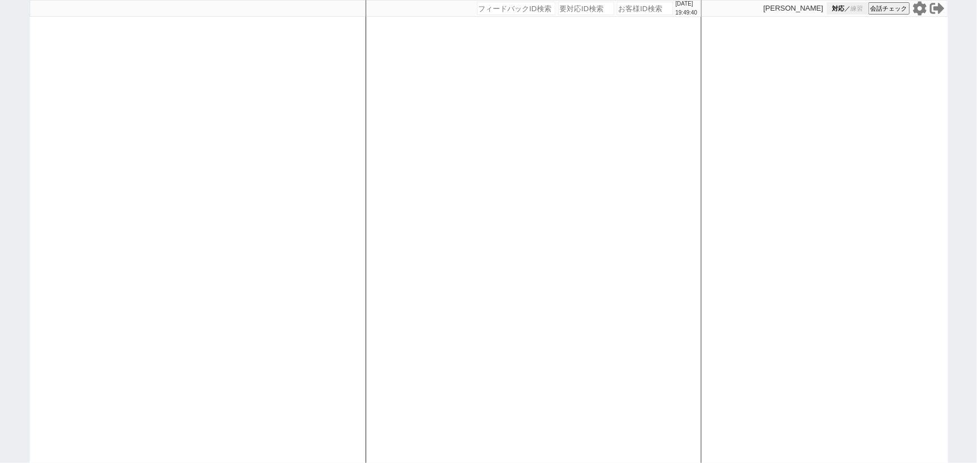
click at [845, 10] on button "対応 ／ 練習" at bounding box center [847, 8] width 41 height 12
click at [251, 149] on div at bounding box center [198, 231] width 336 height 463
click at [918, 12] on icon at bounding box center [918, 8] width 13 height 14
click at [849, 13] on button "対応 ／ 練習" at bounding box center [847, 8] width 41 height 12
click at [409, 100] on div "[DATE] 19:50:11 候補物件を追加してしてください 紹介した物件一覧 他社物件を追加する 空室確認ページに追加・削除 紹介した物件一覧 他社物件を…" at bounding box center [533, 231] width 336 height 463
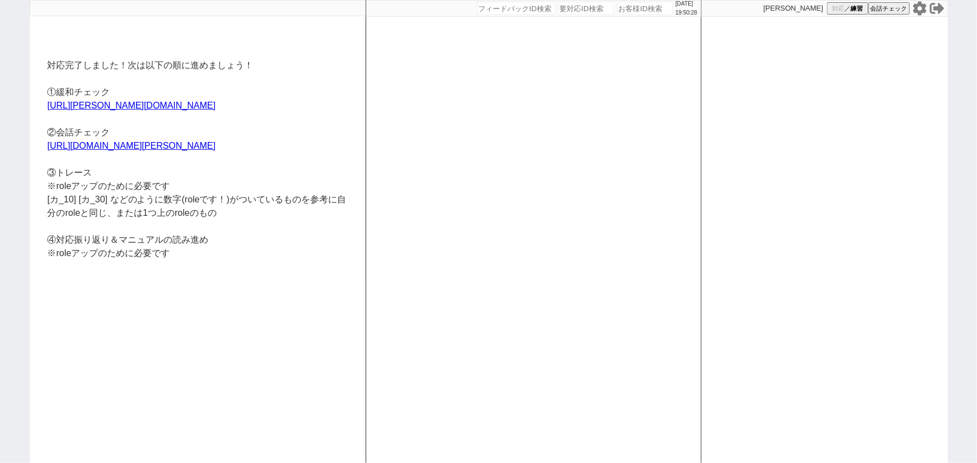
click at [917, 13] on icon at bounding box center [919, 8] width 15 height 15
click at [927, 10] on div "[PERSON_NAME] 対応 ／ 練習 会話チェック" at bounding box center [824, 8] width 246 height 17
click at [922, 10] on icon at bounding box center [918, 8] width 13 height 14
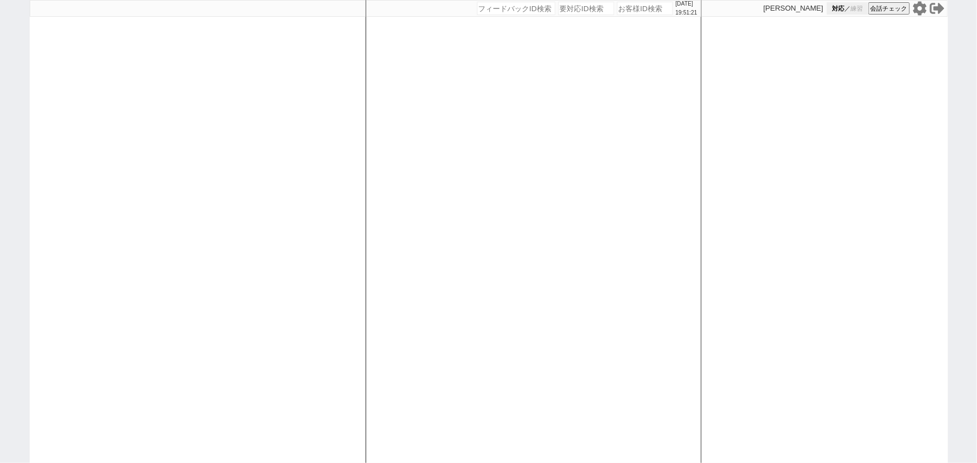
click at [840, 10] on span "対応" at bounding box center [838, 8] width 12 height 8
click at [274, 161] on div at bounding box center [198, 231] width 336 height 463
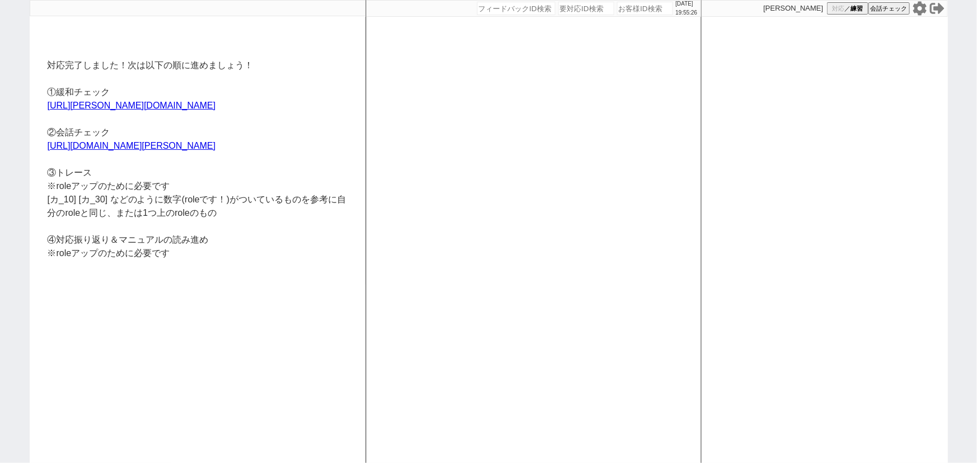
click at [917, 11] on icon at bounding box center [918, 8] width 13 height 14
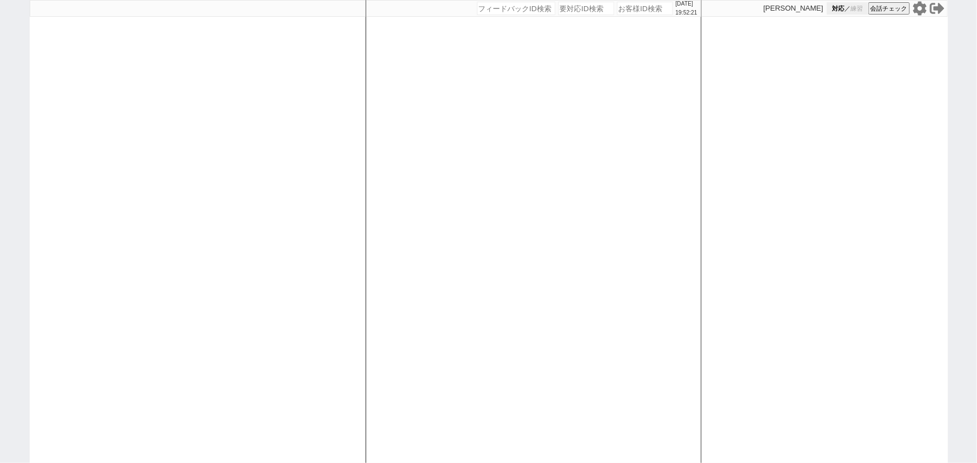
click at [851, 11] on span "練習" at bounding box center [856, 8] width 12 height 8
click at [330, 165] on div at bounding box center [198, 231] width 336 height 463
click at [917, 12] on icon at bounding box center [918, 8] width 13 height 14
click at [848, 9] on button "対応 ／ 練習" at bounding box center [847, 8] width 41 height 12
click at [346, 126] on div at bounding box center [198, 231] width 336 height 463
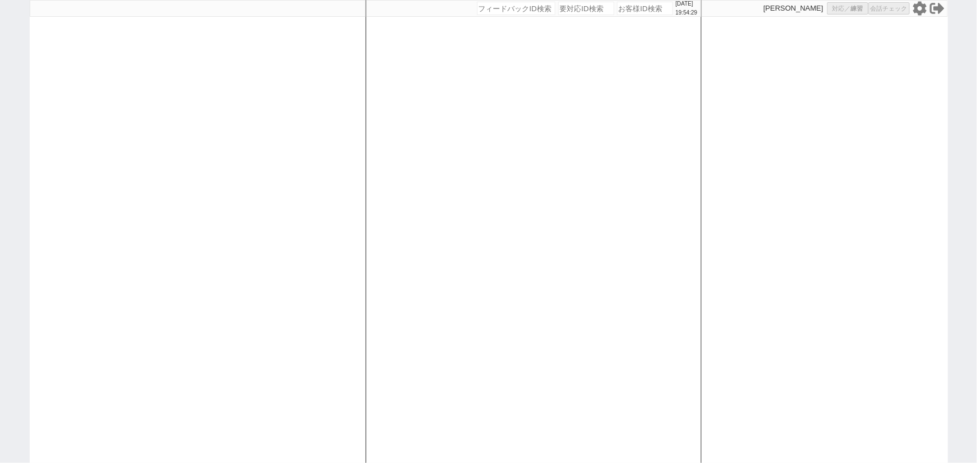
select select
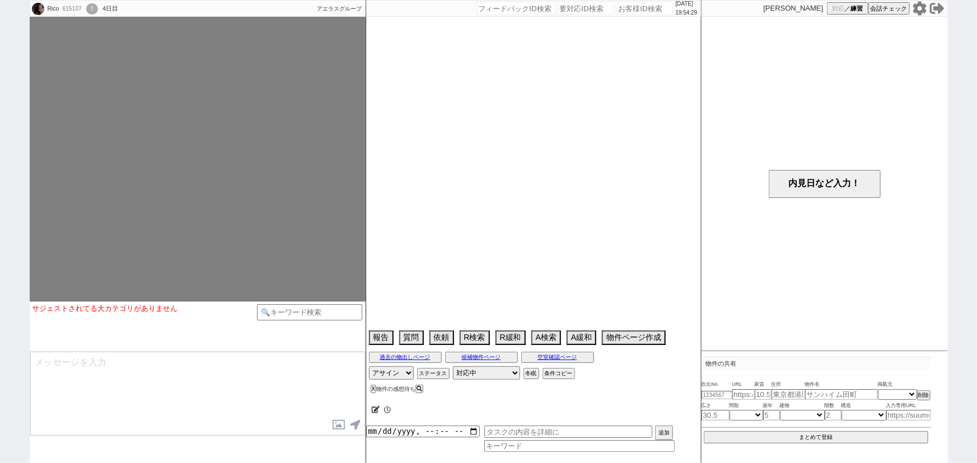
type textarea "オンボ2人暮らしですが子供可発言あるので小学生以下含むにしてます"
select select
select select "15"
select select "6"
select select "36"
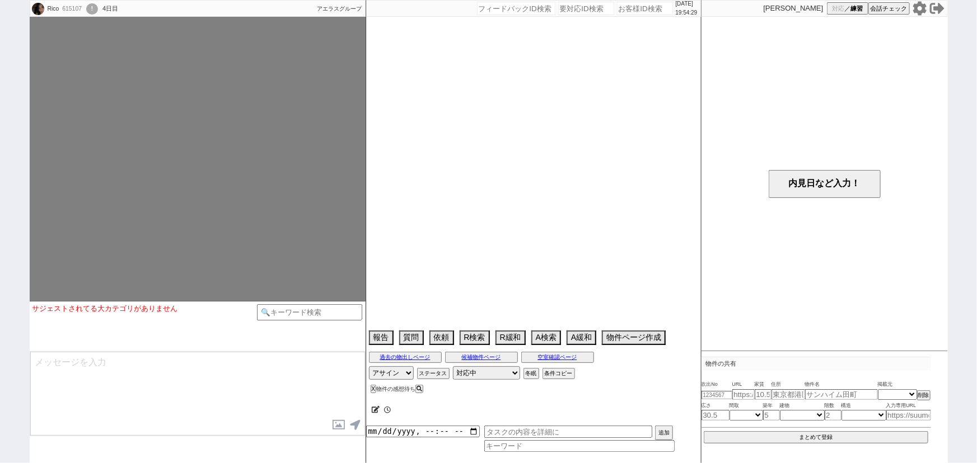
select select "[DATE]"
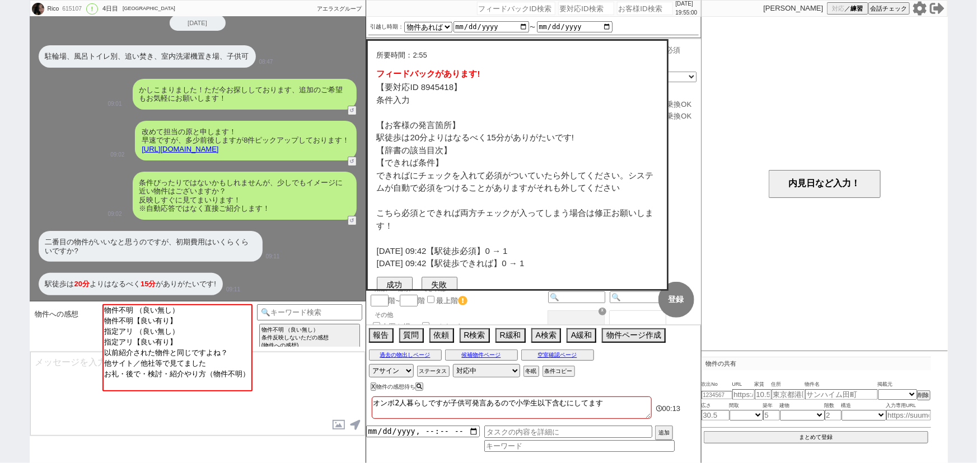
scroll to position [27, 0]
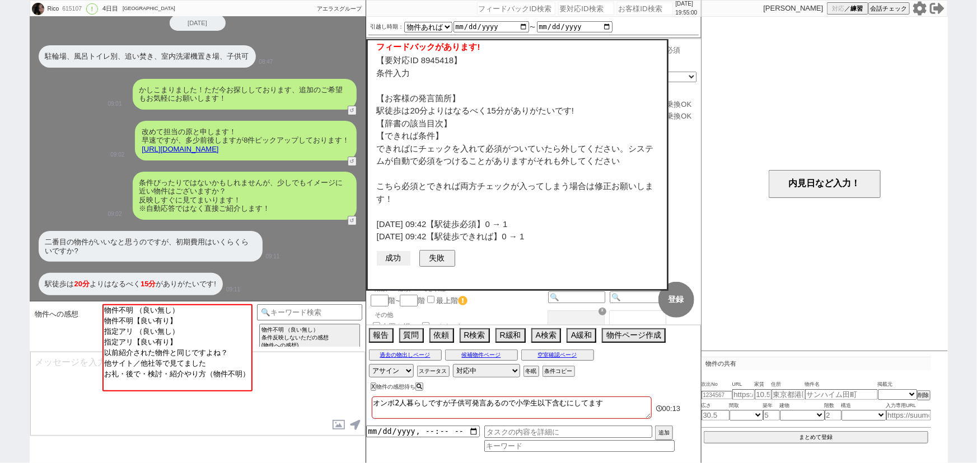
click at [397, 260] on button "成功" at bounding box center [394, 258] width 34 height 15
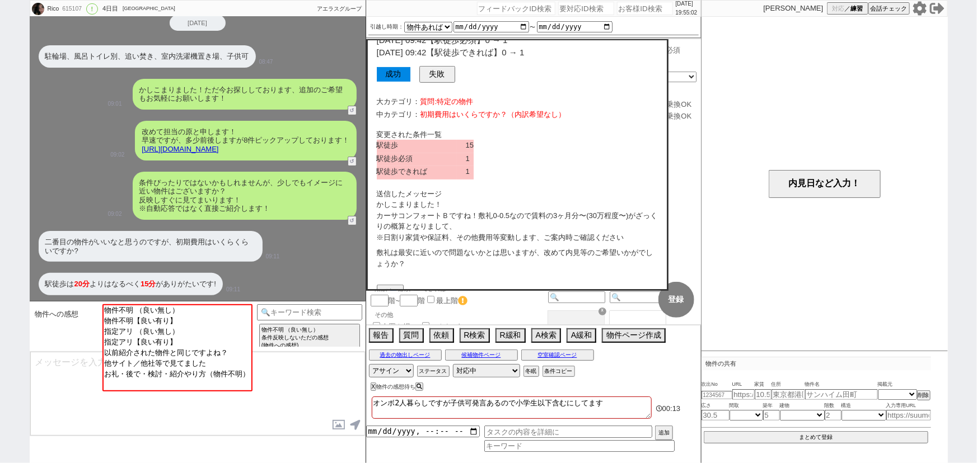
scroll to position [236, 0]
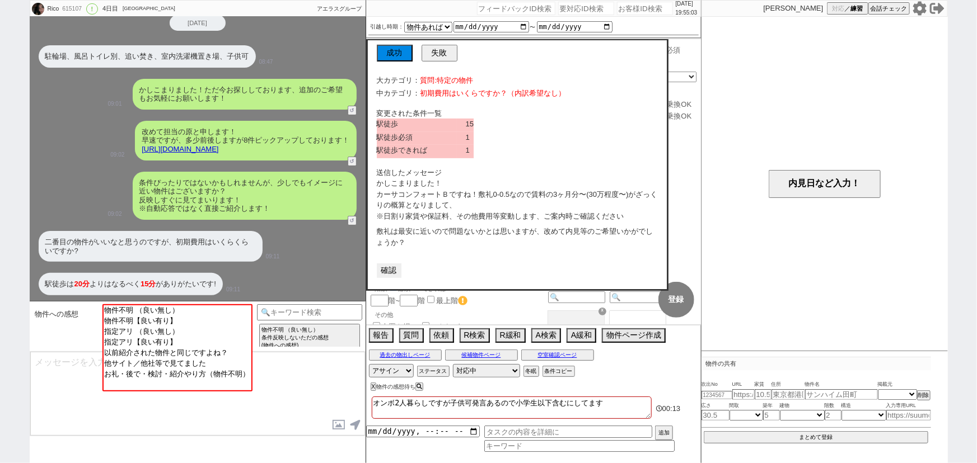
click at [392, 268] on button "確認" at bounding box center [389, 271] width 25 height 15
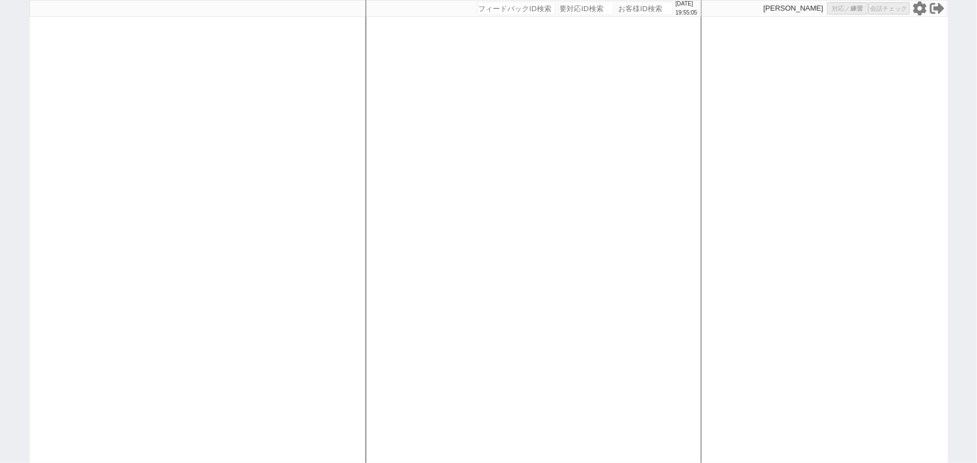
select select
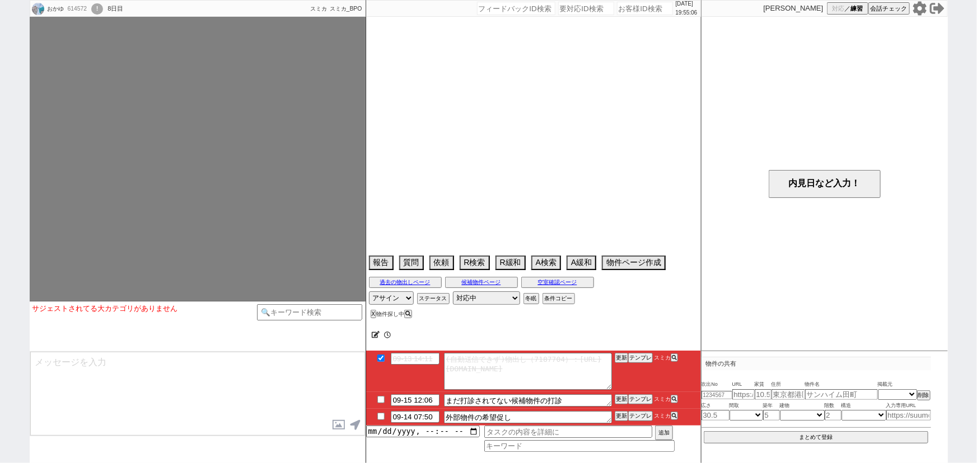
select select
select select "2025"
select select "10"
select select "36"
select select "0"
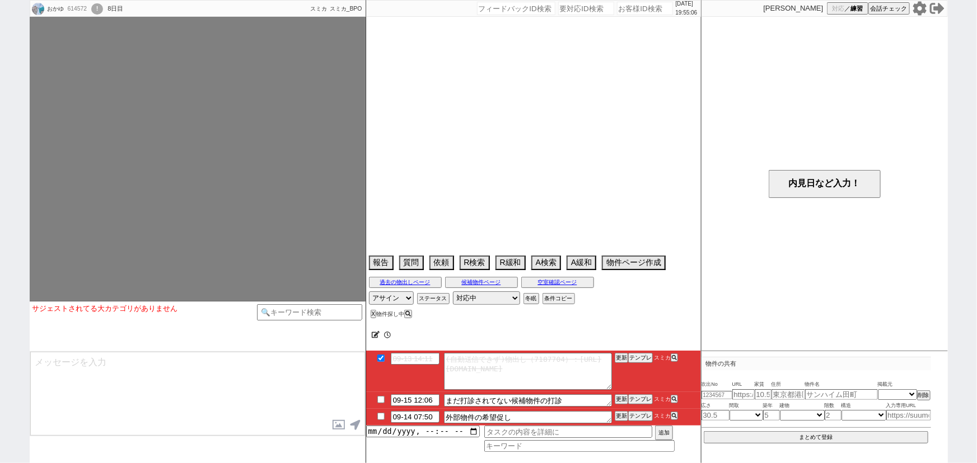
select select "813"
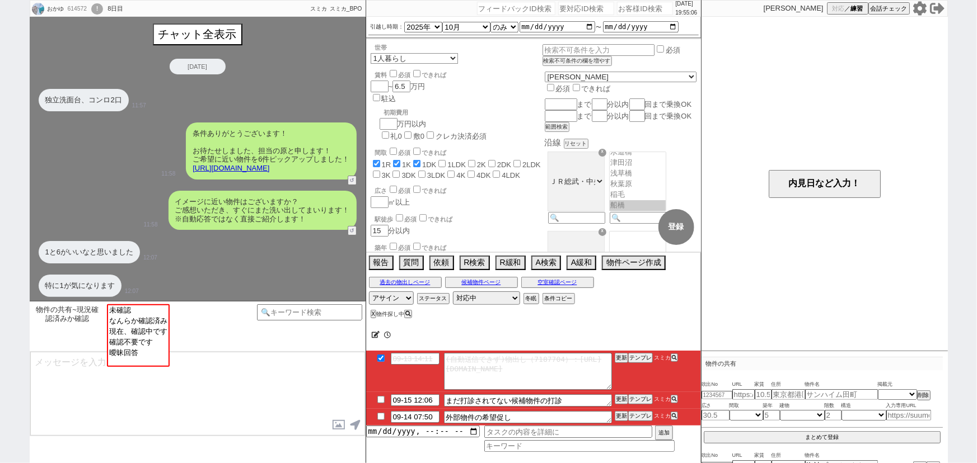
scroll to position [289, 0]
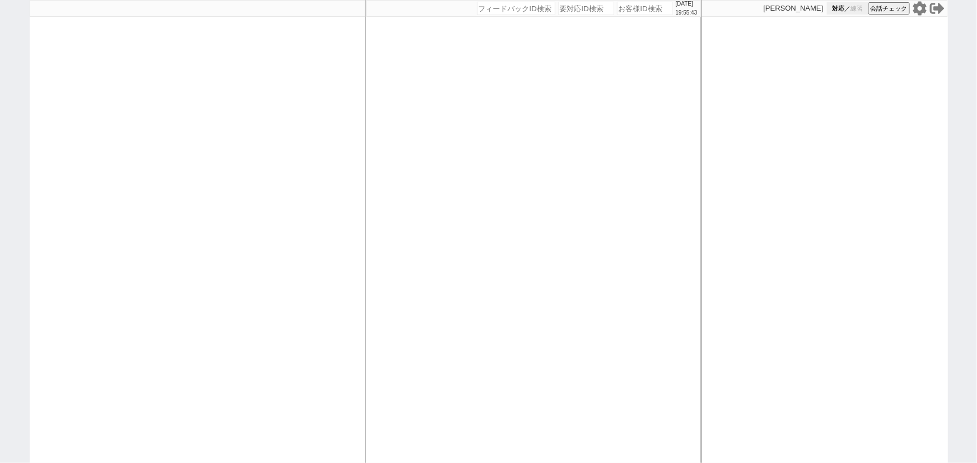
click at [859, 12] on span "練習" at bounding box center [856, 8] width 12 height 8
click at [382, 144] on div "[DATE] 19:55:45 候補物件を追加してしてください 紹介した物件一覧 他社物件を追加する 空室確認ページに追加・削除 紹介した物件一覧 他社物件を…" at bounding box center [533, 231] width 336 height 463
select select
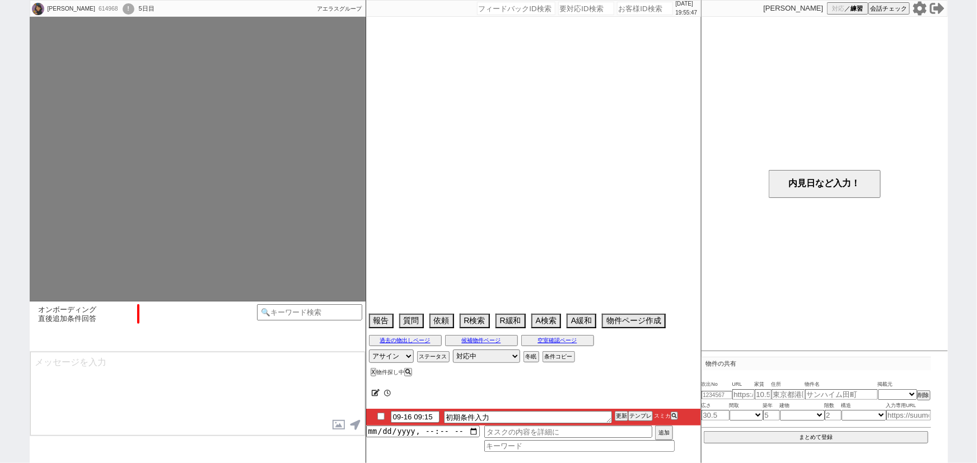
select select "7"
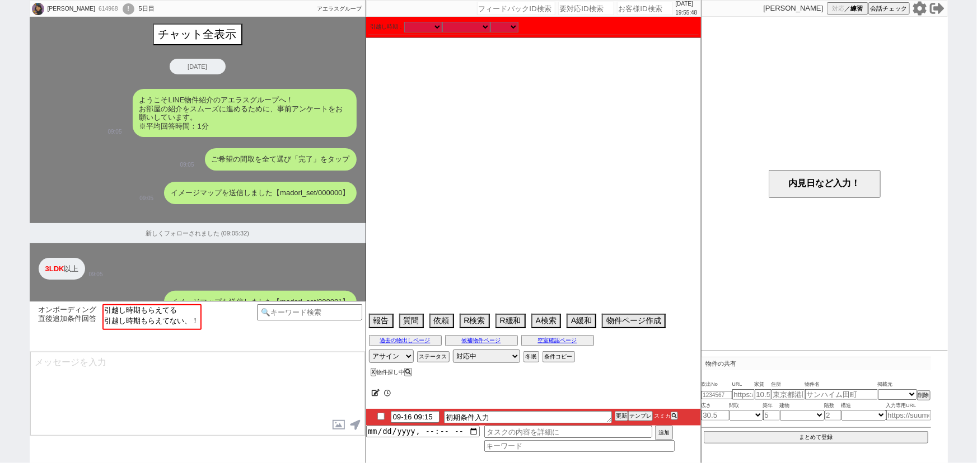
scroll to position [709, 0]
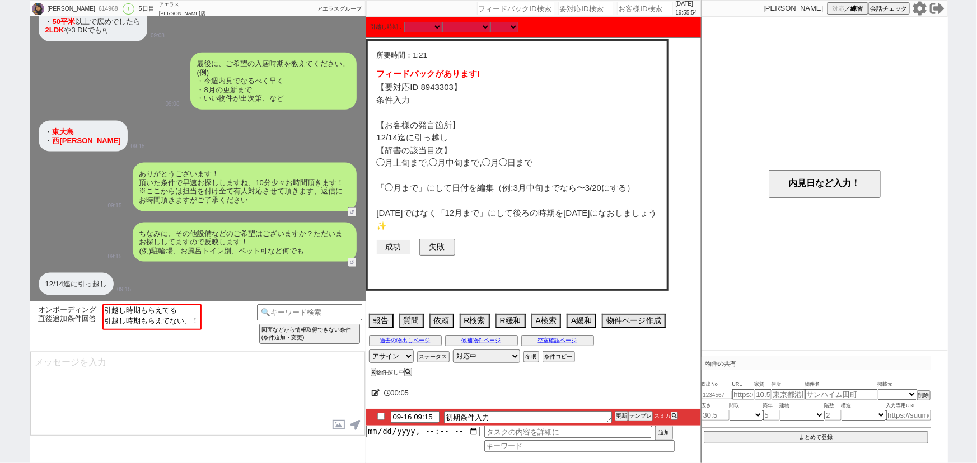
click at [393, 247] on button "成功" at bounding box center [394, 247] width 34 height 15
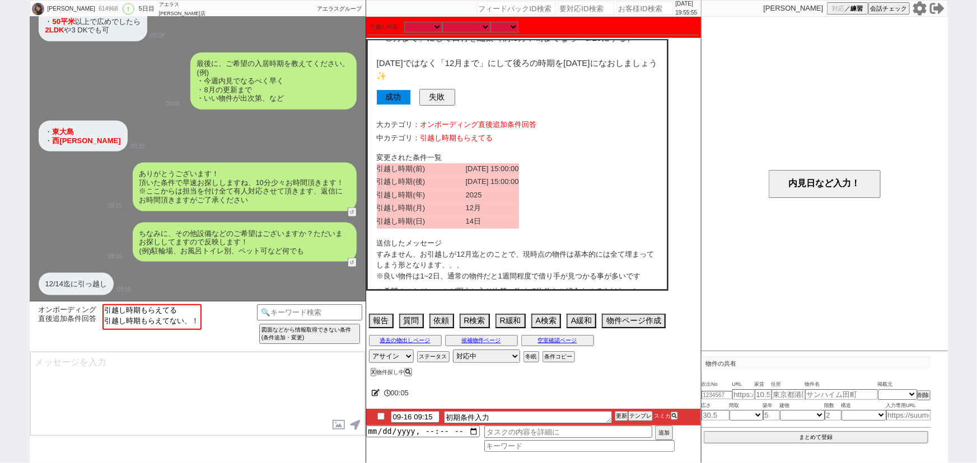
scroll to position [235, 0]
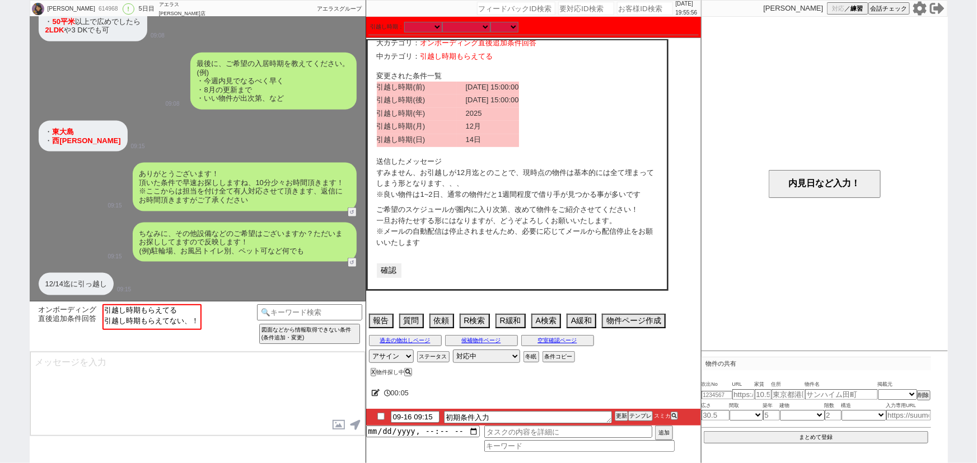
click at [392, 273] on button "確認" at bounding box center [389, 271] width 25 height 15
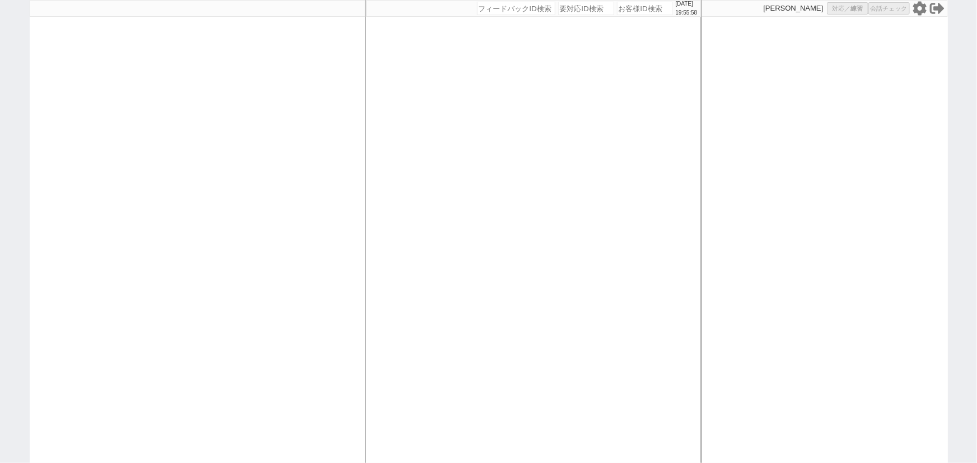
select select
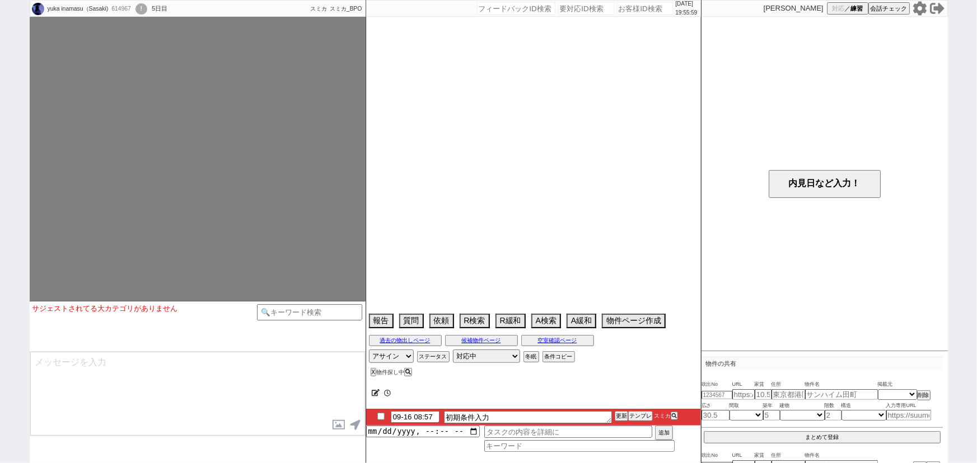
scroll to position [791, 0]
select select
select select "1"
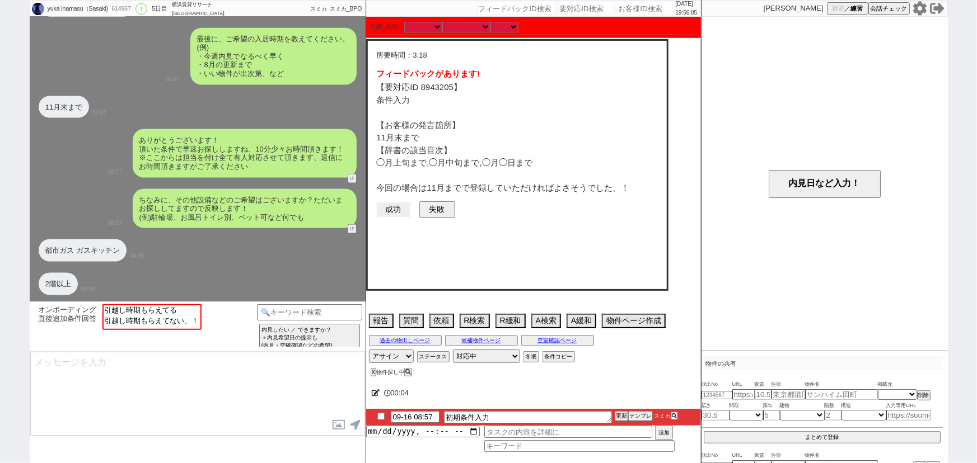
click at [402, 209] on button "成功" at bounding box center [394, 210] width 34 height 15
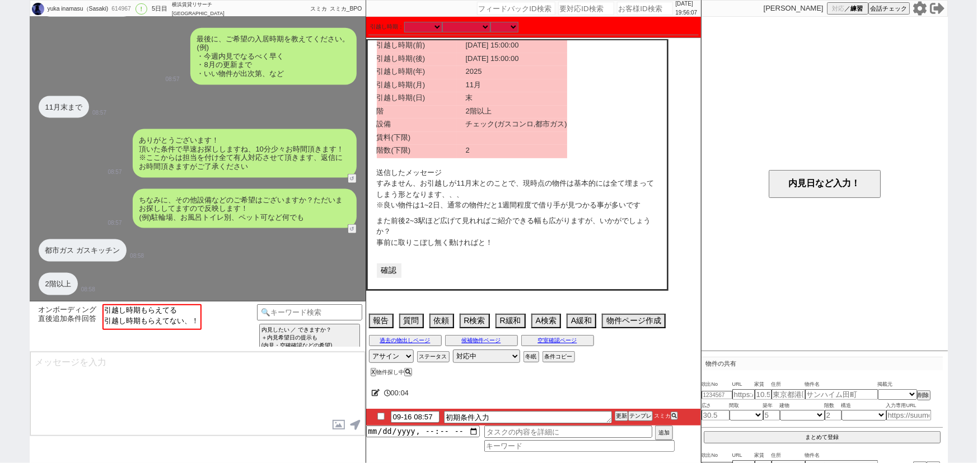
scroll to position [237, 0]
click at [393, 272] on button "確認" at bounding box center [389, 271] width 25 height 15
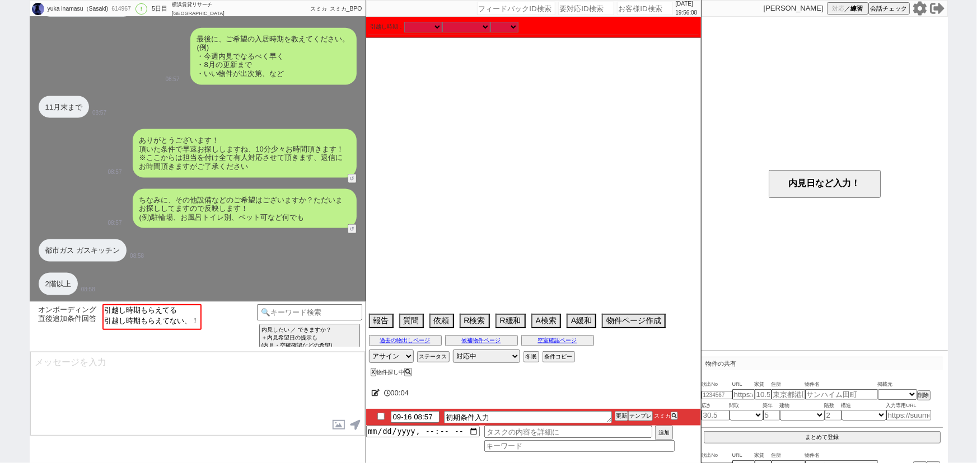
click at [274, 181] on div "ありがとうございます！ 頂いた条件で早速お探ししますね、10分少々お時間頂きます！ ※ここからは担当を付け全て有人対応させて頂きます、返信にお時間頂きますがご…" at bounding box center [198, 153] width 336 height 59
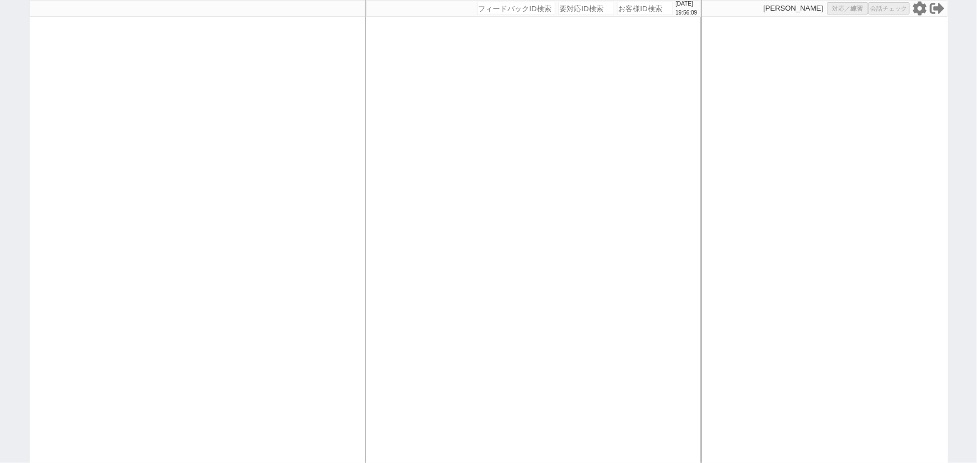
select select
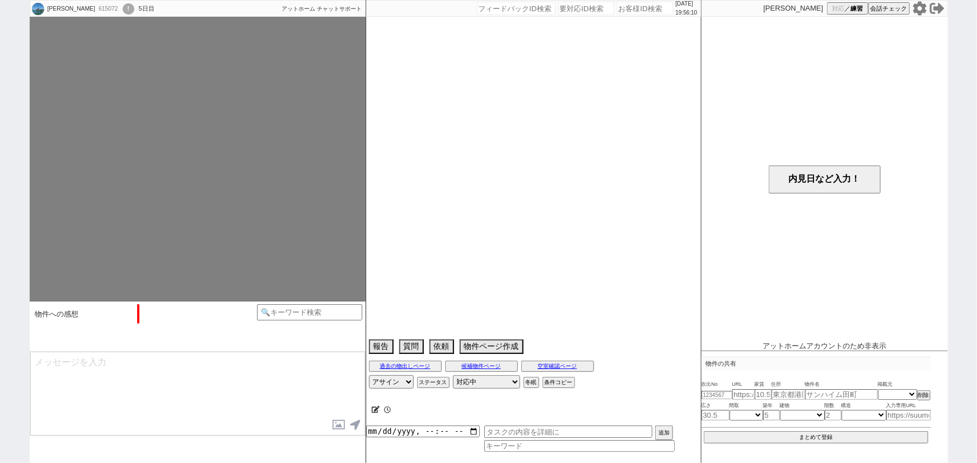
scroll to position [133, 0]
select select "2025"
select select "11"
select select "37"
select select "0"
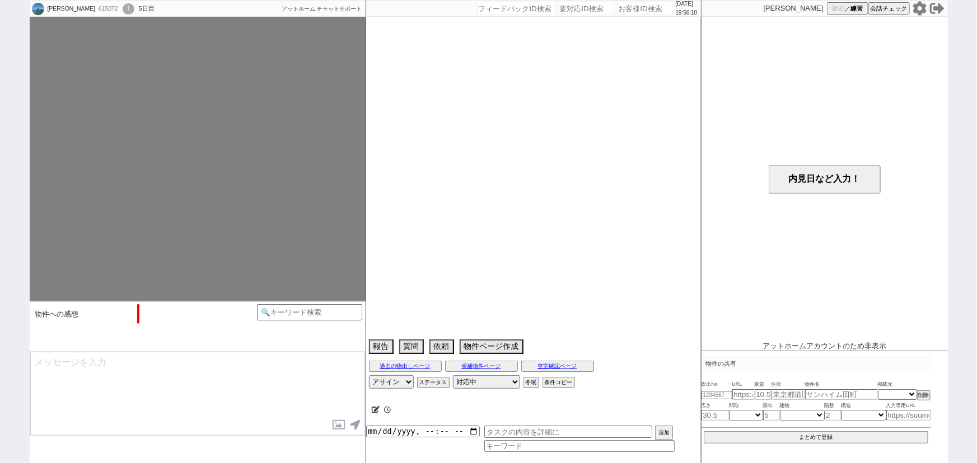
select select "12"
select select "15"
select select "26"
select select "27"
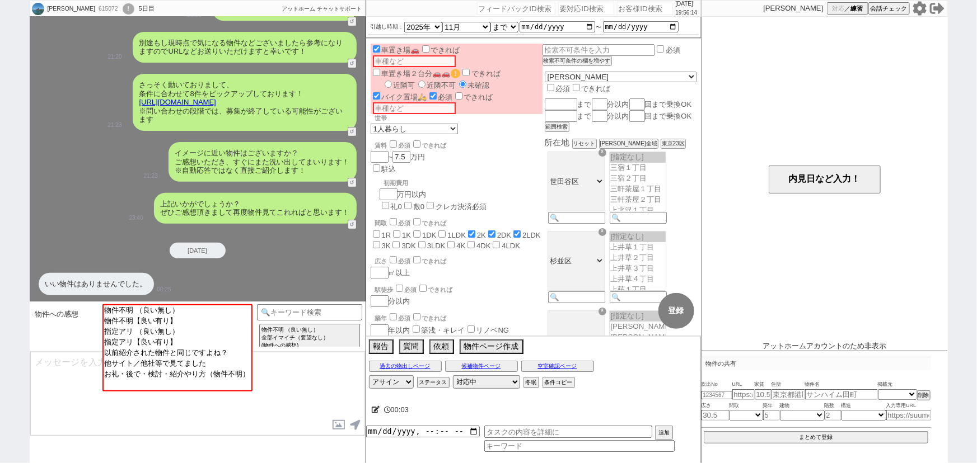
click at [917, 14] on icon at bounding box center [919, 8] width 15 height 15
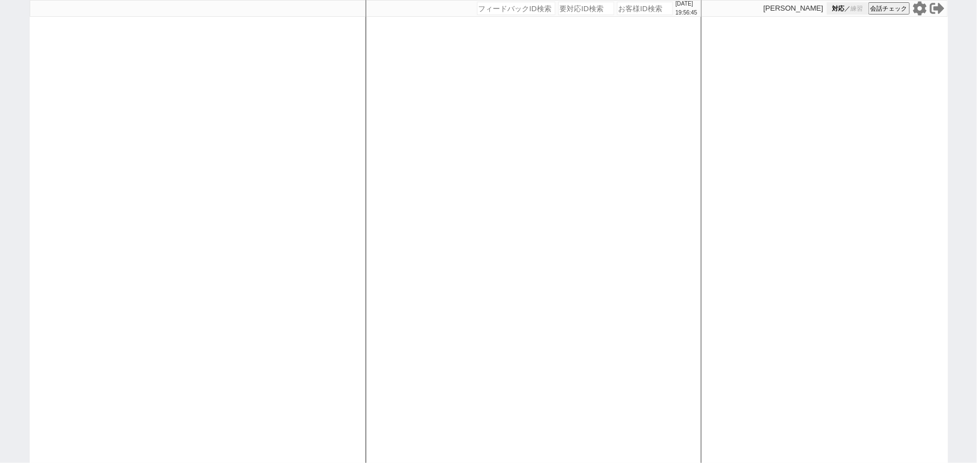
click at [842, 12] on button "対応 ／ 練習" at bounding box center [847, 8] width 41 height 12
click at [392, 167] on div "[DATE] 19:56:47 候補物件を追加してしてください 紹介した物件一覧 他社物件を追加する 空室確認ページに追加・削除 紹介した物件一覧 他社物件を…" at bounding box center [533, 231] width 336 height 463
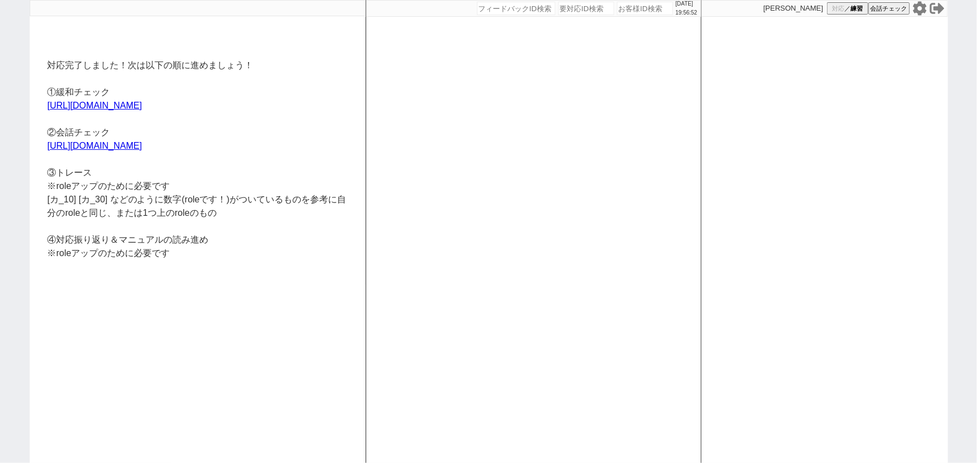
click at [920, 12] on icon at bounding box center [918, 8] width 13 height 14
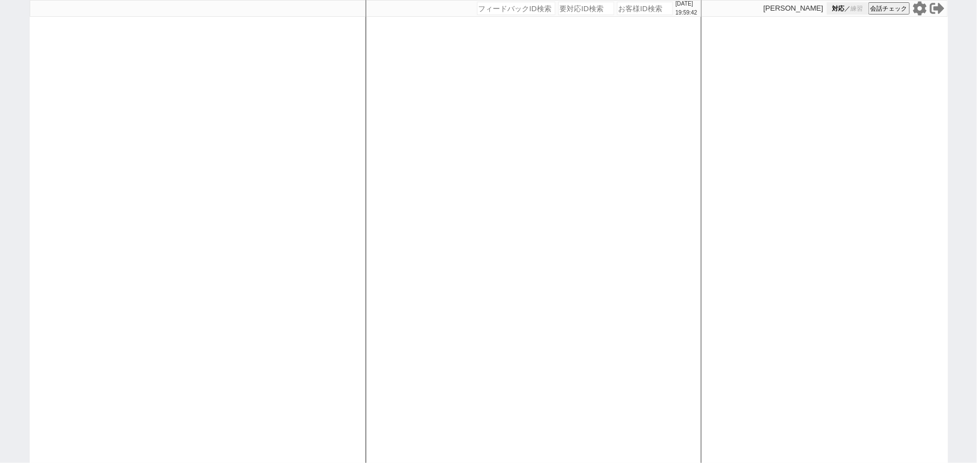
click at [847, 9] on button "対応 ／ 練習" at bounding box center [847, 8] width 41 height 12
click at [302, 167] on div at bounding box center [198, 231] width 336 height 463
select select
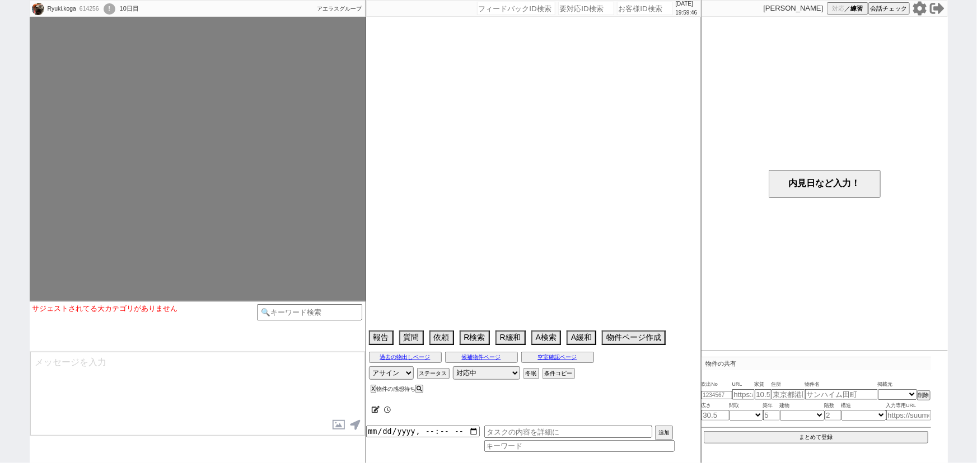
select select
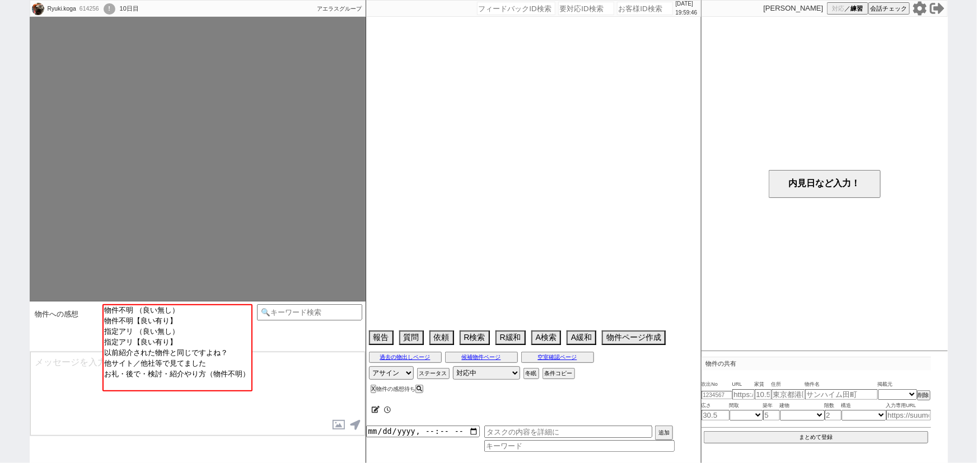
scroll to position [121, 0]
select select "2025"
select select "10"
select select "37"
select select "1"
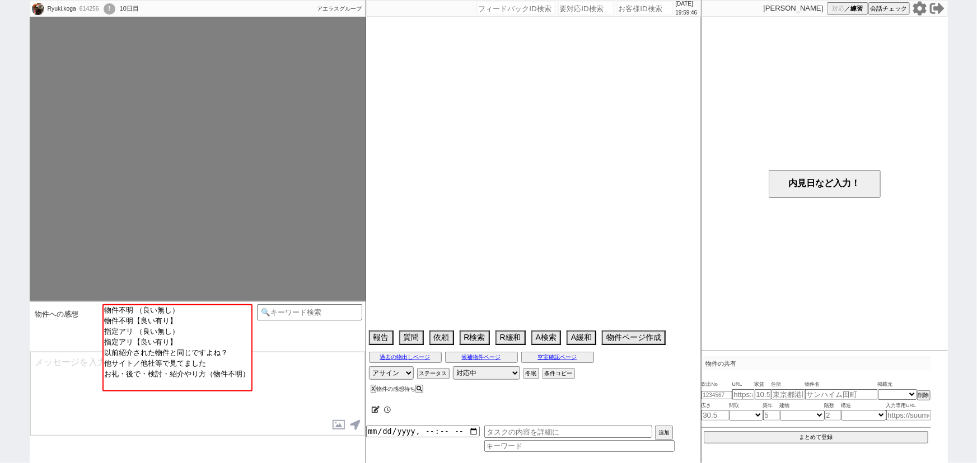
select select "14"
select select "486"
select select "60"
select select "1479"
select select "65"
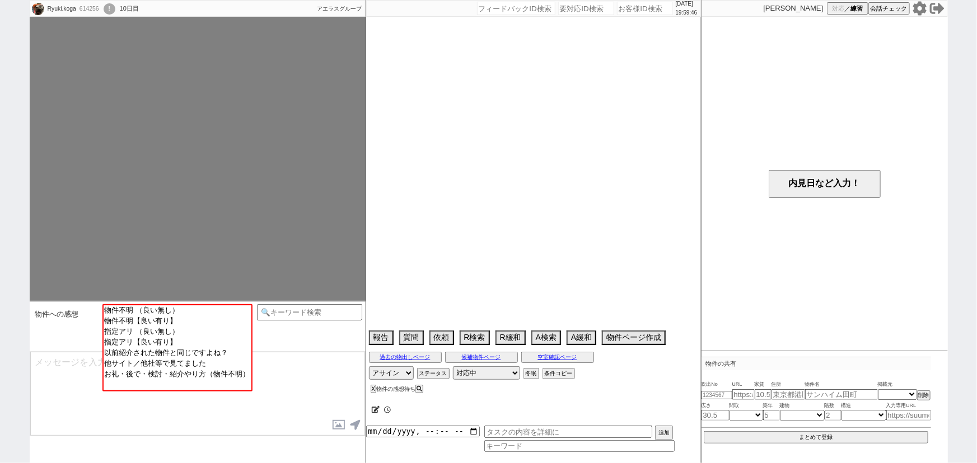
select select "1581"
select select "70"
select select "1685"
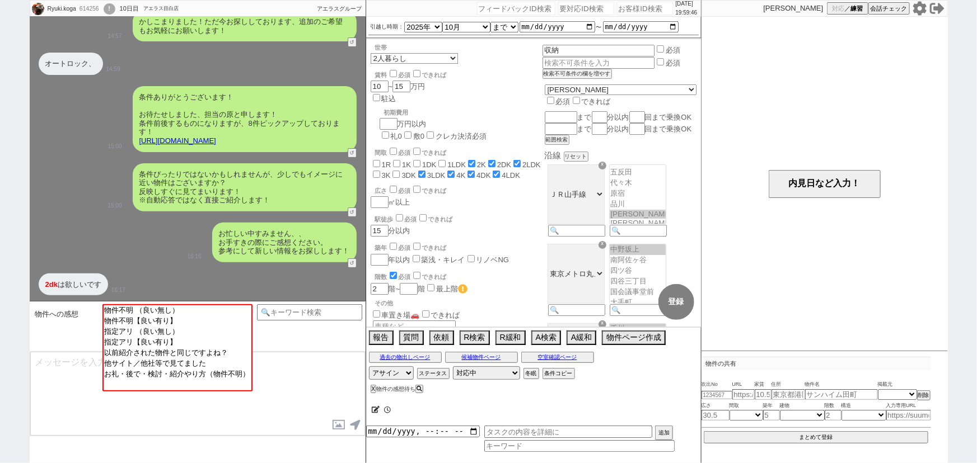
scroll to position [222, 0]
click at [920, 12] on icon at bounding box center [918, 8] width 13 height 14
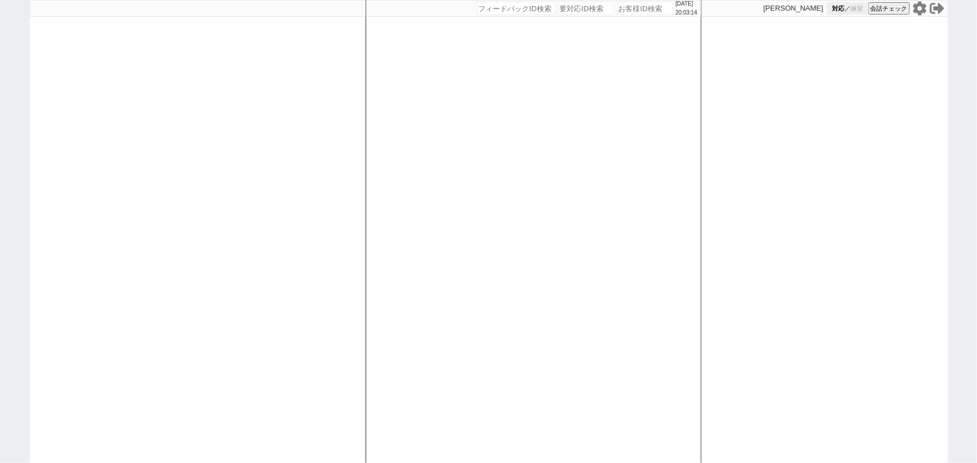
click at [847, 11] on button "対応 ／ 練習" at bounding box center [847, 8] width 41 height 12
click at [365, 149] on div "2025/09/20 20:03:16 候補物件を追加してしてください 紹介した物件一覧 他社物件を追加する 空室確認ページに追加・削除 紹介した物件一覧 他…" at bounding box center [533, 231] width 336 height 463
select select
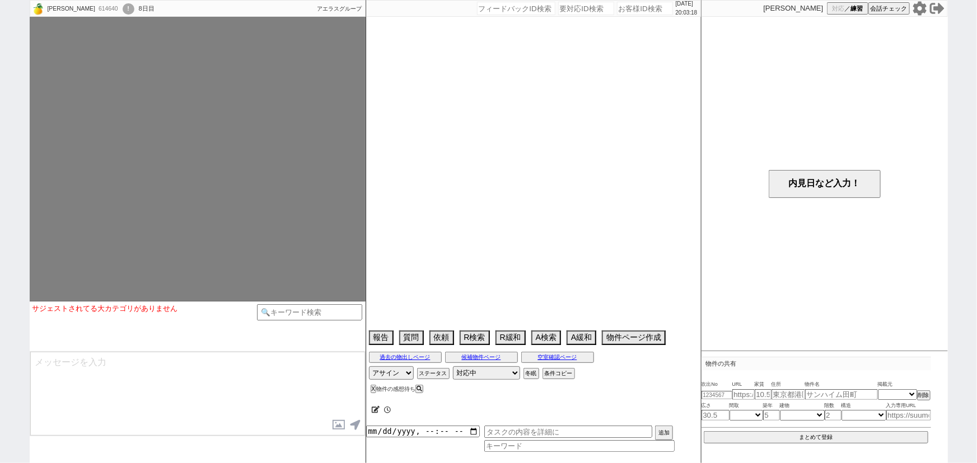
select select
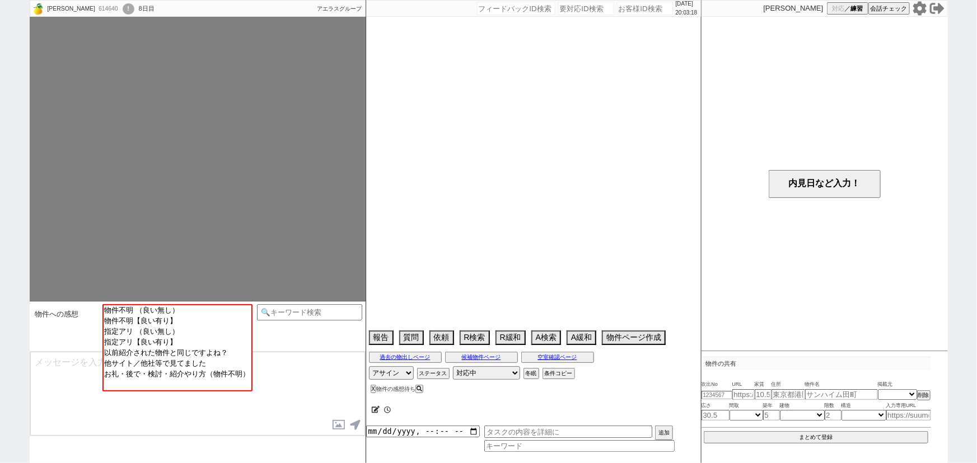
select select "15"
select select "1"
select select "11"
select select "29"
select select "912"
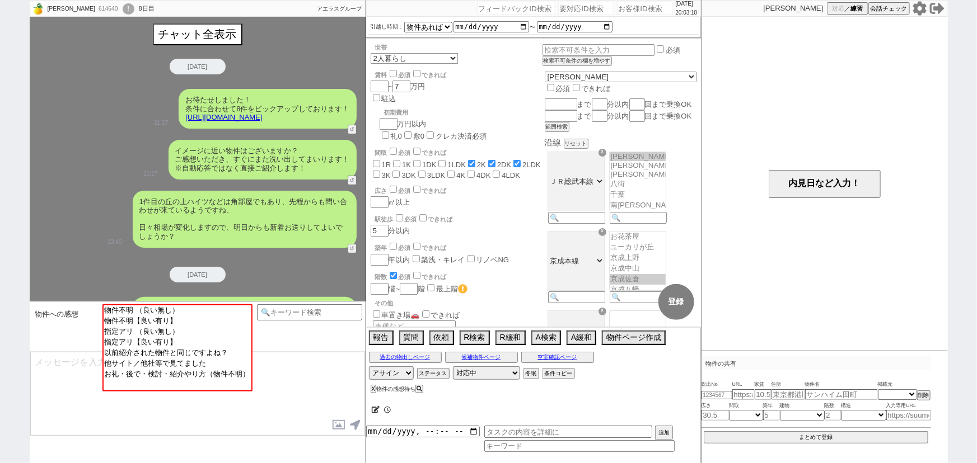
scroll to position [126, 0]
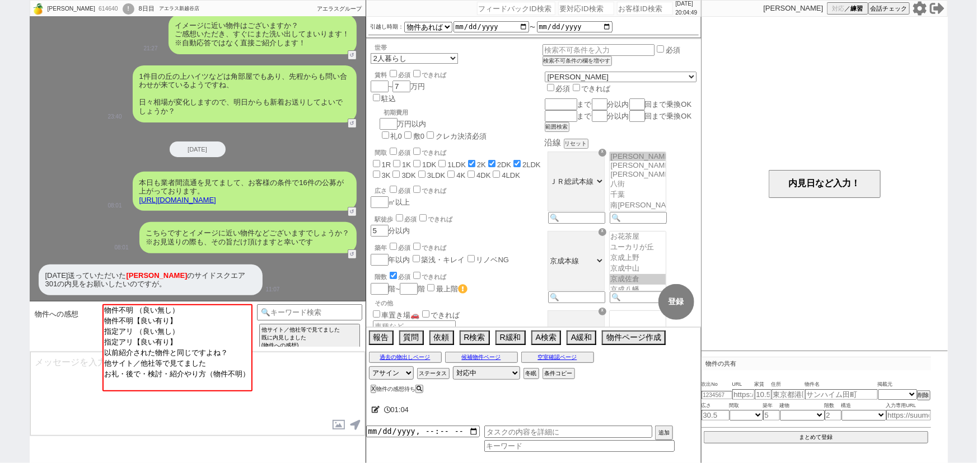
click at [922, 9] on icon at bounding box center [918, 8] width 13 height 14
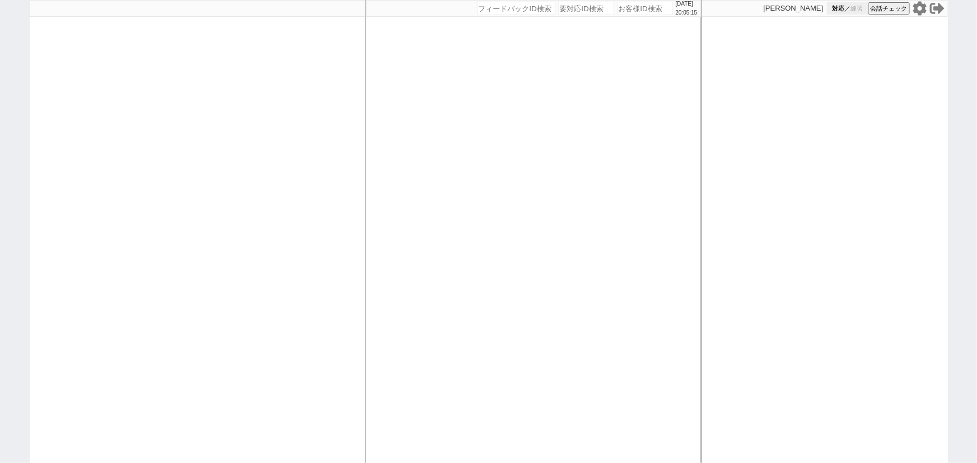
click at [851, 10] on span "練習" at bounding box center [856, 8] width 12 height 8
click at [373, 117] on div "[DATE] 20:05:16 候補物件を追加してしてください 紹介した物件一覧 他社物件を追加する 空室確認ページに追加・削除 紹介した物件一覧 他社物件を…" at bounding box center [533, 231] width 336 height 463
select select
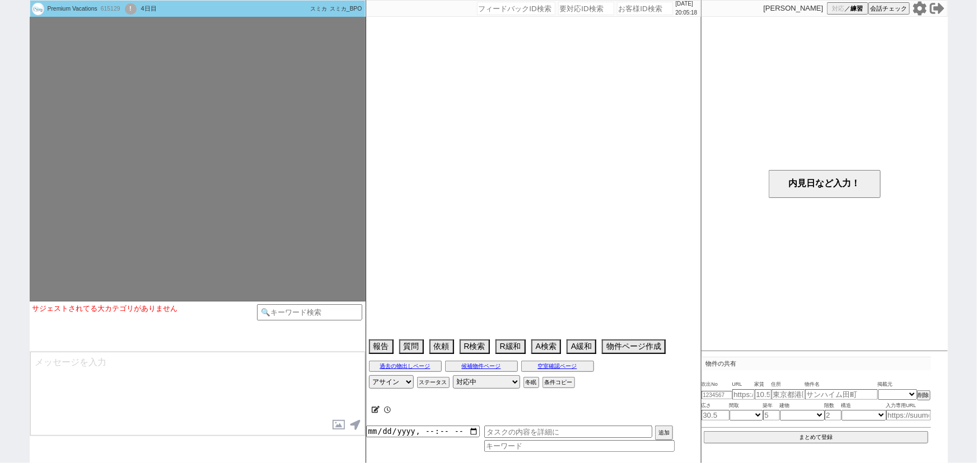
select select
select select "2025"
select select "10"
select select "36"
select select "0"
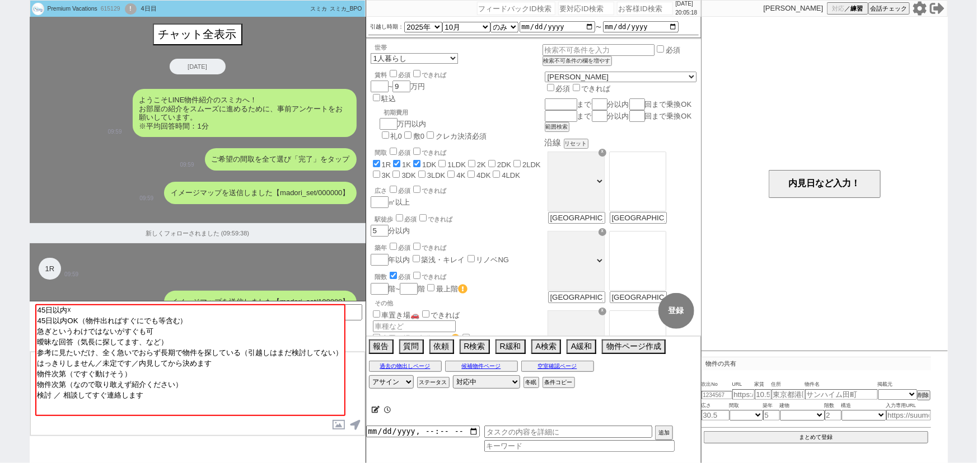
scroll to position [809, 0]
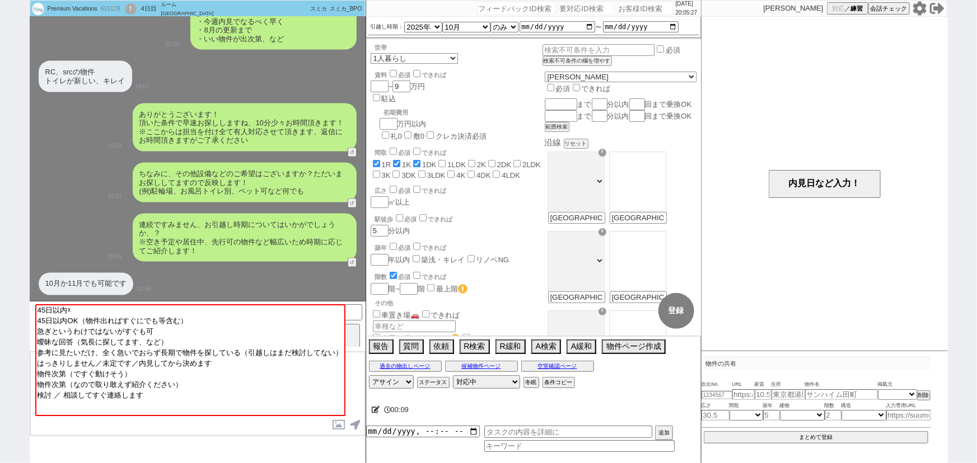
click at [923, 6] on icon at bounding box center [918, 8] width 13 height 14
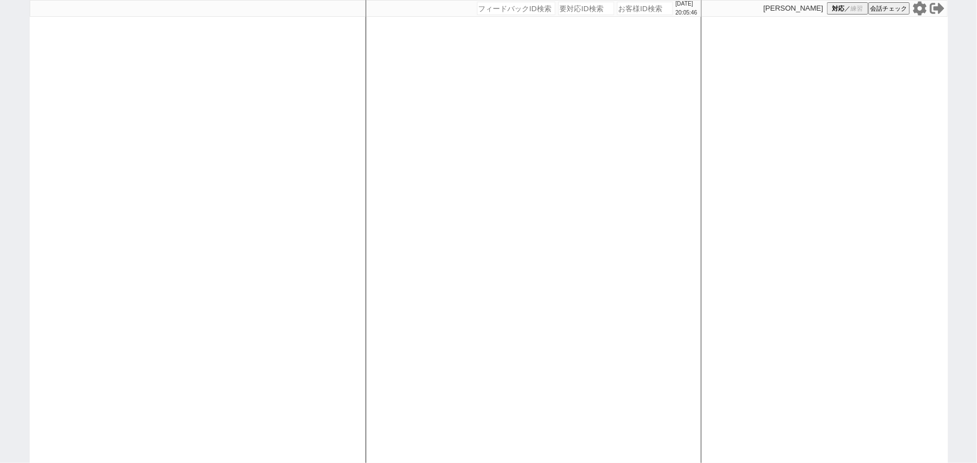
click at [845, 15] on div "[PERSON_NAME] 対応 ／ 練習 会話チェック" at bounding box center [824, 8] width 246 height 17
click at [841, 9] on span "対応" at bounding box center [838, 8] width 12 height 8
click at [333, 174] on div at bounding box center [198, 231] width 336 height 463
select select
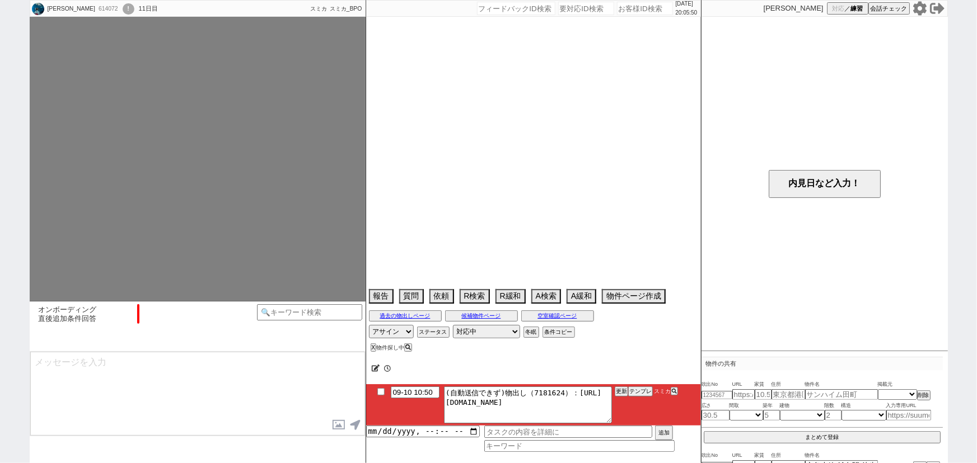
select select "2025"
select select "10"
select select "32"
select select "0"
select select "11"
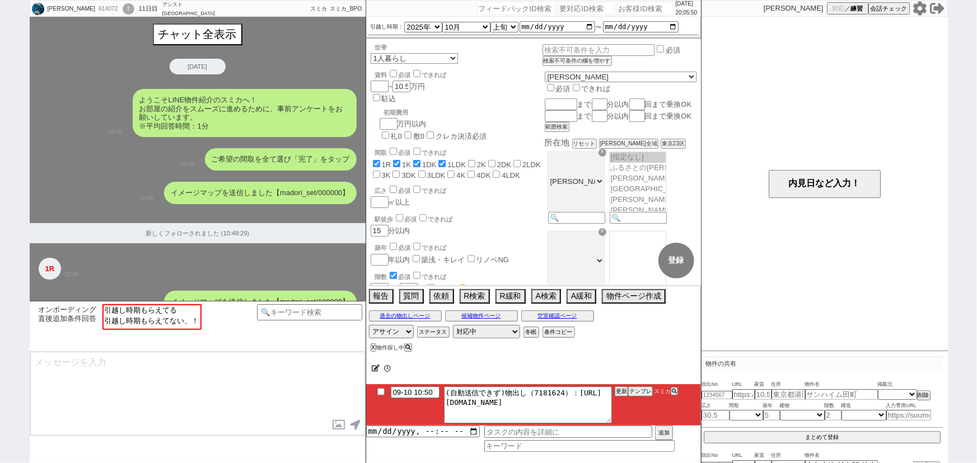
scroll to position [816, 0]
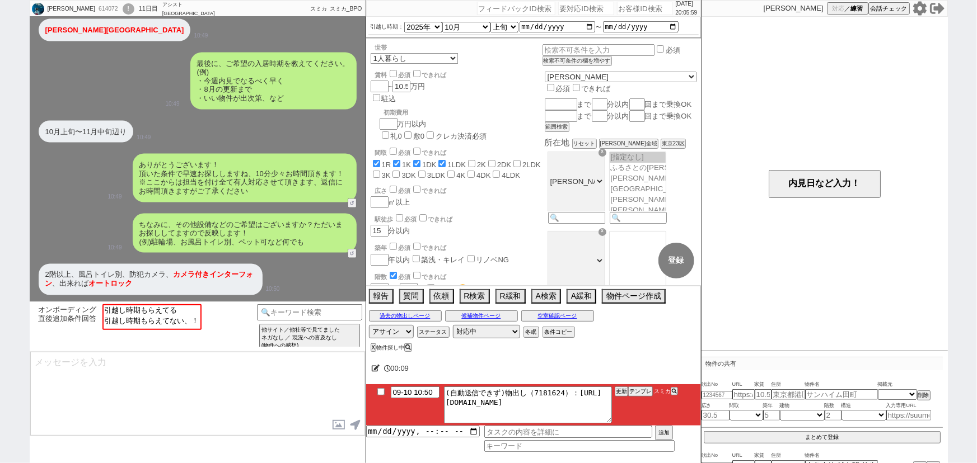
click at [922, 7] on icon at bounding box center [918, 8] width 13 height 14
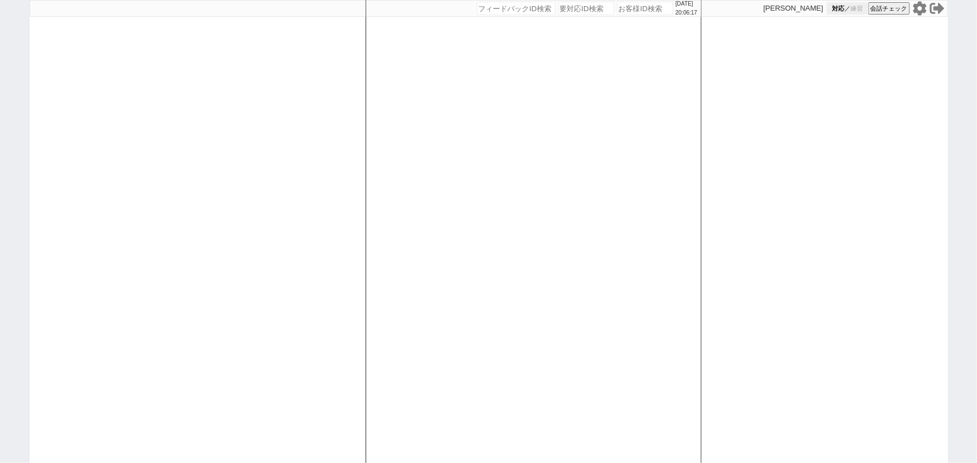
click at [854, 10] on span "練習" at bounding box center [856, 8] width 12 height 8
click at [358, 127] on div at bounding box center [198, 231] width 336 height 463
select select
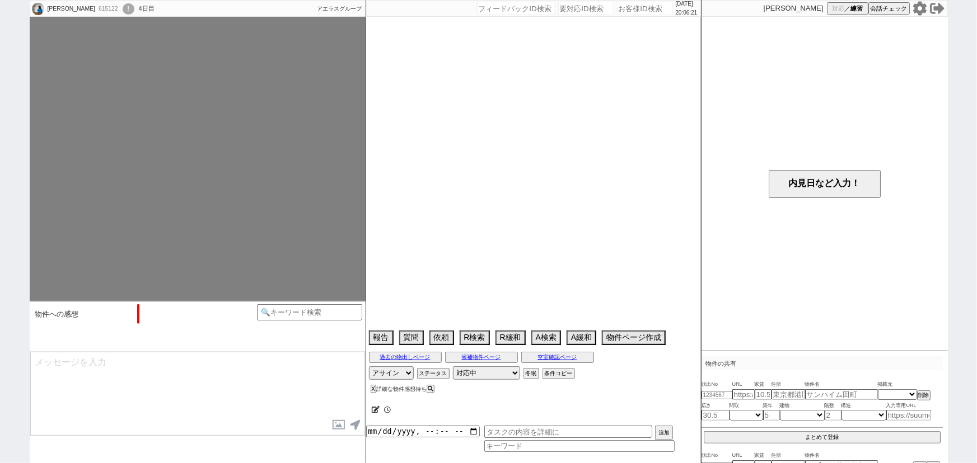
select select "13"
select select "0"
select select "11"
select select "9"
select select "10"
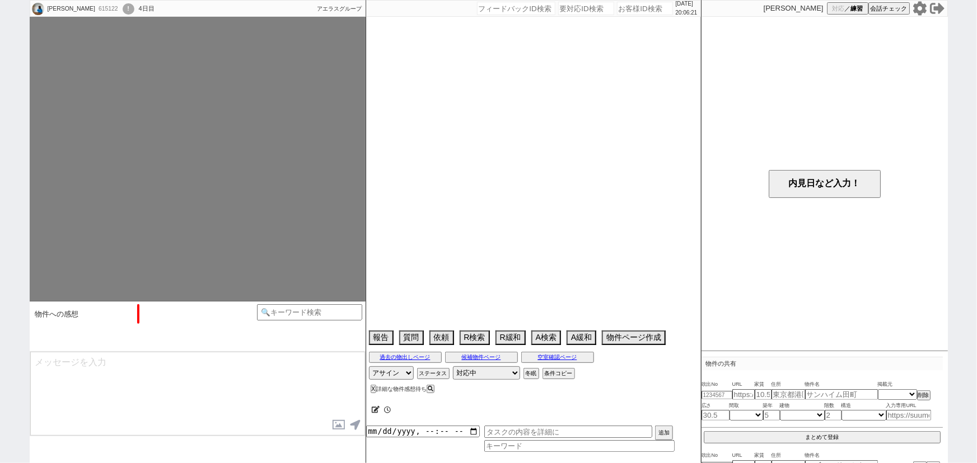
select select "25"
select select "118"
select select "2941"
select select "123"
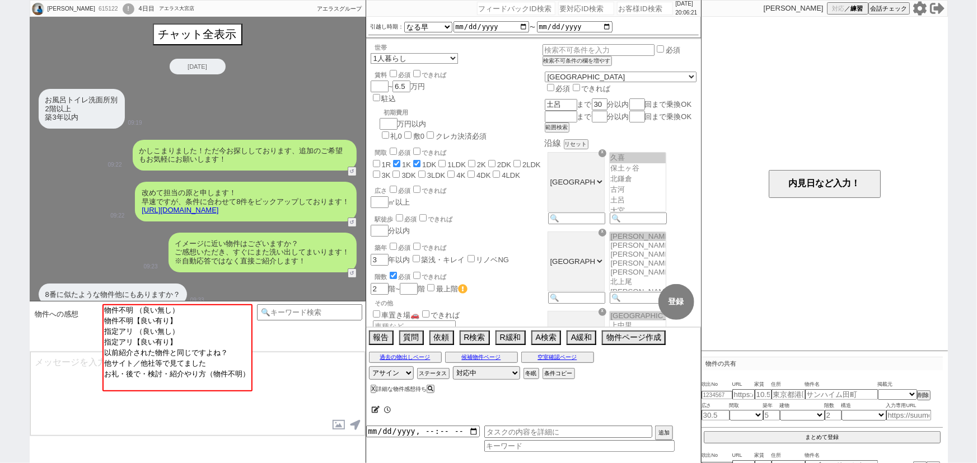
scroll to position [246, 0]
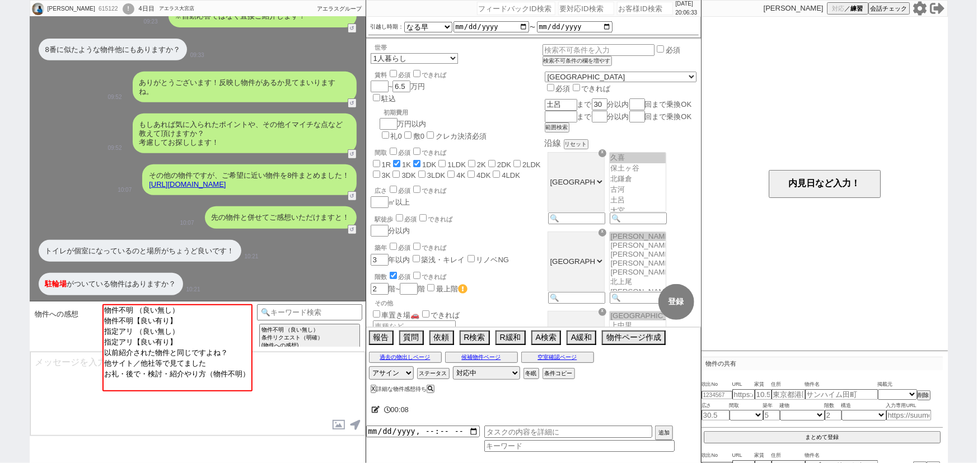
click at [920, 4] on icon at bounding box center [918, 8] width 13 height 14
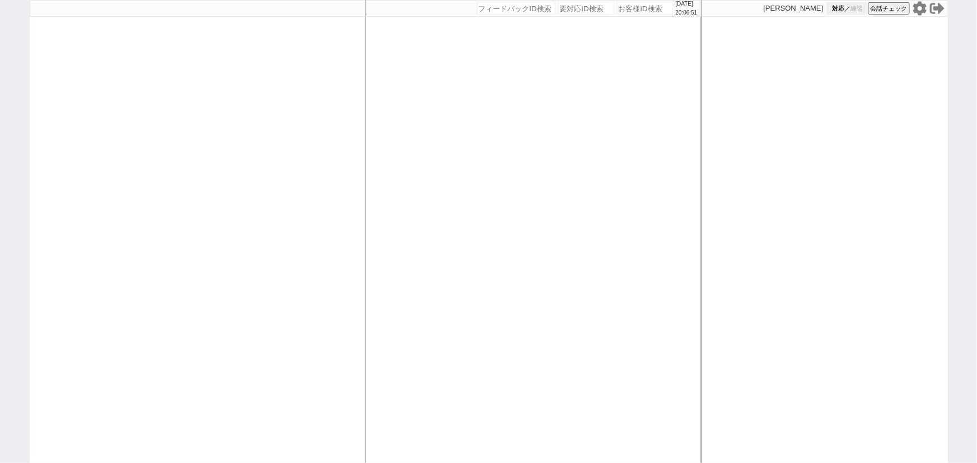
click at [850, 6] on button "対応 ／ 練習" at bounding box center [847, 8] width 41 height 12
click at [321, 190] on div at bounding box center [198, 231] width 336 height 463
select select "2"
select select
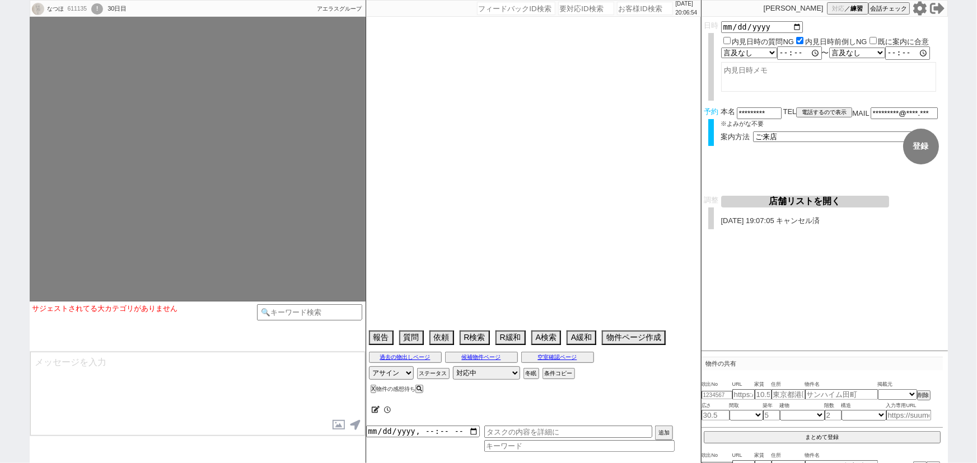
type textarea "@当日までの内見予定なし"
select select
select select "15"
select select "1"
select select "11"
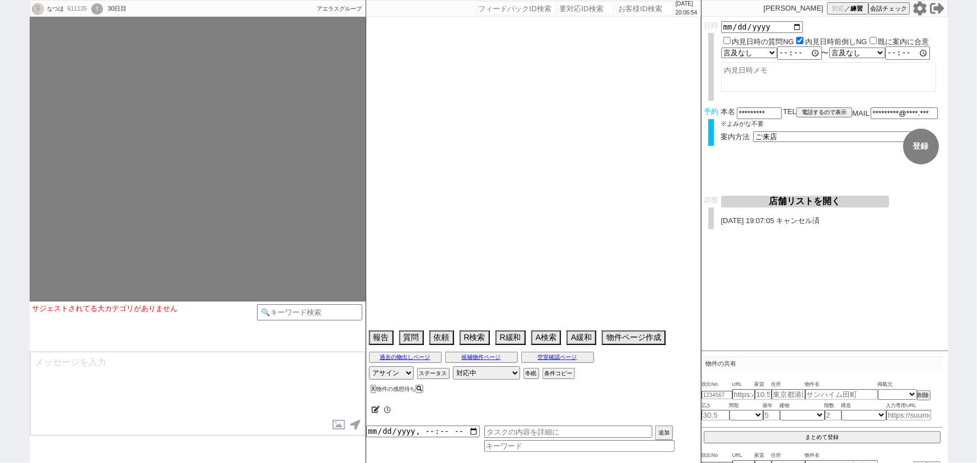
select select "207"
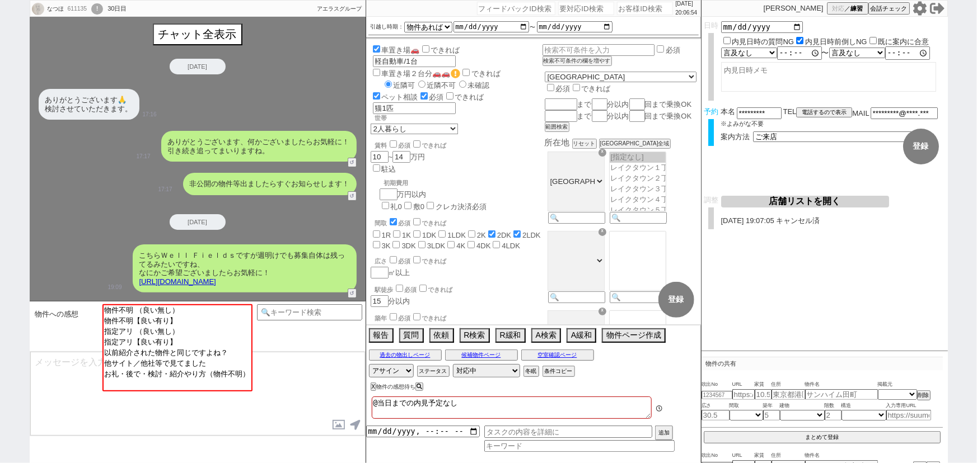
scroll to position [607, 0]
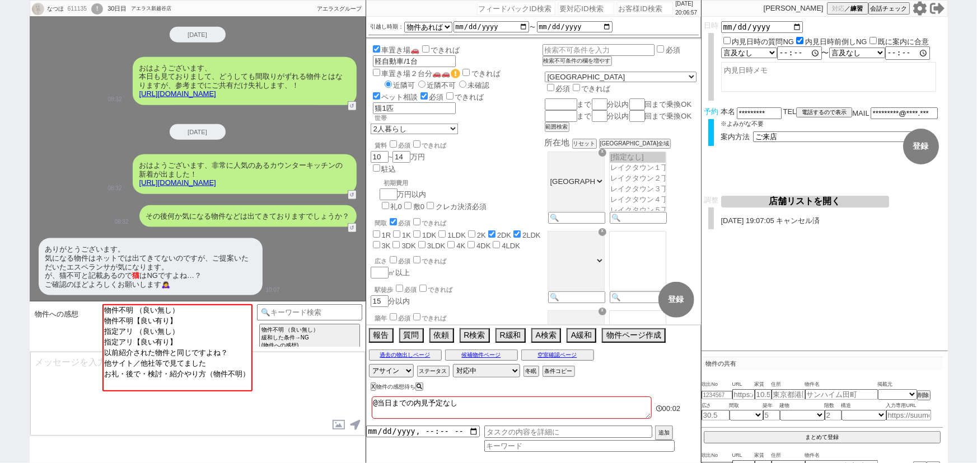
click at [266, 251] on div "ありがとうございます。 気になる物件はネットでは出てきてないのですが、ご提案いただいたエスペランサが気になります。 が、猫不可と記載あるので 猫 はNGですよ…" at bounding box center [198, 267] width 336 height 68
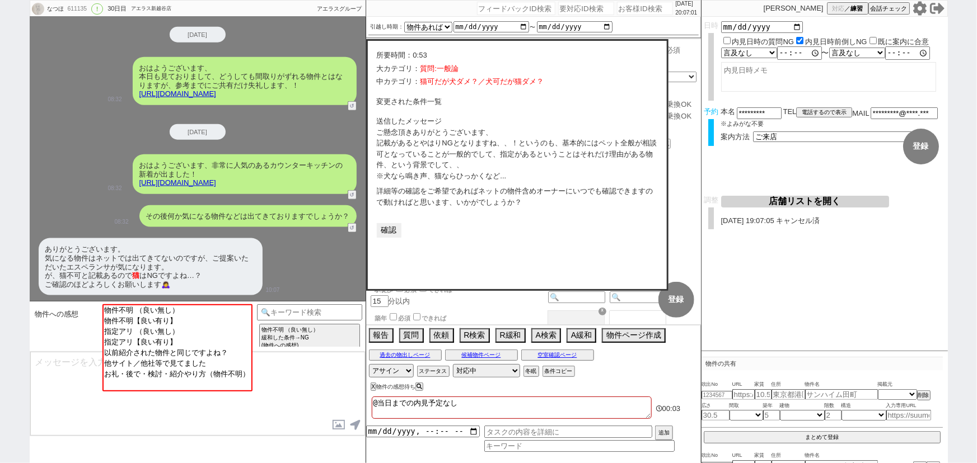
click at [387, 240] on div "所要時間： 0:53 成功 失敗 大カテゴリ： 質問:一般論 中カテゴリ： 猫可だが犬ダメ？／犬可だが猫ダメ？ 変更された条件一覧 送信したメッセージ ご懸念…" at bounding box center [517, 165] width 302 height 252
click at [386, 231] on button "確認" at bounding box center [389, 230] width 25 height 15
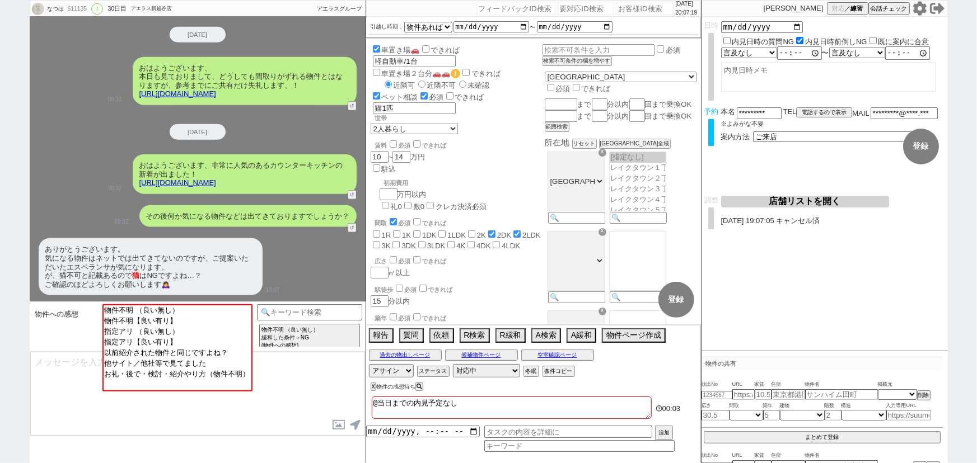
click at [918, 13] on icon at bounding box center [918, 8] width 13 height 14
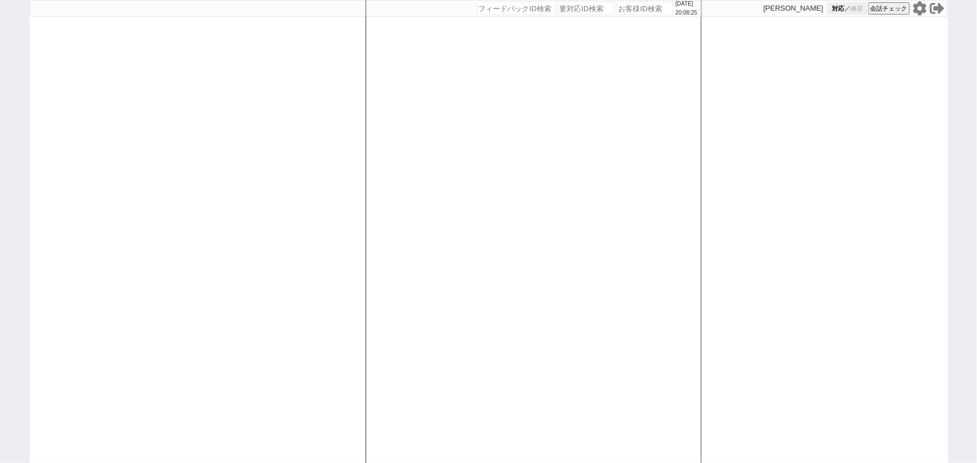
click at [854, 11] on span "練習" at bounding box center [856, 8] width 12 height 8
click at [357, 144] on div at bounding box center [198, 231] width 336 height 463
select select
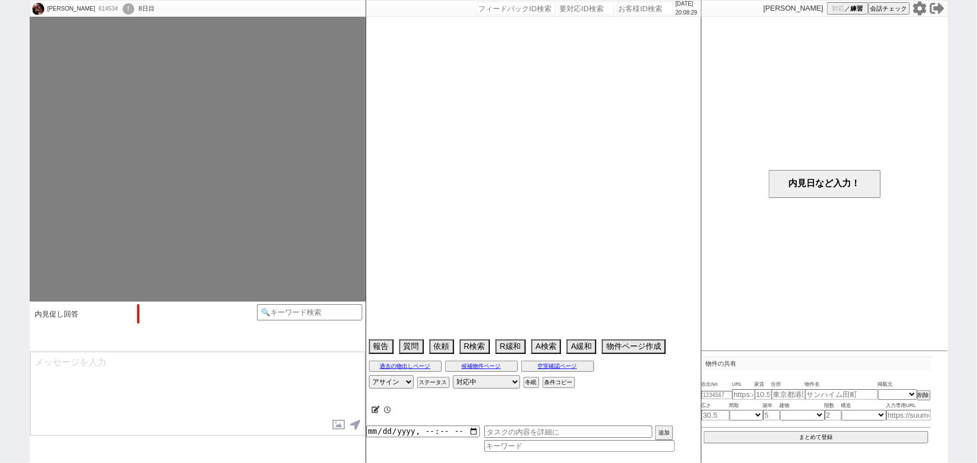
scroll to position [435, 0]
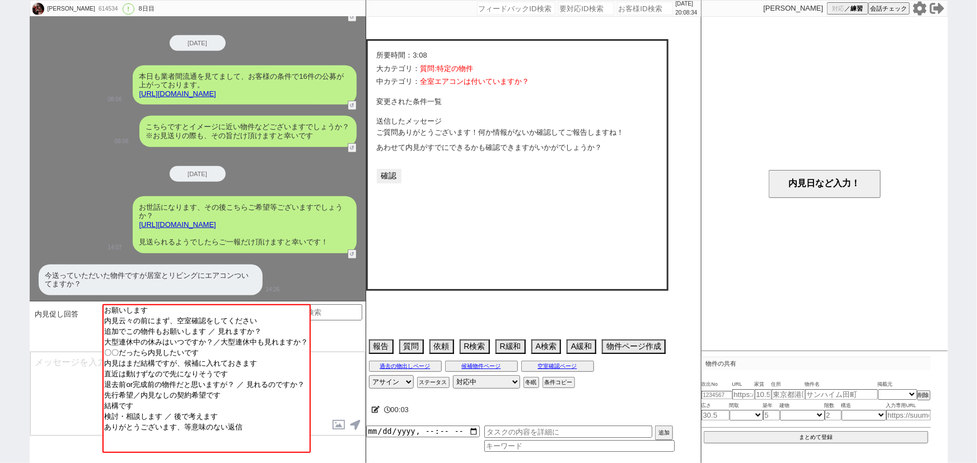
click at [402, 174] on div "大カテゴリ： 質問:特定の物件 中カテゴリ： 全室エアコンは付いていますか？ 変更された条件一覧 送信したメッセージ ご質問ありがとうございます！何か情報がな…" at bounding box center [517, 123] width 281 height 120
select select "2025"
select select "10"
select select "33"
select select "1"
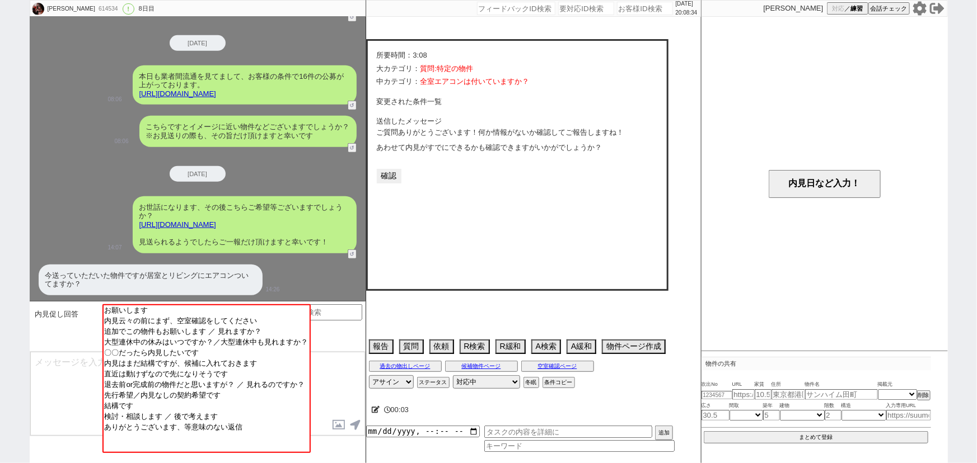
select select "2"
select select "3"
select select "4"
select select "5"
select select "6"
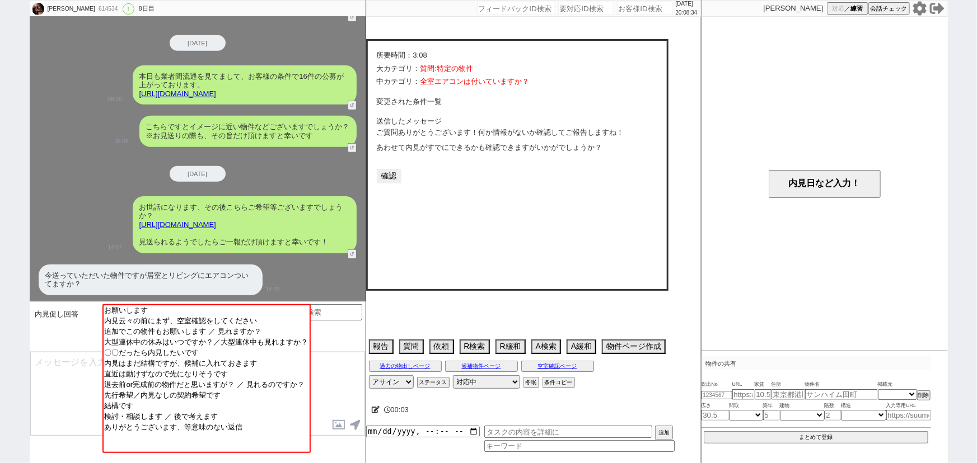
select select "7"
select select "8"
select select "9"
select select "10"
select select "11"
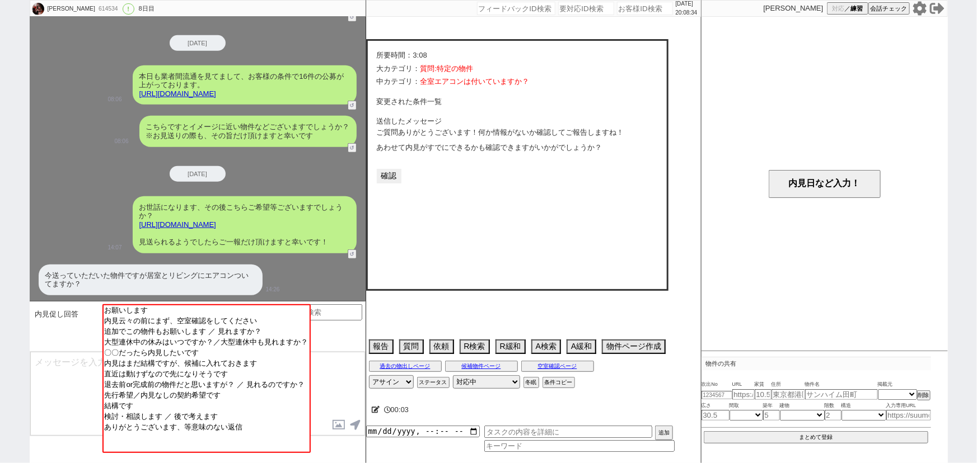
select select "12"
select select "13"
select select "14"
select select "15"
select select "16"
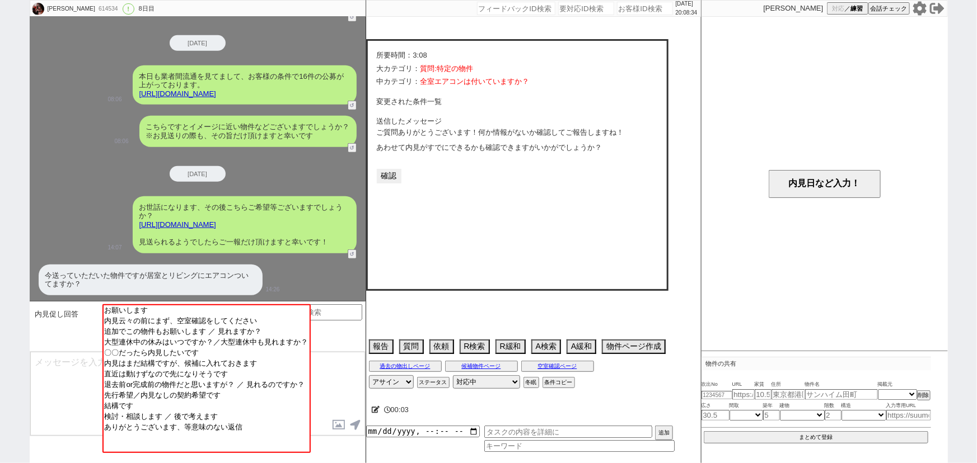
select select "17"
select select "18"
select select "19"
select select "20"
select select "21"
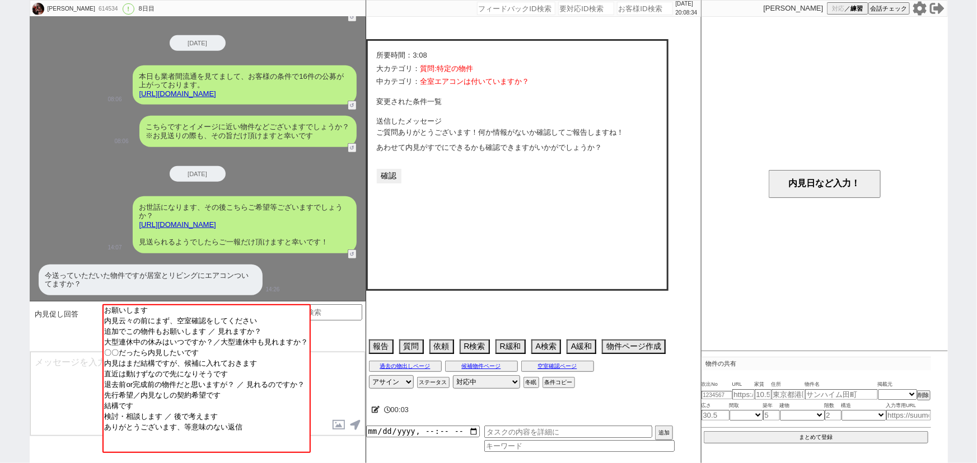
select select "22"
select select "23"
select select "24"
select select "25"
select select "26"
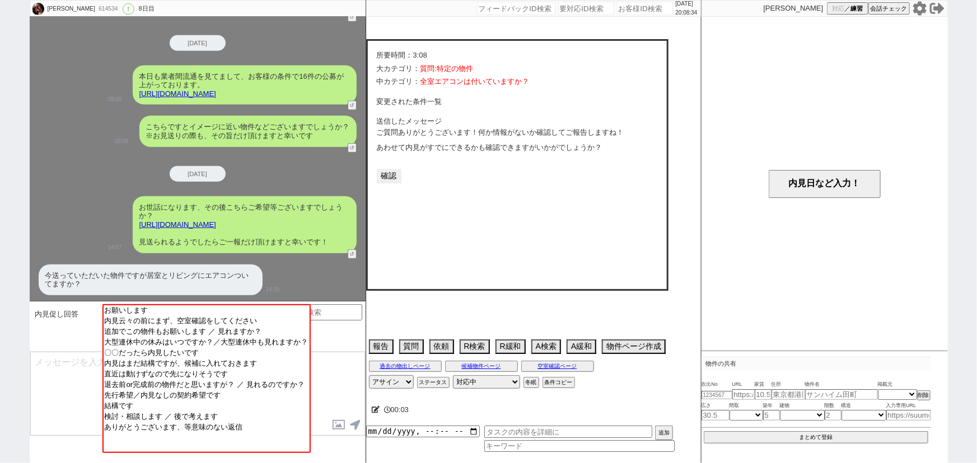
select select "27"
select select "28"
select select "29"
select select "30"
select select "31"
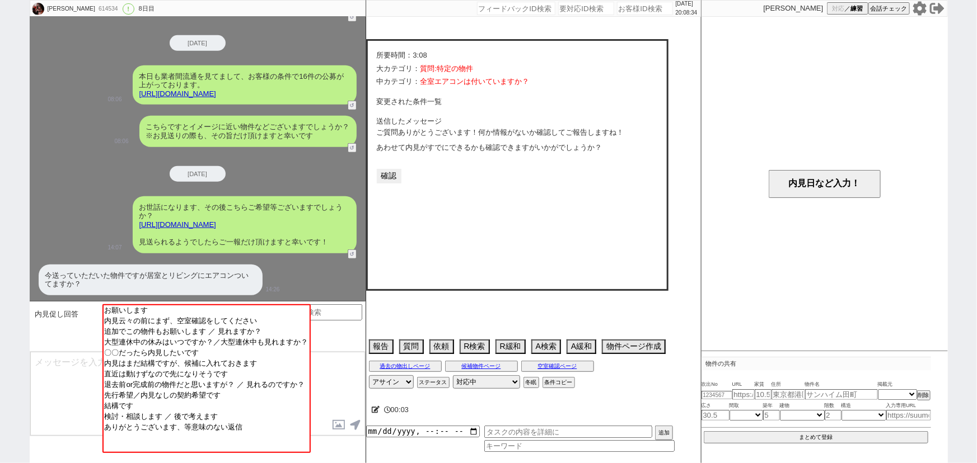
select select "32"
select select "33"
select select "34"
select select "35"
select select "36"
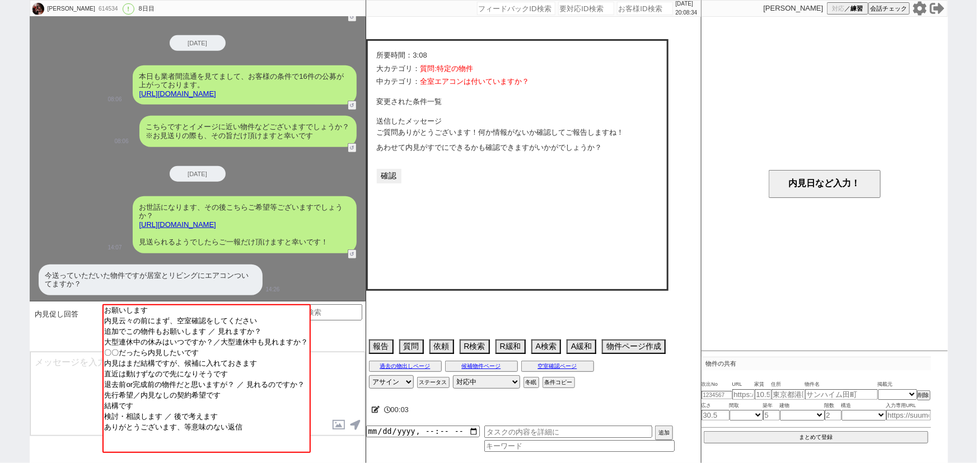
select select "37"
select select "38"
select select "39"
select select "40"
select select "41"
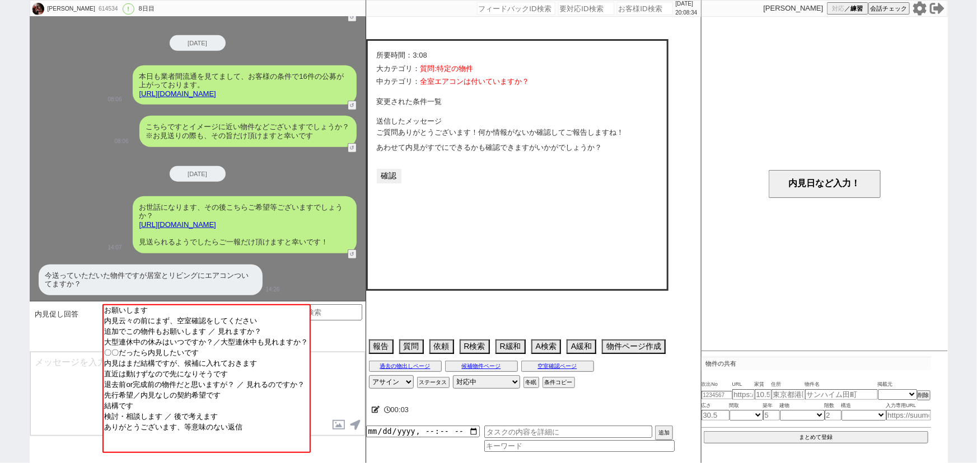
select select "42"
select select "43"
select select "45"
select select "46"
select select "47"
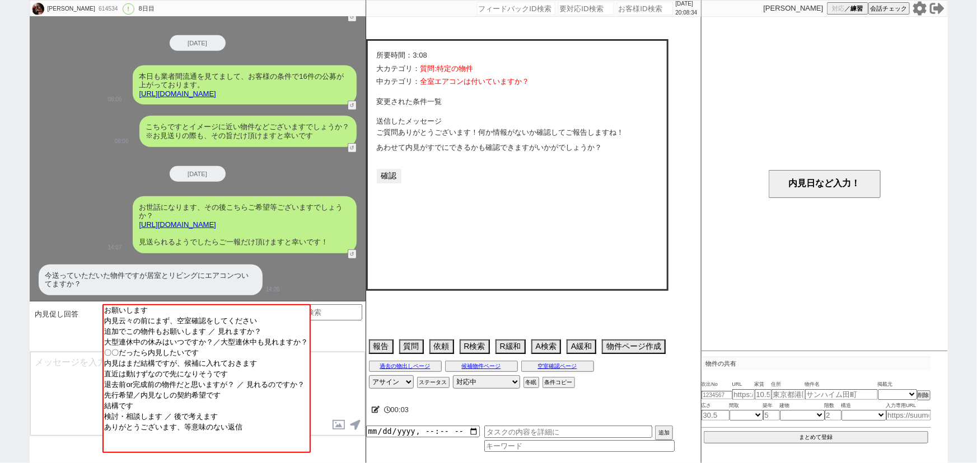
select select "48"
select select "49"
select select "50"
select select "7"
select select "212"
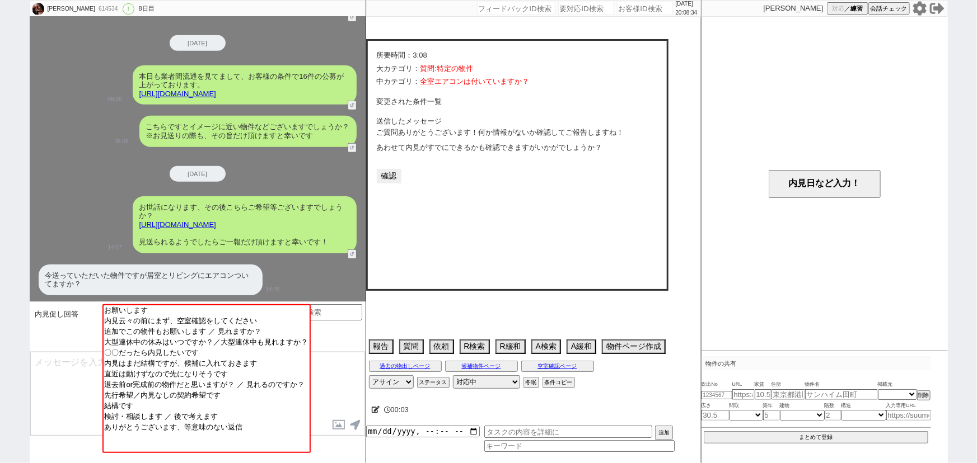
select select "9"
select select "338"
select select "11"
select select "400"
select select "12"
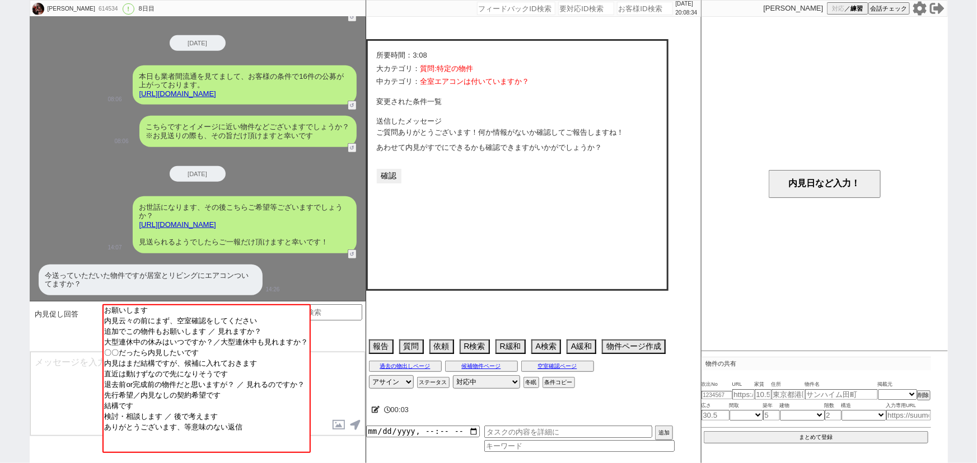
select select "428"
select select "14"
select select "23"
select select "734"
select select "24"
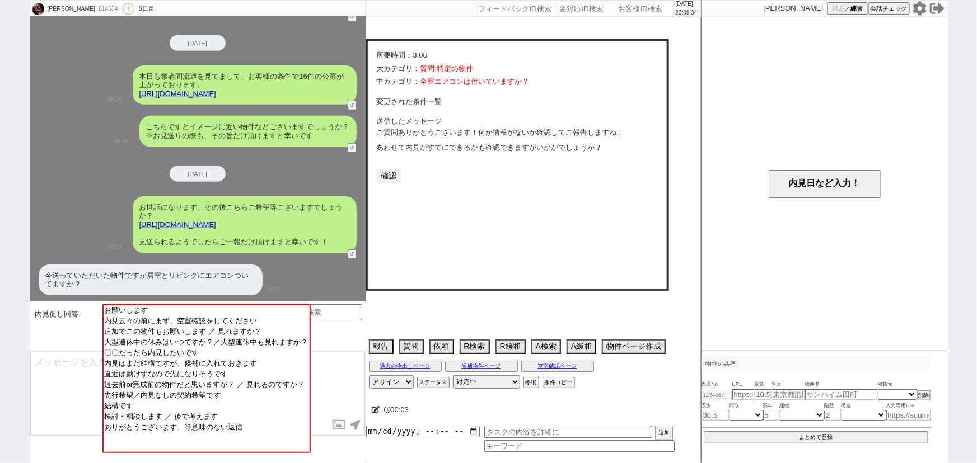
select select "769"
select select "25"
select select "793"
select select "823"
select select "27"
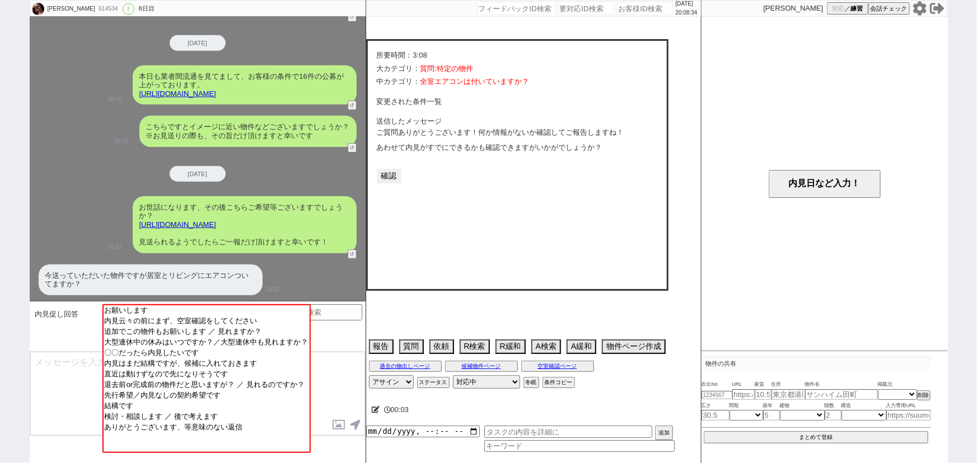
select select "852"
select select "29"
select select "878"
select select "32"
select select "934"
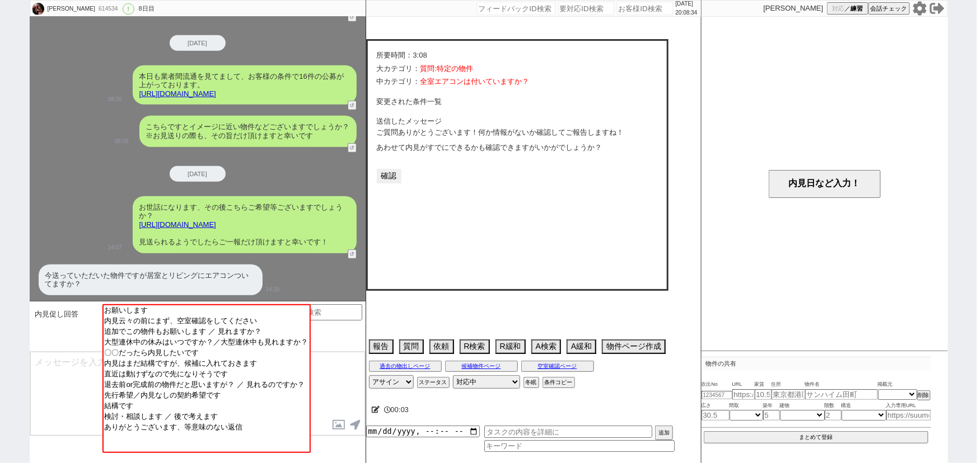
select select "35"
select select "1017"
select select "36"
select select "1053"
select select "37"
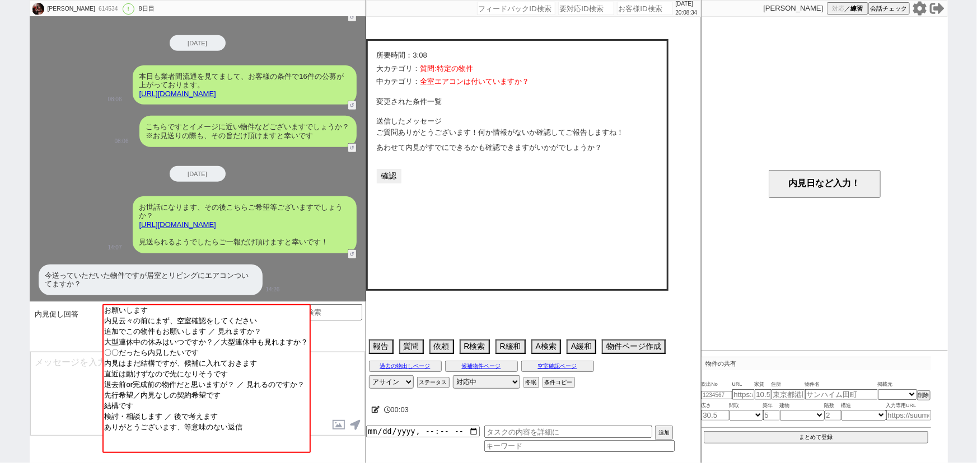
select select "38"
select select "1083"
select select "44"
select select "1149"
select select "52"
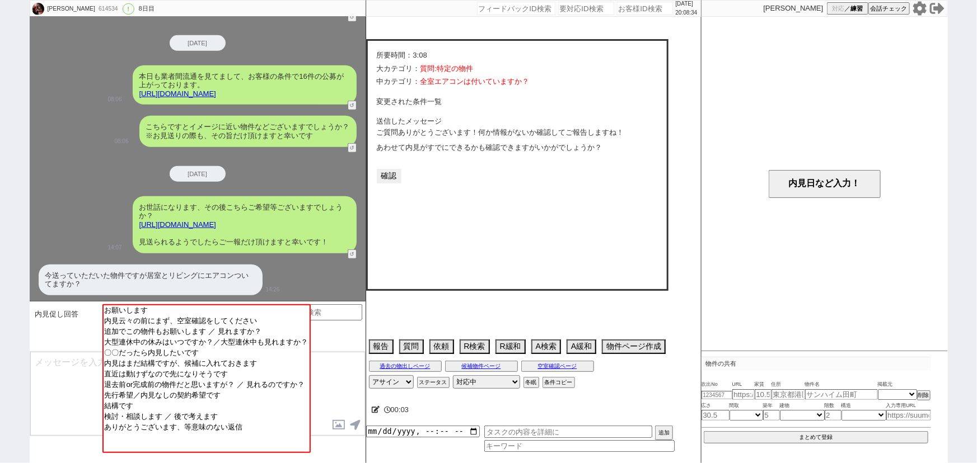
select select "53"
select select "1332"
select select "56"
select select "57"
select select "1413"
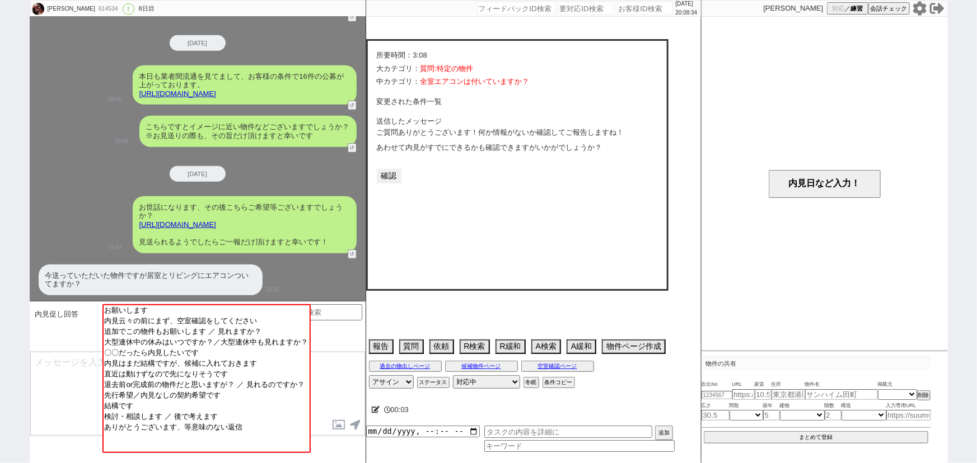
select select "58"
select select "59"
select select "60"
select select "61"
select select "62"
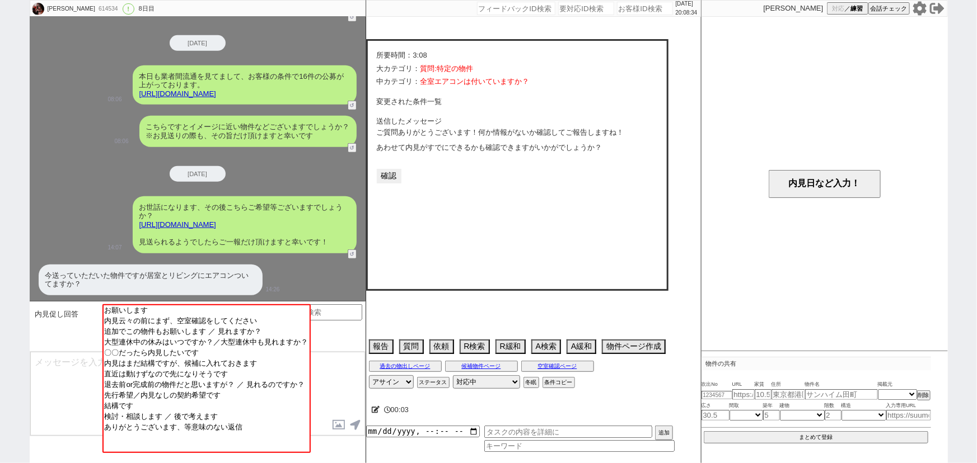
select select "63"
select select "64"
select select "65"
select select "66"
select select "67"
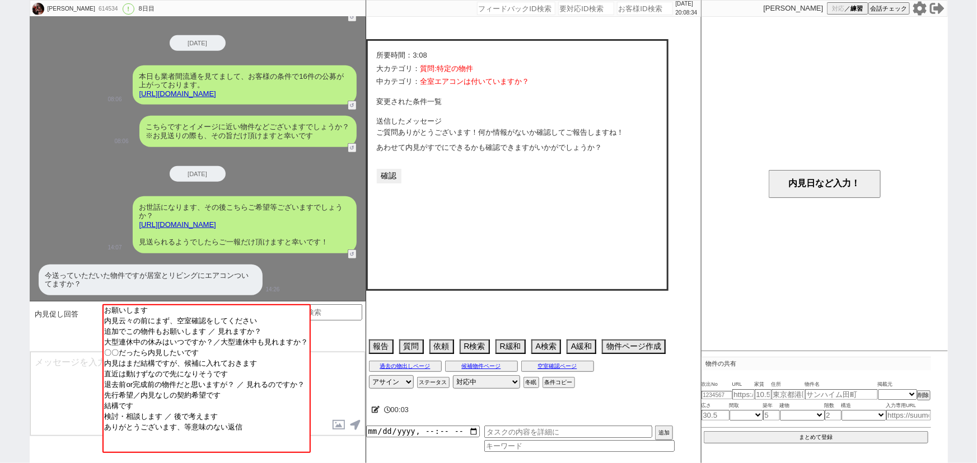
select select "68"
select select "1642"
select select "69"
select select "70"
select select "71"
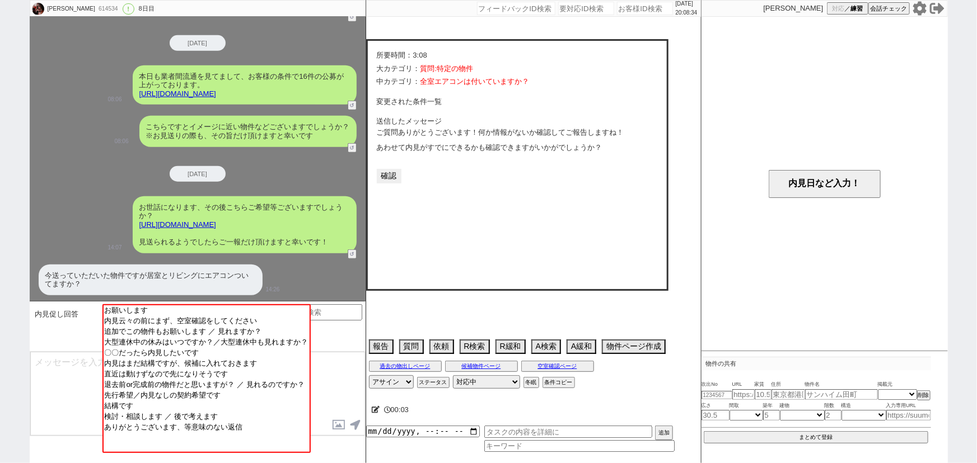
select select "1706"
select select "72"
select select "73"
select select "1763"
select select "74"
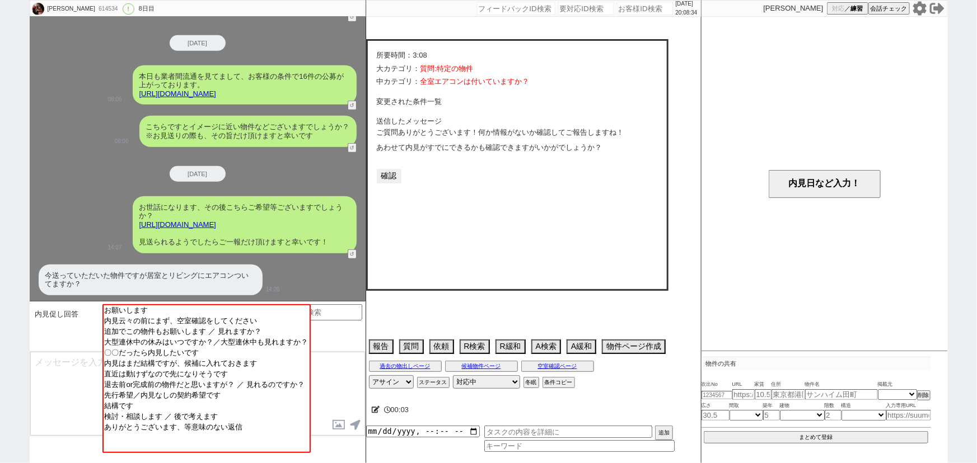
select select "75"
select select "77"
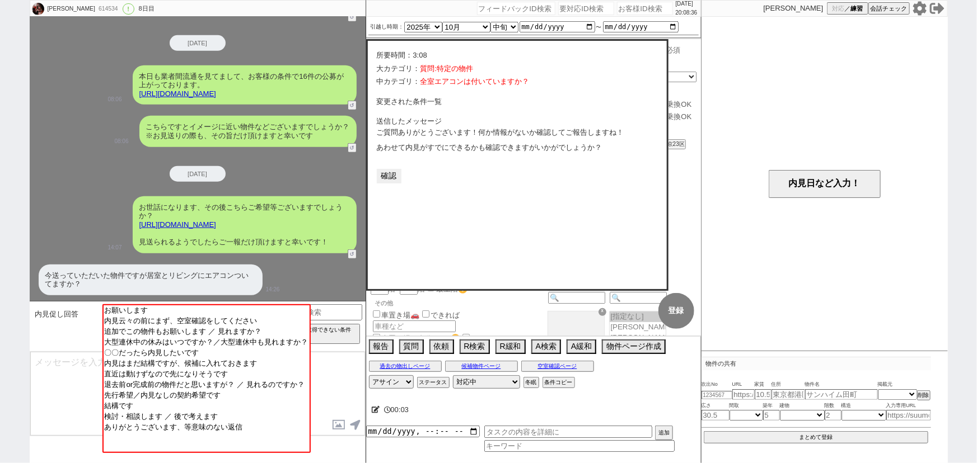
scroll to position [8, 0]
click at [392, 175] on button "確認" at bounding box center [389, 176] width 25 height 15
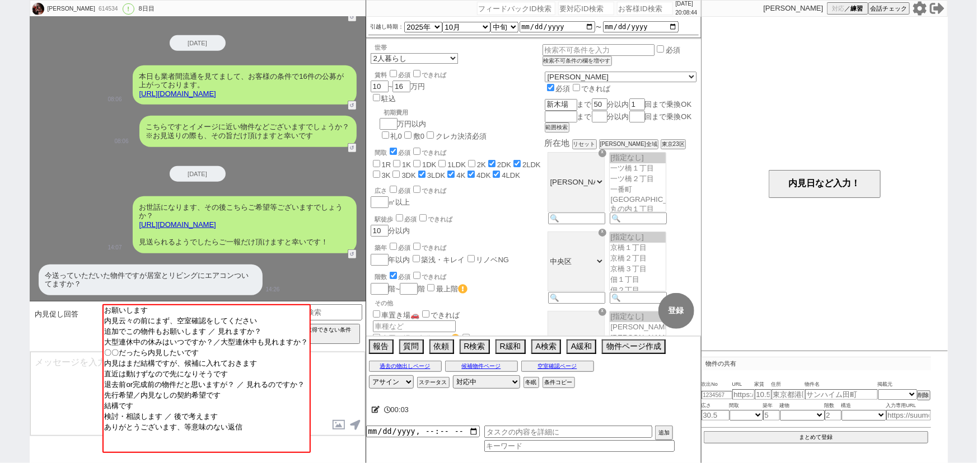
click at [922, 11] on icon at bounding box center [918, 8] width 13 height 14
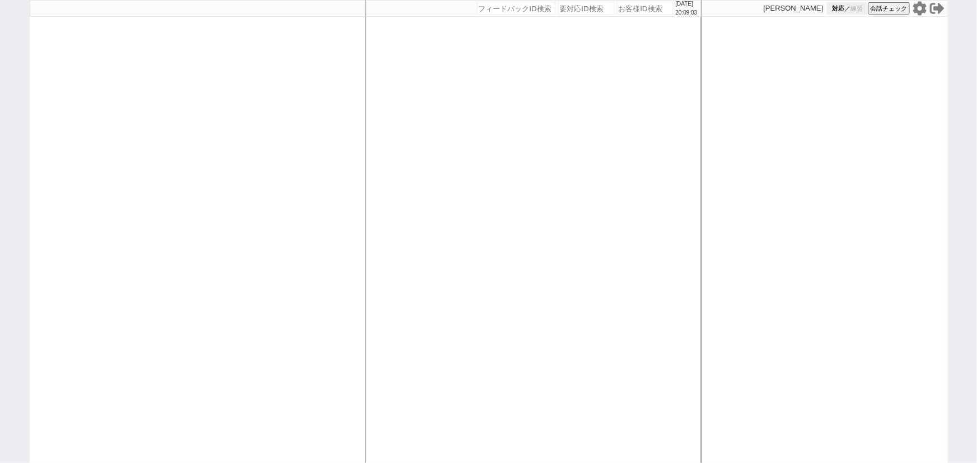
click at [849, 12] on button "対応 ／ 練習" at bounding box center [847, 8] width 41 height 12
click at [295, 149] on div at bounding box center [198, 231] width 336 height 463
select select
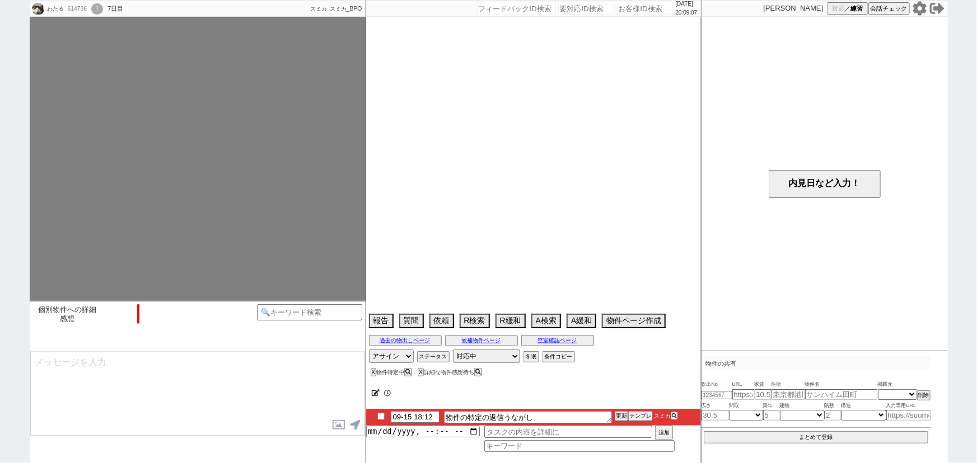
select select "2025"
select select "10"
select select "37"
select select "0"
select select "815"
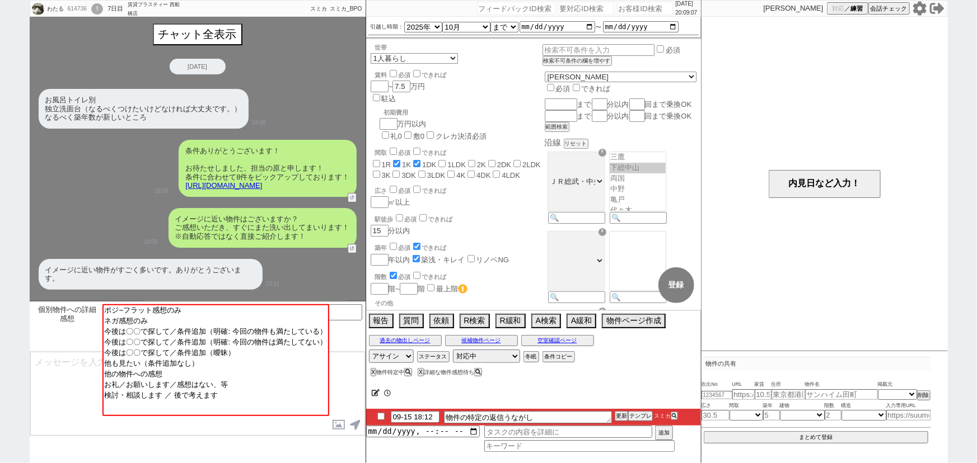
scroll to position [139, 0]
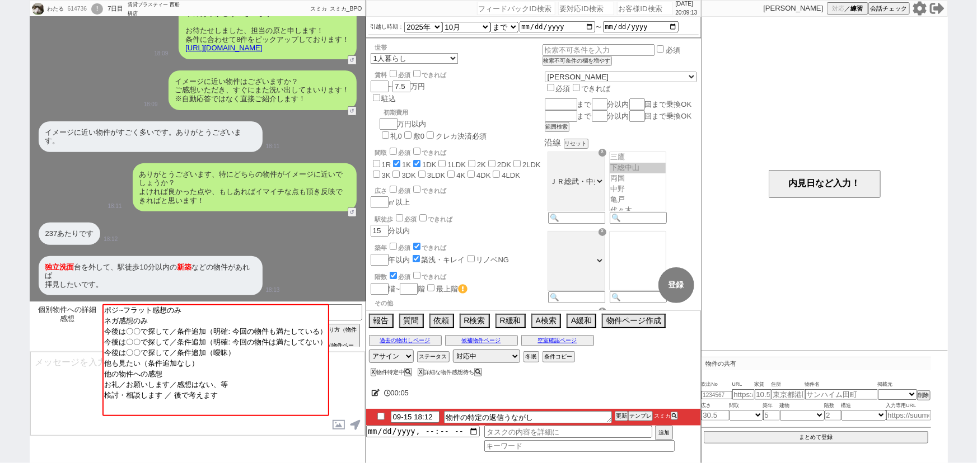
click at [921, 11] on icon at bounding box center [918, 8] width 13 height 14
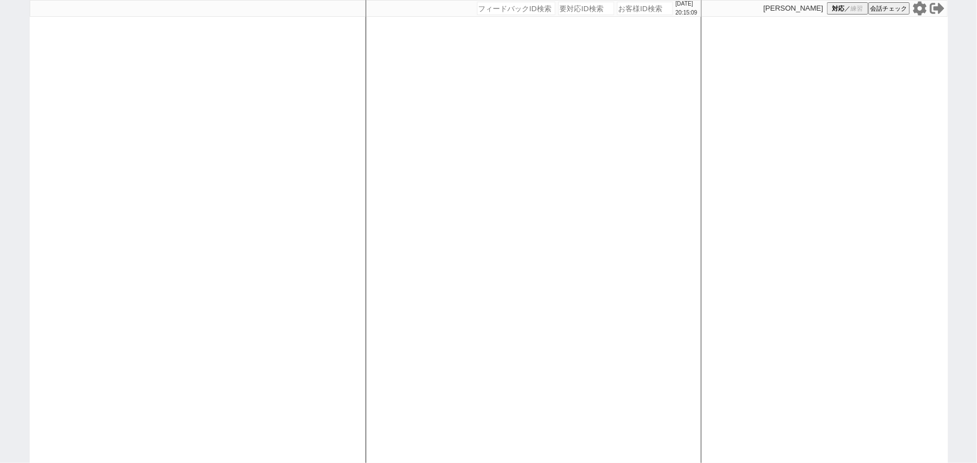
click at [626, 13] on input "number" at bounding box center [645, 8] width 56 height 13
paste input "615618"
type input "615618"
select select
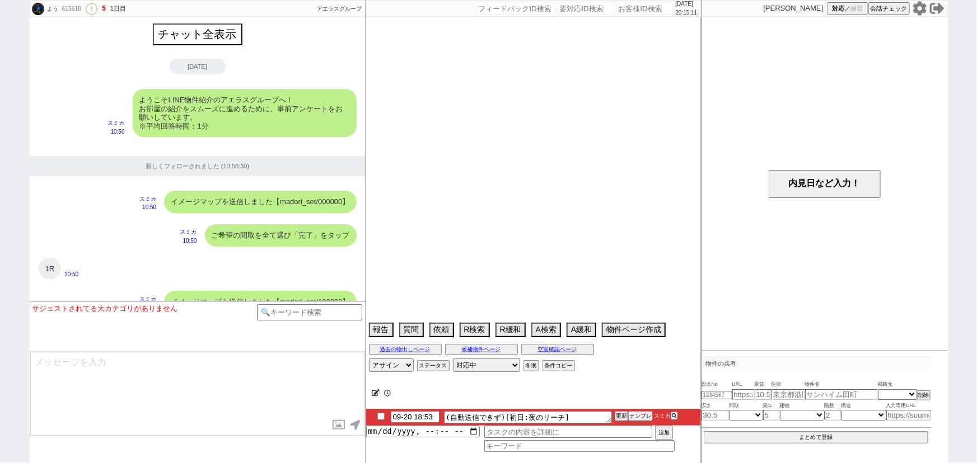
scroll to position [1927, 0]
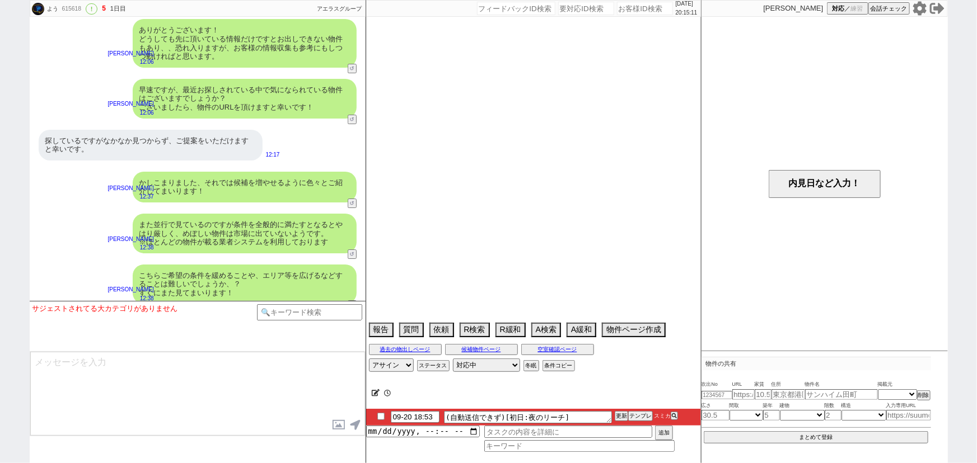
select select "15"
select select "0"
select select "75"
select select "1803"
select select "14"
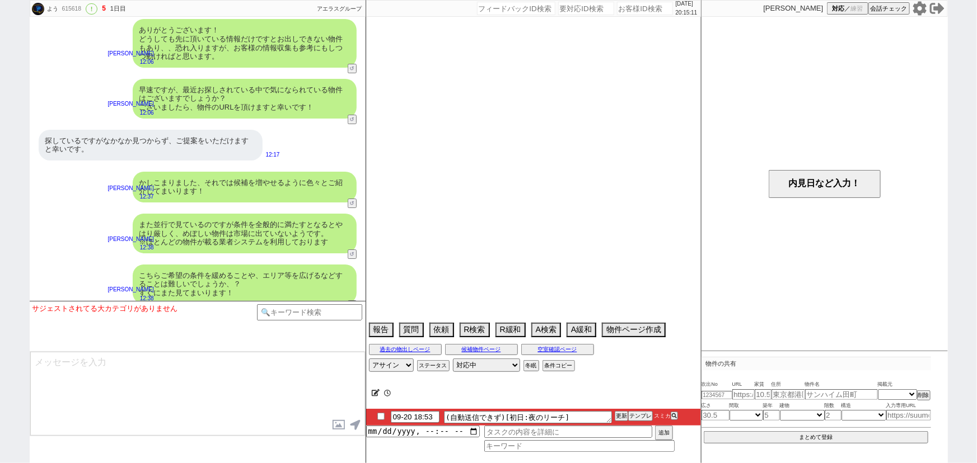
select select "477"
select select "68"
select select "1649"
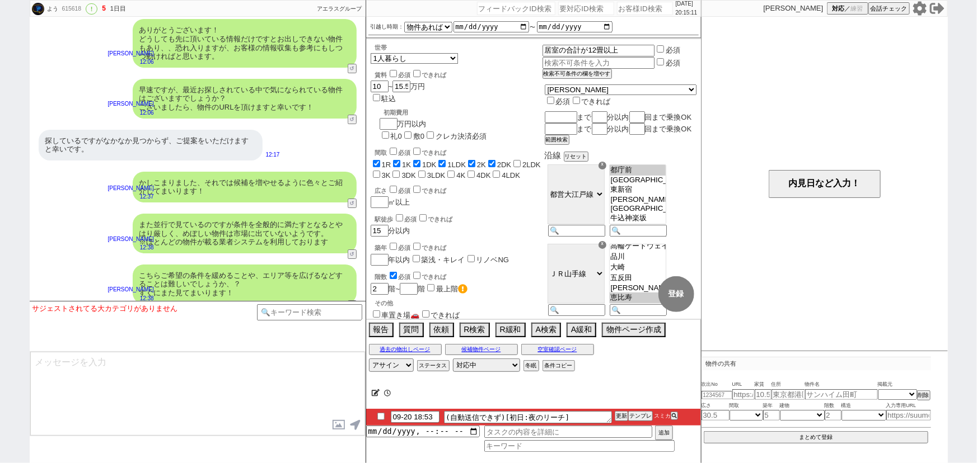
scroll to position [99, 0]
click at [381, 418] on input "checkbox" at bounding box center [381, 416] width 16 height 7
checkbox input "true"
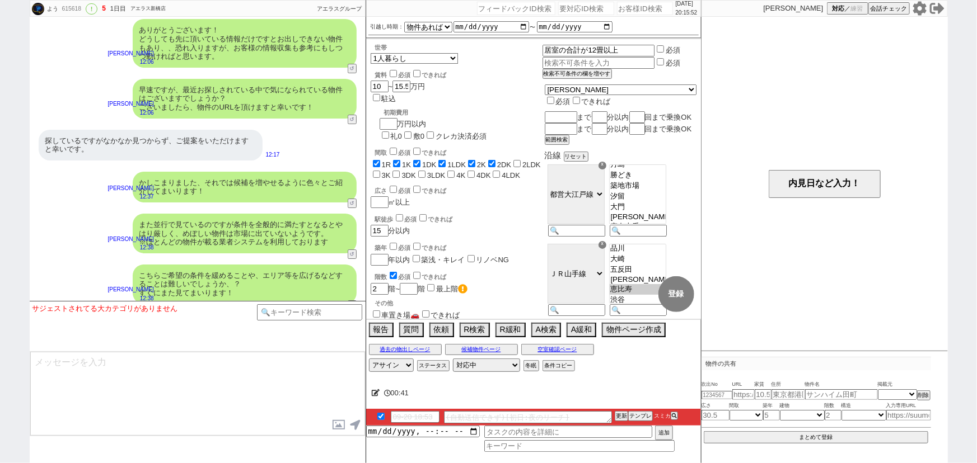
click at [293, 268] on div "こちらご希望の条件を緩めることや、エリア等を広げるなどすることは難しいでしょうか、？ すぐにまた見てまいります！" at bounding box center [245, 285] width 224 height 40
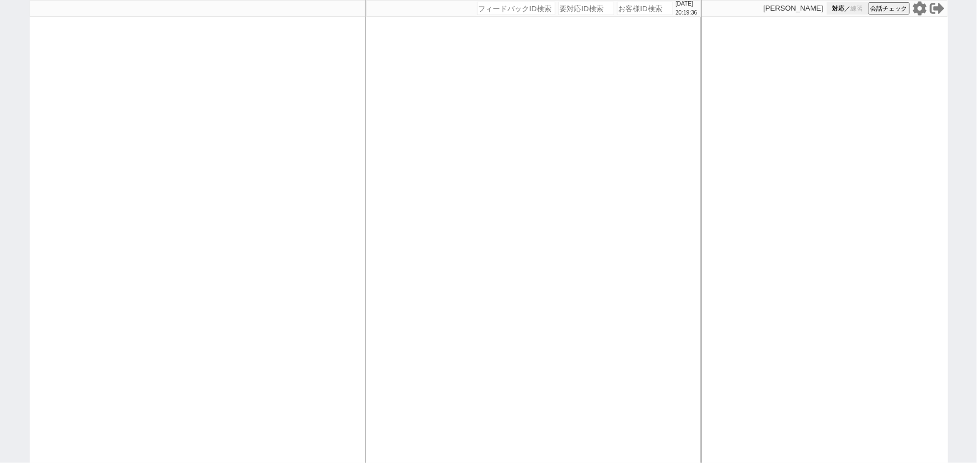
click at [848, 11] on button "対応 ／ 練習" at bounding box center [847, 8] width 41 height 12
click at [315, 163] on div at bounding box center [198, 231] width 336 height 463
select select
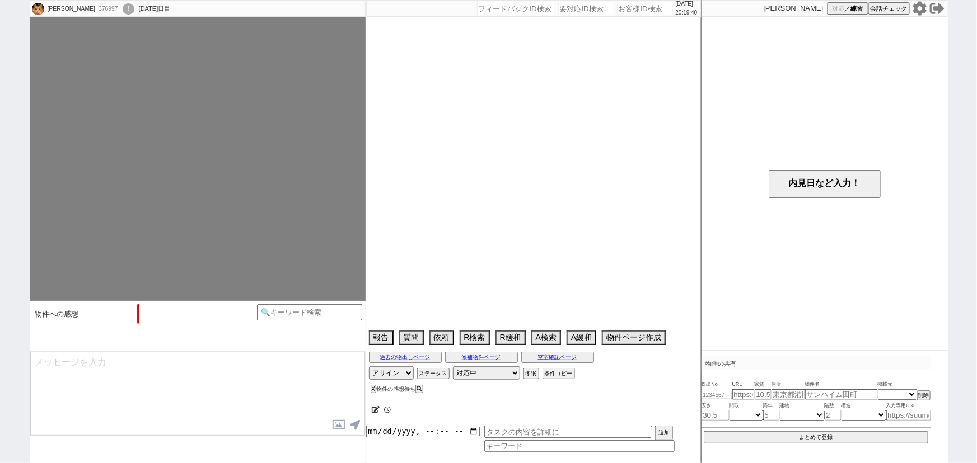
select select "13"
select select "0"
select select "51"
select select "54"
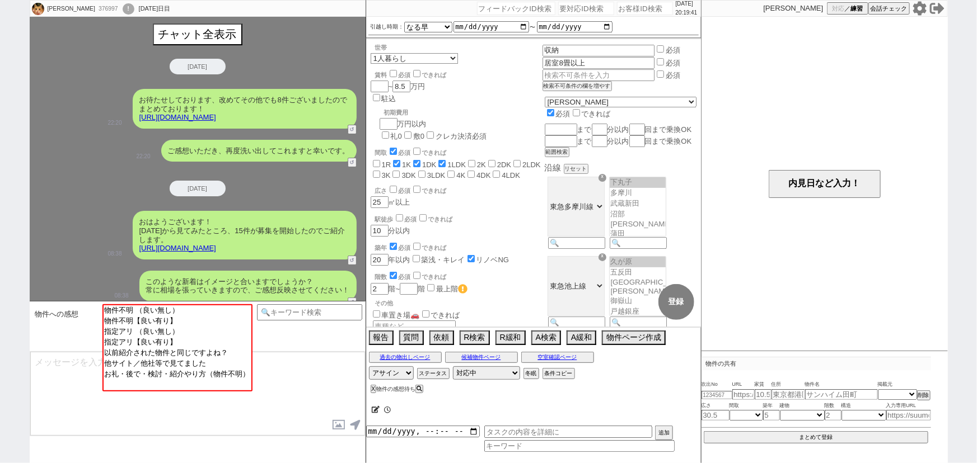
scroll to position [691, 0]
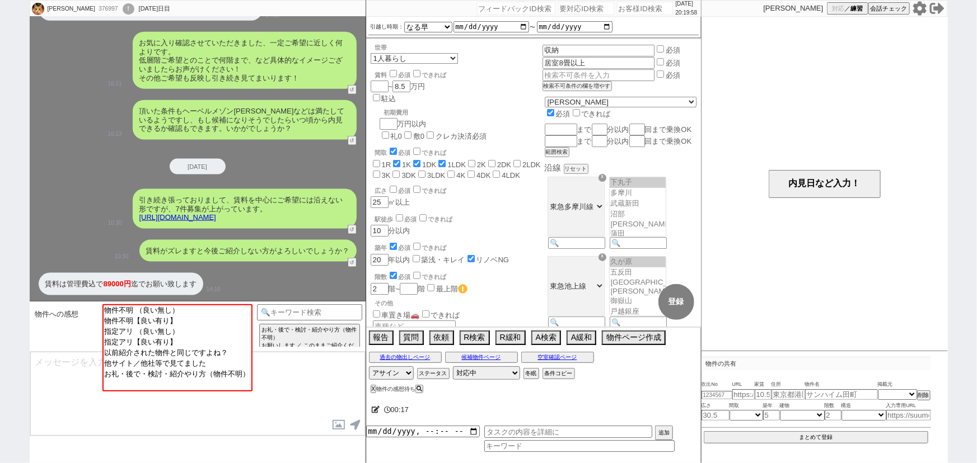
click at [921, 8] on icon at bounding box center [919, 8] width 15 height 15
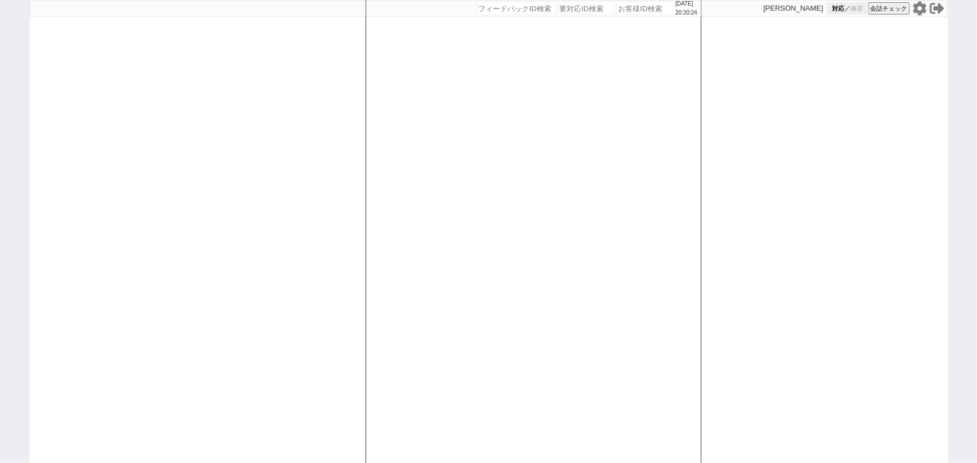
click at [845, 7] on button "対応 ／ 練習" at bounding box center [847, 8] width 41 height 12
click at [395, 130] on div "2025/09/20 20:20:25 候補物件を追加してしてください 紹介した物件一覧 他社物件を追加する 空室確認ページに追加・削除 紹介した物件一覧 他…" at bounding box center [533, 231] width 336 height 463
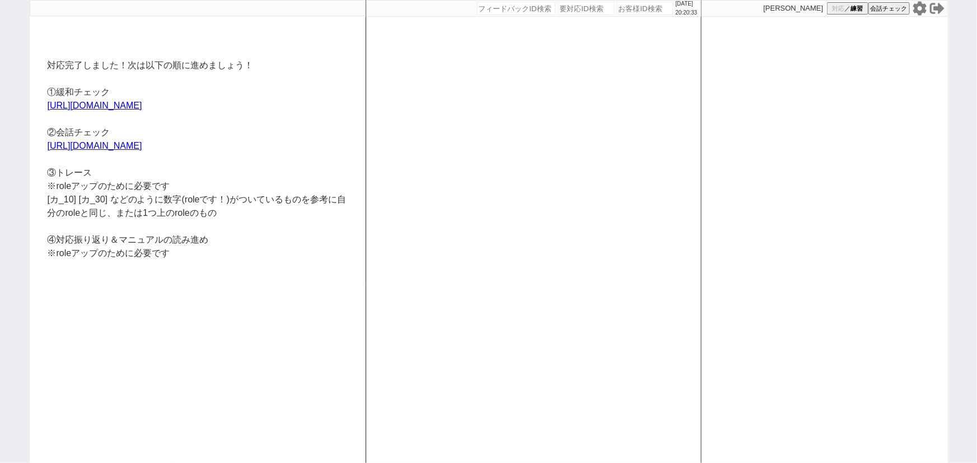
click at [921, 10] on icon at bounding box center [919, 8] width 15 height 15
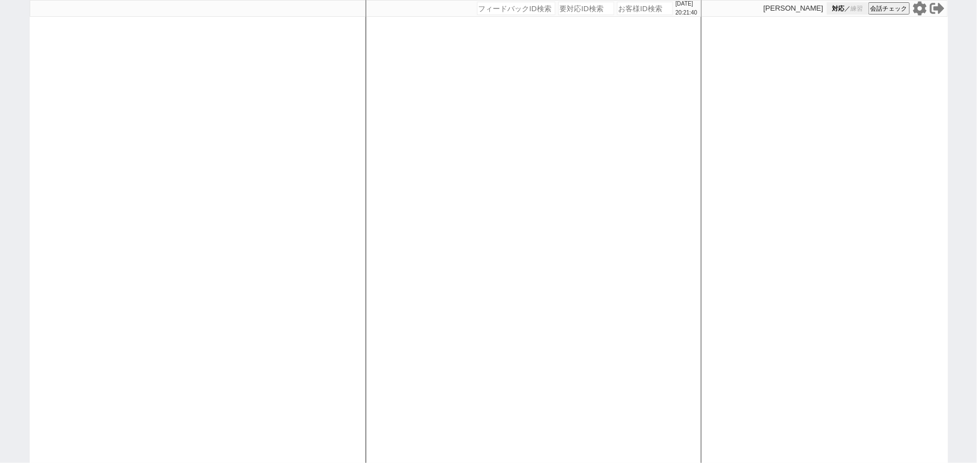
click at [853, 6] on span "練習" at bounding box center [856, 8] width 12 height 8
click at [327, 153] on div at bounding box center [198, 231] width 336 height 463
select select
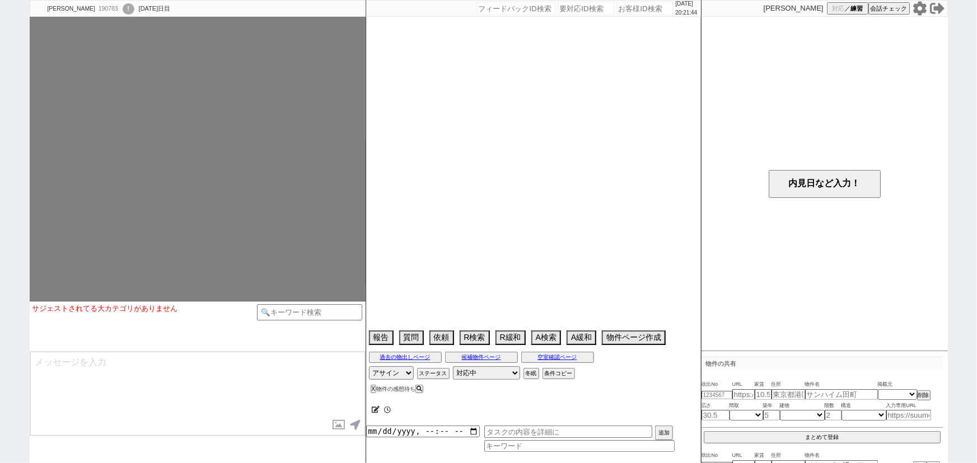
select select "15"
select select "1"
select select "53"
select select "1339"
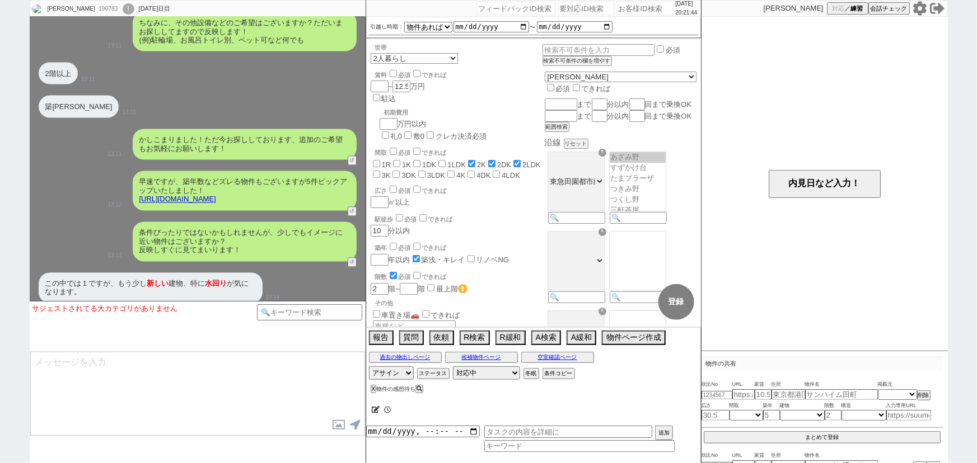
scroll to position [154, 0]
click at [920, 10] on icon at bounding box center [919, 8] width 15 height 15
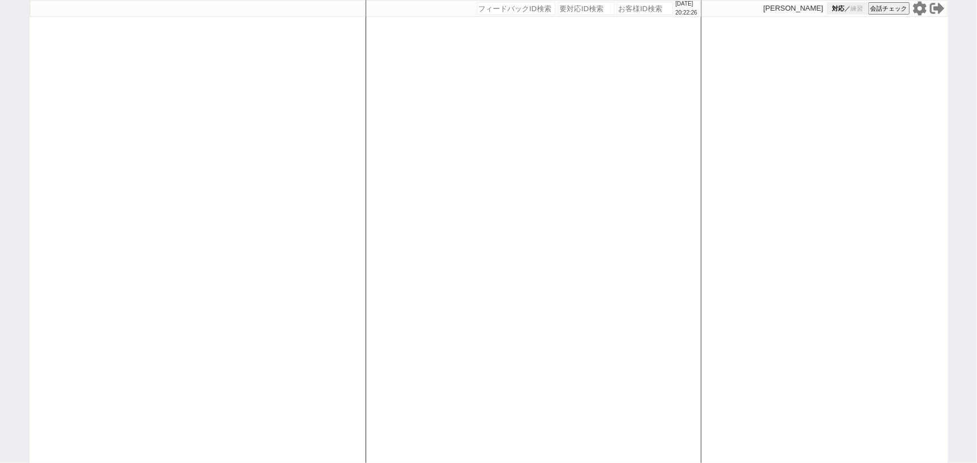
click at [847, 11] on button "対応 ／ 練習" at bounding box center [847, 8] width 41 height 12
click at [319, 221] on div at bounding box center [198, 231] width 336 height 463
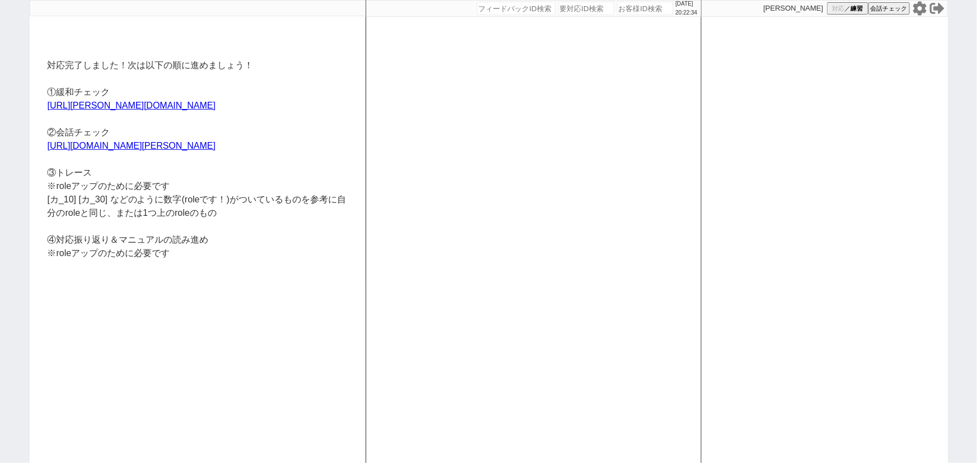
click at [918, 10] on icon at bounding box center [919, 8] width 15 height 15
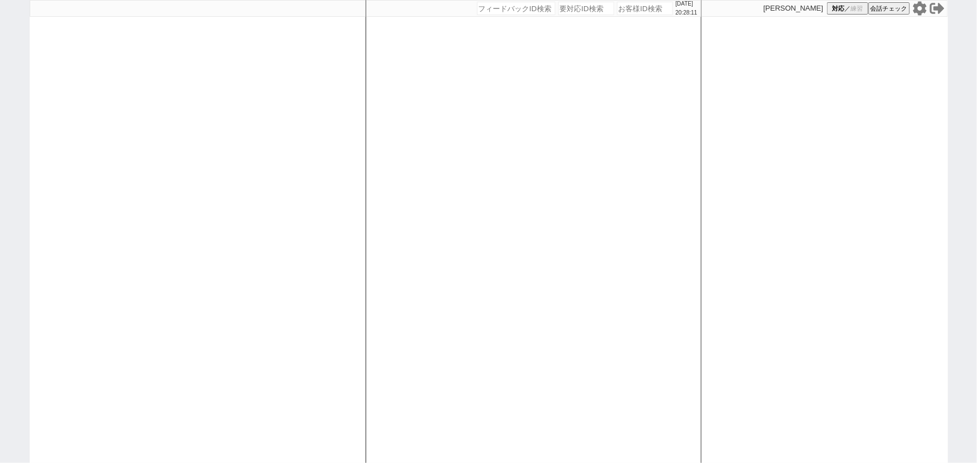
click at [150, 285] on div at bounding box center [198, 231] width 336 height 463
select select "100"
select select "1"
select select "2"
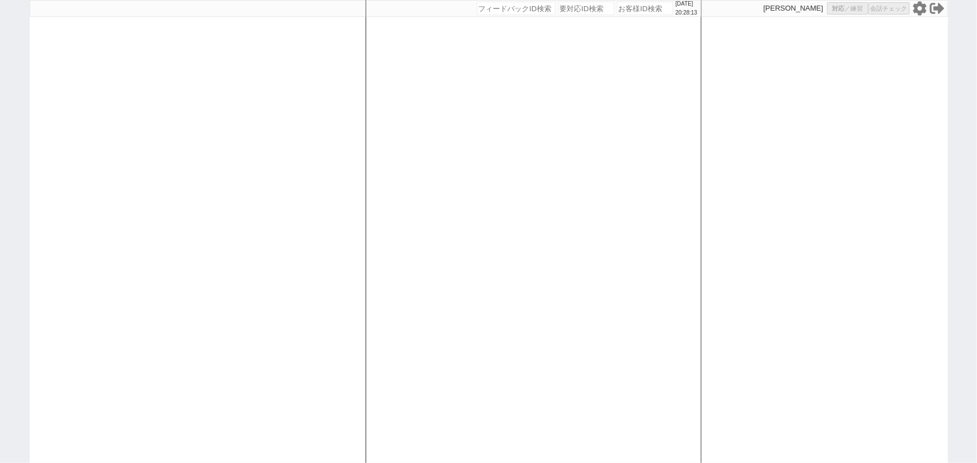
select select "5"
select select
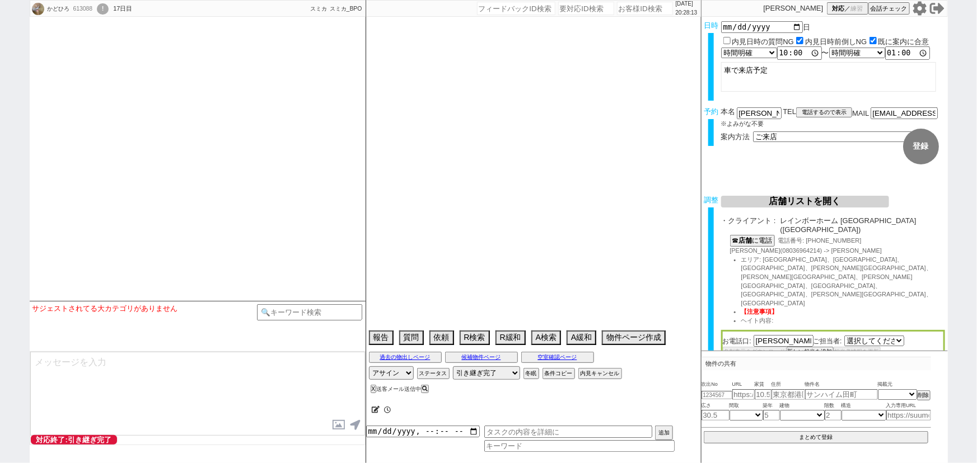
select select "2818"
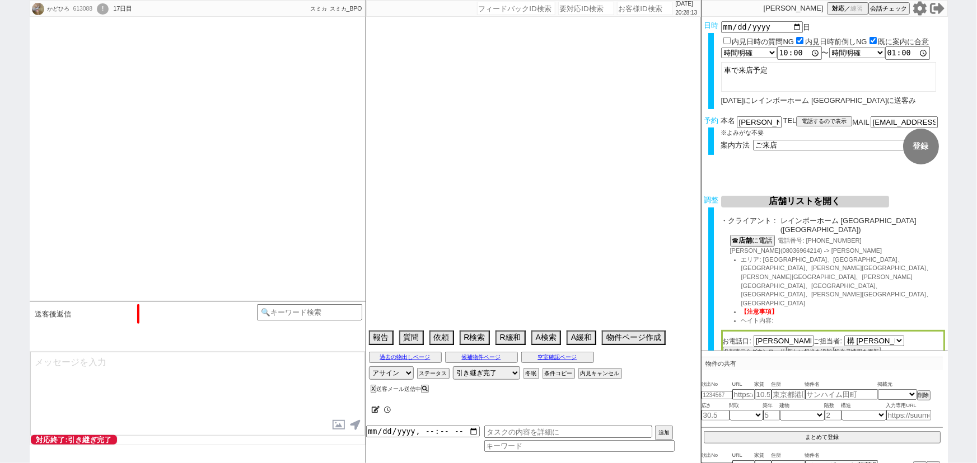
type textarea "他社なし"
select select "16"
select select "0"
select select "21"
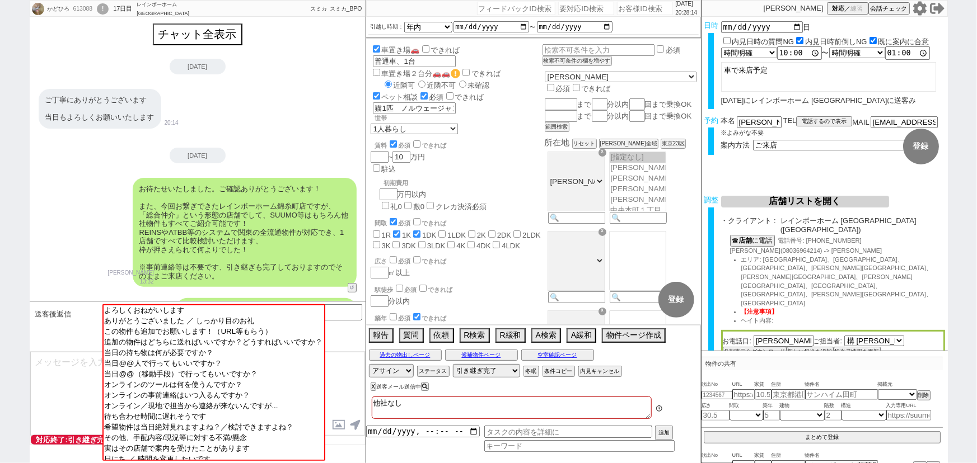
scroll to position [573, 0]
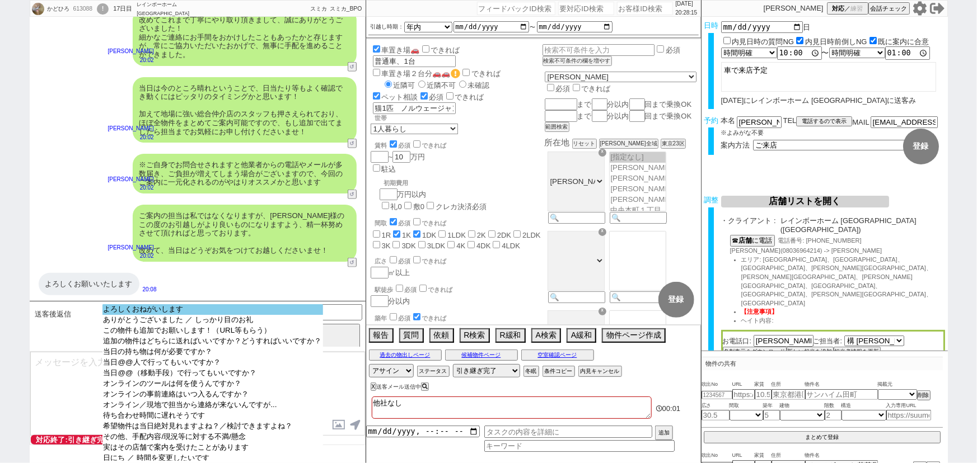
select select "よろしくおねがいします"
click at [170, 310] on option "よろしくおねがいします" at bounding box center [212, 309] width 221 height 11
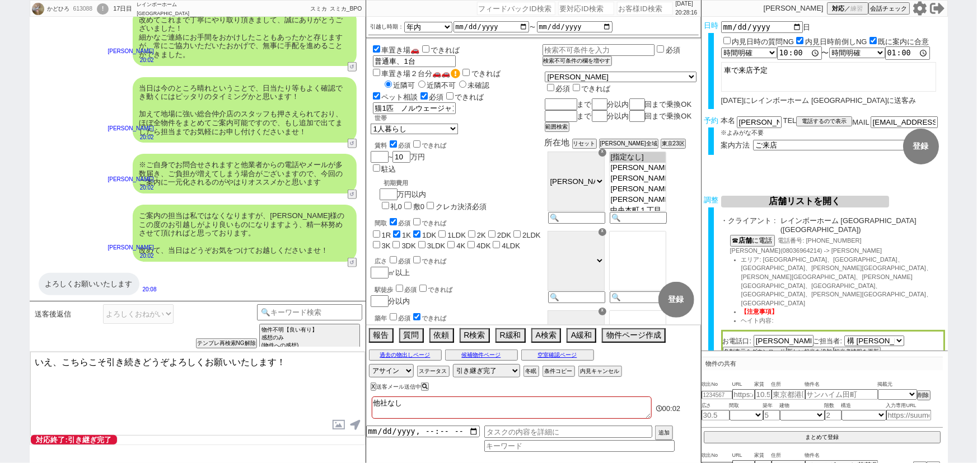
drag, startPoint x: 59, startPoint y: 359, endPoint x: 0, endPoint y: 346, distance: 60.2
click at [0, 346] on div "かどひろ 613088 ! 0 17日目 レインボーホーム 錦糸町店 冬眠中 自社客 スミカ スミカ_BPO チャット全表示 2025-09-17 ご丁寧にあ…" at bounding box center [488, 231] width 977 height 463
type textarea "こちらこそ引き続きどうぞよろしくお願いいたします！"
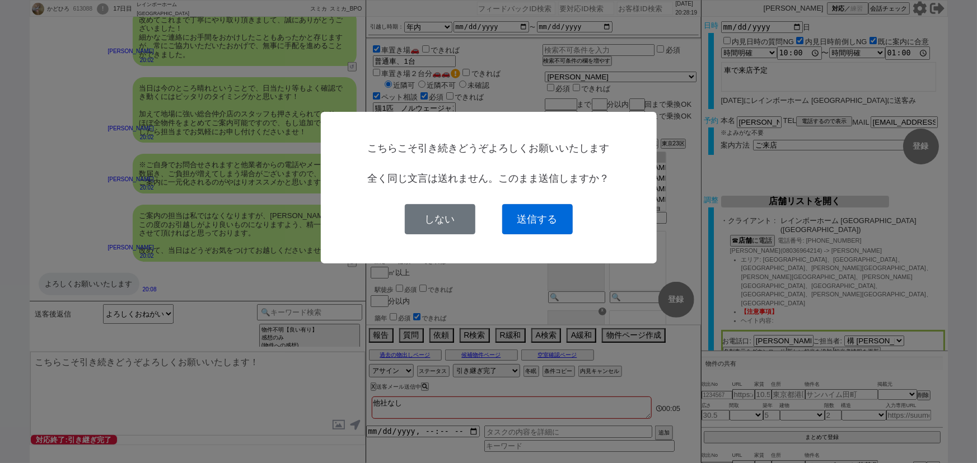
click at [548, 217] on button "送信する" at bounding box center [537, 219] width 71 height 30
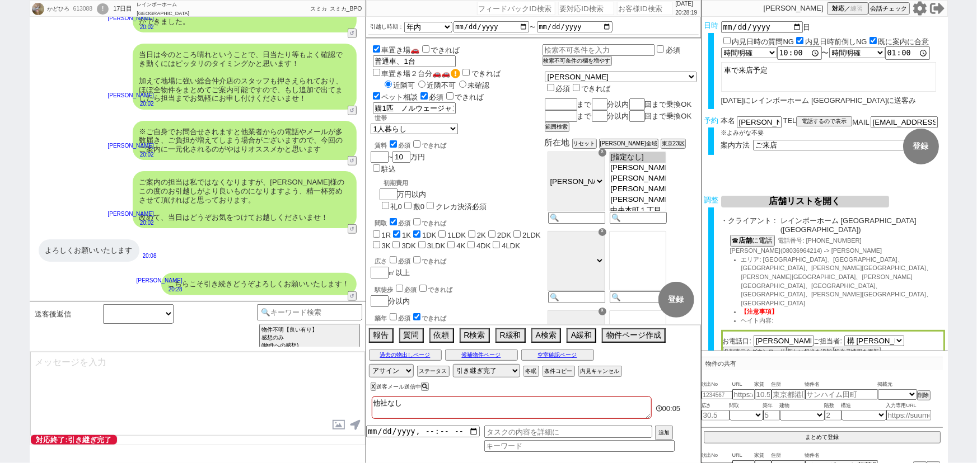
scroll to position [287, 0]
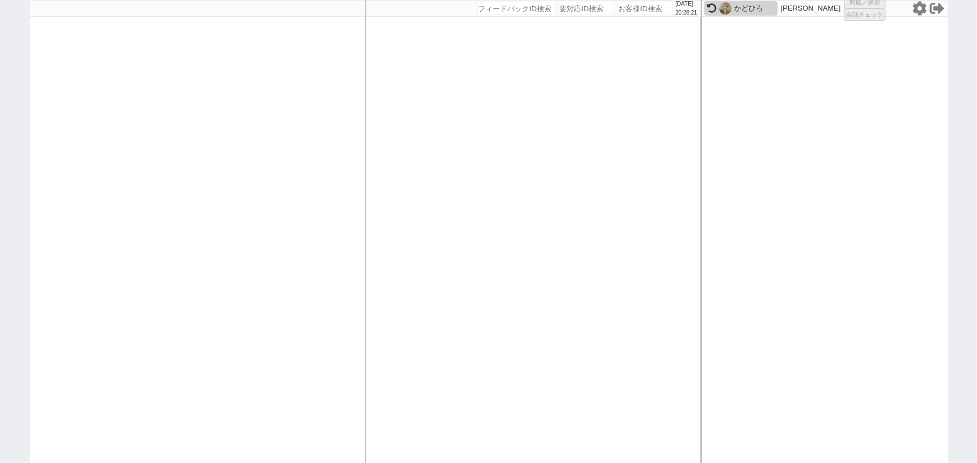
select select "100"
select select "1"
select select "2"
select select "5"
select select
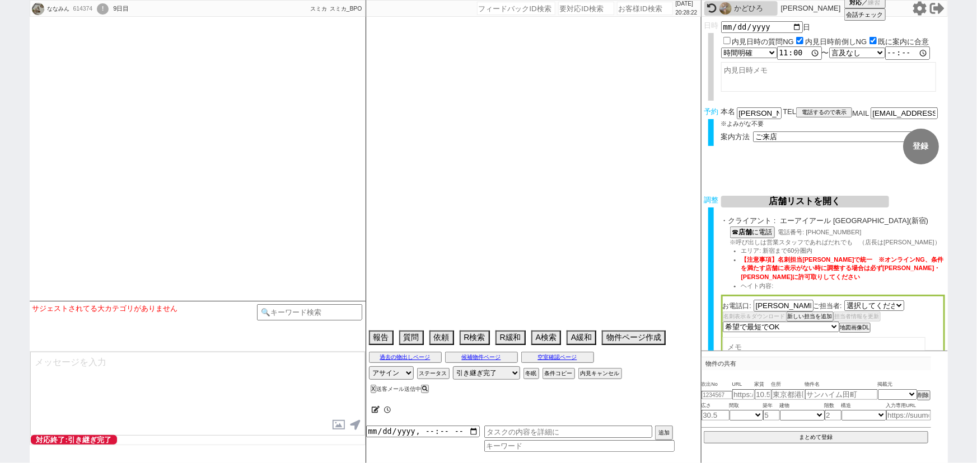
select select "2202"
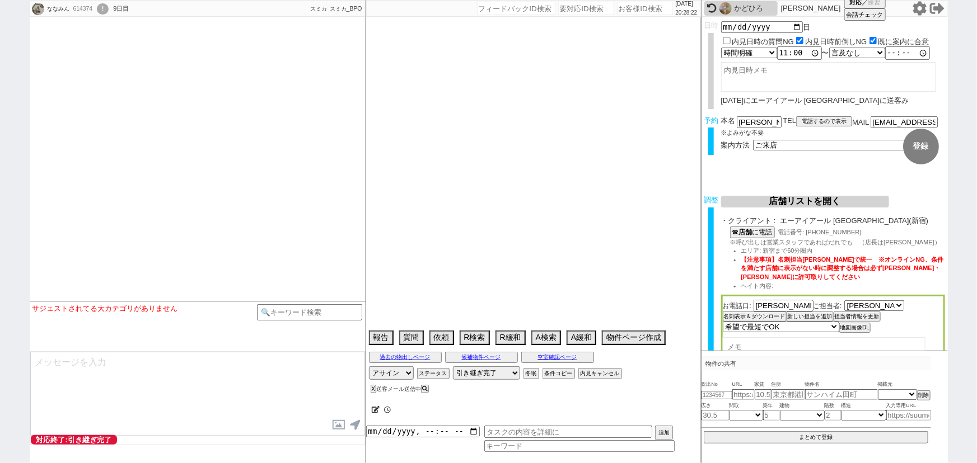
select select
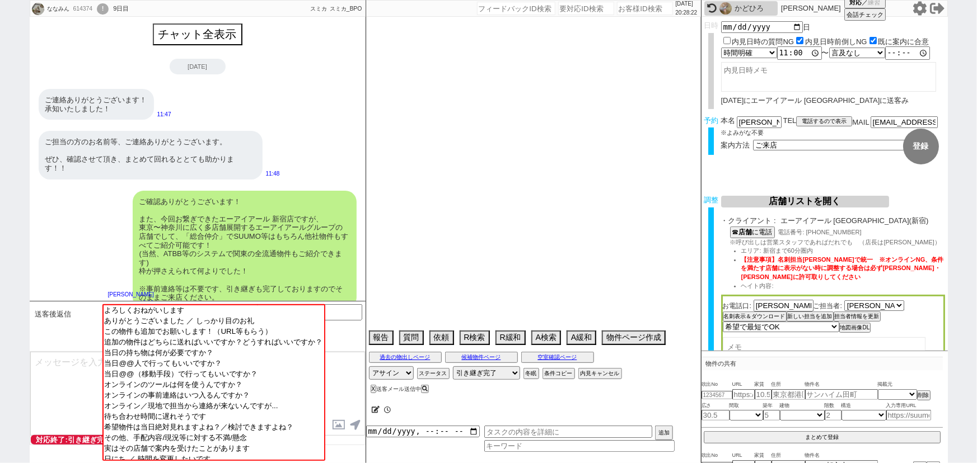
scroll to position [601, 0]
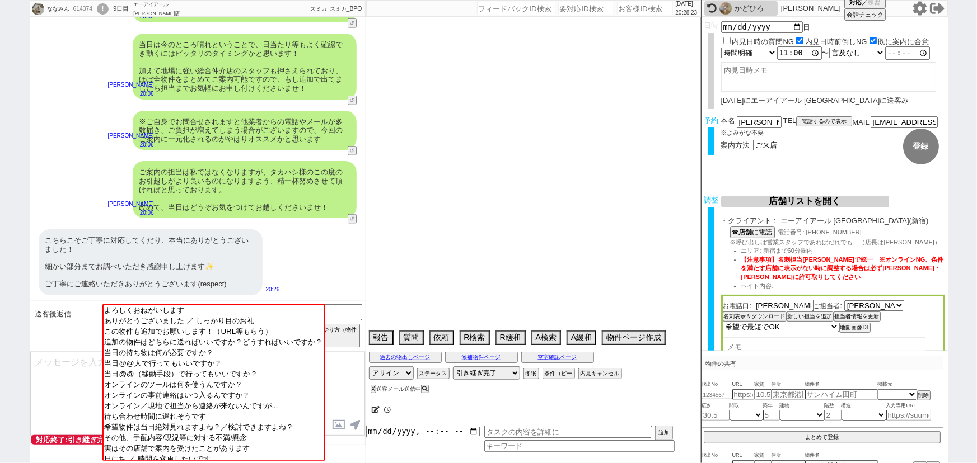
type textarea "オンボ　クレジットカードで賃料を払いたい"
select select "2025"
select select "11"
select select "32"
select select "0"
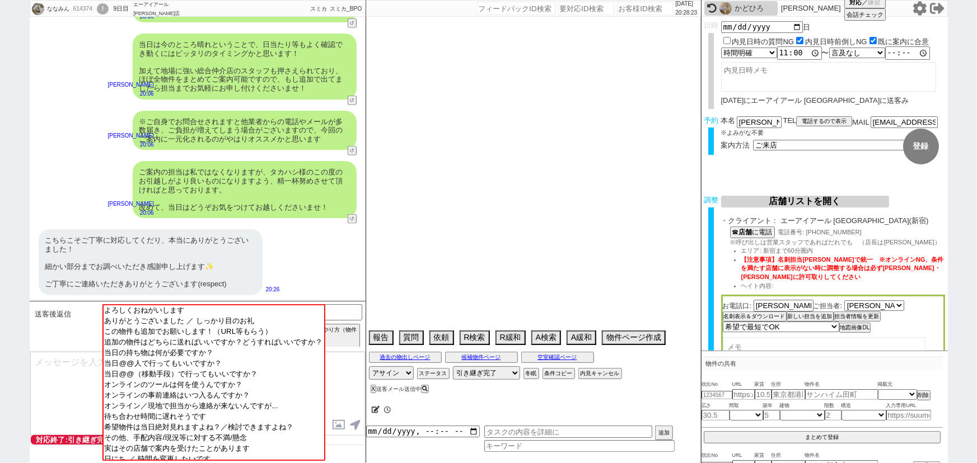
select select "2"
select select "128"
select select "3"
select select "7"
select select "8"
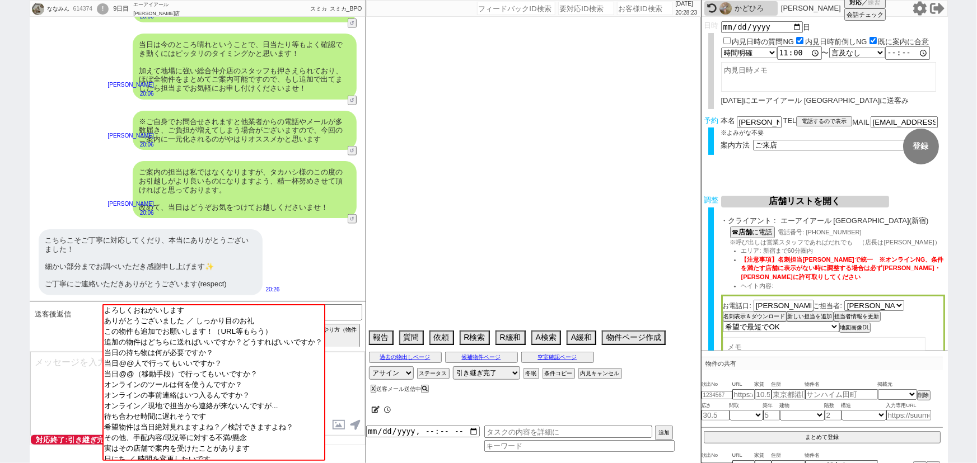
select select "9"
select select "10"
select select "13"
select select "23"
select select "748"
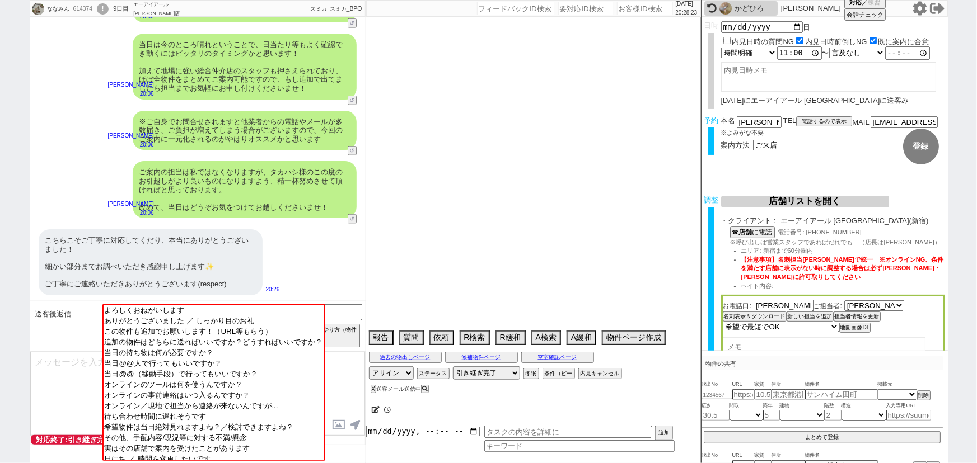
select select "14"
select select "473"
select select "18"
select select "579"
select select "57"
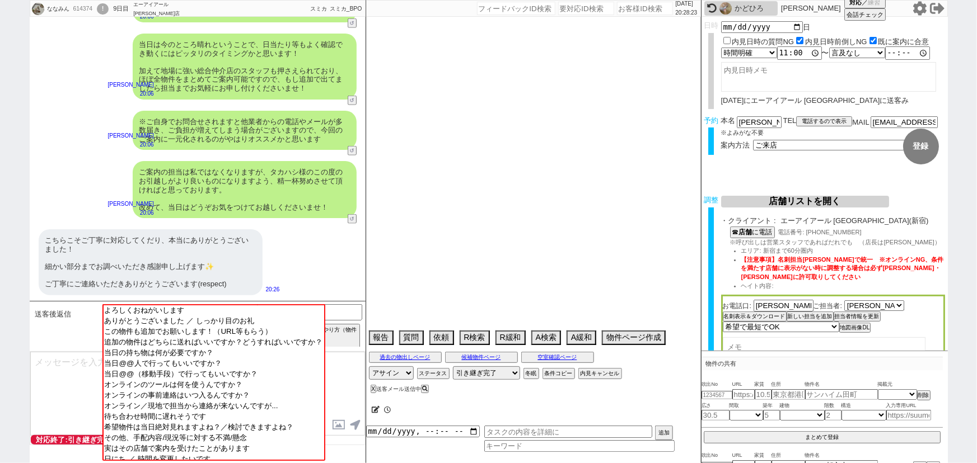
select select "1400"
select select "831"
select select "75"
select select "1809"
select select "48"
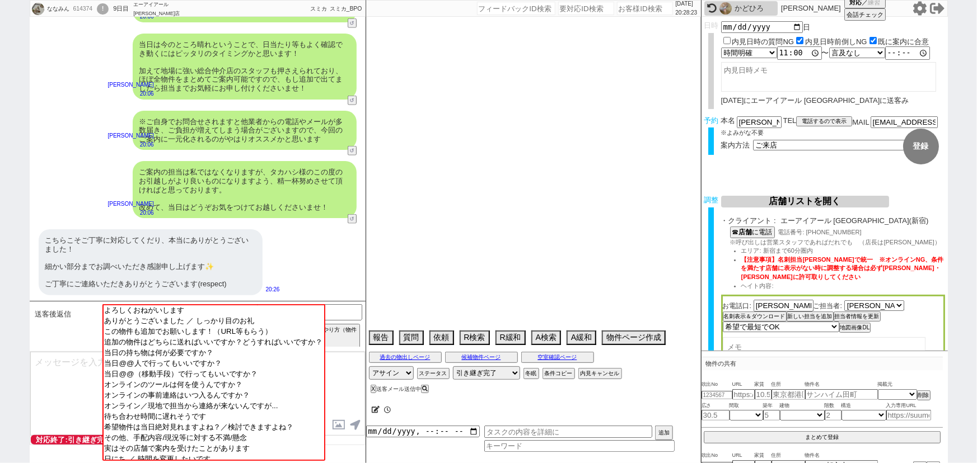
select select "44"
select select "10"
select select "377"
select select "9"
select select "335"
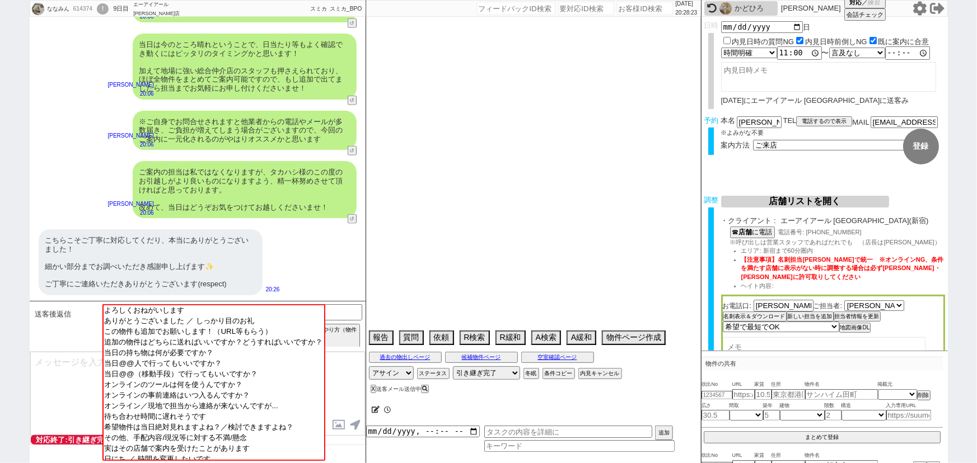
select select "53"
select select "70"
select select "1699"
select select "62"
select select "1527"
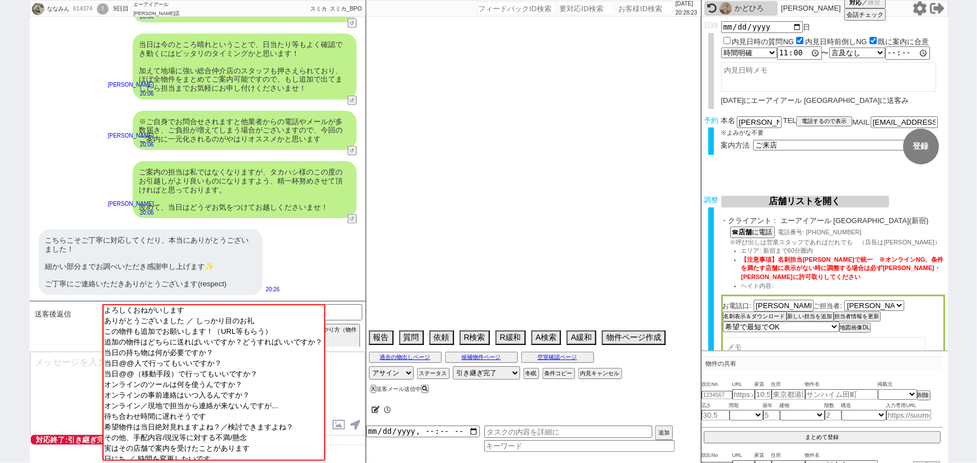
select select "25"
select select "3116"
select select "50"
select select "64"
select select "1571"
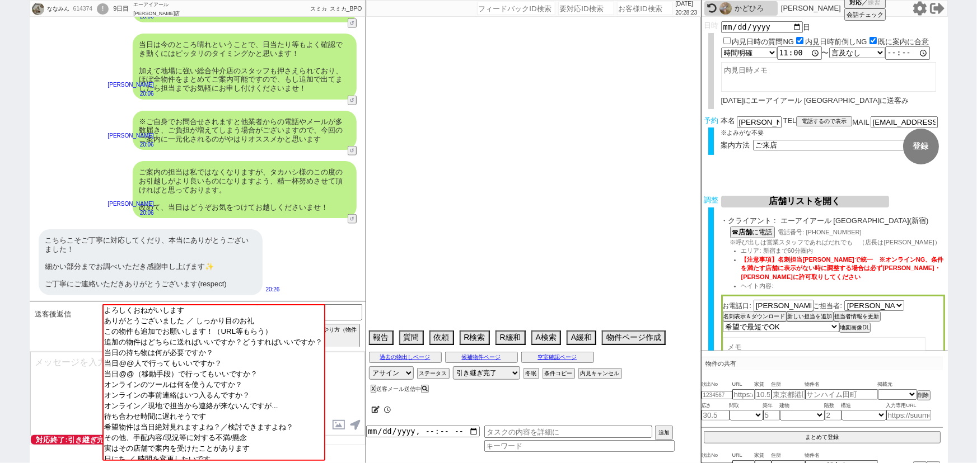
select select "69"
select select "1667"
select select "67"
select select "59"
select select "1475"
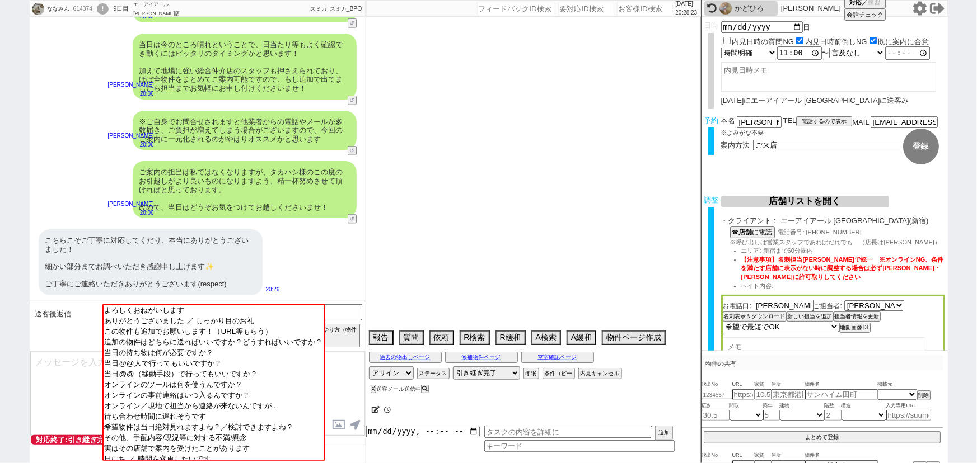
select select "52"
select select "47"
select select "68"
select select "1648"
select select "54"
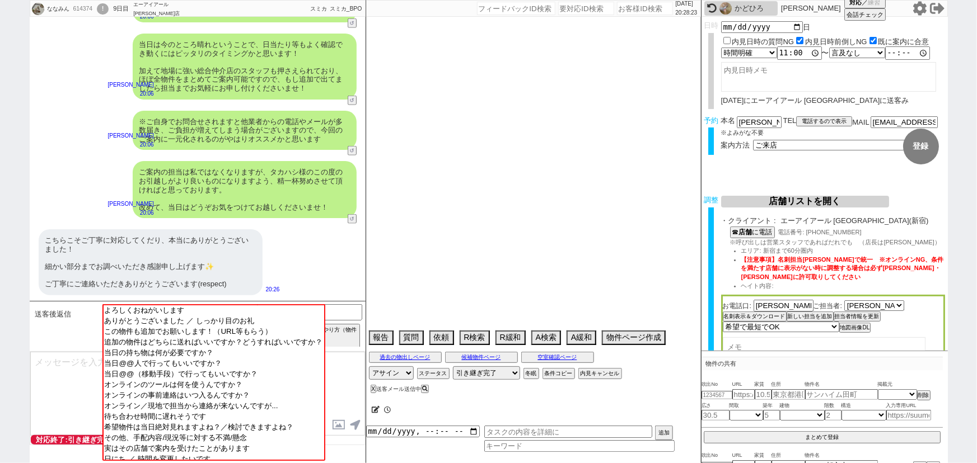
select select "66"
select select "56"
select select "73"
select select "1762"
select select "77"
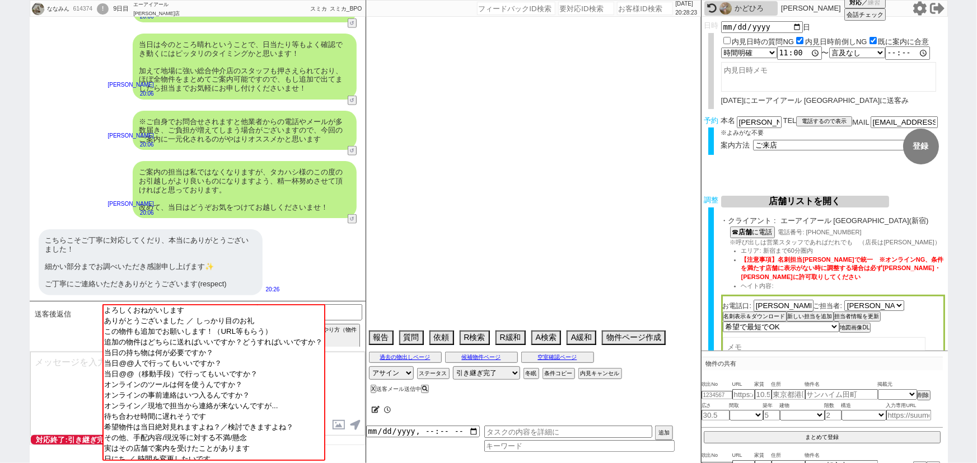
select select "1840"
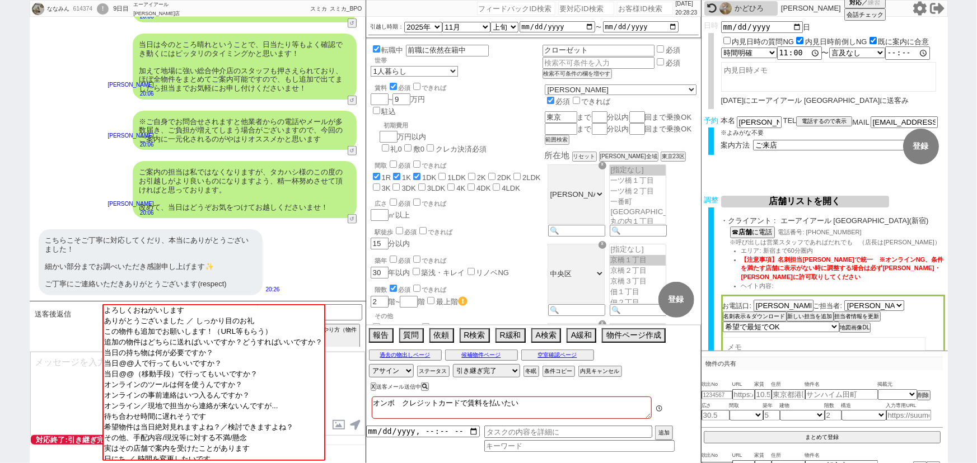
scroll to position [0, 0]
click at [234, 212] on div "ご案内の担当は私ではなくなりますが、タカハシ様のこの度のお引越しがより良いものになりますよう、精一杯努めさせて頂ければと思っております。 改めて、当日はどうぞ…" at bounding box center [245, 189] width 224 height 57
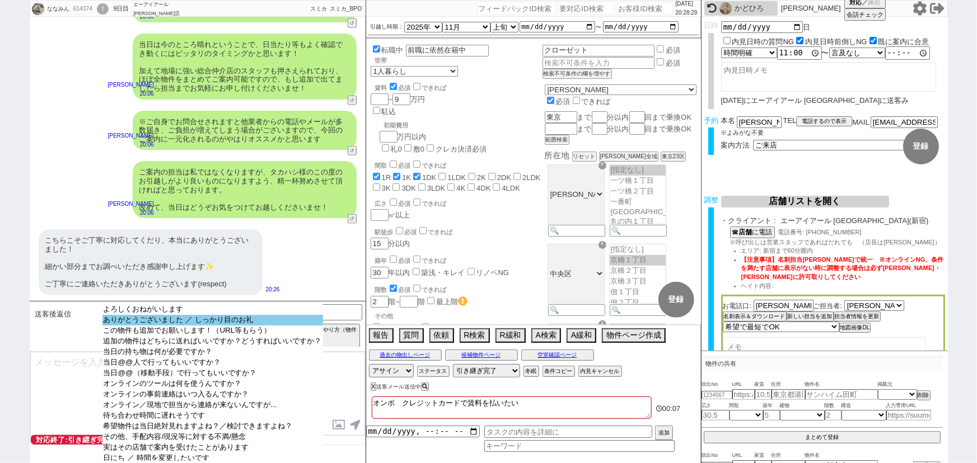
select select "ありがとうございました ／ しっかり目のお礼"
click at [176, 320] on option "ありがとうございました ／ しっかり目のお礼" at bounding box center [212, 320] width 221 height 11
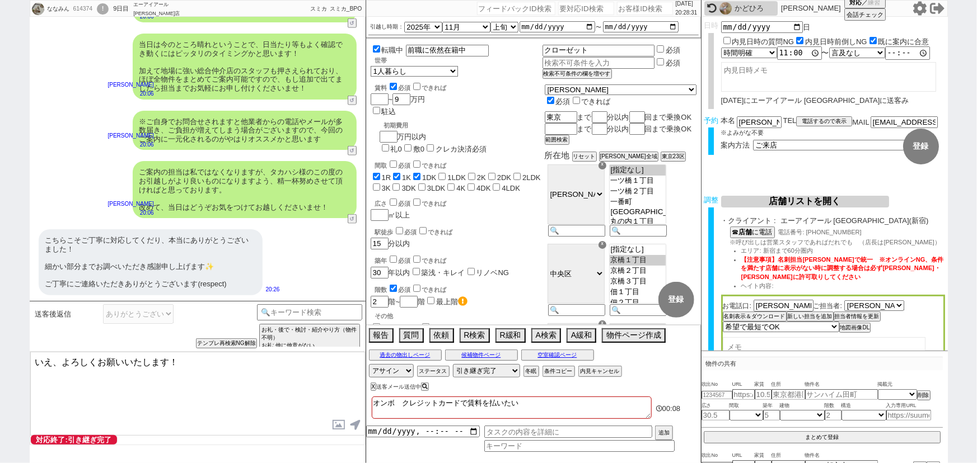
click at [54, 361] on textarea "いえ、よろしくお願いいたします！" at bounding box center [197, 394] width 335 height 84
click at [137, 372] on textarea "いえいえ、この度はご利用いただき誠にありがとうございます。 よろしくお願いいたします！" at bounding box center [197, 394] width 335 height 84
type textarea "いえいえ、この度はご利用いただき誠にありがとうございます。 よろしくお願いいたします！"
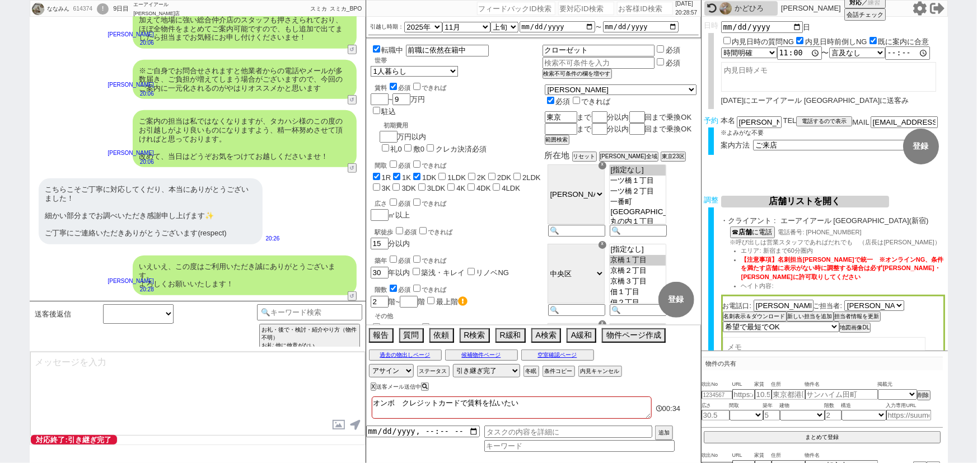
scroll to position [310, 0]
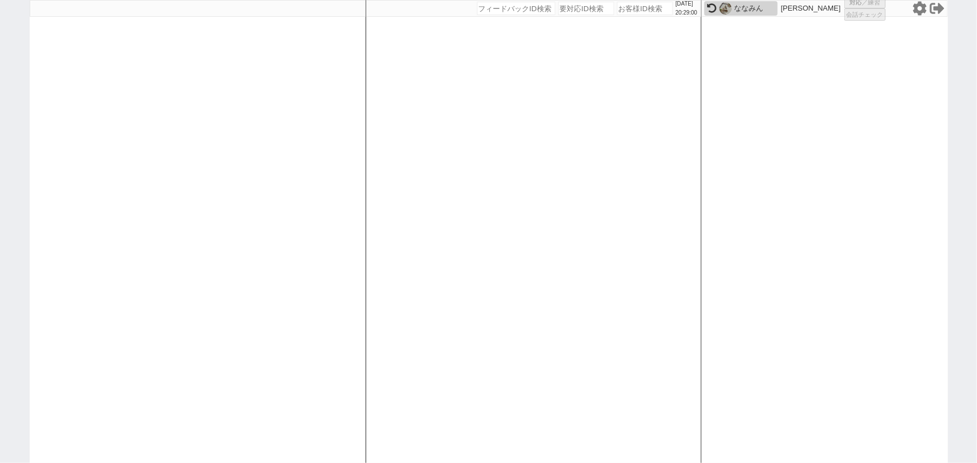
select select "2"
select select "1"
select select "2"
select select
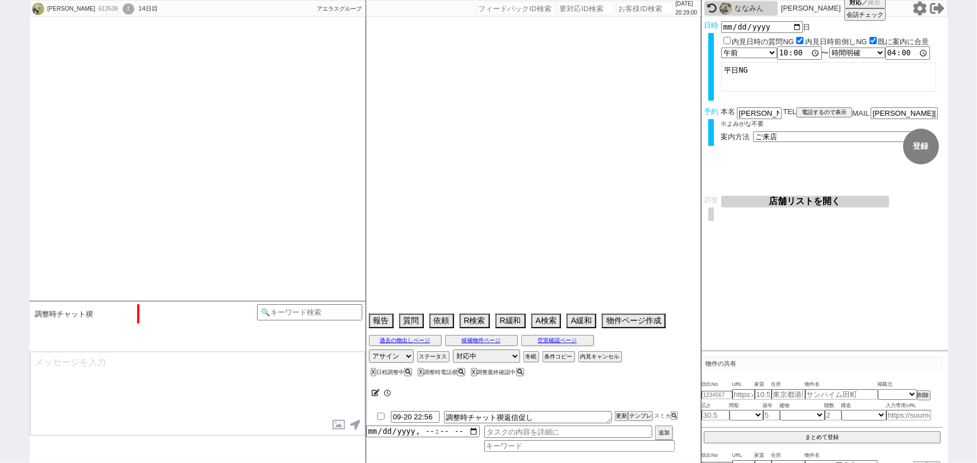
scroll to position [675, 0]
select select "15"
select select "0"
select select "52"
select select "1320"
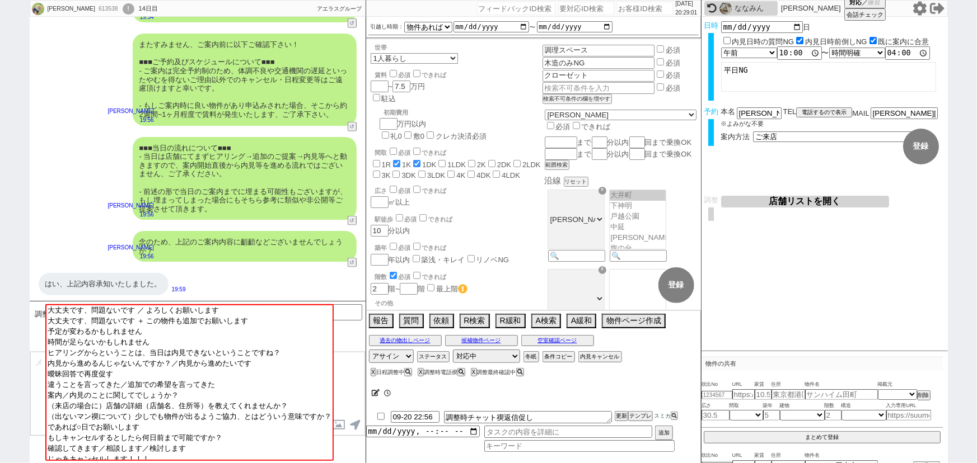
scroll to position [53, 0]
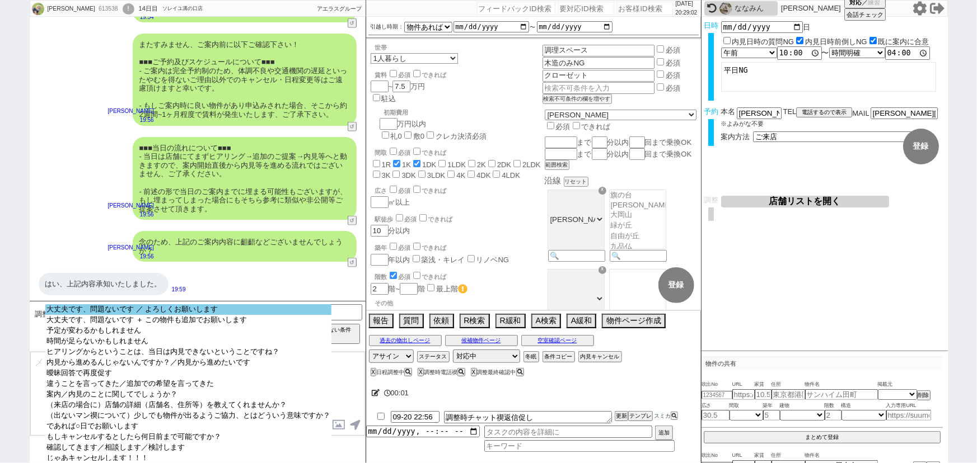
select select "大丈夫です、問題ないです ／ よろしくお願いします"
click at [153, 310] on option "大丈夫です、問題ないです ／ よろしくお願いします" at bounding box center [188, 309] width 286 height 11
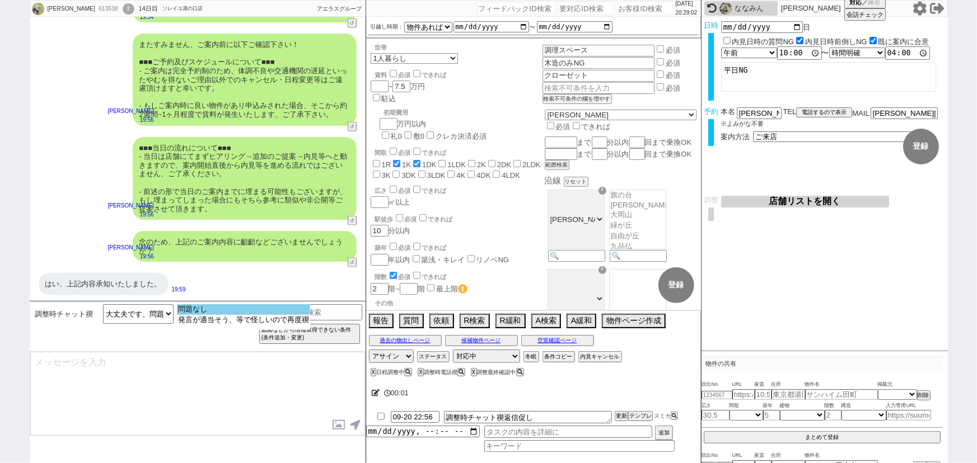
click at [202, 311] on option "問題なし" at bounding box center [243, 309] width 133 height 11
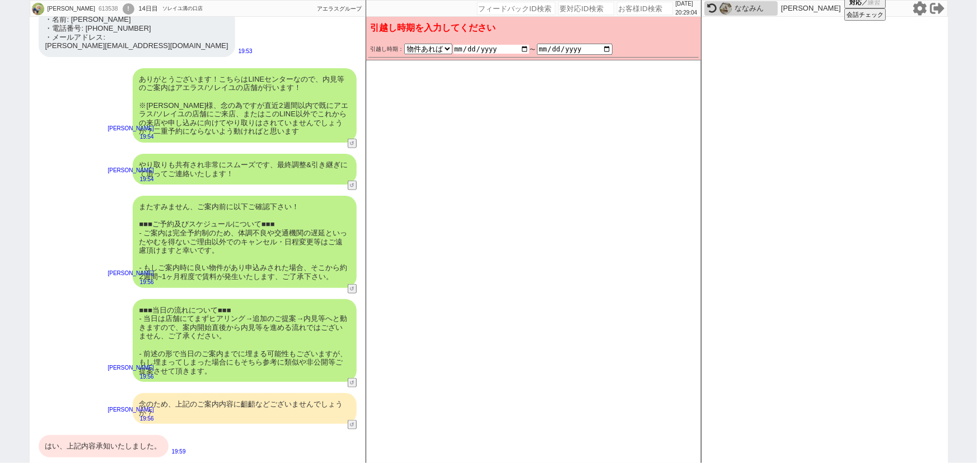
click at [522, 50] on input "date" at bounding box center [491, 49] width 76 height 9
type input "2025-10-20"
checkbox input "false"
checkbox input "true"
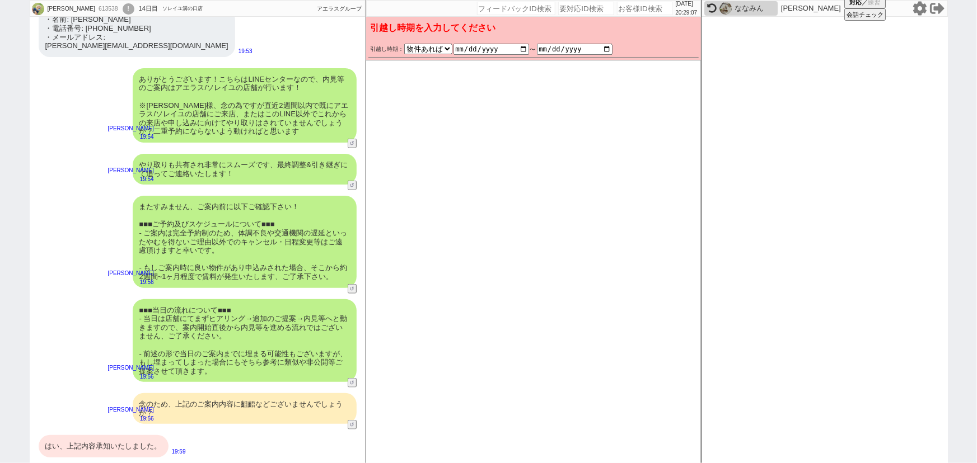
checkbox input "false"
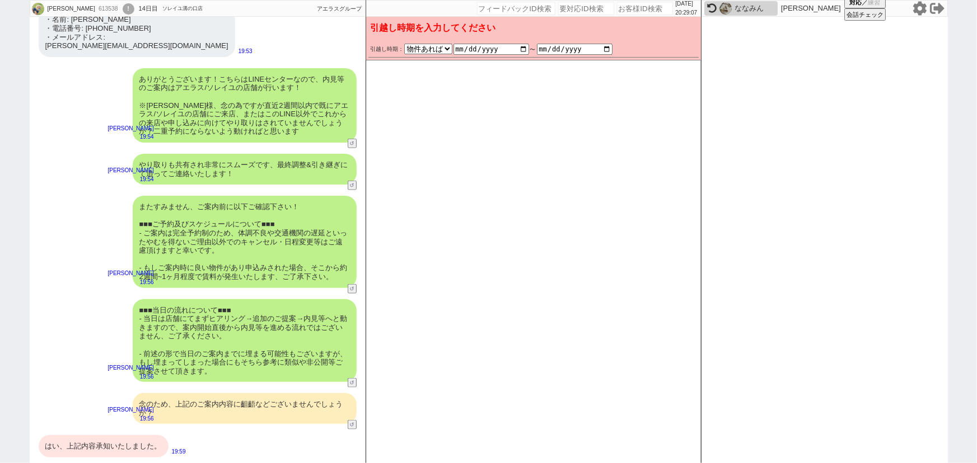
checkbox input "false"
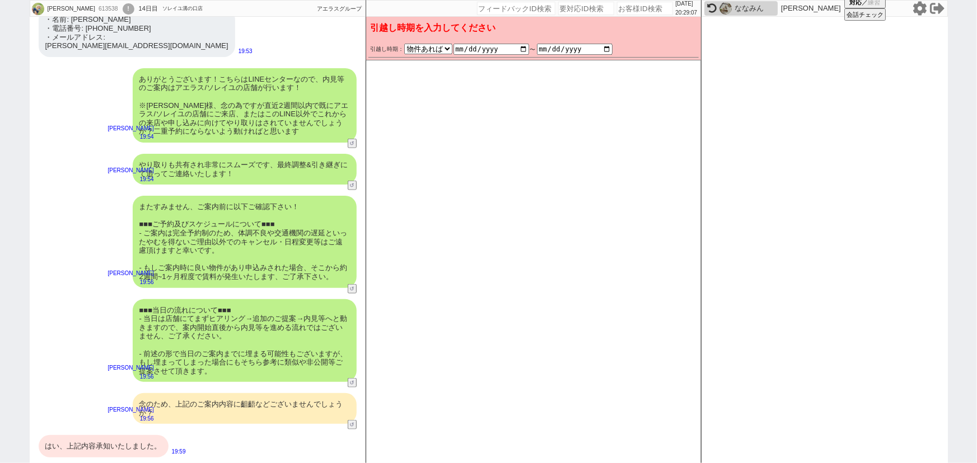
click at [240, 209] on div "またすみません、ご案内前に以下ご確認下さい！ ■■■ご予約及びスケジュールについて■■■ - ご案内は完全予約制のため、体調不良や交通機関の遅延といったやむを…" at bounding box center [245, 242] width 224 height 92
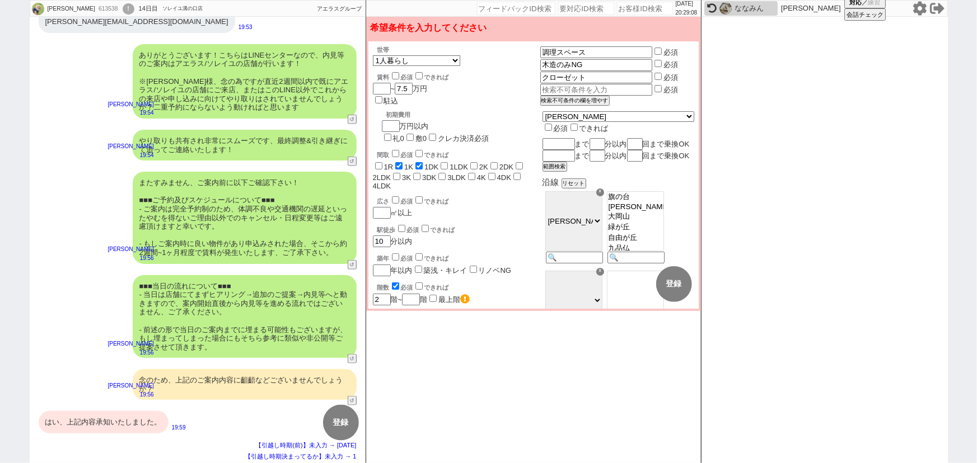
click at [266, 226] on div "またすみません、ご案内前に以下ご確認下さい！ ■■■ご予約及びスケジュールについて■■■ - ご案内は完全予約制のため、体調不良や交通機関の遅延といったやむを…" at bounding box center [245, 218] width 224 height 92
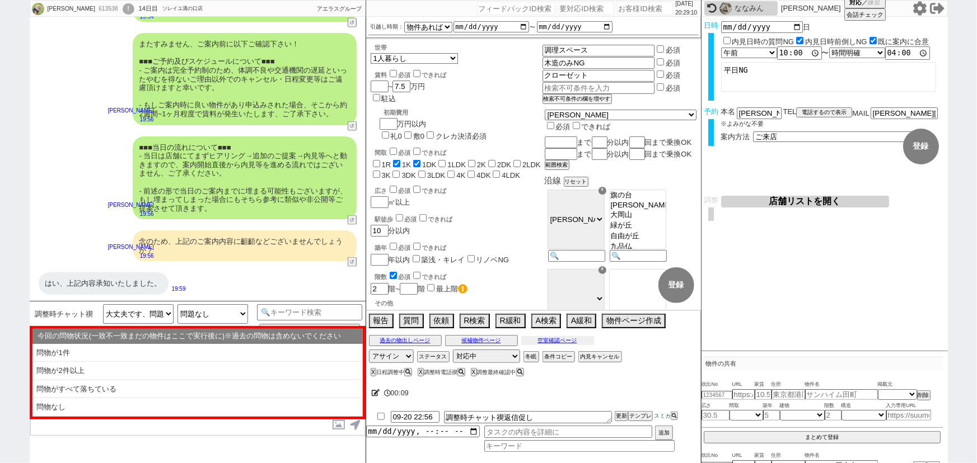
click at [547, 340] on button "空室確認ページ" at bounding box center [557, 340] width 73 height 9
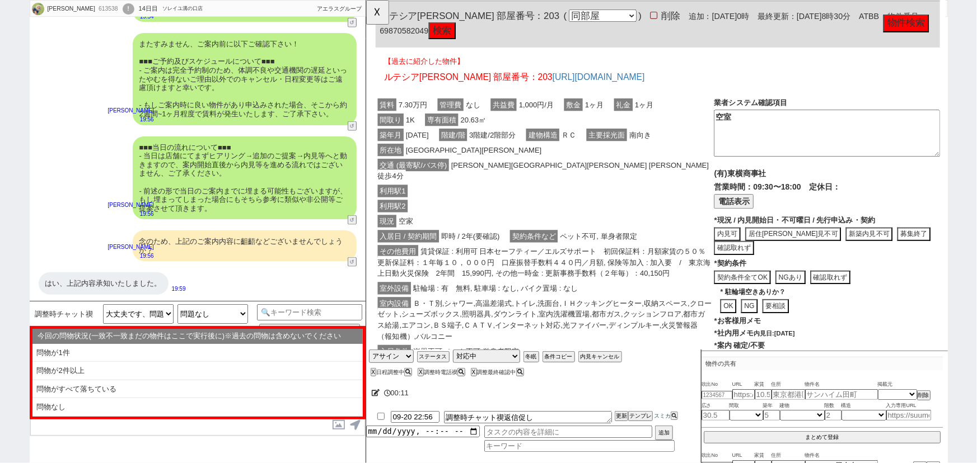
scroll to position [1137, 0]
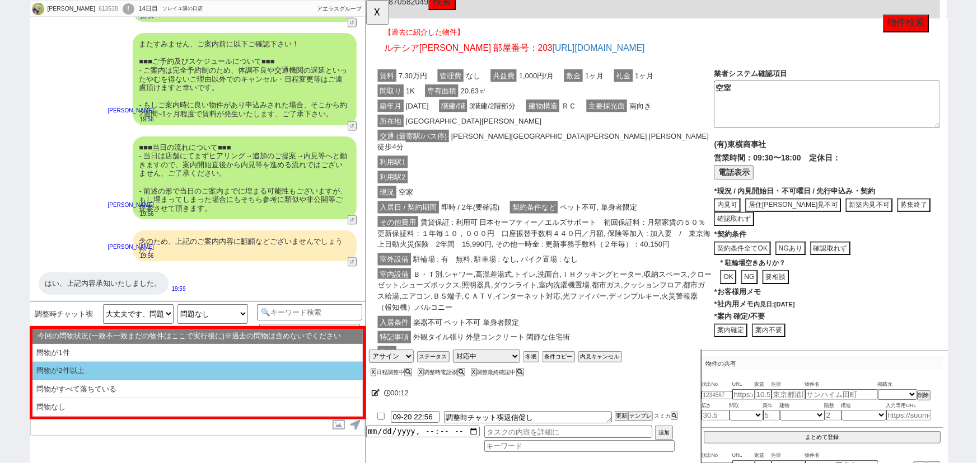
click at [158, 369] on li "問物が2件以上" at bounding box center [197, 371] width 330 height 18
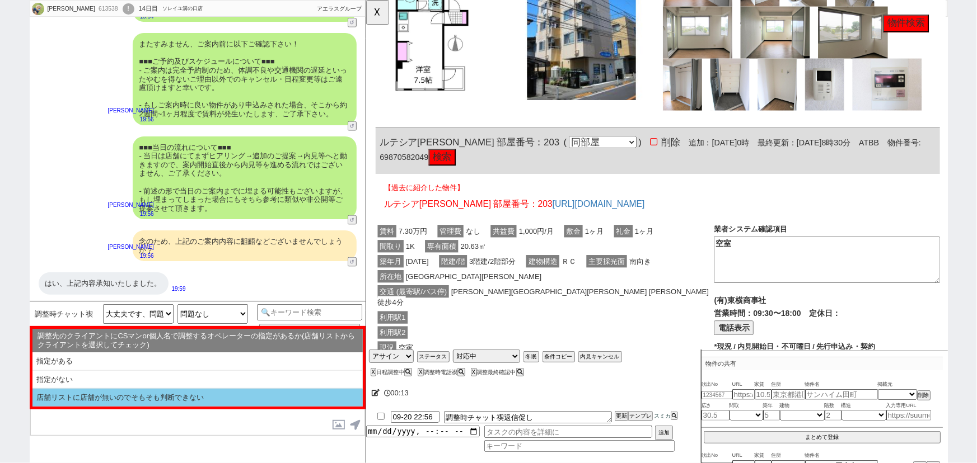
scroll to position [1630, 0]
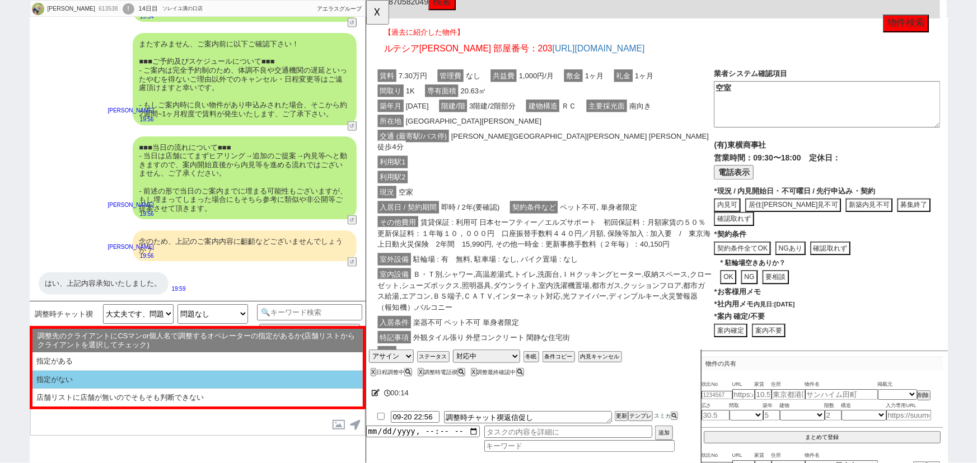
click at [124, 374] on li "指定がない" at bounding box center [197, 380] width 330 height 18
select select "問物が2件以上"
select select "指定がない"
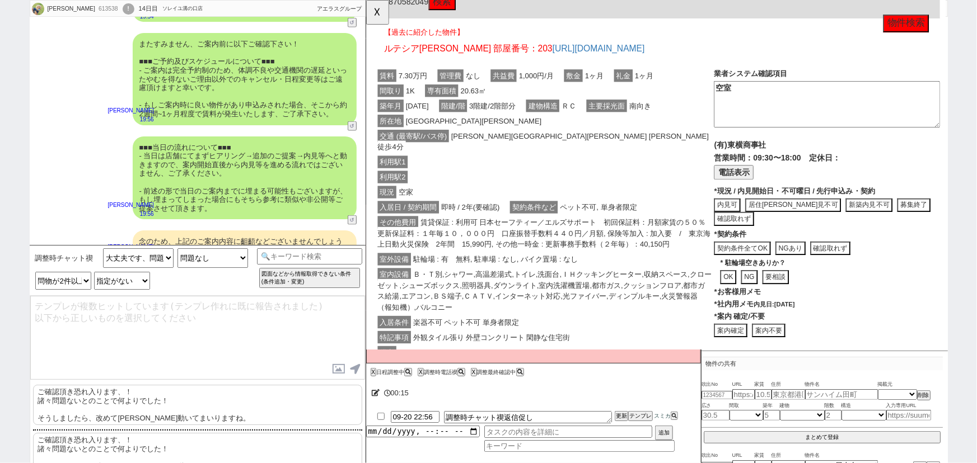
click at [89, 400] on p "ご確認頂き恐れ入ります、！ 諸々問題ないとのことで何よりでした！ そうしましたら、改めて順次動いてまいりますね。" at bounding box center [197, 405] width 329 height 40
type textarea "ご確認頂き恐れ入ります、！ 諸々問題ないとのことで何よりでした！ そうしましたら、改めて順次動いてまいりますね。"
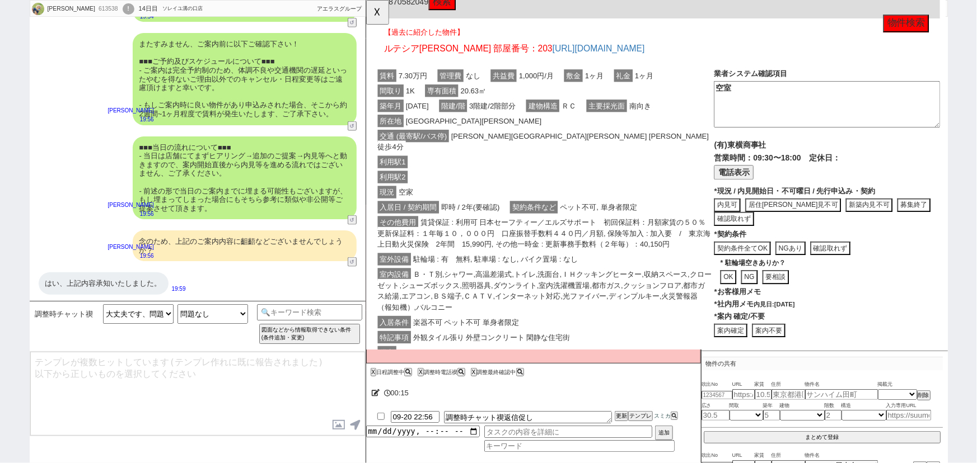
scroll to position [586, 0]
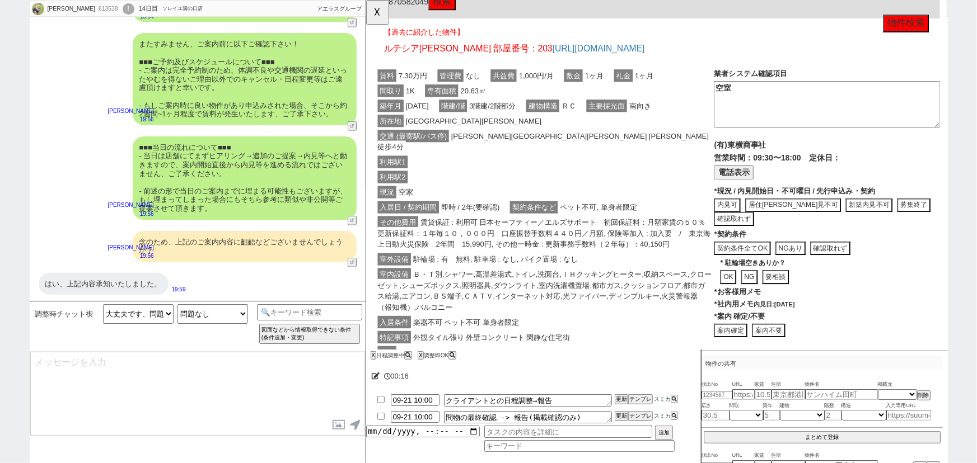
type textarea "@@【@@日程調整するシーンなので、このまま調整報告します。当該の調整ができない方であればそのままcmd+shift+Kで次に進んでください！！(当該の調整が…"
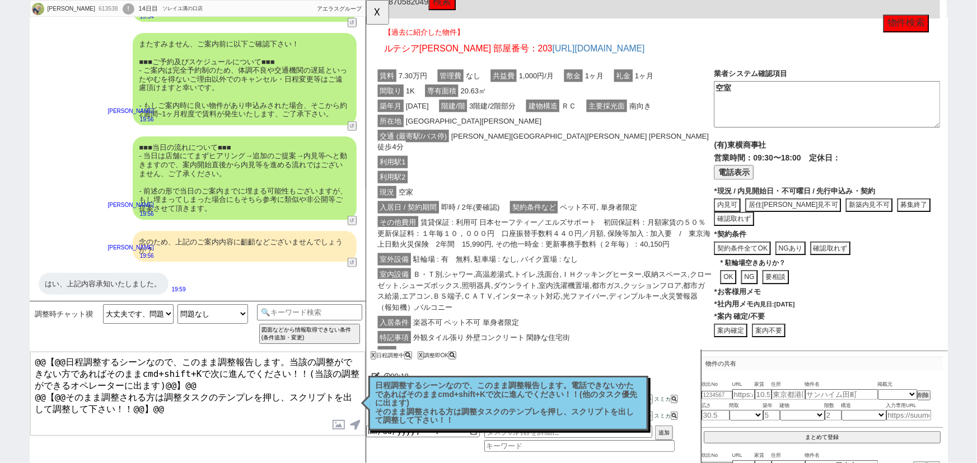
click at [493, 403] on p "日程調整するシーンなので、このまま調整報告します。電話できないかたであればそのままcmd+shift+Kで次に進んでください！！(他のタスク優先に出ます) そ…" at bounding box center [508, 404] width 265 height 44
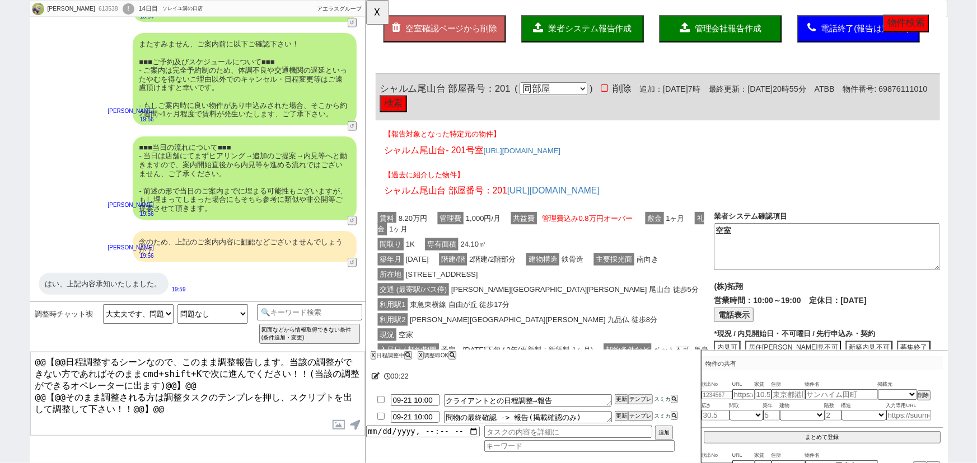
scroll to position [0, 0]
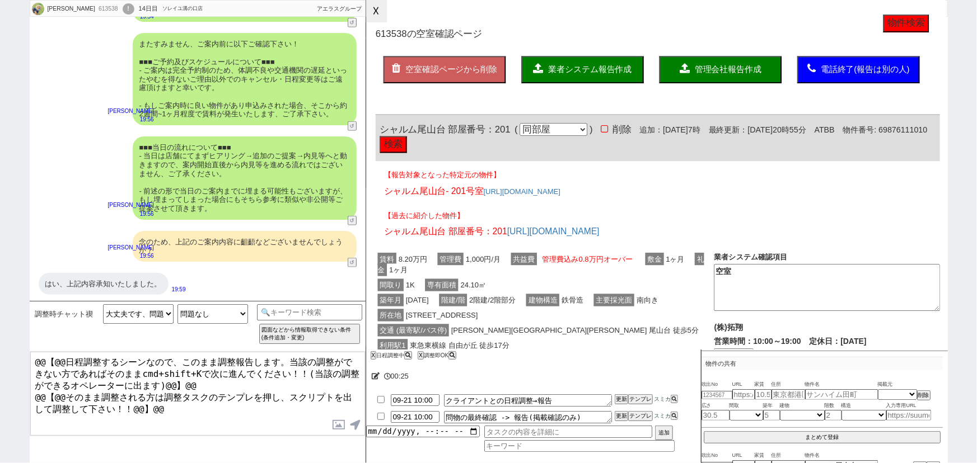
click at [376, 2] on button "☓" at bounding box center [376, 11] width 21 height 22
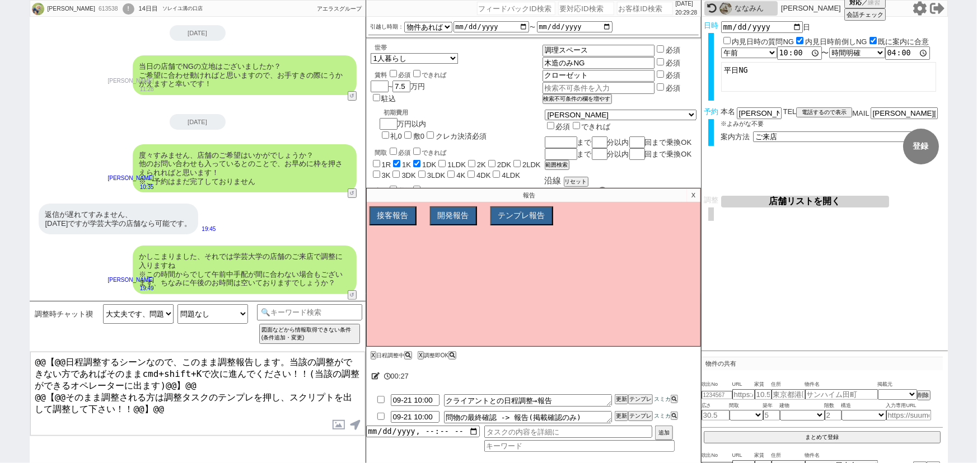
scroll to position [33, 0]
click at [784, 202] on button "店舗リストを開く" at bounding box center [805, 202] width 168 height 12
click at [689, 193] on p "X" at bounding box center [693, 195] width 13 height 13
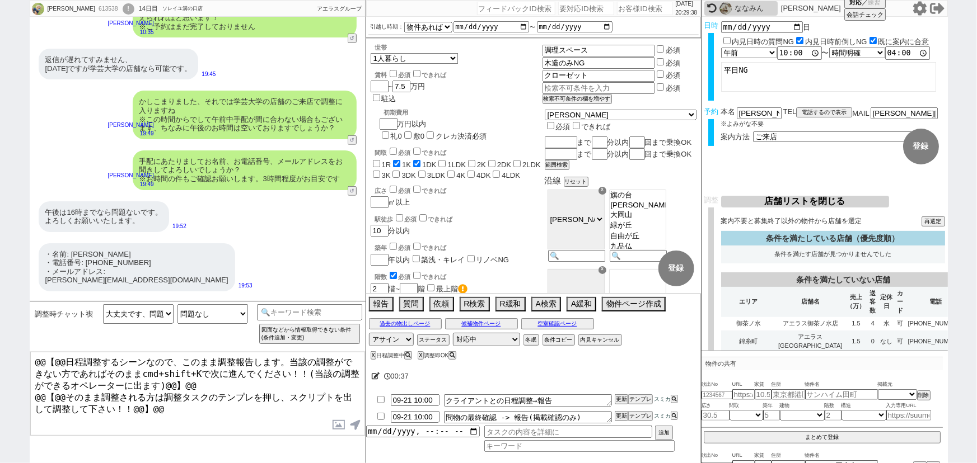
scroll to position [190, 0]
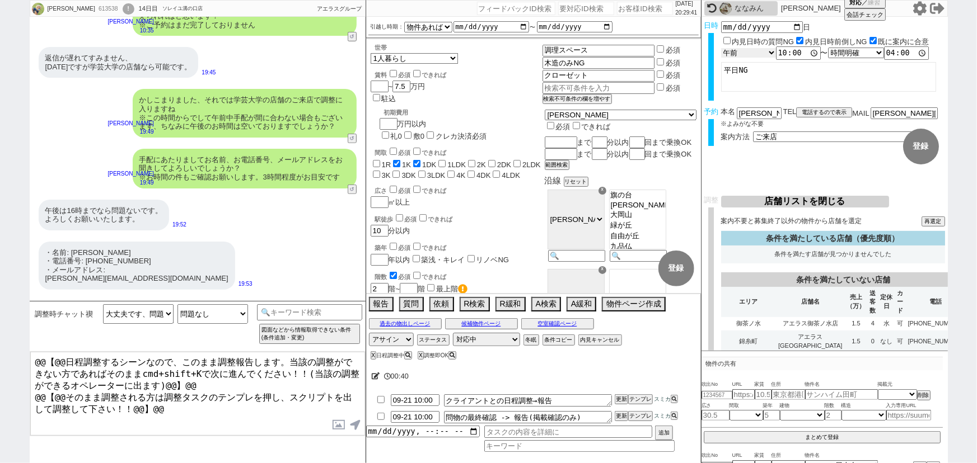
click at [755, 48] on div "言及なし 時間明確 午前 午後 お昼 夕方・夜 終日いつでも その他 10:00:00 〜 言及なし 時間明確 午前 午後 お昼 夕方・夜 終日いつでも その…" at bounding box center [833, 52] width 224 height 13
select select "3"
click at [721, 48] on select "言及なし 時間明確 午前 午後 お昼 夕方・夜 終日いつでも その他" at bounding box center [748, 53] width 55 height 10
type input "13:00:00"
click at [775, 74] on textarea "平日NG" at bounding box center [828, 77] width 215 height 30
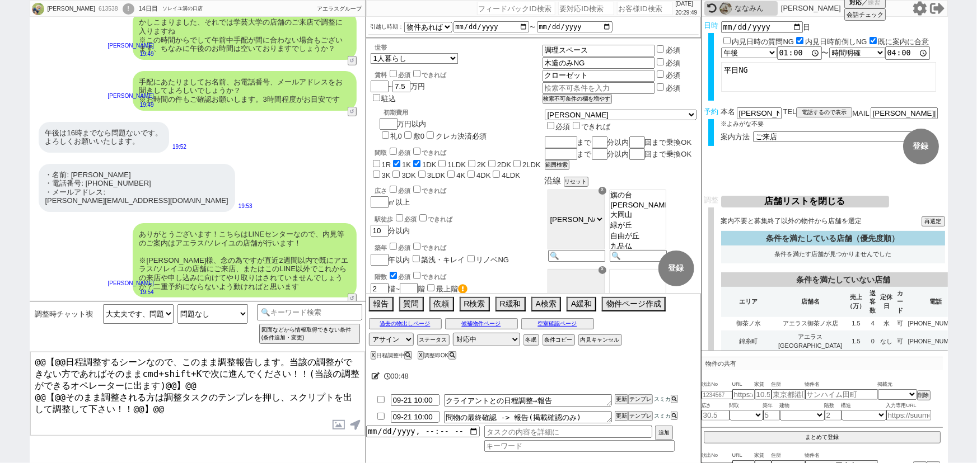
scroll to position [264, 0]
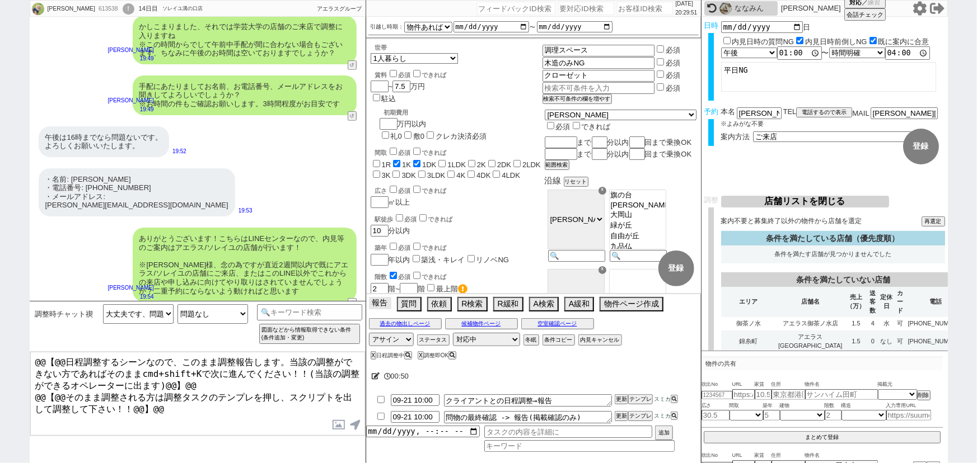
click at [384, 304] on button "報告" at bounding box center [380, 303] width 22 height 12
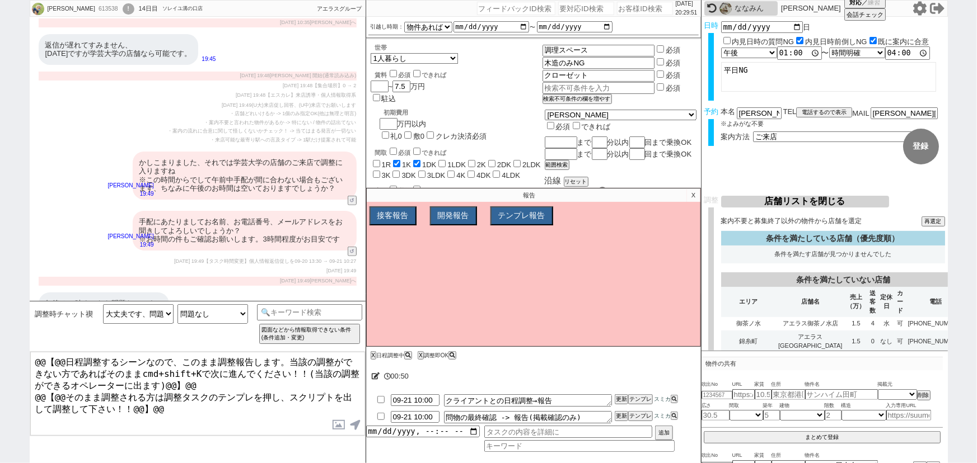
scroll to position [400, 0]
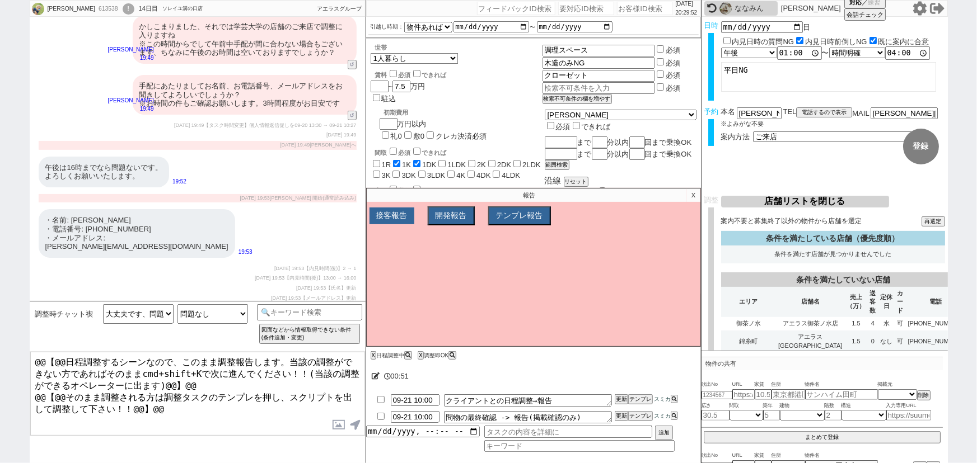
click at [385, 213] on button "接客報告" at bounding box center [391, 216] width 45 height 17
click at [392, 240] on select "FBの種類を選んでください ミス以外 条件入力 カテゴリ選択 状況入力 会話成り立たない・吹き出しミス 誤字脱字、言い回し、態度 不動産知識・相場・リサーチミ…" at bounding box center [443, 237] width 142 height 10
select select "20"
click at [372, 233] on select "FBの種類を選んでください ミス以外 条件入力 カテゴリ選択 状況入力 会話成り立たない・吹き出しミス 誤字脱字、言い回し、態度 不動産知識・相場・リサーチミ…" at bounding box center [443, 237] width 142 height 10
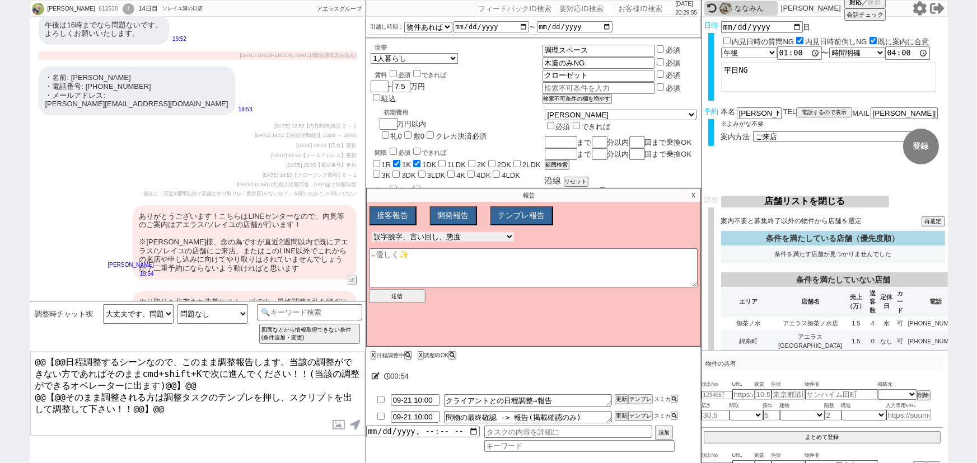
scroll to position [543, 0]
click at [260, 245] on div "ありがとうございます！こちらはLINEセンターなので、内見等のご案内はアエラス/ソレイユの店舗が行います！ ※上原様、念の為ですが直近2週間以内で既にアエラス…" at bounding box center [245, 242] width 224 height 74
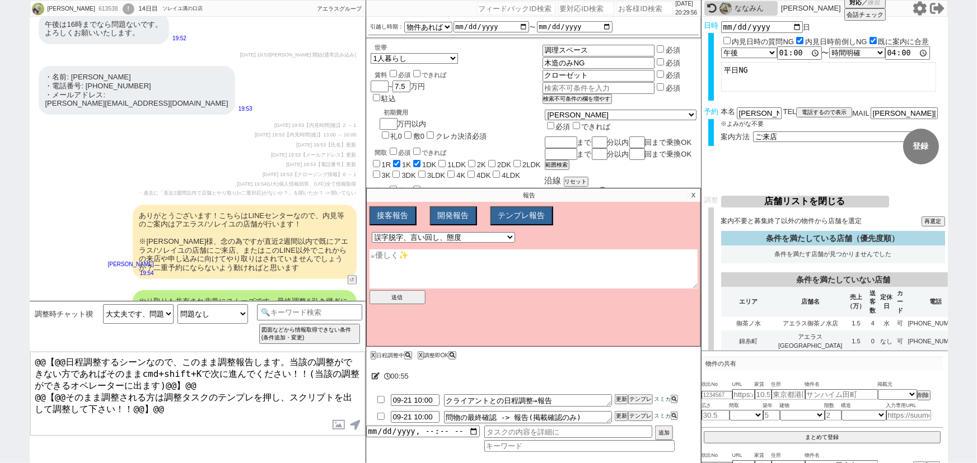
click at [435, 261] on textarea at bounding box center [533, 269] width 328 height 39
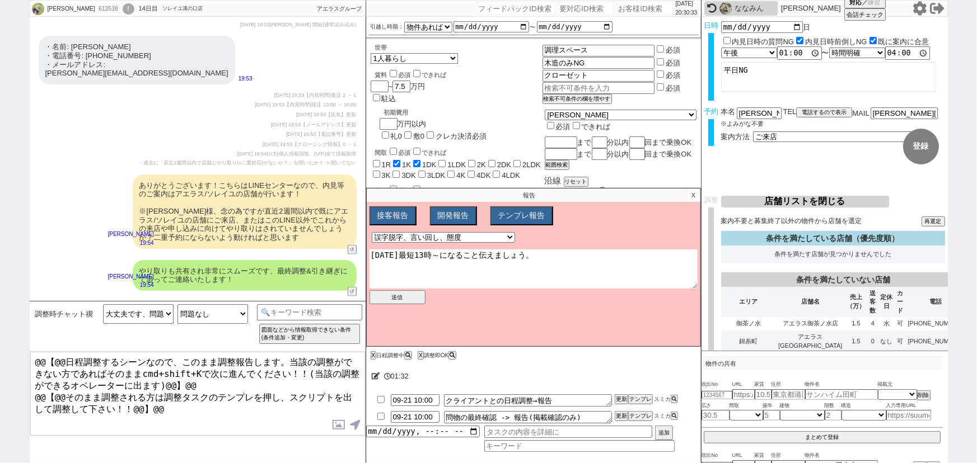
scroll to position [574, 0]
click at [226, 228] on div "ありがとうございます！こちらはLINEセンターなので、内見等のご案内はアエラス/ソレイユの店舗が行います！ ※上原様、念の為ですが直近2週間以内で既にアエラス…" at bounding box center [245, 211] width 224 height 74
click at [395, 296] on button "送信" at bounding box center [397, 297] width 56 height 14
type textarea "【林瑞季さん】 明日最短13時～になること伝えましょう。"
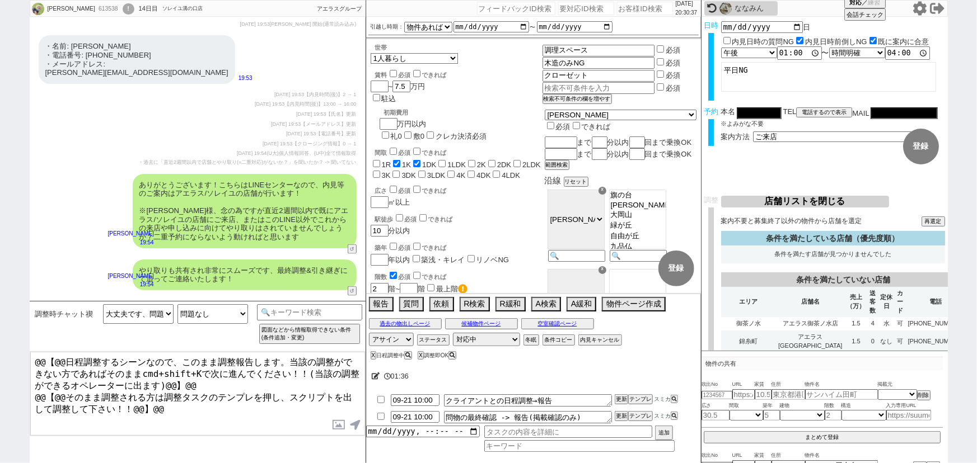
click at [251, 202] on div "ありがとうございます！こちらはLINEセンターなので、内見等のご案内はアエラス/ソレイユの店舗が行います！ ※上原様、念の為ですが直近2週間以内で既にアエラス…" at bounding box center [245, 211] width 224 height 74
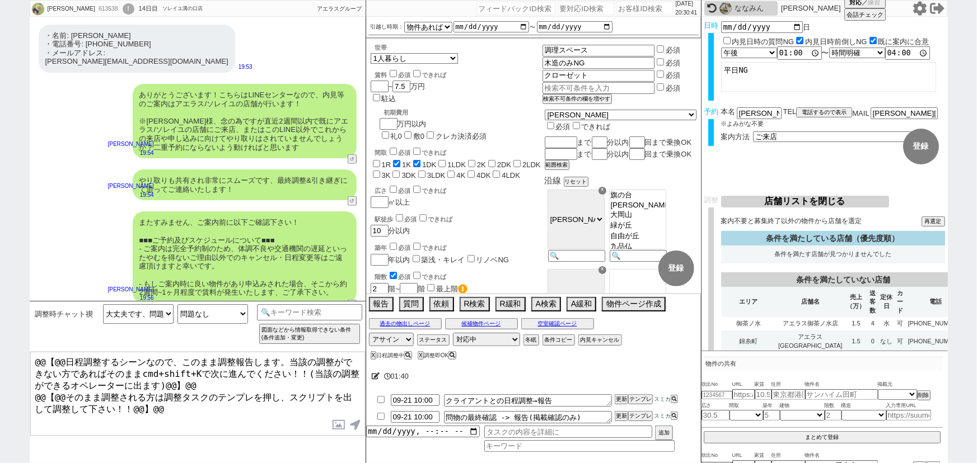
click at [809, 207] on button "店舗リストを閉じる" at bounding box center [805, 202] width 168 height 12
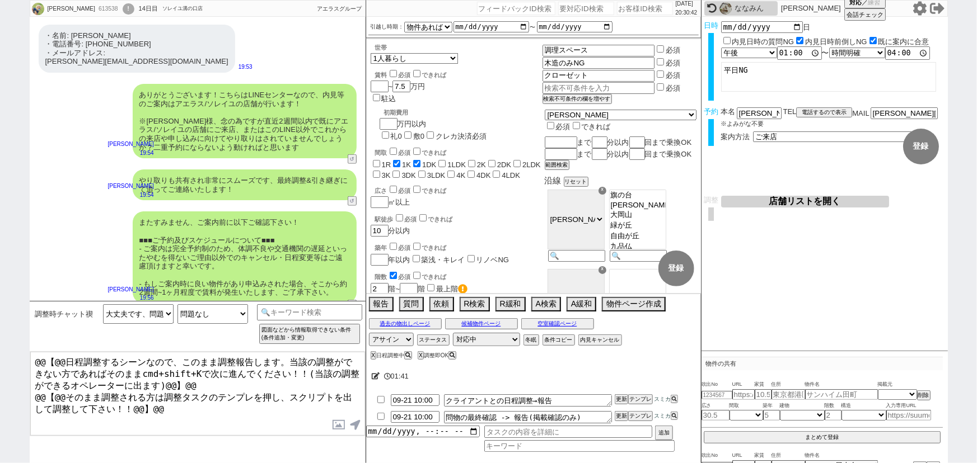
click at [809, 207] on button "店舗リストを開く" at bounding box center [805, 202] width 168 height 12
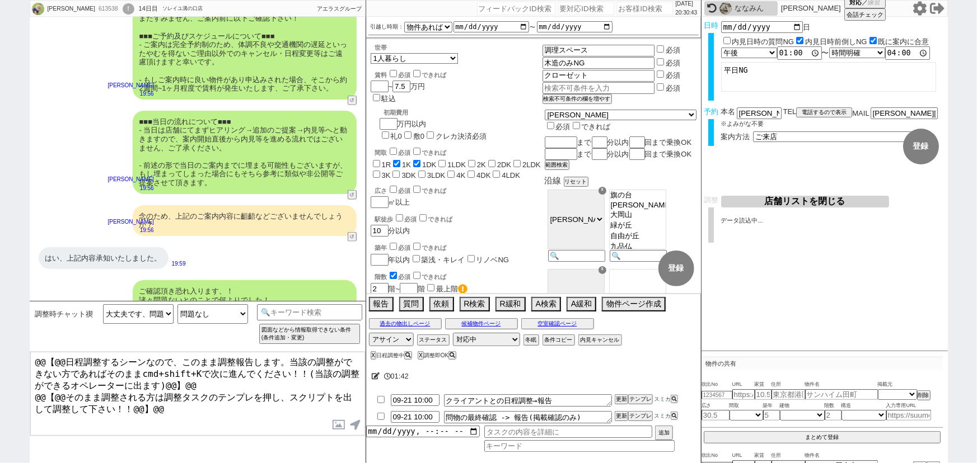
scroll to position [670, 0]
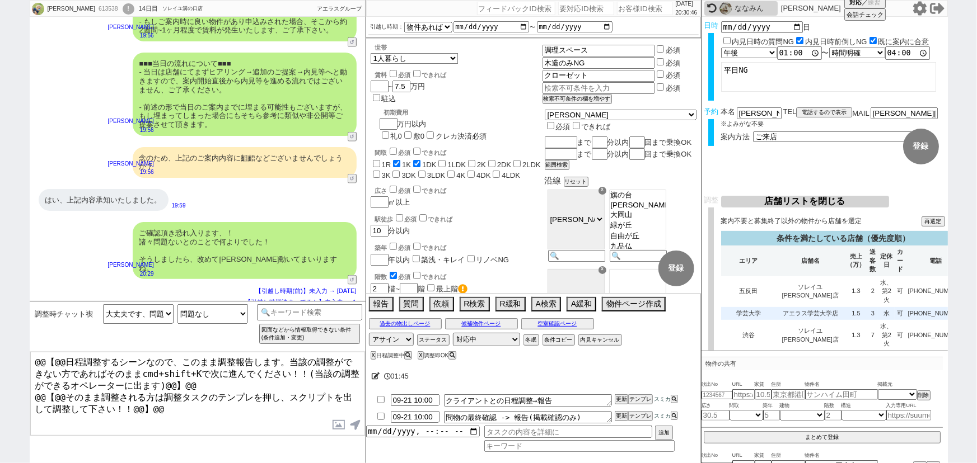
click at [789, 307] on td "アエラス学芸大学店" at bounding box center [810, 313] width 69 height 13
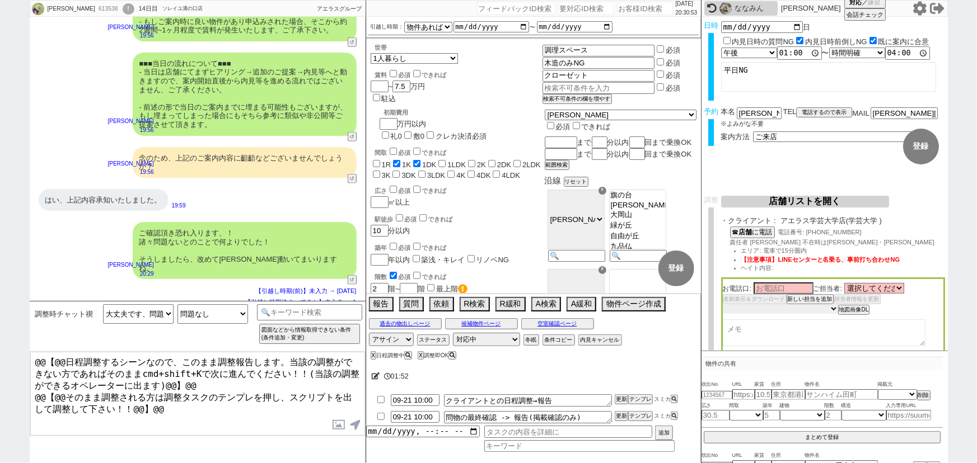
click at [761, 311] on select "未定 希望で最短でOK 最短以外でOK 日程がNG(直近で別日提案可) 日程がNG(直近はNG) お客様ごとNG 折返し待ち 店舗が定休/終業後で連絡取れず" at bounding box center [780, 309] width 115 height 10
select select "10"
click at [723, 305] on select "未定 希望で最短でOK 最短以外でOK 日程がNG(直近で別日提案可) 日程がNG(直近はNG) お客様ごとNG 折返し待ち 店舗が定休/終業後で連絡取れず" at bounding box center [780, 309] width 115 height 10
select select "10"
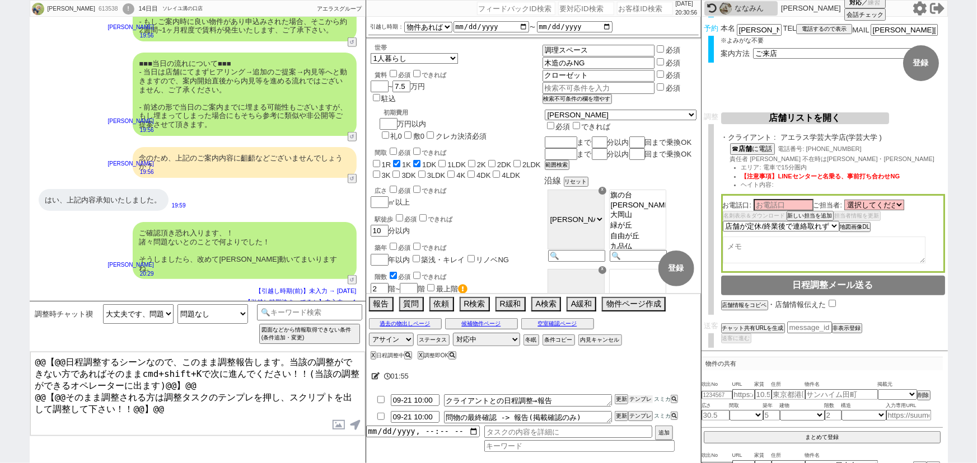
click at [635, 398] on button "テンプレ" at bounding box center [640, 400] width 25 height 8
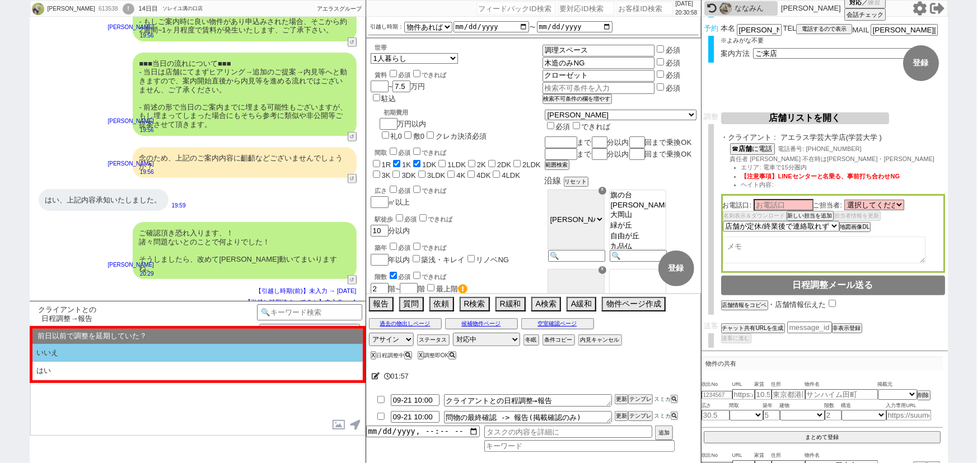
click at [129, 352] on li "いいえ" at bounding box center [197, 353] width 330 height 18
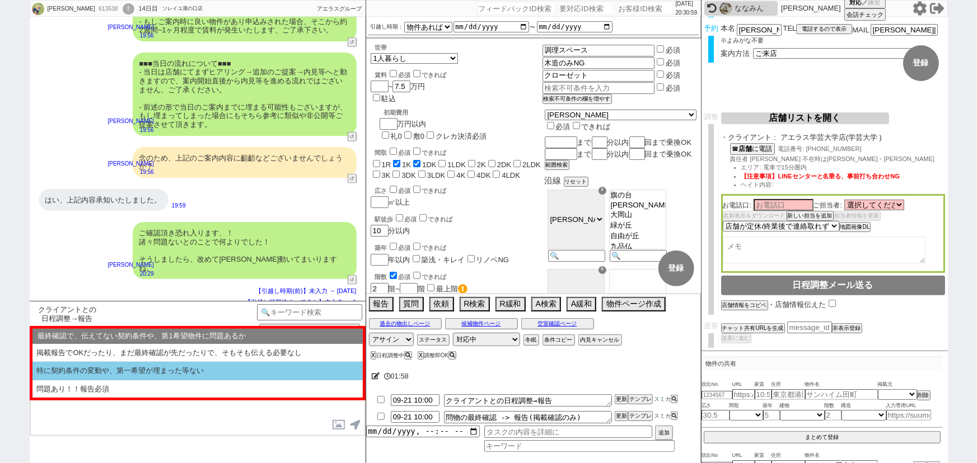
click at [121, 371] on li "特に契約条件の変動や、第一希望が埋まった等ない" at bounding box center [197, 371] width 330 height 18
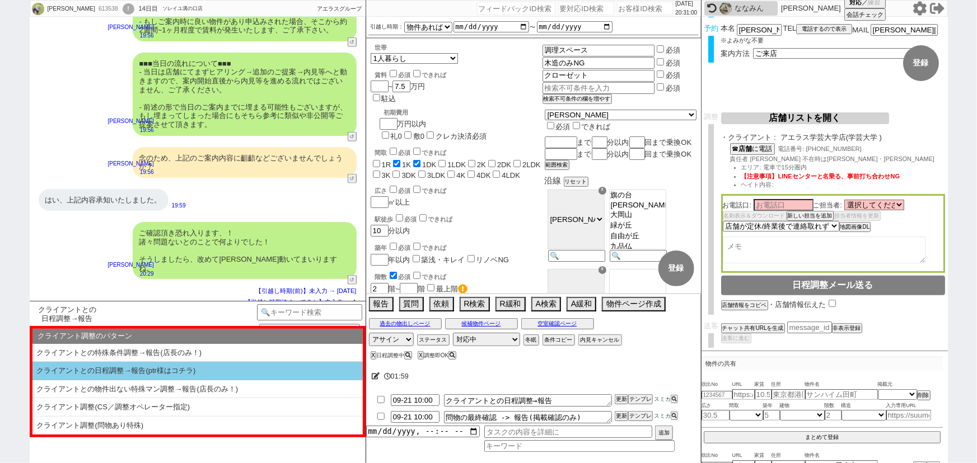
click at [140, 372] on li "クライアントとの日程調整→報告(ptr様はコチラ)" at bounding box center [197, 371] width 330 height 18
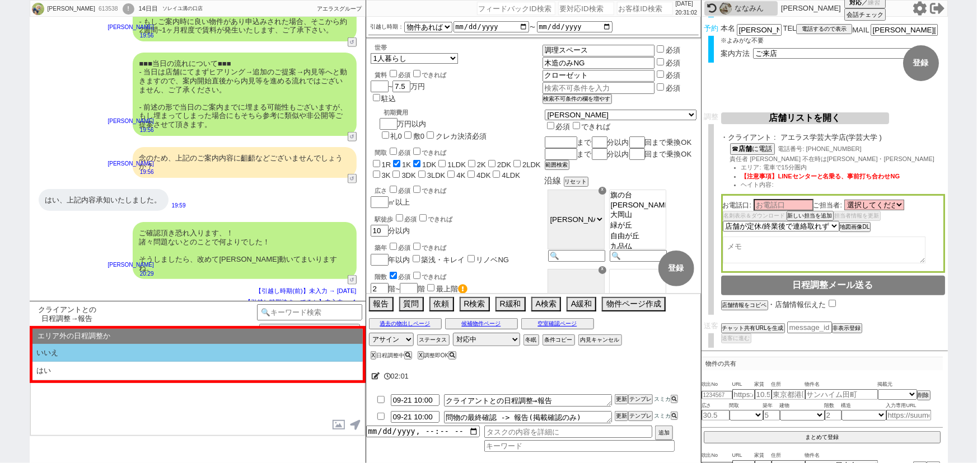
click at [113, 354] on li "いいえ" at bounding box center [197, 353] width 330 height 18
select select "いいえ"
select select "特に契約条件の変動や、第一希望が埋まった等ない"
select select "クライアントとの日程調整→報告(ptr様はコチラ)"
select select "いいえ"
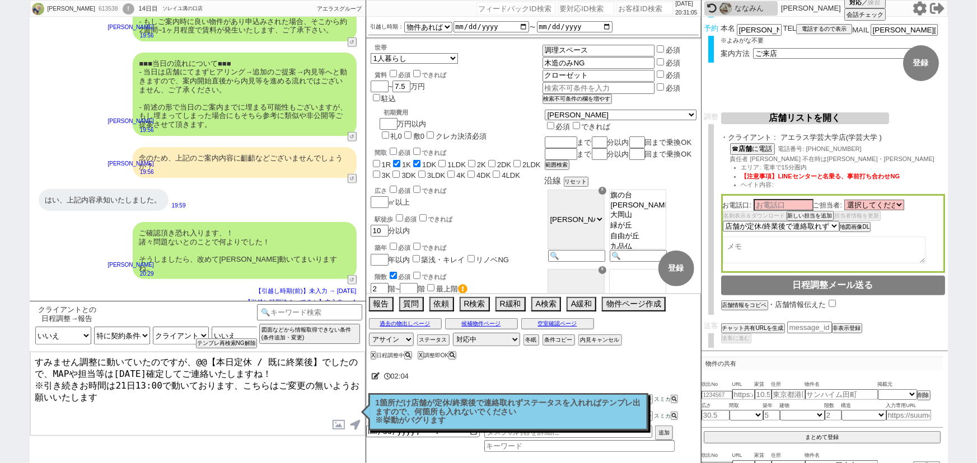
drag, startPoint x: 261, startPoint y: 358, endPoint x: 193, endPoint y: 354, distance: 67.9
click at [193, 354] on textarea "すみません調整に動いていたのですが、@@【本日定休 / 既に終業後】でしたので、MAPや担当等は明日確定してご連絡いたしますね！ ※引き続きお時間は21日13…" at bounding box center [197, 394] width 335 height 84
click at [251, 358] on textarea "すみません調整に動いていたのですが、既に終業後】でしたので、MAPや担当等は明日確定してご連絡いたしますね！ ※引き続きお時間は21日13:00で動いておりま…" at bounding box center [197, 394] width 335 height 84
click at [82, 377] on textarea "すみません調整に動いていたのですが、既に終業後でしたので、MAPや担当等は明日確定してご連絡いたしますね！ ※引き続きお時間は21日13:00で動いております…" at bounding box center [197, 394] width 335 height 84
click at [185, 399] on textarea "すみません調整に動いていたのですが、既に終業後でしたので、MAPや担当等は明日確定してご連絡いたしますね！ ※お時間は21日13:00で動いております、こちら…" at bounding box center [197, 394] width 335 height 84
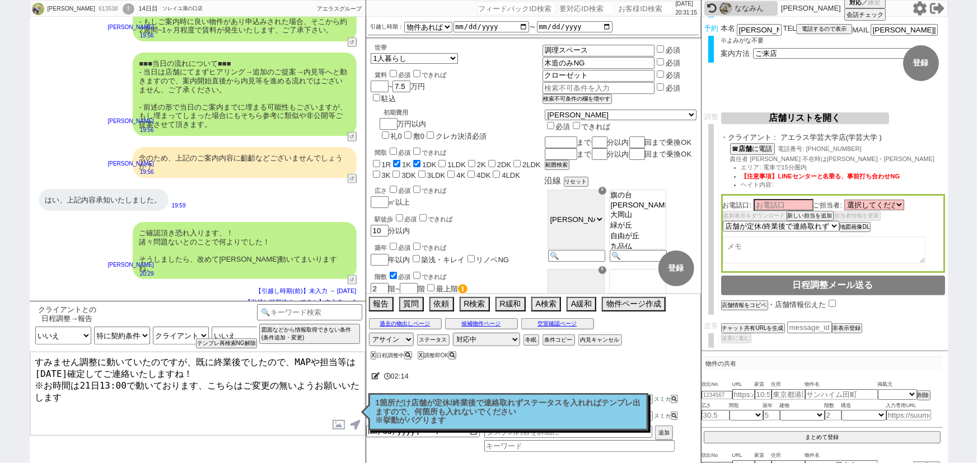
type textarea "すみません調整に動いていたのですが、既に終業後でしたので、MAPや担当等は明日確定してご連絡いたしますね！ ※お時間は21日13:00で動いております、こちら…"
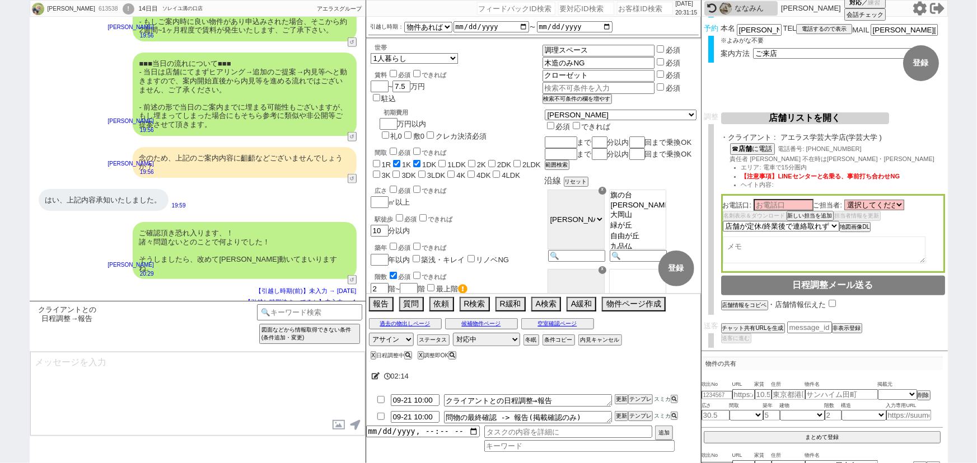
scroll to position [729, 0]
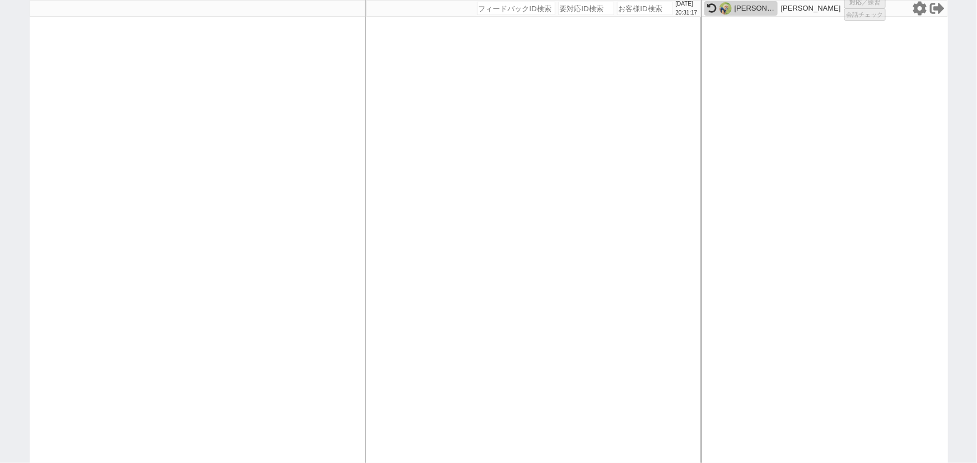
select select "1"
select select "2"
select select
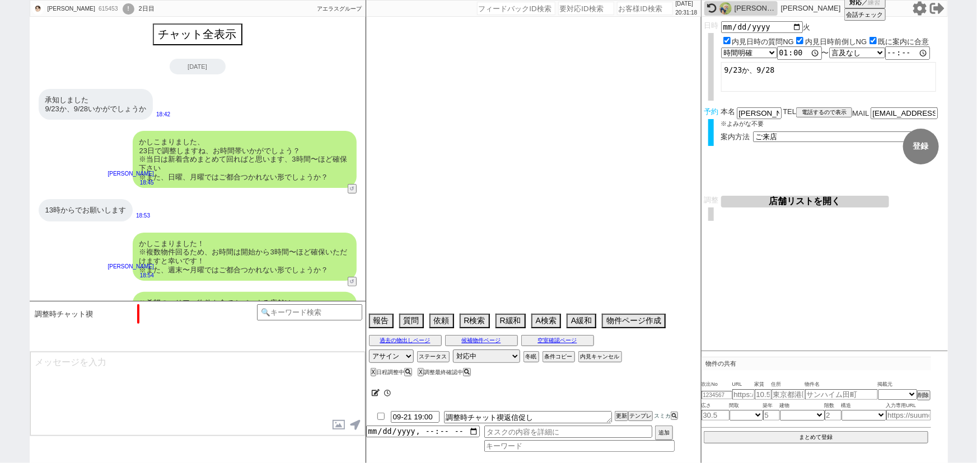
scroll to position [835, 0]
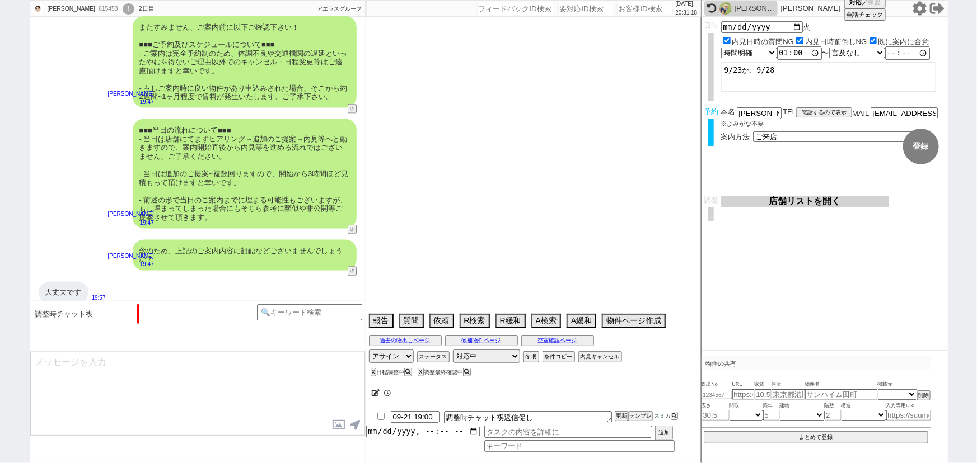
type textarea "22日仕事"
select select "15"
select select "0"
select select "11"
select select "723"
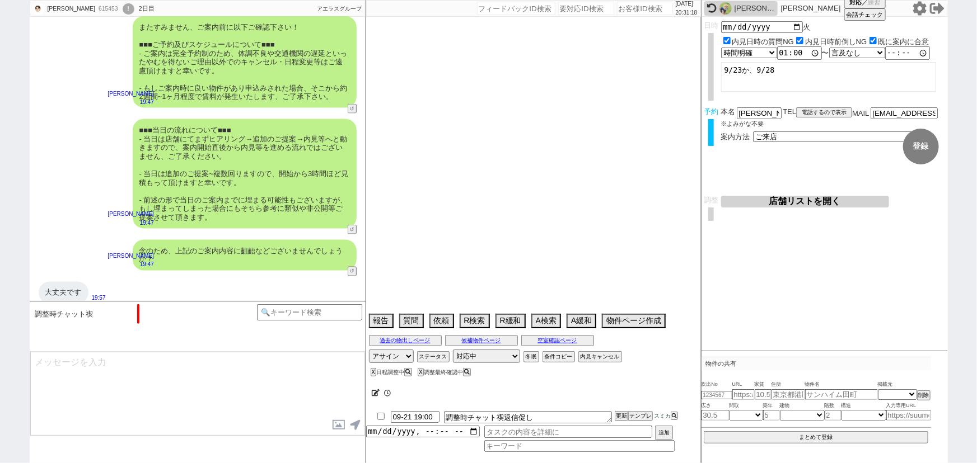
select select "25"
select select "802"
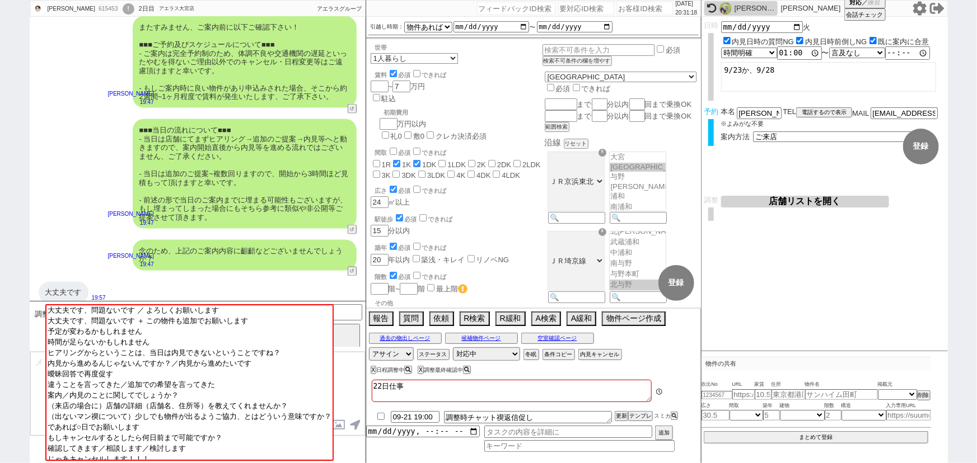
scroll to position [177, 0]
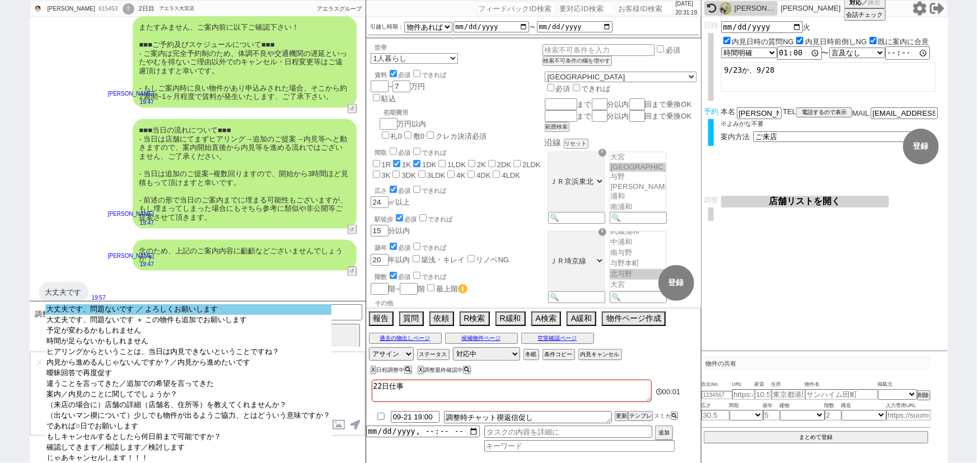
select select "大丈夫です、問題ないです ／ よろしくお願いします"
click at [174, 309] on option "大丈夫です、問題ないです ／ よろしくお願いします" at bounding box center [188, 309] width 286 height 11
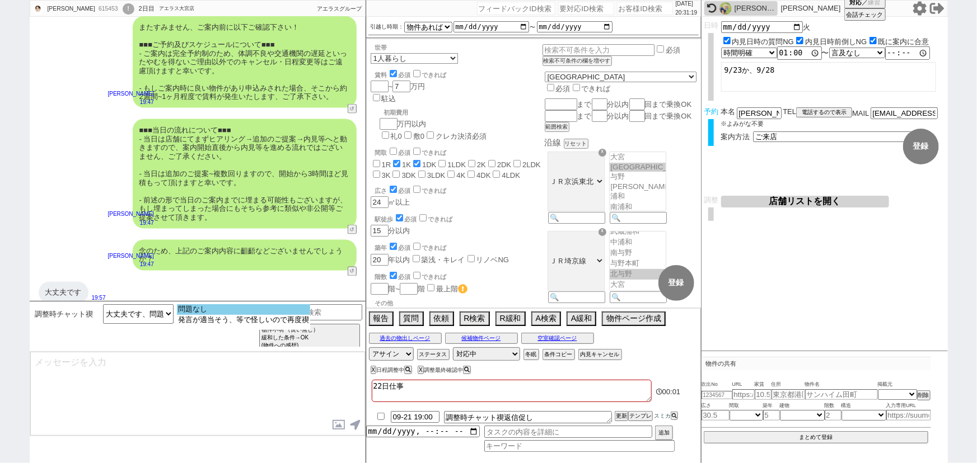
select select "問題なし"
click at [201, 311] on option "問題なし" at bounding box center [243, 309] width 133 height 11
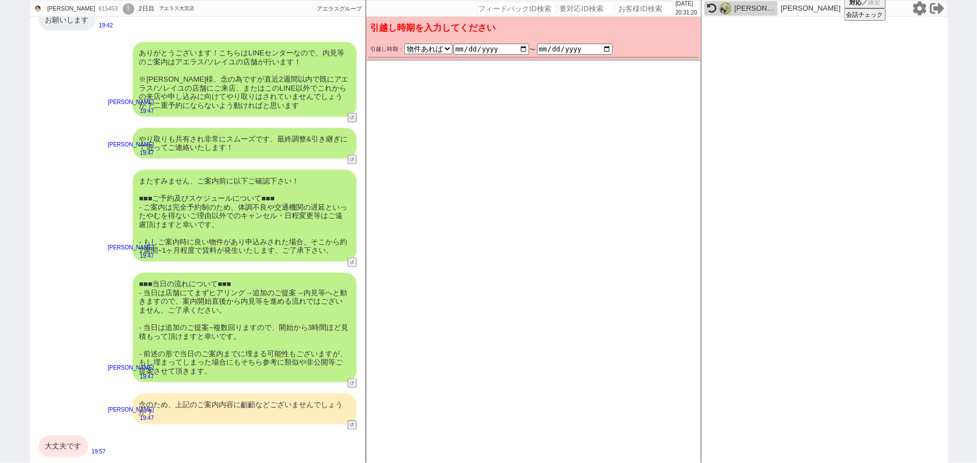
scroll to position [673, 0]
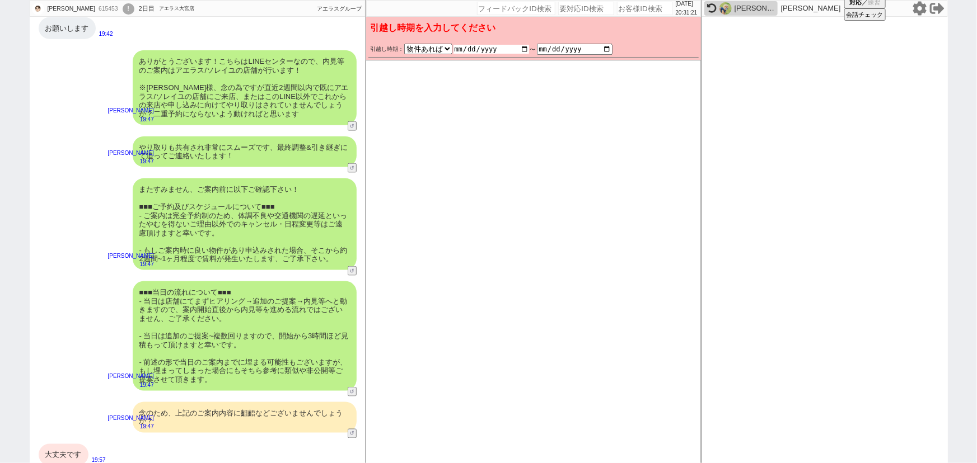
click at [523, 49] on input "date" at bounding box center [491, 49] width 76 height 9
type input "2025-10-20"
checkbox input "false"
checkbox input "true"
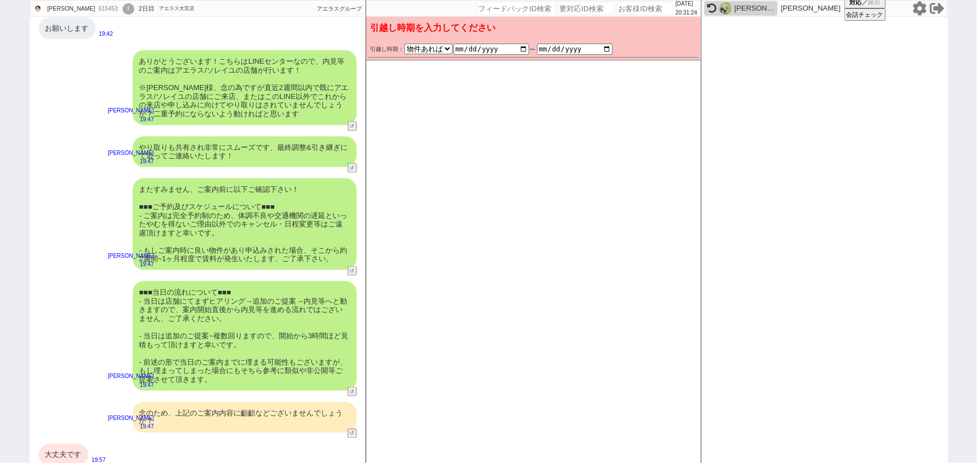
checkbox input "false"
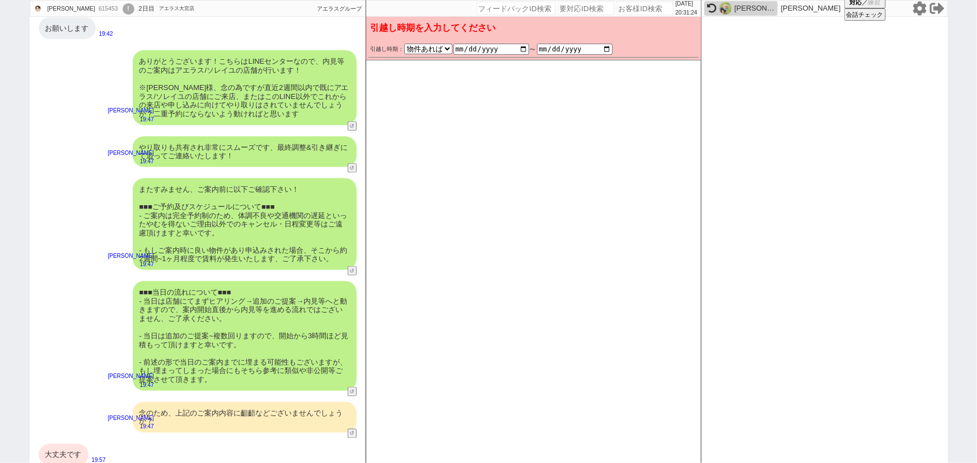
checkbox input "false"
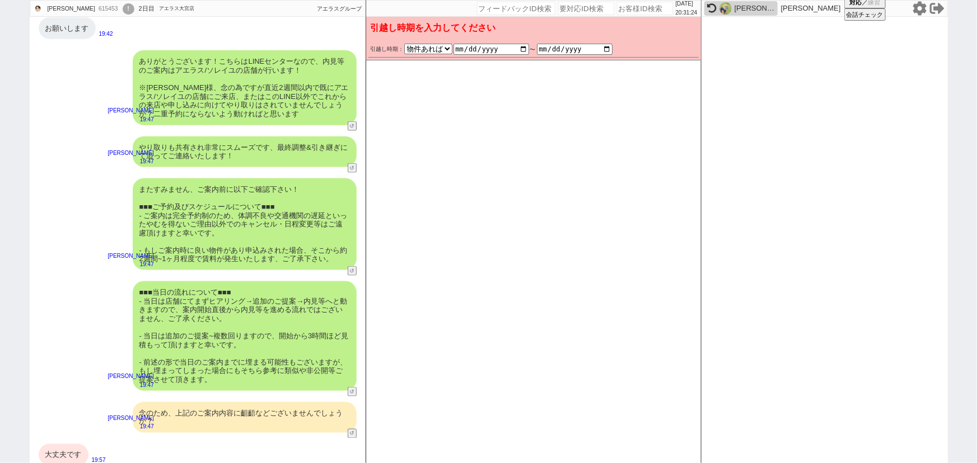
click at [306, 156] on div "やり取りも共有され非常にスムーズです、最終調整&引き継ぎにて追ってご連絡いたします！" at bounding box center [245, 152] width 224 height 31
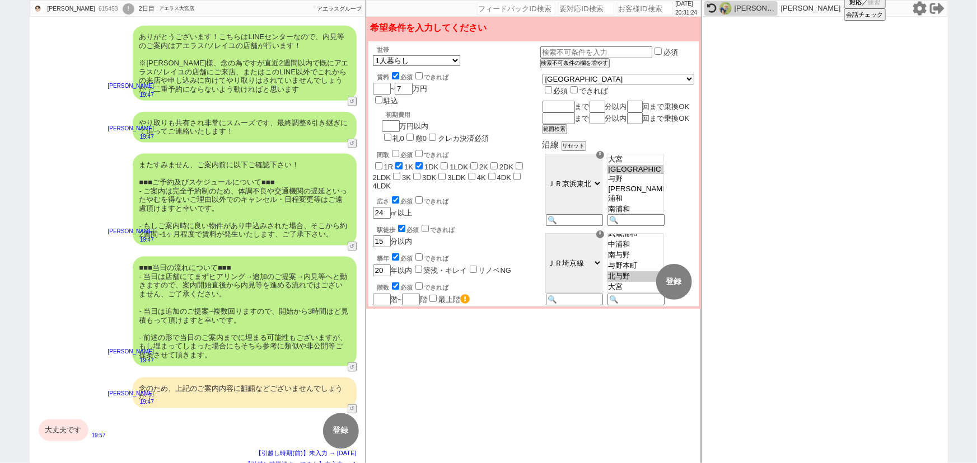
click at [271, 224] on div "またすみません、ご案内前に以下ご確認下さい！ ■■■ご予約及びスケジュールについて■■■ - ご案内は完全予約制のため、体調不良や交通機関の遅延といったやむを…" at bounding box center [245, 200] width 224 height 92
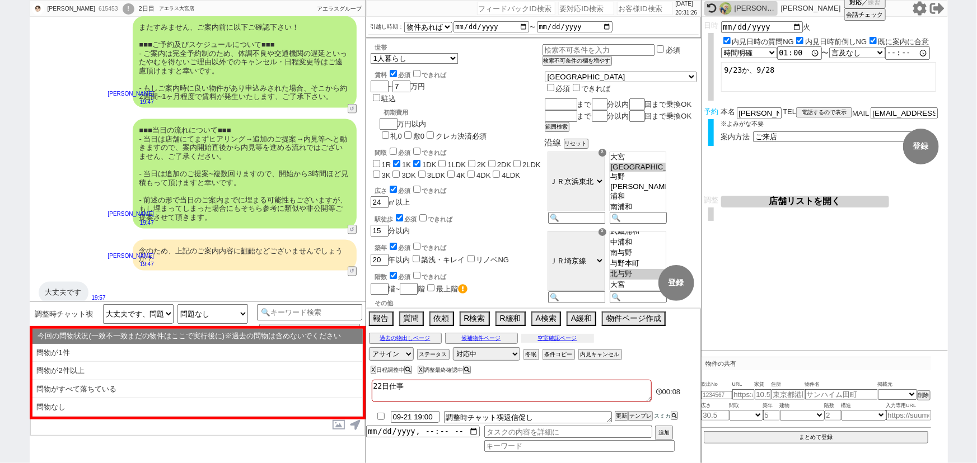
click at [550, 335] on button "空室確認ページ" at bounding box center [557, 338] width 73 height 9
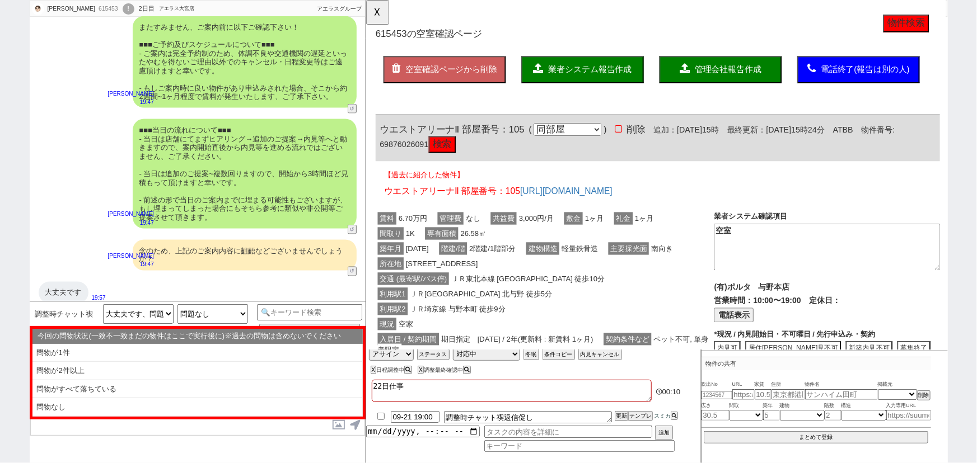
scroll to position [289, 0]
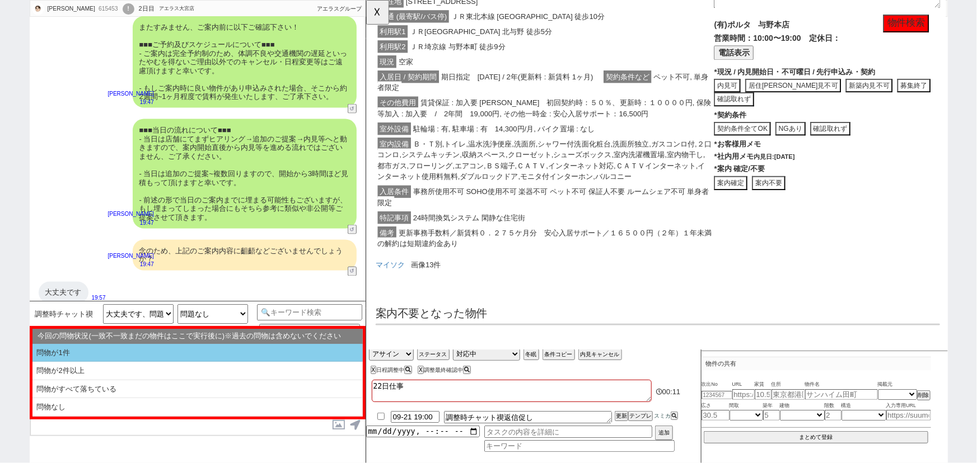
click at [152, 348] on li "問物が1件" at bounding box center [197, 353] width 330 height 18
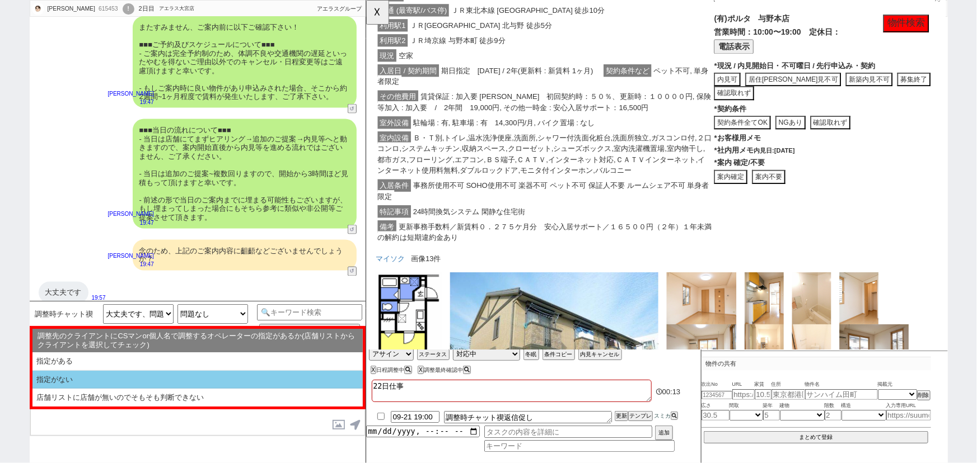
click at [112, 376] on li "指定がない" at bounding box center [197, 380] width 330 height 18
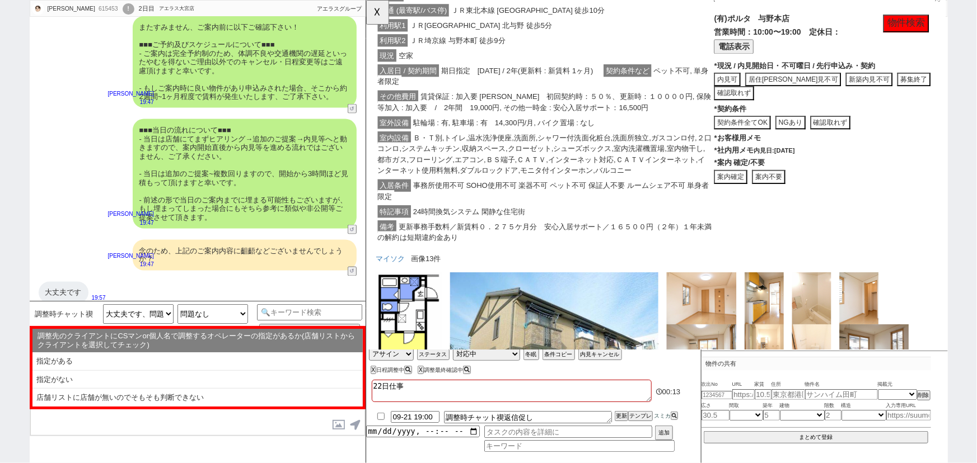
select select "問物が1件"
select select "指定がない"
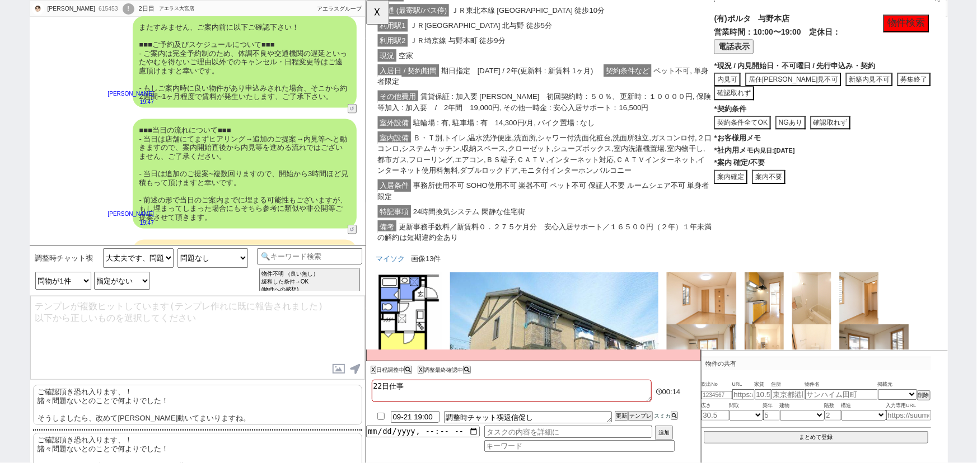
click at [112, 401] on p "ご確認頂き恐れ入ります、！ 諸々問題ないとのことで何よりでした！ そうしましたら、改めて順次動いてまいりますね。" at bounding box center [197, 405] width 329 height 40
type textarea "ご確認頂き恐れ入ります、！ 諸々問題ないとのことで何よりでした！ そうしましたら、改めて順次動いてまいりますね。"
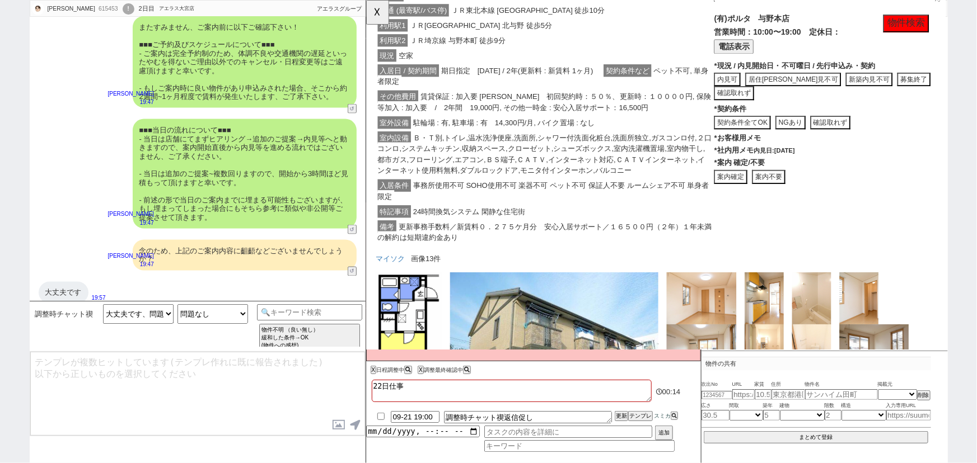
scroll to position [809, 0]
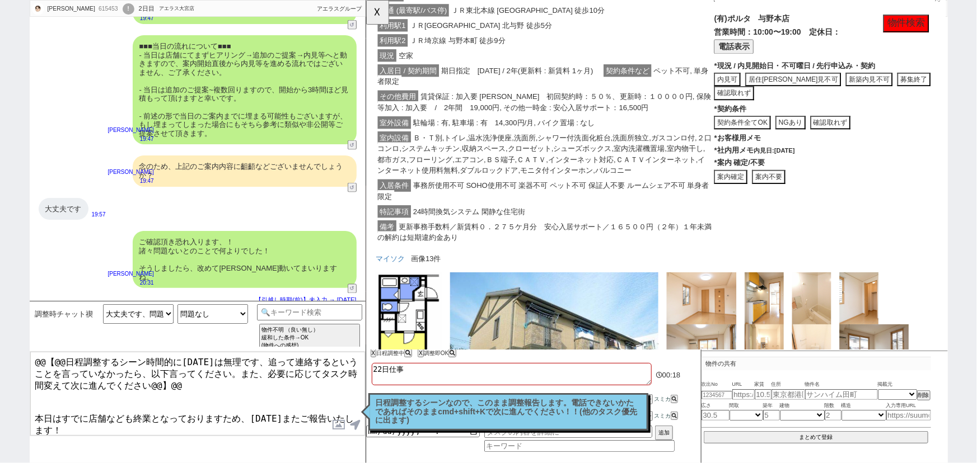
drag, startPoint x: 33, startPoint y: 404, endPoint x: 19, endPoint y: 325, distance: 80.2
click at [19, 325] on div "圓田 優人 615453 ! 0 2日目 アエラス大宮店 冬眠中 自社客 アエラスグループ スミカ_BPO チャット全表示 2025-09-20 13時からで…" at bounding box center [488, 231] width 977 height 463
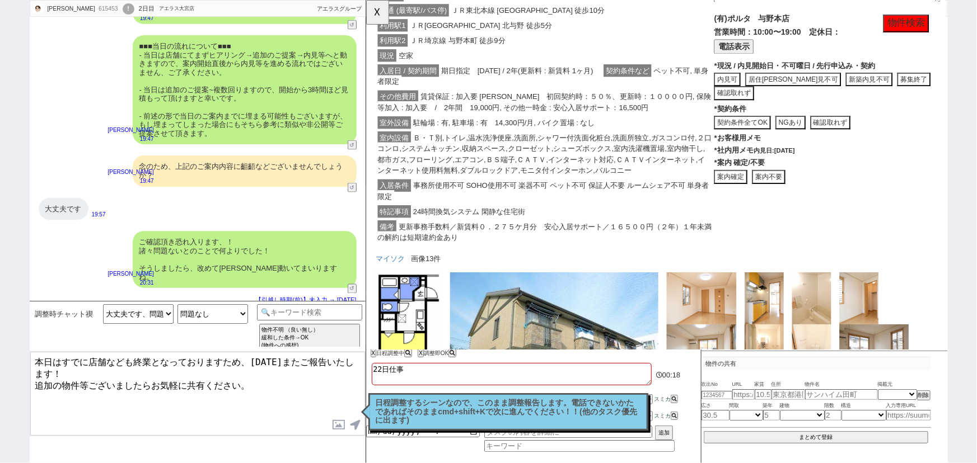
type textarea "本日はすでに店舗なども終業となっておりますため、明日またご報告いたします！ 追加の物件等ございましたらお気軽に共有ください。"
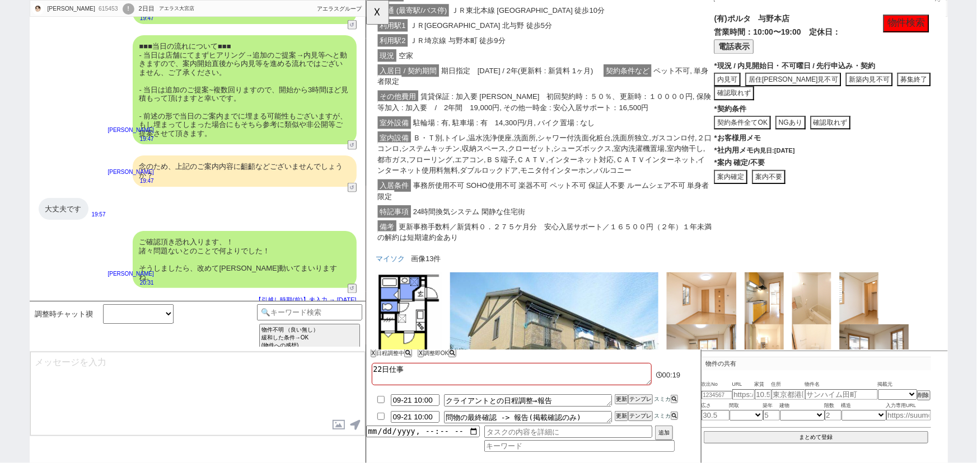
scroll to position [860, 0]
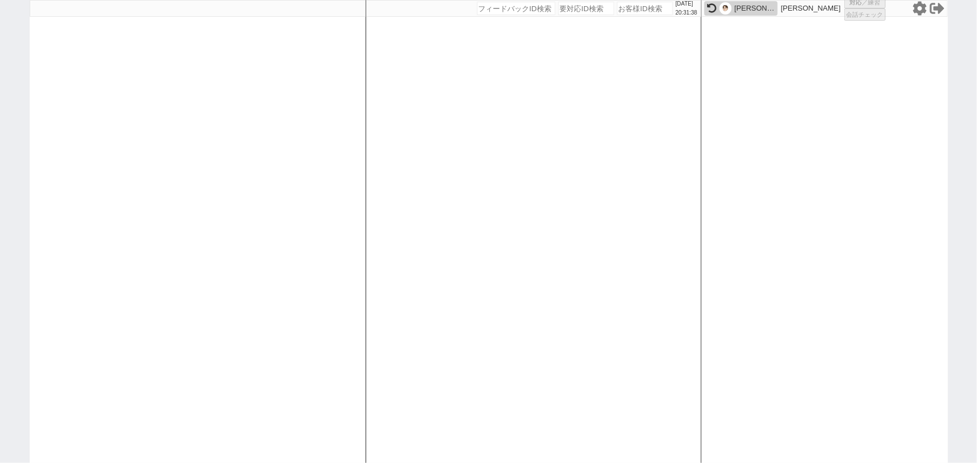
select select "1"
select select
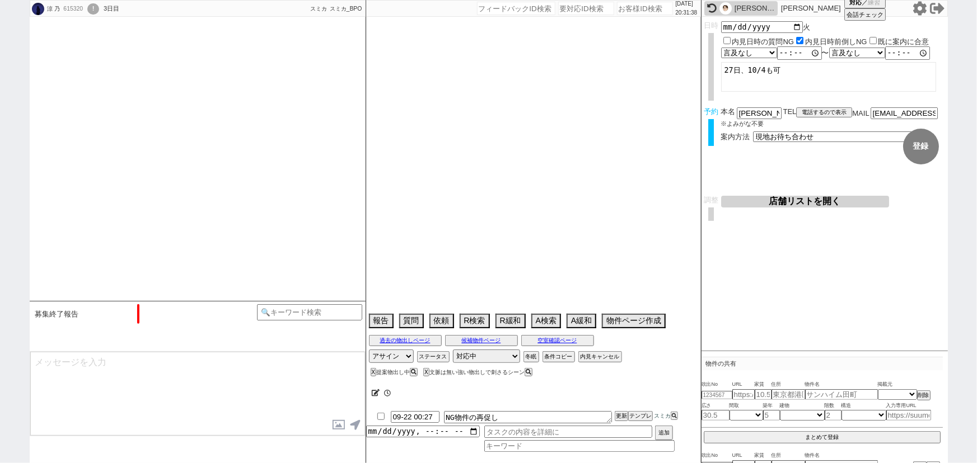
select select "2025"
select select "11"
select select "37"
select select "1"
select select "11"
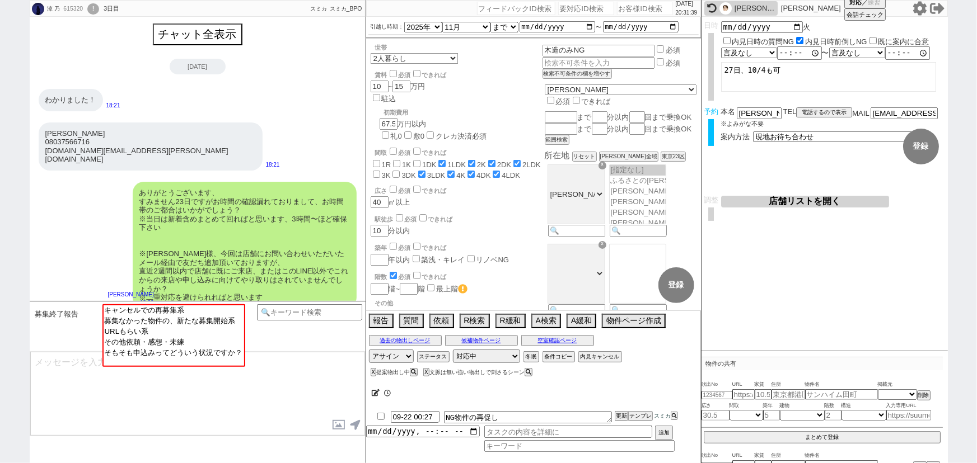
scroll to position [622, 0]
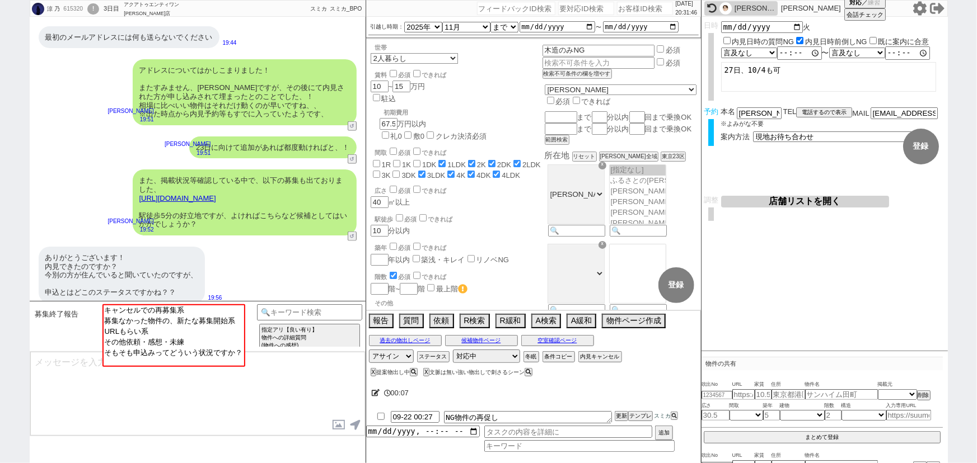
click at [124, 197] on div "また、掲載状況等確認している中で、以下の募集も出ておりました、 https://tools.sumika.live/pages/7ejr2wl 駅徒歩5分の好…" at bounding box center [198, 202] width 336 height 77
click at [920, 3] on icon at bounding box center [918, 8] width 13 height 14
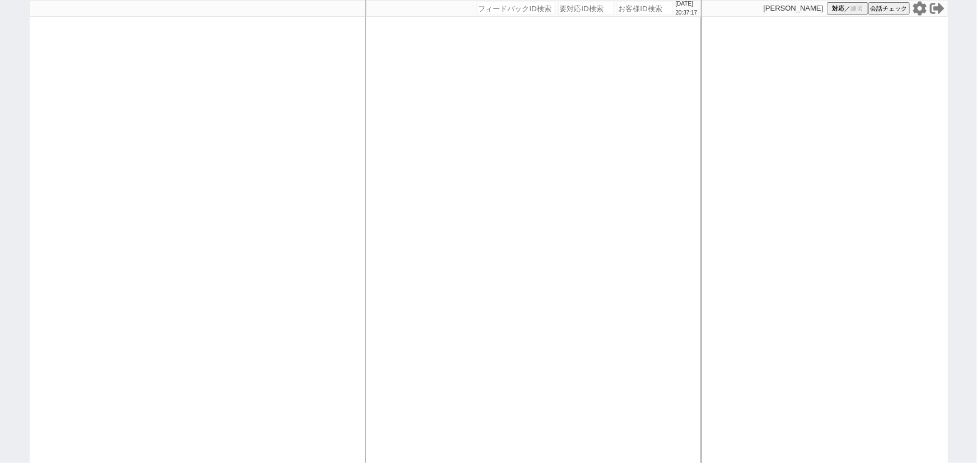
click at [646, 10] on input "number" at bounding box center [645, 8] width 56 height 13
paste input "615522"
type input "615522"
select select
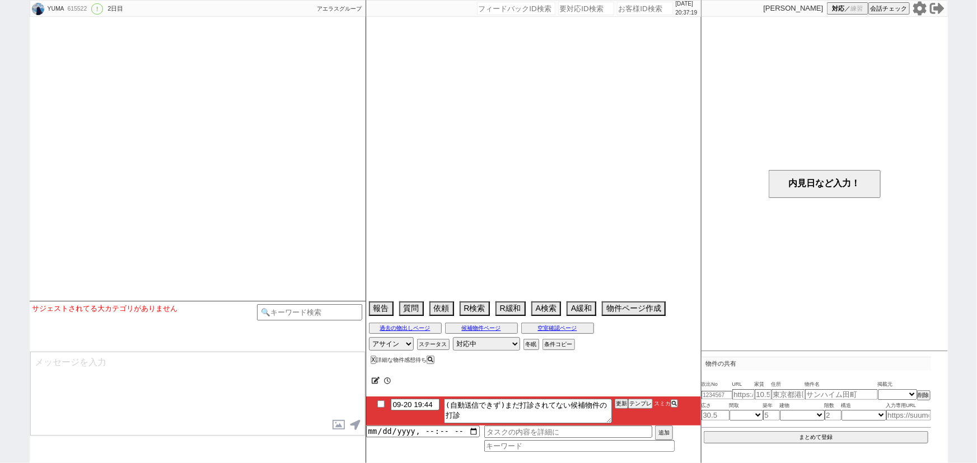
select select "15"
select select "0"
select select "44"
select select "47"
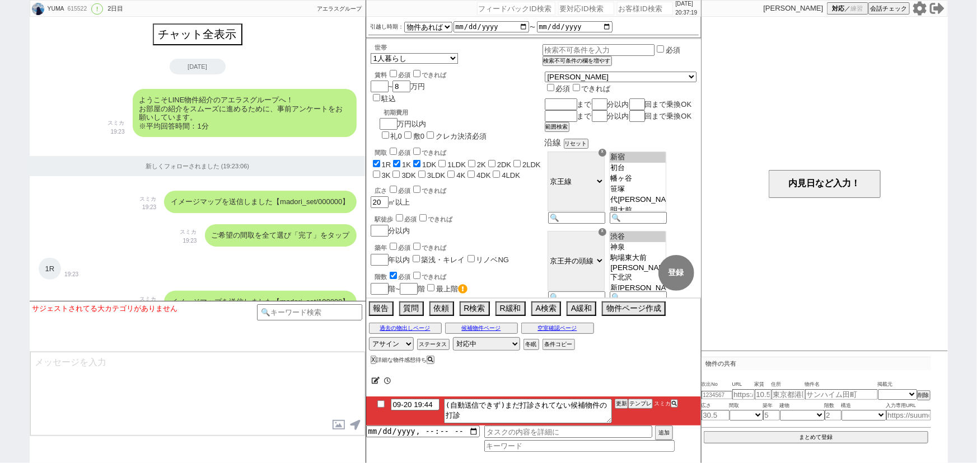
scroll to position [1117, 0]
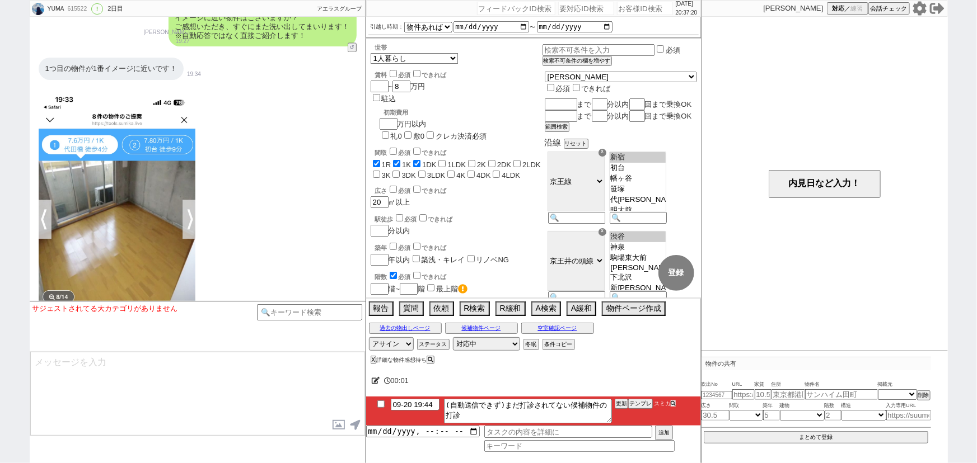
click at [674, 404] on icon at bounding box center [673, 403] width 5 height 5
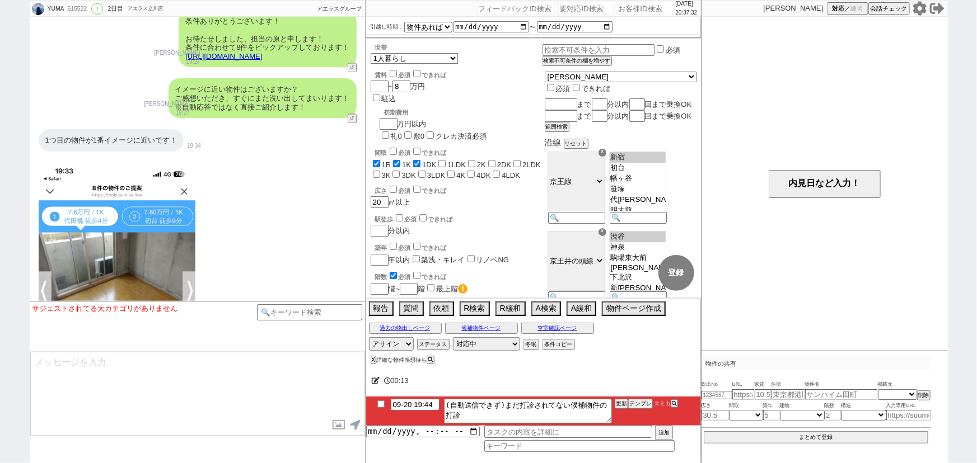
scroll to position [1456, 0]
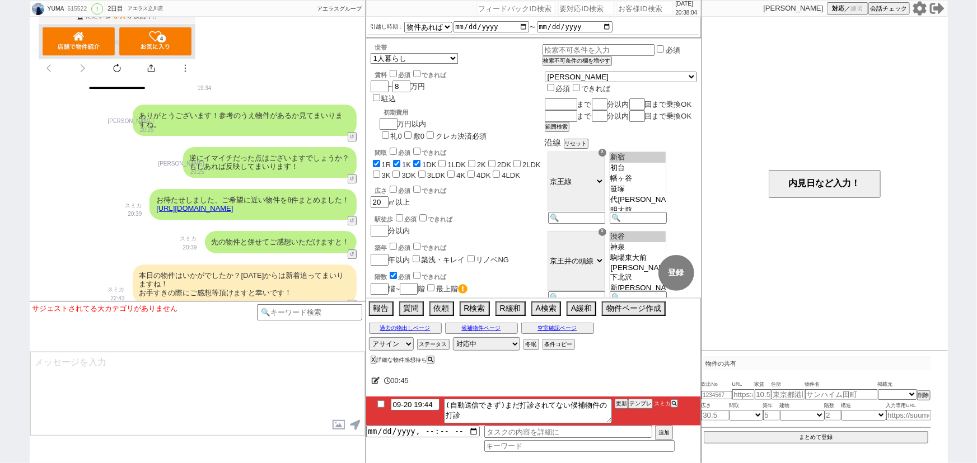
click at [79, 209] on div "お待たせしました、ご希望に近い物件を8件まとめました！ https://tools.sumika.live/pages/1c1plcv スミカ 20:39 1…" at bounding box center [198, 205] width 336 height 42
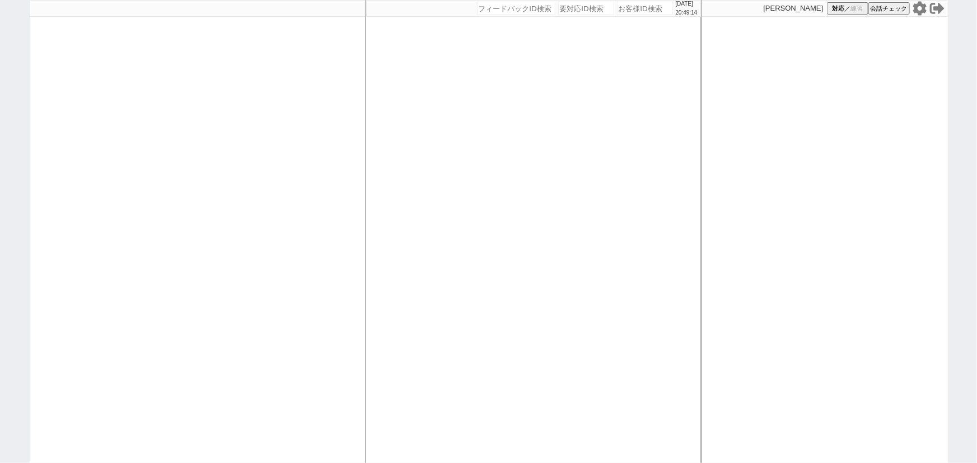
click at [640, 6] on input "number" at bounding box center [645, 8] width 56 height 13
paste input "615701"
type input "615701"
select select
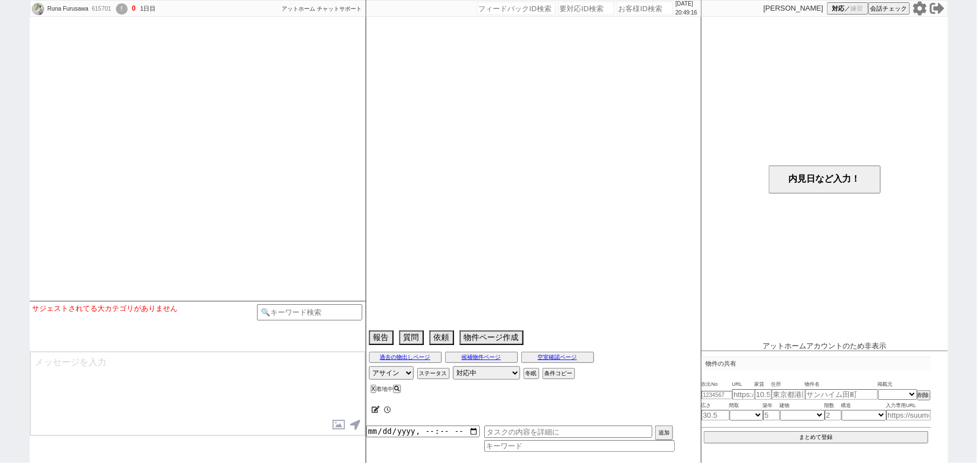
select select "15"
select select "6"
select select "14"
select select "92"
select select "8978"
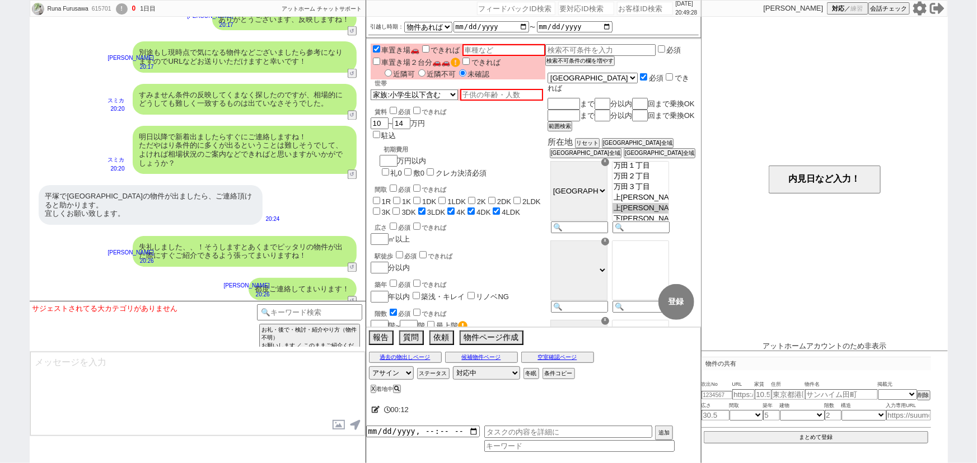
scroll to position [1028, 0]
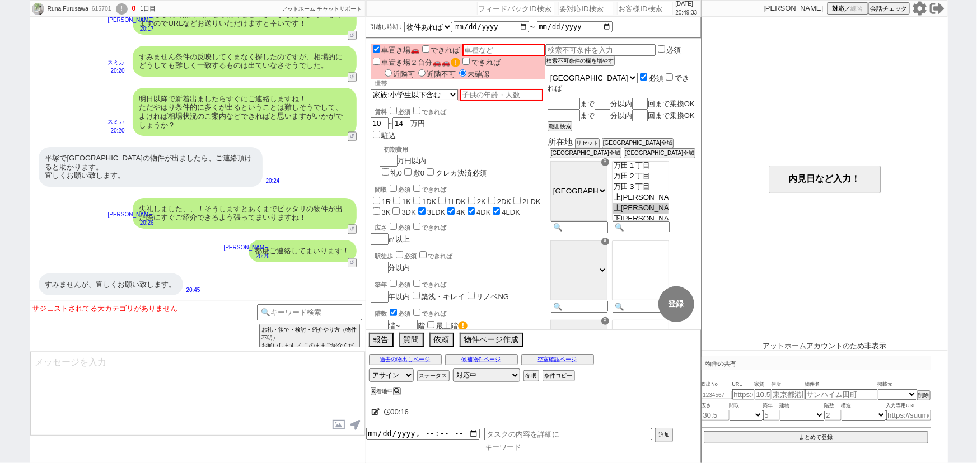
click at [514, 446] on input at bounding box center [579, 448] width 190 height 10
click at [227, 167] on div "平塚で[GEOGRAPHIC_DATA]の物件が出ましたら、ご連絡頂けると助かります。 宜しくお願い致します。" at bounding box center [151, 167] width 224 height 40
click at [335, 316] on input at bounding box center [310, 311] width 106 height 14
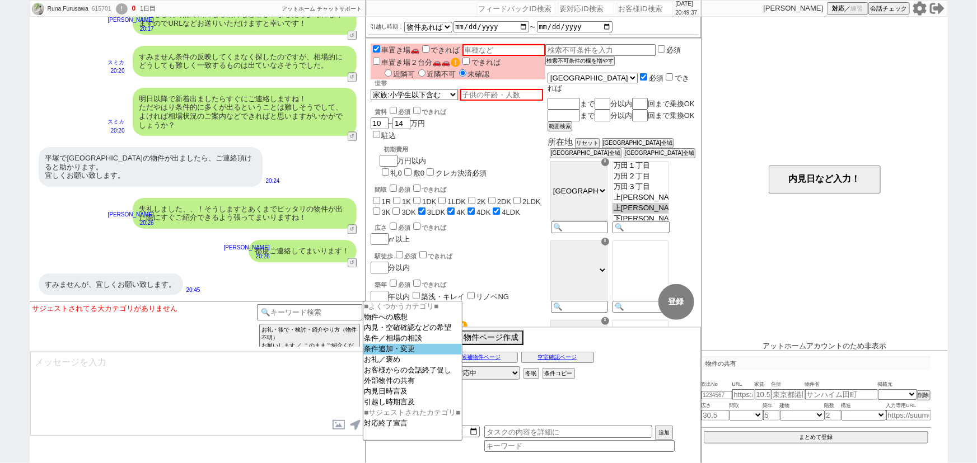
click at [419, 353] on option "条件追加・変更" at bounding box center [412, 349] width 99 height 11
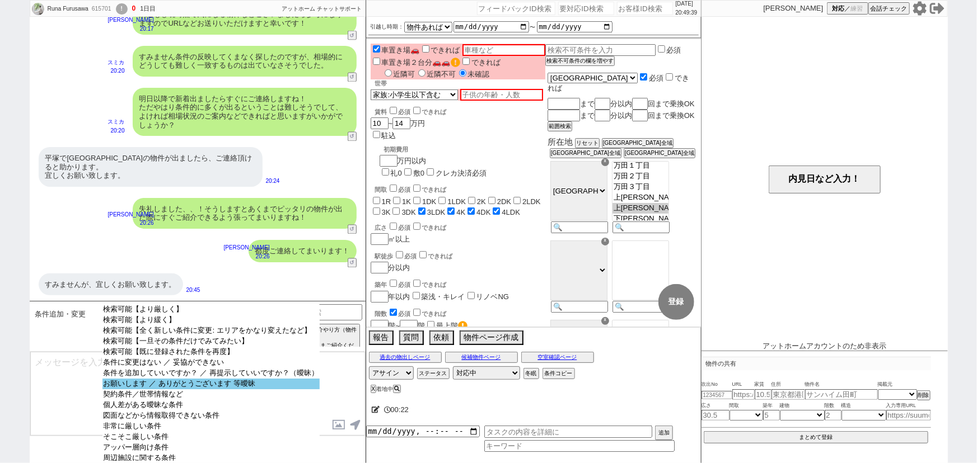
select select "お願いします ／ ありがとうございます 等曖昧"
click at [213, 390] on option "お願いします ／ ありがとうございます 等曖昧" at bounding box center [210, 384] width 217 height 11
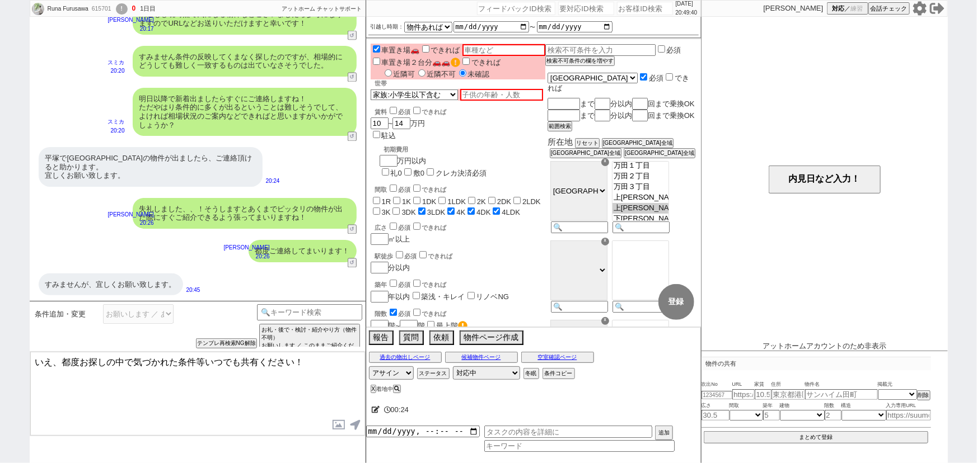
drag, startPoint x: 46, startPoint y: 357, endPoint x: 0, endPoint y: 361, distance: 46.6
click at [0, 361] on div "Runa Furusawa 615701 ! 0 1日目 冬眠中 自社客 アットホーム チャットサポート スミカ_BPO チャット全表示 [DATE] ようこ…" at bounding box center [488, 231] width 977 height 463
type textarea "はい、都度お探しの中で気づかれた条件等いつでも共有ください！"
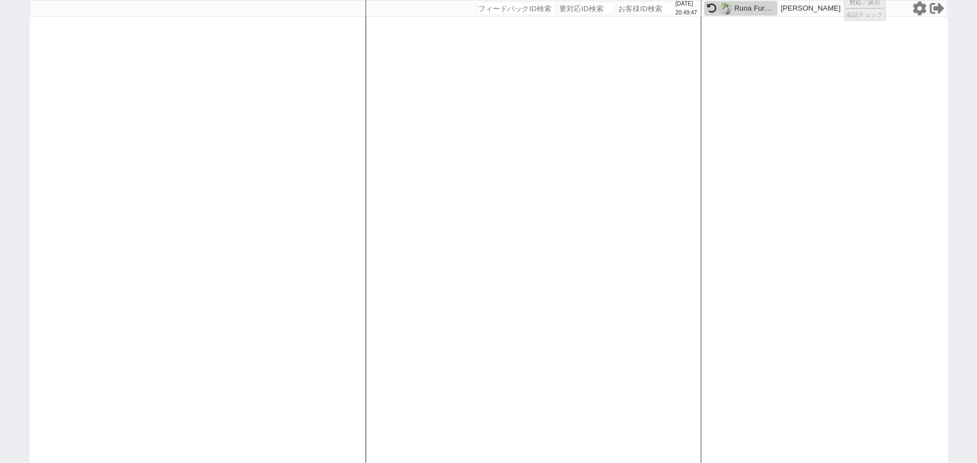
select select "100"
select select "1"
select select "2"
select select "5"
select select
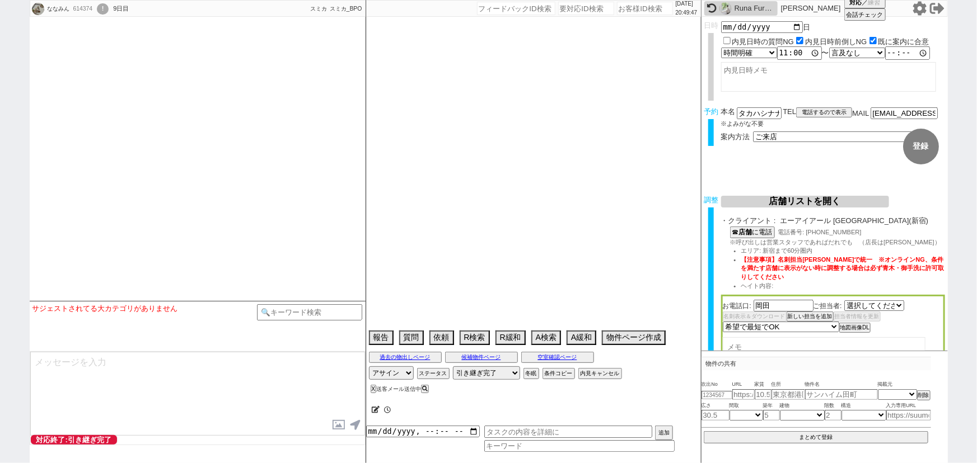
select select "2202"
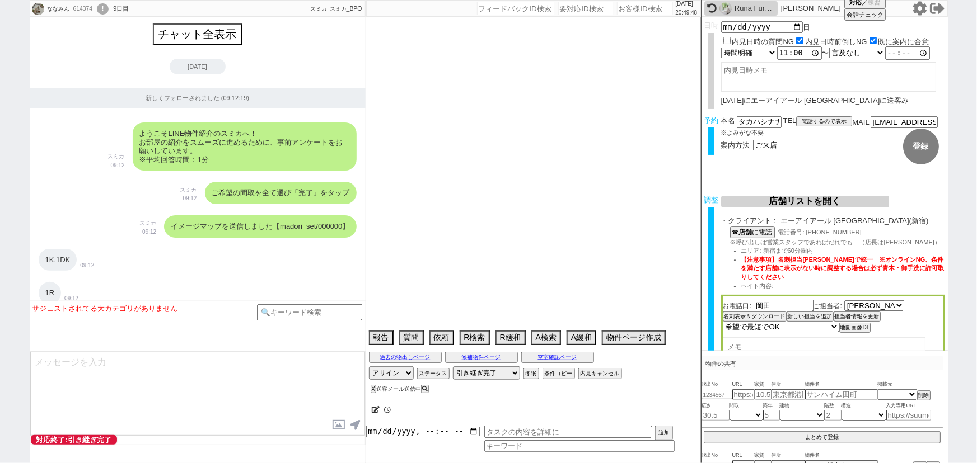
scroll to position [9157, 0]
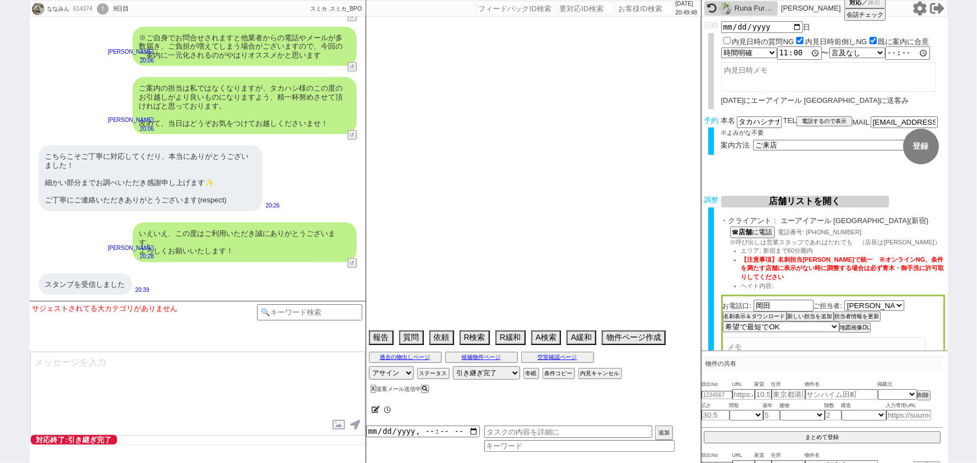
select select "2025"
select select "11"
select select "32"
select select "0"
select select "2"
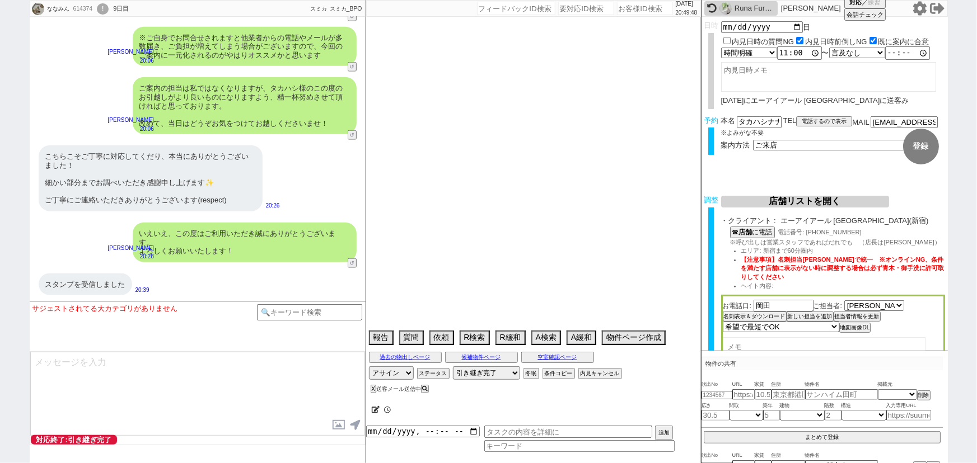
select select "128"
select select "3"
select select "7"
select select "8"
select select "9"
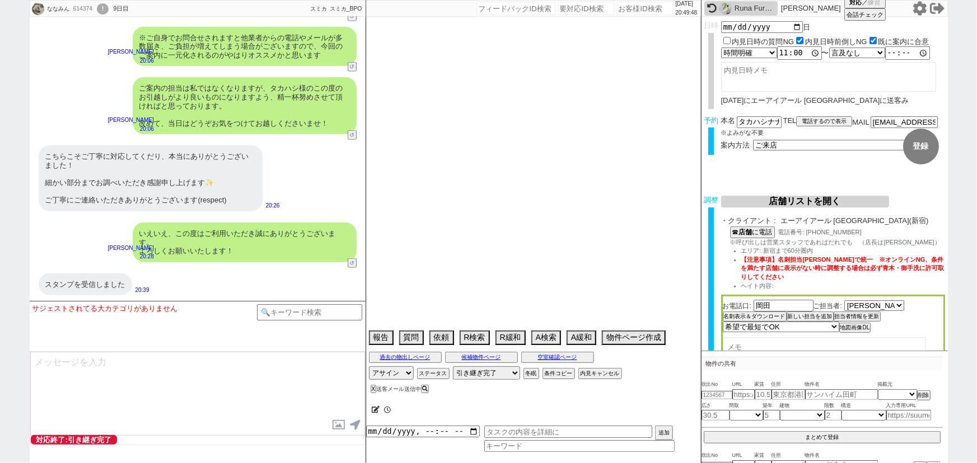
select select "10"
select select "13"
select select "23"
select select "748"
select select "14"
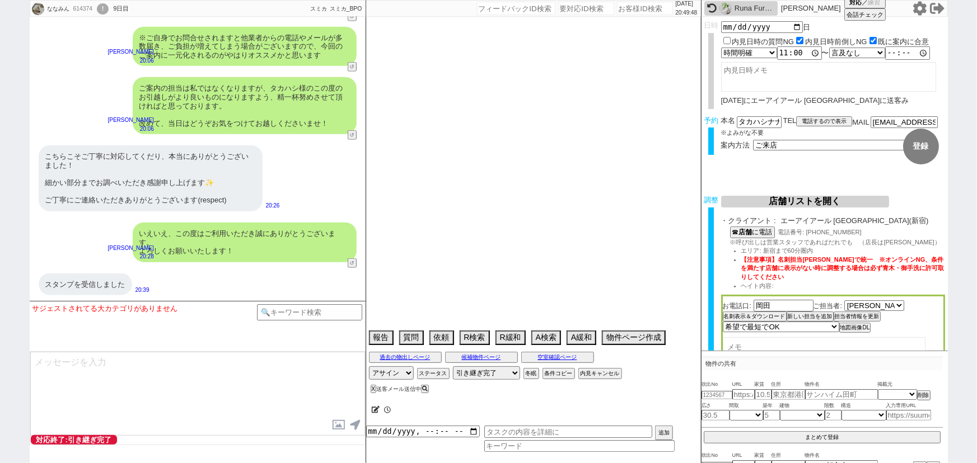
select select "473"
select select "18"
select select "579"
select select "57"
select select "1400"
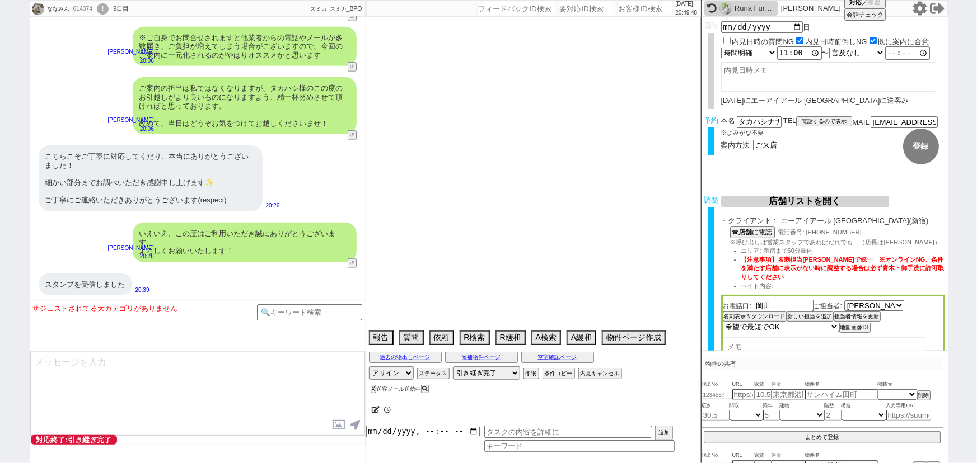
select select "831"
select select "75"
select select "1809"
select select "48"
select select "44"
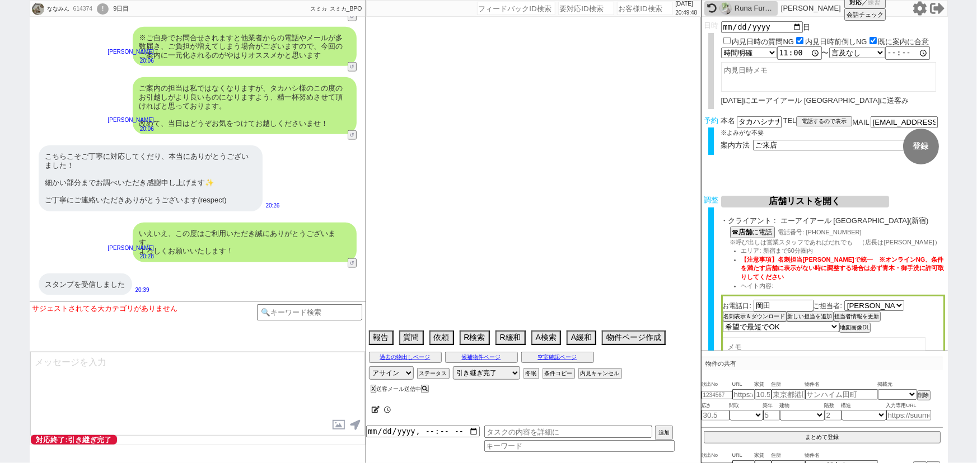
select select "10"
select select "377"
select select "9"
select select "335"
select select "53"
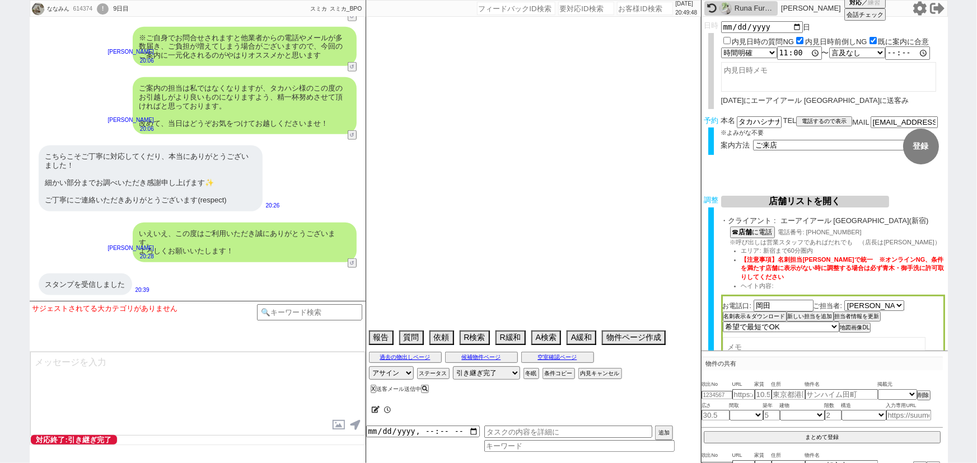
select select "70"
select select "1699"
select select "62"
select select "1527"
select select "25"
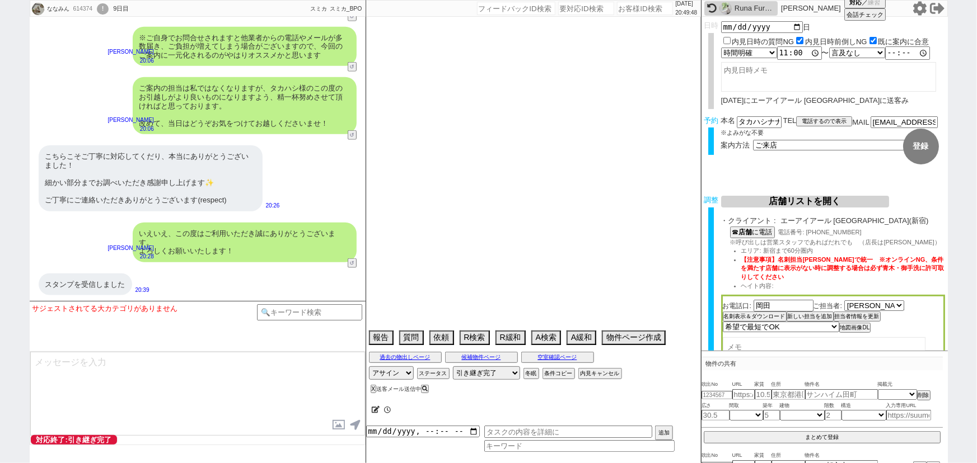
select select "3116"
select select "50"
select select "64"
select select "1571"
select select "69"
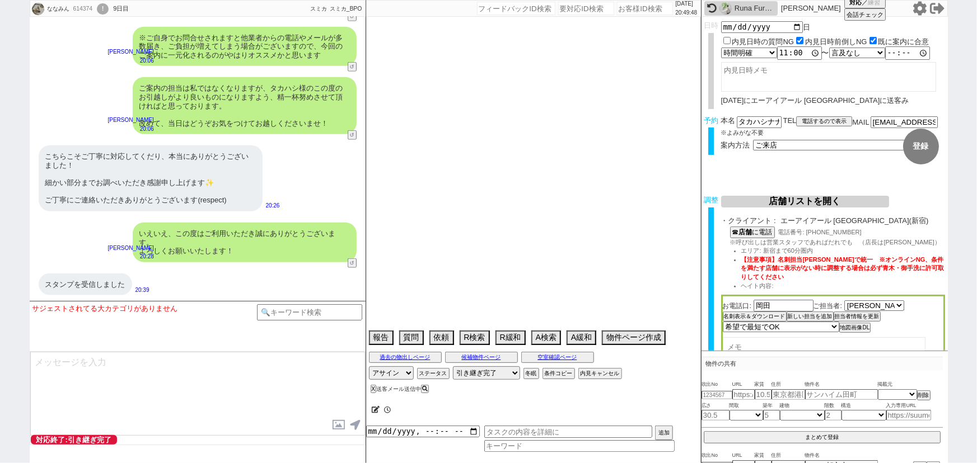
select select "1667"
select select "67"
select select "59"
select select "1475"
select select "52"
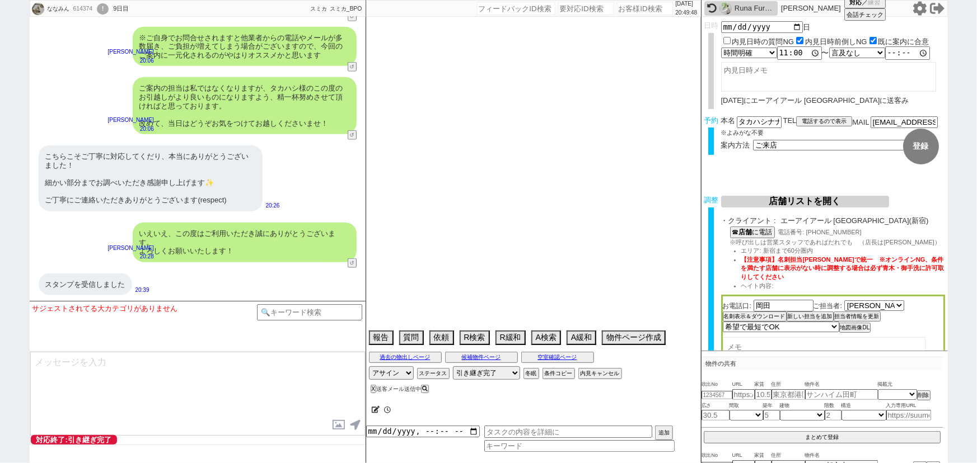
select select "47"
select select "68"
select select "1648"
select select "54"
select select "66"
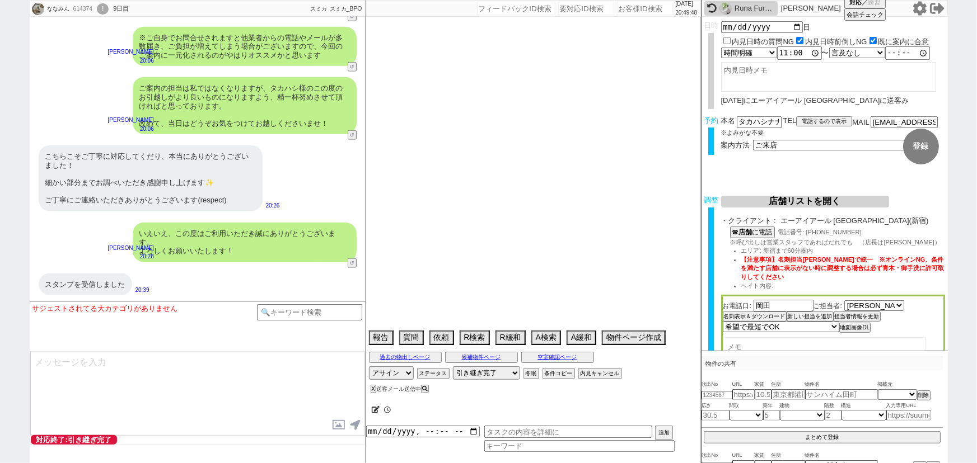
select select "56"
select select "73"
select select "1762"
select select "77"
select select "1840"
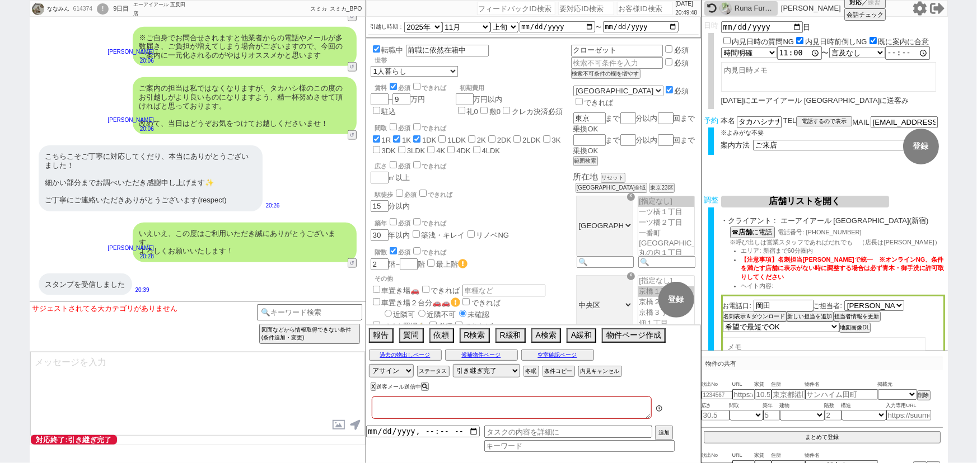
type textarea "オンボ　クレジットカードで賃料を払いたい"
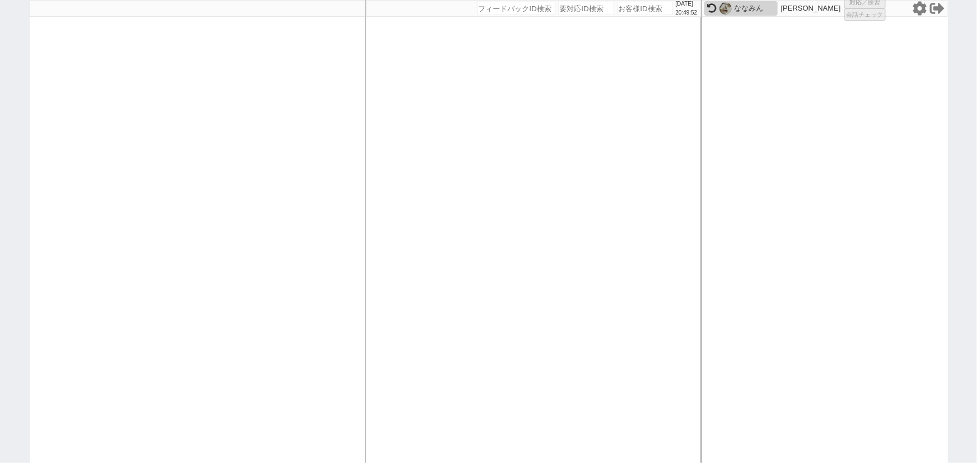
select select "1"
select select "2"
select select
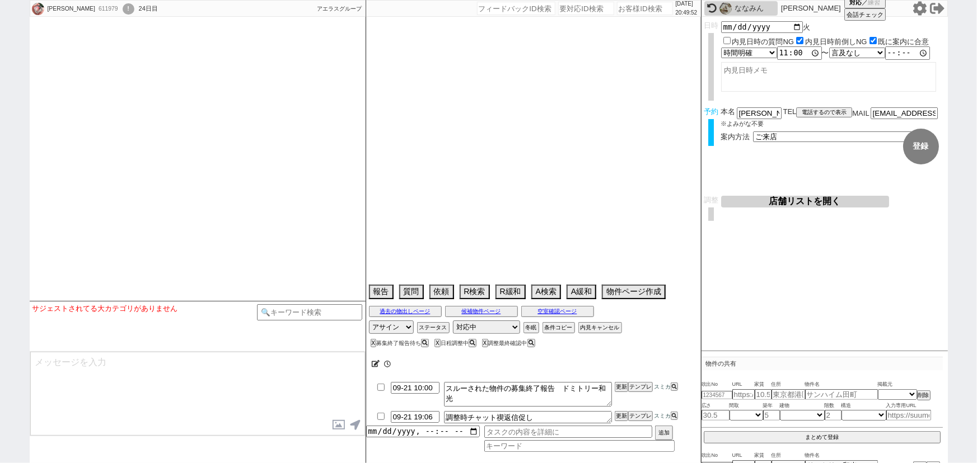
type textarea "賃料から近隣駐車場相場1.3万円引いています/台数不明のため1台分"
select select
select select "15"
select select "0"
select select "11"
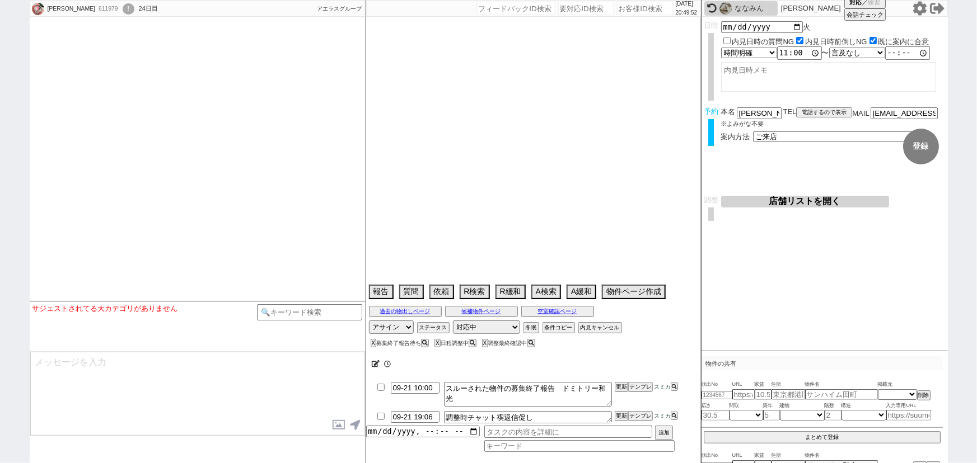
select select "211"
select select "20186"
select select "213"
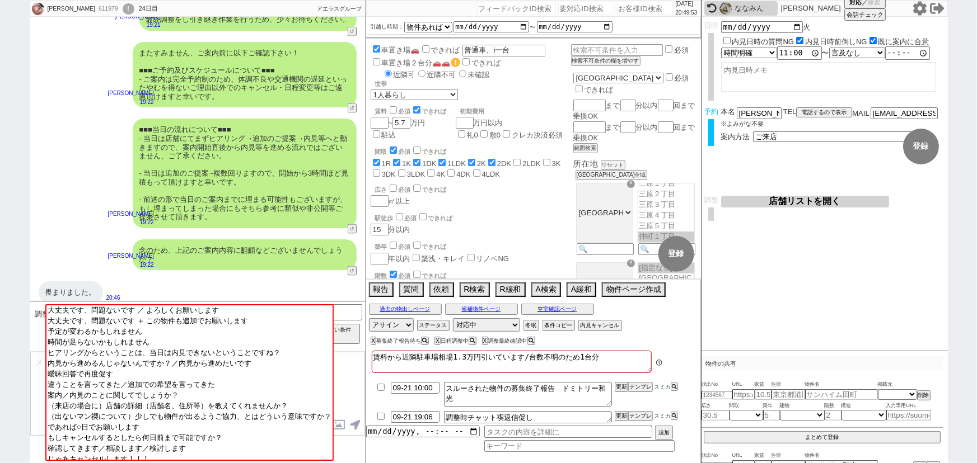
scroll to position [20, 0]
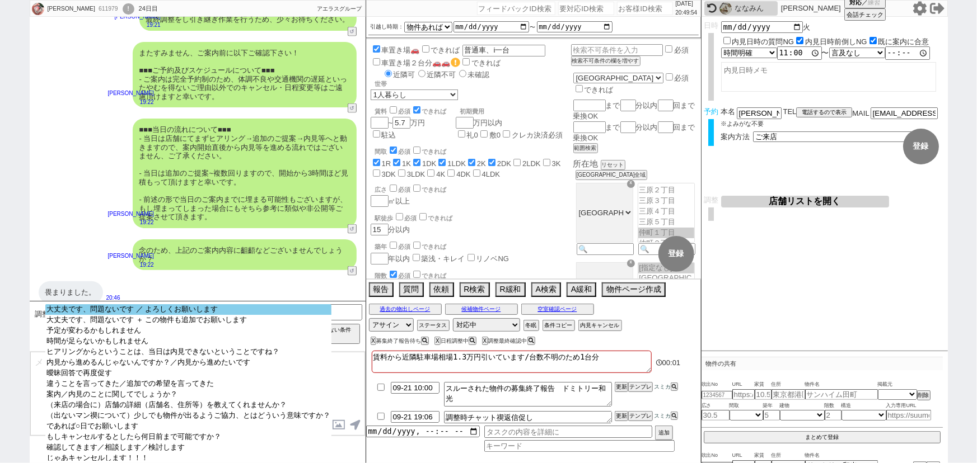
select select "大丈夫です、問題ないです ／ よろしくお願いします"
click at [250, 310] on option "大丈夫です、問題ないです ／ よろしくお願いします" at bounding box center [188, 309] width 286 height 11
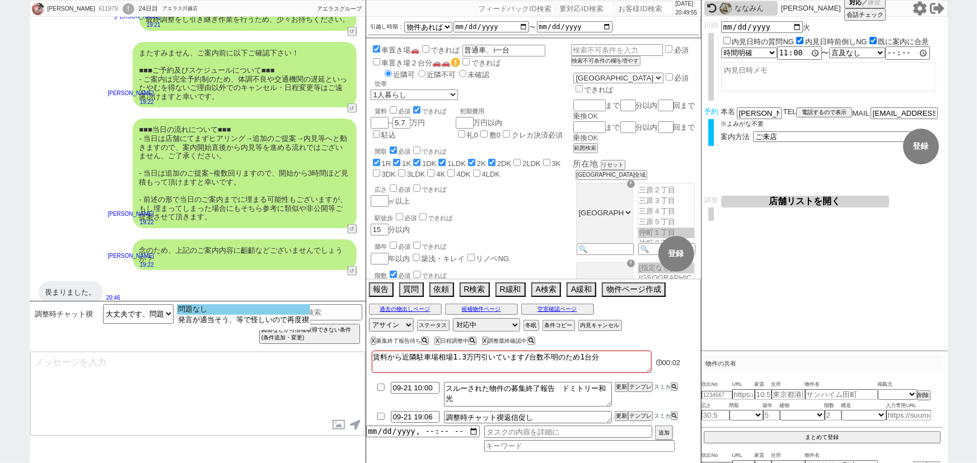
select select "問題なし"
click at [263, 310] on option "問題なし" at bounding box center [243, 309] width 133 height 11
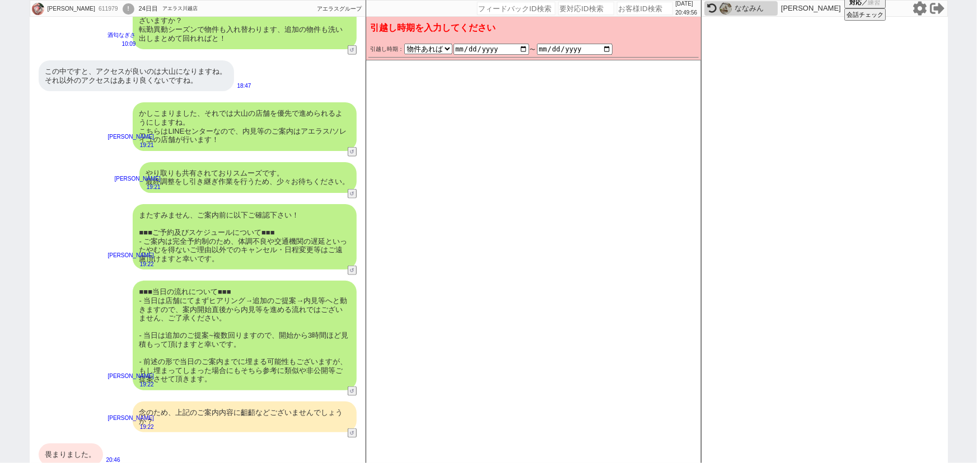
click at [260, 219] on div "またすみません、ご案内前に以下ご確認下さい！ ■■■ご予約及びスケジュールについて■■■ - ご案内は完全予約制のため、体調不良や交通機関の遅延といったやむを…" at bounding box center [245, 237] width 224 height 66
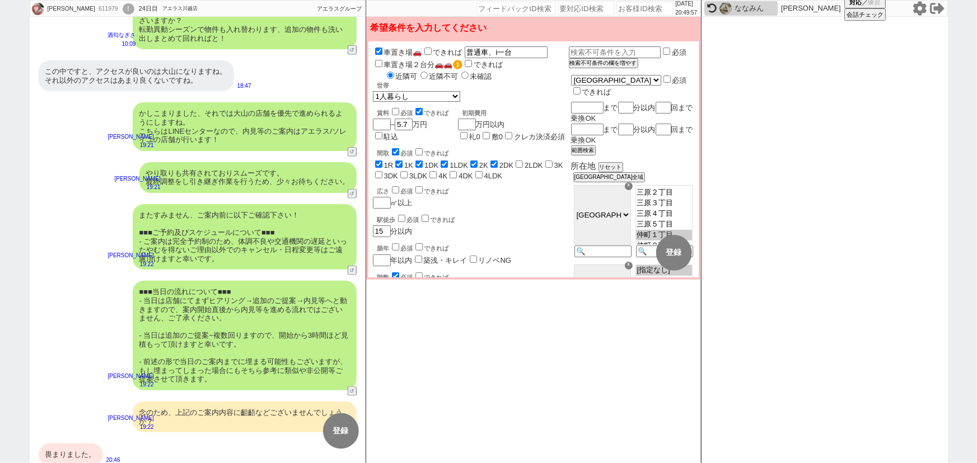
click at [260, 219] on div "またすみません、ご案内前に以下ご確認下さい！ ■■■ご予約及びスケジュールについて■■■ - ご案内は完全予約制のため、体調不良や交通機関の遅延といったやむを…" at bounding box center [245, 237] width 224 height 66
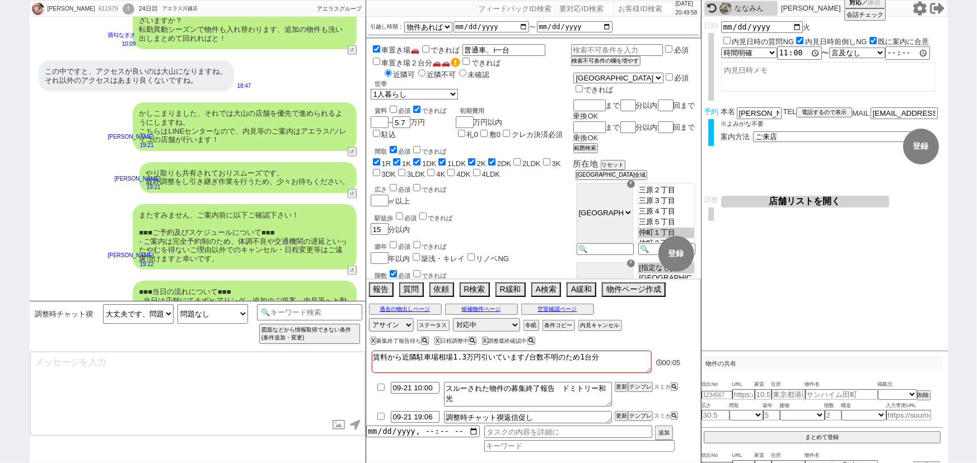
scroll to position [816, 0]
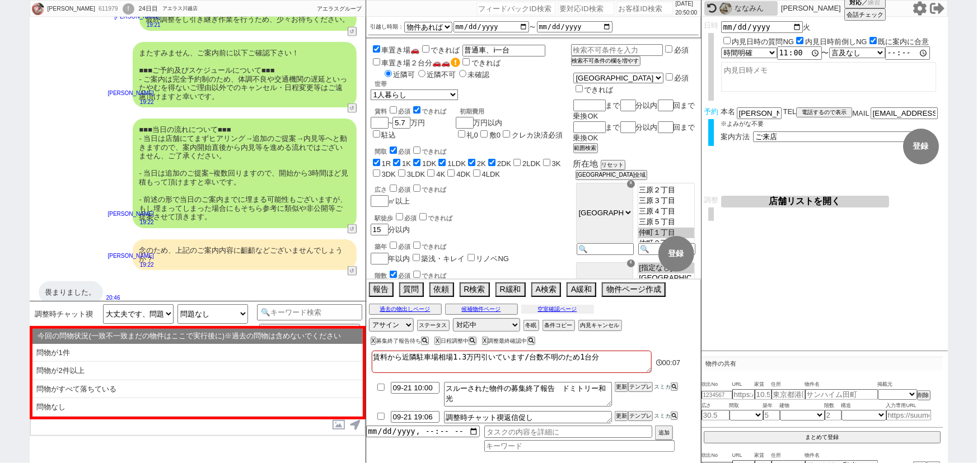
click at [526, 314] on button "空室確認ページ" at bounding box center [557, 309] width 73 height 9
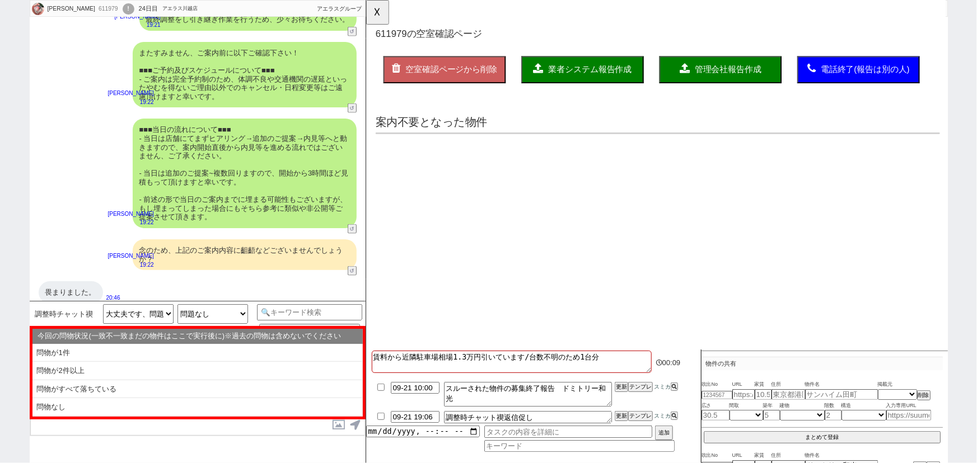
scroll to position [0, 0]
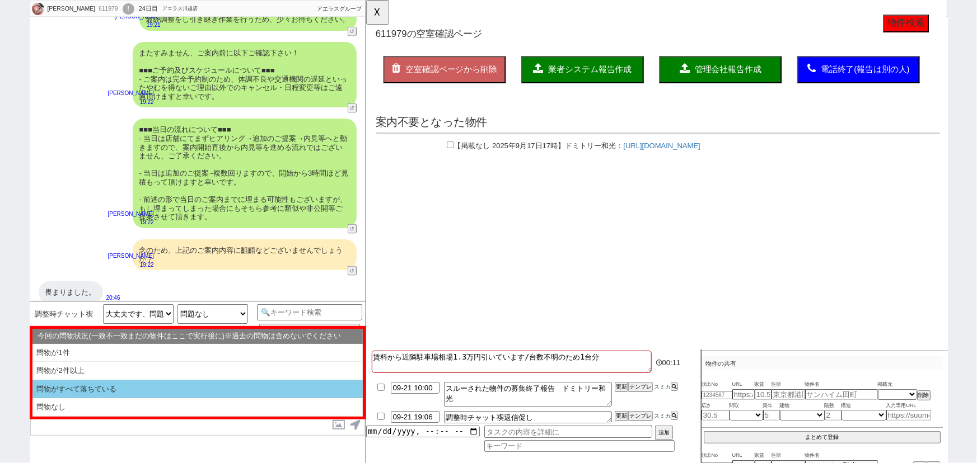
click at [137, 392] on li "問物がすべて落ちている" at bounding box center [197, 390] width 330 height 18
select select "問物がすべて落ちている"
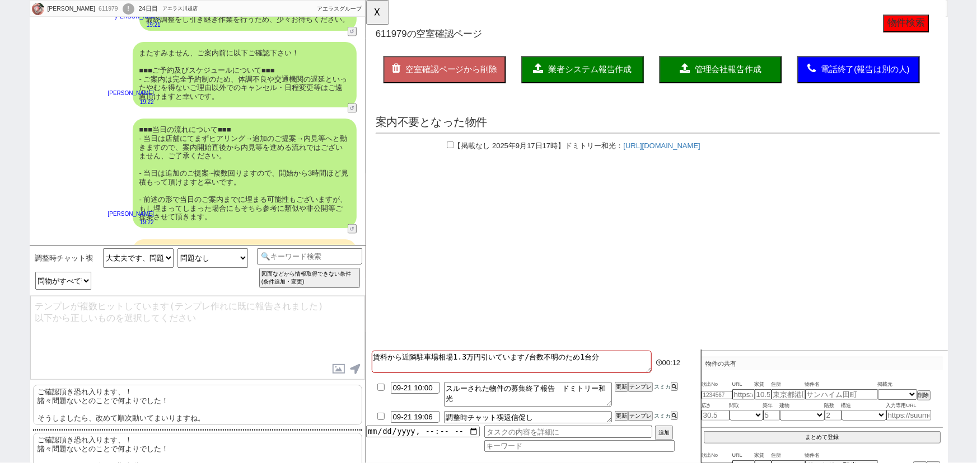
click at [99, 400] on p "ご確認頂き恐れ入ります、！ 諸々問題ないとのことで何よりでした！ そうしましたら、改めて順次動いてまいりますね。" at bounding box center [197, 405] width 329 height 40
type textarea "ご確認頂き恐れ入ります、！ 諸々問題ないとのことで何よりでした！ そうしましたら、改めて順次動いてまいりますね。"
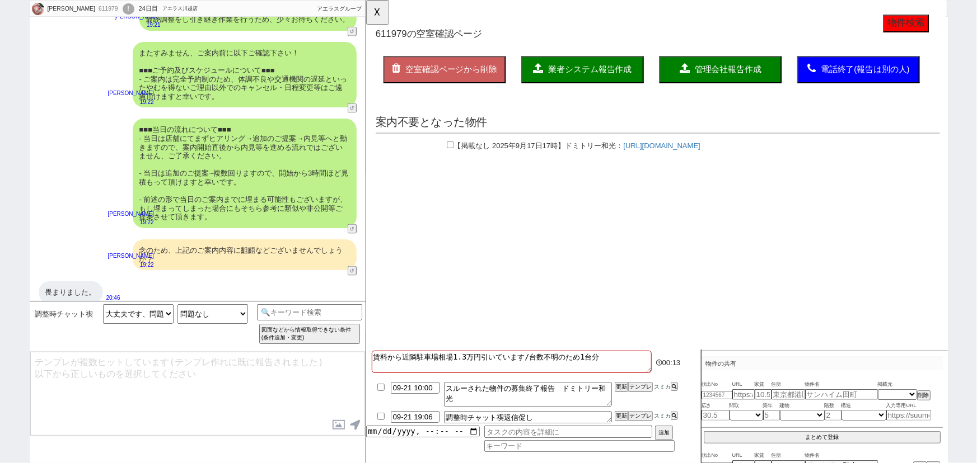
scroll to position [765, 0]
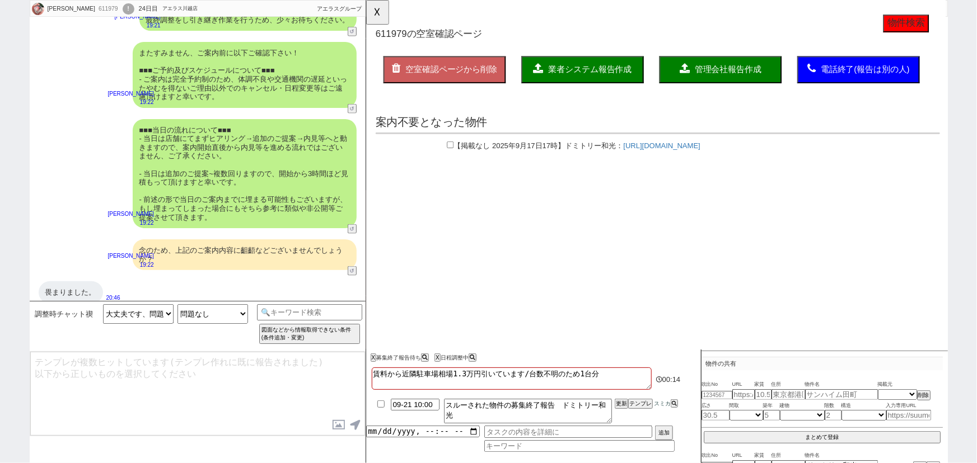
type textarea "別途、候補を増やせるよう追加でも何か出てないか見てまいります！"
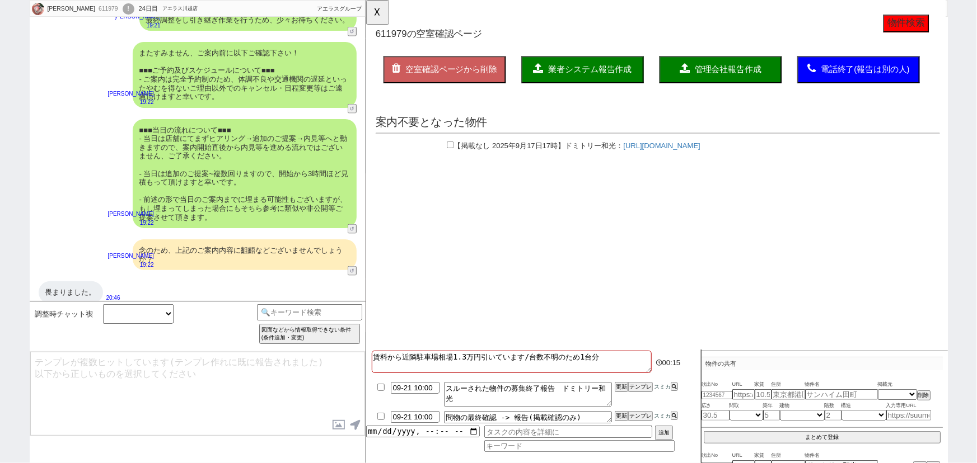
scroll to position [866, 0]
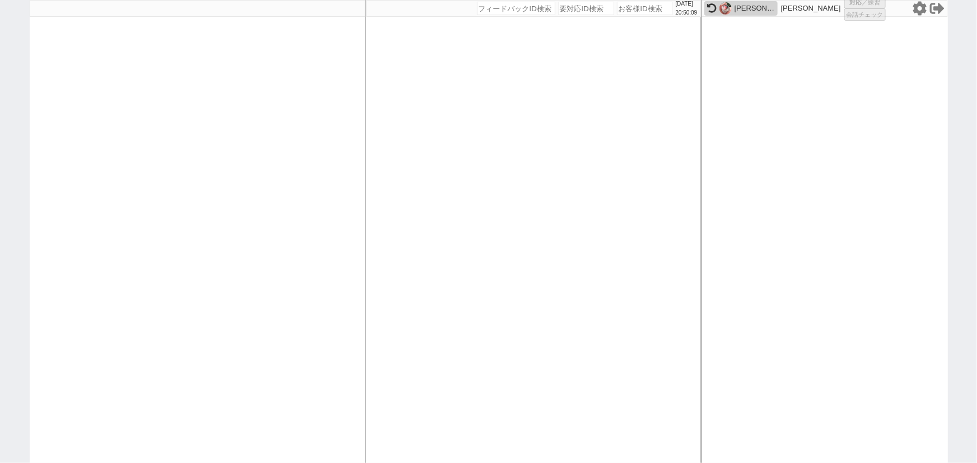
select select "3"
select select "1"
select select "2"
select select "10"
select select
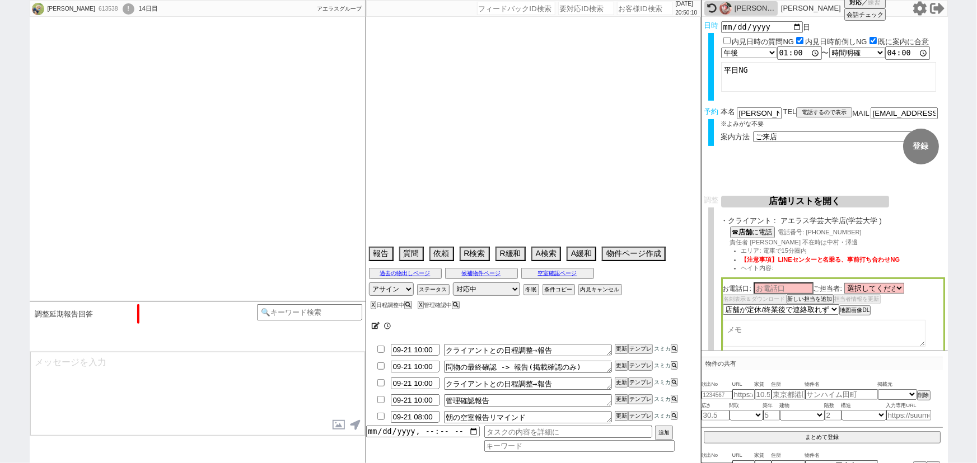
scroll to position [599, 0]
select select "15"
select select "0"
select select "52"
select select "1320"
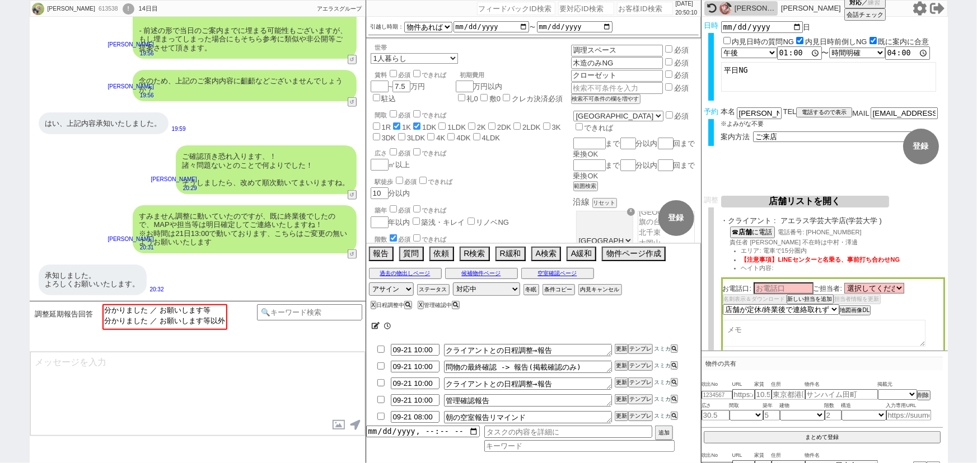
scroll to position [53, 0]
click at [189, 233] on div "すみません調整に動いていたのですが、既に終業後でしたので、MAPや担当等は明日確定してご連絡いたしますね！ ※お時間は21日13:00で動いております、こちら…" at bounding box center [245, 229] width 224 height 48
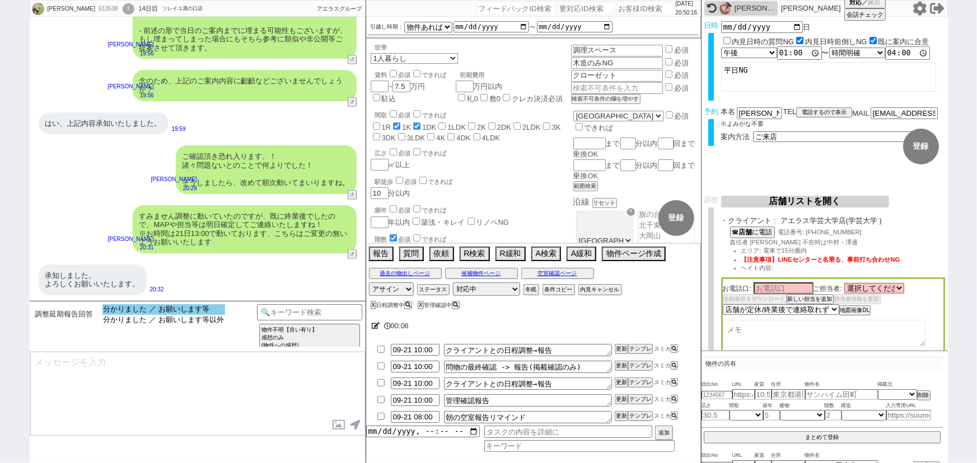
select select "分かりました ／ お願いします等"
click at [175, 310] on option "分かりました ／ お願いします等" at bounding box center [163, 309] width 123 height 11
type textarea "お待たせし恐縮です、！ 別途、追加の物件やご質問等あればまとめて動きますので、明朝までに頂けますと幸いです！"
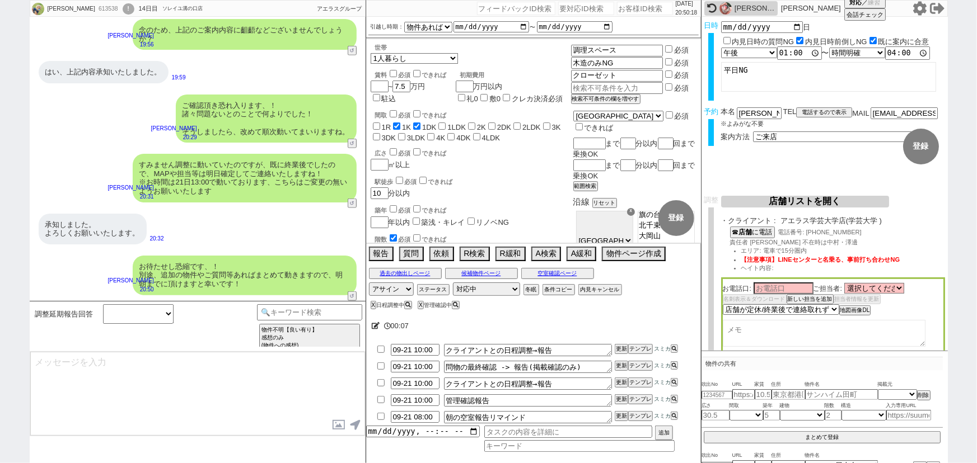
scroll to position [498, 0]
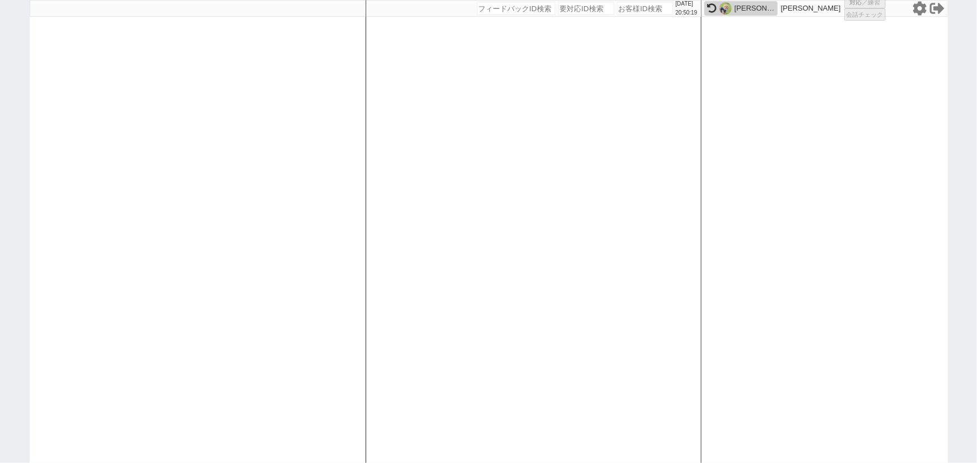
select select "1"
select select
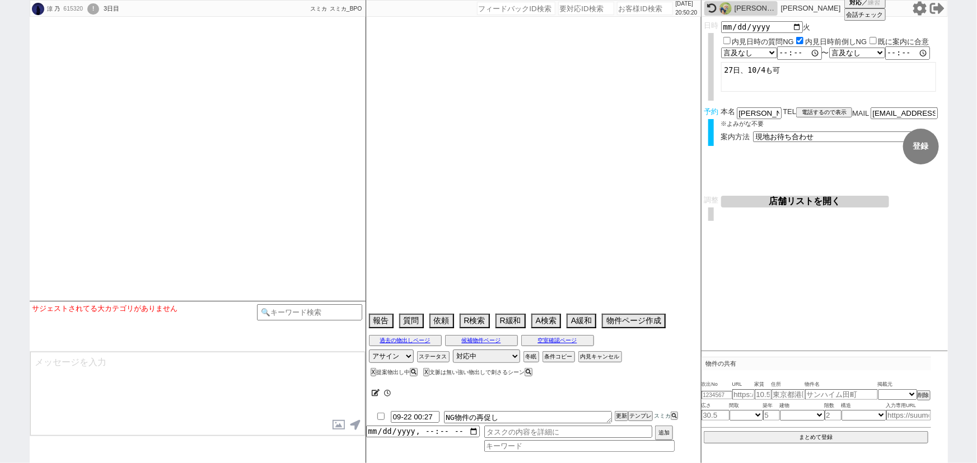
select select
select select "2025"
select select "11"
select select "37"
select select "1"
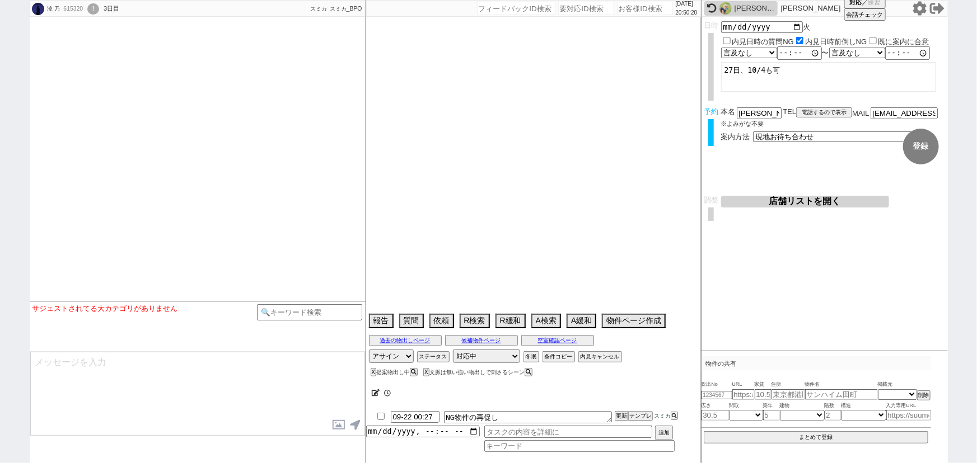
select select "11"
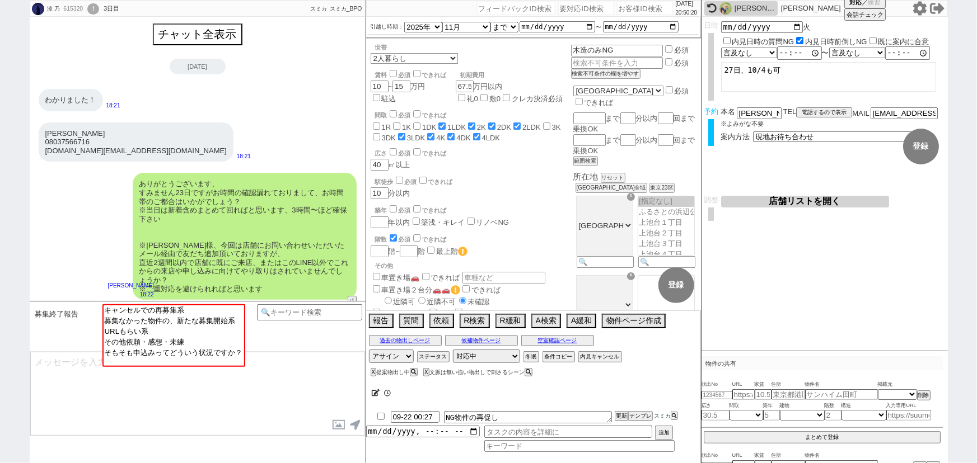
scroll to position [622, 0]
